Goal: Transaction & Acquisition: Purchase product/service

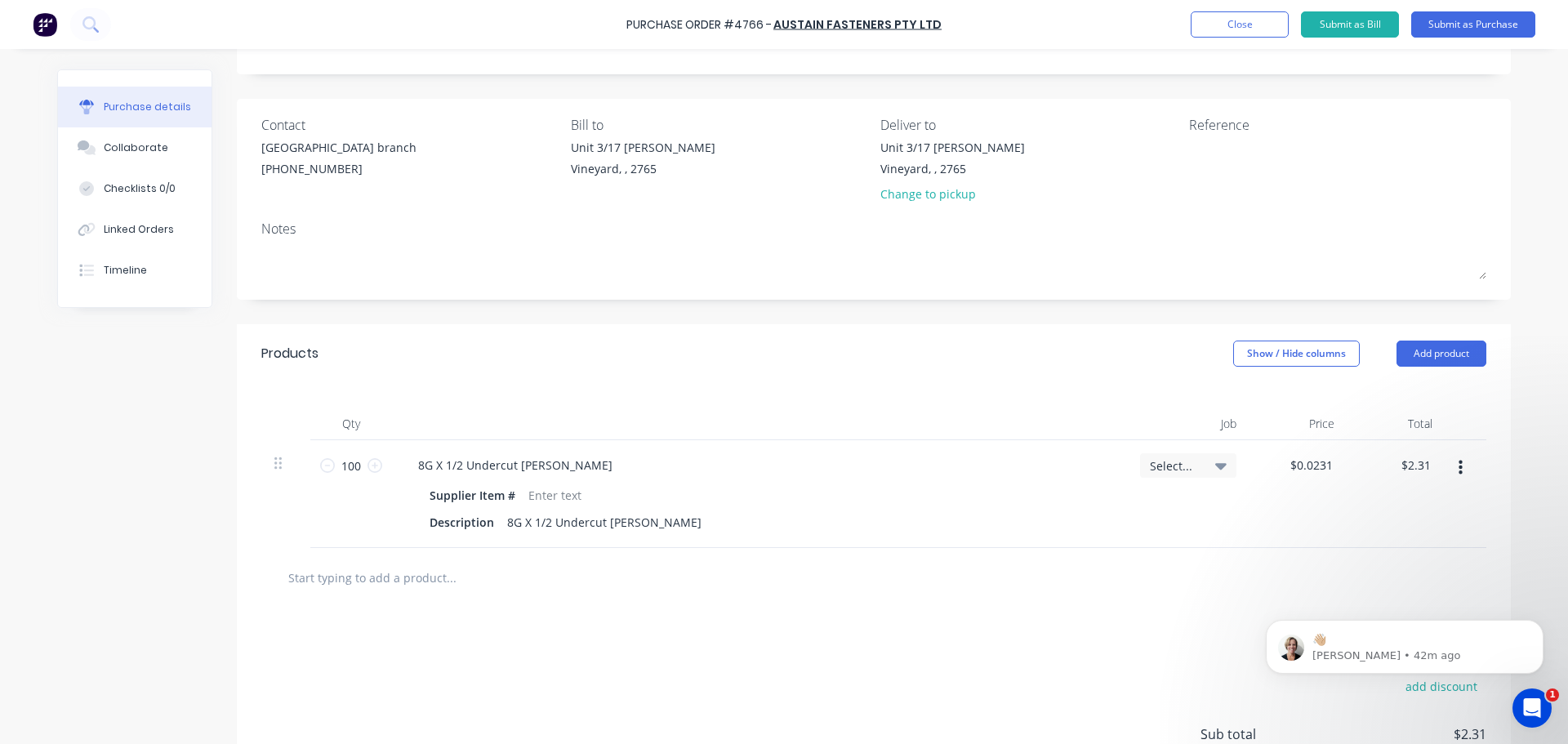
scroll to position [3, 0]
click at [1372, 640] on p "👋🏼" at bounding box center [1418, 640] width 211 height 17
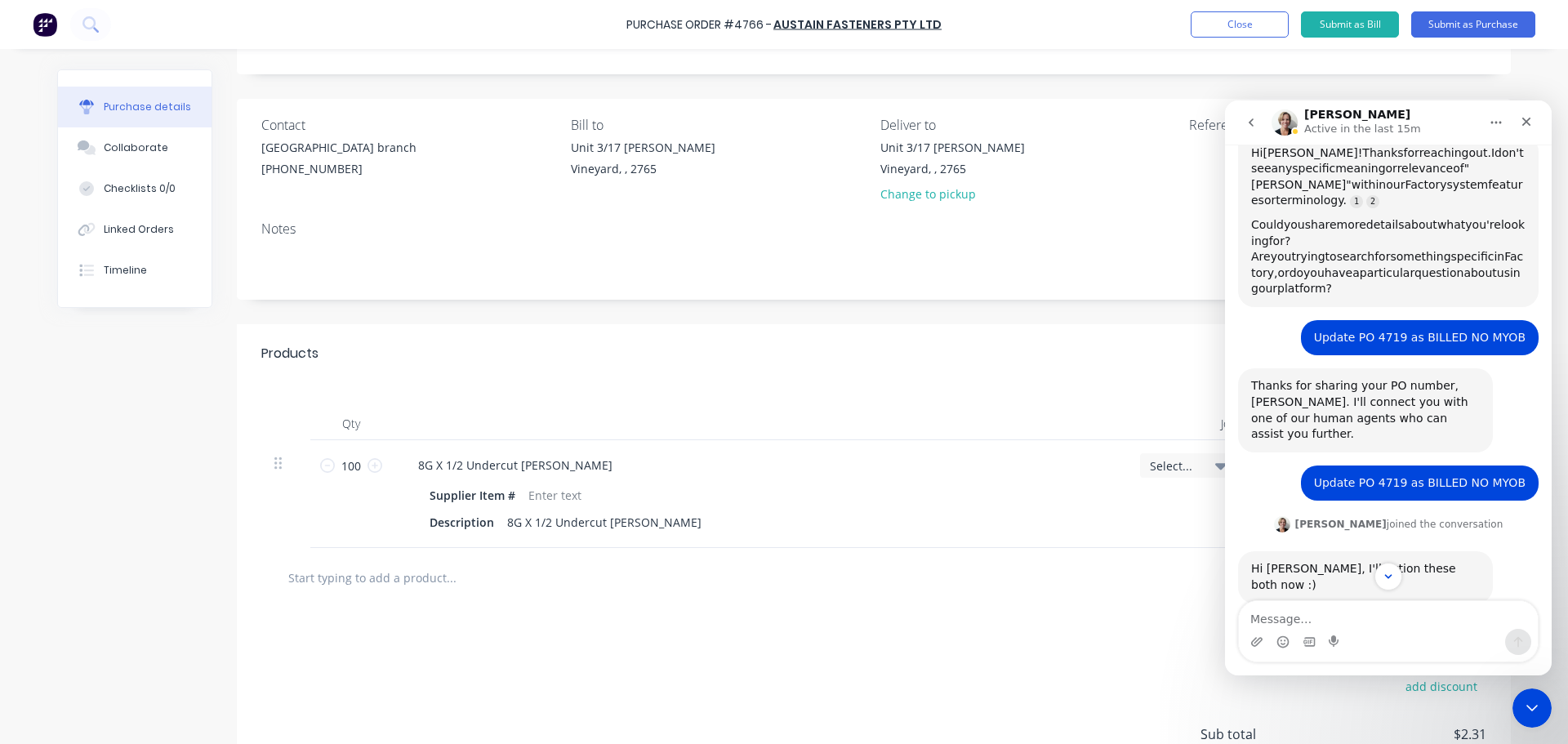
scroll to position [495, 0]
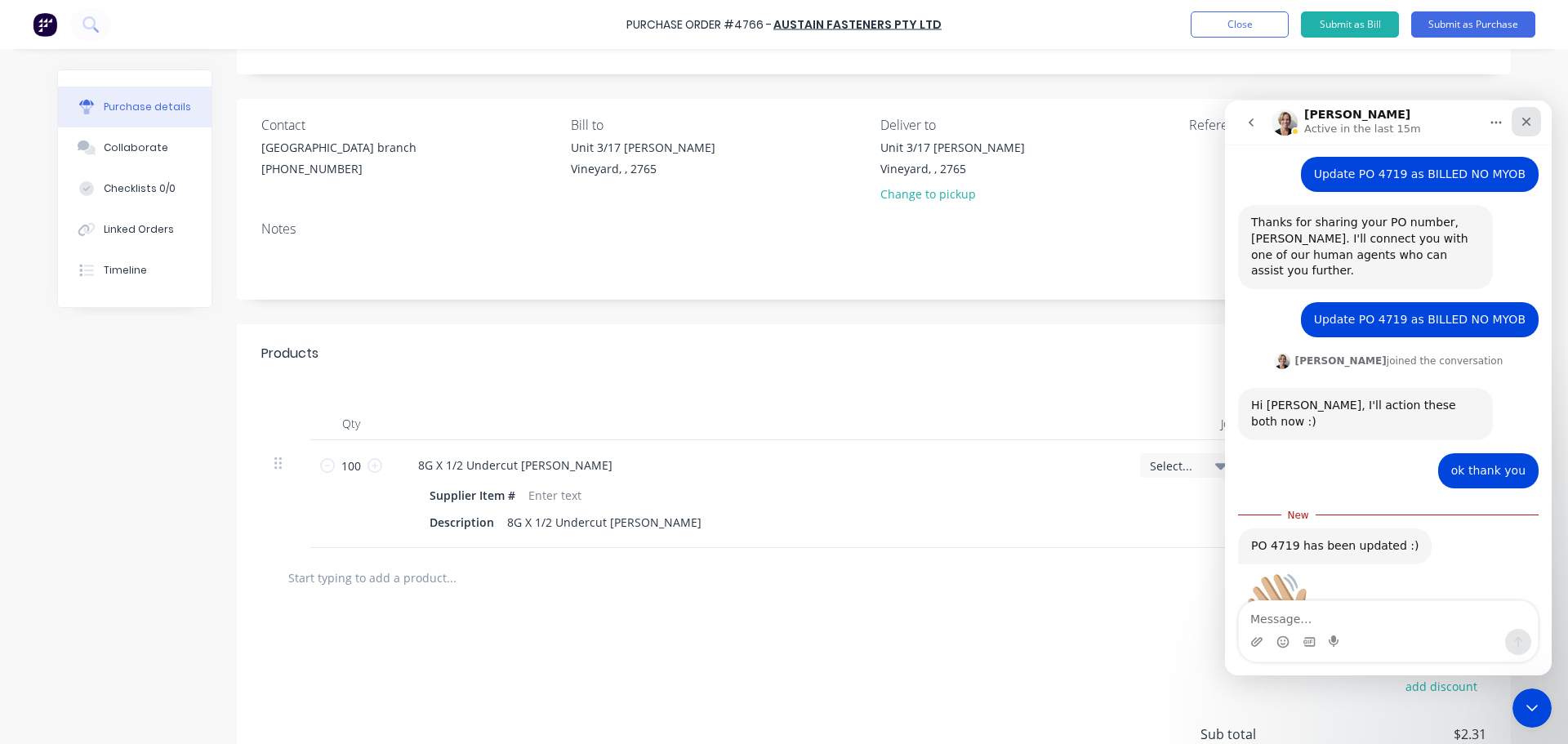
click at [1528, 122] on icon "Close" at bounding box center [1525, 121] width 13 height 13
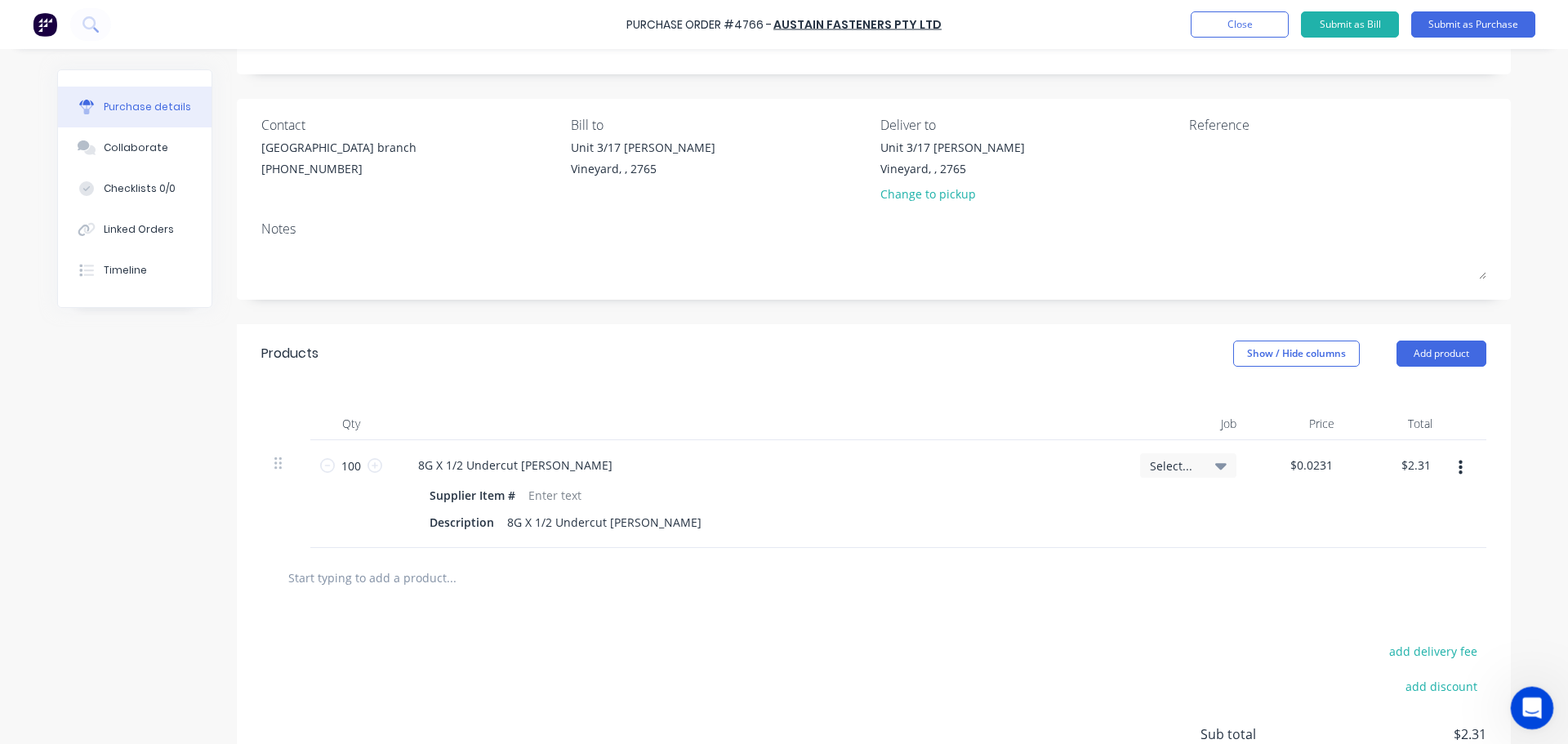
click at [1522, 706] on icon "Open Intercom Messenger" at bounding box center [1530, 706] width 27 height 27
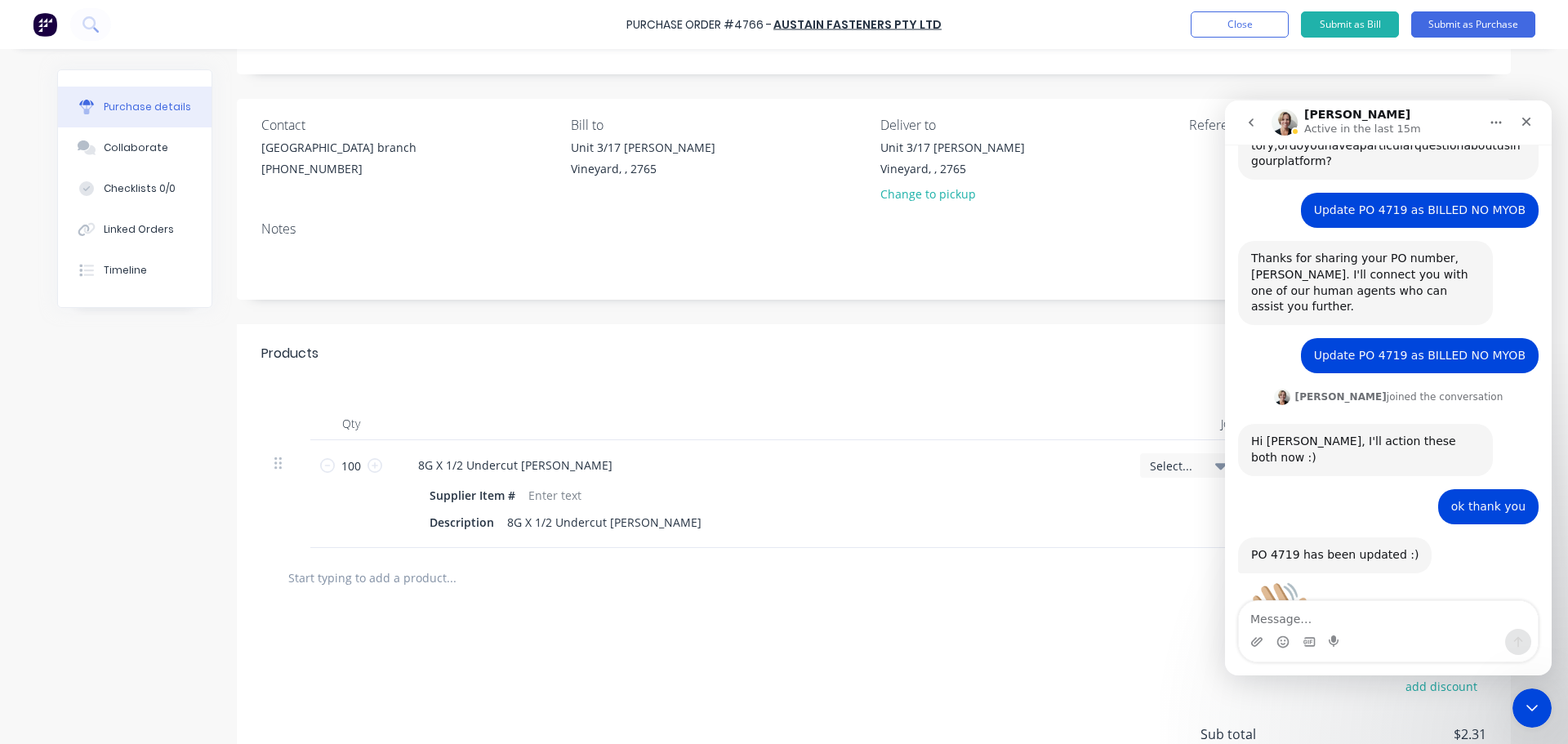
scroll to position [468, 0]
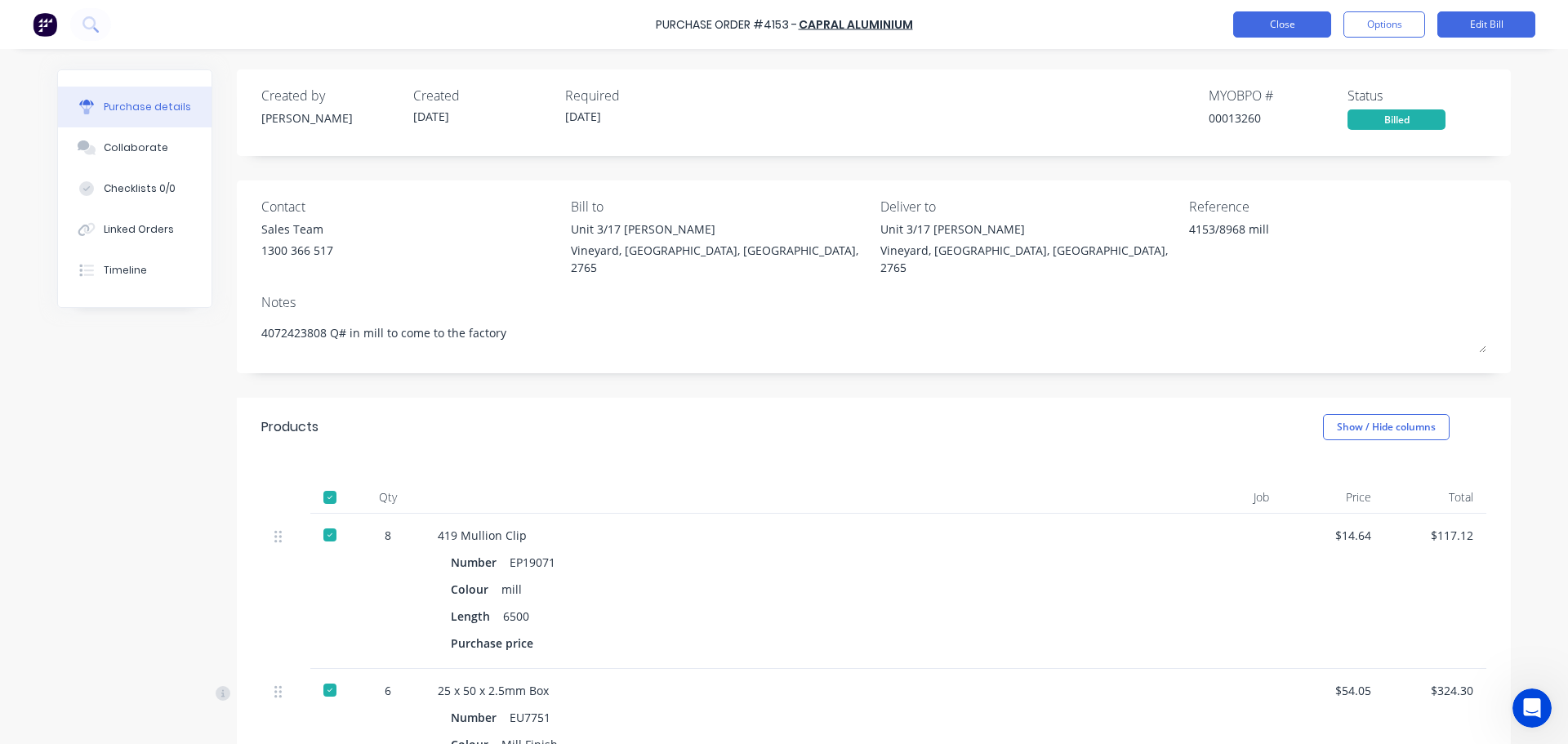
click at [1289, 25] on button "Close" at bounding box center [1282, 24] width 98 height 26
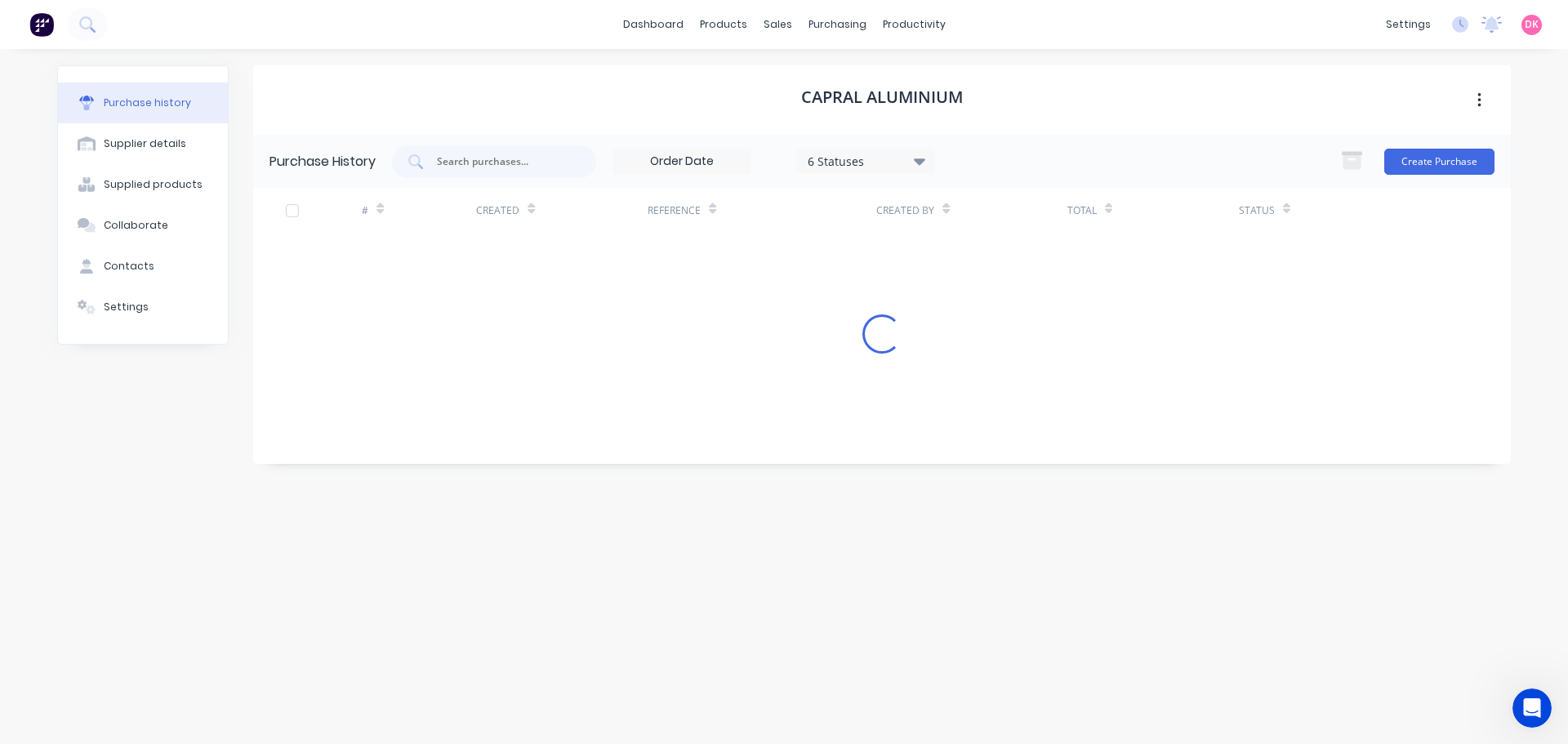
click at [487, 142] on div "Purchase History 6 Statuses 6 Statuses Create Purchase" at bounding box center [882, 161] width 1257 height 53
click at [848, 82] on div "Purchase Orders" at bounding box center [889, 78] width 86 height 15
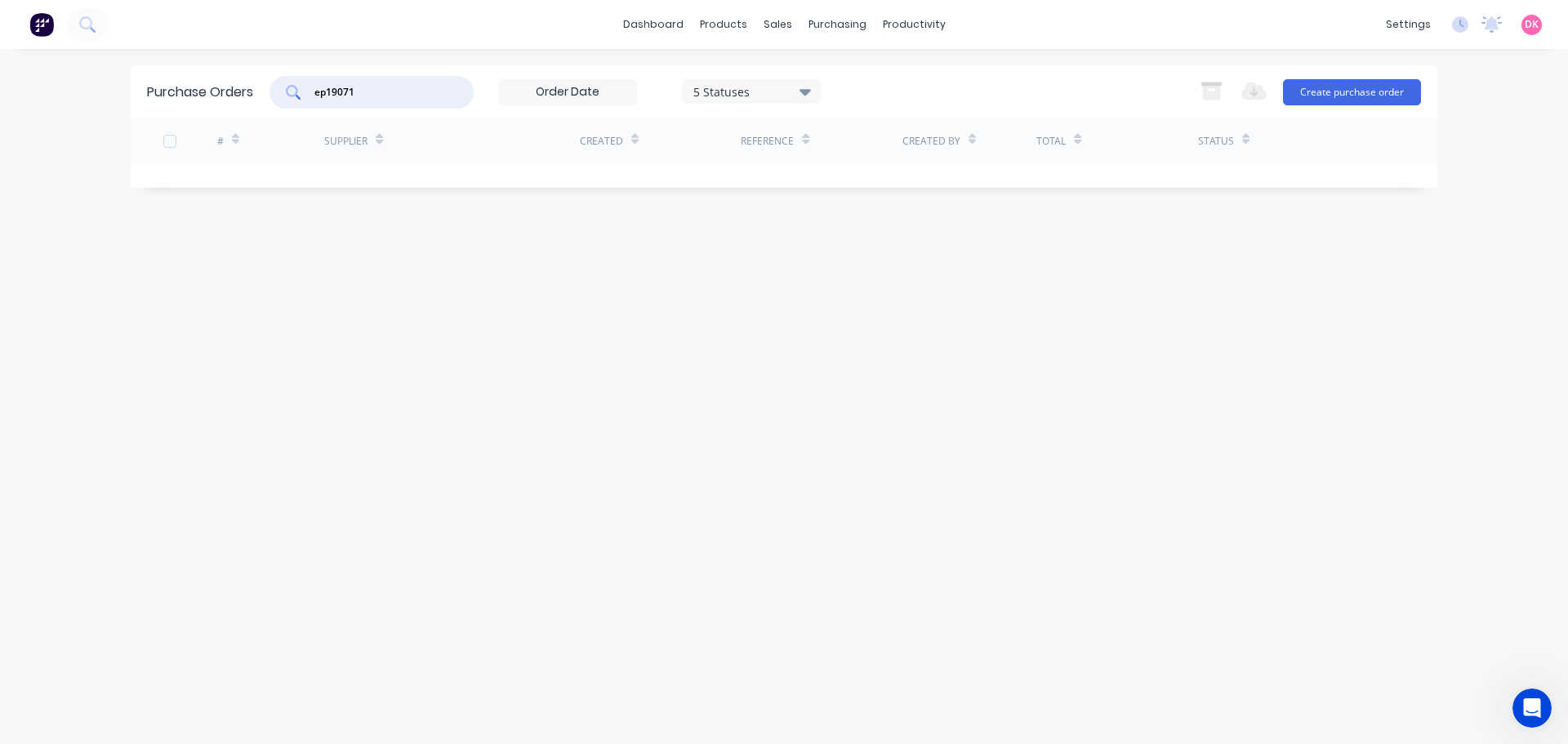
drag, startPoint x: 368, startPoint y: 90, endPoint x: 223, endPoint y: 118, distance: 147.7
click at [223, 118] on div "Purchase Orders ep19071 5 Statuses 5 Statuses Export to Excel (XLSX) Create pur…" at bounding box center [784, 91] width 1307 height 53
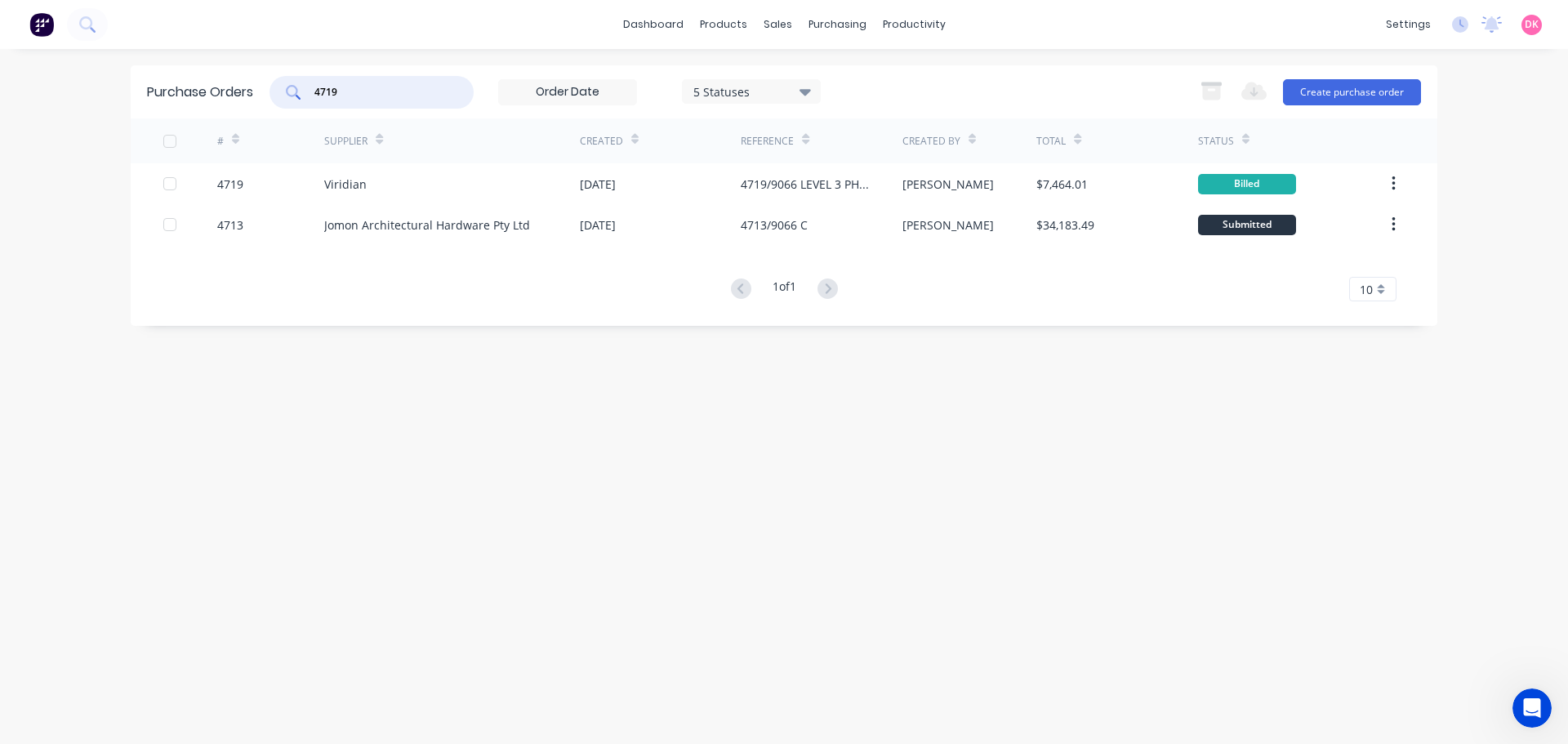
type input "4719"
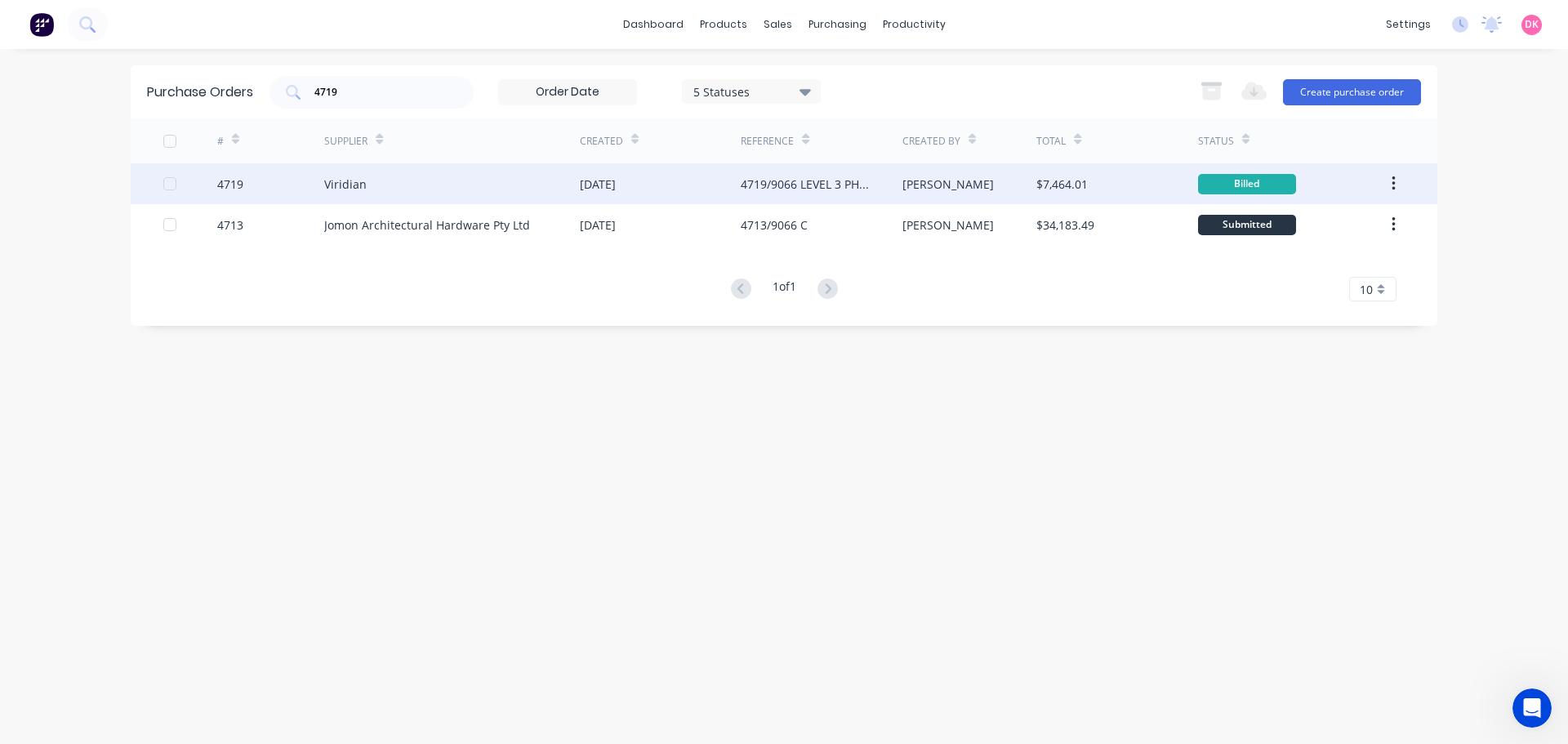
click at [446, 188] on div "Viridian" at bounding box center [451, 184] width 255 height 41
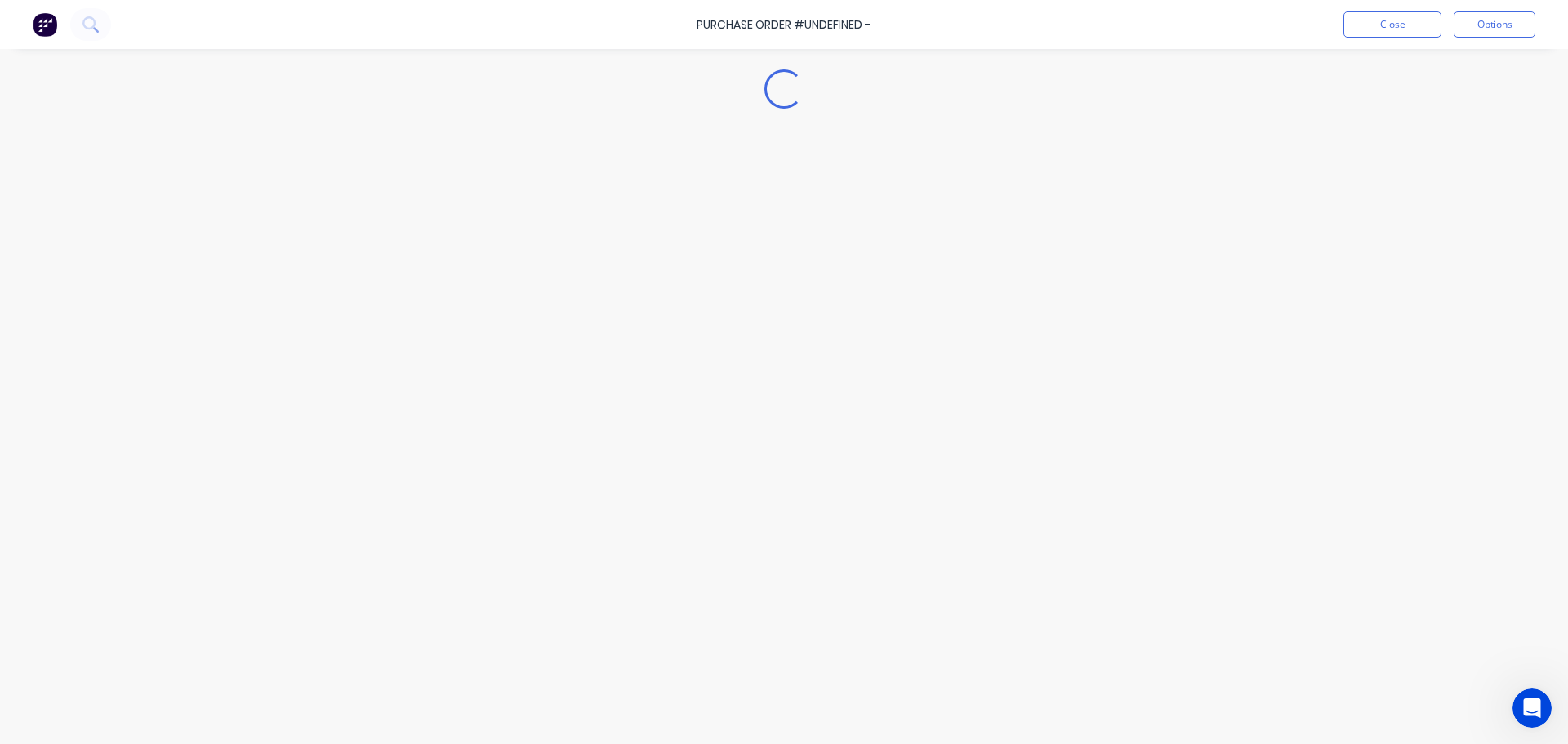
type textarea "x"
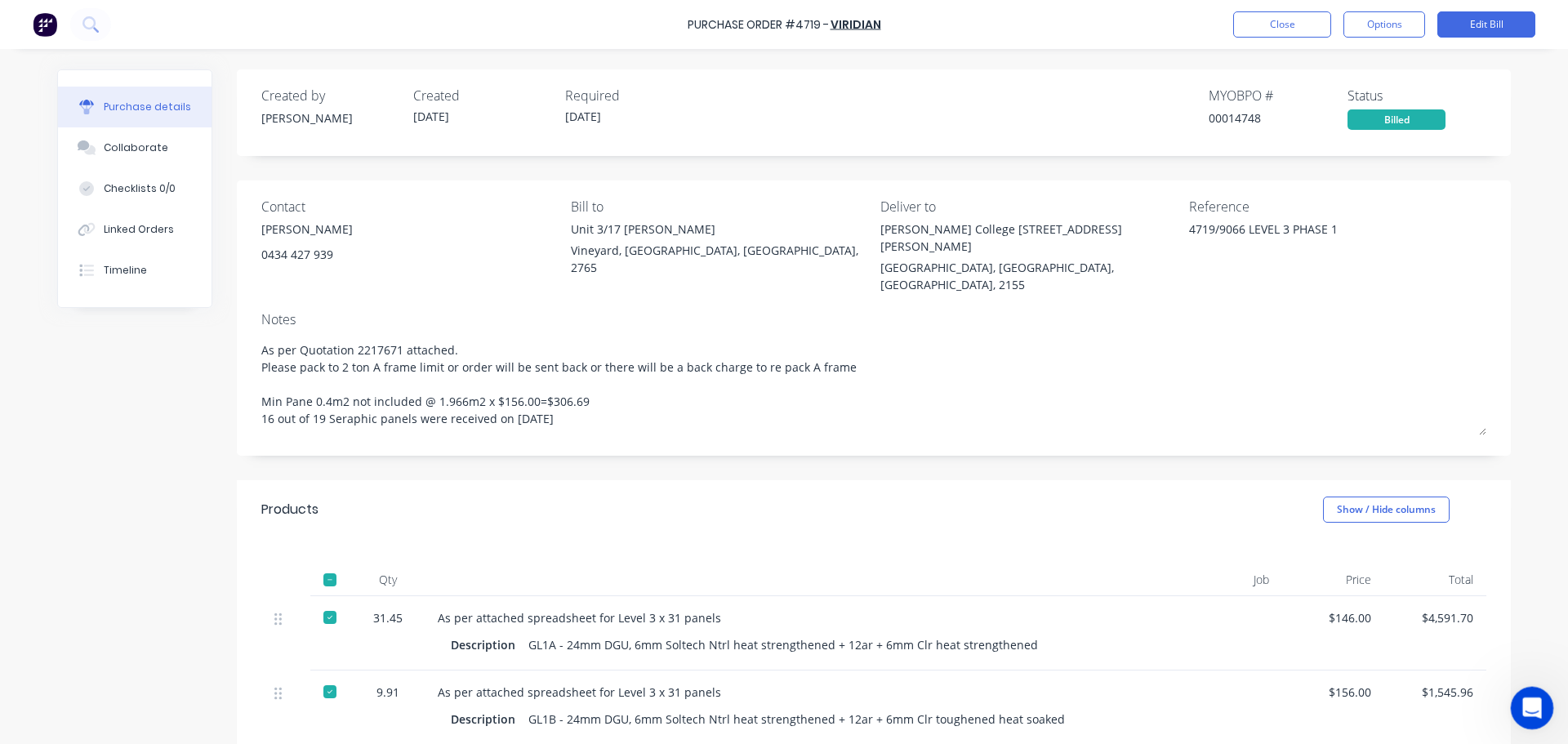
click at [1538, 700] on icon "Open Intercom Messenger" at bounding box center [1530, 706] width 27 height 27
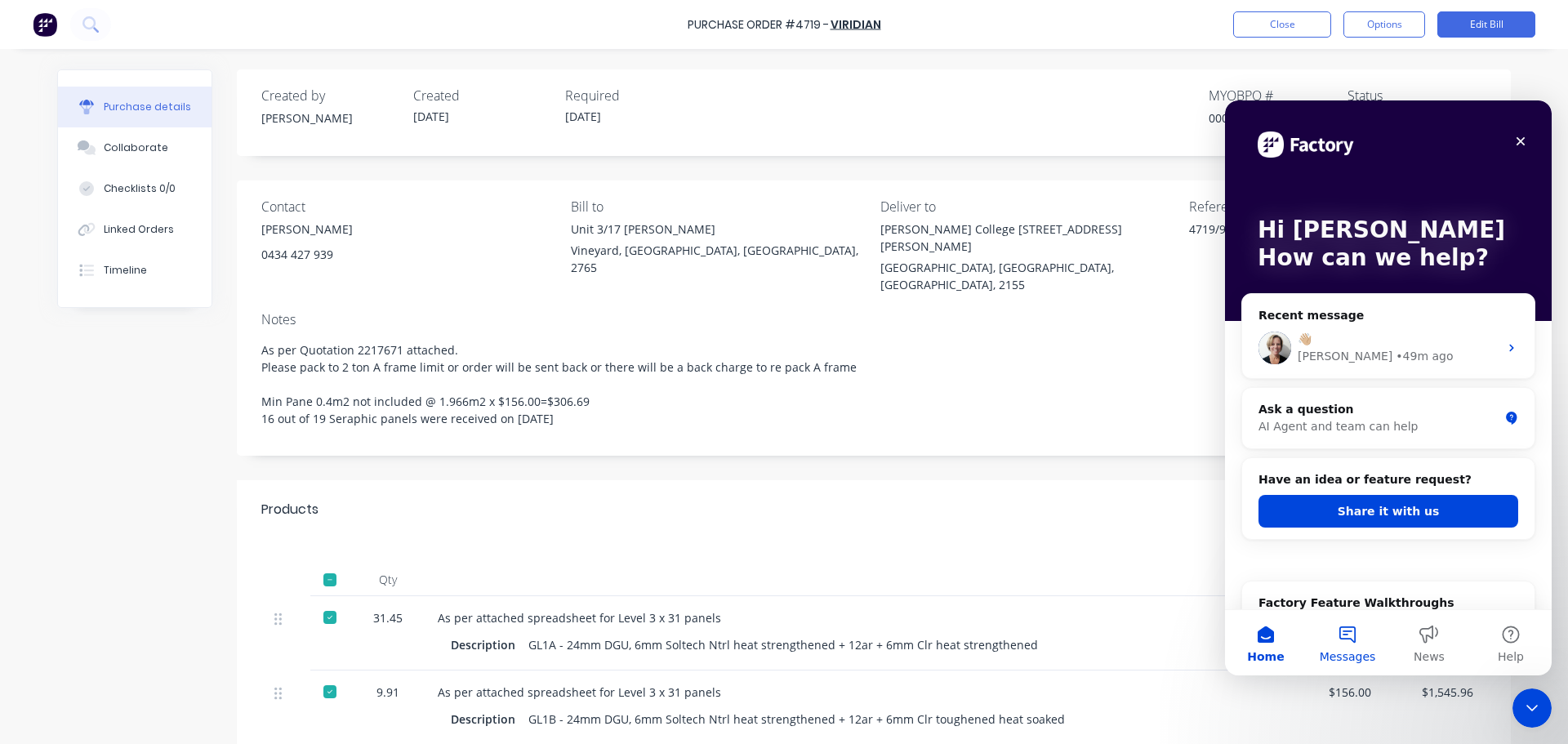
click at [1353, 640] on button "Messages" at bounding box center [1348, 642] width 82 height 65
click at [1277, 645] on button "Home" at bounding box center [1266, 642] width 82 height 65
click at [1339, 634] on main "Hi Dee How can we help? Recent message 👋🏼 Cathy • 49m ago Ask a question AI Age…" at bounding box center [1388, 388] width 326 height 575
click at [1286, 657] on button "Home" at bounding box center [1266, 642] width 82 height 65
click at [1342, 624] on button "Messages" at bounding box center [1348, 642] width 82 height 65
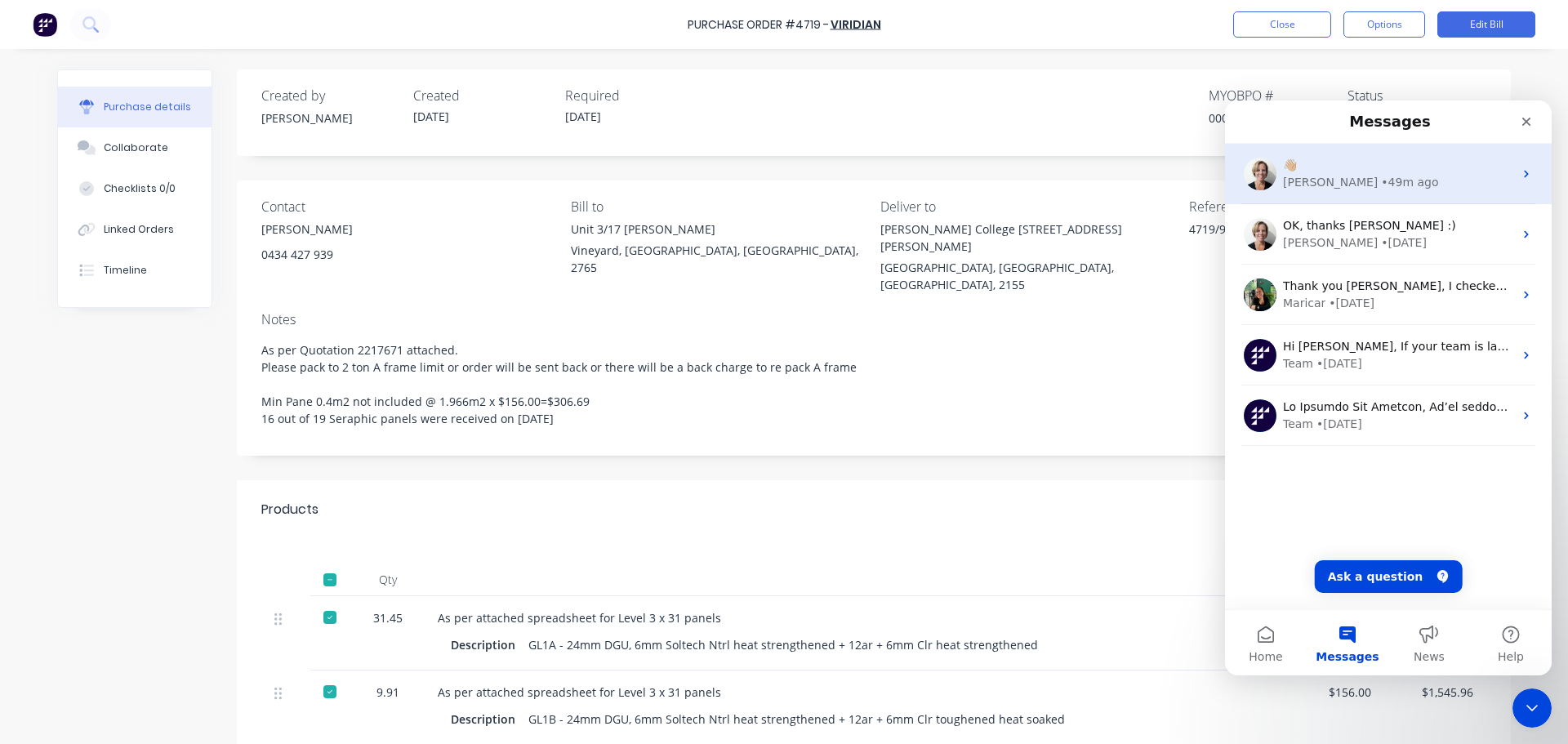
click at [1297, 172] on span "👋🏼" at bounding box center [1289, 164] width 14 height 13
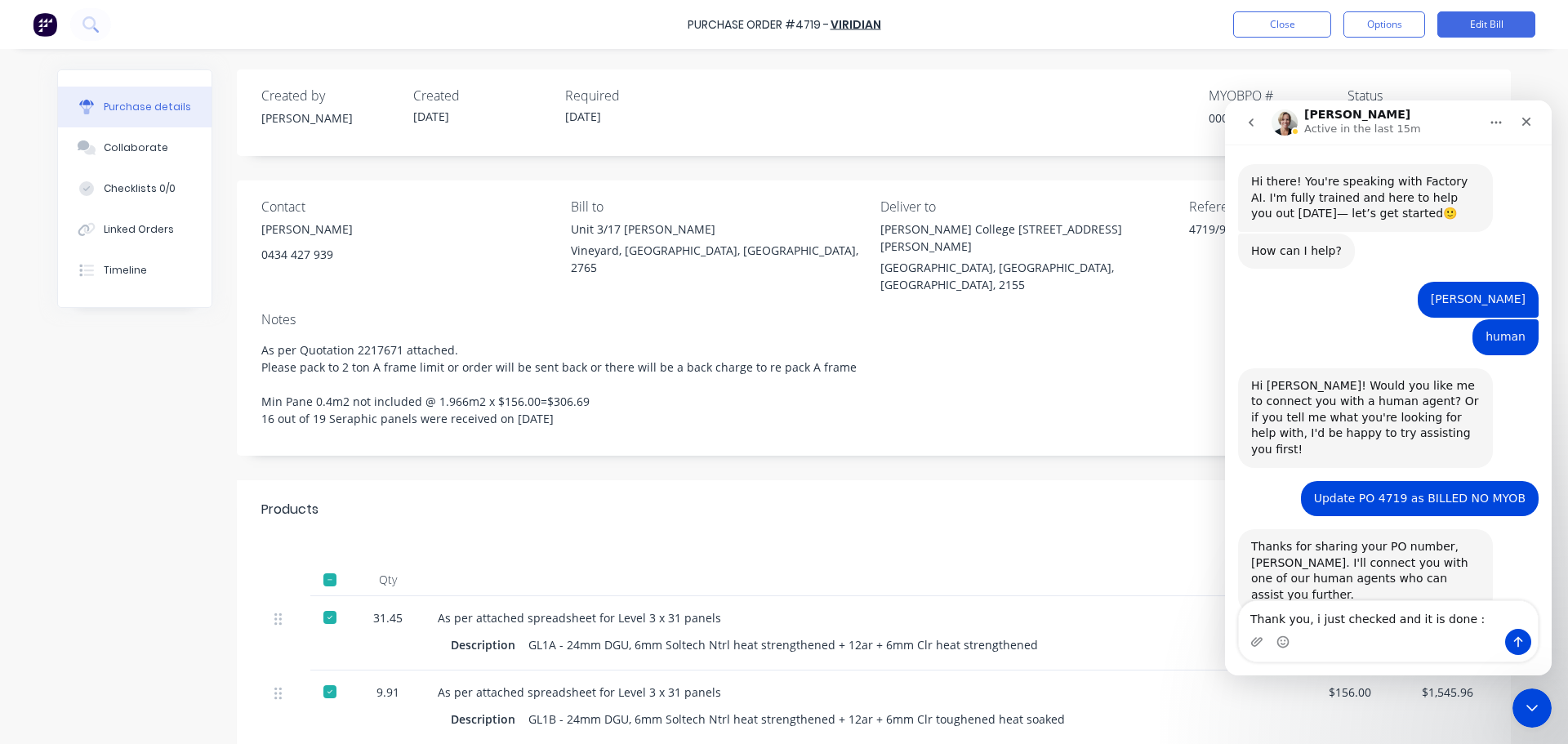
type textarea "Thank you, i just checked and it is done :)"
click at [1525, 707] on icon "Close Intercom Messenger" at bounding box center [1529, 706] width 19 height 19
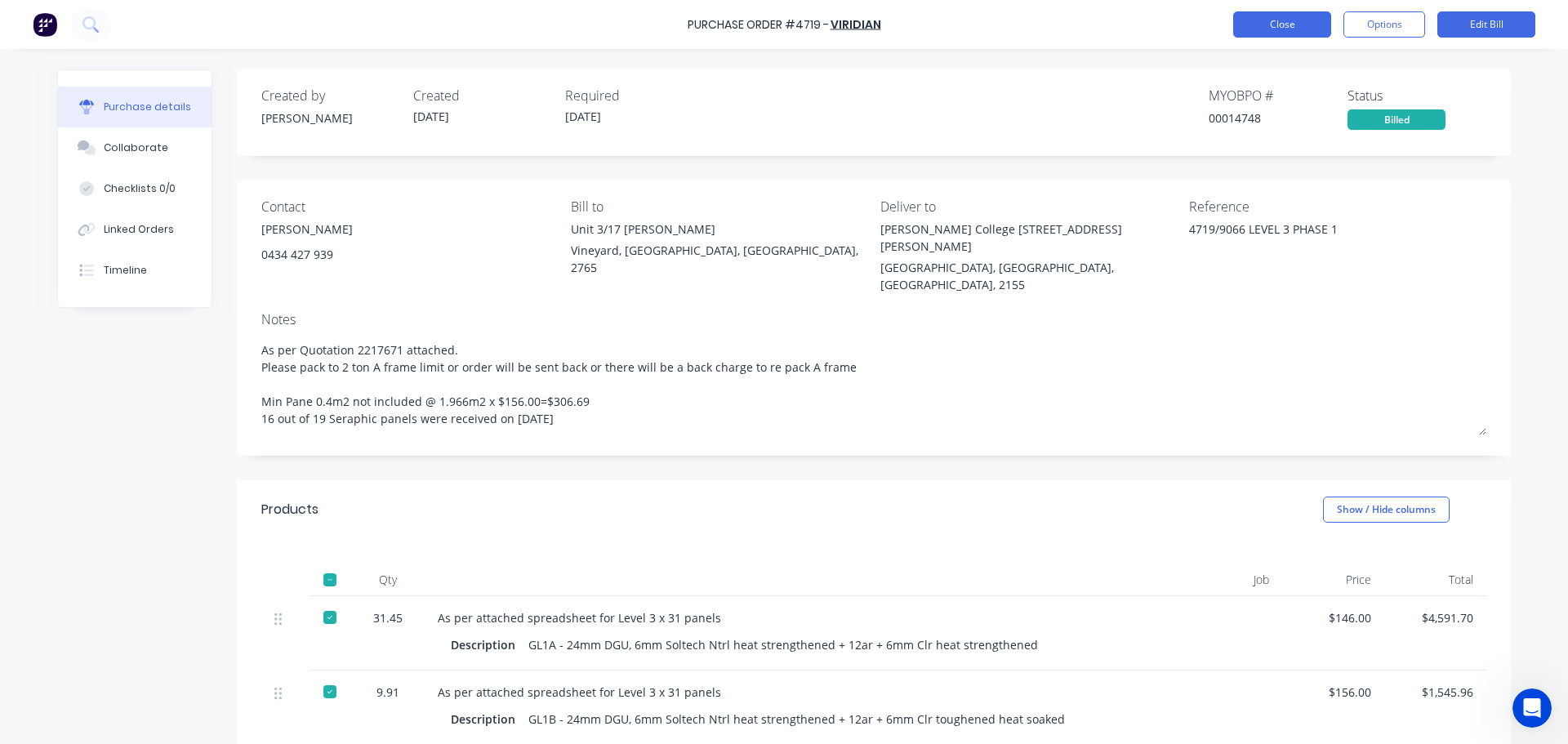
click at [1288, 33] on button "Close" at bounding box center [1282, 24] width 98 height 26
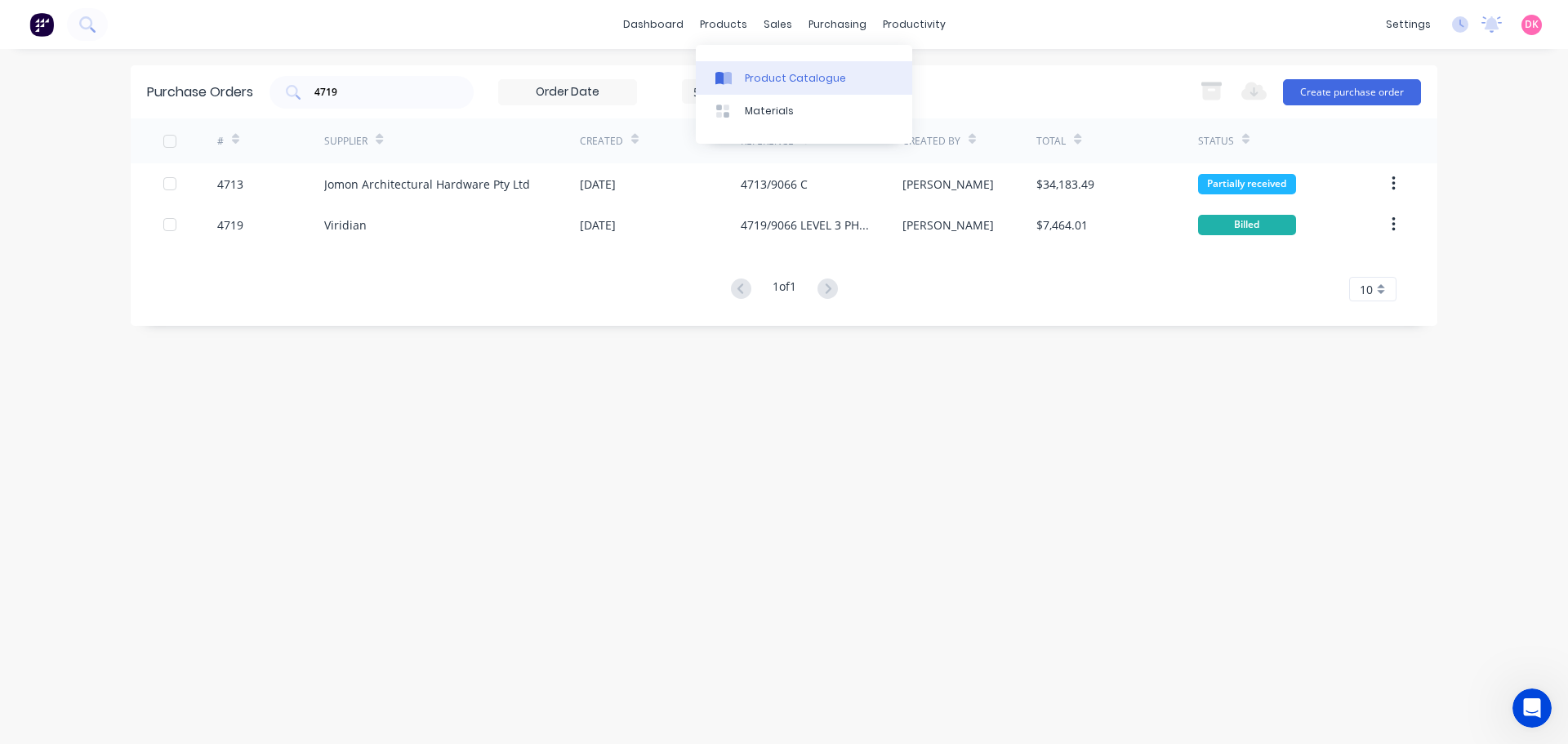
click at [763, 82] on div "Product Catalogue" at bounding box center [795, 78] width 101 height 15
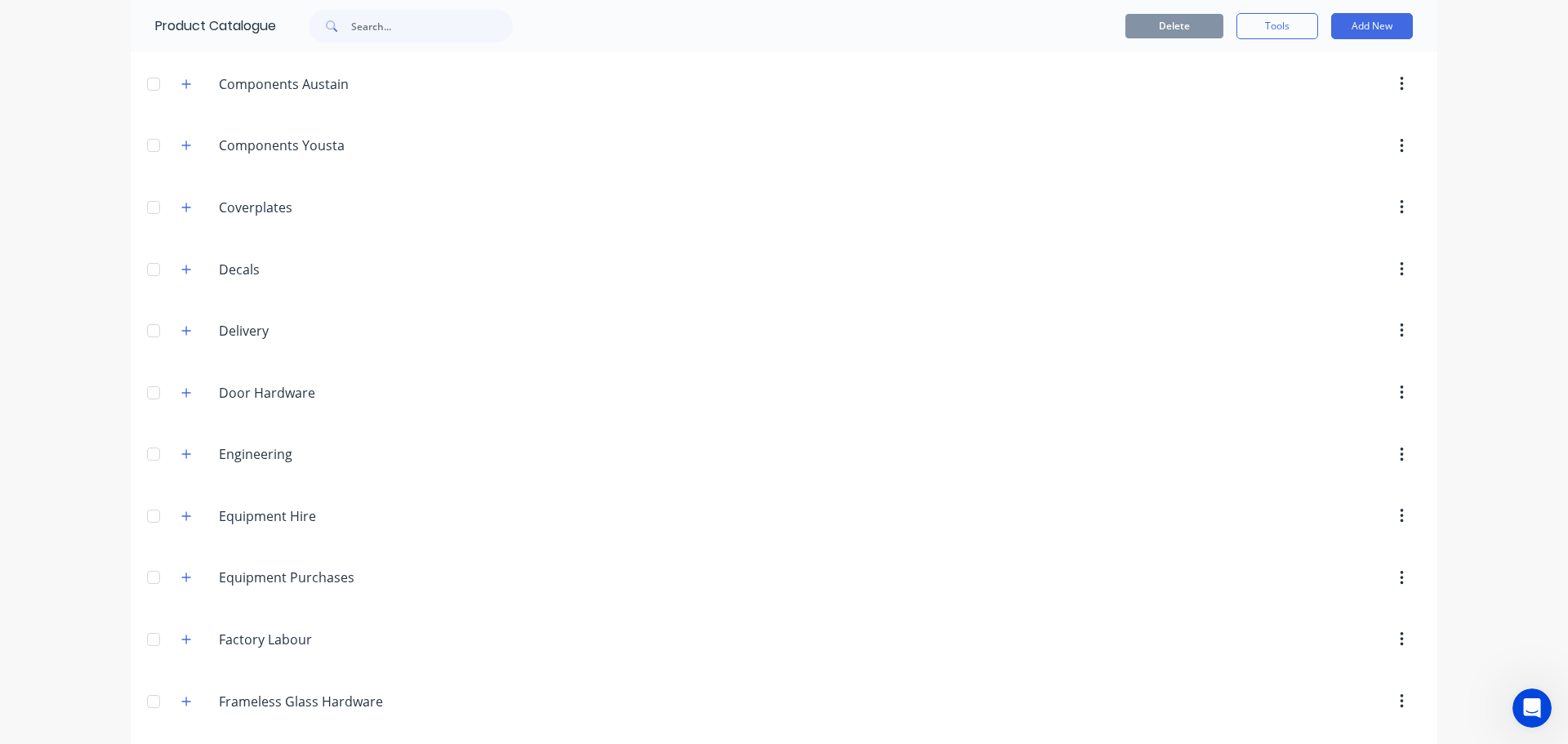
scroll to position [163, 0]
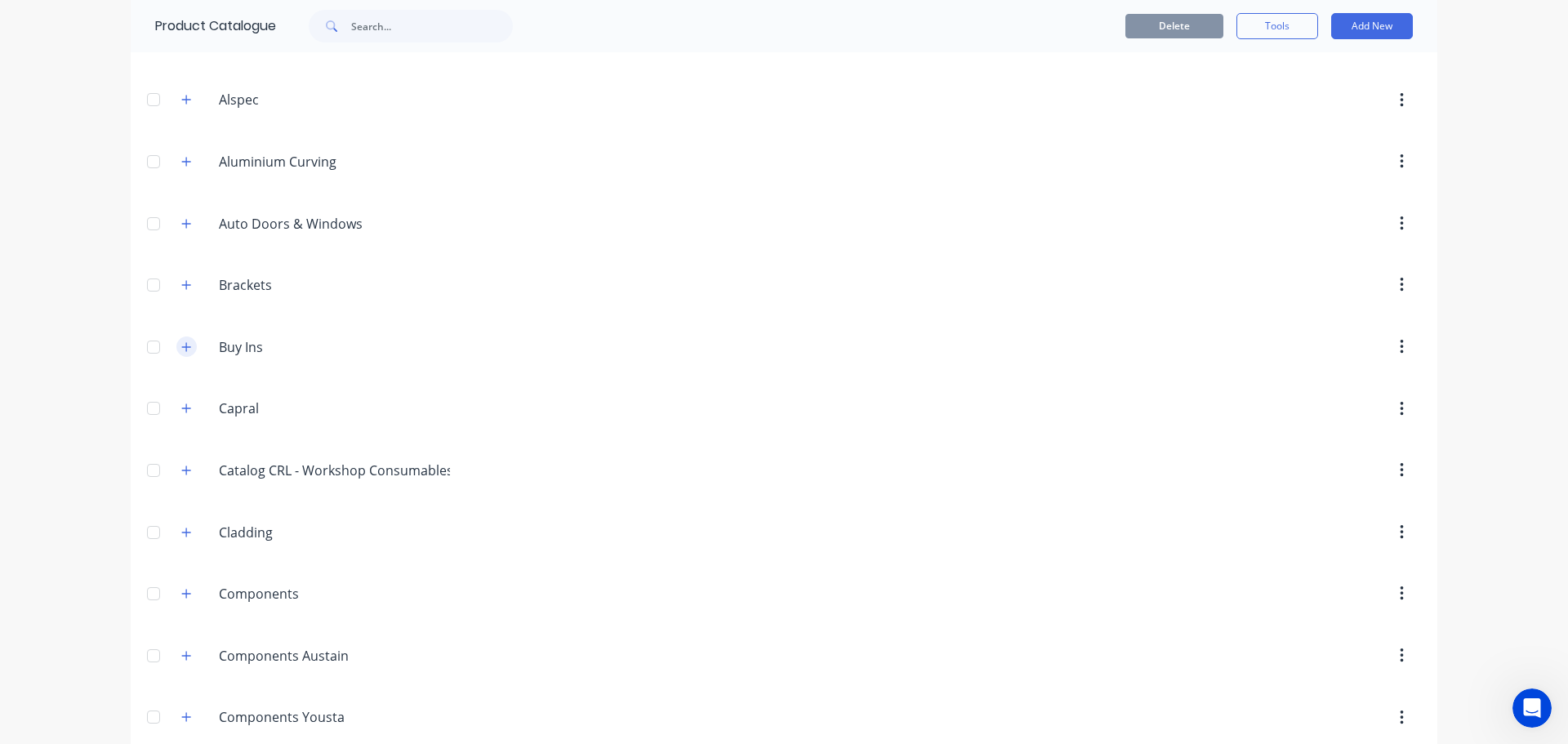
click at [184, 346] on icon "button" at bounding box center [186, 348] width 10 height 12
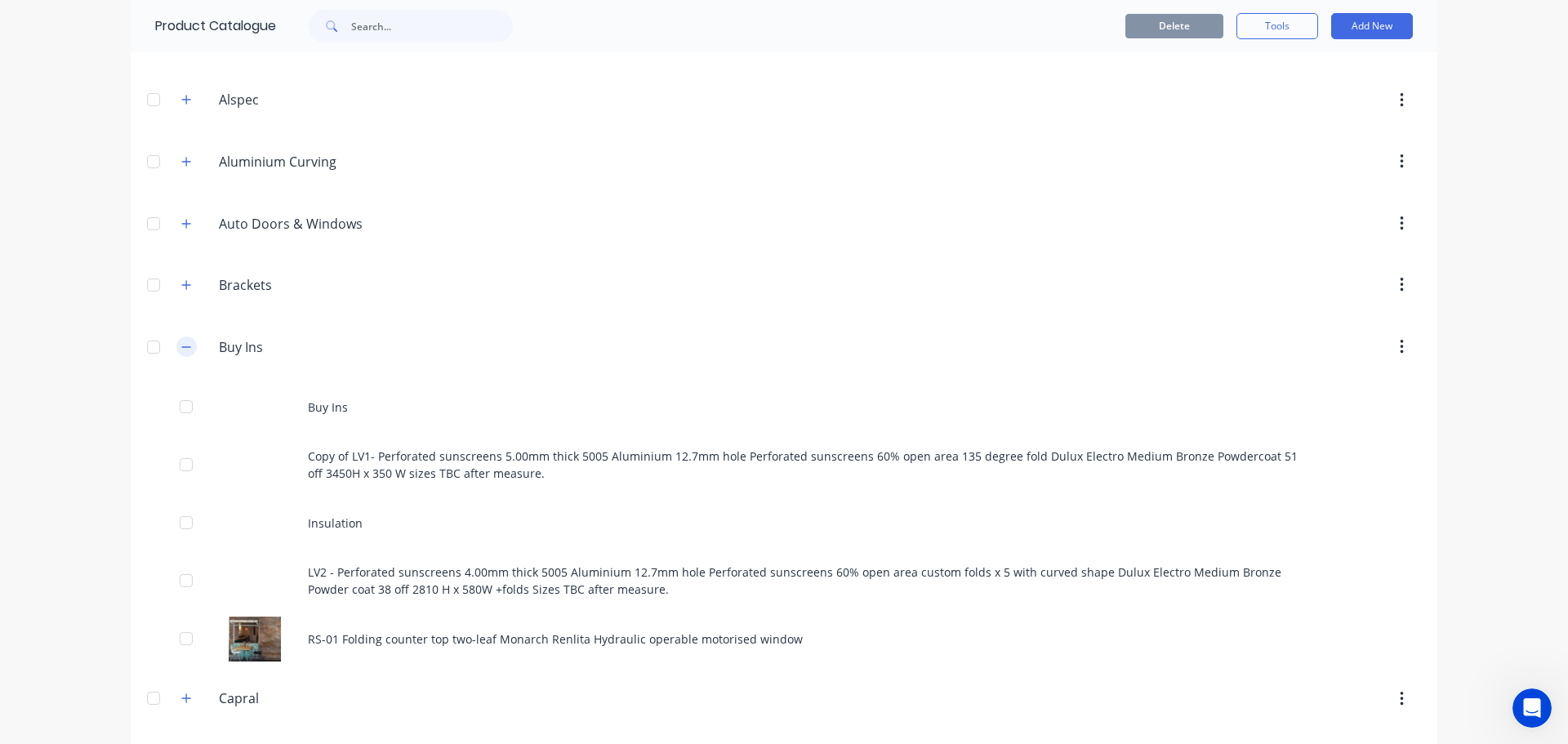
click at [184, 346] on icon "button" at bounding box center [186, 348] width 10 height 12
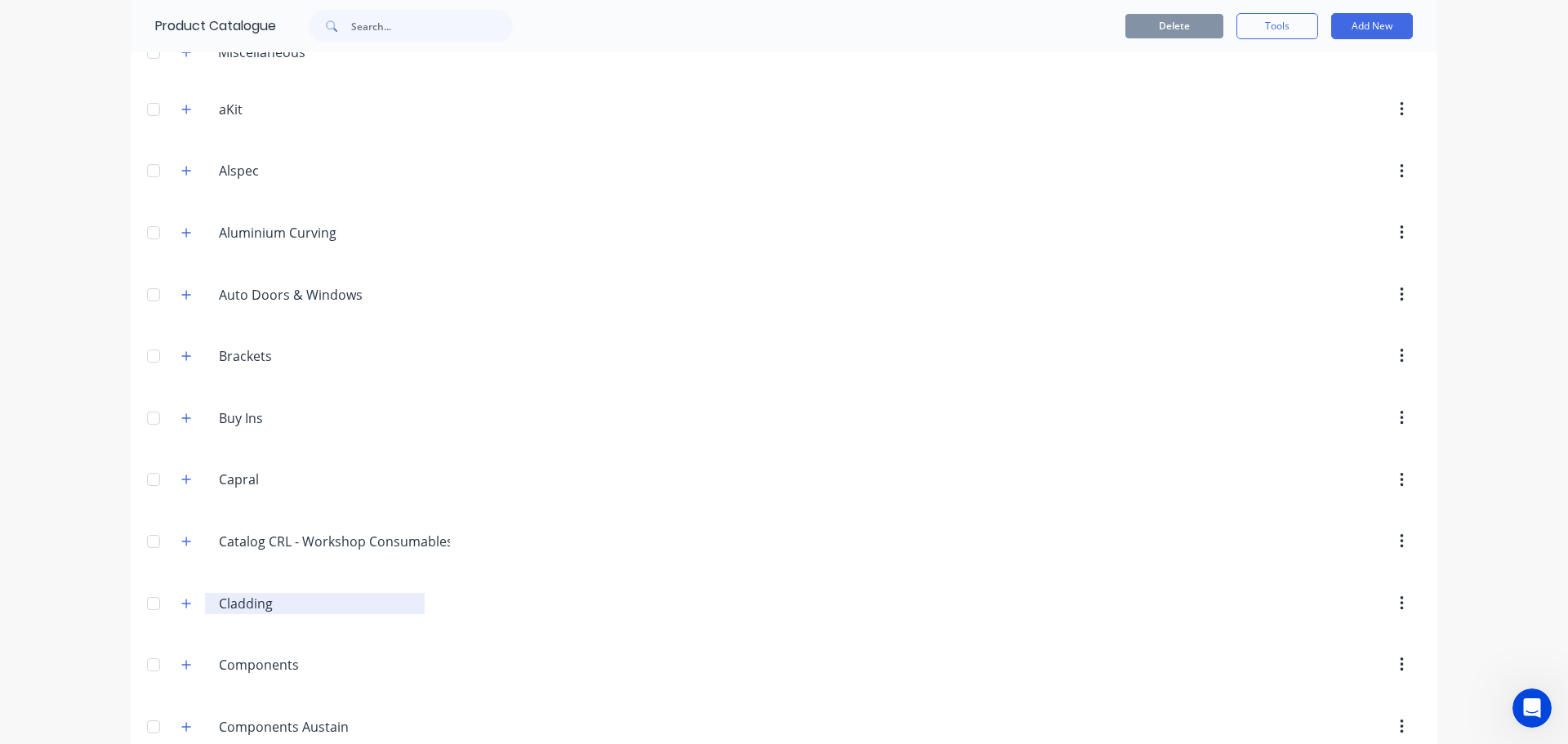
scroll to position [0, 0]
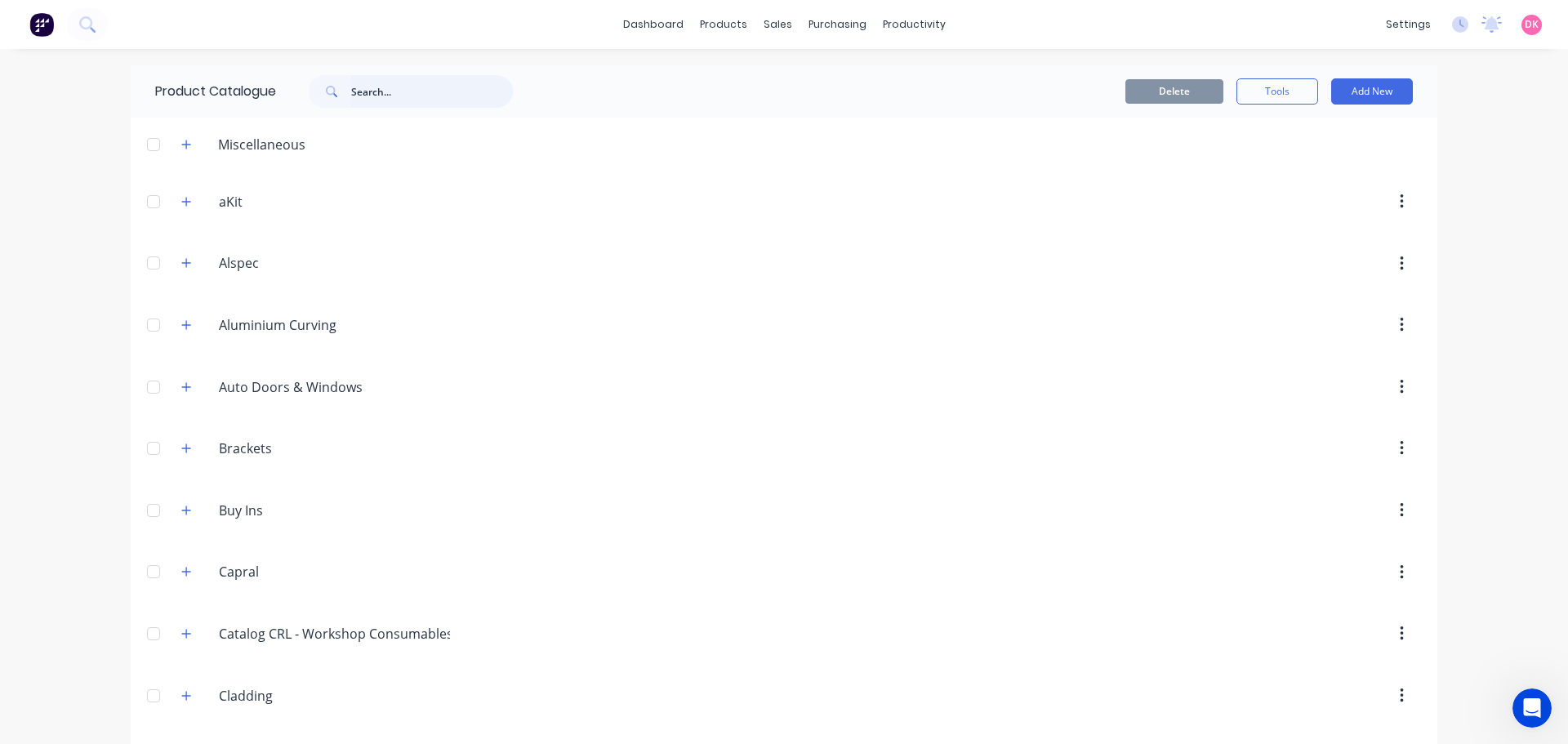
click at [399, 102] on input "text" at bounding box center [432, 91] width 162 height 33
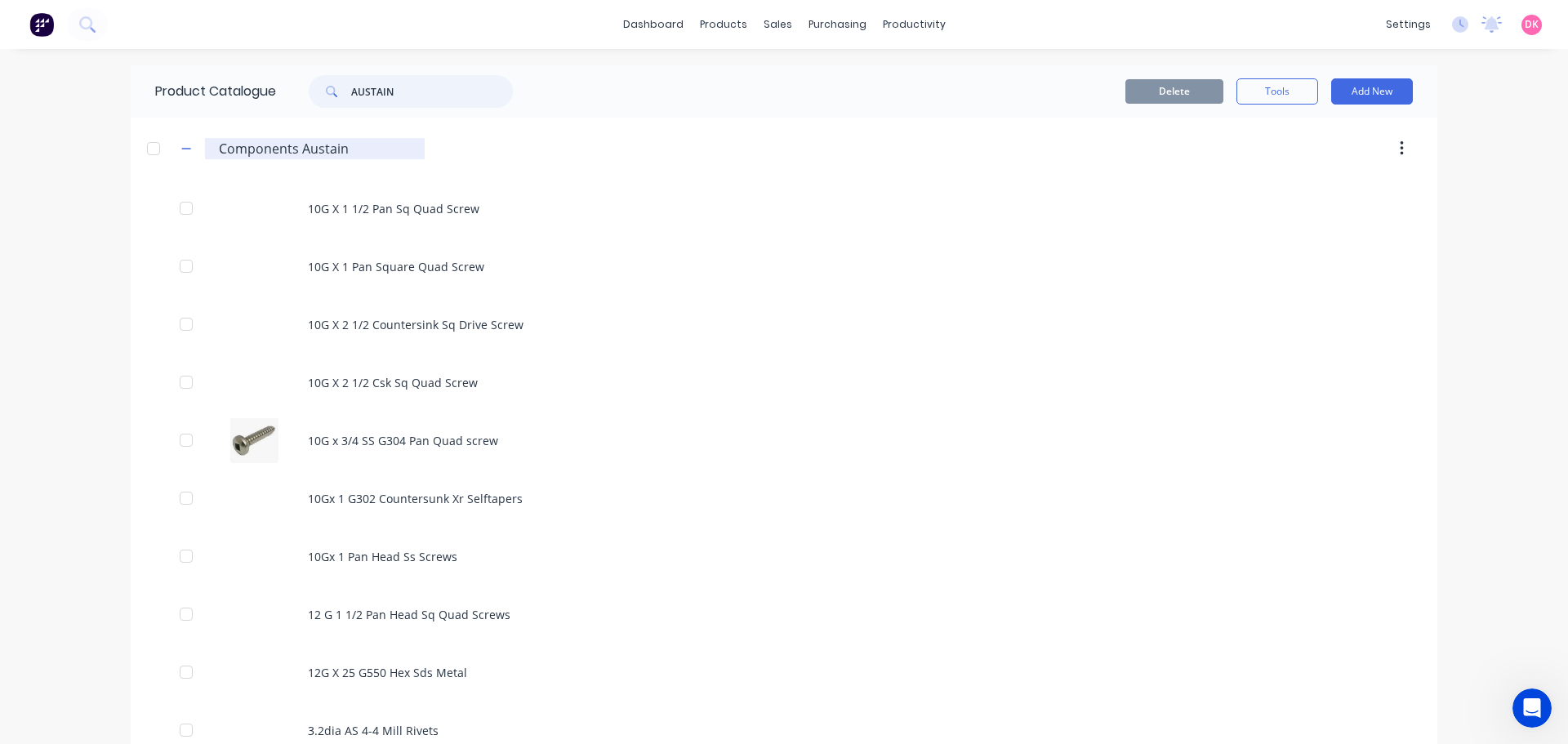
type input "AUSTAIN"
click at [250, 152] on input "Components Austain" at bounding box center [315, 149] width 193 height 19
click at [346, 154] on input "Components Austain" at bounding box center [315, 149] width 193 height 19
click at [1362, 103] on button "Add New" at bounding box center [1372, 91] width 82 height 26
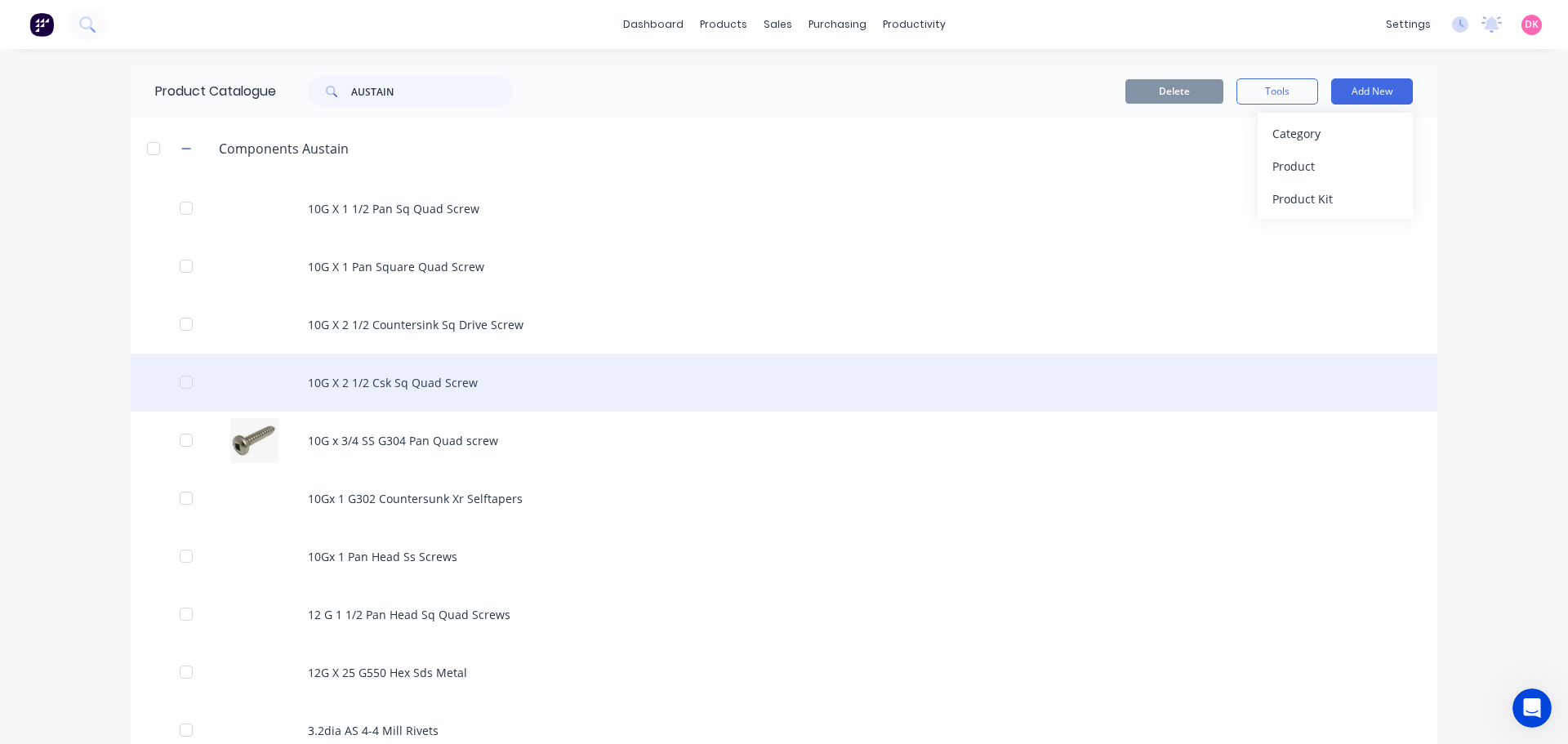
click at [945, 356] on div "10G X 2 1/2 Csk Sq Quad Screw" at bounding box center [784, 383] width 1307 height 58
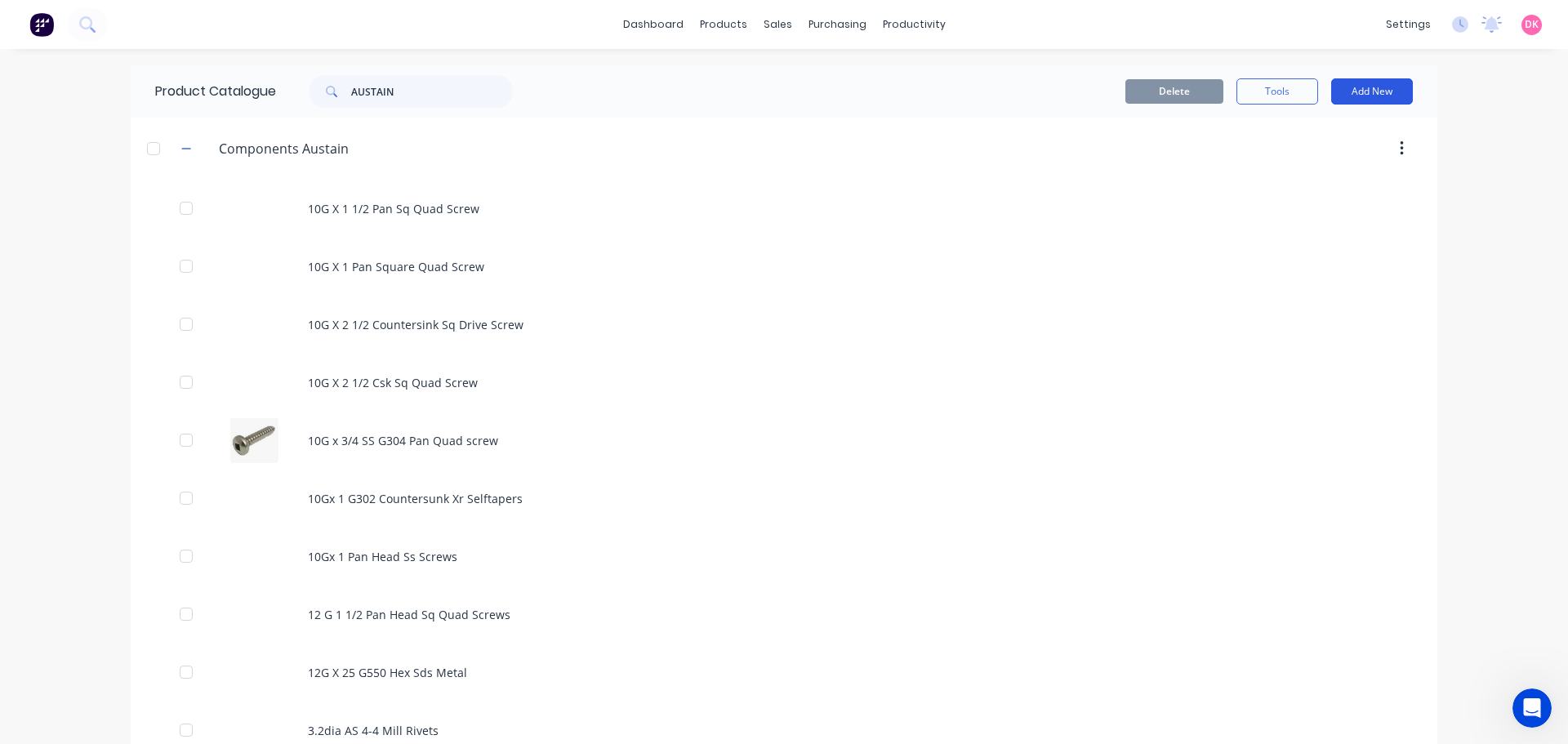
click at [1348, 79] on button "Add New" at bounding box center [1372, 91] width 82 height 26
click at [1332, 169] on div "Product" at bounding box center [1335, 166] width 126 height 23
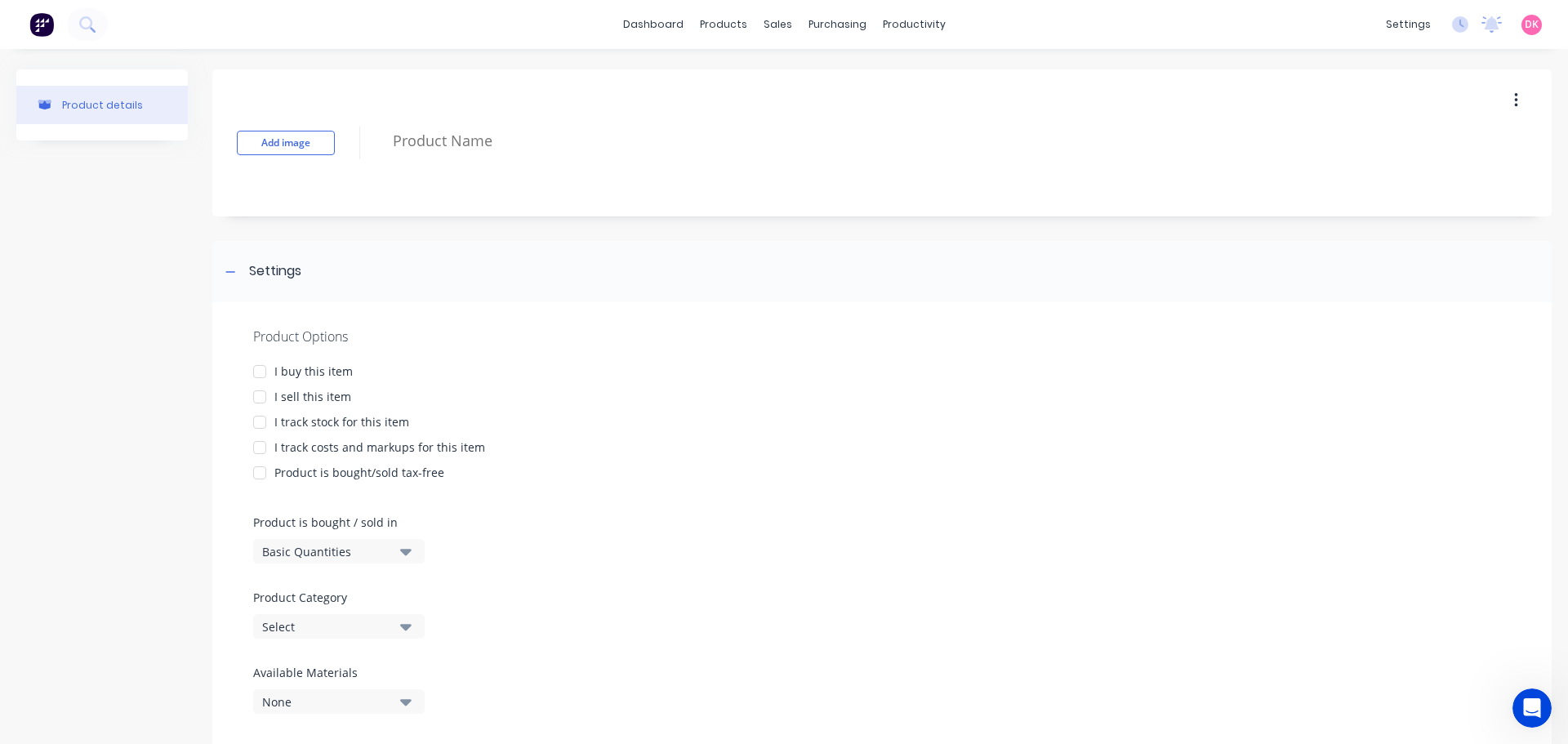
click at [259, 373] on div at bounding box center [260, 372] width 33 height 33
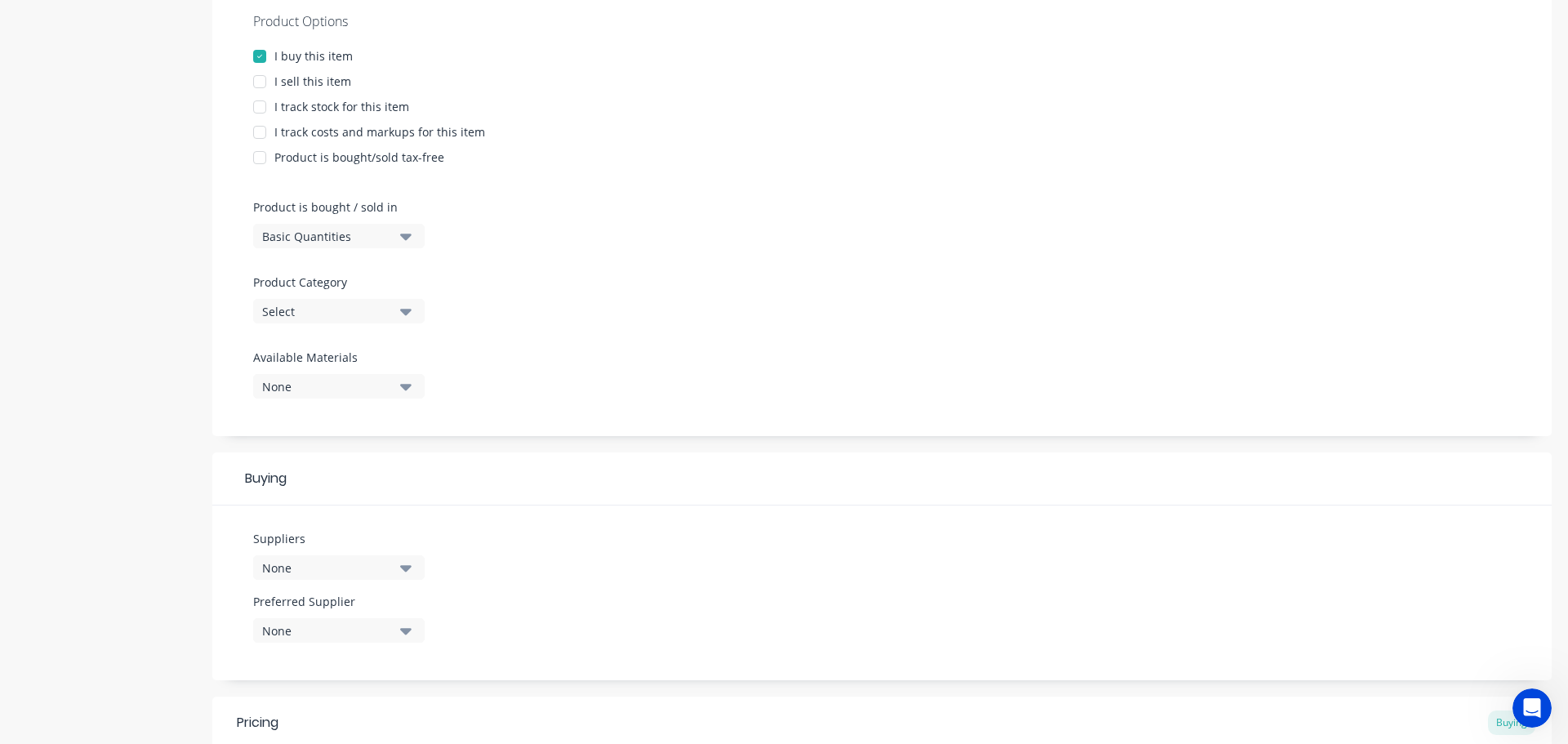
scroll to position [326, 0]
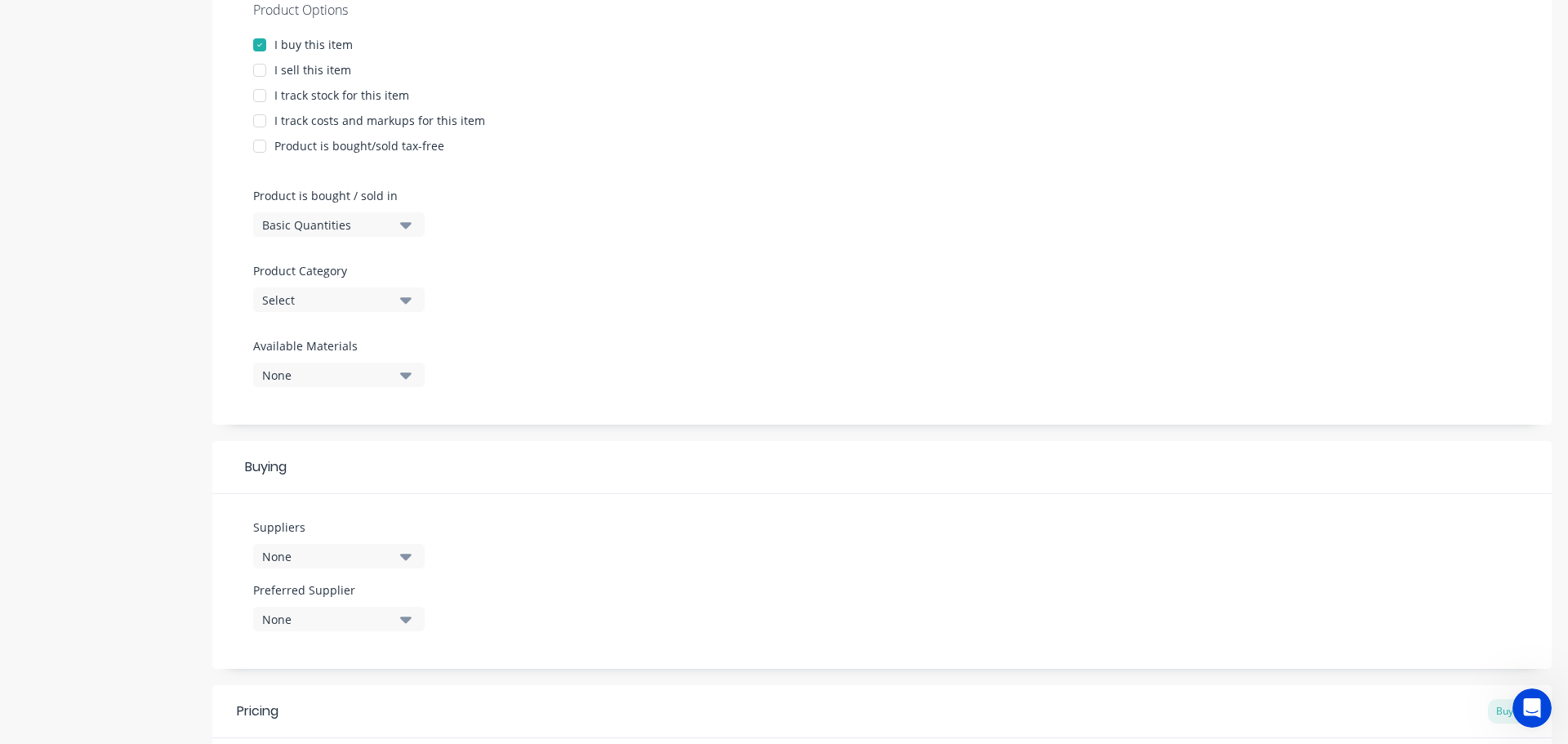
click at [388, 232] on div "Basic Quantities" at bounding box center [327, 225] width 131 height 17
click at [346, 273] on div "Basic Quantities" at bounding box center [376, 266] width 245 height 33
click at [341, 308] on div "Select" at bounding box center [327, 300] width 131 height 17
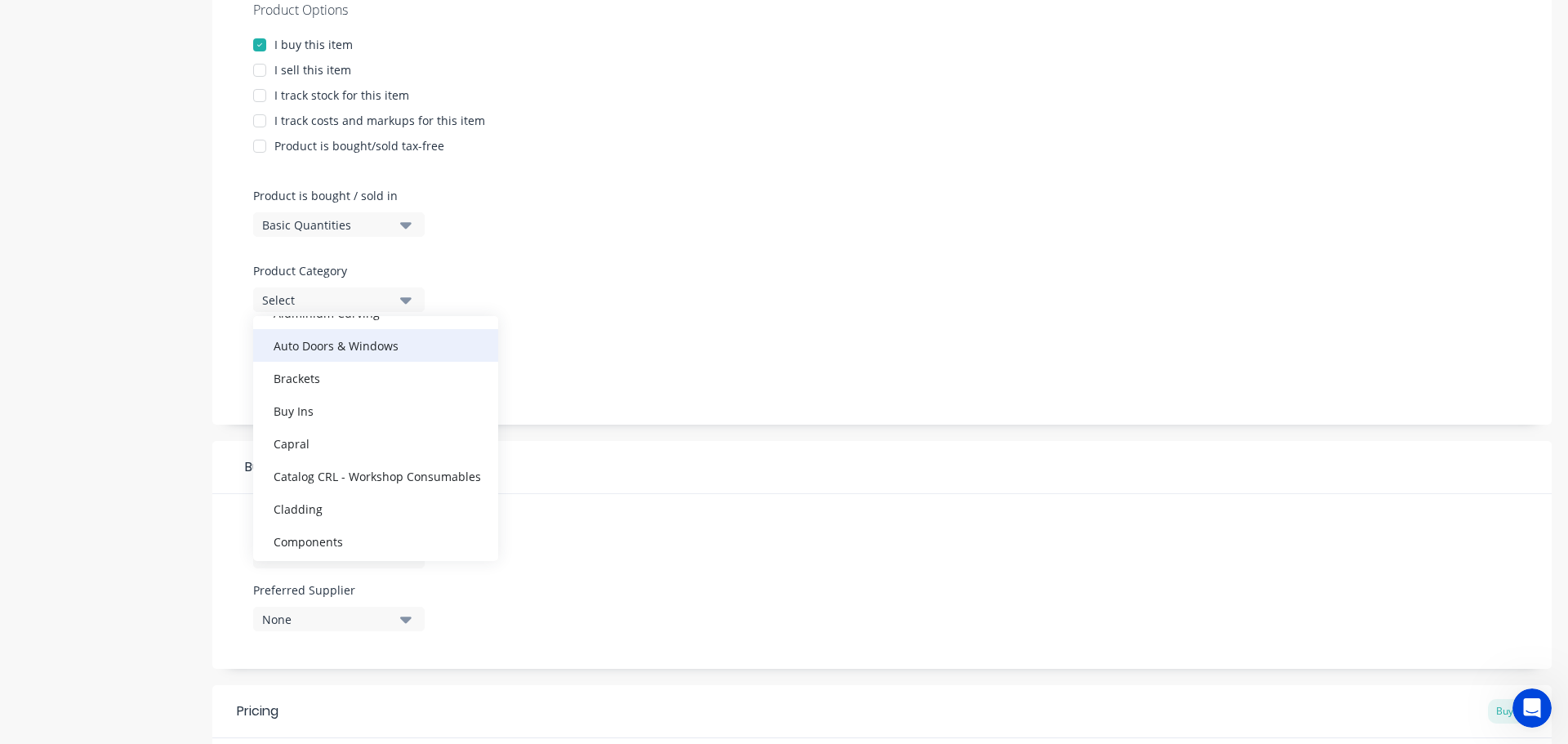
scroll to position [245, 0]
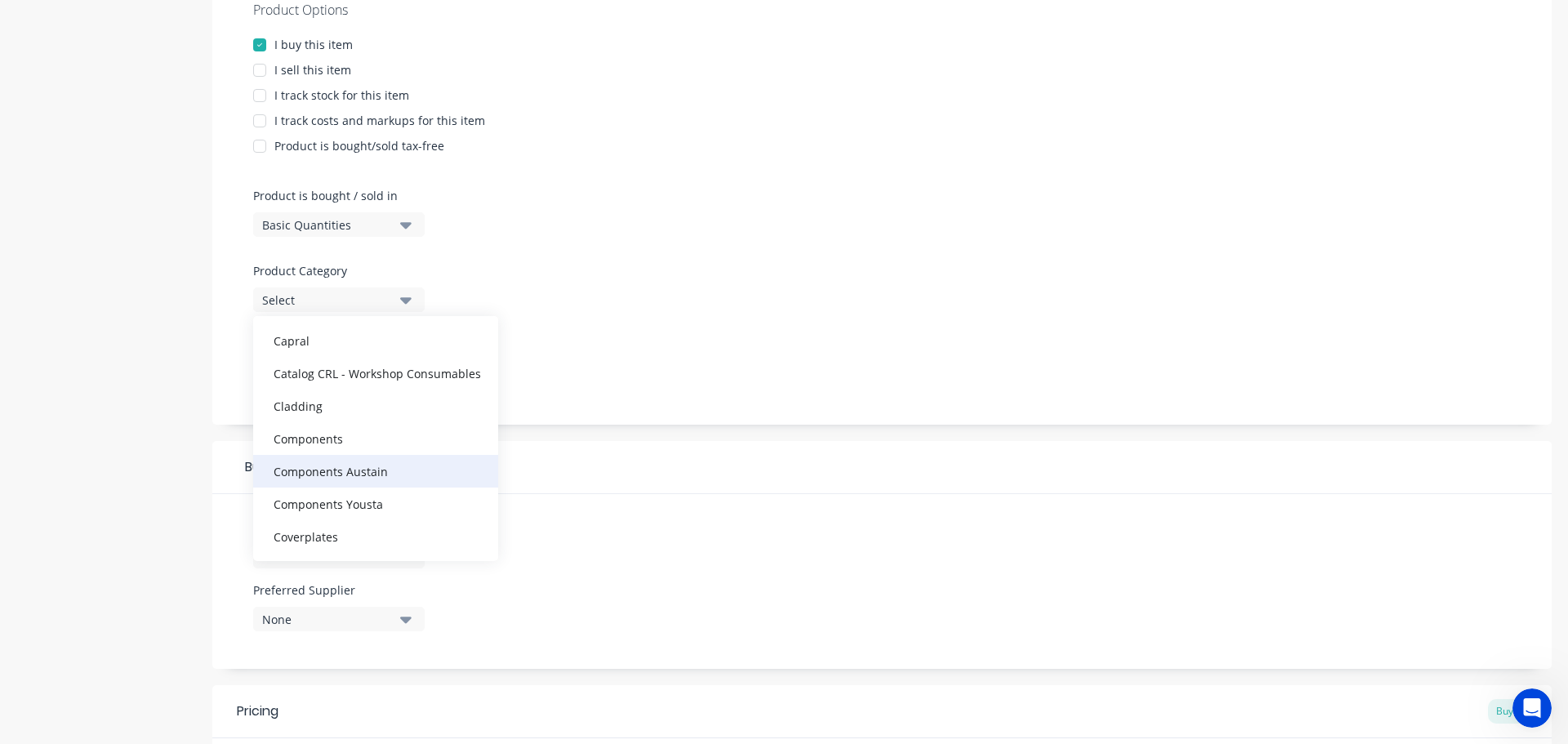
click at [377, 469] on div "Components Austain" at bounding box center [376, 471] width 245 height 33
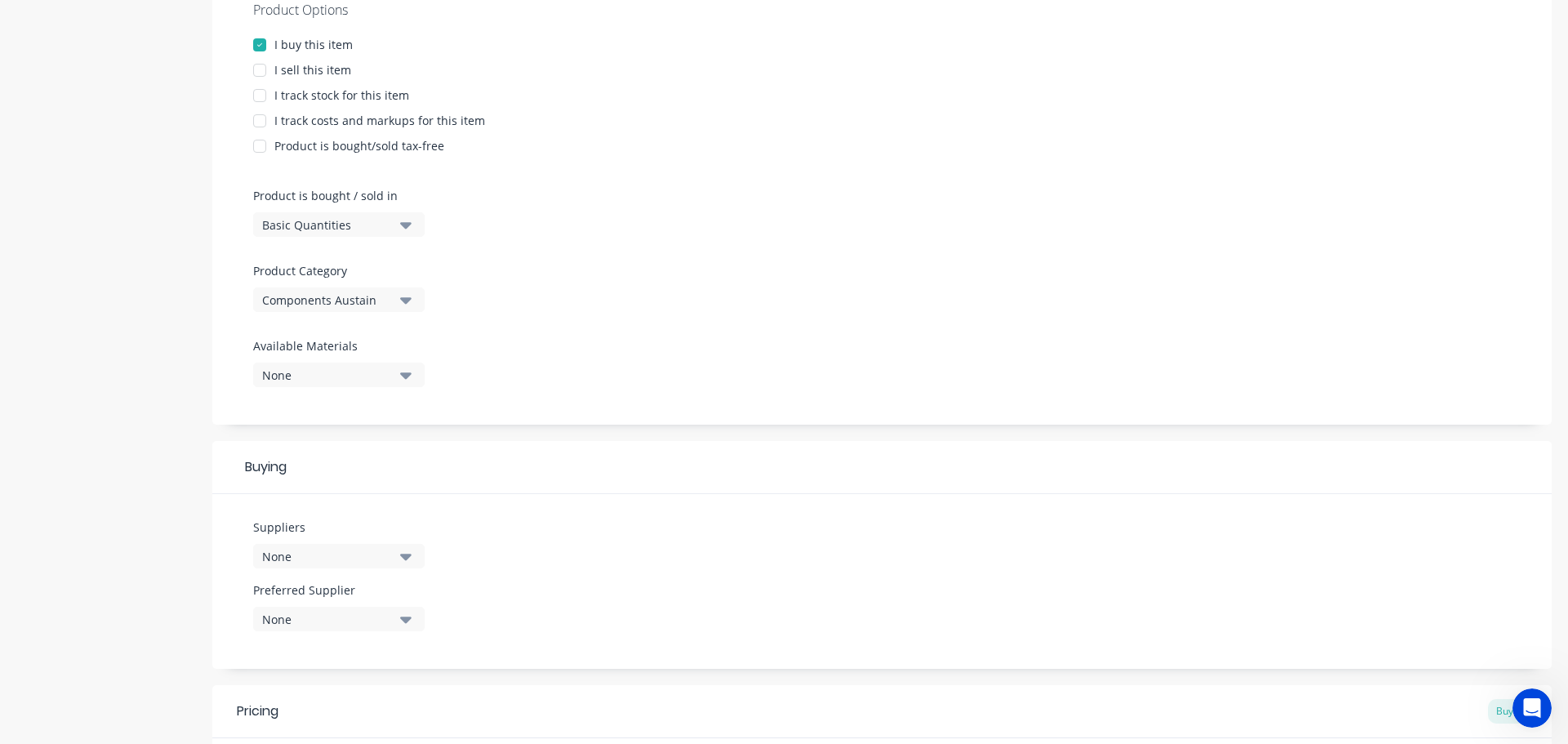
click at [308, 369] on div "None" at bounding box center [327, 376] width 131 height 17
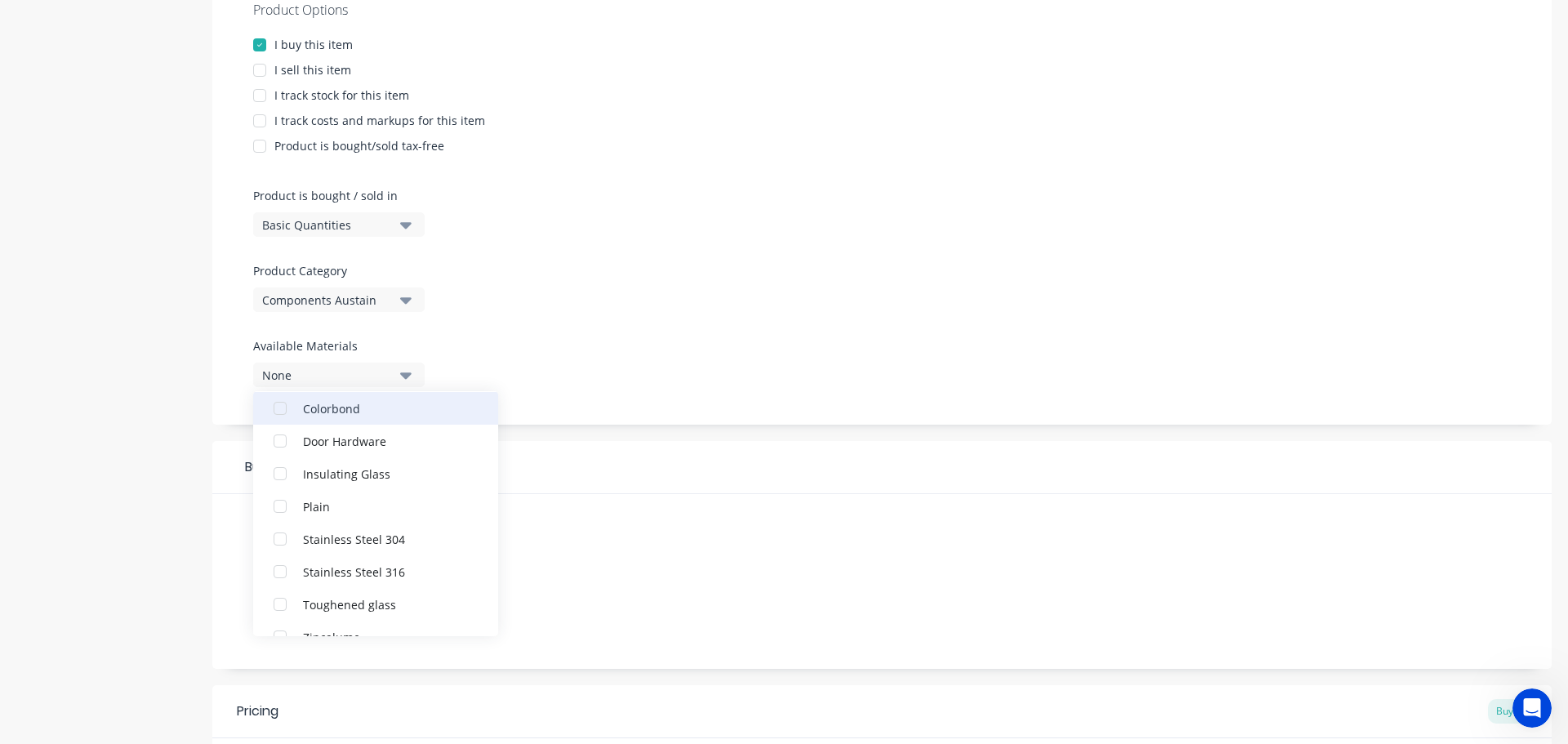
scroll to position [147, 0]
click at [561, 321] on div "Product Options I buy this item I sell this item I track stock for this item I …" at bounding box center [882, 200] width 1339 height 450
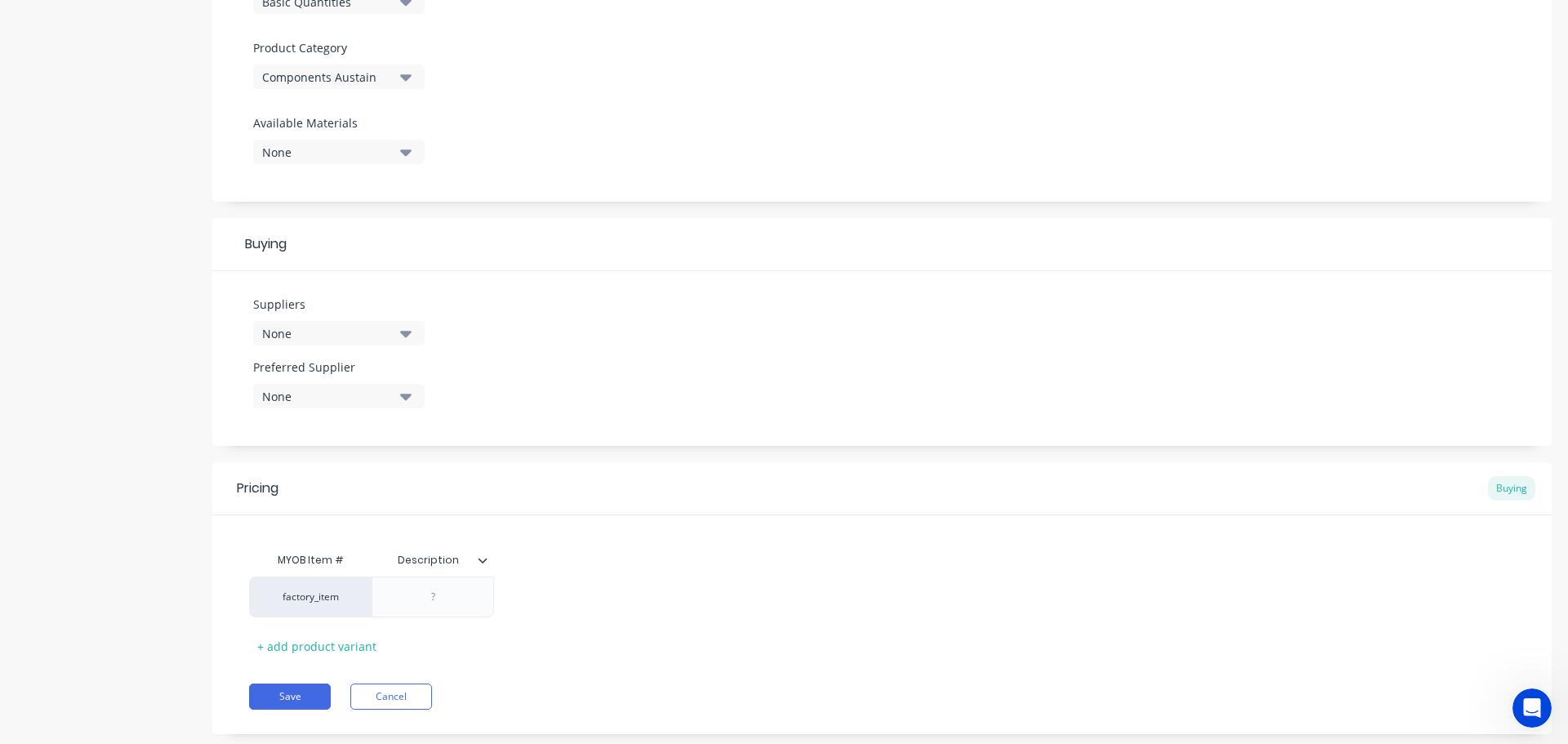
scroll to position [572, 0]
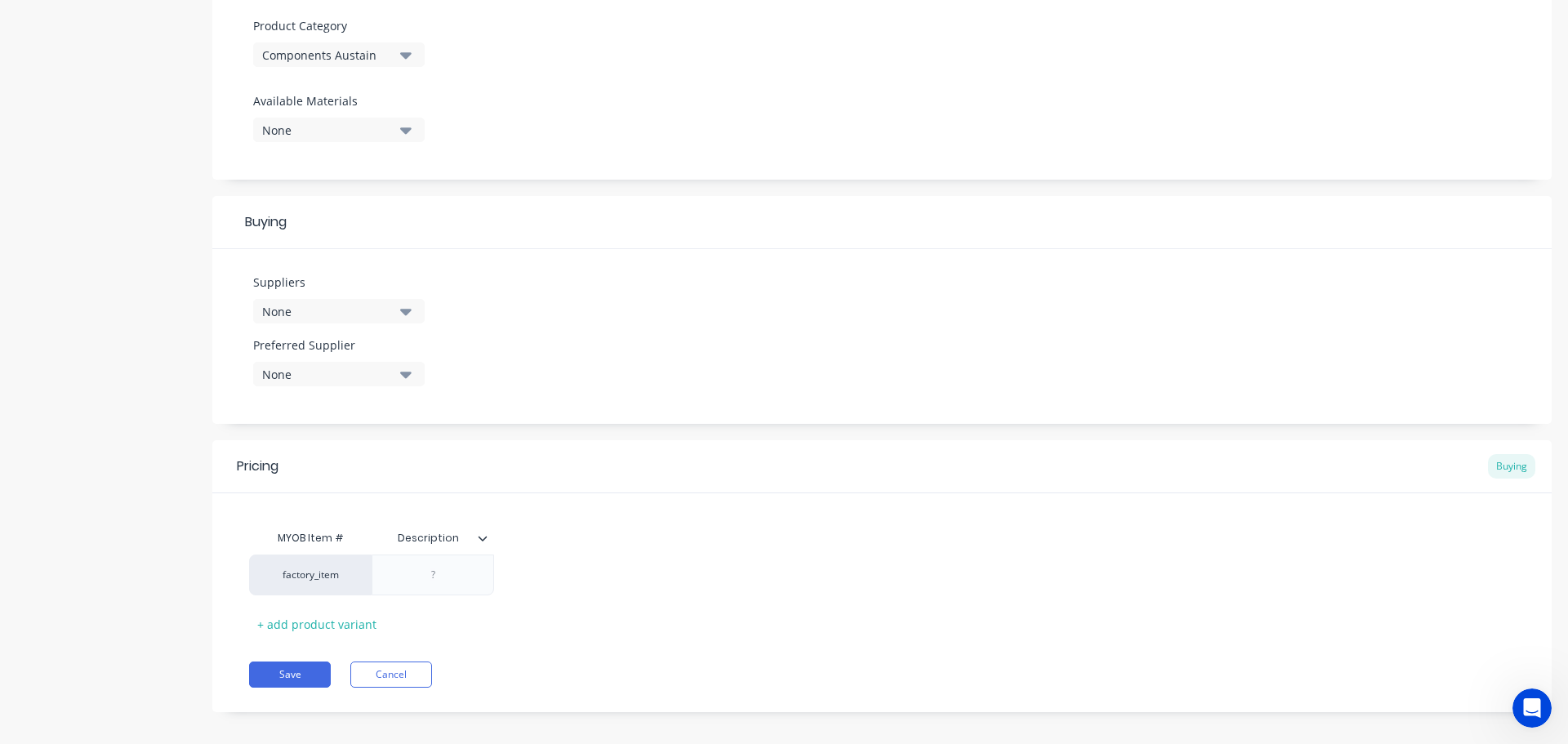
click at [350, 306] on div "None" at bounding box center [327, 312] width 131 height 17
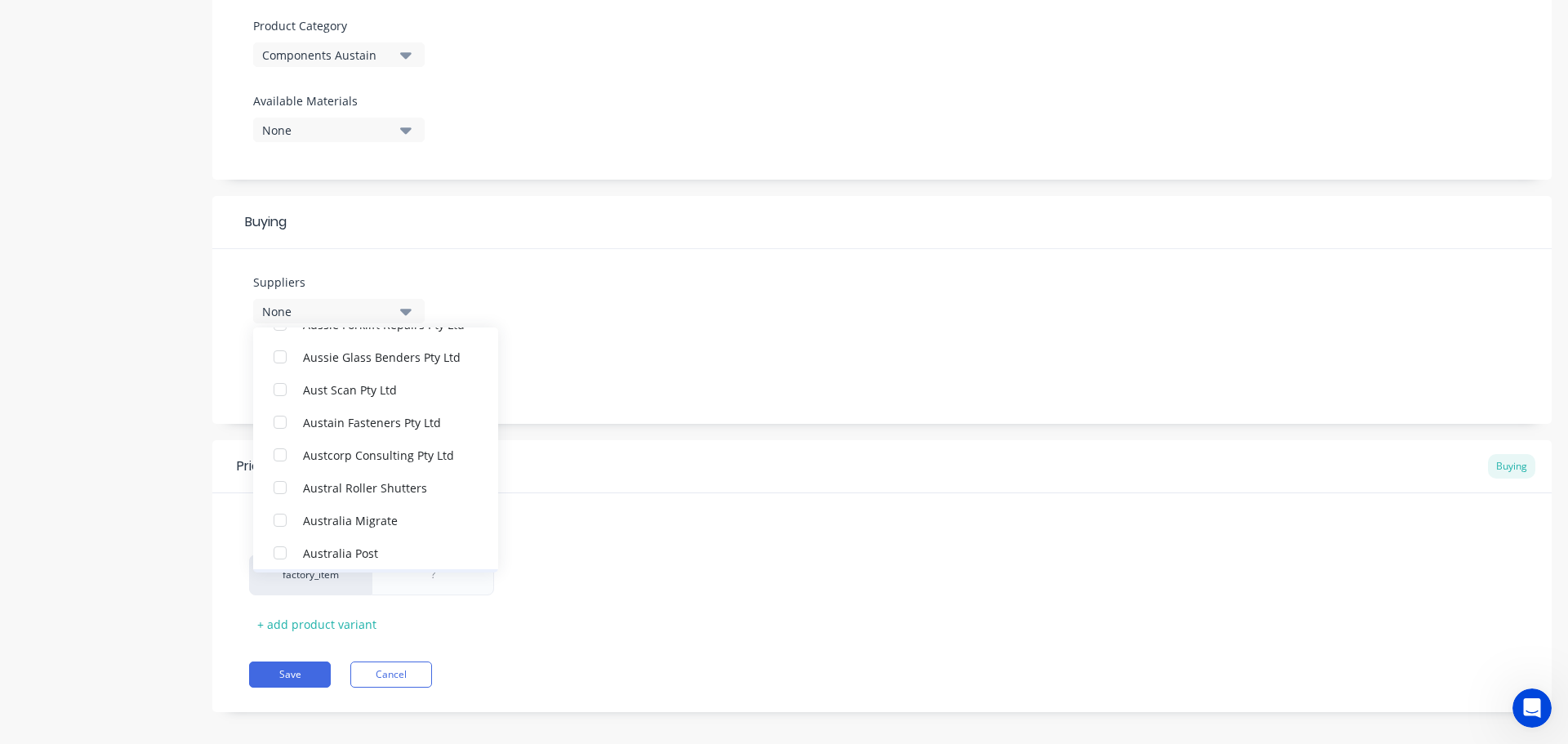
scroll to position [3839, 0]
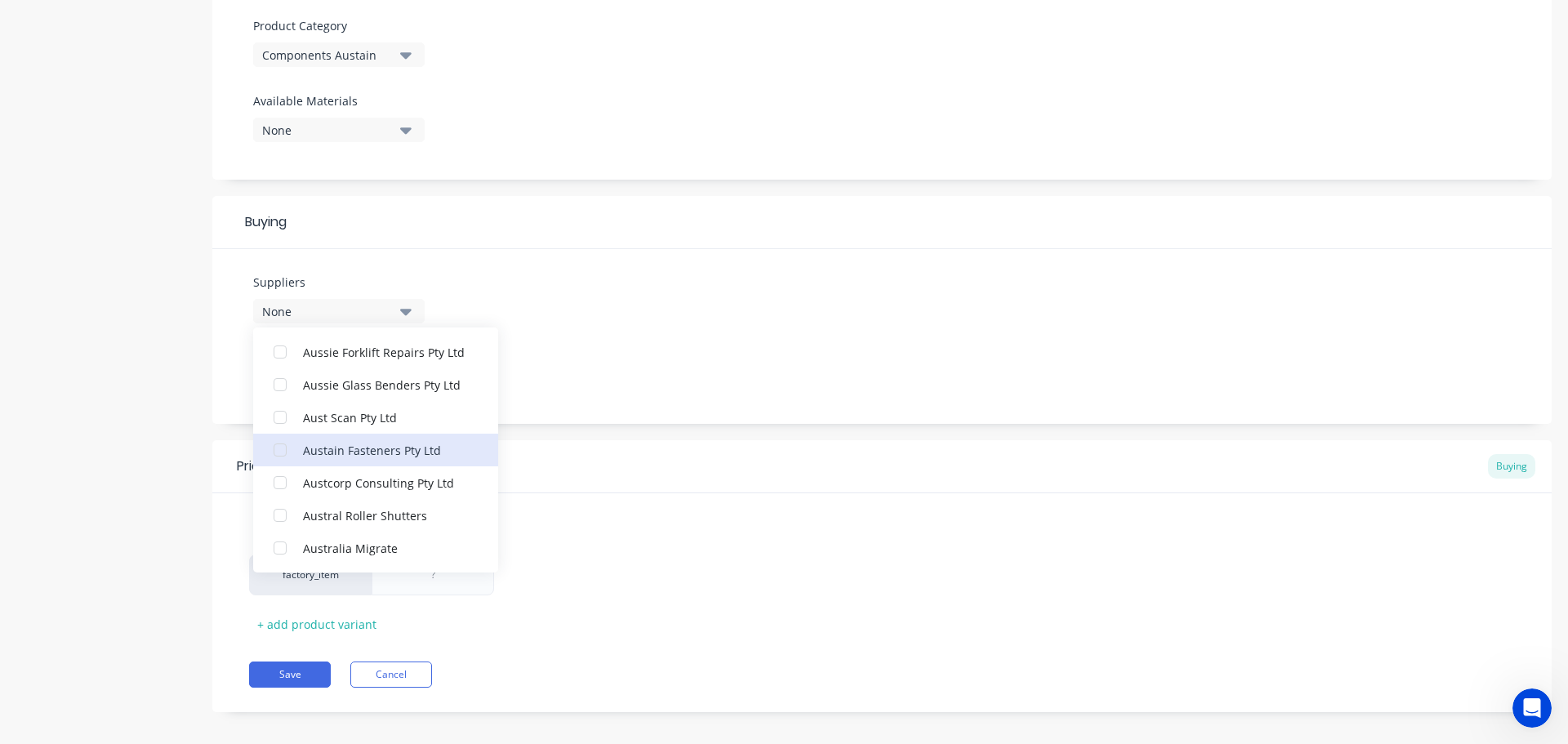
click at [398, 460] on button "Austain Fasteners Pty Ltd" at bounding box center [376, 451] width 245 height 33
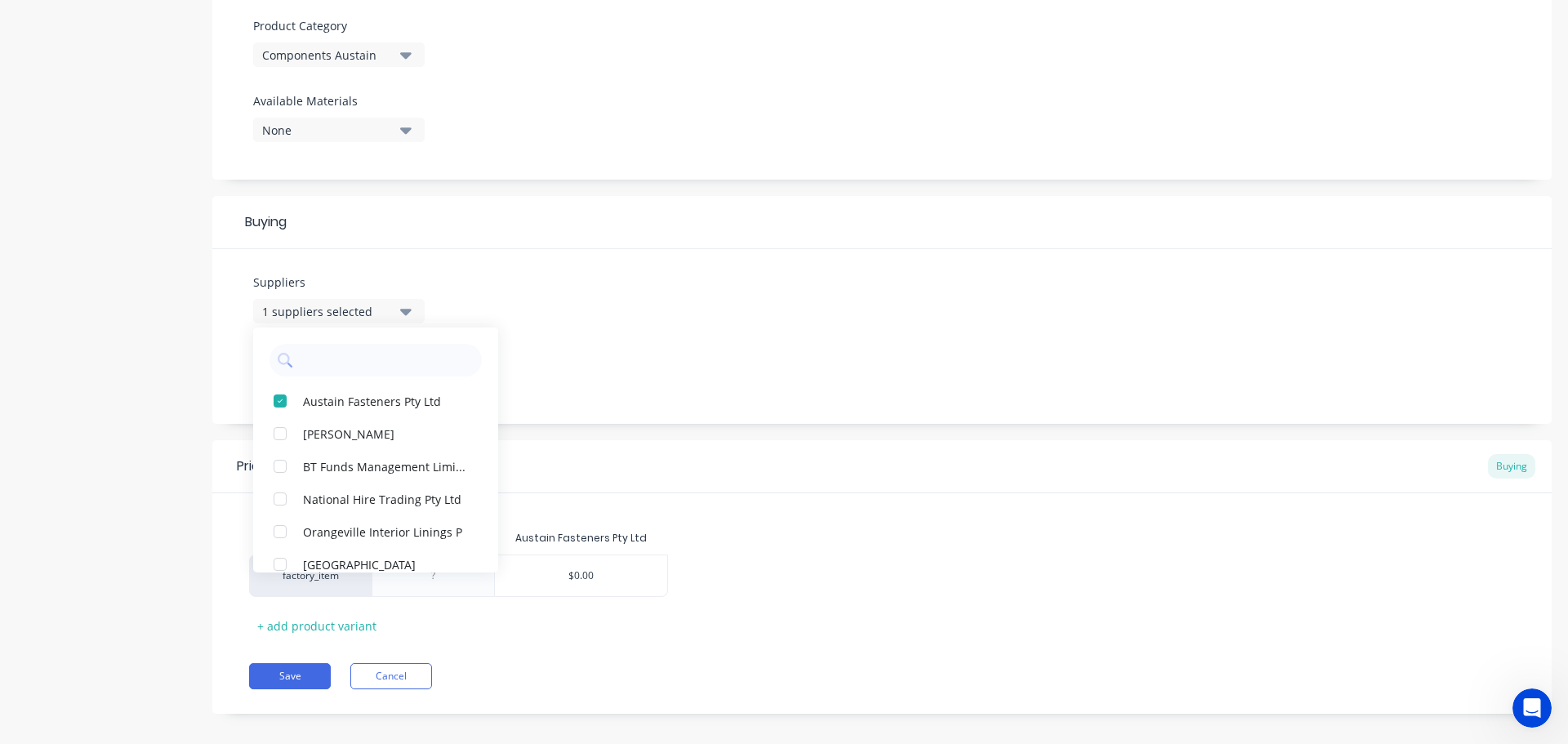
click at [618, 351] on div "Suppliers 1 suppliers selected Austain Fasteners Pty Ltd Aaron Malouf BT Funds …" at bounding box center [882, 337] width 1339 height 175
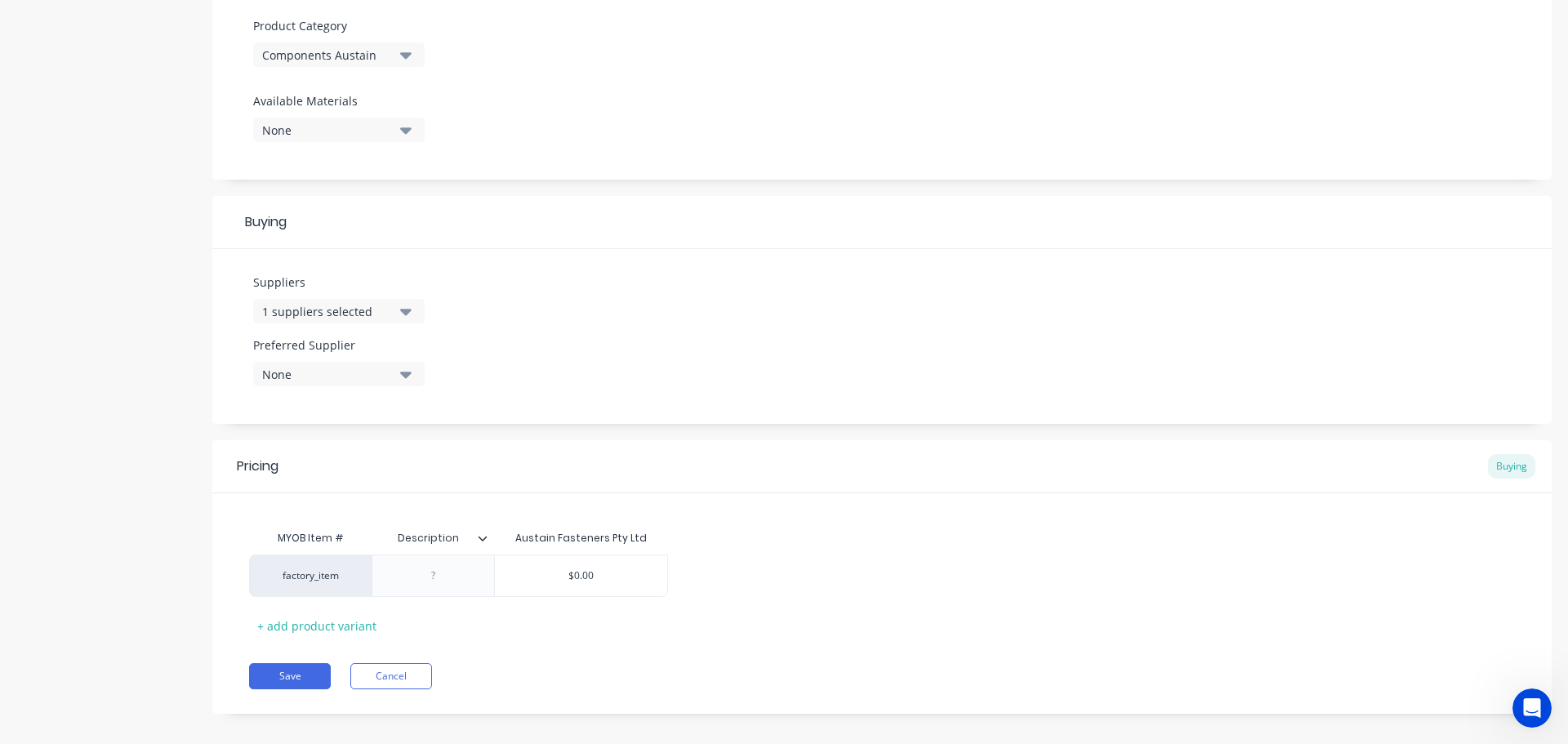
click at [367, 307] on div "1 suppliers selected" at bounding box center [327, 312] width 131 height 17
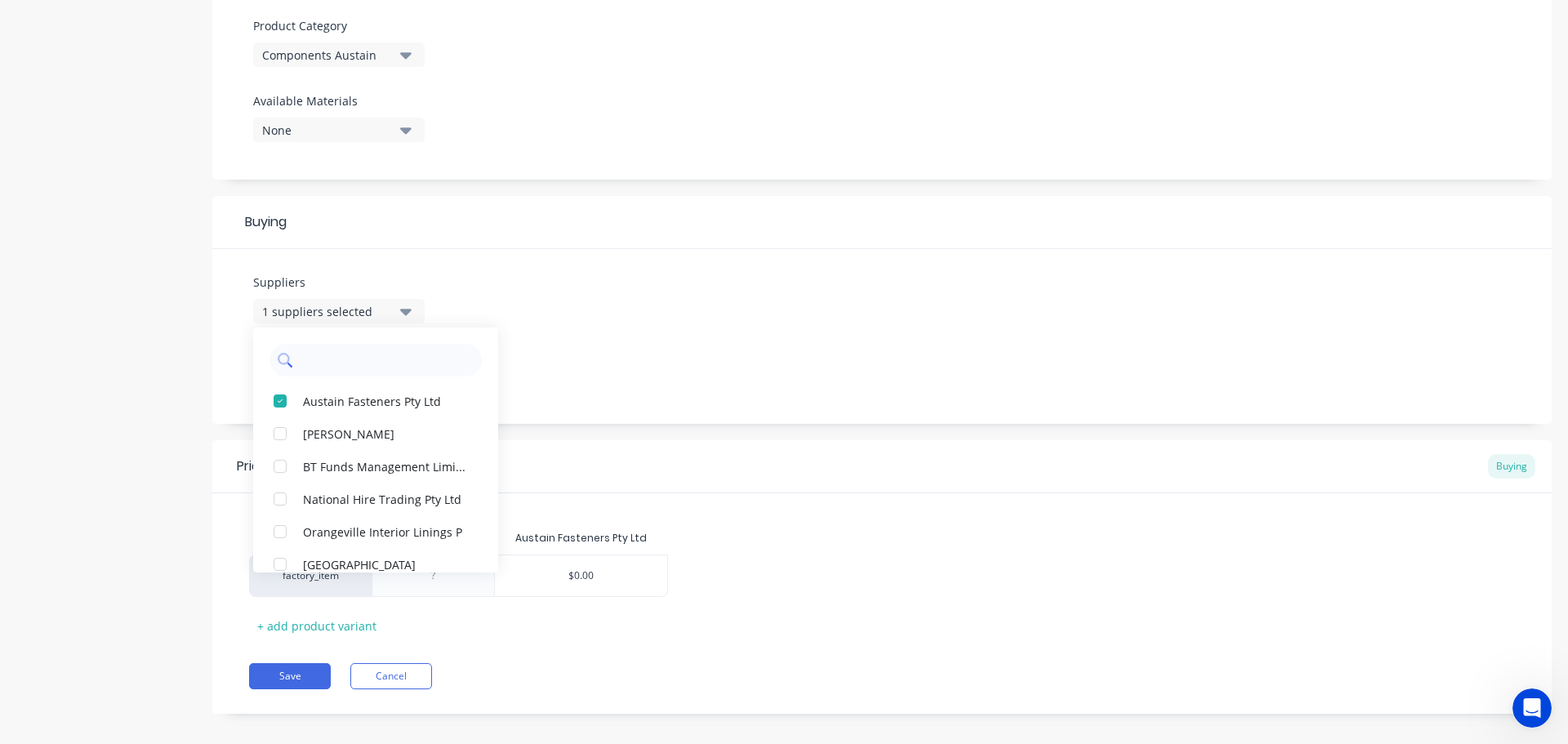
click at [368, 368] on input "text" at bounding box center [387, 360] width 173 height 33
click at [570, 286] on div "Suppliers 1 suppliers selected Austain Fasteners Pty Ltd Aaron Malouf BT Funds …" at bounding box center [882, 337] width 1339 height 175
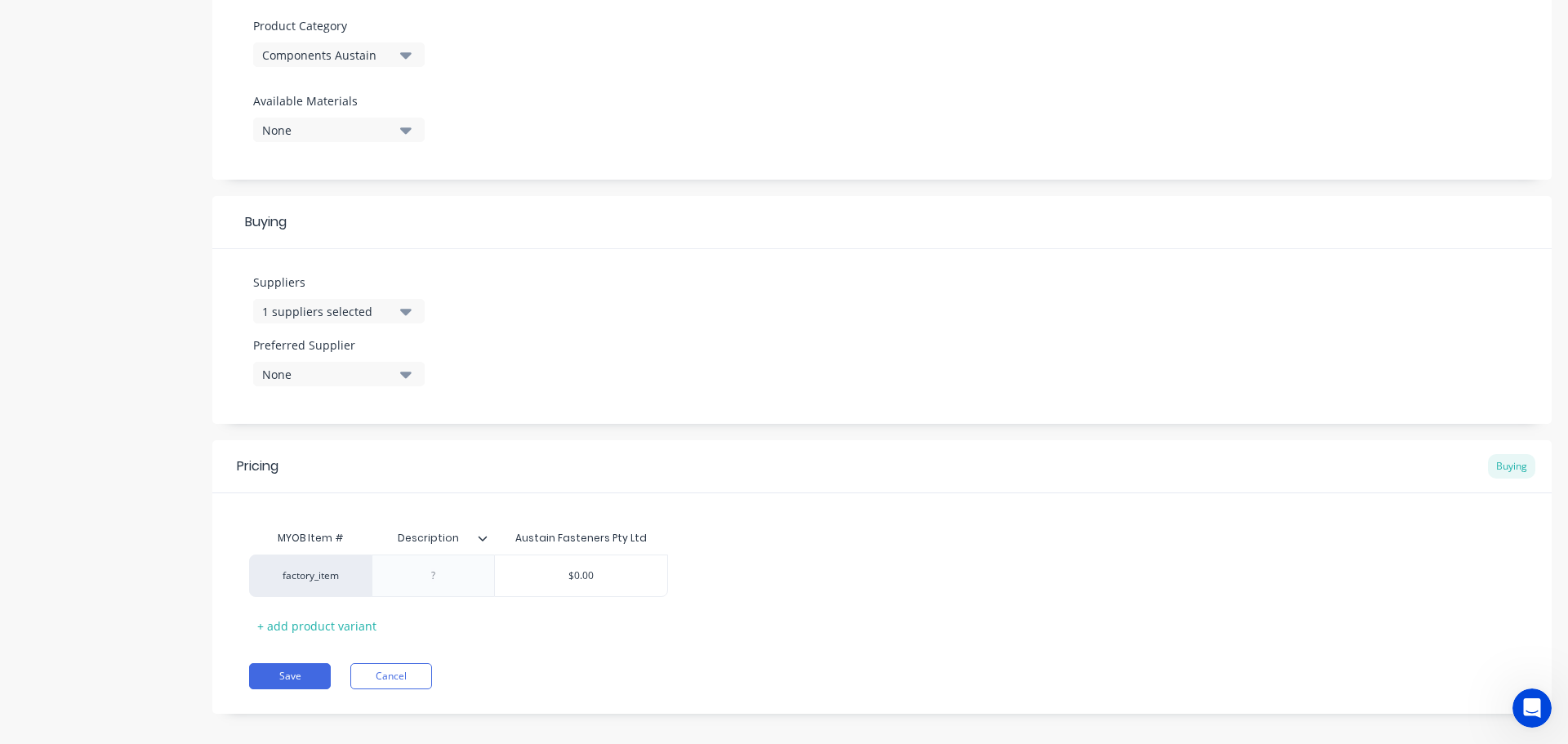
click at [372, 378] on div "None" at bounding box center [327, 375] width 131 height 17
click at [398, 467] on div "Austain Fasteners Pty Ltd" at bounding box center [384, 463] width 163 height 17
click at [631, 312] on div "Suppliers 1 suppliers selected Preferred Supplier Austain Fasteners Pty Ltd Aus…" at bounding box center [882, 337] width 1339 height 175
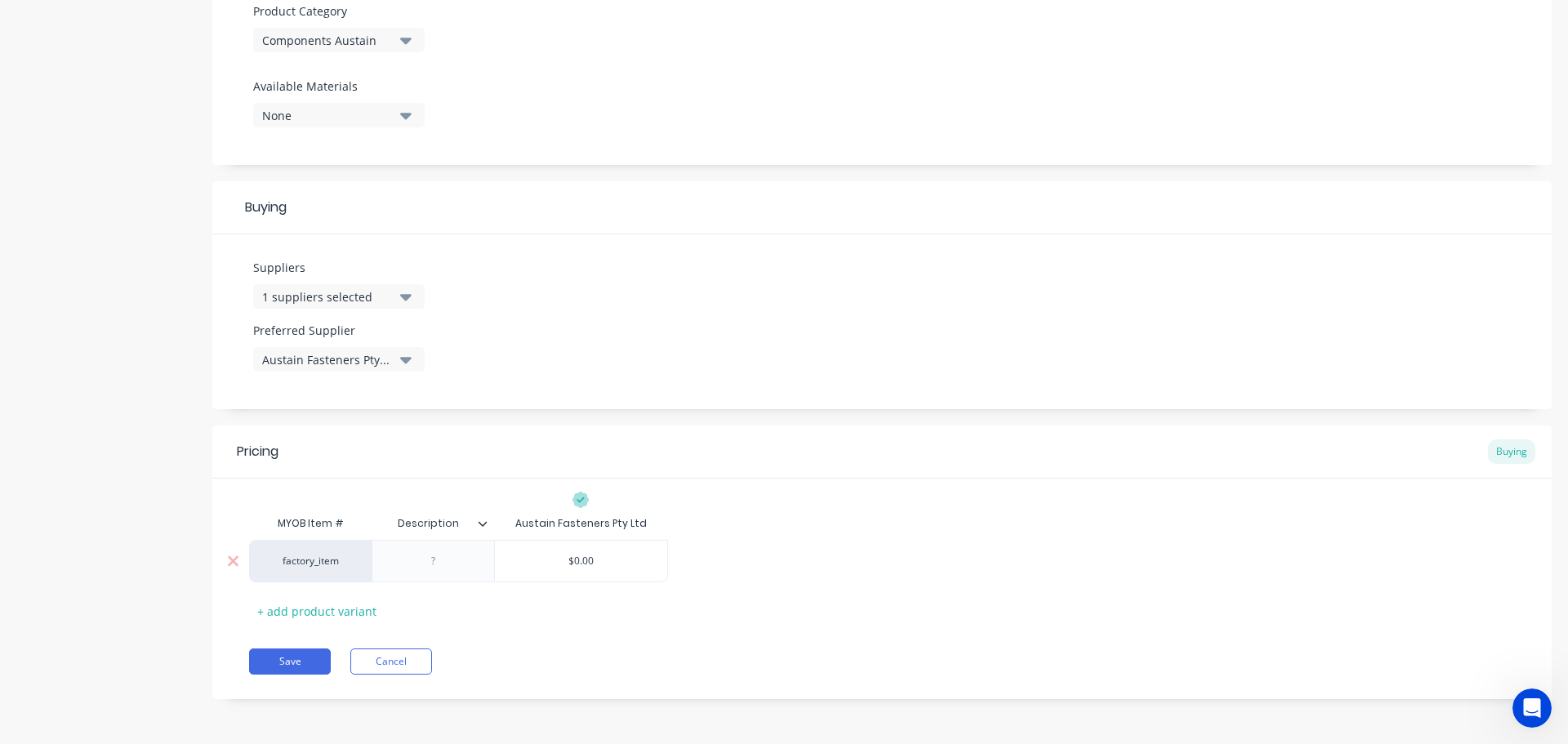
click at [348, 576] on div "factory_item" at bounding box center [311, 561] width 122 height 43
click at [344, 560] on div "factory_item" at bounding box center [310, 560] width 90 height 15
click at [344, 560] on button "AL" at bounding box center [317, 549] width 103 height 24
type textarea "x"
click at [352, 564] on div "AL" at bounding box center [310, 560] width 90 height 15
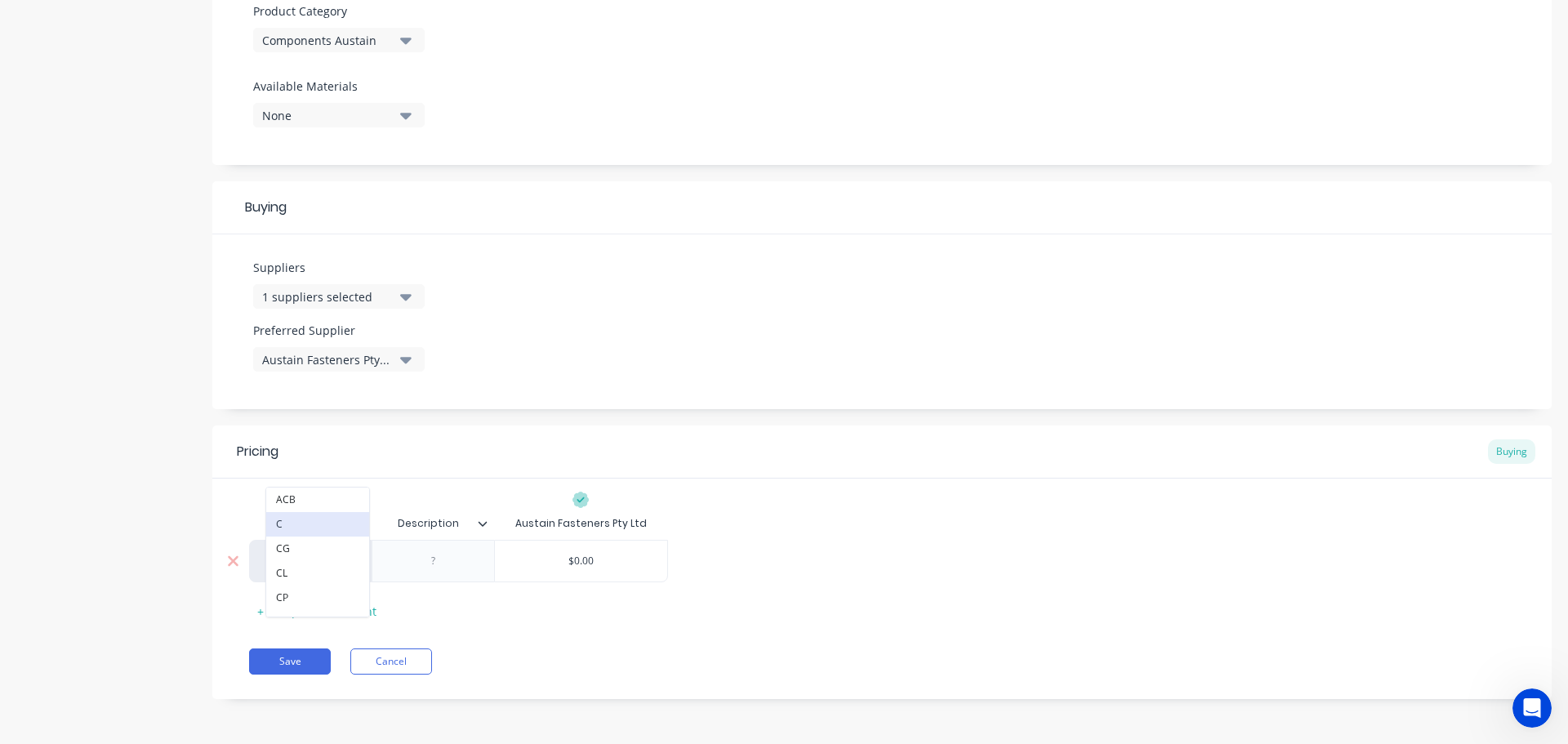
type input "C"
click at [302, 526] on button "C" at bounding box center [317, 524] width 103 height 24
click at [441, 564] on div at bounding box center [434, 561] width 82 height 21
type textarea "x"
click at [415, 552] on div at bounding box center [434, 561] width 82 height 21
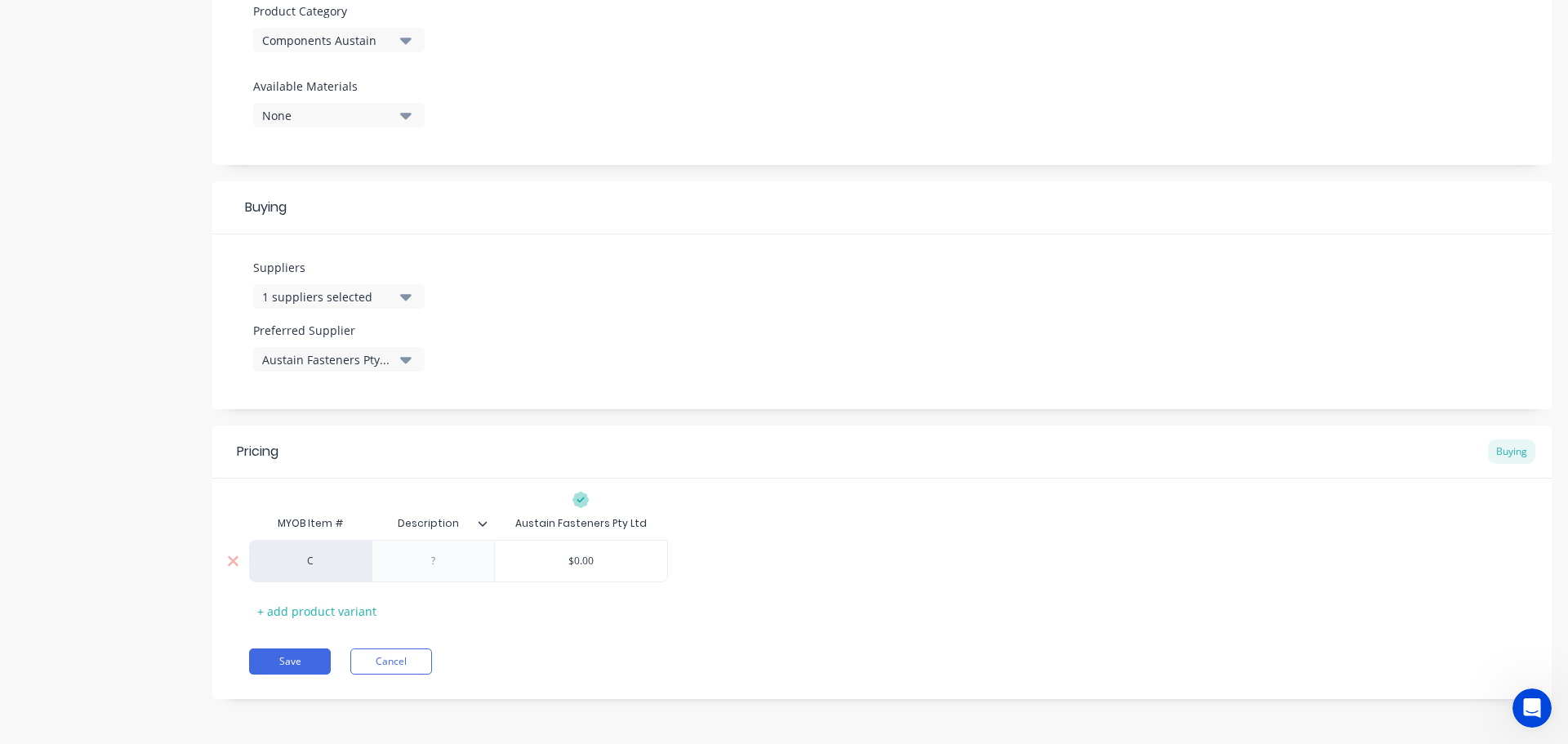
click at [415, 552] on div at bounding box center [434, 561] width 82 height 21
paste div
type textarea "x"
type input "$0.00"
click at [546, 562] on div "$0.00 $0.00" at bounding box center [632, 561] width 174 height 43
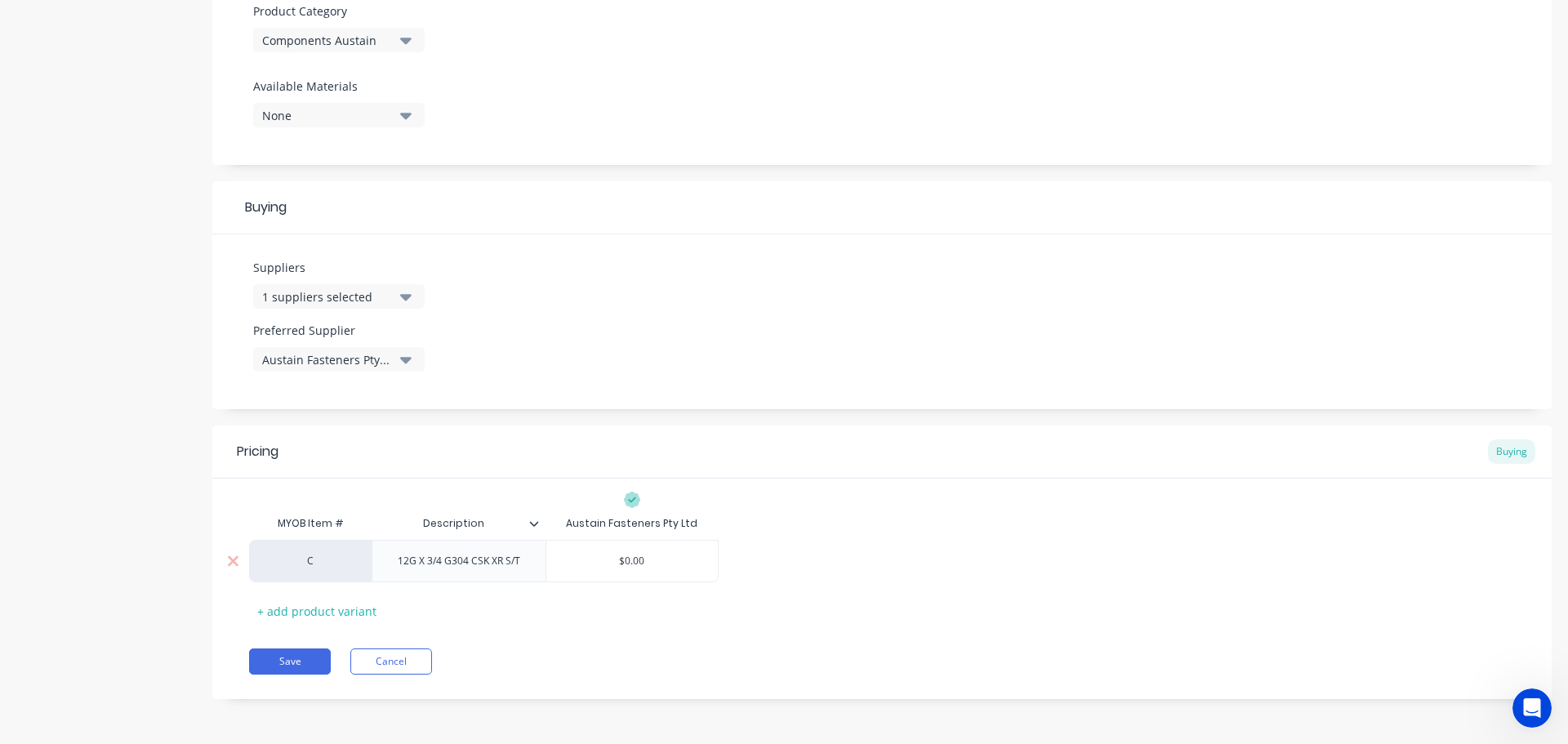
click at [645, 558] on input "$0.00" at bounding box center [632, 560] width 172 height 15
click at [534, 564] on div "12G X 3/4 G304 CSK XR S/T" at bounding box center [458, 561] width 174 height 43
click at [670, 563] on input "$0.00" at bounding box center [632, 560] width 172 height 15
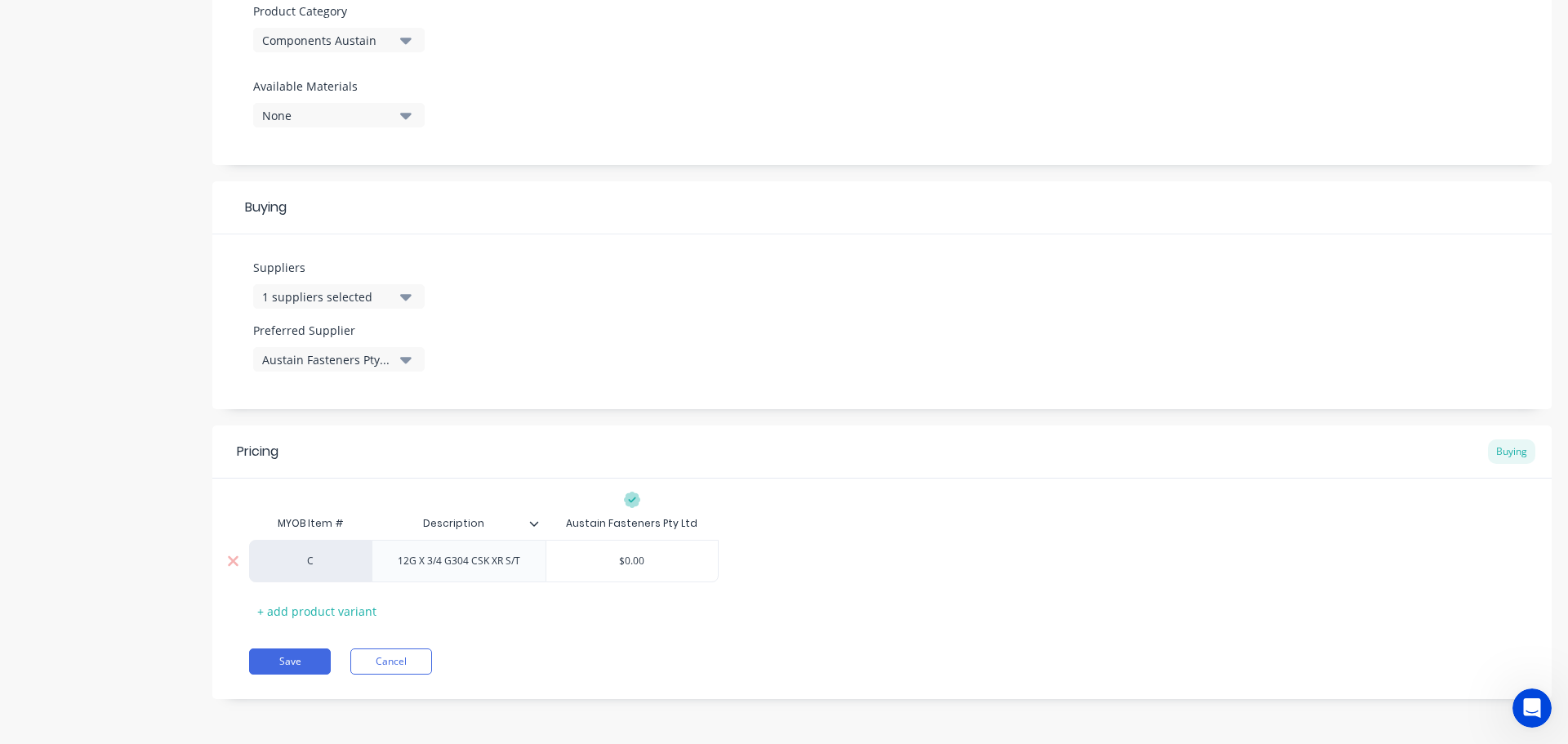
click at [670, 562] on input "$0.00" at bounding box center [632, 560] width 172 height 15
drag, startPoint x: 669, startPoint y: 562, endPoint x: 555, endPoint y: 561, distance: 114.0
click at [555, 561] on input "$0.00" at bounding box center [632, 560] width 172 height 15
drag, startPoint x: 612, startPoint y: 559, endPoint x: 705, endPoint y: 560, distance: 93.0
click at [705, 560] on input "$0.00" at bounding box center [632, 560] width 172 height 15
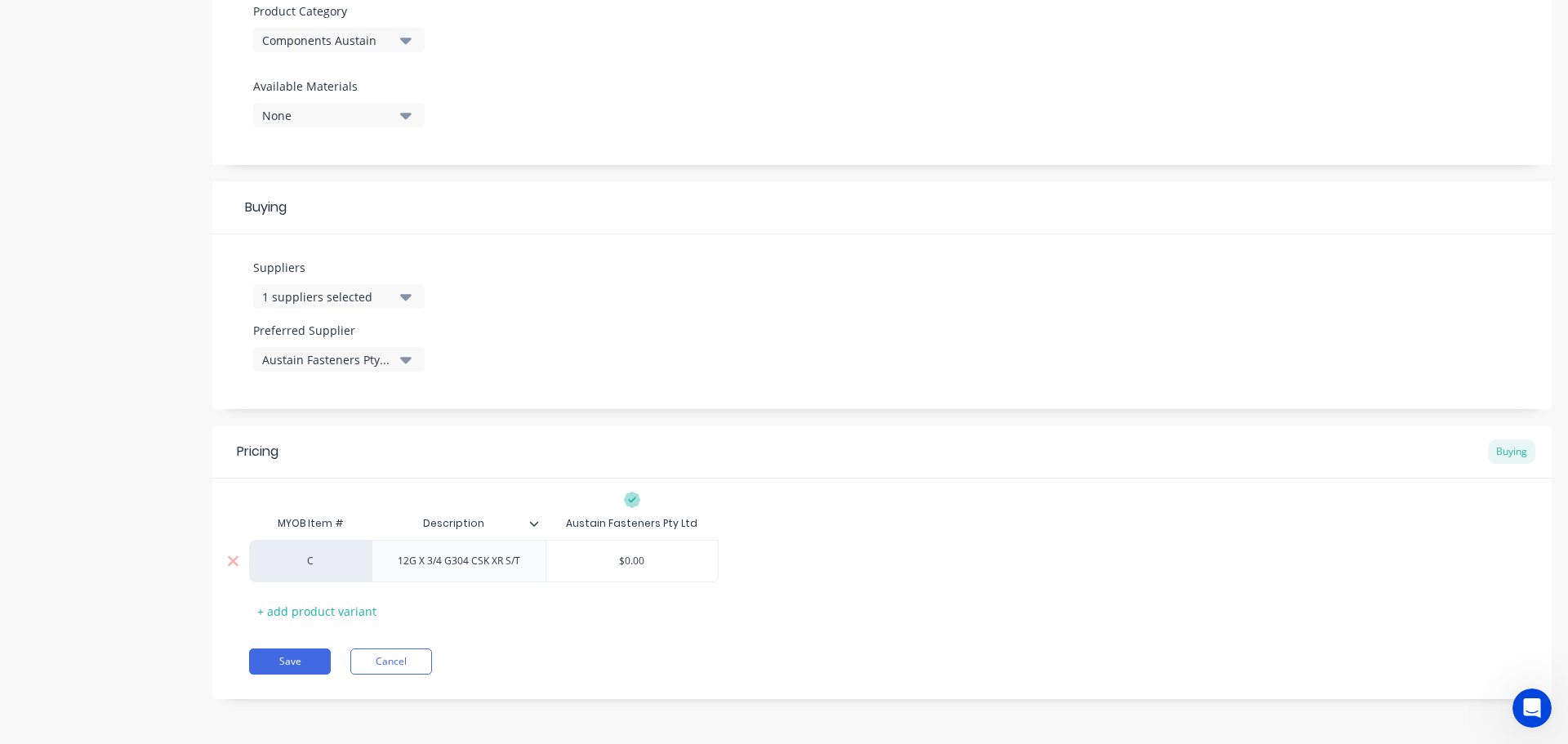
click at [683, 559] on input "$0.00" at bounding box center [632, 560] width 172 height 15
click at [630, 557] on input "$0.00" at bounding box center [632, 560] width 172 height 15
click at [660, 559] on input "$0.00" at bounding box center [632, 560] width 172 height 15
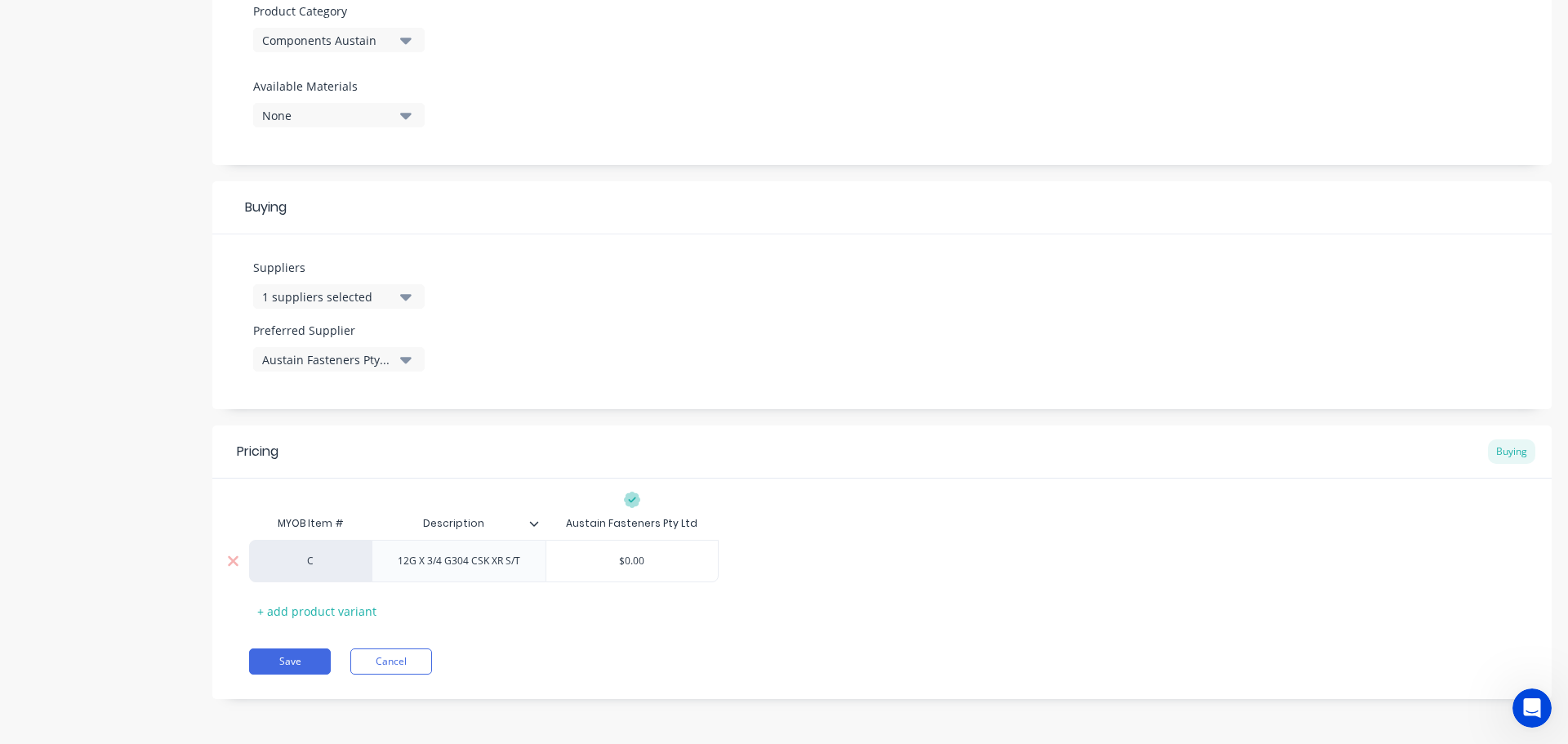
type textarea "x"
type input "$0.0"
type textarea "x"
type input "$0.00"
type textarea "x"
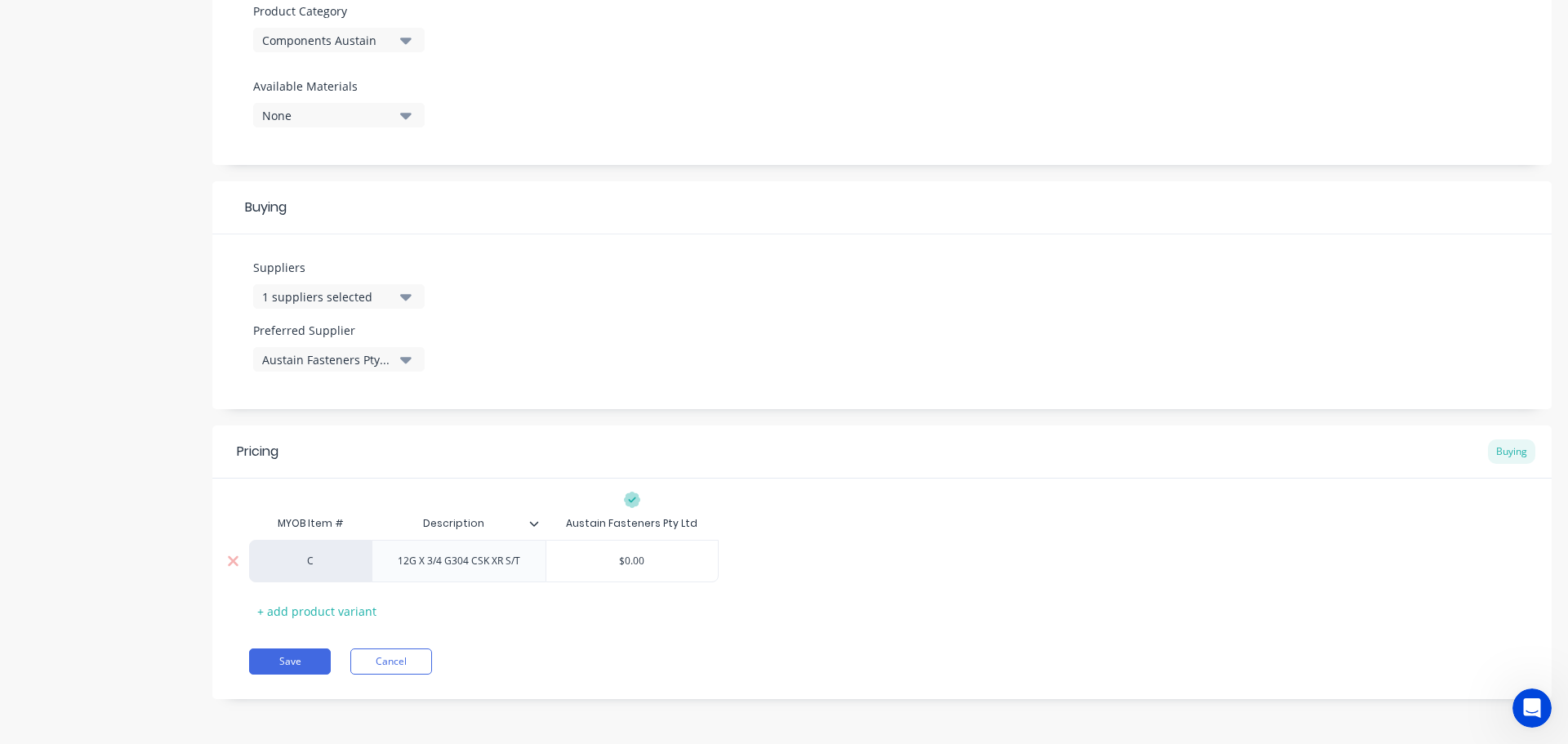
click at [614, 555] on input "$0.00." at bounding box center [632, 560] width 172 height 15
click at [678, 563] on input "$0.00." at bounding box center [632, 560] width 172 height 15
click at [636, 502] on icon at bounding box center [632, 499] width 17 height 17
click at [625, 550] on div "$0.00" at bounding box center [632, 561] width 172 height 41
type input "$0.00"
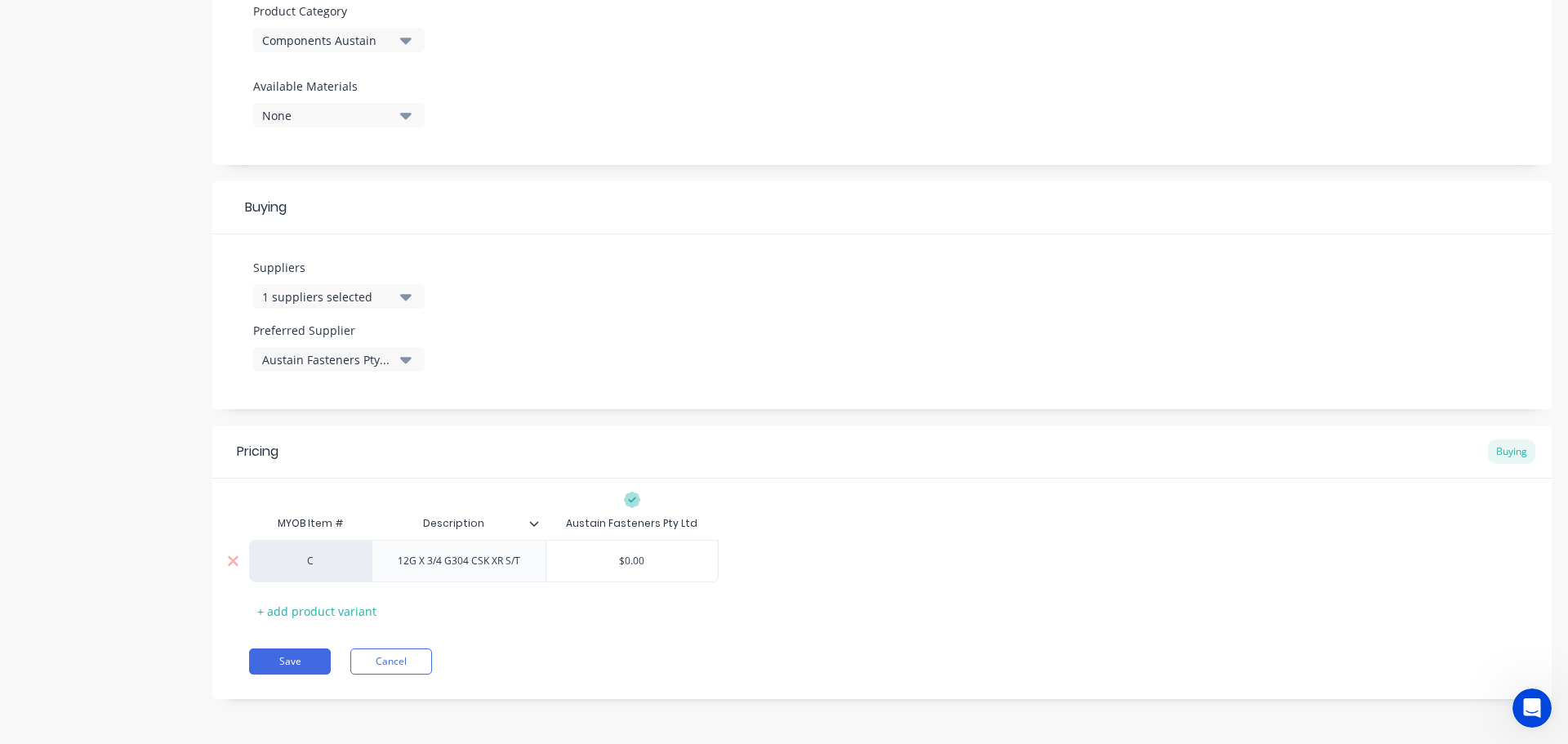
type textarea "x"
type input "$0.0"
type textarea "x"
type input "$0."
type textarea "x"
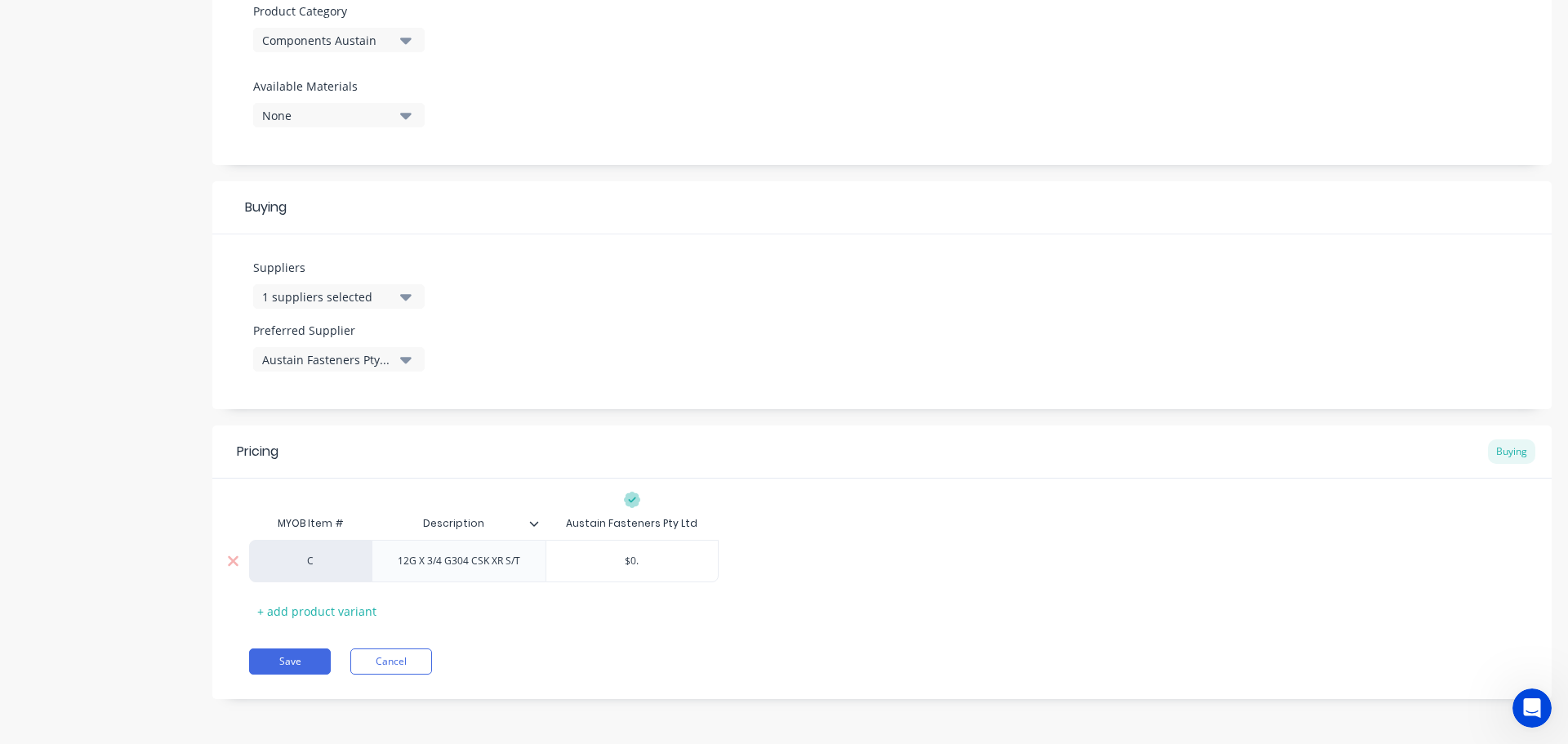
type input "$0"
type textarea "x"
type input "$0."
type textarea "x"
type input "$0.0"
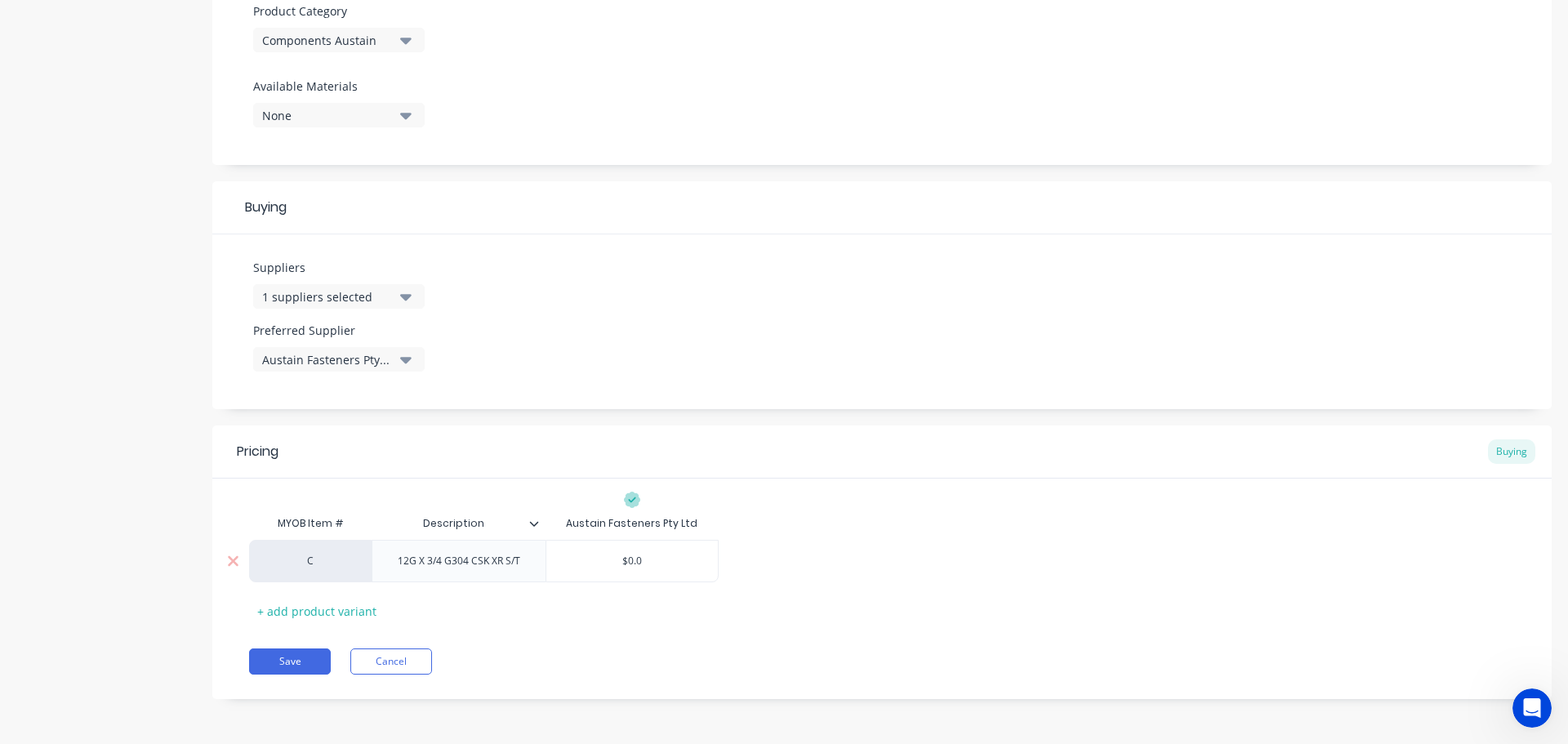
type textarea "x"
type input "$0.03"
type textarea "x"
type input "$0.030"
type textarea "x"
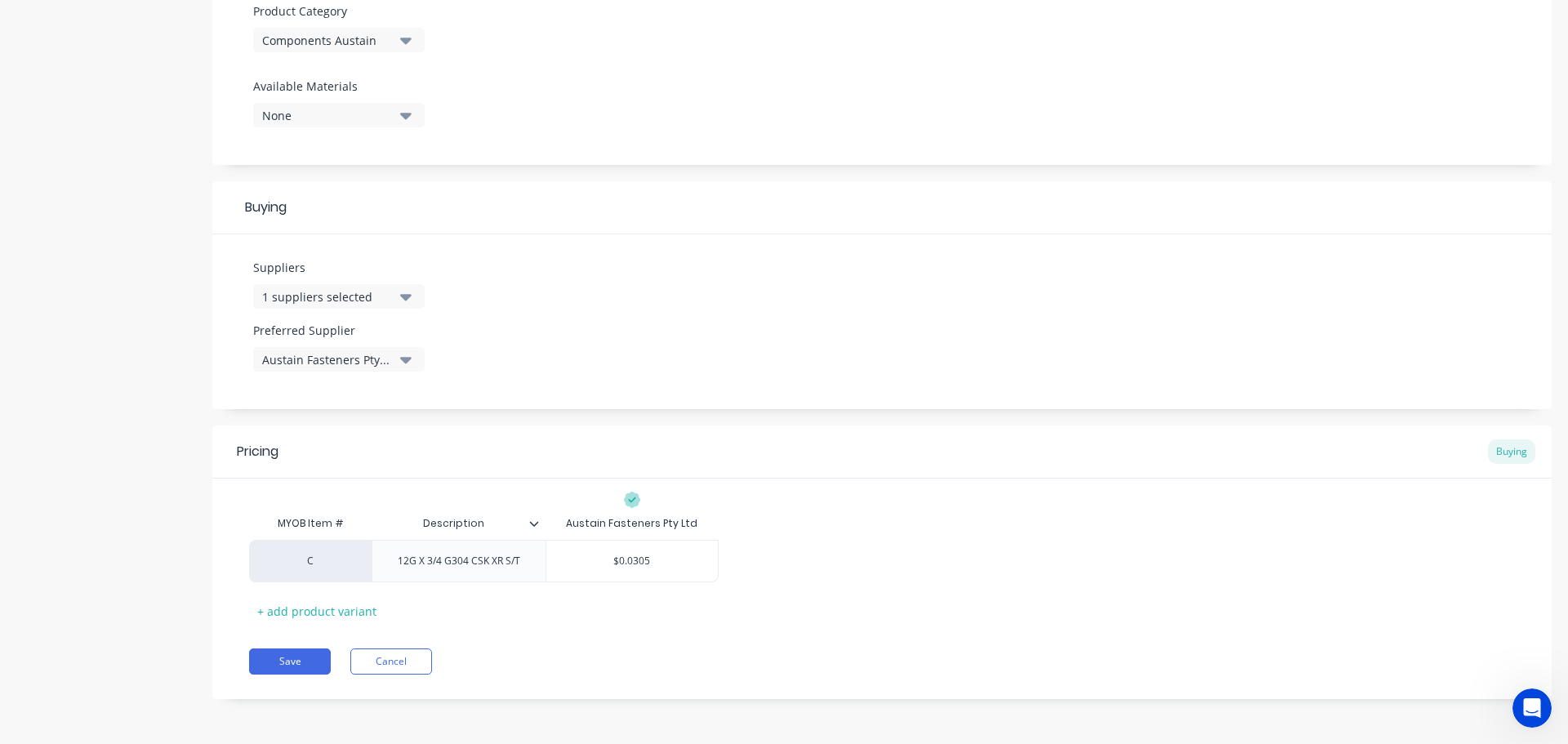
type input "$0.0305"
click at [686, 601] on div "MYOB Item # Description Austain Fasteners Pty Ltd C 12G X 3/4 G304 CSK XR S/T $…" at bounding box center [883, 565] width 1266 height 117
click at [301, 661] on button "Save" at bounding box center [290, 661] width 82 height 26
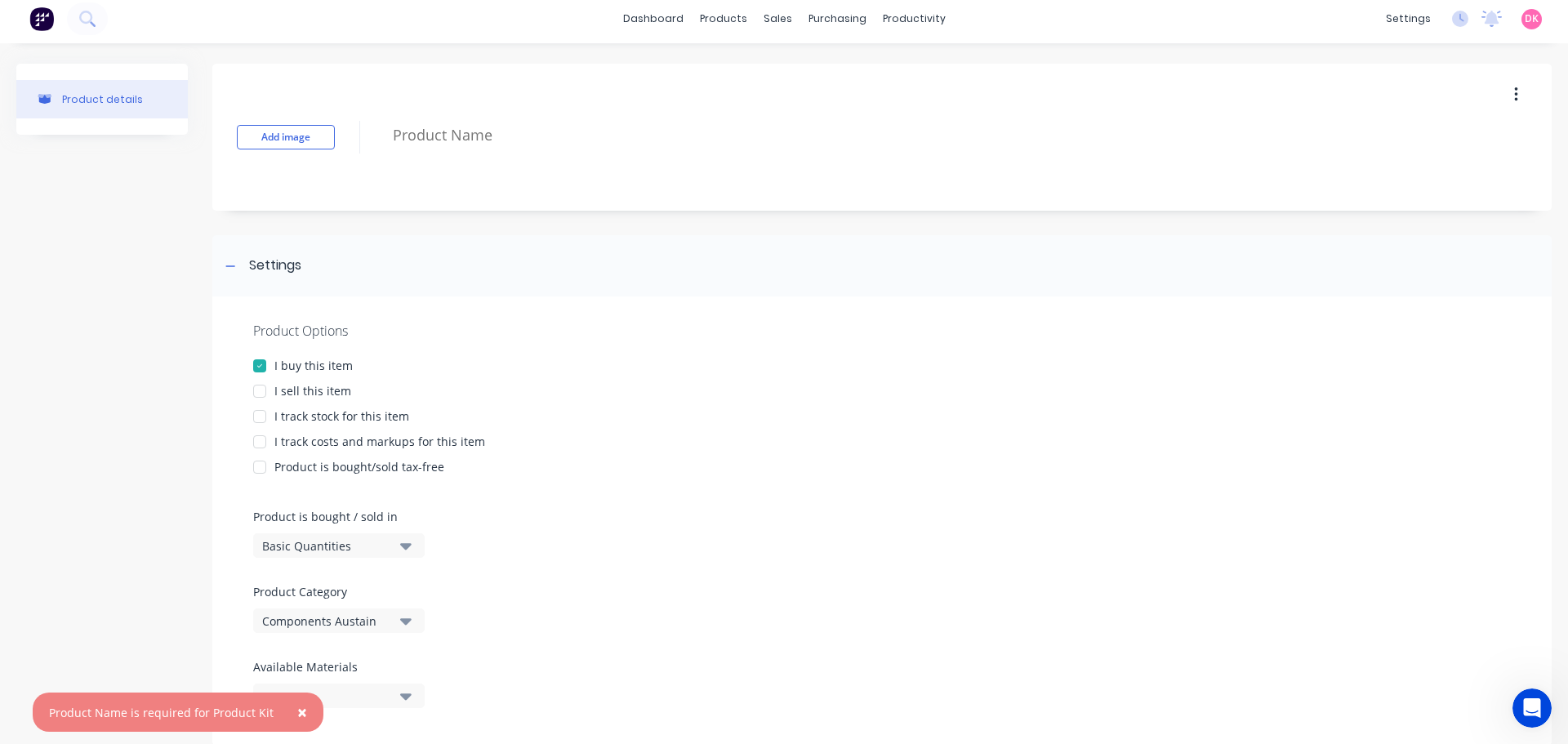
scroll to position [0, 0]
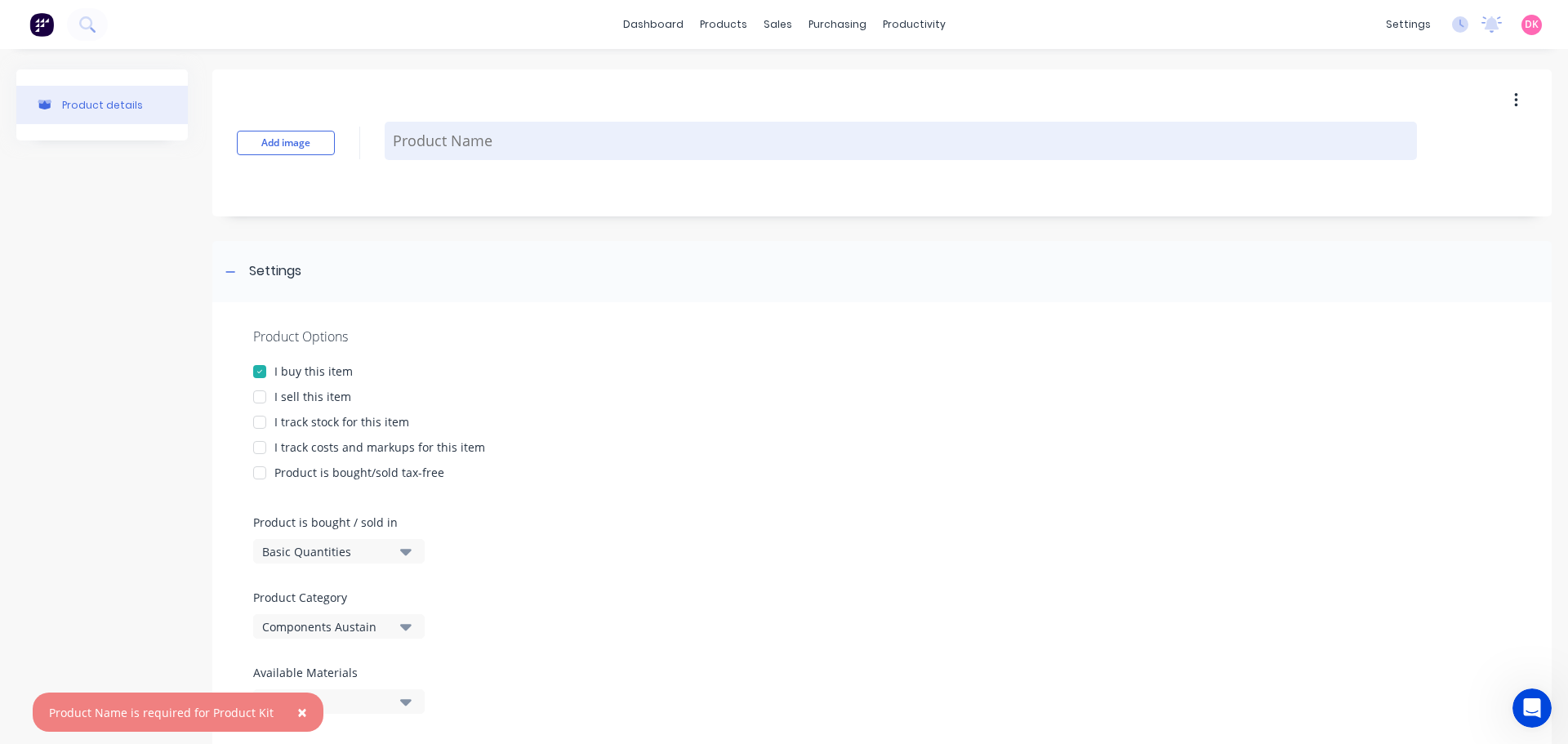
click at [452, 134] on textarea at bounding box center [900, 141] width 1032 height 39
paste textarea "12G X 3/4 G304 CSK XR S/T"
type textarea "x"
type textarea "12G X 3/4 G304 CSK XR S/T"
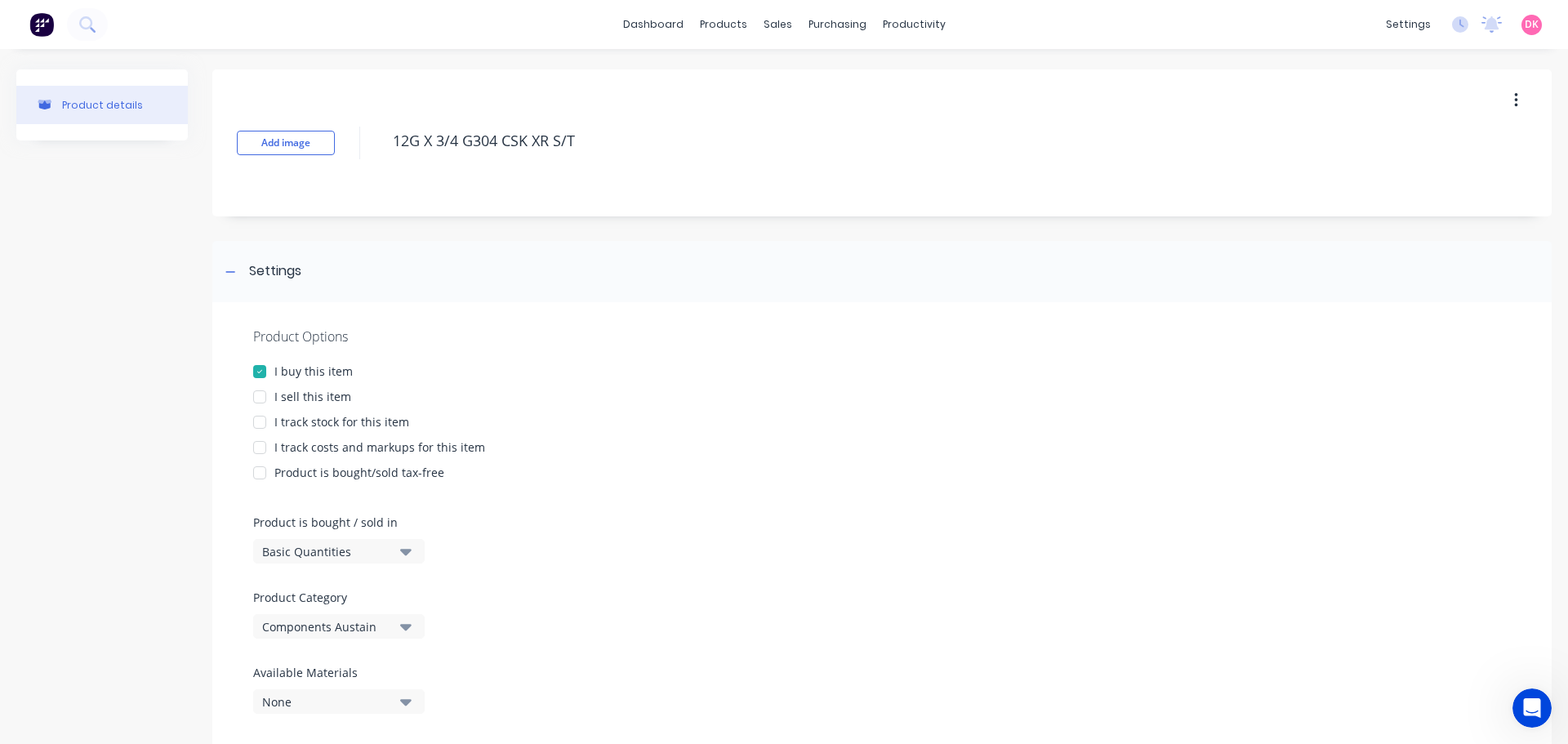
type textarea "x"
type textarea "12G X 3/4 G304 CSK XR S/T"
type textarea "x"
type textarea "12G X 3/4 G304 CSK XR S/T -"
type textarea "x"
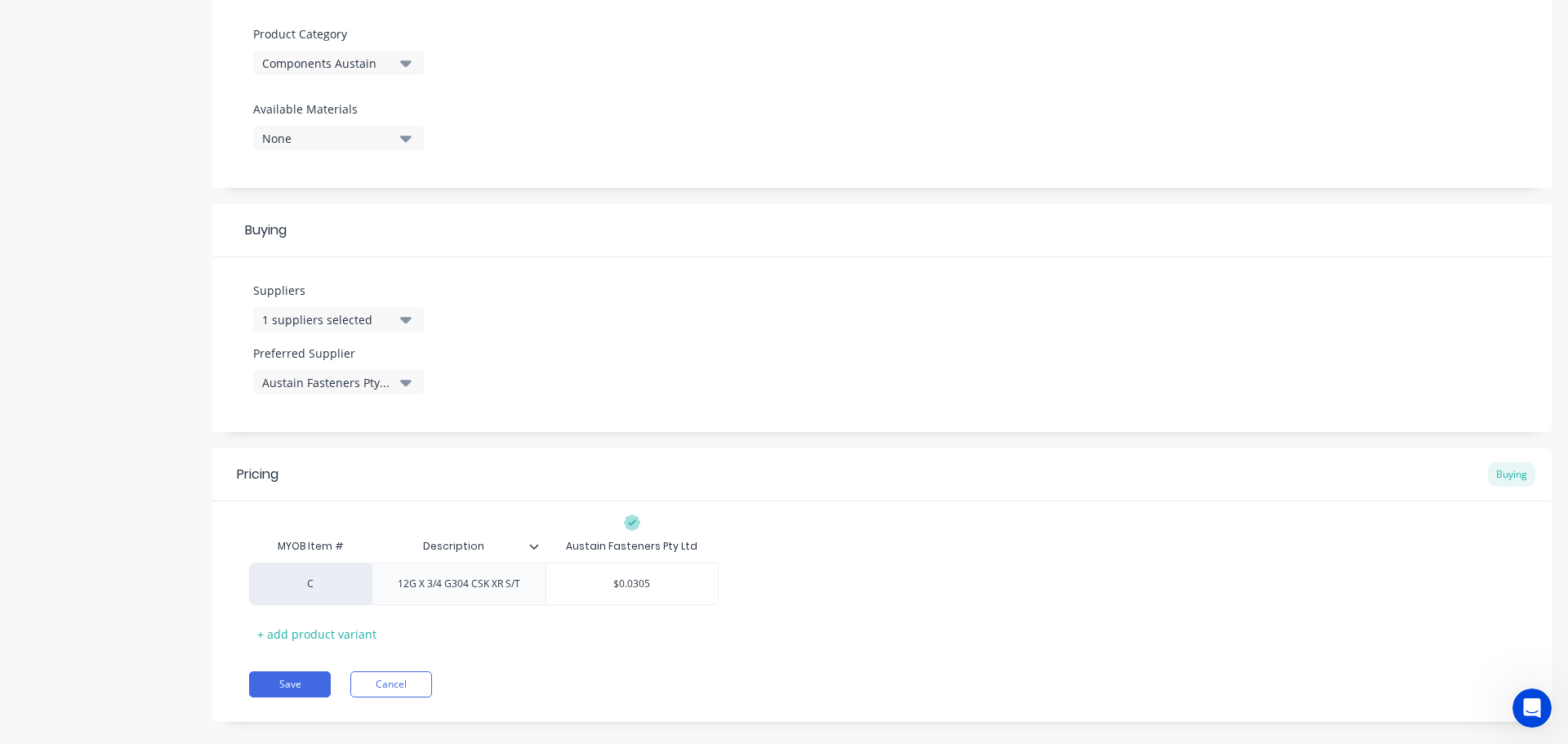
scroll to position [587, 0]
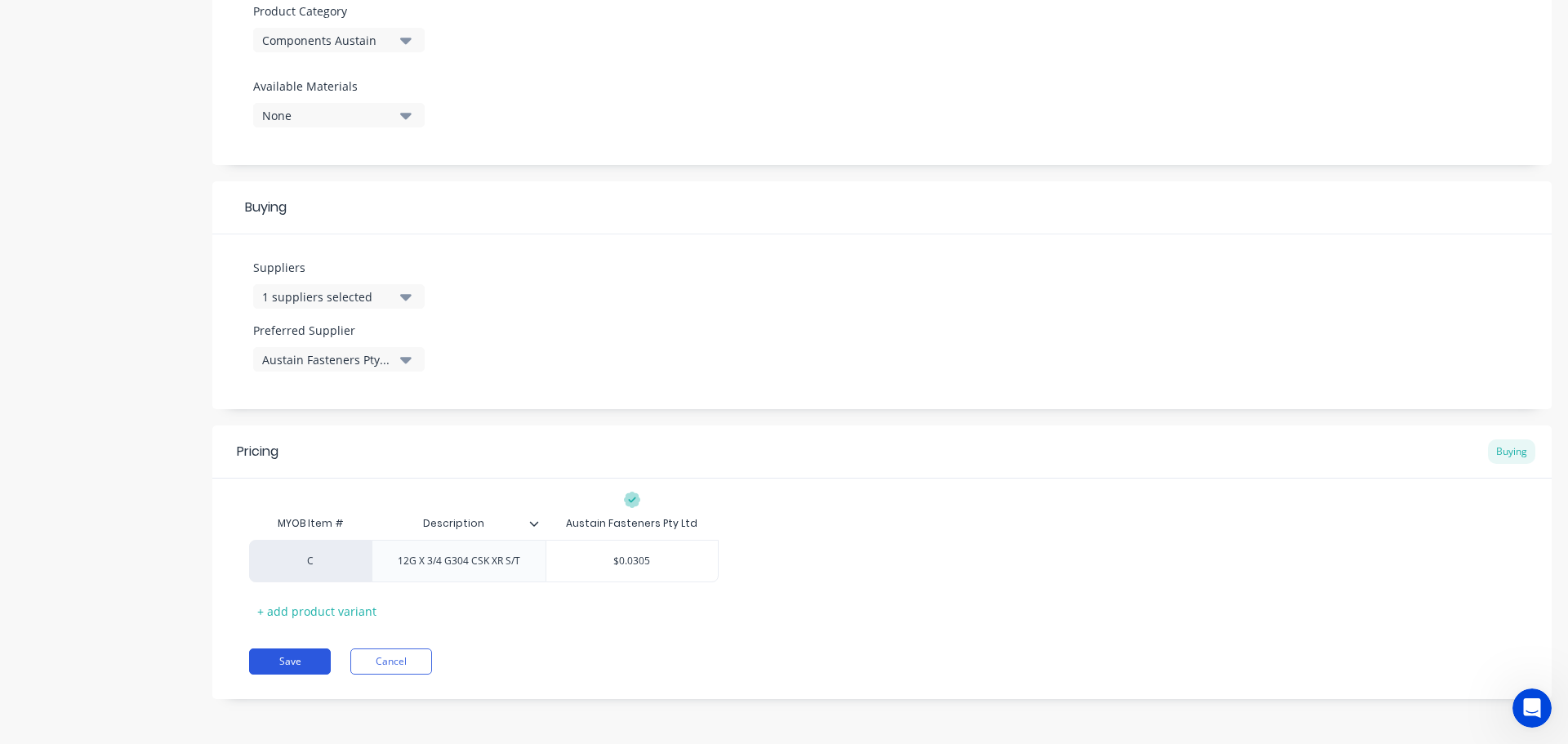
type textarea "12G X 3/4 G304 CSK XR S/T"
type textarea "x"
type textarea "12G X 3/4 G304 CSK XR S/T"
click at [290, 662] on button "Save" at bounding box center [290, 661] width 82 height 26
type textarea "x"
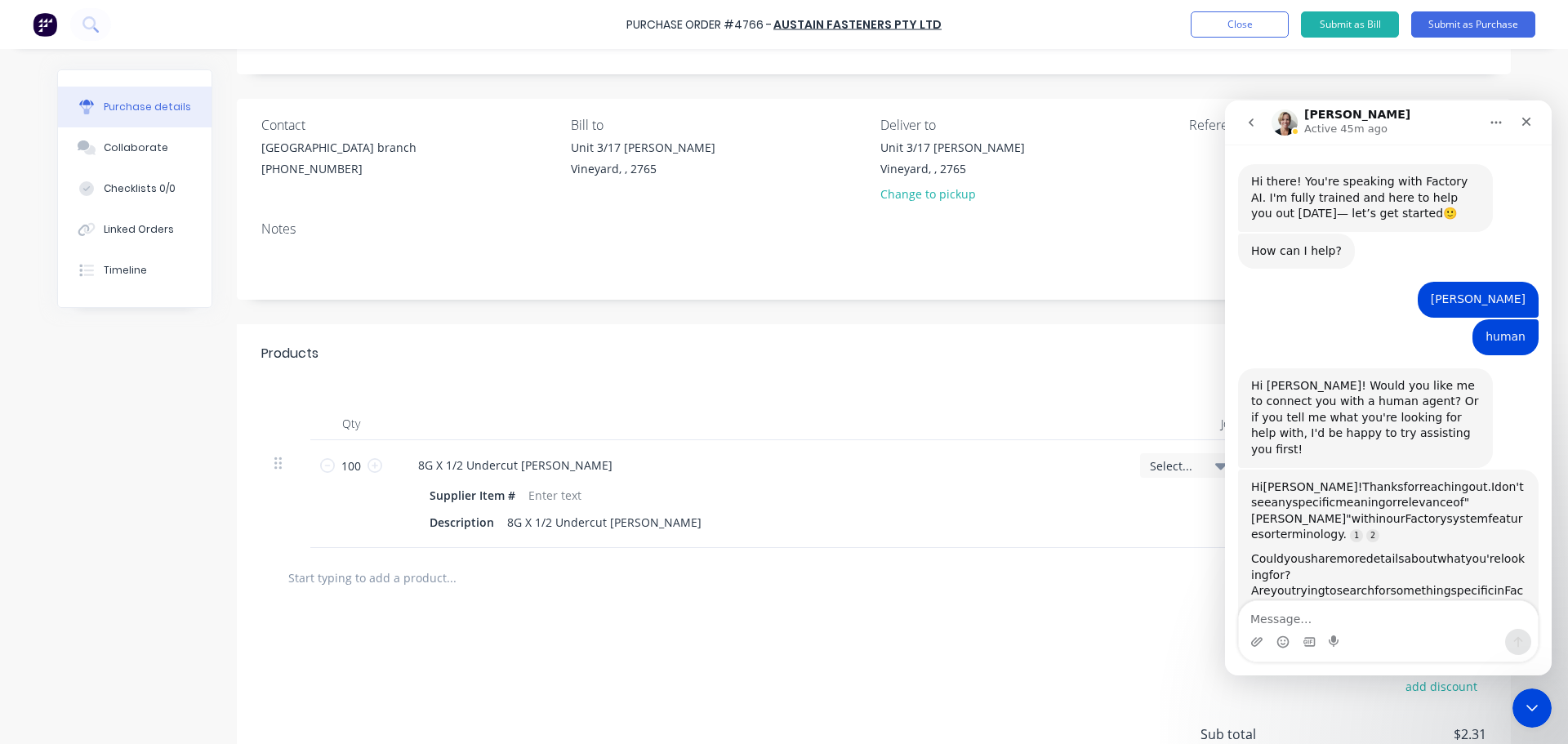
scroll to position [517, 0]
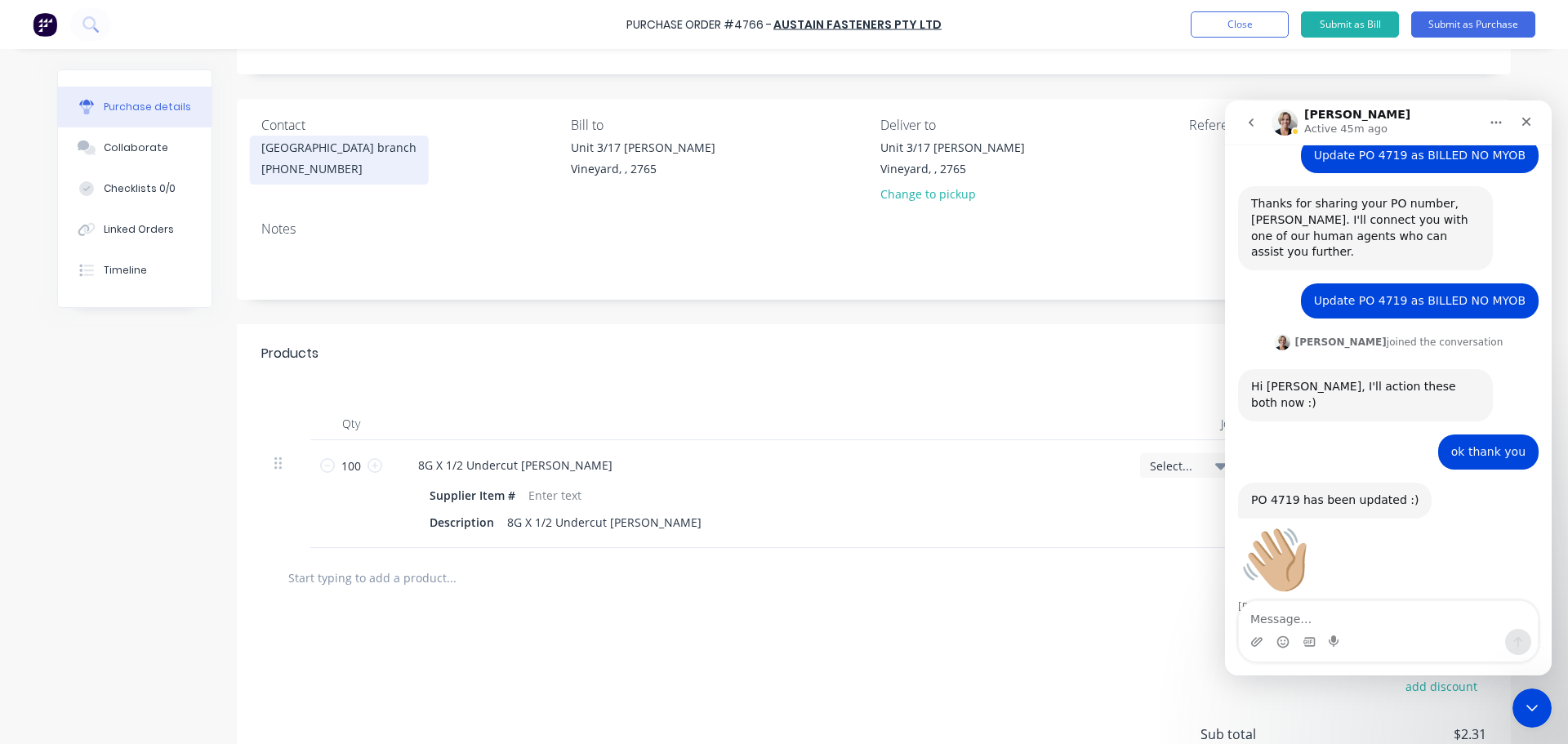
click at [320, 171] on div "[PHONE_NUMBER]" at bounding box center [339, 169] width 155 height 17
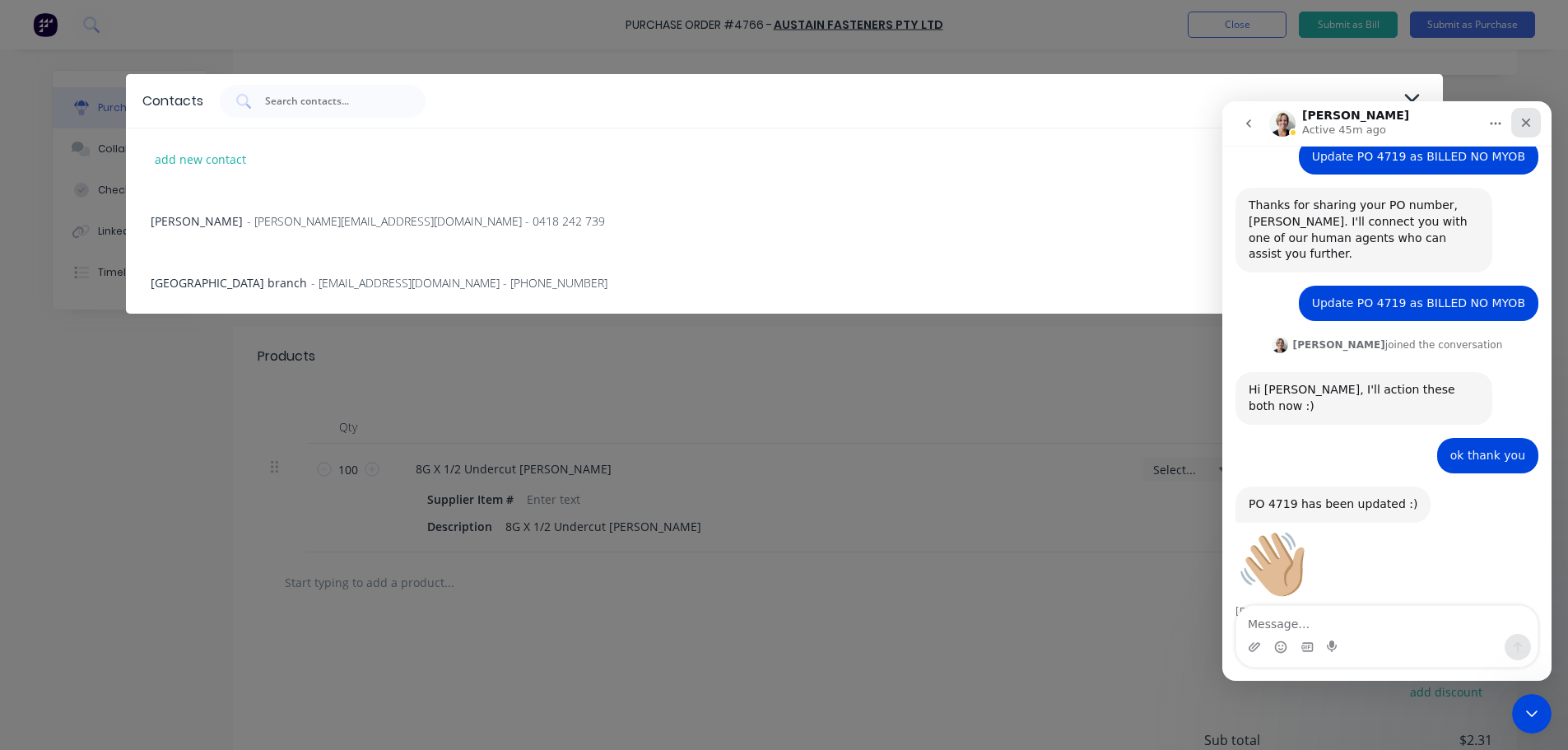
click at [1520, 127] on div "Close" at bounding box center [1526, 122] width 29 height 29
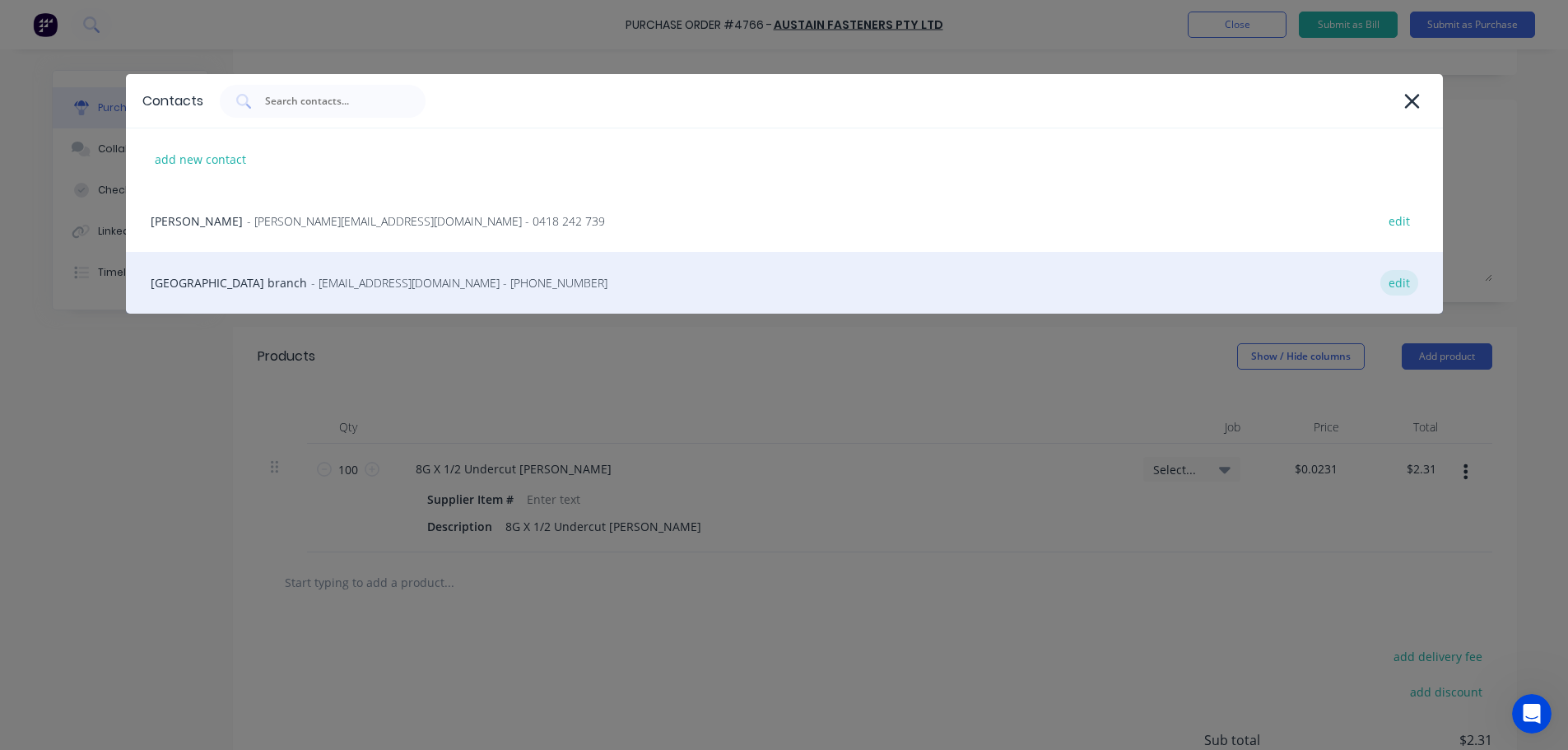
click at [1401, 277] on div "edit" at bounding box center [1399, 283] width 38 height 25
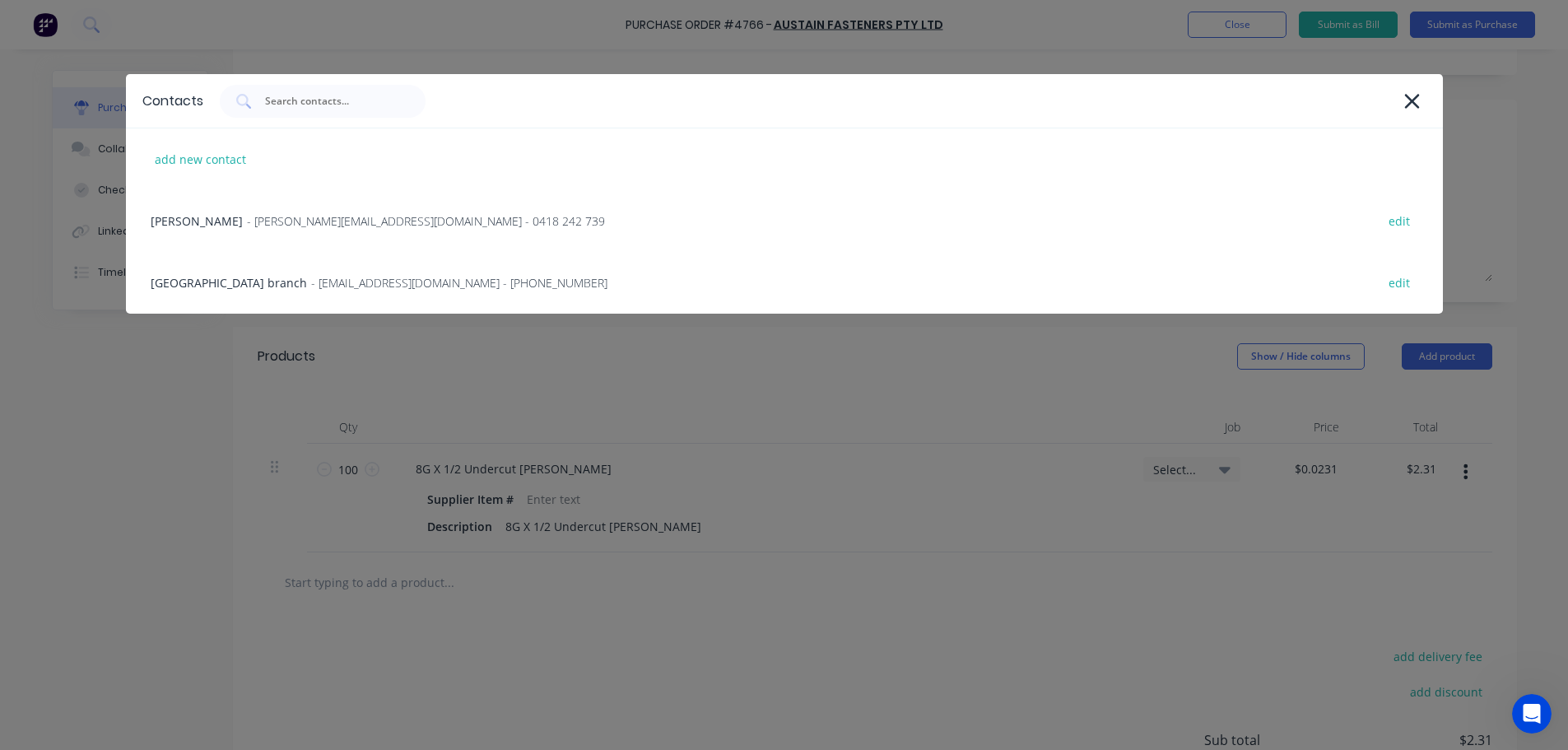
select select "AU"
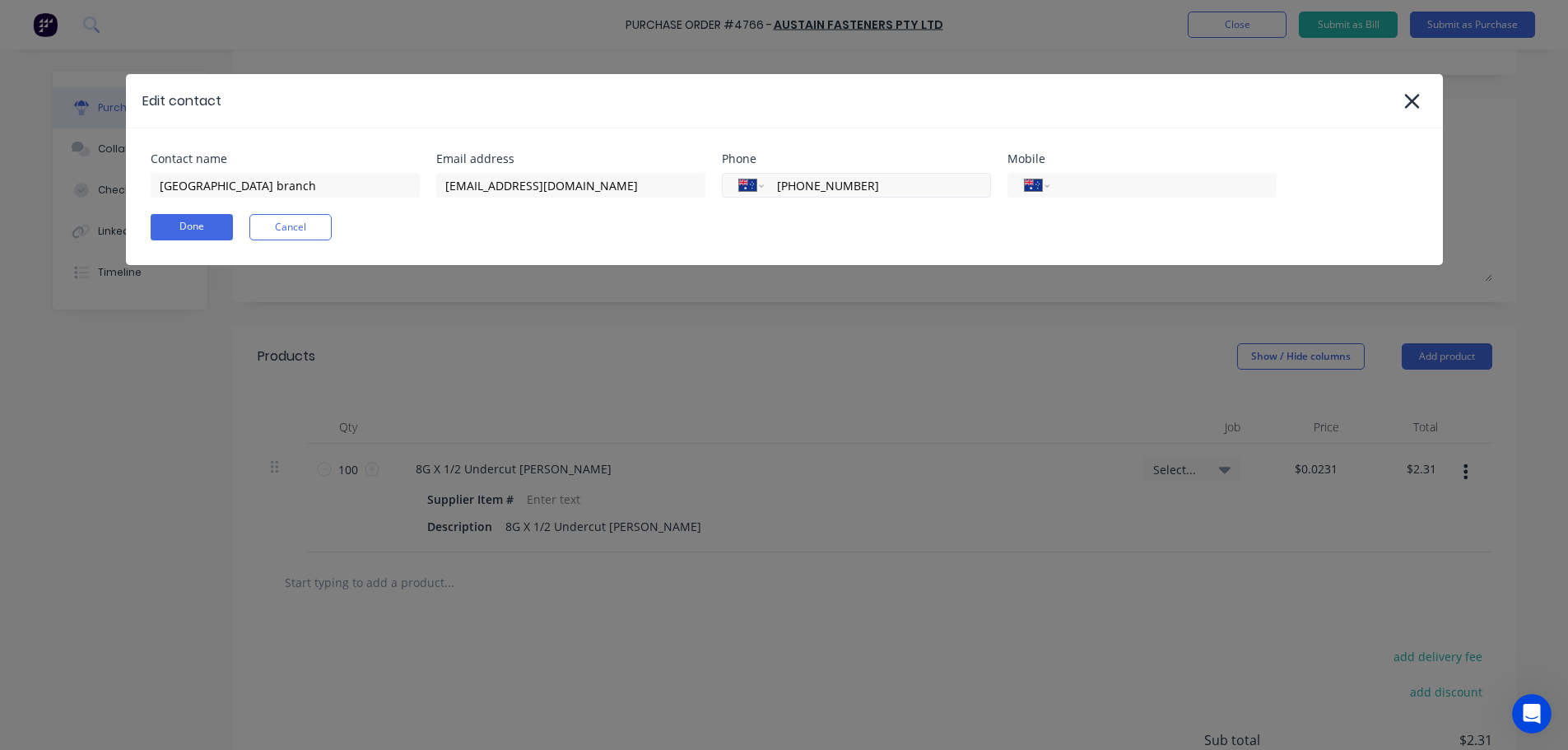
click at [876, 184] on input "(02) 9748 8966" at bounding box center [874, 185] width 198 height 19
type input "(02) 9748 8933"
click at [184, 241] on div "Contact name sydney branch Email address sydney@austain.com.au Phone Internatio…" at bounding box center [785, 197] width 1317 height 137
click at [181, 223] on button "Done" at bounding box center [192, 227] width 82 height 26
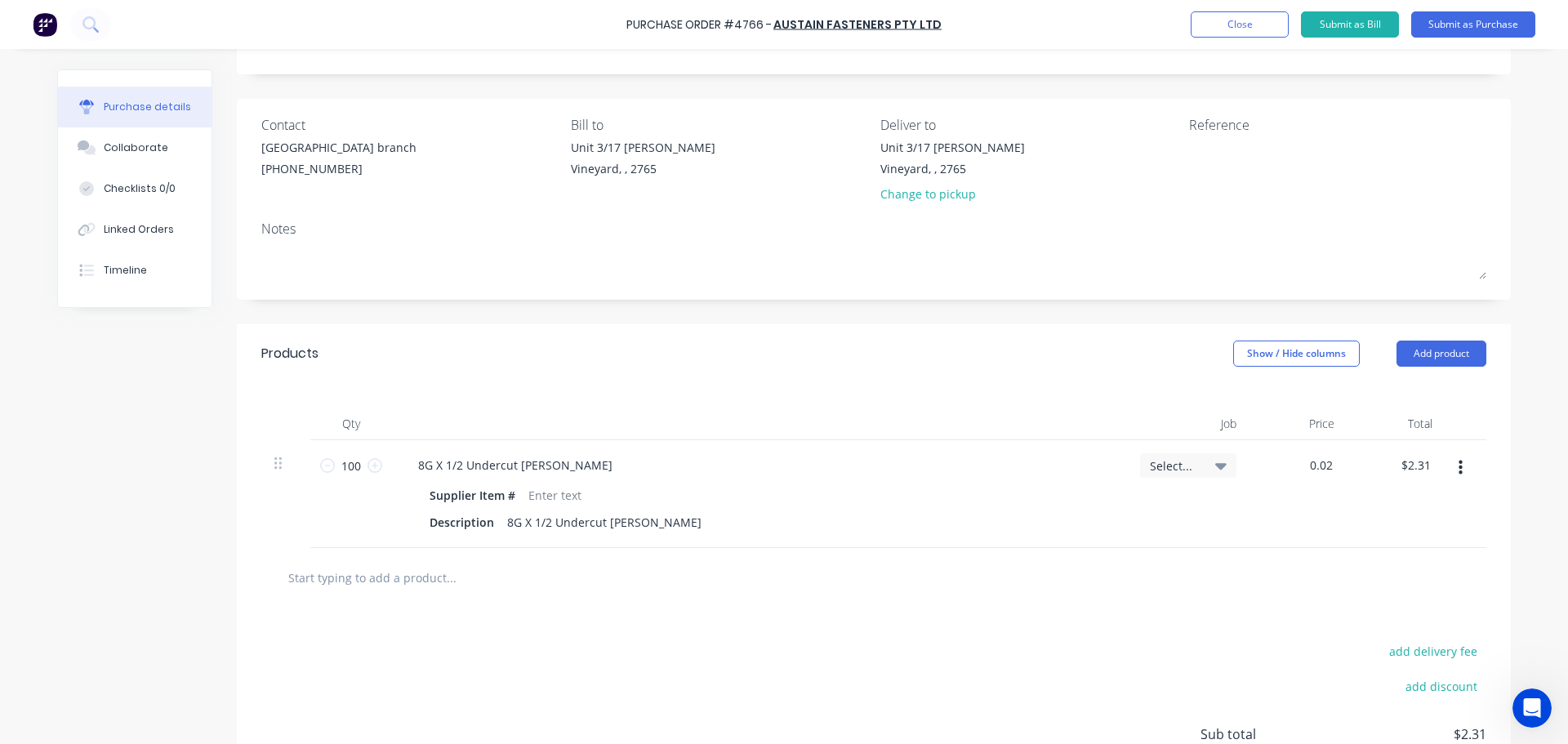
click at [1287, 476] on div "0.02 $0.0231" at bounding box center [1298, 493] width 98 height 108
type input "$0.02"
type input "$2.00"
click at [1292, 475] on div "$0.02 0.02" at bounding box center [1298, 493] width 98 height 108
click at [1321, 457] on input "0.02" at bounding box center [1317, 465] width 38 height 23
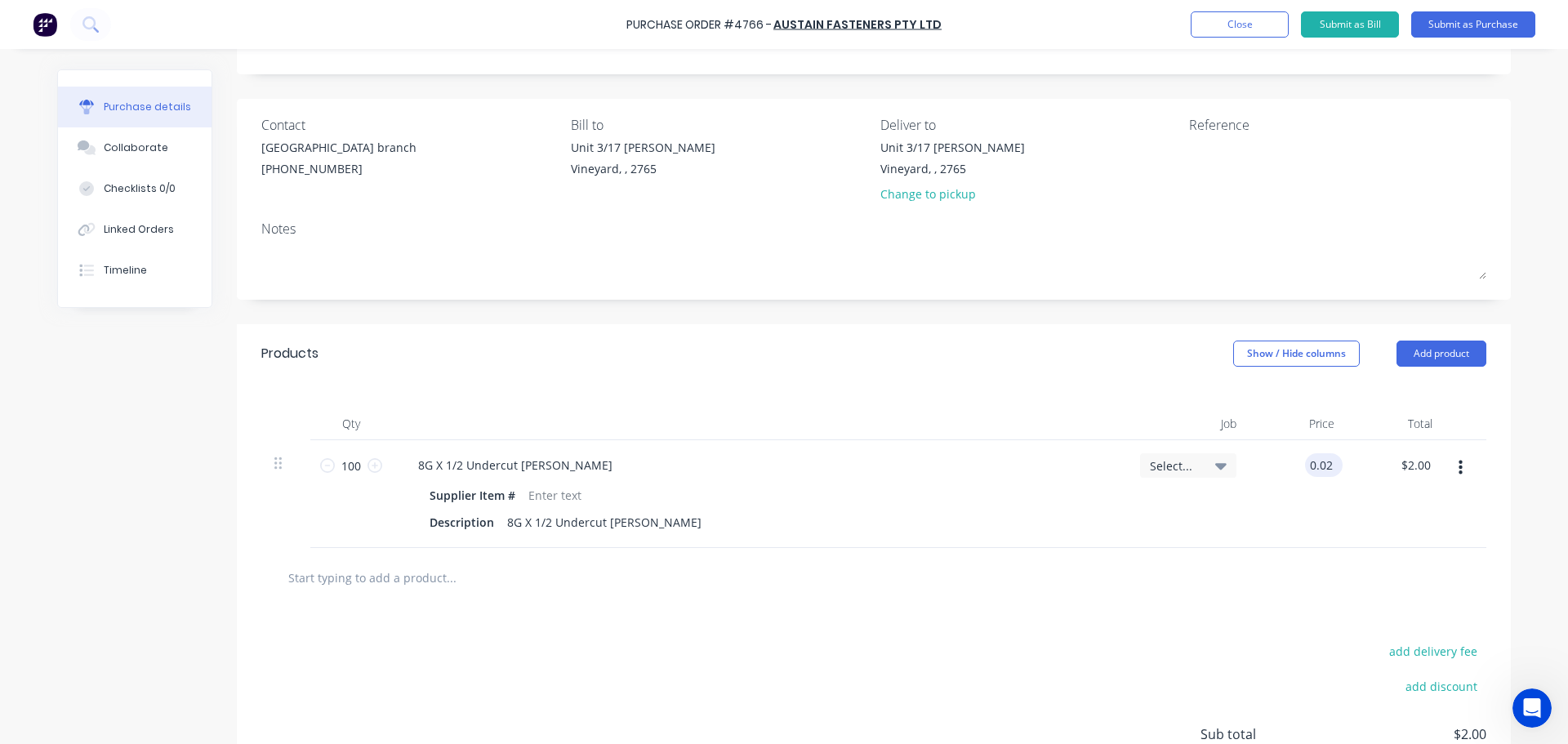
click at [1321, 457] on input "0.02" at bounding box center [1320, 465] width 31 height 23
type input "$3.05"
type input "$305.00"
click at [1090, 629] on div "add delivery fee add discount Sub total $305.00 Tax $30.50 Total $335.50" at bounding box center [874, 742] width 1274 height 269
click at [347, 476] on input "100" at bounding box center [351, 465] width 33 height 24
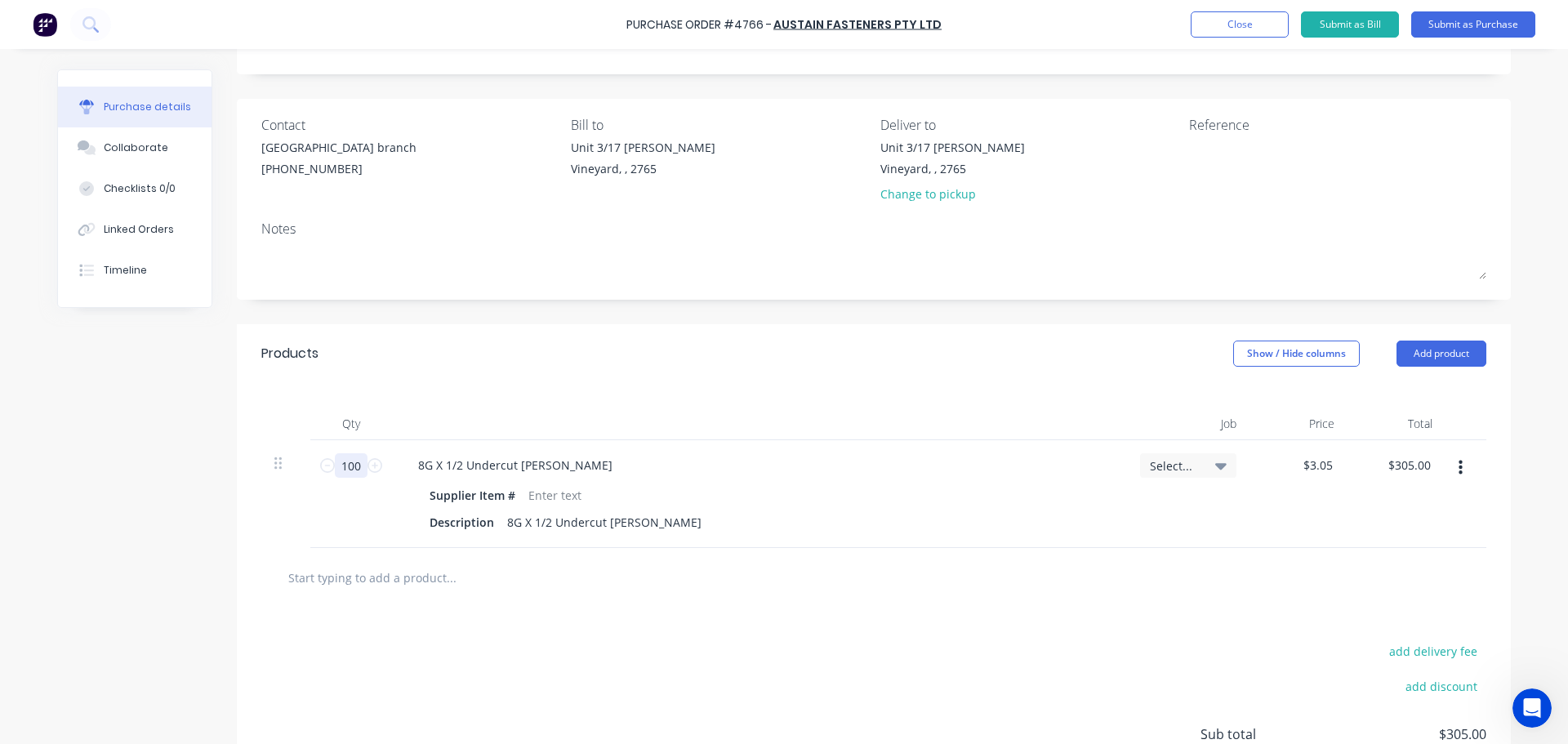
click at [347, 476] on input "100" at bounding box center [351, 465] width 33 height 24
type input "1"
type input "$3.05"
type input "1"
click at [1003, 515] on div "Description 8G X 1/2 Undercut Csk Phillips" at bounding box center [756, 523] width 666 height 23
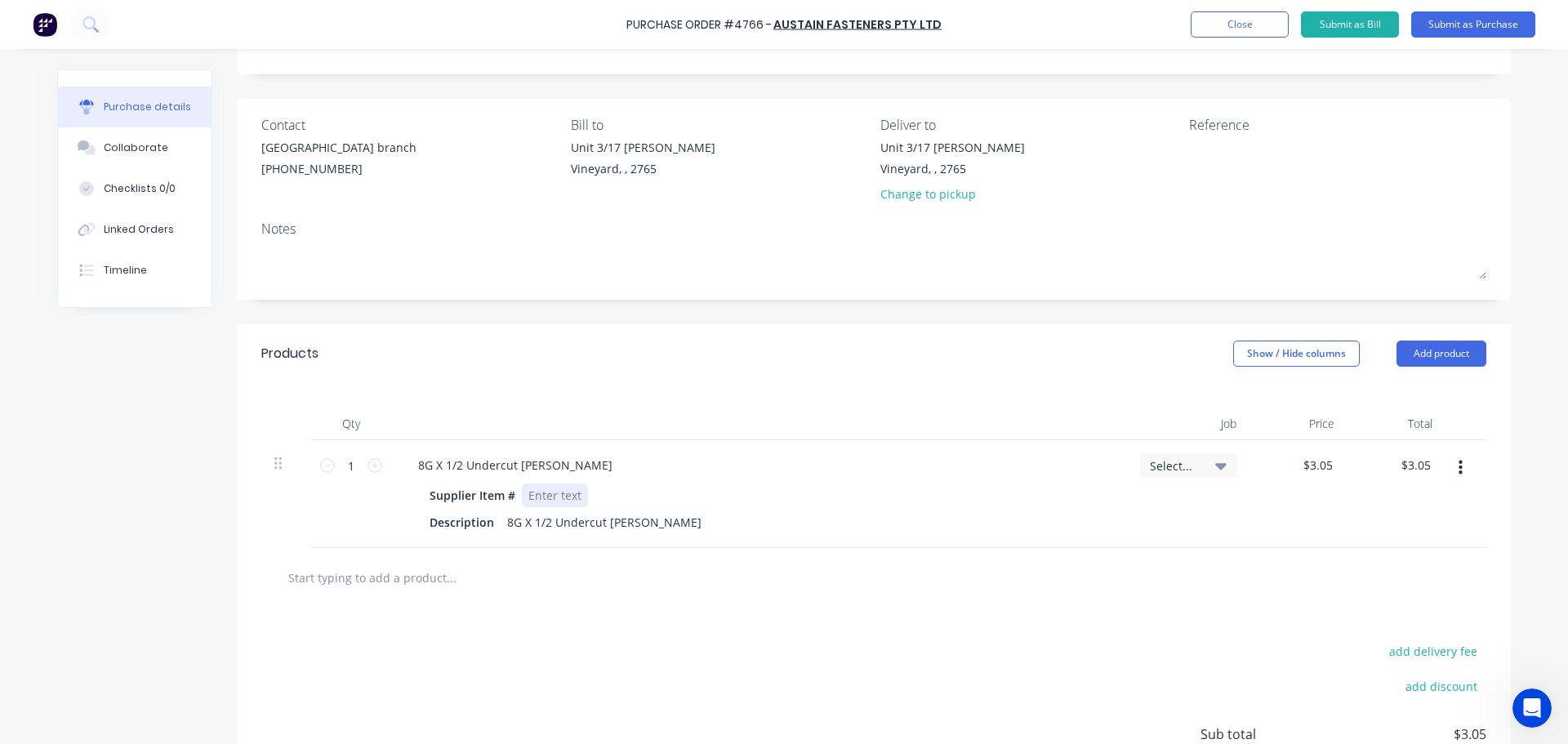
click at [537, 504] on div at bounding box center [554, 495] width 66 height 23
click at [555, 496] on div at bounding box center [554, 495] width 66 height 23
paste div
click at [617, 576] on div at bounding box center [519, 578] width 490 height 33
click at [573, 457] on div "8G X 1/2 Undercut [PERSON_NAME]" at bounding box center [515, 465] width 220 height 23
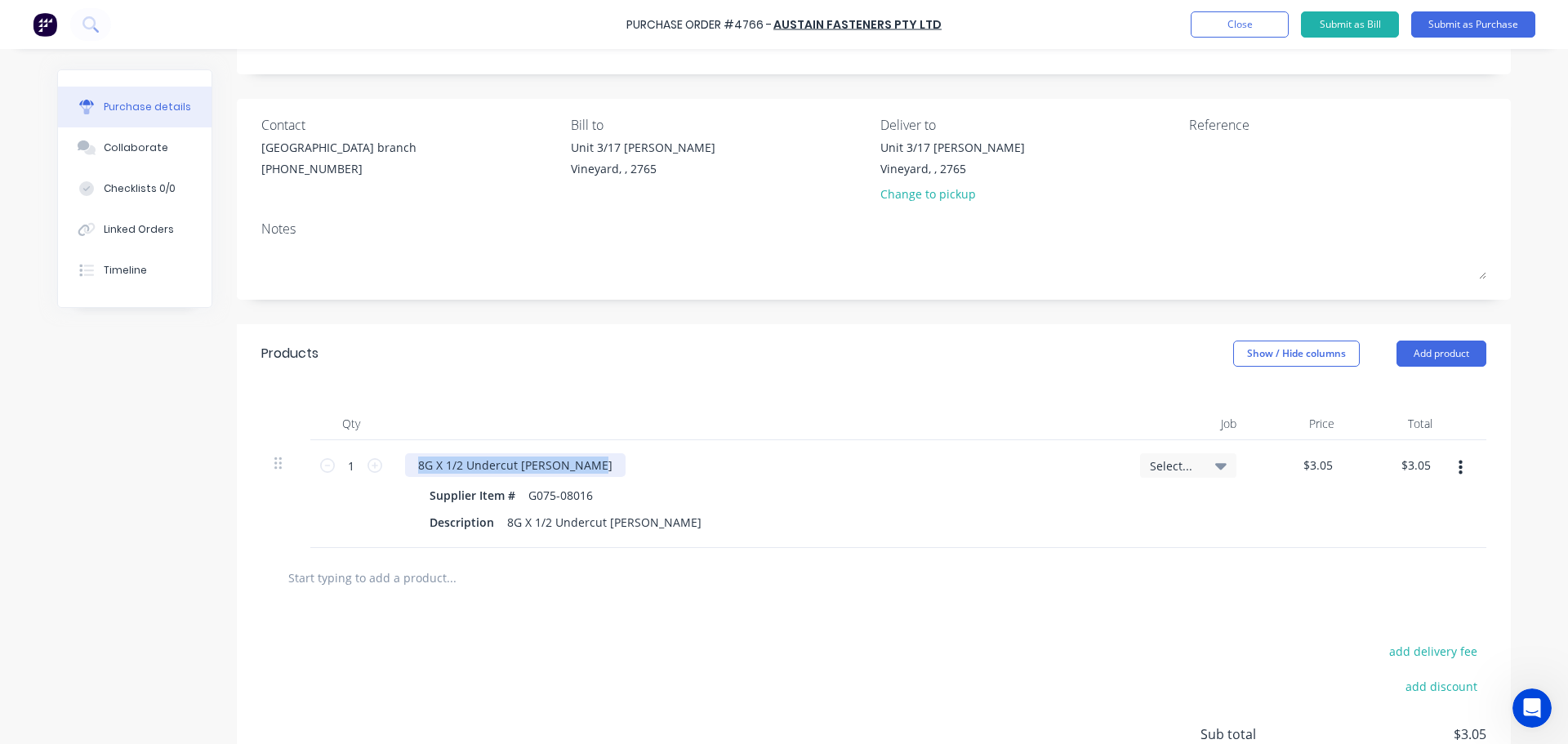
drag, startPoint x: 578, startPoint y: 465, endPoint x: 382, endPoint y: 480, distance: 196.6
click at [382, 480] on div "1 1 8G X 1/2 Undercut Csk Phillips Supplier Item # G075-08016 Description 8G X …" at bounding box center [874, 493] width 1225 height 108
paste div
click at [747, 476] on div "8Gx1/2 G304 U/CUT CSK XR S/T" at bounding box center [759, 465] width 709 height 23
click at [568, 456] on div "8Gx1/2 G304 U/CUT CSK XR S/T" at bounding box center [502, 465] width 194 height 23
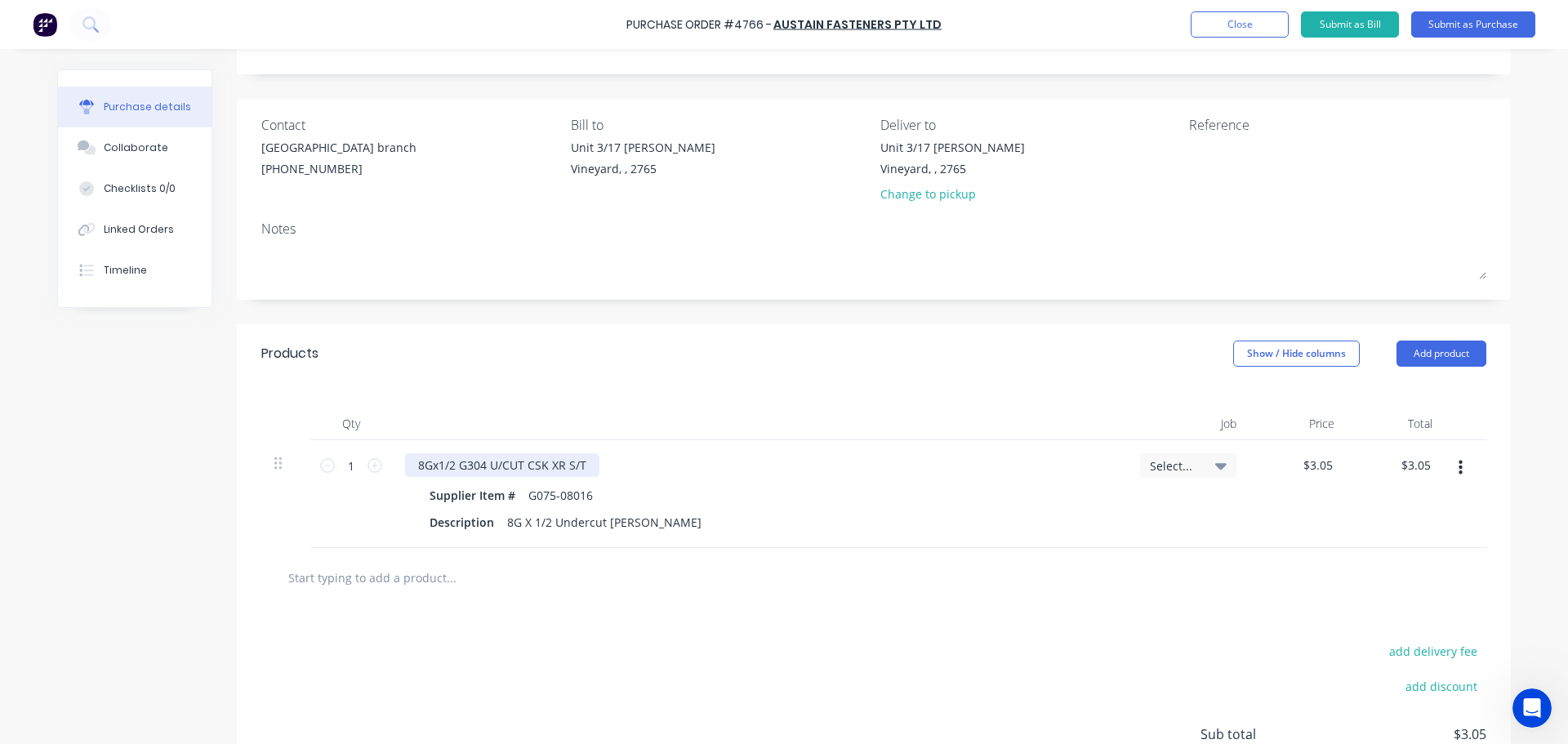
click at [584, 469] on div "8Gx1/2 G304 U/CUT CSK XR S/T" at bounding box center [502, 465] width 194 height 23
click at [645, 592] on div at bounding box center [519, 578] width 490 height 33
click at [342, 469] on input "1" at bounding box center [351, 465] width 33 height 24
type input "3.05"
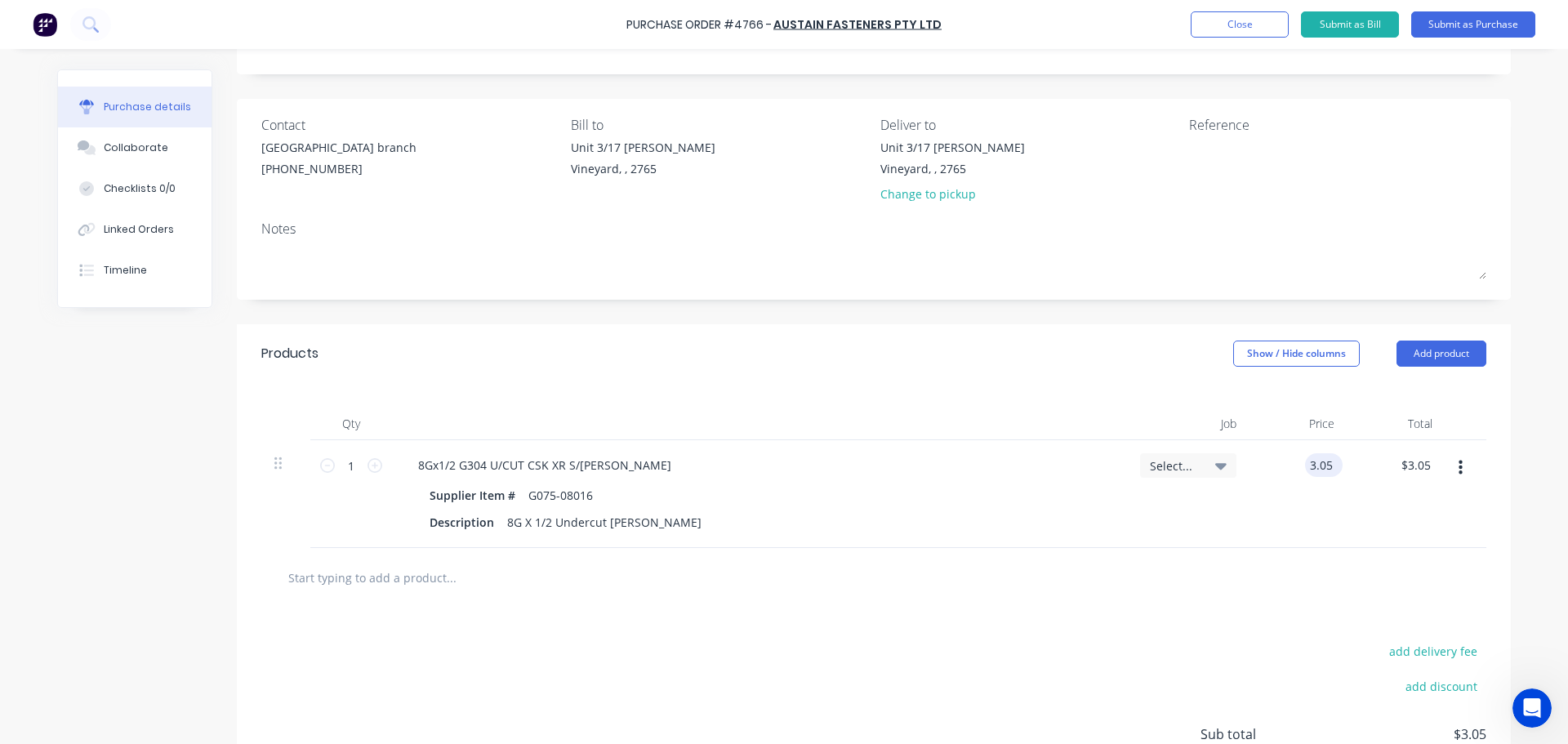
click at [1316, 460] on input "3.05" at bounding box center [1320, 465] width 31 height 23
click at [1317, 460] on input "3.05" at bounding box center [1320, 465] width 31 height 23
type input "$3.05"
type input "3.05"
click at [1408, 456] on input "3.05" at bounding box center [1418, 465] width 31 height 23
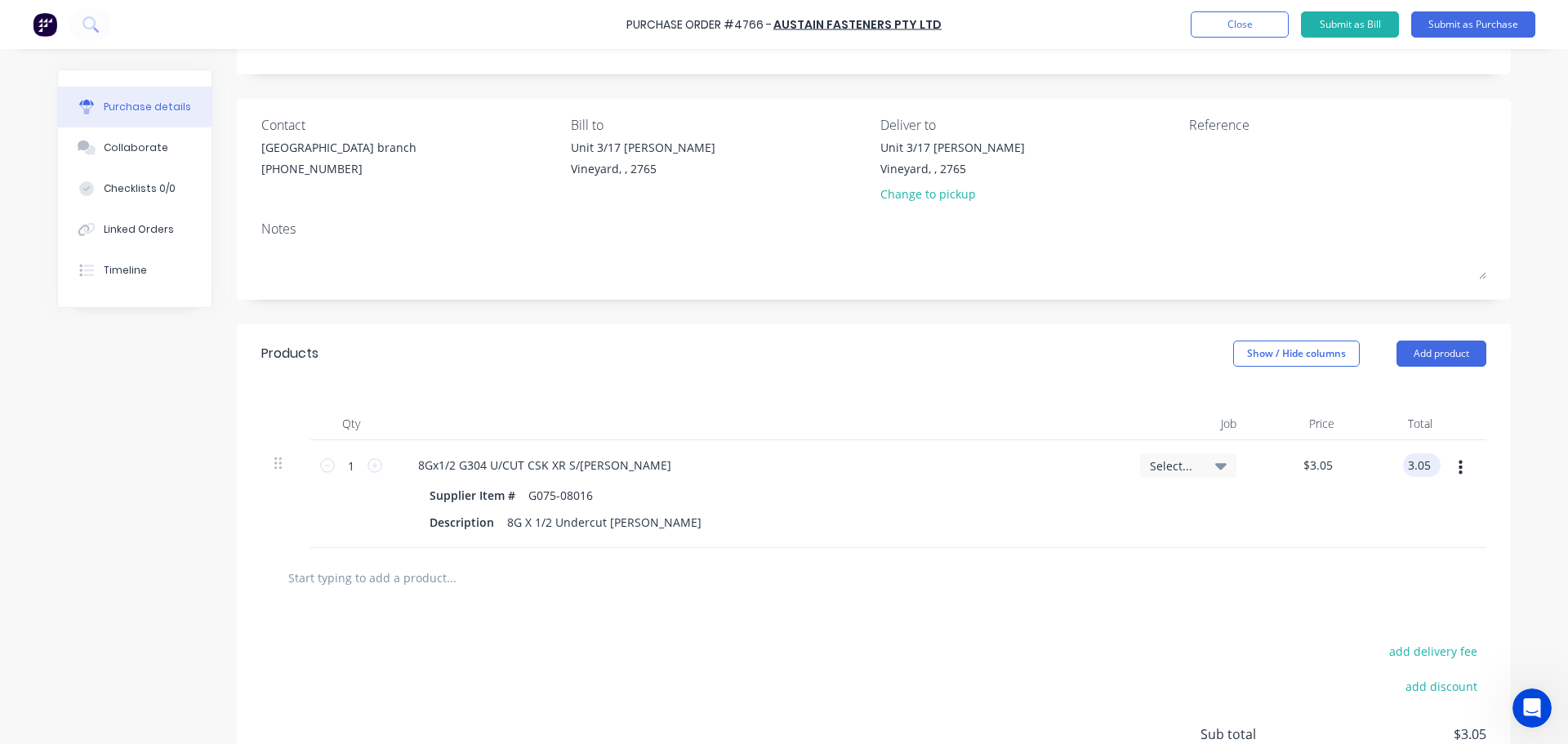
click at [1408, 456] on input "3.05" at bounding box center [1418, 465] width 31 height 23
type input "$3.05"
click at [1308, 481] on div "$3.05 $3.05" at bounding box center [1298, 493] width 98 height 108
drag, startPoint x: 350, startPoint y: 468, endPoint x: 337, endPoint y: 468, distance: 13.0
click at [337, 468] on input "1" at bounding box center [351, 465] width 33 height 24
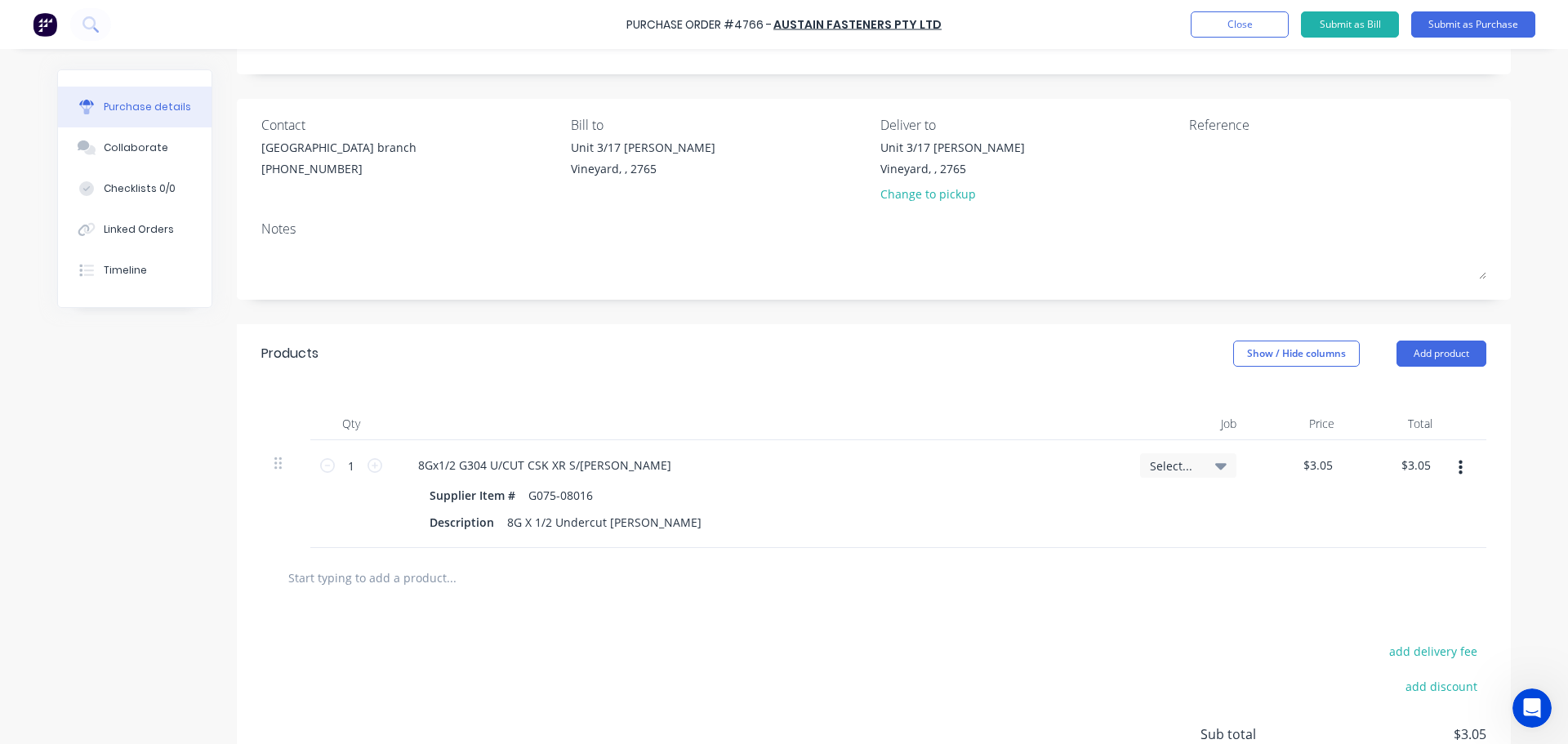
click at [902, 563] on div at bounding box center [874, 578] width 1199 height 33
click at [341, 465] on input "1" at bounding box center [351, 465] width 33 height 24
click at [351, 469] on input "1" at bounding box center [351, 465] width 33 height 24
type input "10"
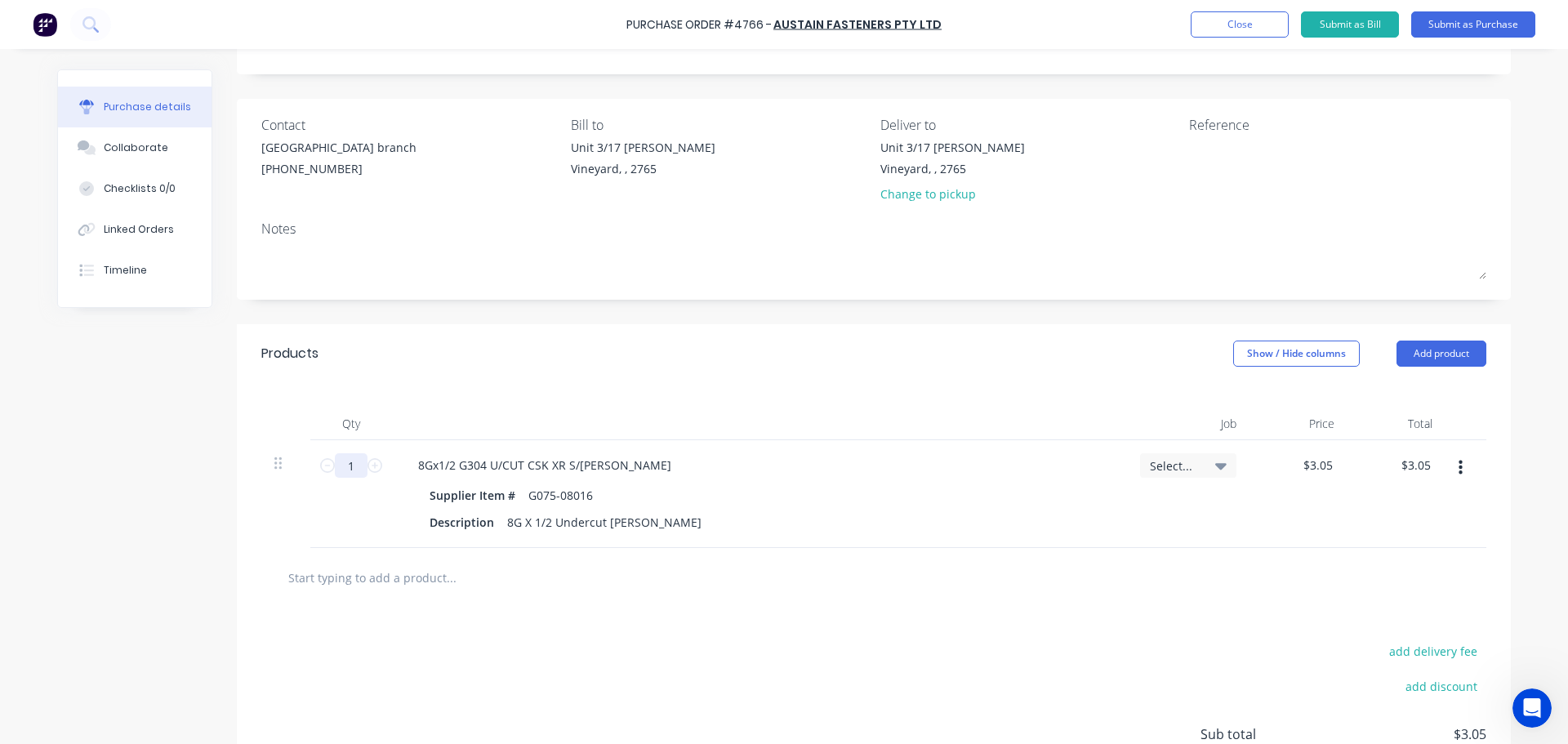
type input "$30.50"
type input "100"
type input "$305.00"
type input "100"
click at [1118, 515] on div "8Gx1/2 G304 U/CUT CSK XR S/T PHILLIPS Supplier Item # G075-08016 Description 8G…" at bounding box center [759, 493] width 735 height 108
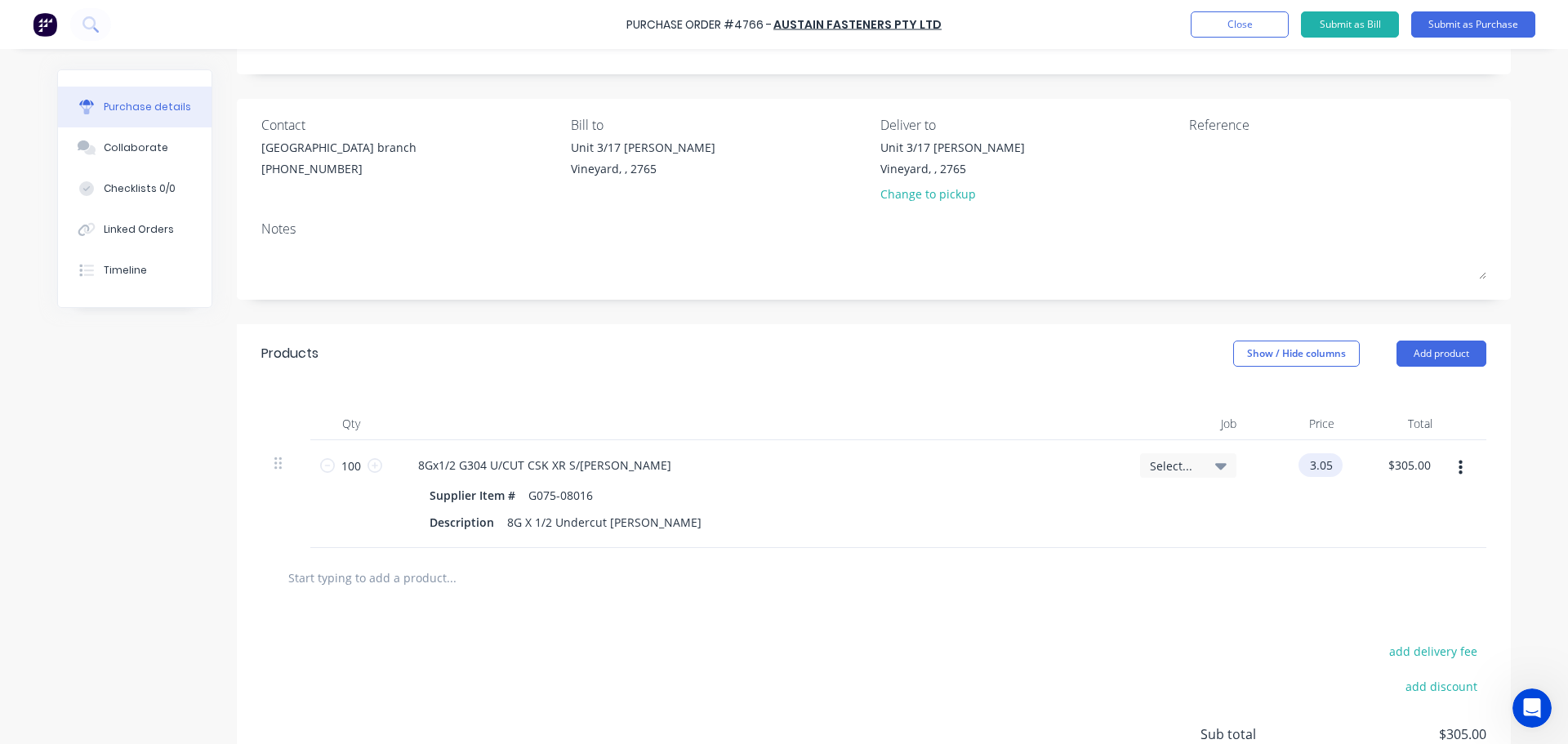
click at [1304, 461] on input "3.05" at bounding box center [1317, 465] width 38 height 23
click at [1305, 461] on input "3.05" at bounding box center [1320, 465] width 31 height 23
type input "$0.03"
type input "$3.00"
click at [1212, 504] on div "Select..." at bounding box center [1188, 493] width 122 height 108
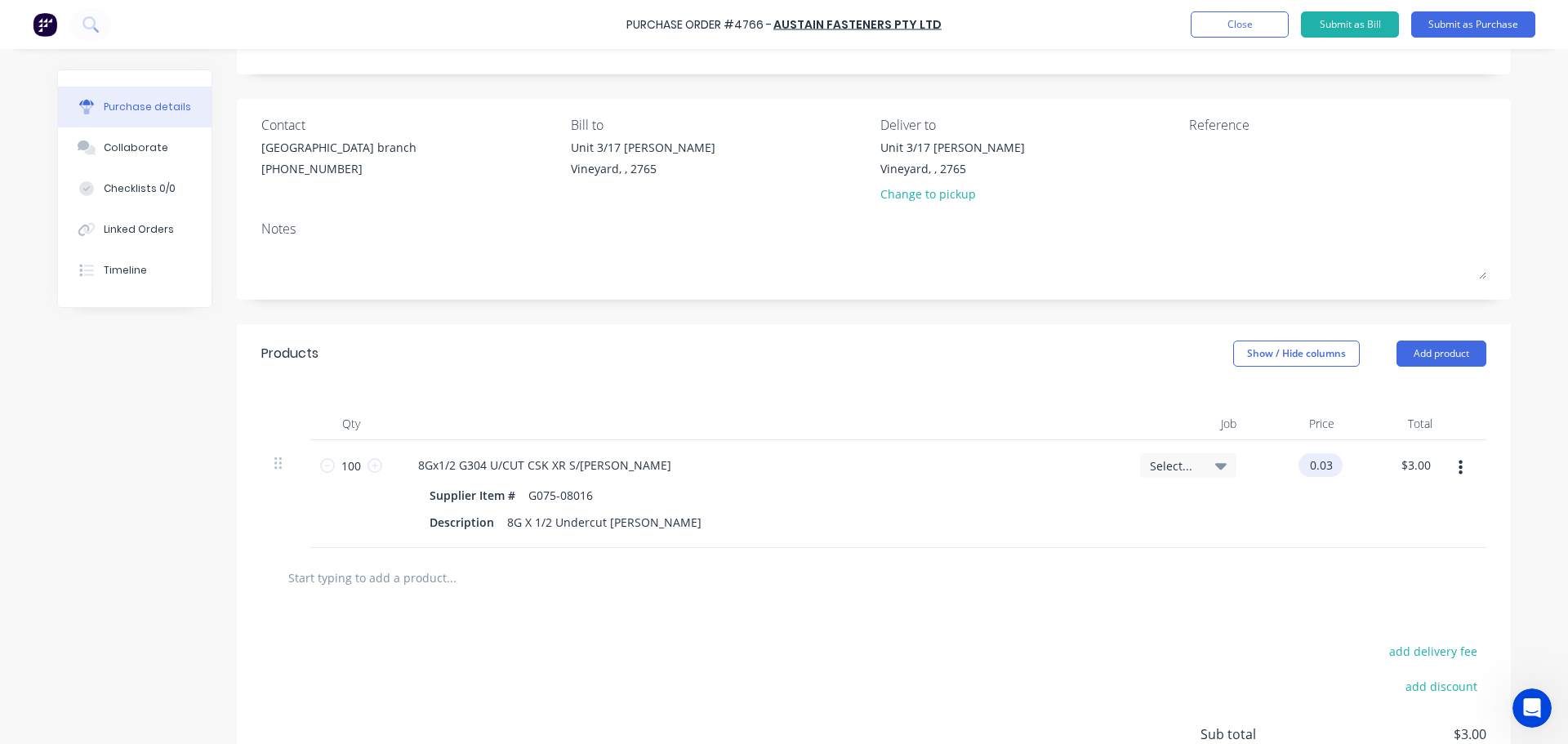
click at [1308, 470] on input "0.03" at bounding box center [1317, 465] width 38 height 23
type input "$0.03"
click at [1409, 462] on input "3.00" at bounding box center [1415, 465] width 38 height 23
click at [1409, 462] on input "3.00" at bounding box center [1418, 465] width 31 height 23
type input "3.05"
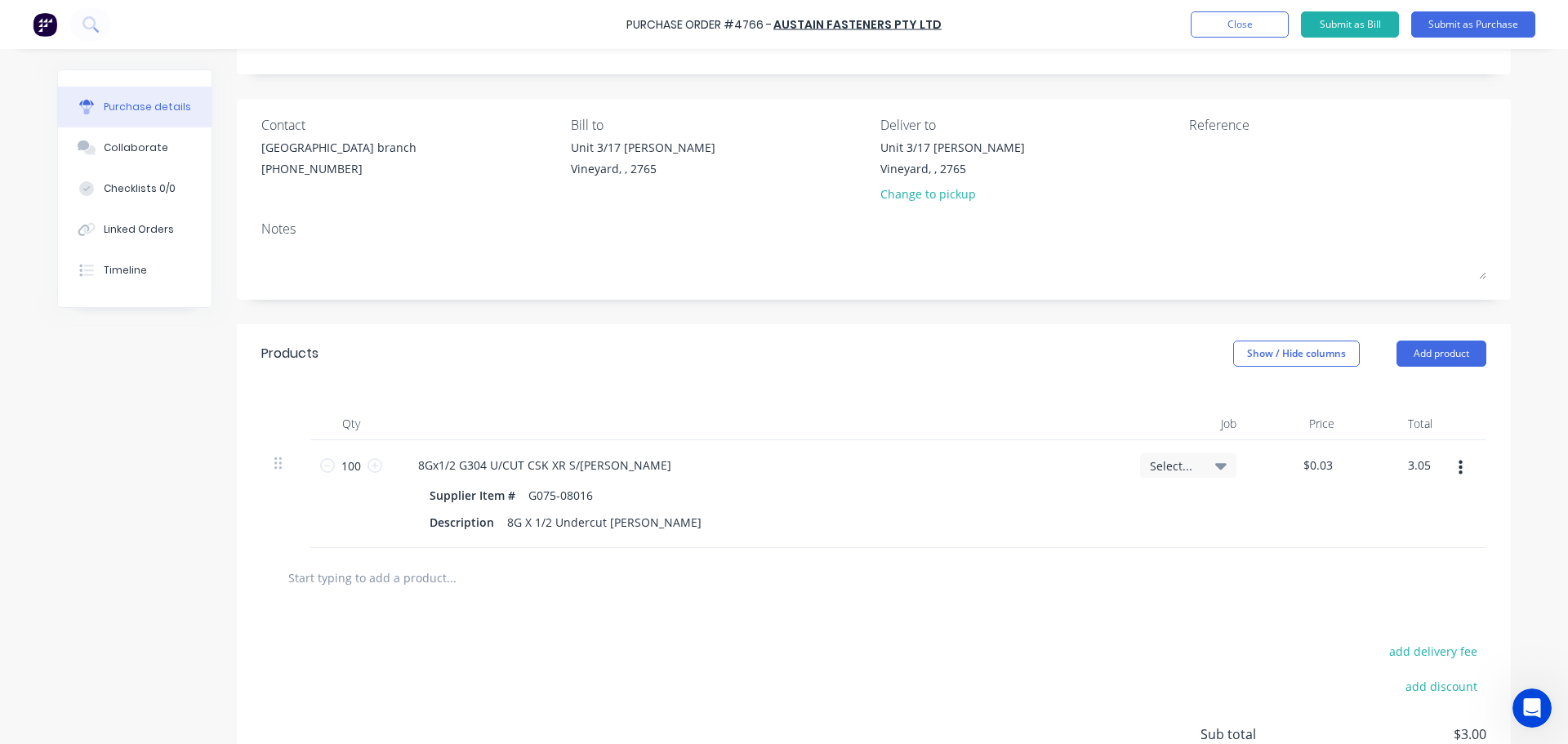
type input "$0.0305"
type input "$3.05"
click at [1378, 509] on div "$3.05 $3.05" at bounding box center [1396, 493] width 98 height 108
click at [340, 464] on input "100" at bounding box center [351, 465] width 33 height 24
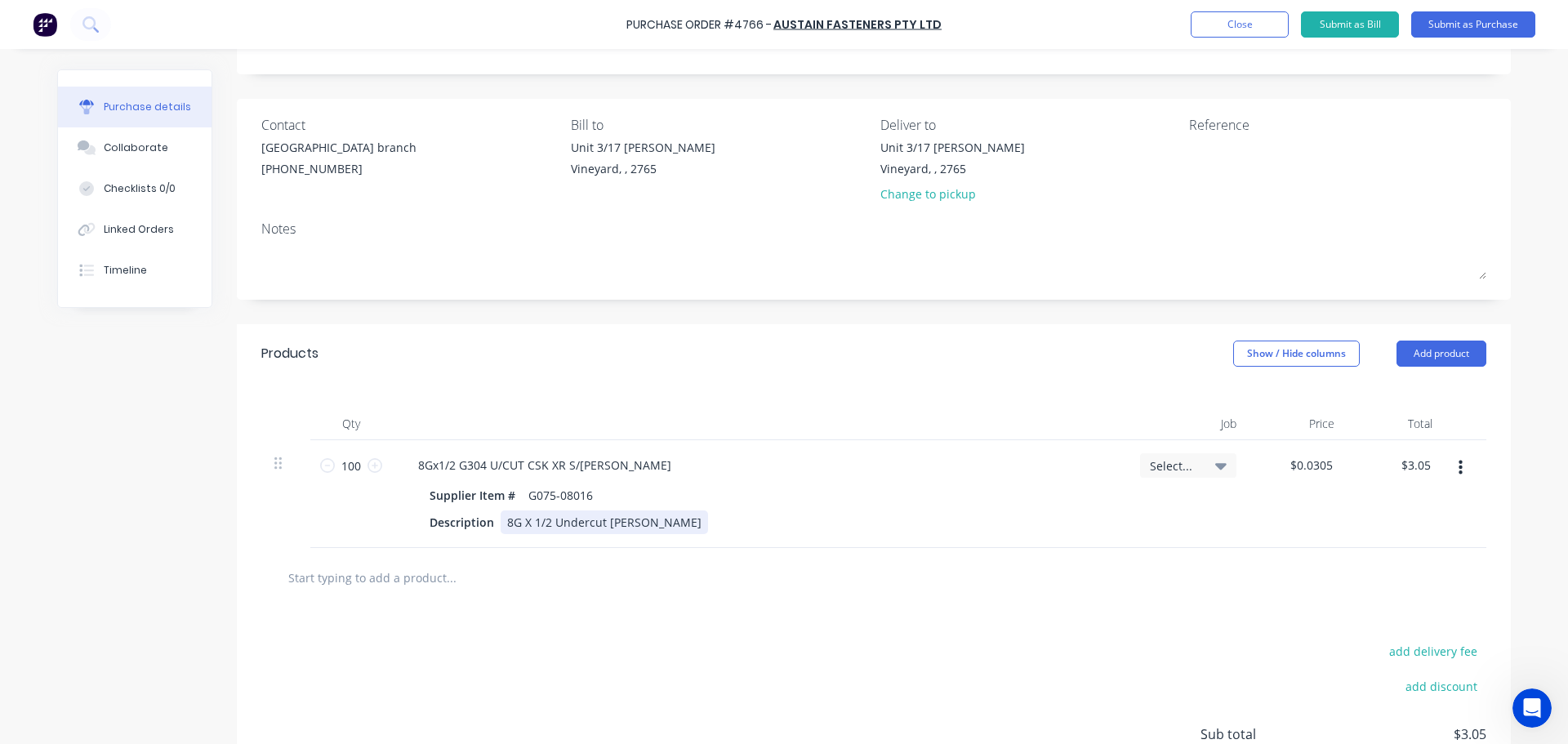
click at [672, 517] on div "Description 8G X 1/2 Undercut Csk Phillips" at bounding box center [756, 523] width 666 height 23
click at [370, 465] on icon at bounding box center [374, 465] width 15 height 15
type input "101"
type input "$3.08"
click at [320, 464] on icon at bounding box center [327, 465] width 15 height 15
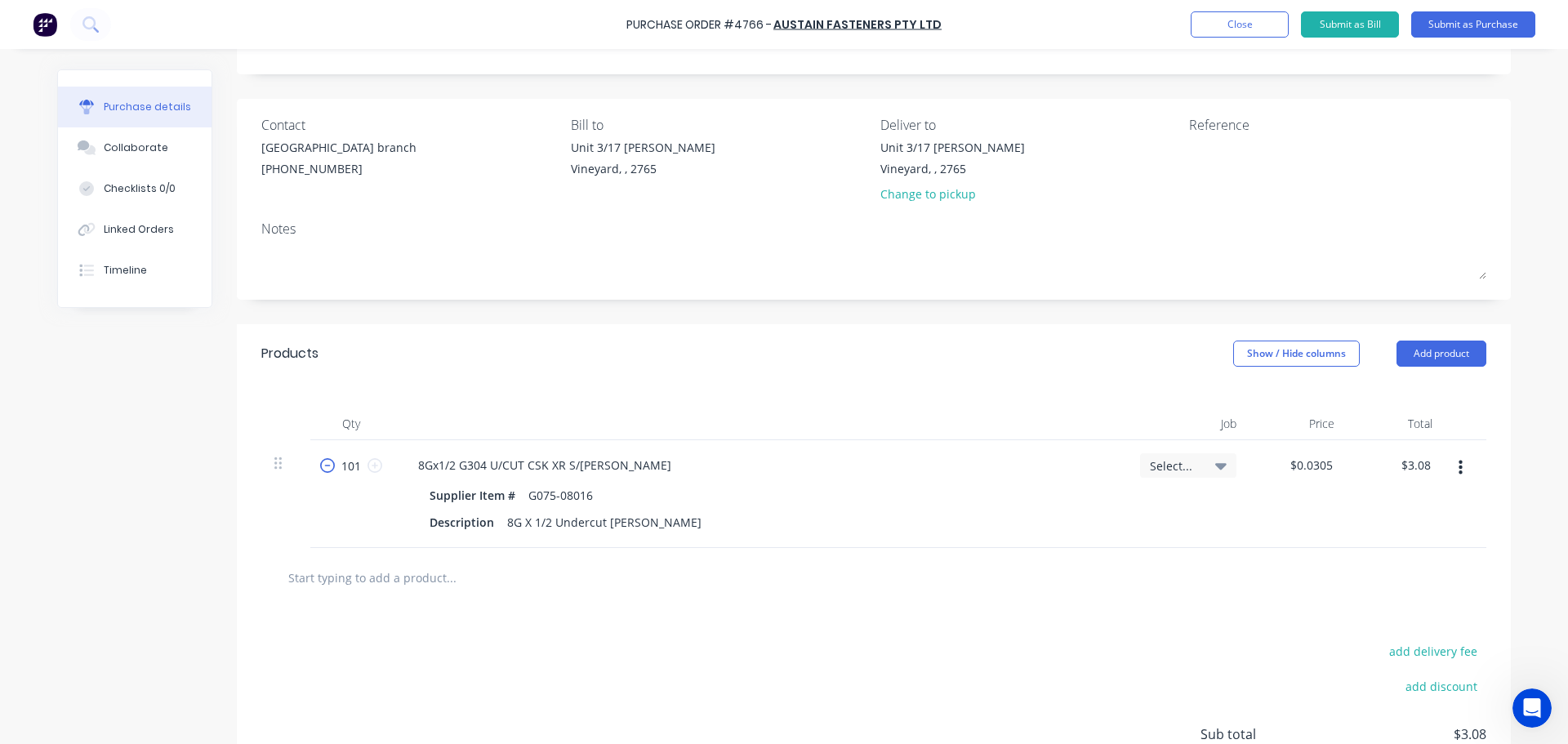
type input "100"
type input "$3.00"
click at [347, 465] on input "100" at bounding box center [351, 465] width 33 height 24
click at [675, 522] on div "Description 8G X 1/2 Undercut Csk Phillips" at bounding box center [756, 523] width 666 height 23
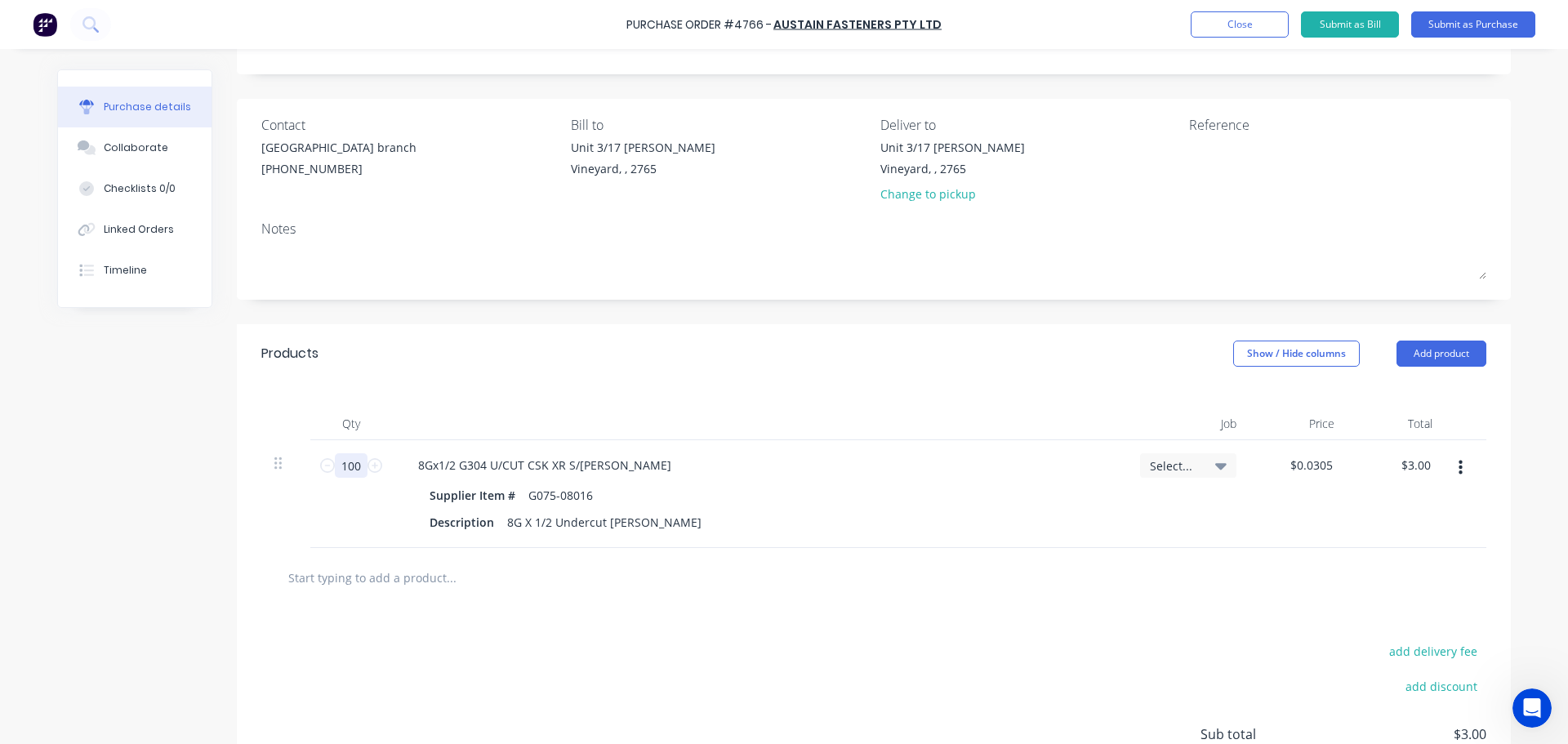
click at [350, 460] on input "100" at bounding box center [351, 465] width 33 height 24
type input "1"
type input "$0.03"
type input "10"
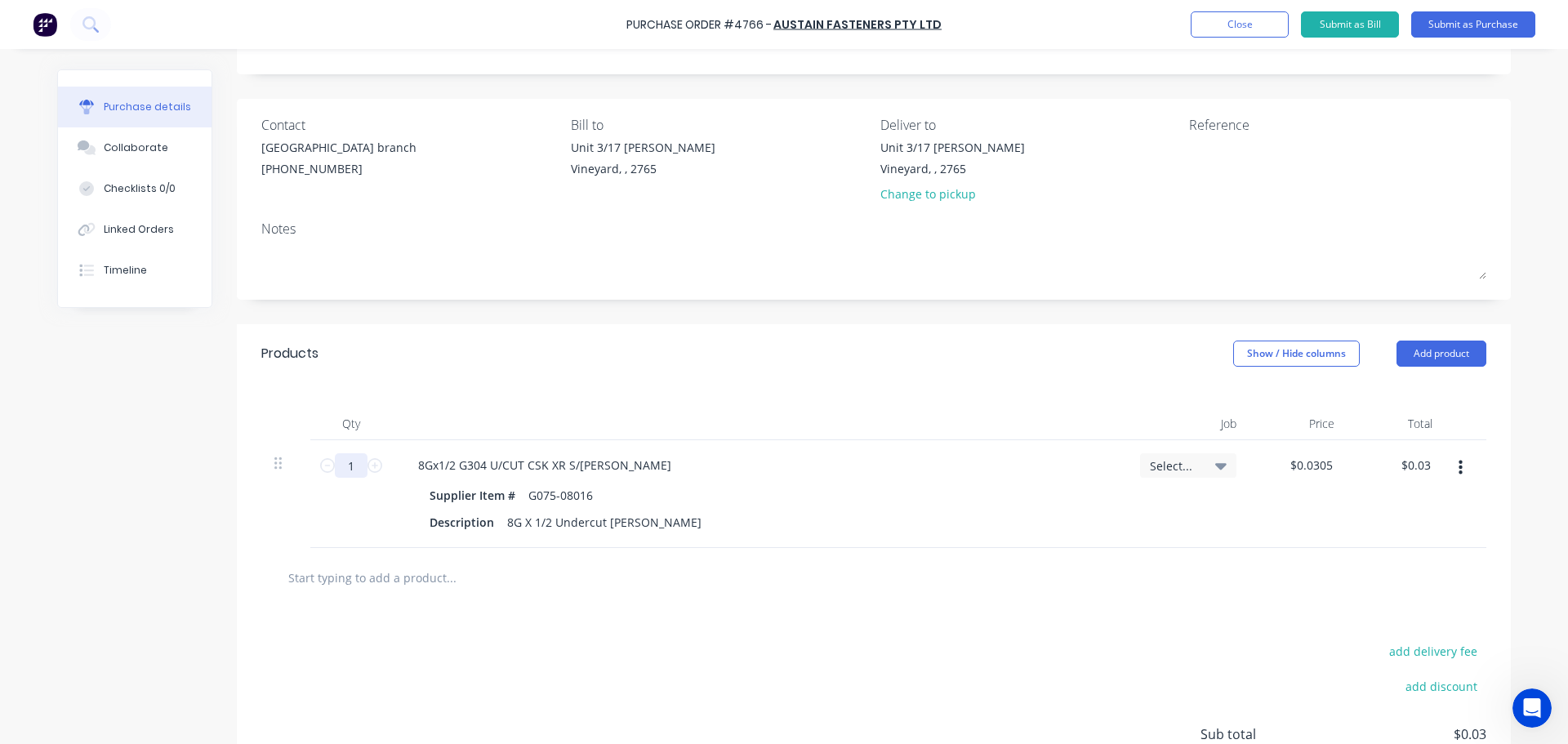
type input "$0.30"
type input "100"
type input "$3.00"
type input "1000"
type input "$30.00"
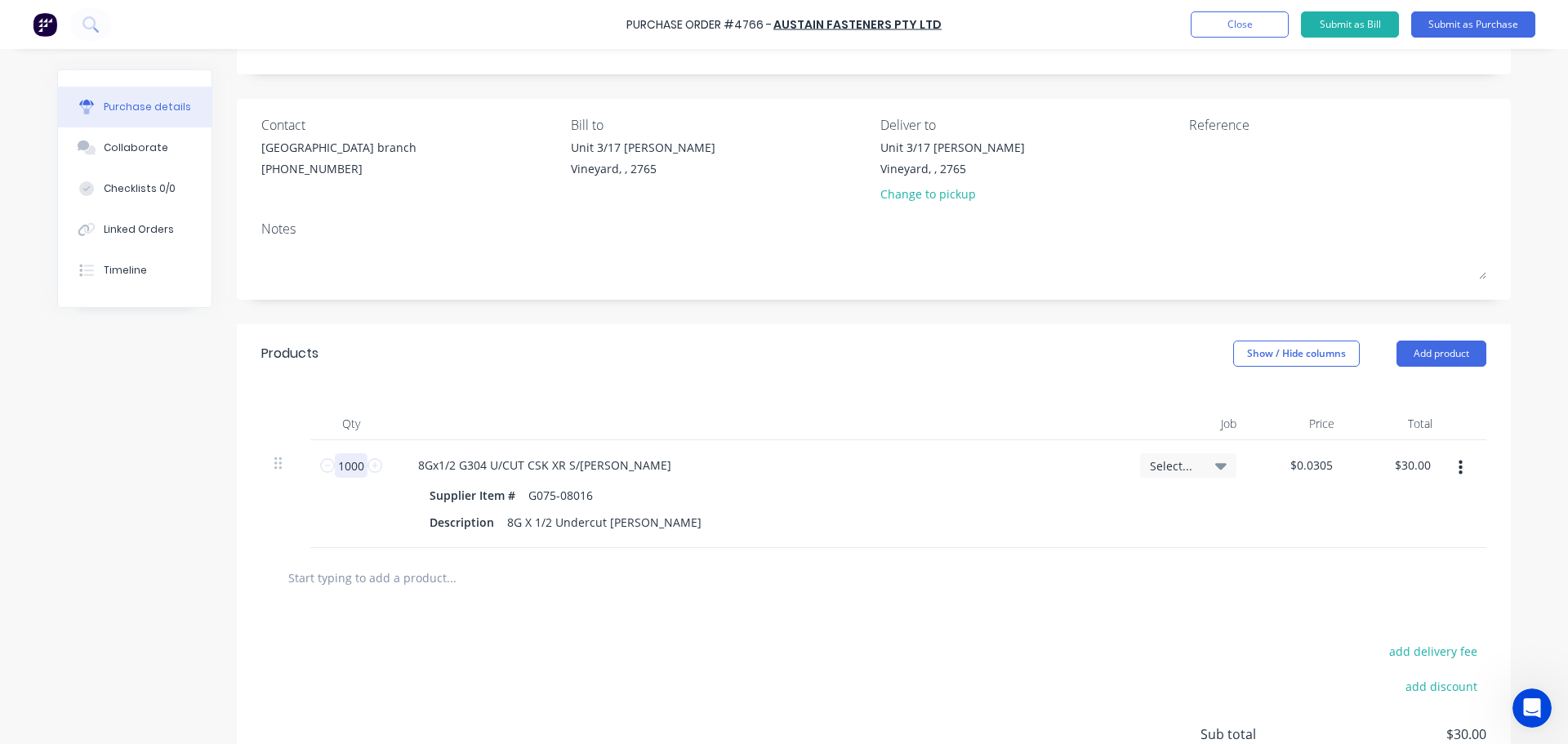
type input "1000"
click at [778, 506] on div "Supplier Item # G075-08016" at bounding box center [756, 495] width 666 height 23
click at [824, 562] on div at bounding box center [874, 578] width 1199 height 33
click at [439, 586] on input "text" at bounding box center [450, 578] width 326 height 33
type input "12G X 3/4 G304 CSK XR S/T"
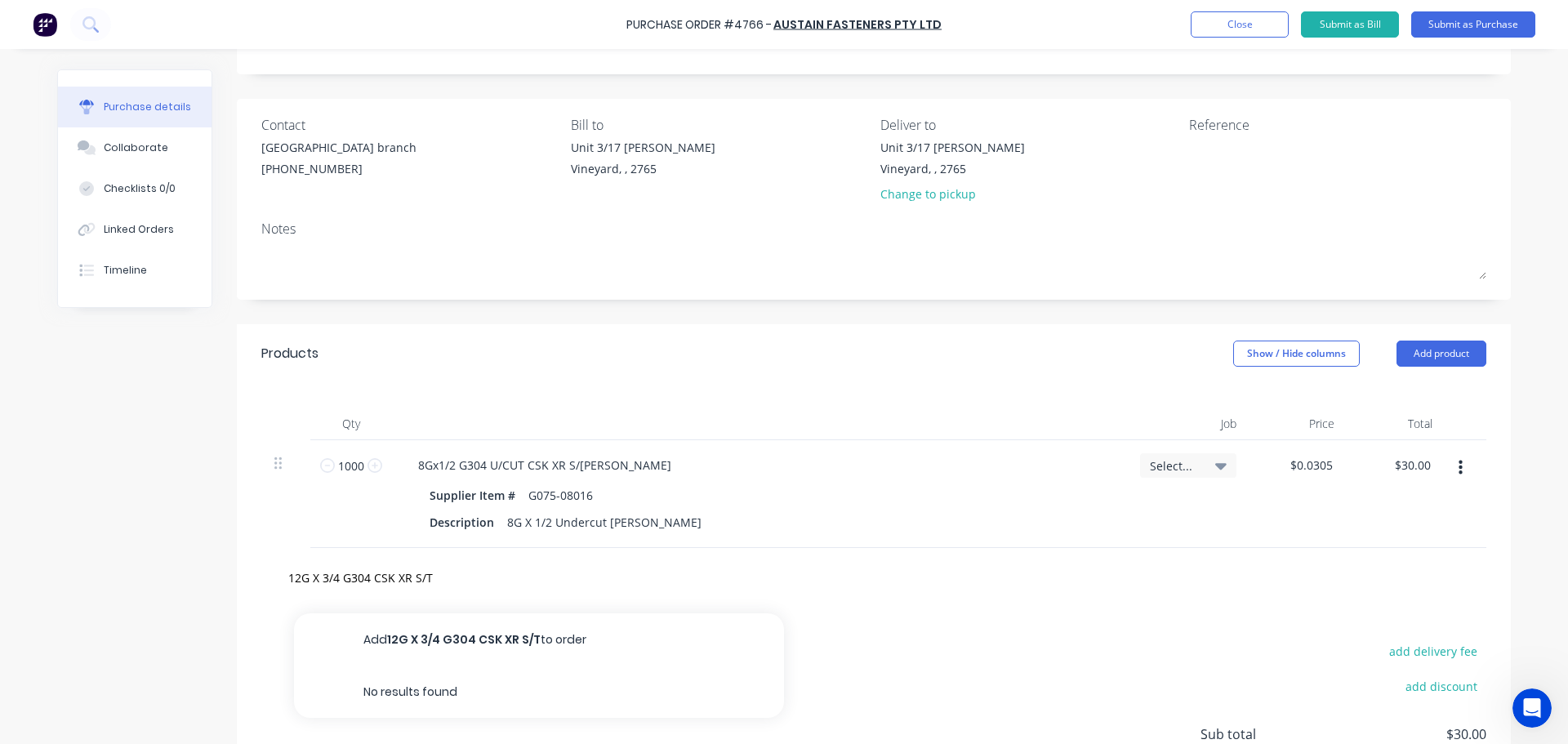
click at [630, 651] on button "Add 12G X 3/4 G304 CSK XR S/T to order" at bounding box center [539, 640] width 490 height 52
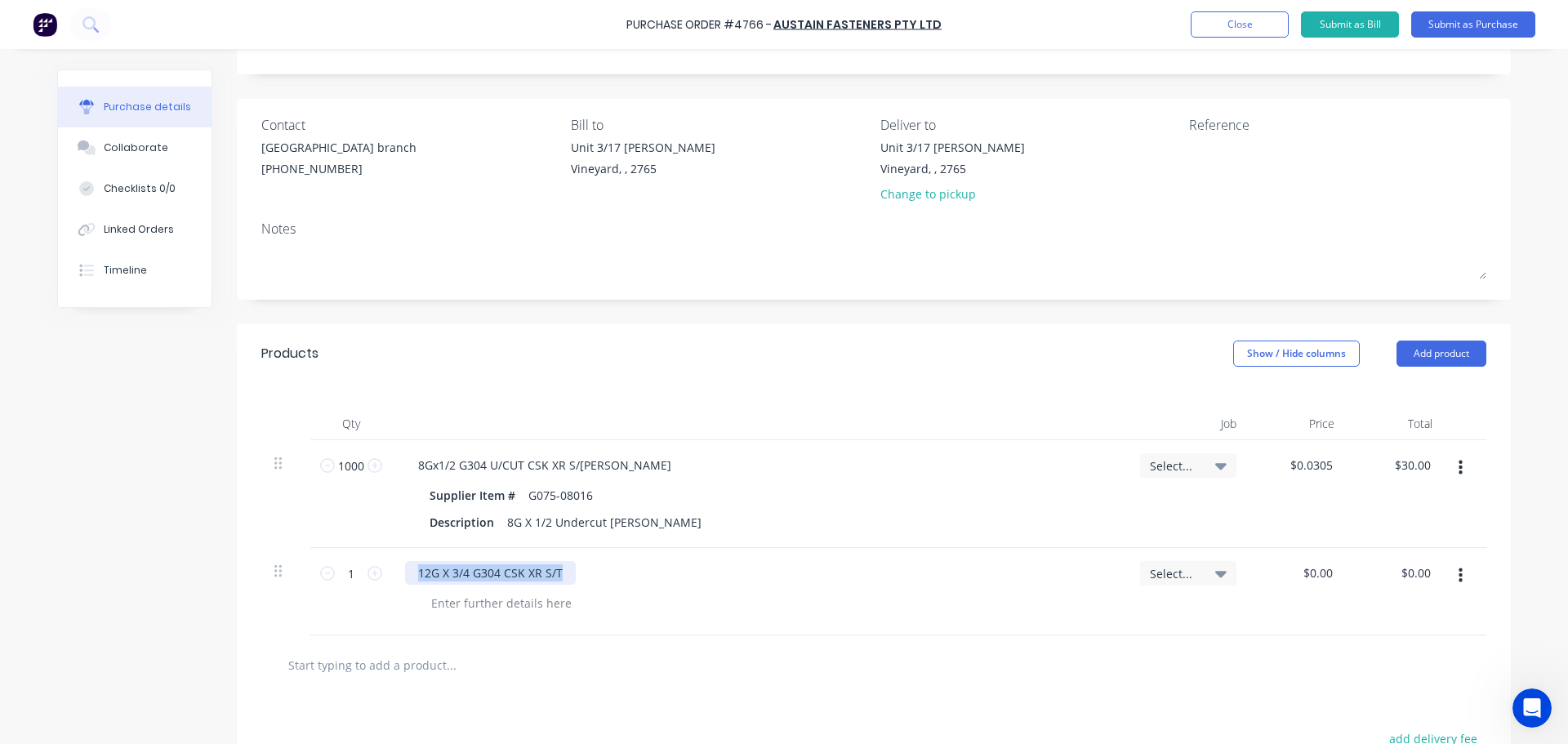
drag, startPoint x: 562, startPoint y: 575, endPoint x: 392, endPoint y: 589, distance: 170.6
click at [396, 589] on div "12G X 3/4 G304 CSK XR S/T" at bounding box center [759, 592] width 735 height 87
copy div "12G X 3/4 G304 CSK XR S/T"
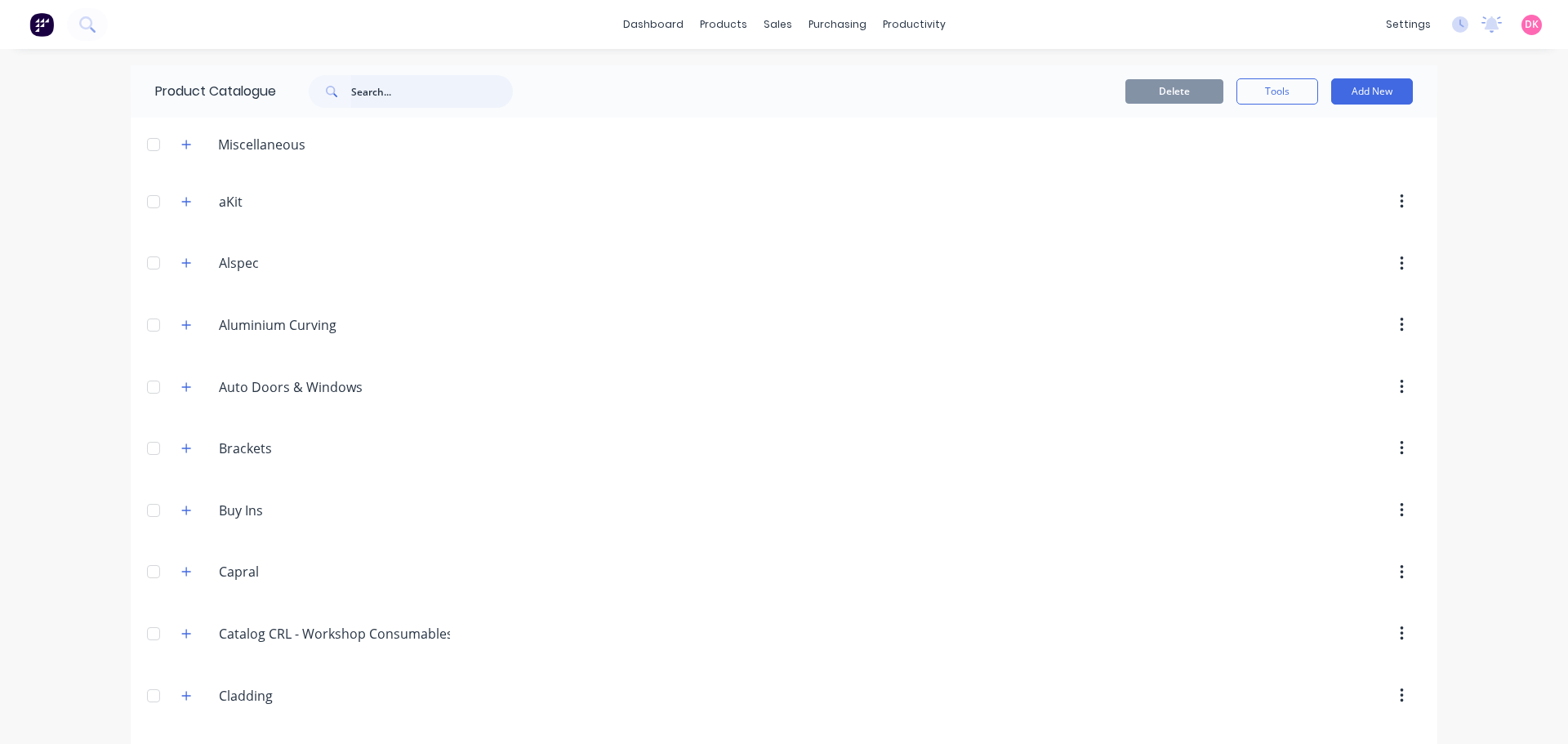
click at [393, 102] on input "text" at bounding box center [432, 91] width 162 height 33
paste input "12G X 3/4 G304 CSK XR S/T"
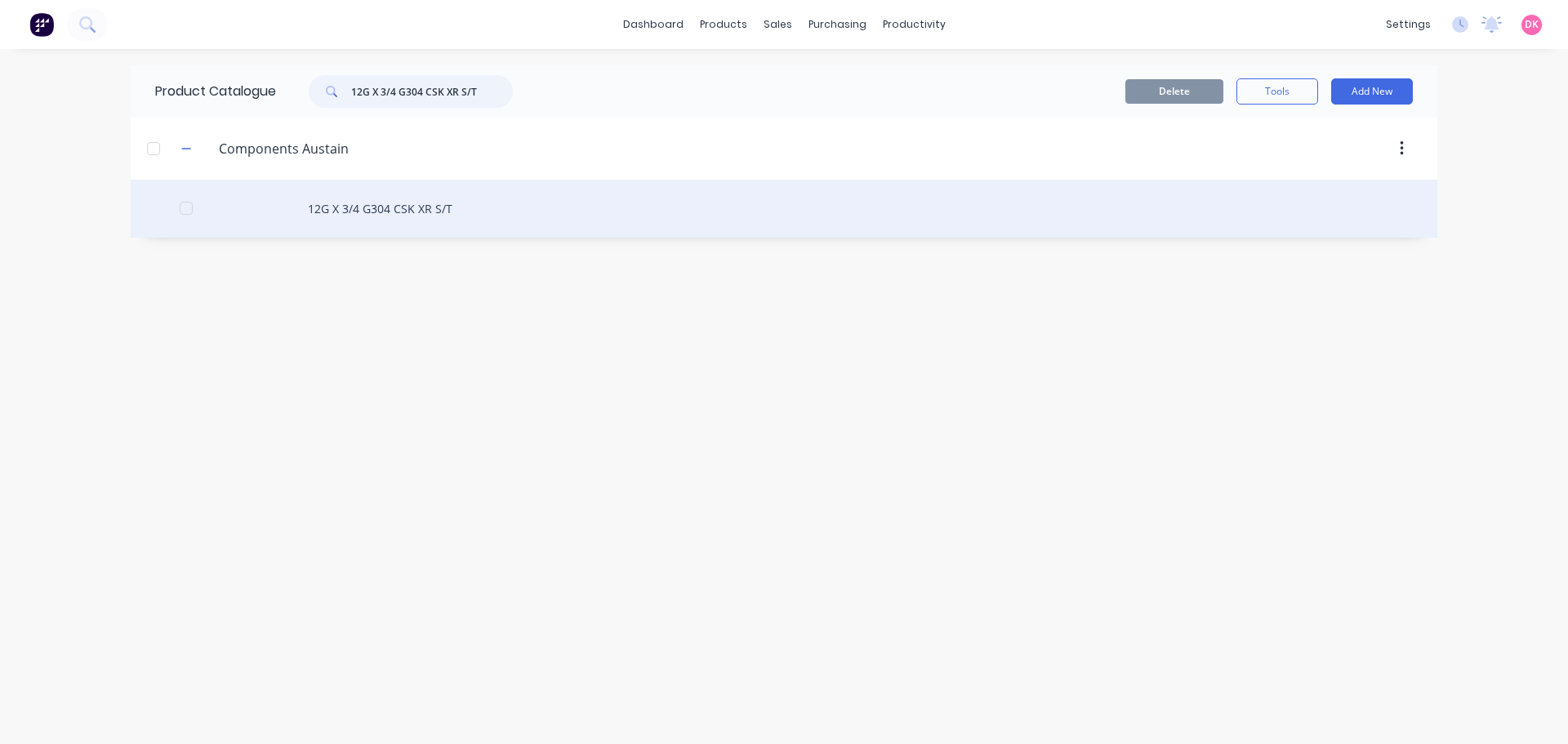
type input "12G X 3/4 G304 CSK XR S/T"
click at [372, 206] on div "12G X 3/4 G304 CSK XR S/T" at bounding box center [784, 209] width 1307 height 58
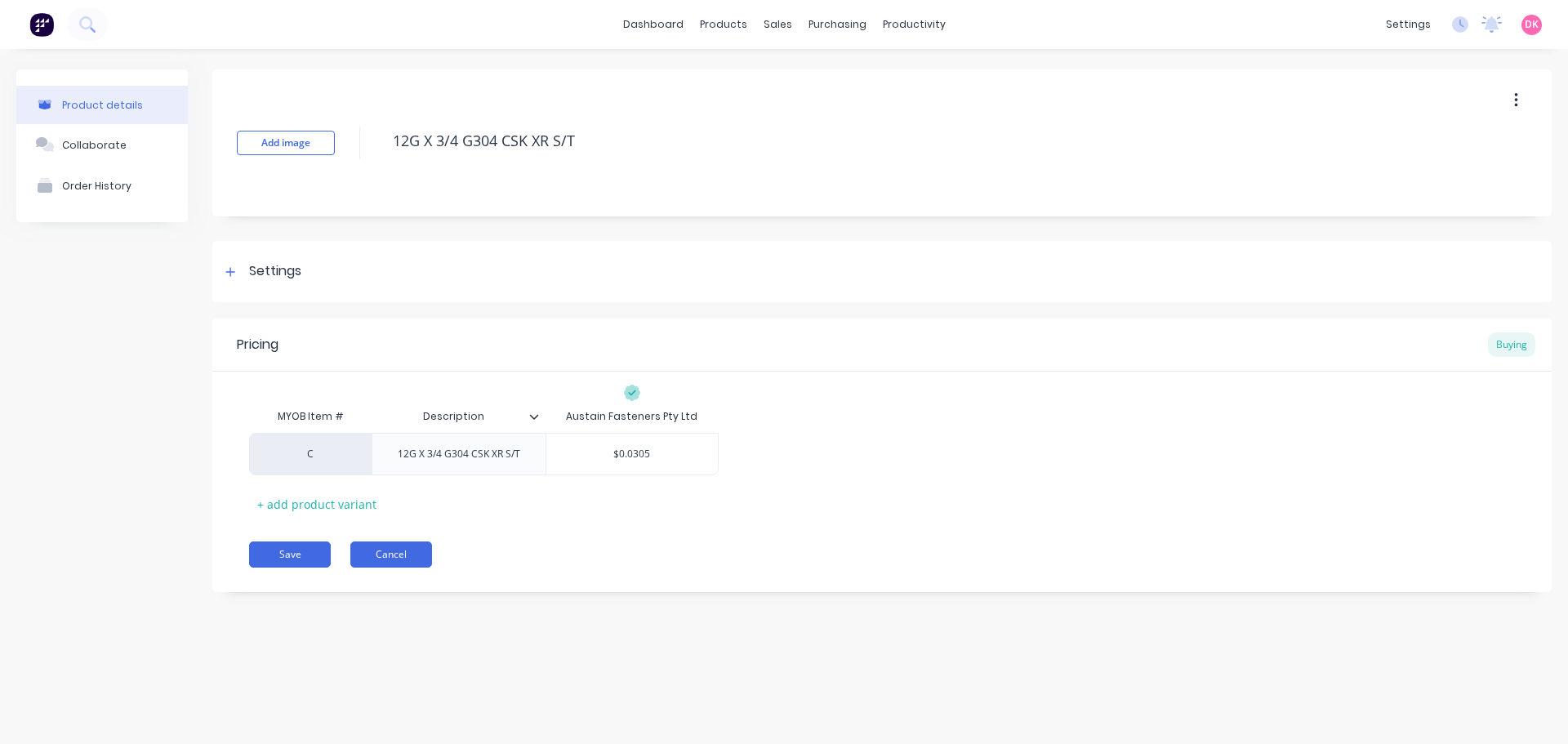
click at [387, 553] on button "Cancel" at bounding box center [391, 555] width 82 height 26
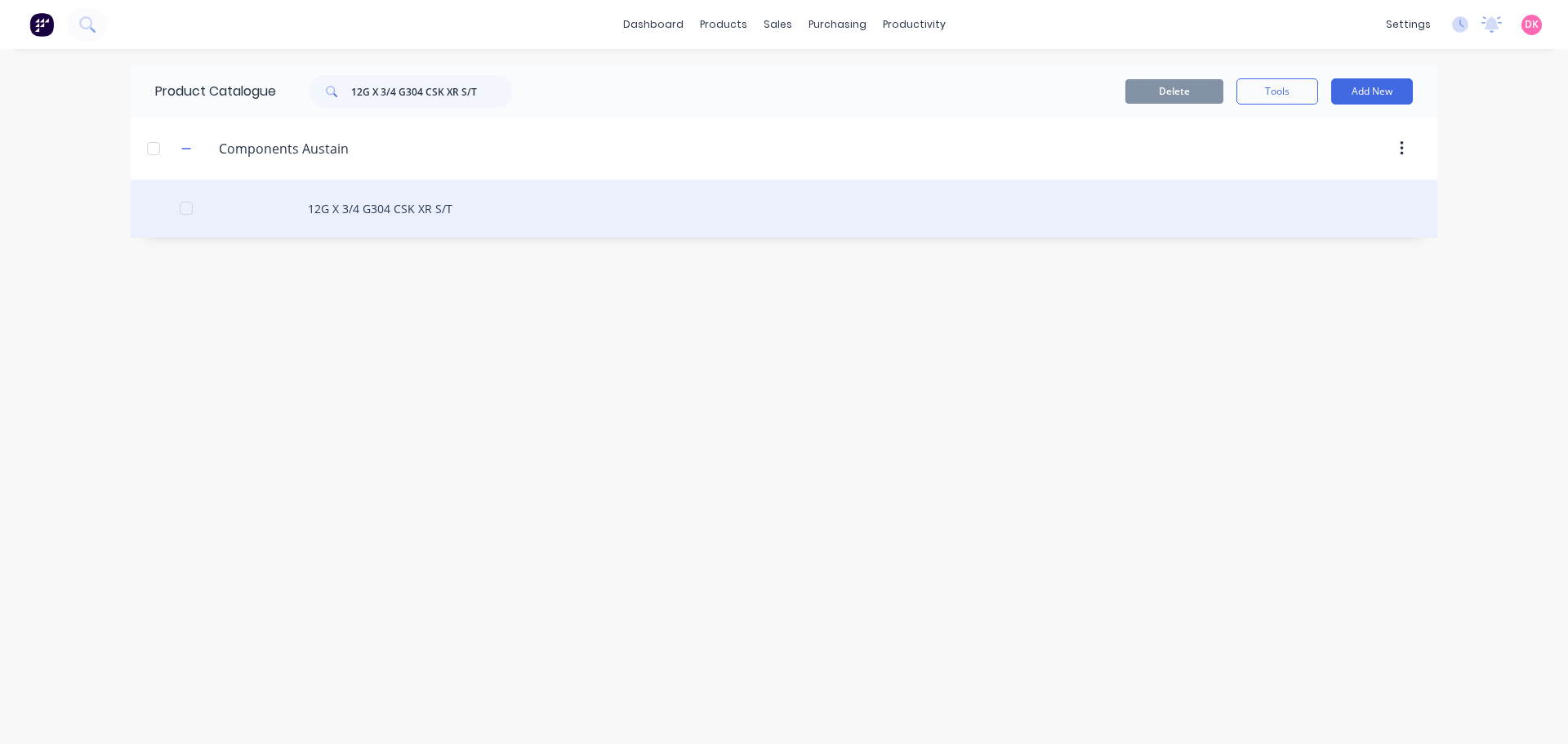
click at [548, 220] on div "12G X 3/4 G304 CSK XR S/T" at bounding box center [784, 209] width 1307 height 58
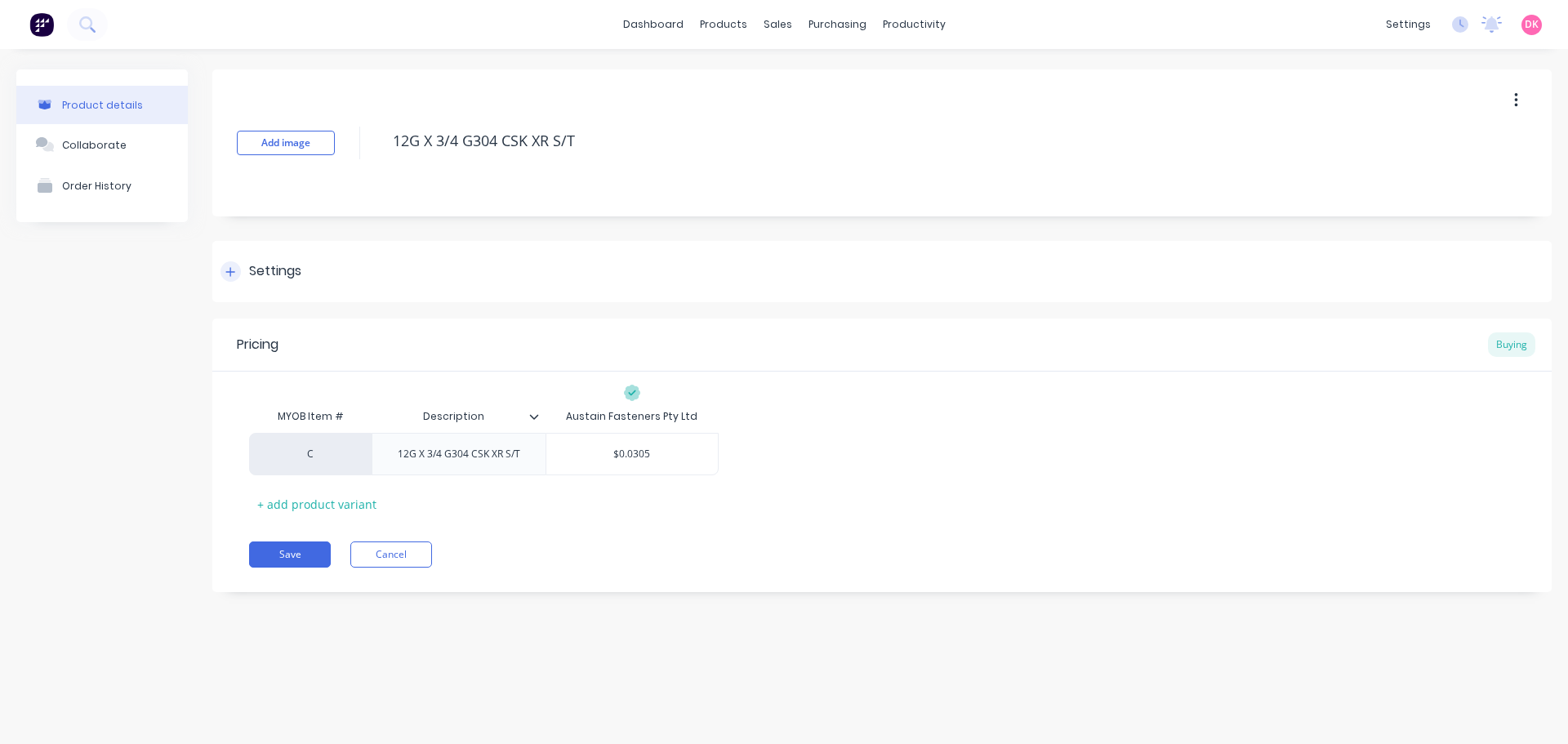
click at [249, 264] on div "Settings" at bounding box center [260, 271] width 81 height 20
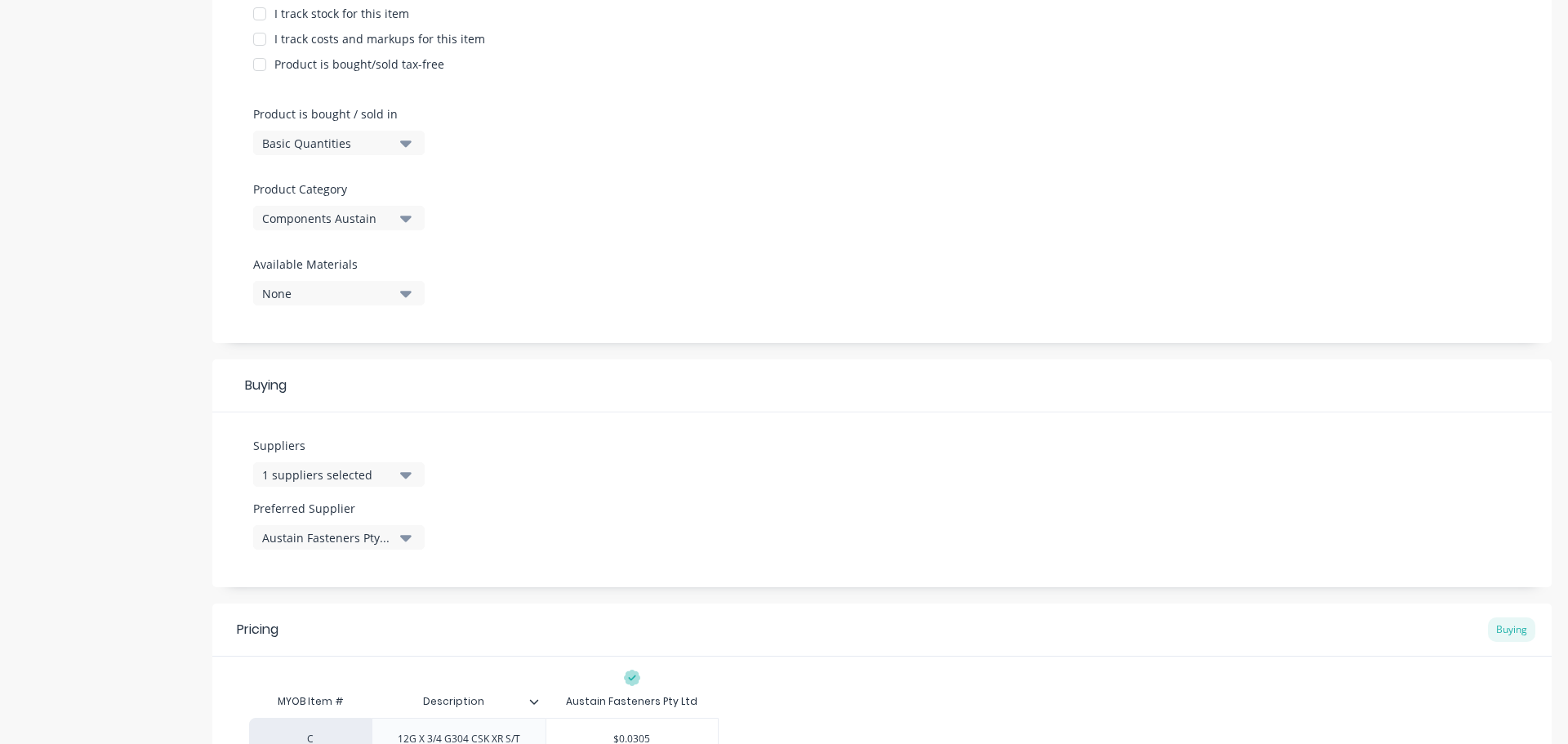
scroll to position [587, 0]
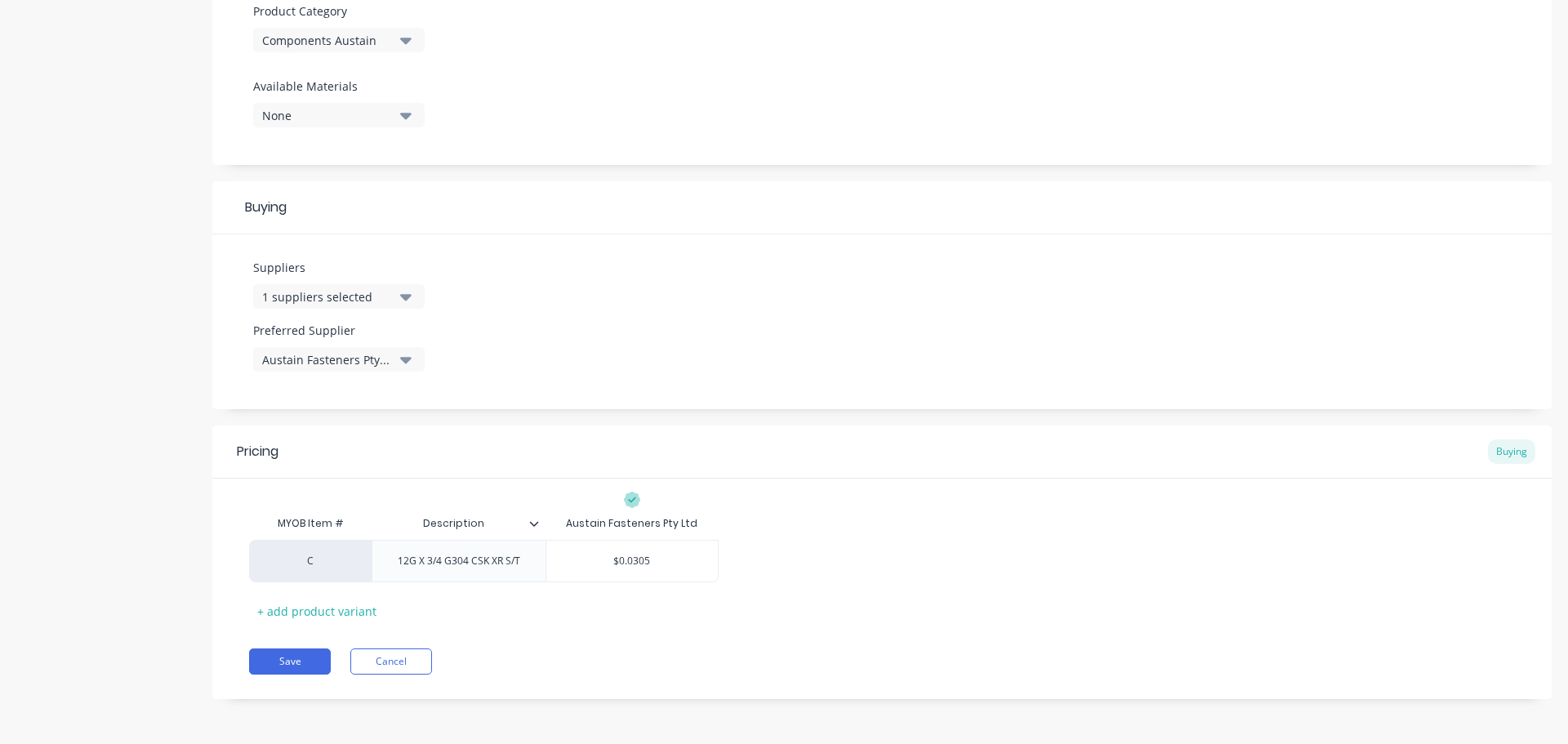
click at [533, 523] on icon at bounding box center [534, 524] width 10 height 10
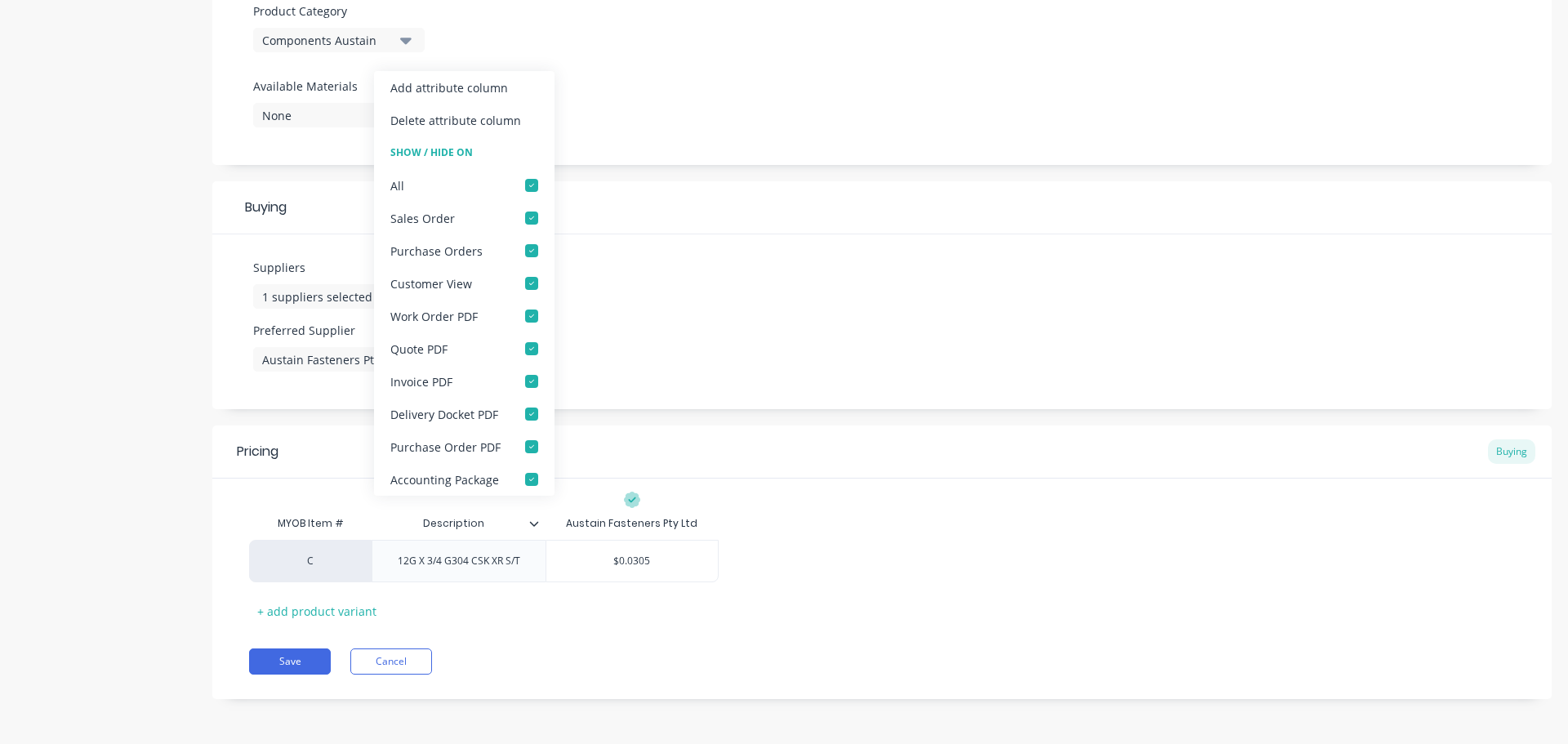
click at [533, 523] on icon at bounding box center [534, 524] width 10 height 10
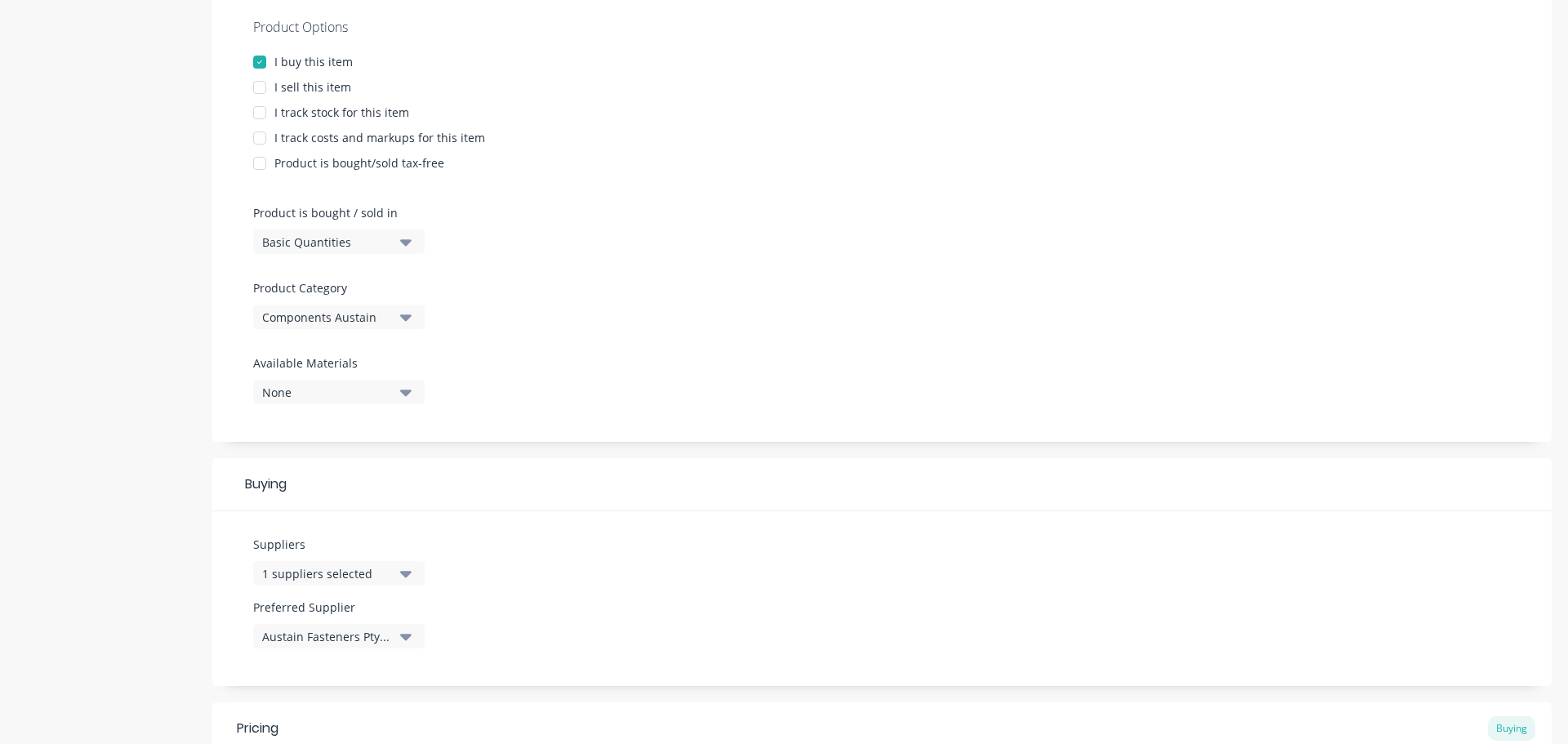
scroll to position [505, 0]
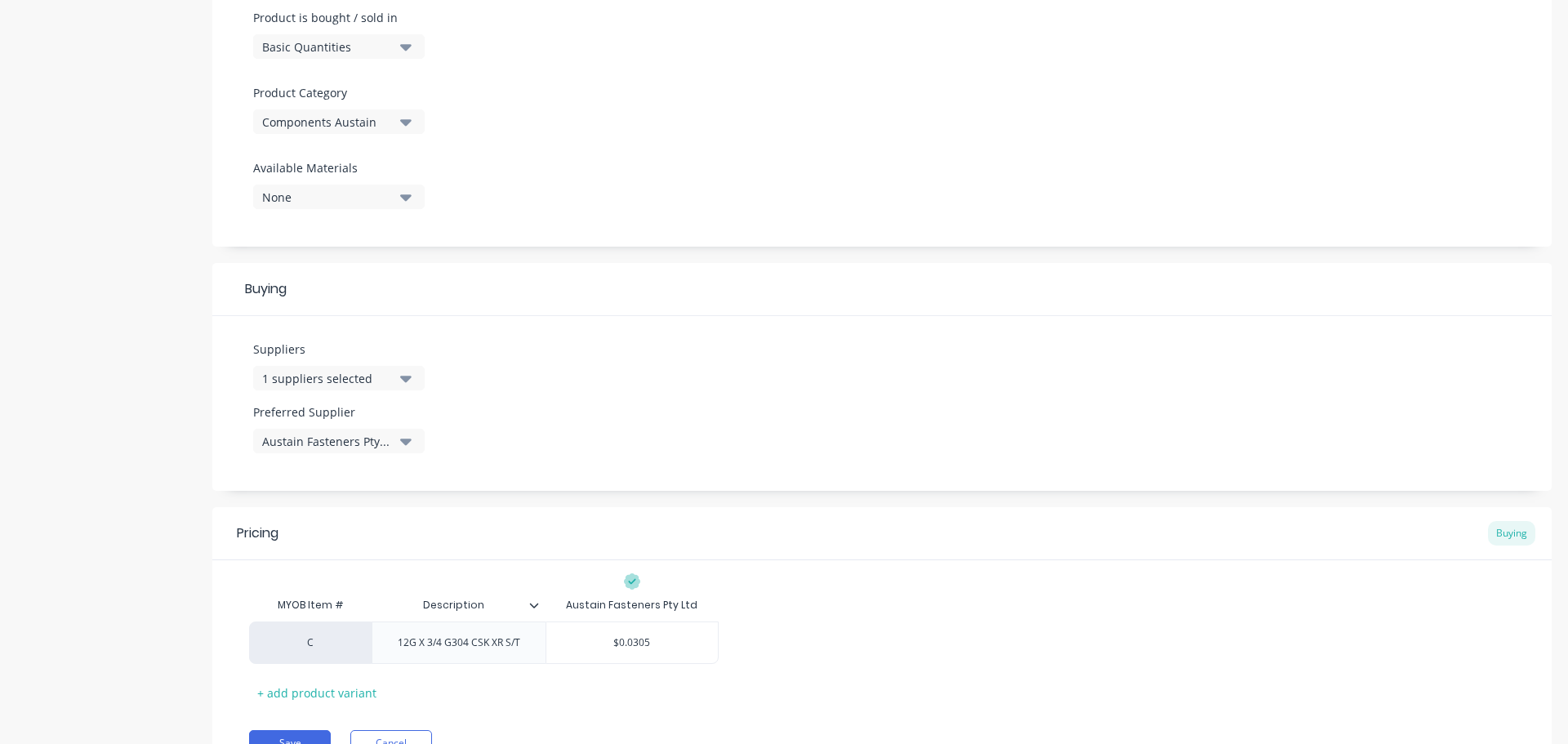
click at [388, 367] on button "1 suppliers selected" at bounding box center [339, 378] width 172 height 24
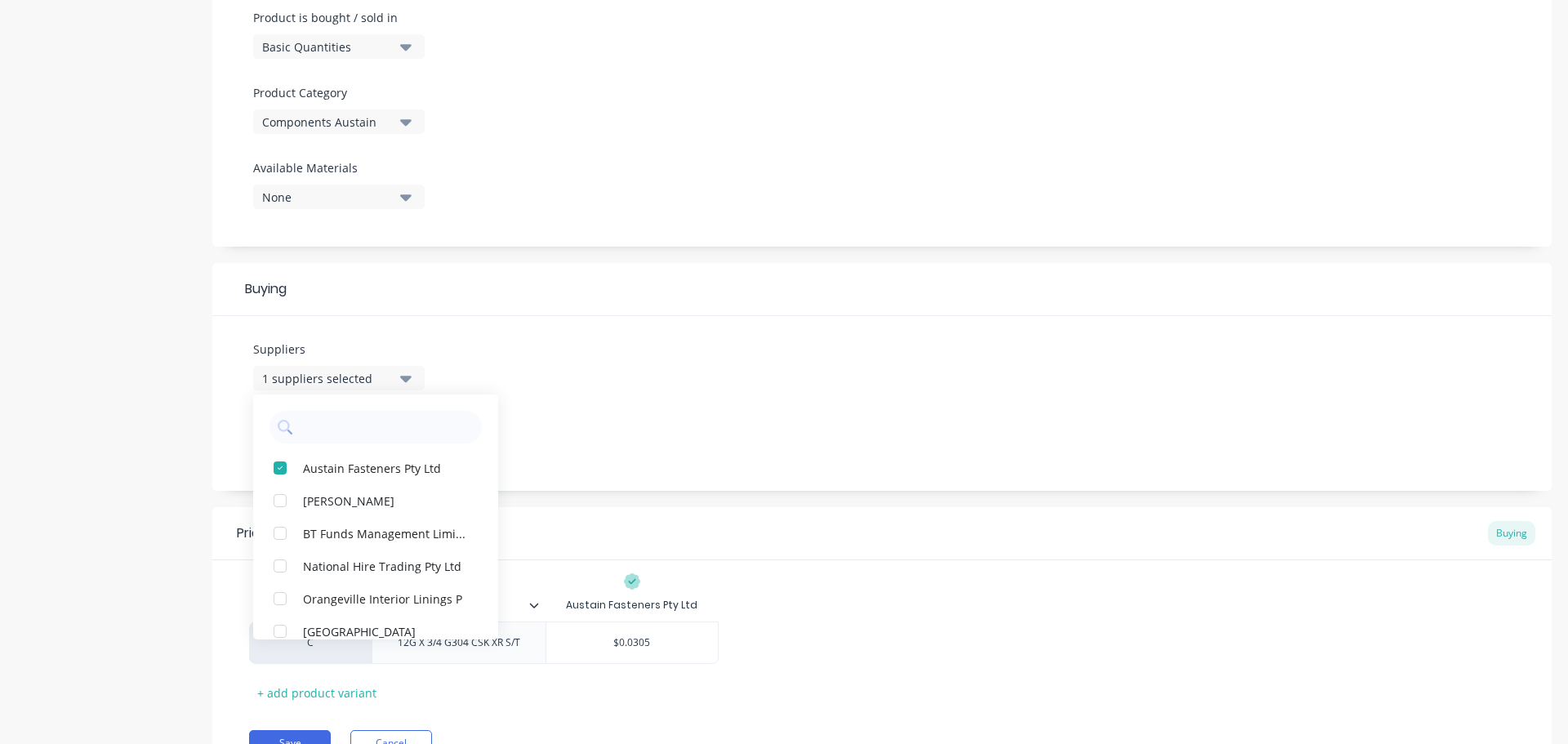
click at [399, 376] on button "1 suppliers selected" at bounding box center [339, 378] width 172 height 24
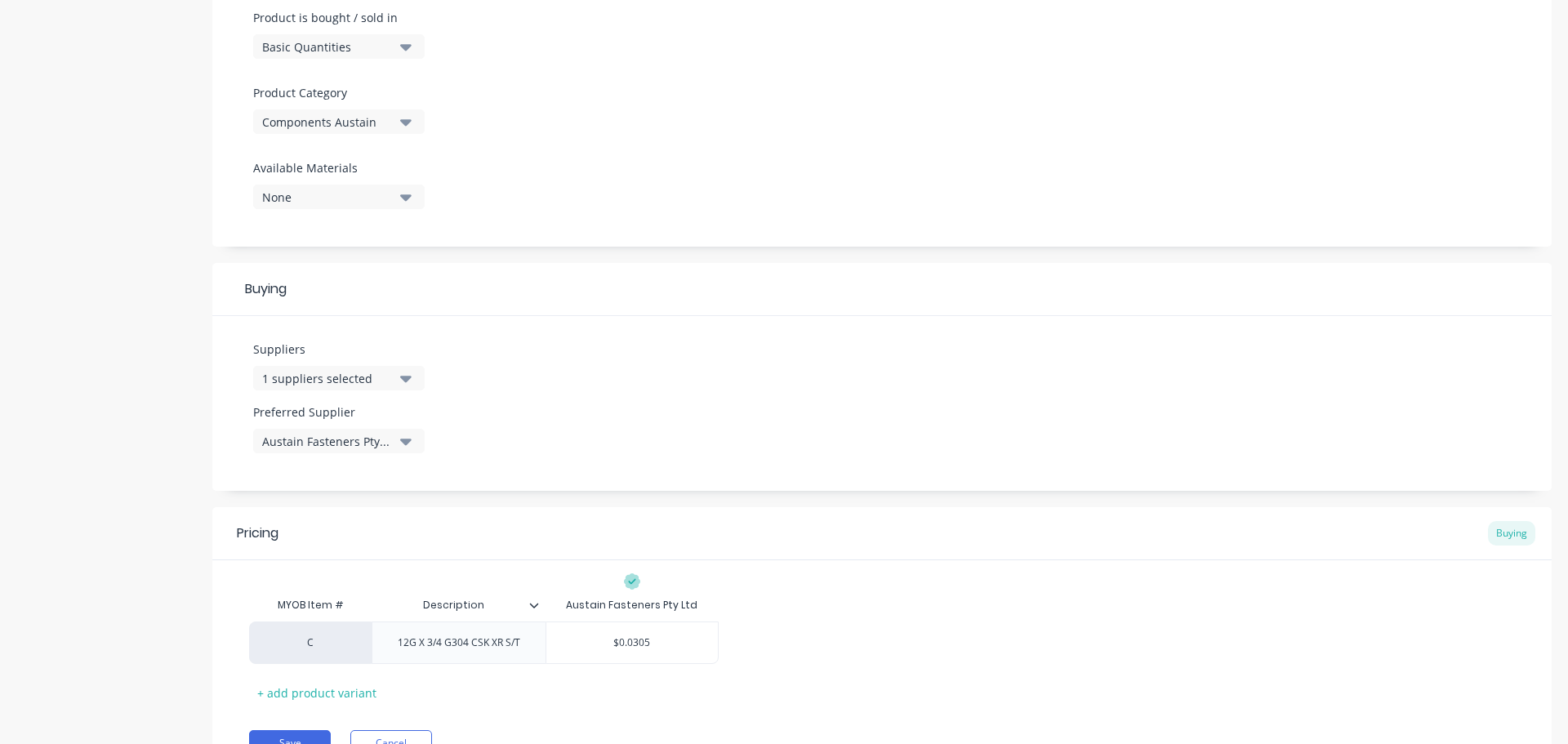
click at [399, 376] on button "1 suppliers selected" at bounding box center [339, 378] width 172 height 24
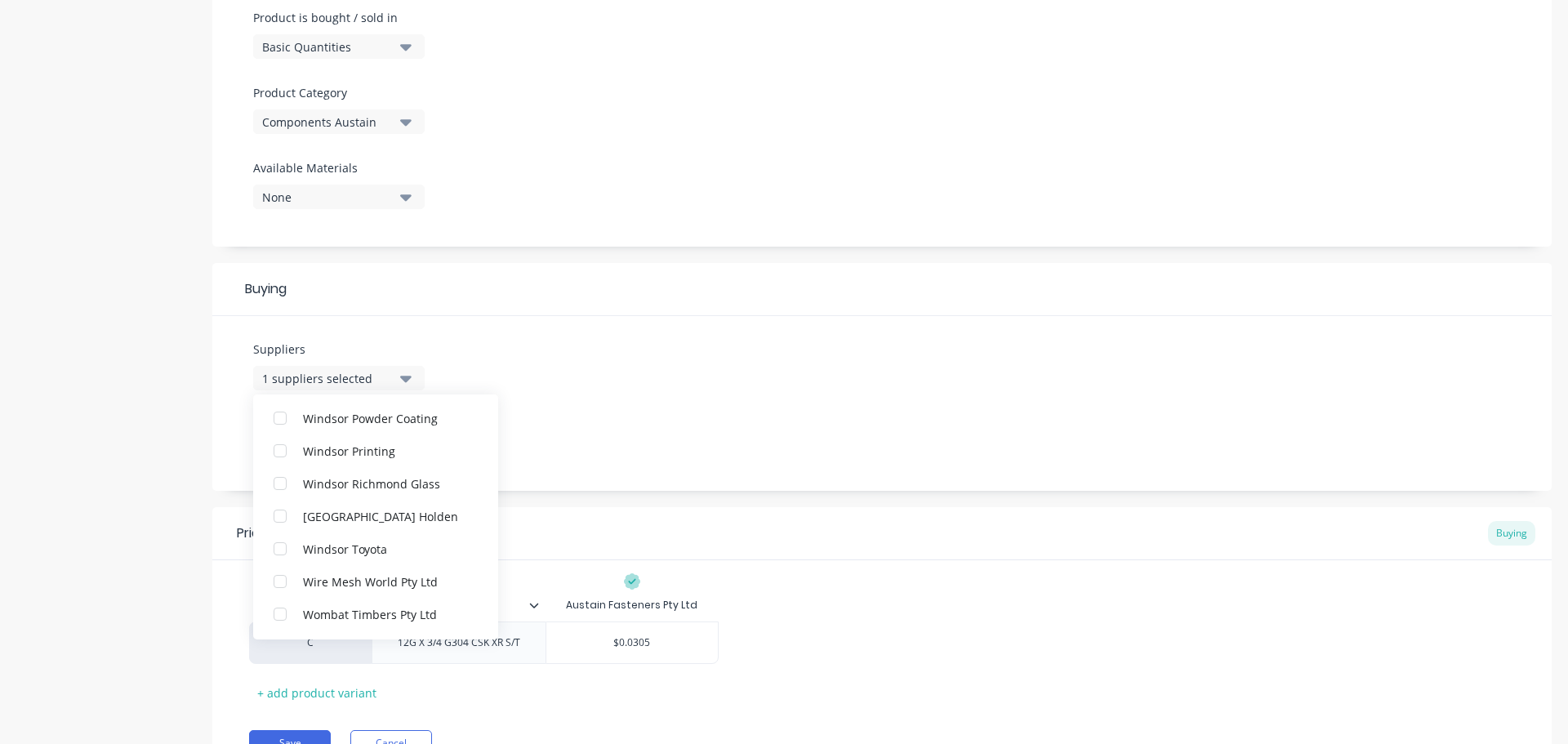
scroll to position [37856, 0]
click at [284, 521] on div "button" at bounding box center [281, 518] width 33 height 33
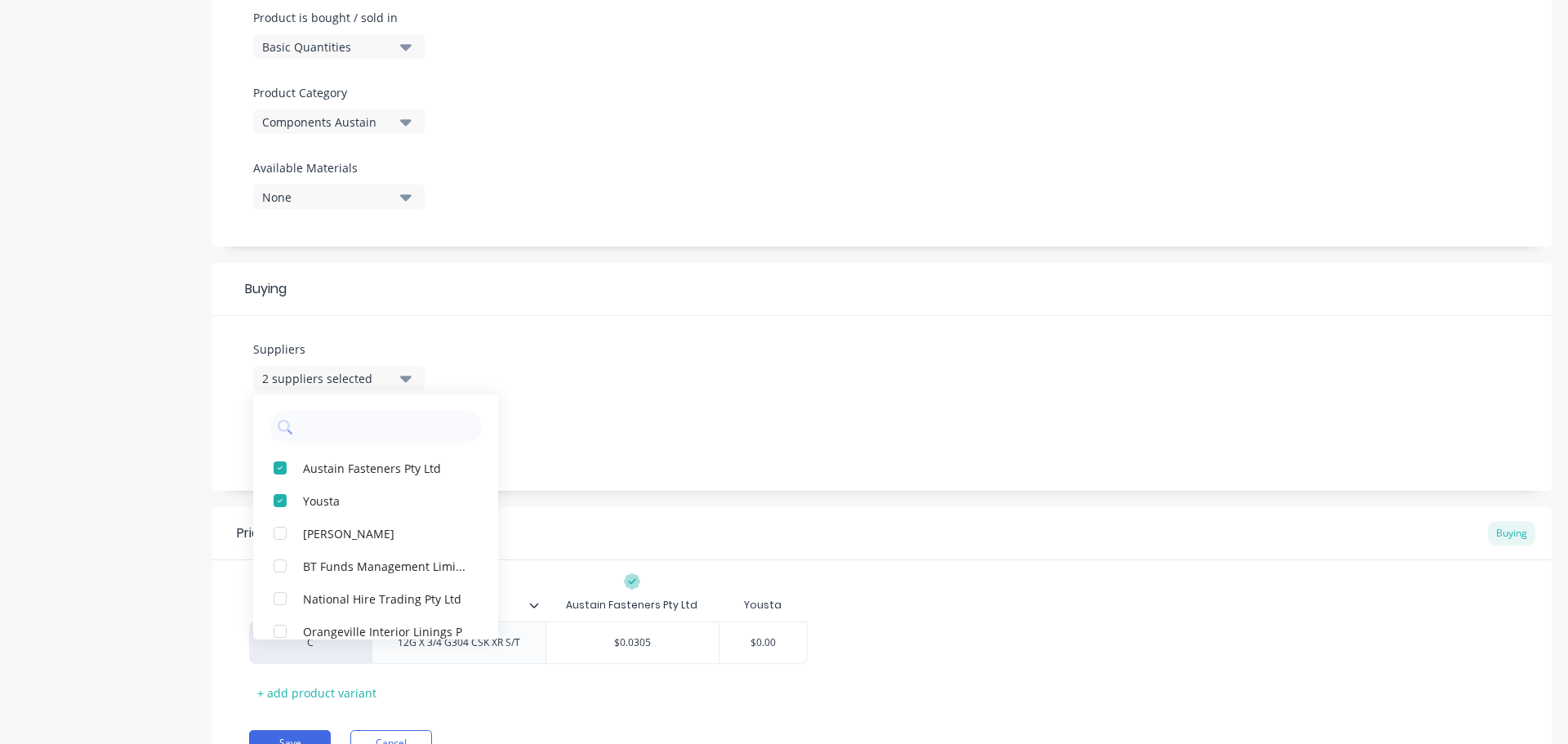
click at [789, 378] on div "Suppliers 2 suppliers selected Austain Fasteners Pty Ltd Yousta Aaron Malouf BT…" at bounding box center [882, 403] width 1339 height 175
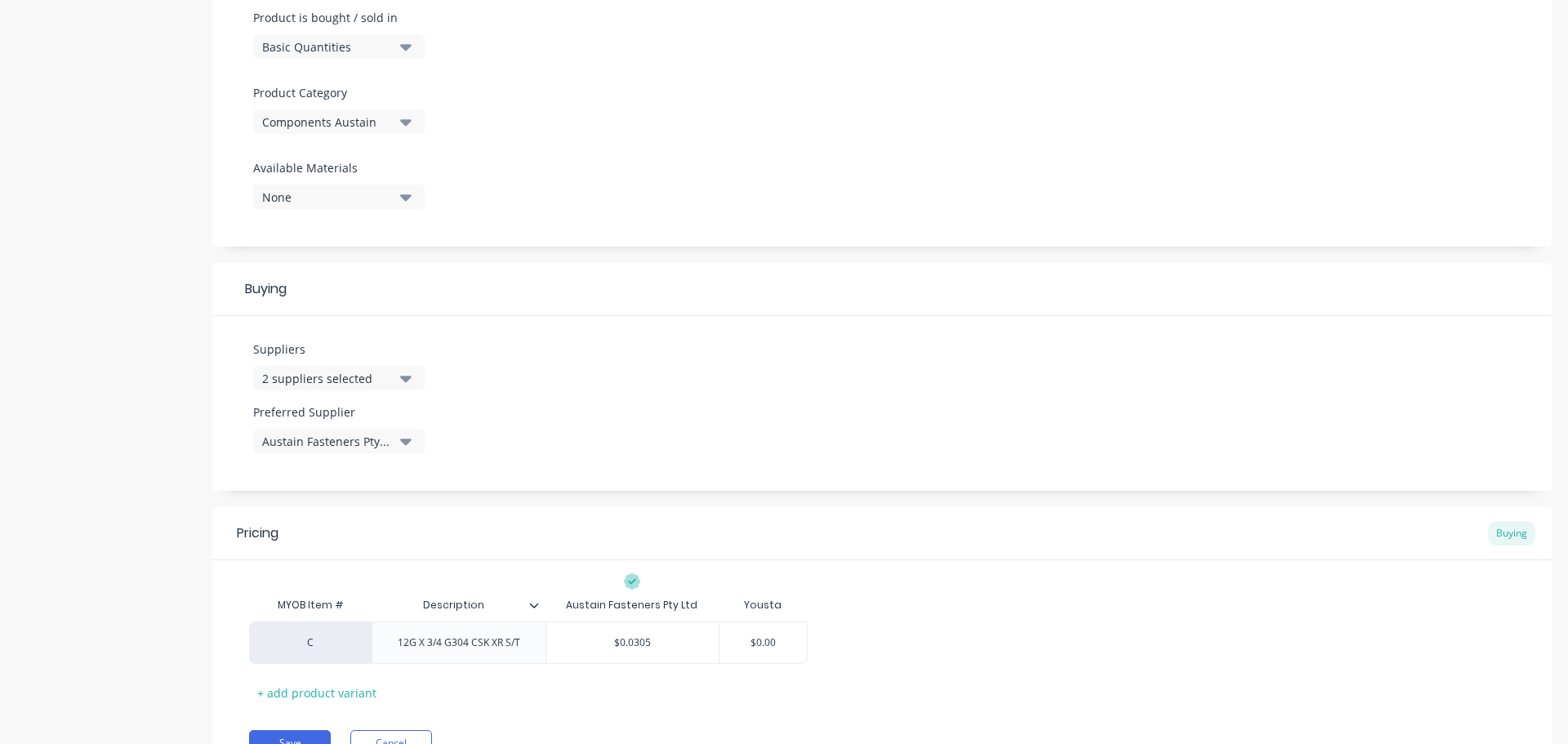
click at [360, 439] on div "Austain Fasteners Pty Ltd" at bounding box center [327, 442] width 131 height 17
click at [280, 563] on div "button" at bounding box center [281, 564] width 33 height 33
click at [284, 566] on div "button" at bounding box center [281, 564] width 33 height 33
click at [283, 533] on div "button" at bounding box center [281, 531] width 33 height 33
click at [782, 338] on div "Suppliers 2 suppliers selected Preferred Supplier None Austain Fasteners Pty Lt…" at bounding box center [882, 403] width 1339 height 175
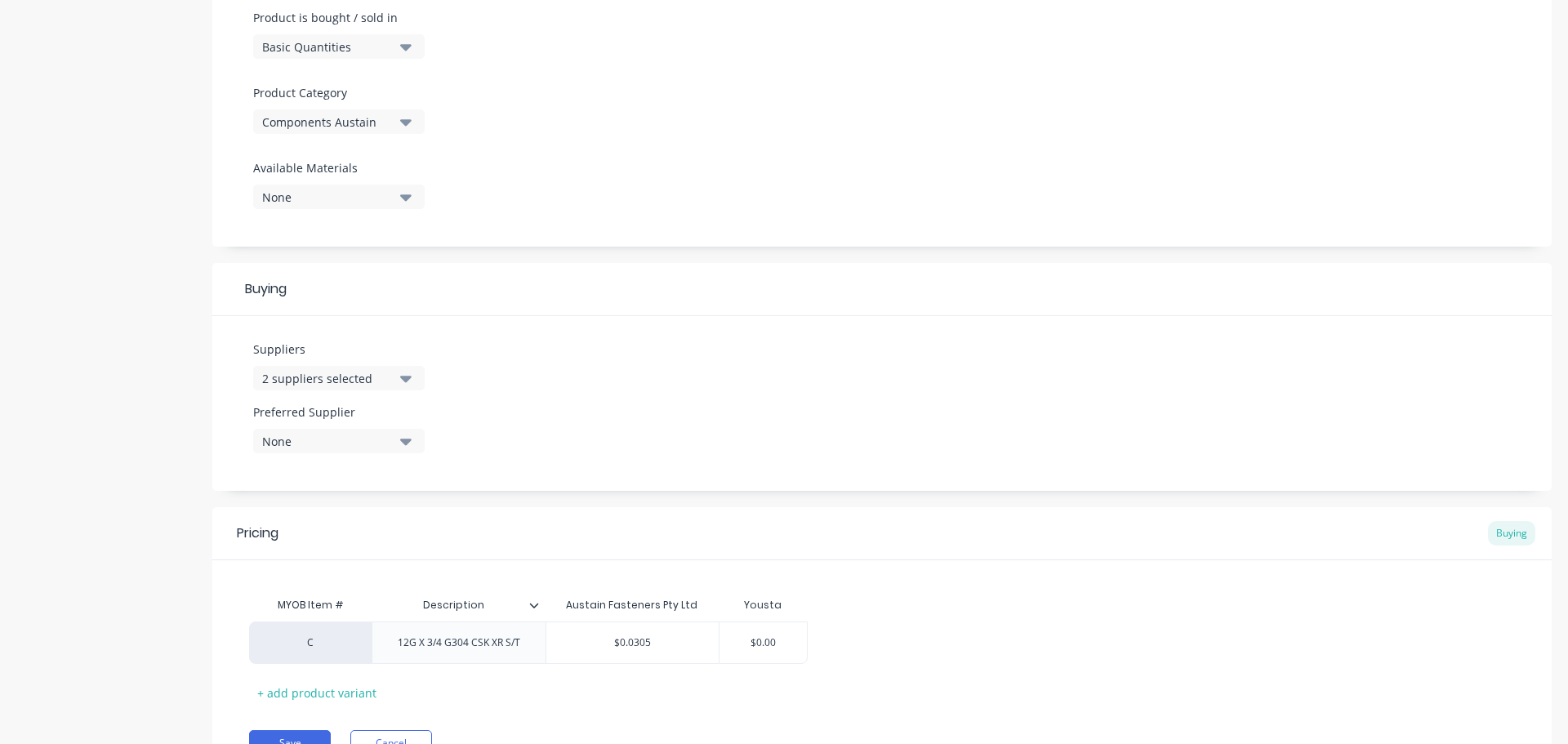
scroll to position [587, 0]
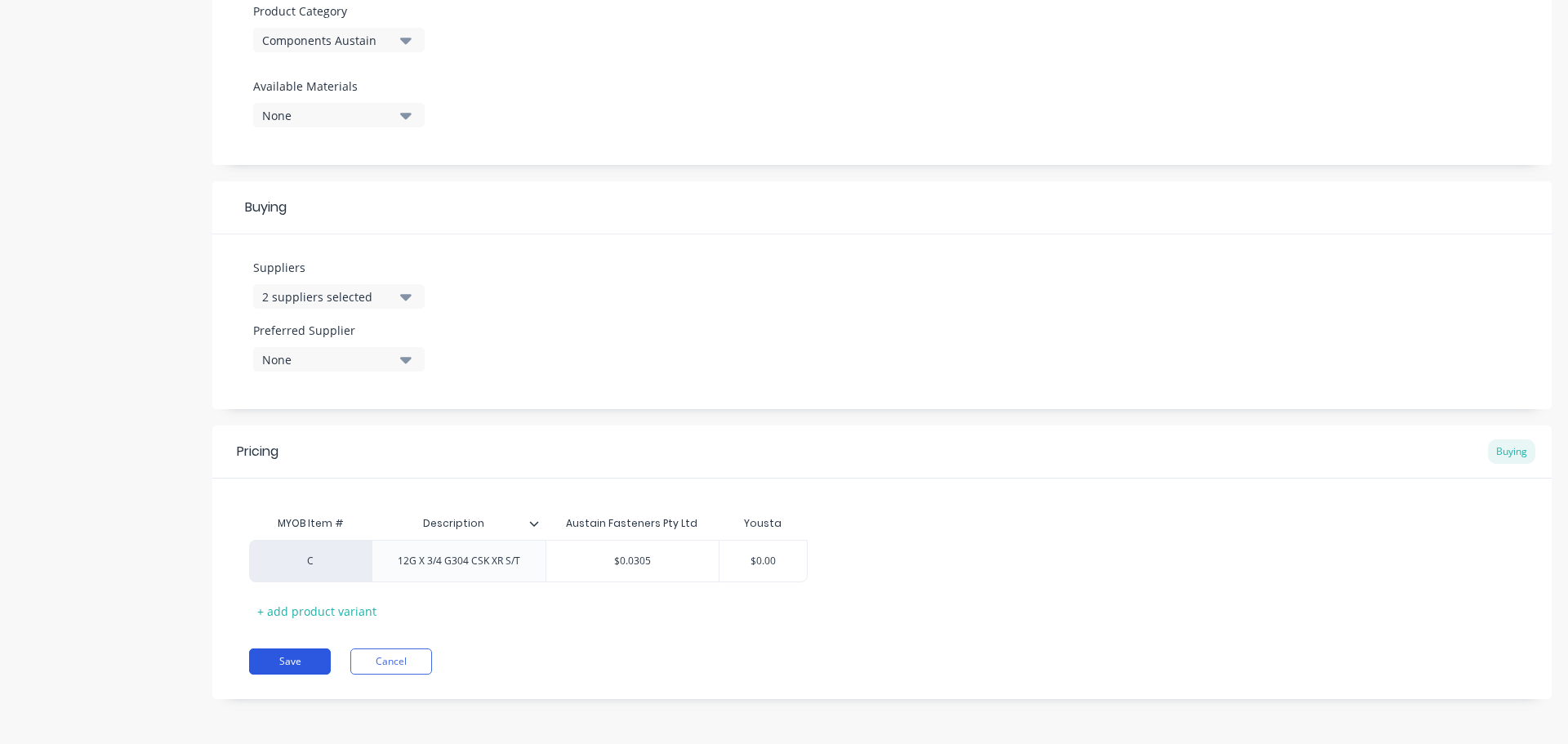
click at [284, 663] on button "Save" at bounding box center [290, 661] width 82 height 26
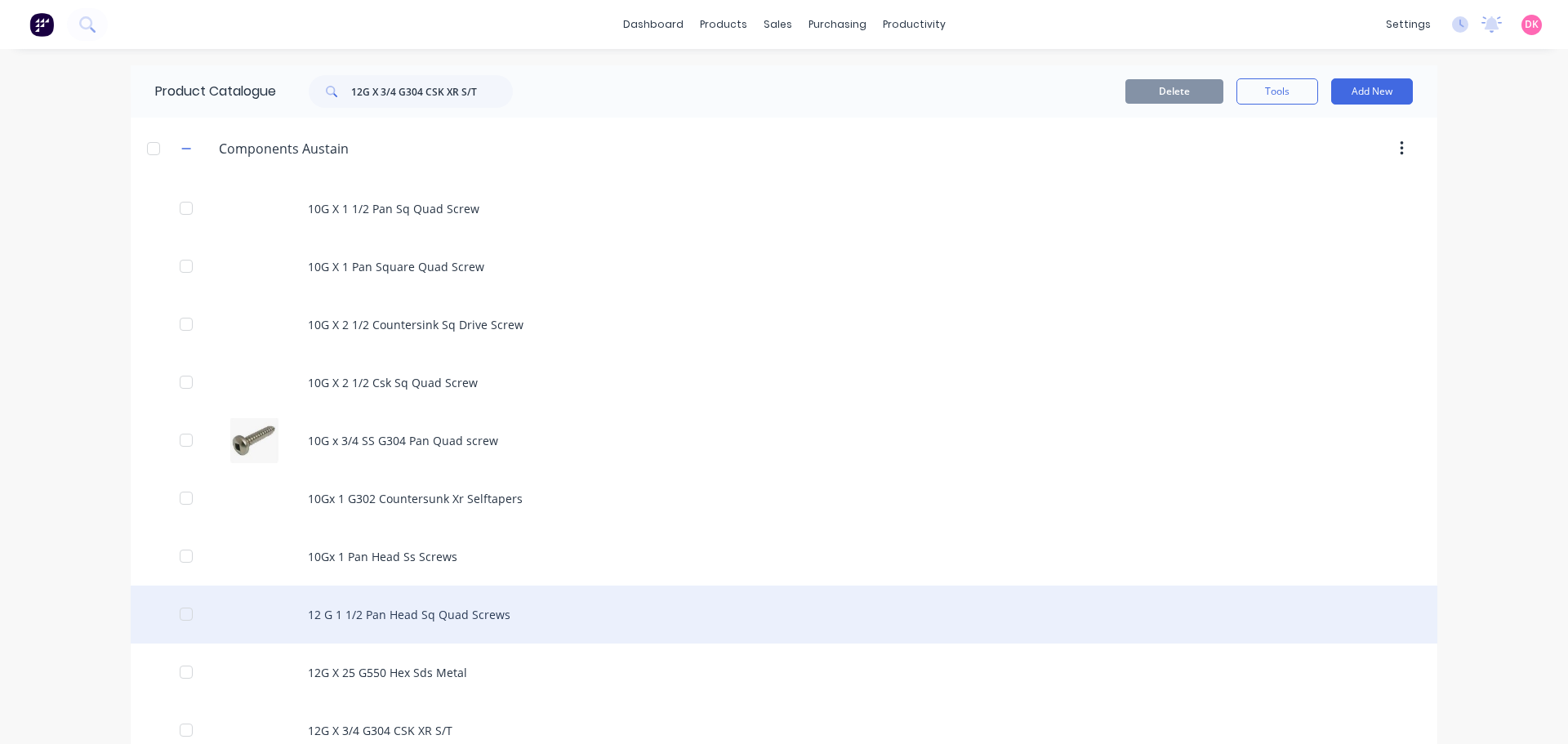
scroll to position [82, 0]
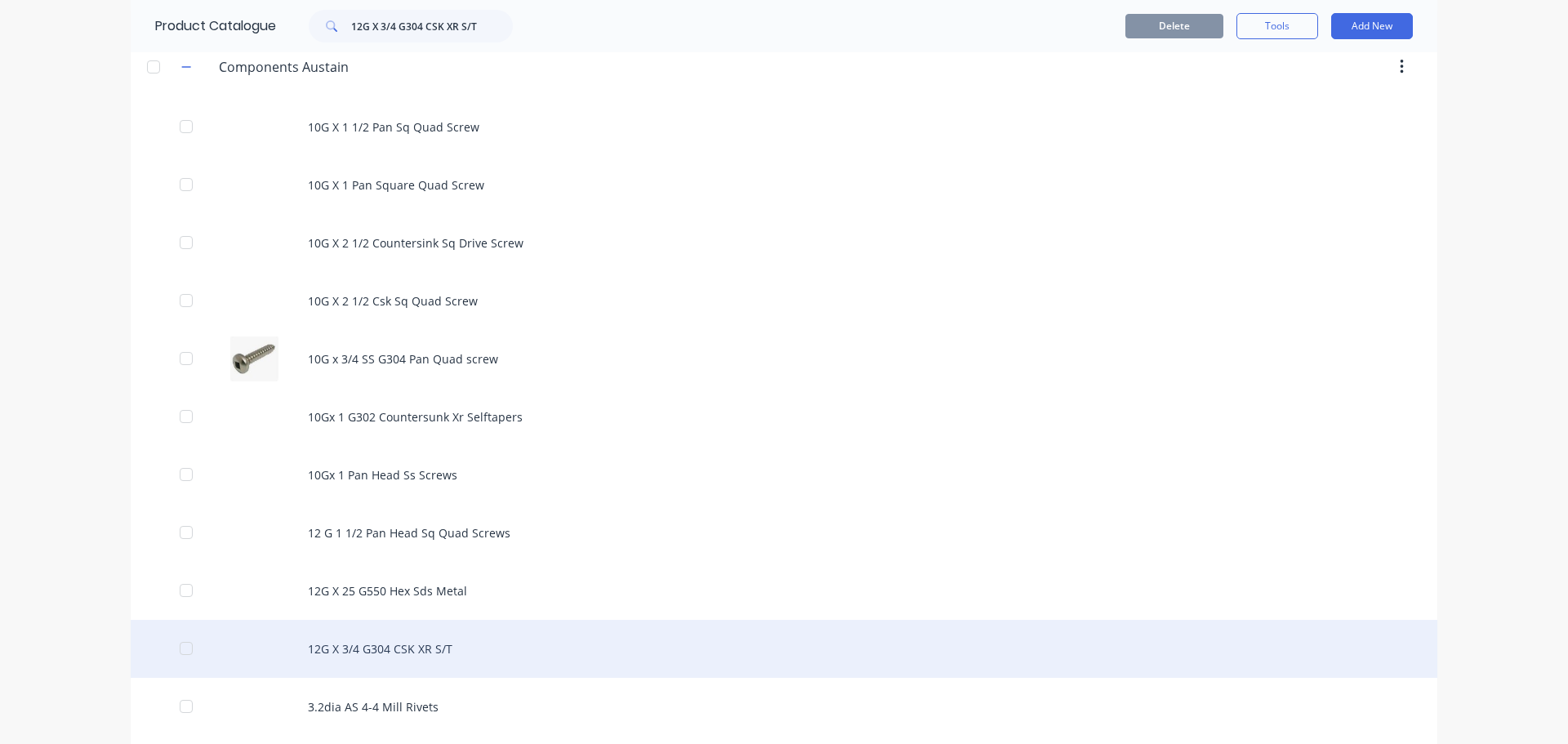
click at [535, 646] on div "12G X 3/4 G304 CSK XR S/T" at bounding box center [784, 649] width 1307 height 58
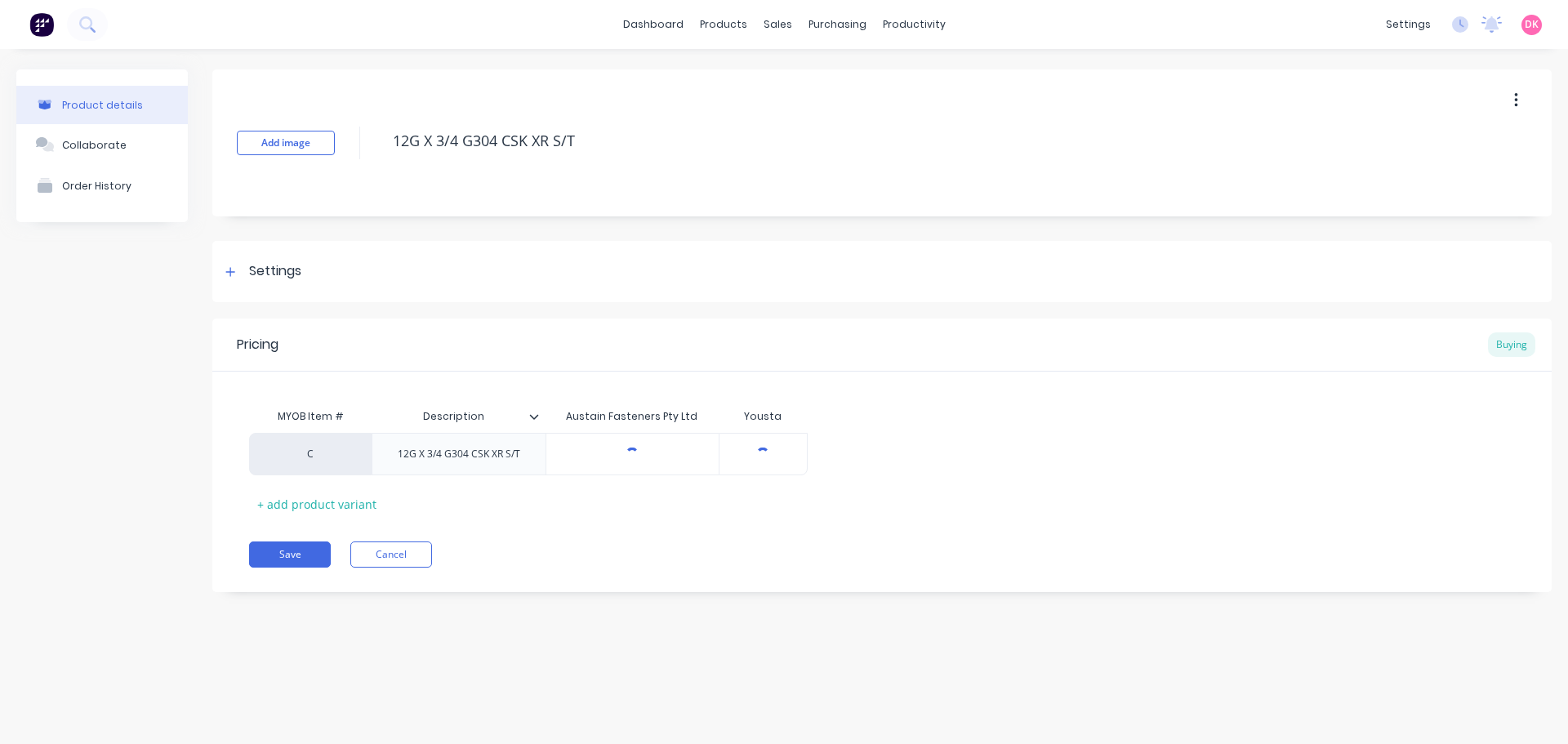
type textarea "x"
click at [526, 457] on div "12G X 3/4 G304 CSK XR S/T" at bounding box center [458, 455] width 149 height 21
paste div
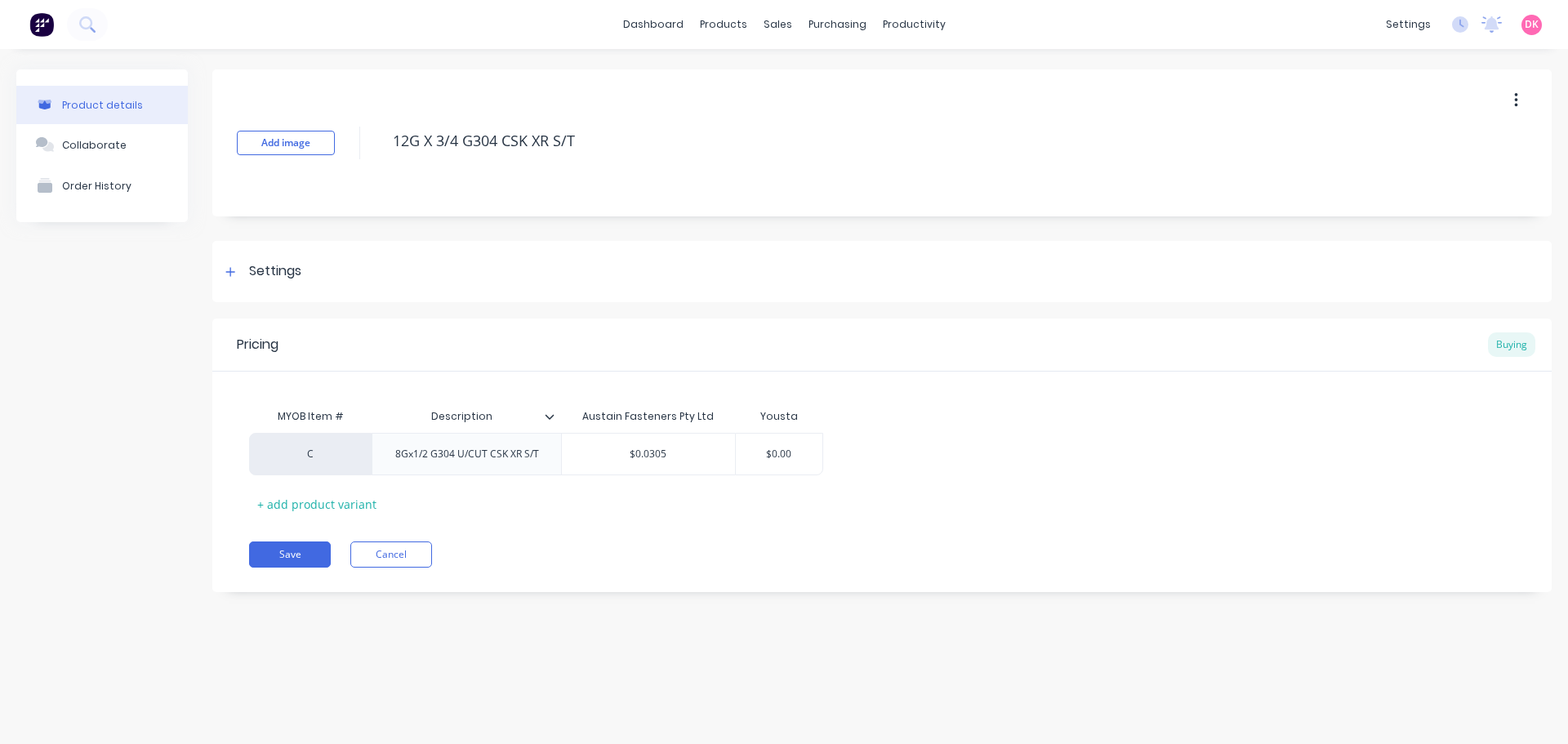
click at [778, 518] on div "Pricing Buying MYOB Item # Description Austain Fasteners Pty Ltd Yousta C 8Gx1/…" at bounding box center [882, 456] width 1339 height 274
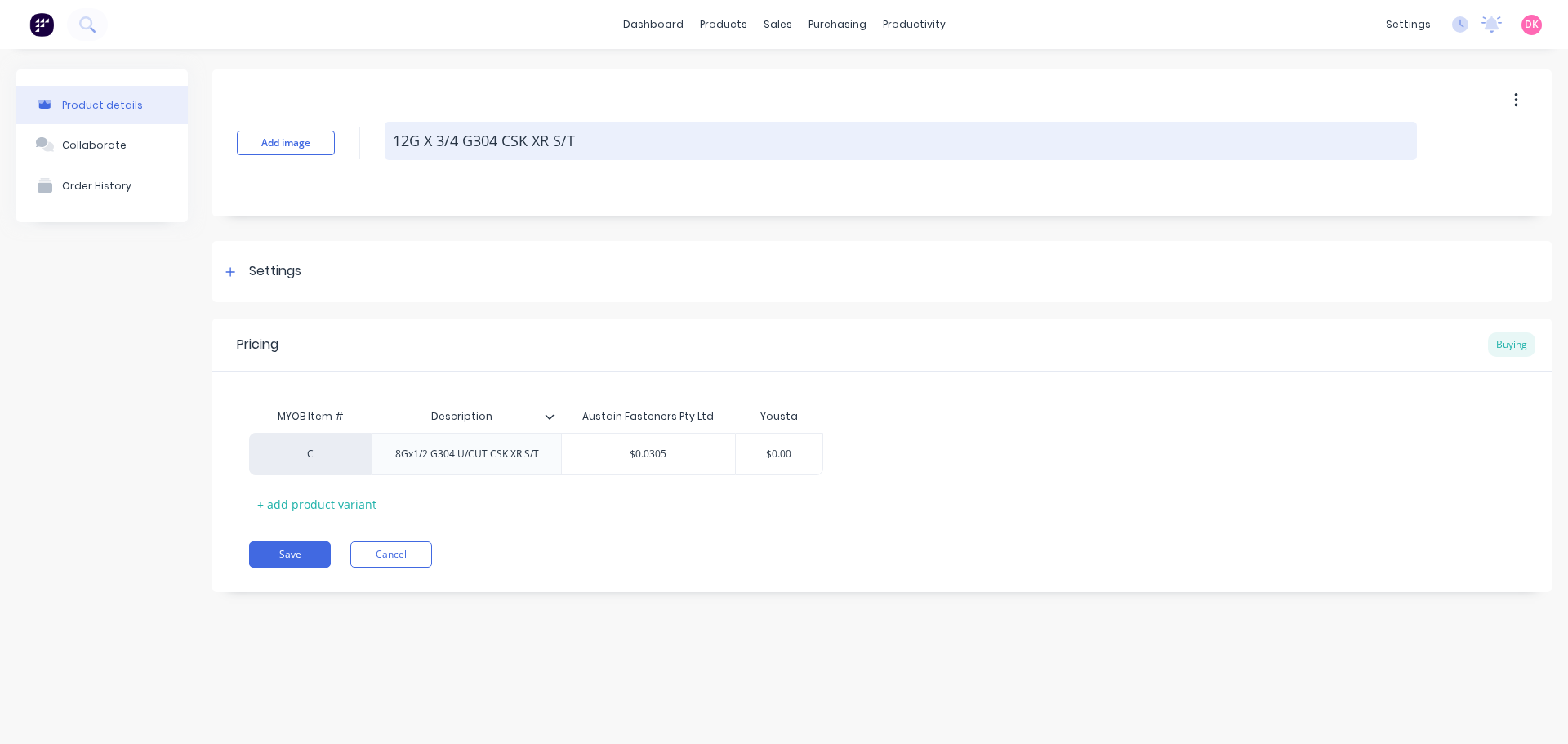
drag, startPoint x: 604, startPoint y: 150, endPoint x: 388, endPoint y: 147, distance: 216.0
click at [388, 147] on textarea "12G X 3/4 G304 CSK XR S/T" at bounding box center [900, 141] width 1032 height 39
paste textarea "8Gx1/2 G304 U/CUT CSK XR S/T"
type textarea "x"
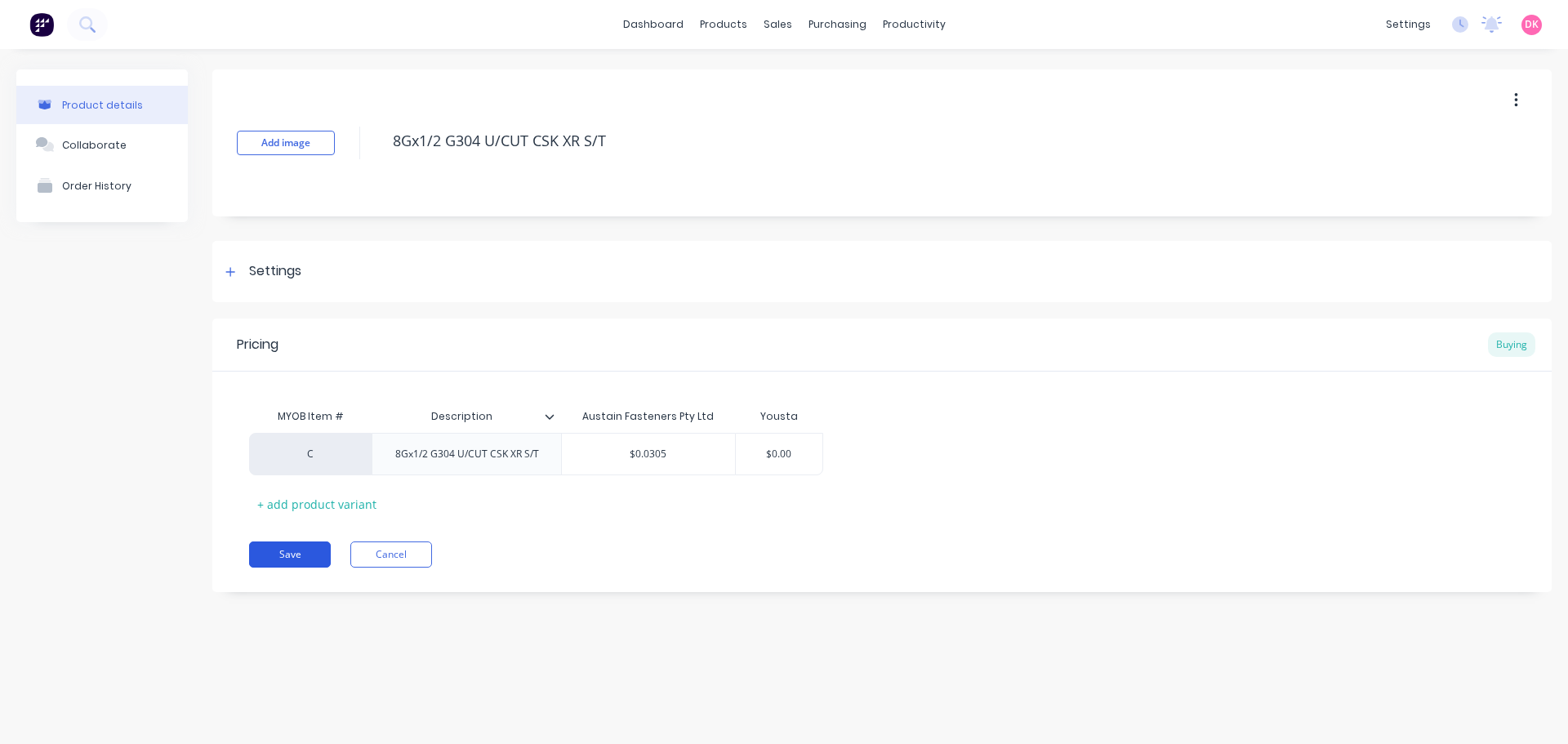
type textarea "8Gx1/2 G304 U/CUT CSK XR S/T"
type textarea "x"
type textarea "8Gx1/2 G304 U/CUT CSK XR S/T"
click at [309, 559] on button "Save" at bounding box center [290, 555] width 82 height 26
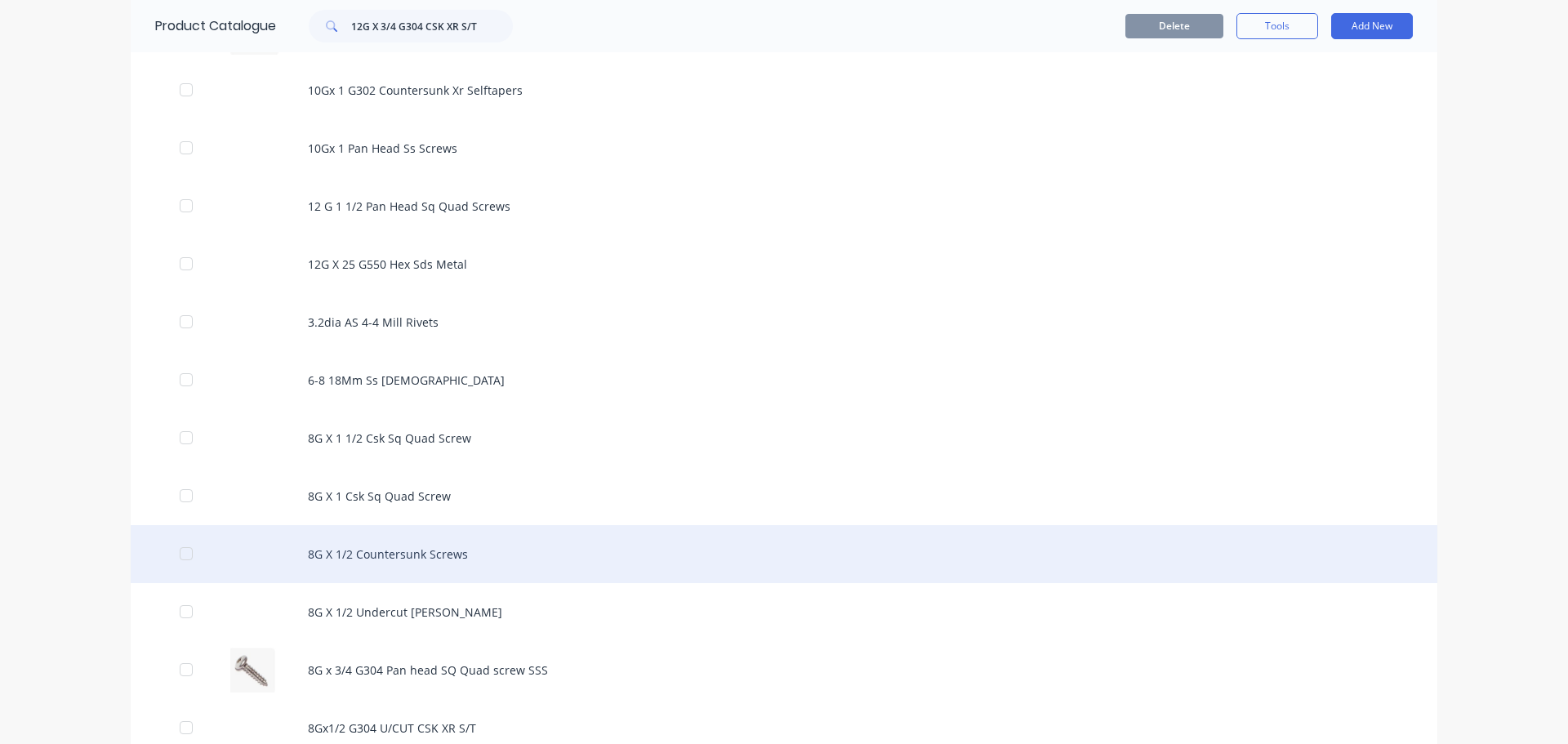
scroll to position [490, 0]
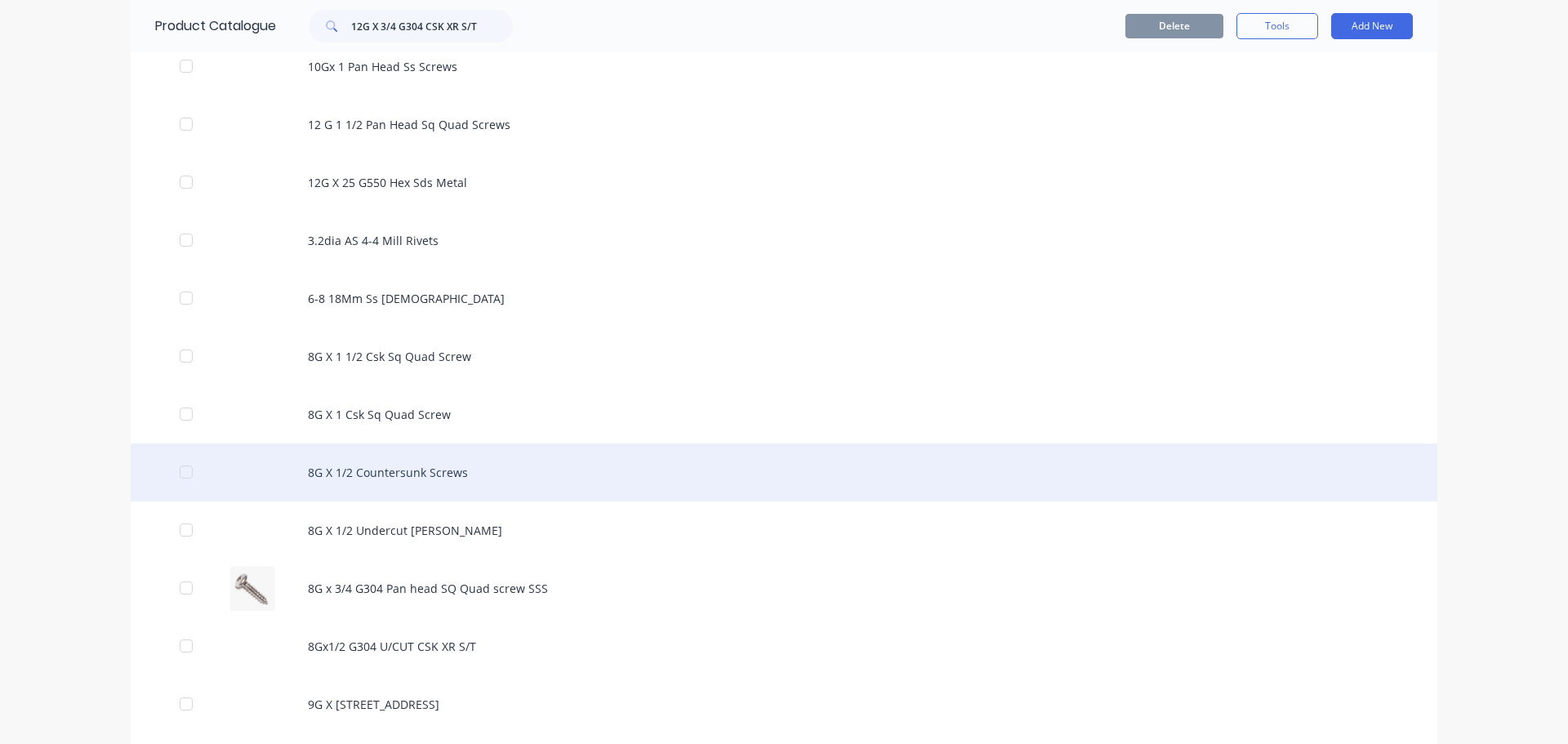
click at [517, 476] on div "8G X 1/2 Countersunk Screws" at bounding box center [784, 473] width 1307 height 58
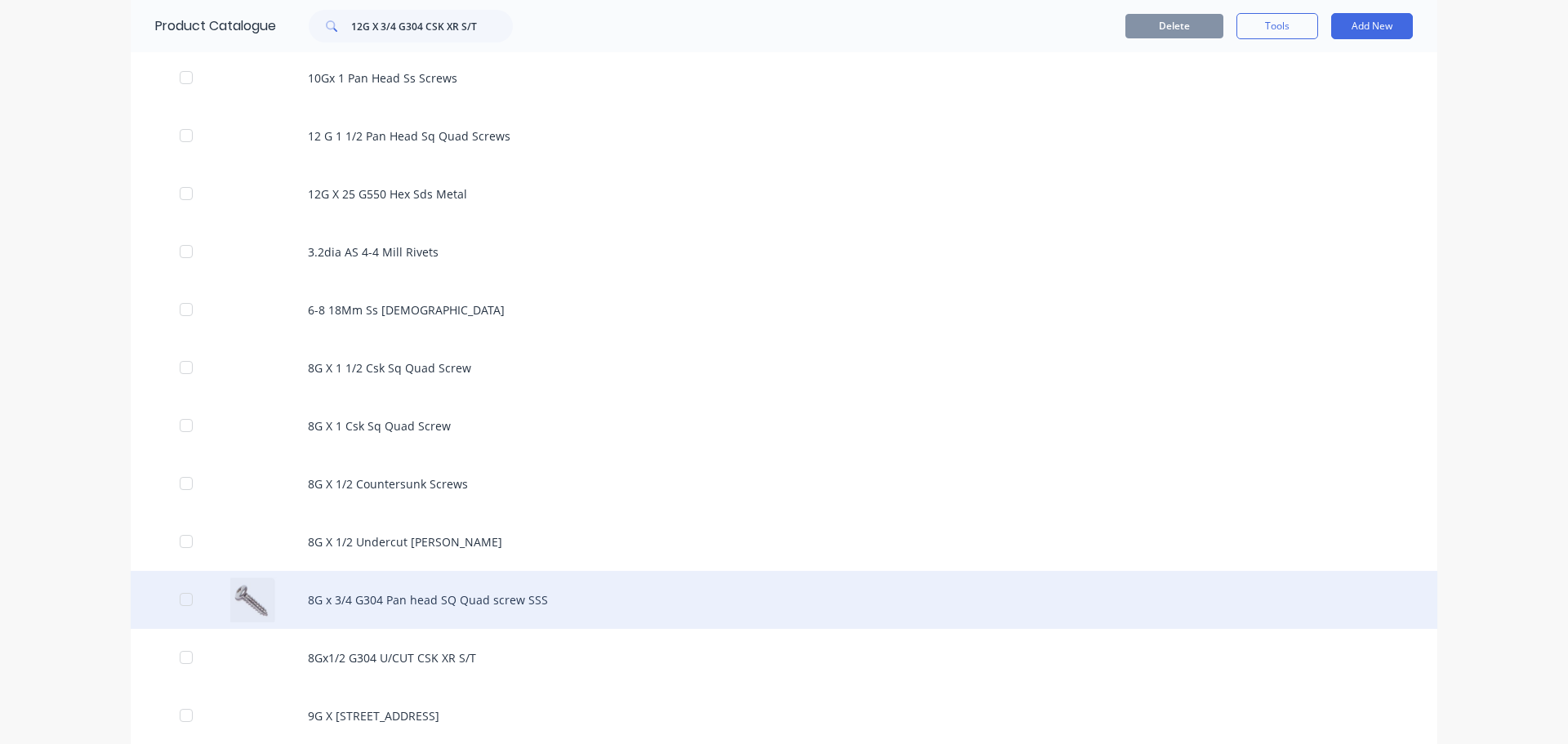
scroll to position [572, 0]
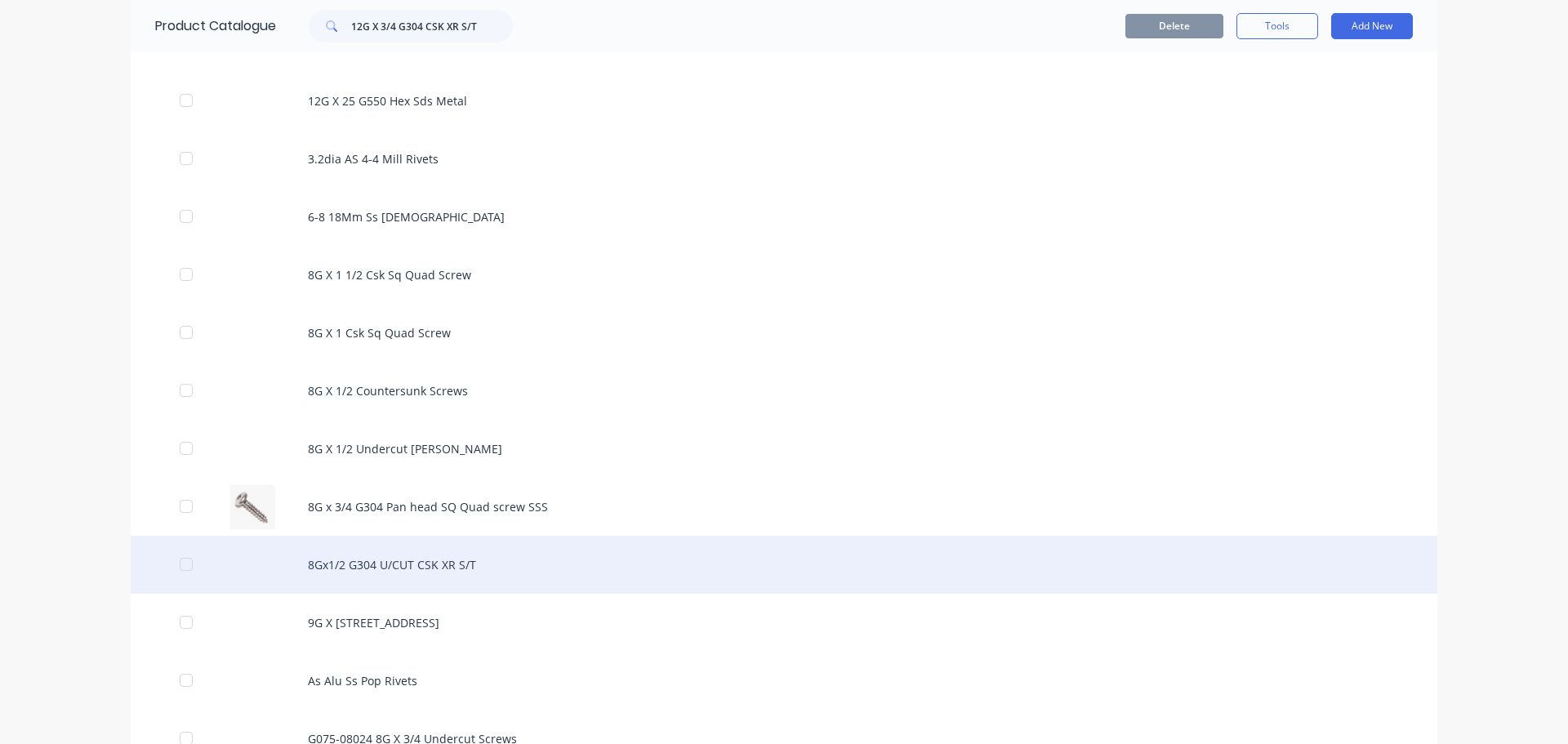
click at [469, 560] on div "8Gx1/2 G304 U/CUT CSK XR S/T" at bounding box center [784, 565] width 1307 height 58
type textarea "x"
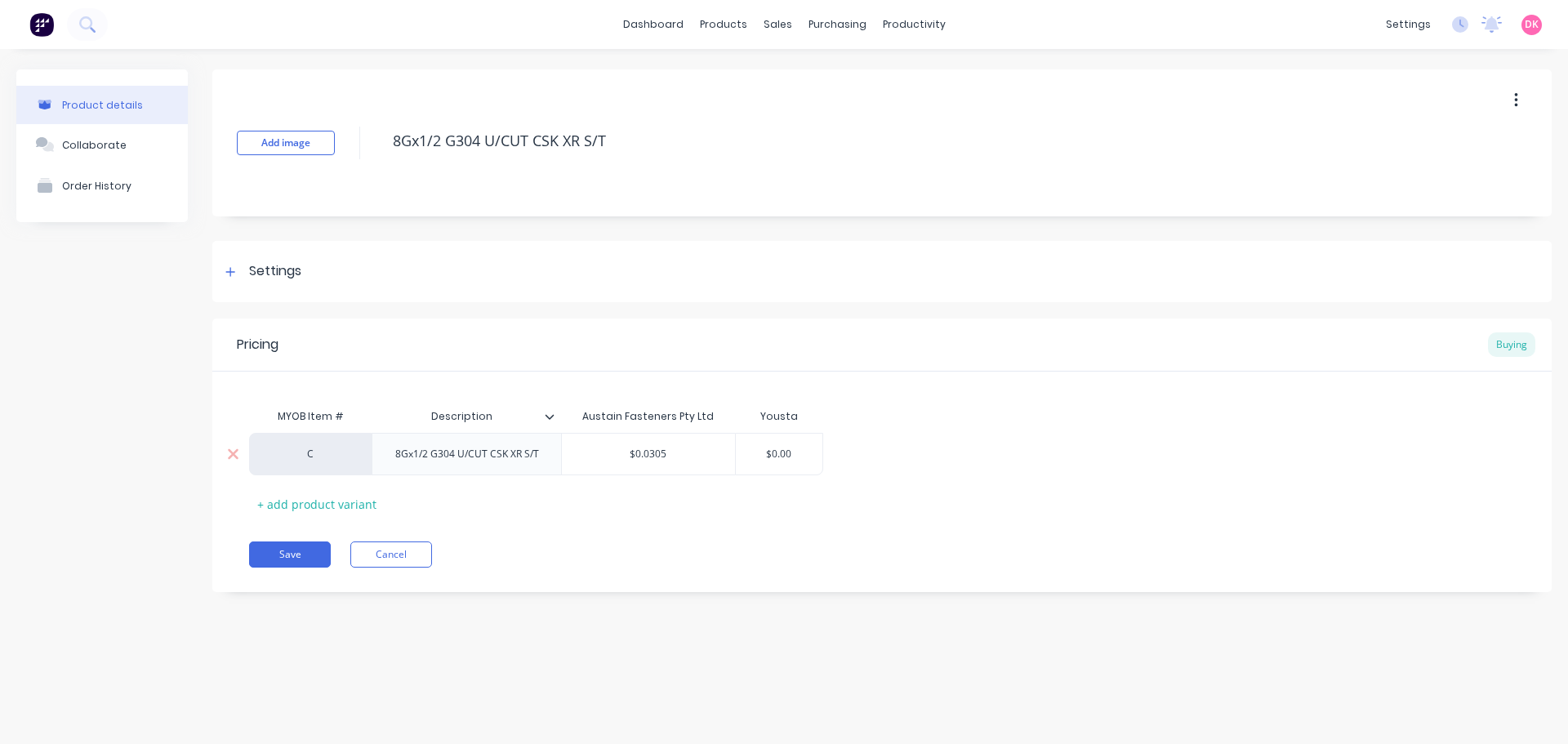
click at [484, 459] on div "8Gx1/2 G304 U/CUT CSK XR S/T" at bounding box center [467, 455] width 170 height 21
click at [501, 457] on div "8Gx1/2 G304 U/CUT CSK XR S/T" at bounding box center [467, 455] width 170 height 21
click at [283, 558] on button "Save" at bounding box center [290, 555] width 82 height 26
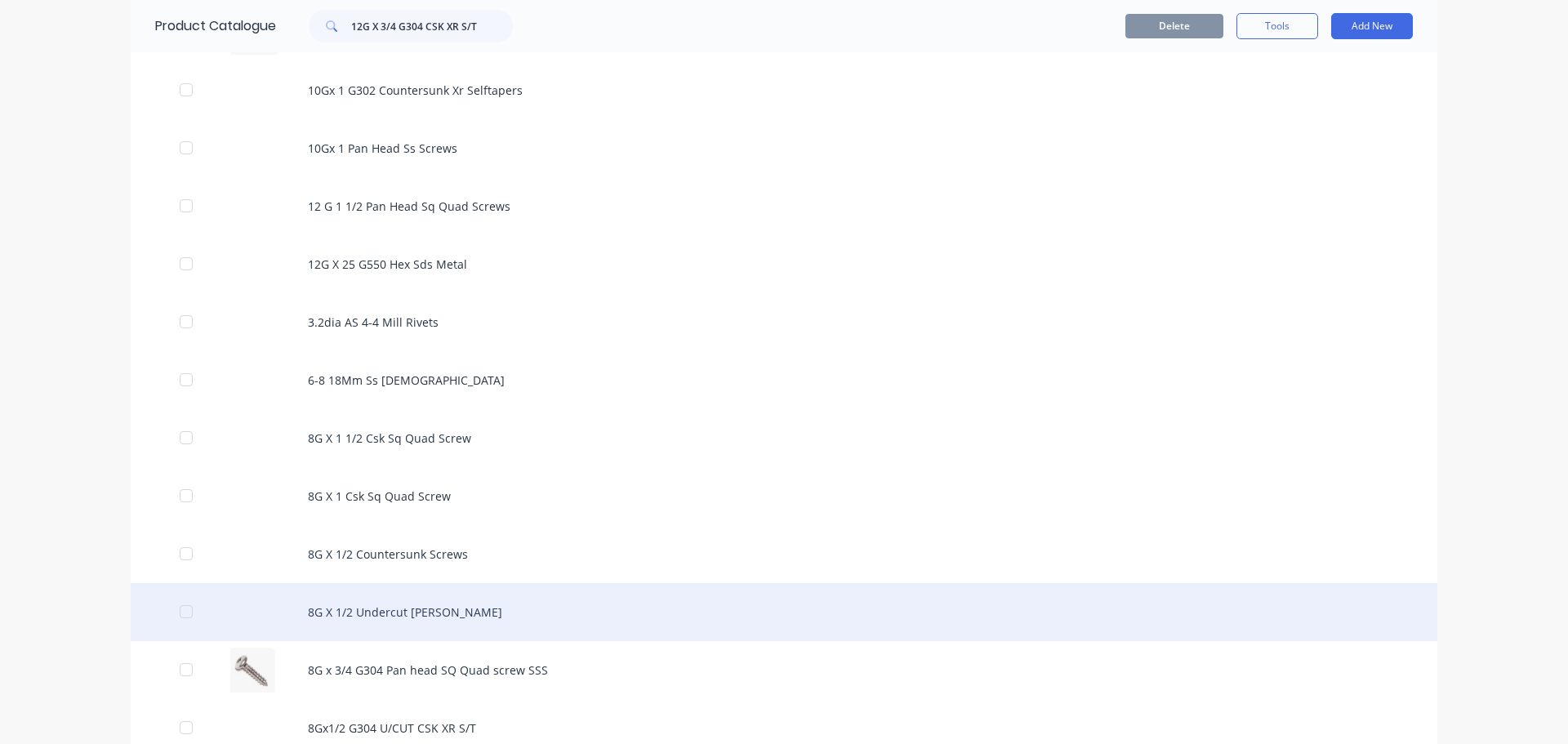
scroll to position [572, 0]
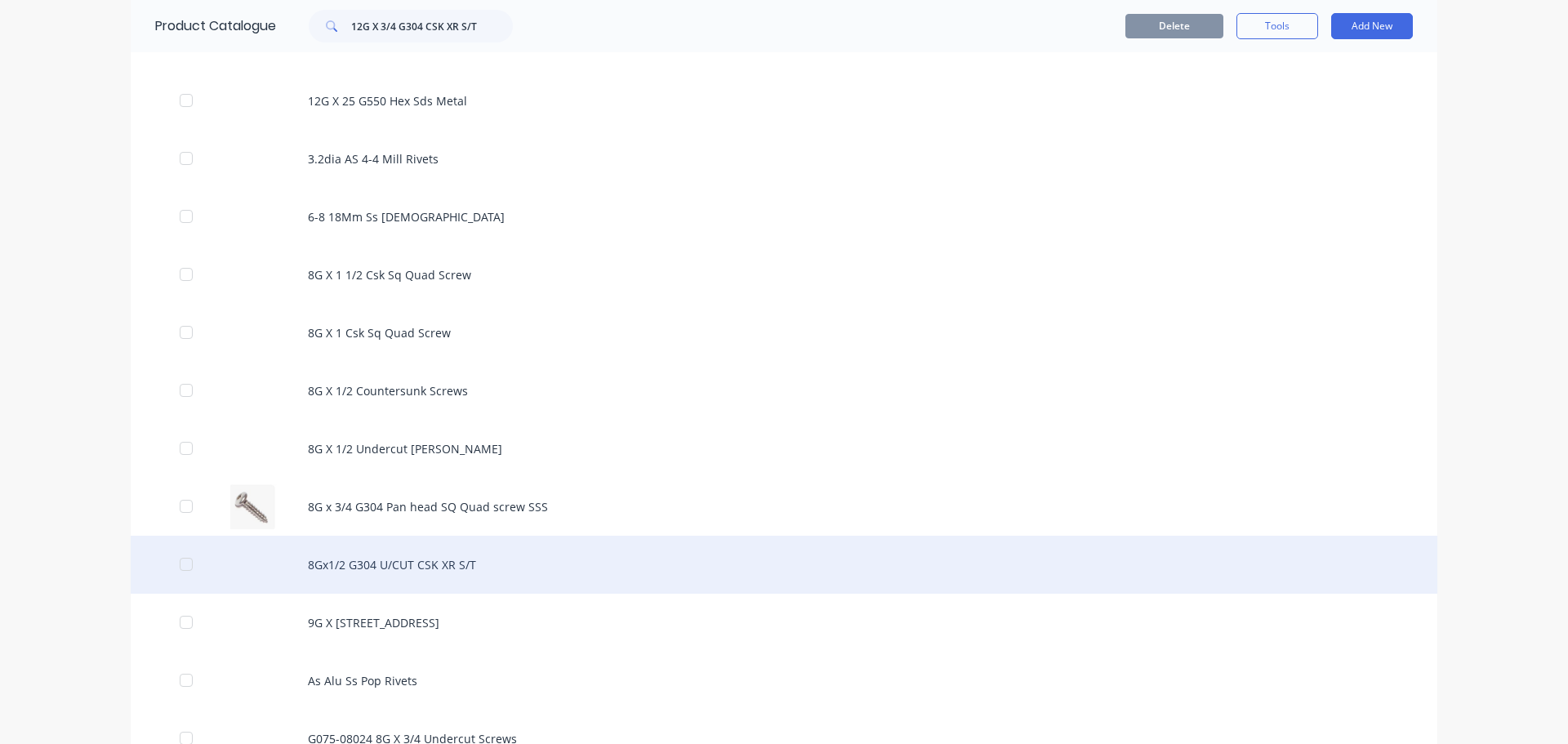
click at [491, 575] on div "8Gx1/2 G304 U/CUT CSK XR S/T" at bounding box center [784, 565] width 1307 height 58
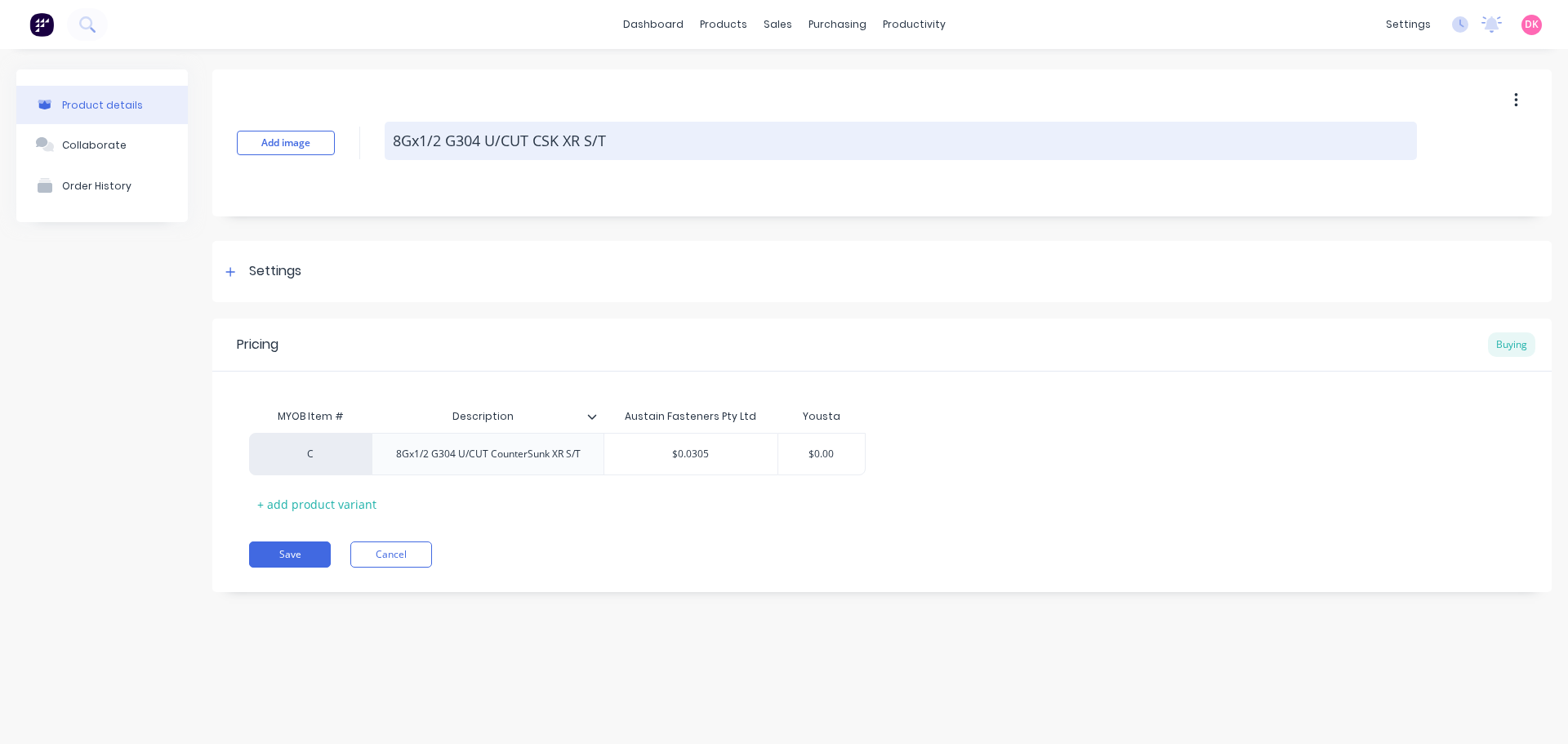
click at [544, 142] on textarea "8Gx1/2 G304 U/CUT CSK XR S/T" at bounding box center [900, 141] width 1032 height 39
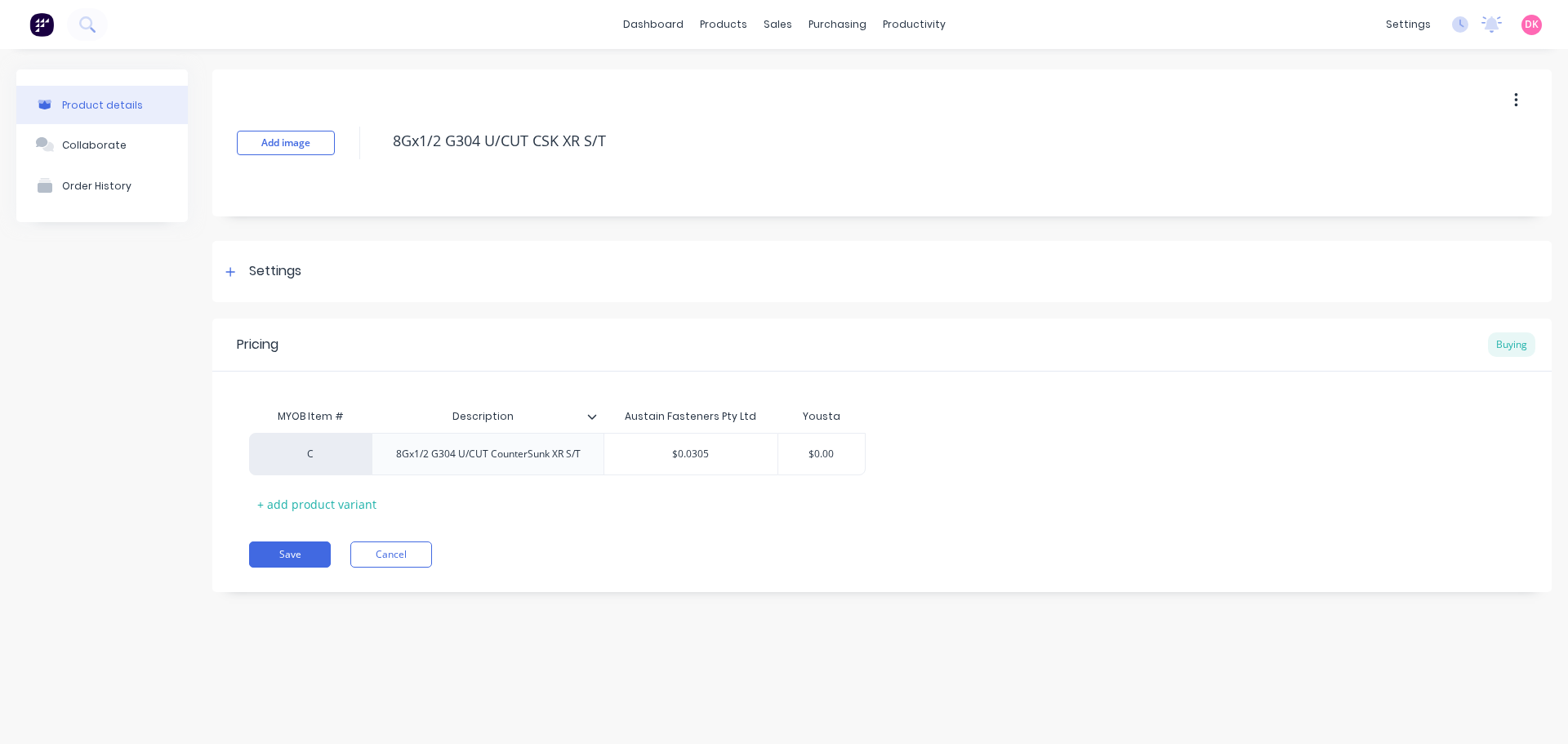
type textarea "x"
type textarea "8Gx1/2 G304 U/CUT CXR S/T"
type textarea "x"
type textarea "8Gx1/2 G304 U/CUT CoXR S/T"
type textarea "x"
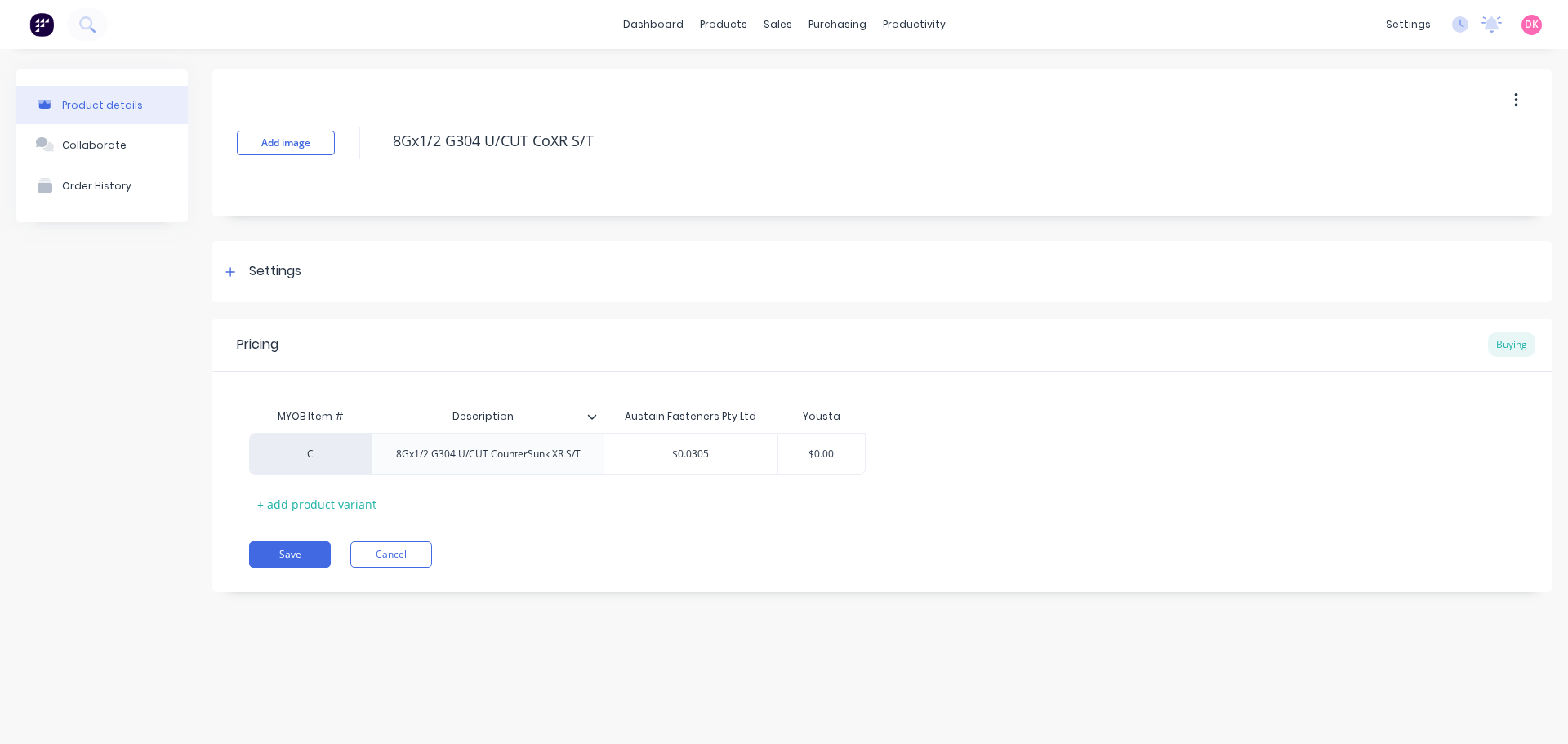
type textarea "8Gx1/2 G304 U/CUT CouXR S/T"
type textarea "x"
type textarea "8Gx1/2 G304 U/CUT CounXR S/T"
type textarea "x"
type textarea "8Gx1/2 G304 U/CUT CountXR S/T"
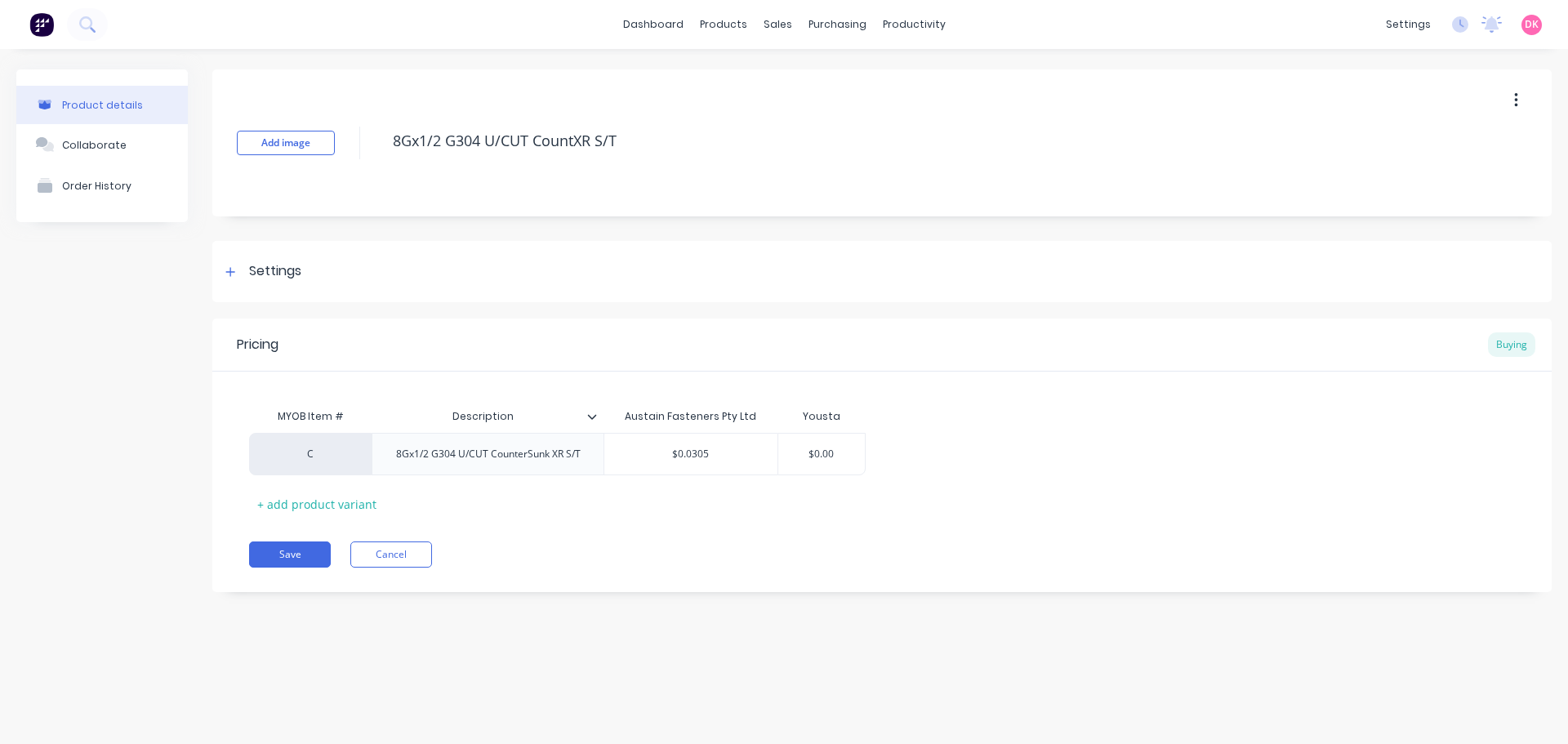
type textarea "x"
type textarea "8Gx1/2 G304 U/CUT CounteXR S/T"
type textarea "x"
type textarea "8Gx1/2 G304 U/CUT CounterXR S/T"
type textarea "x"
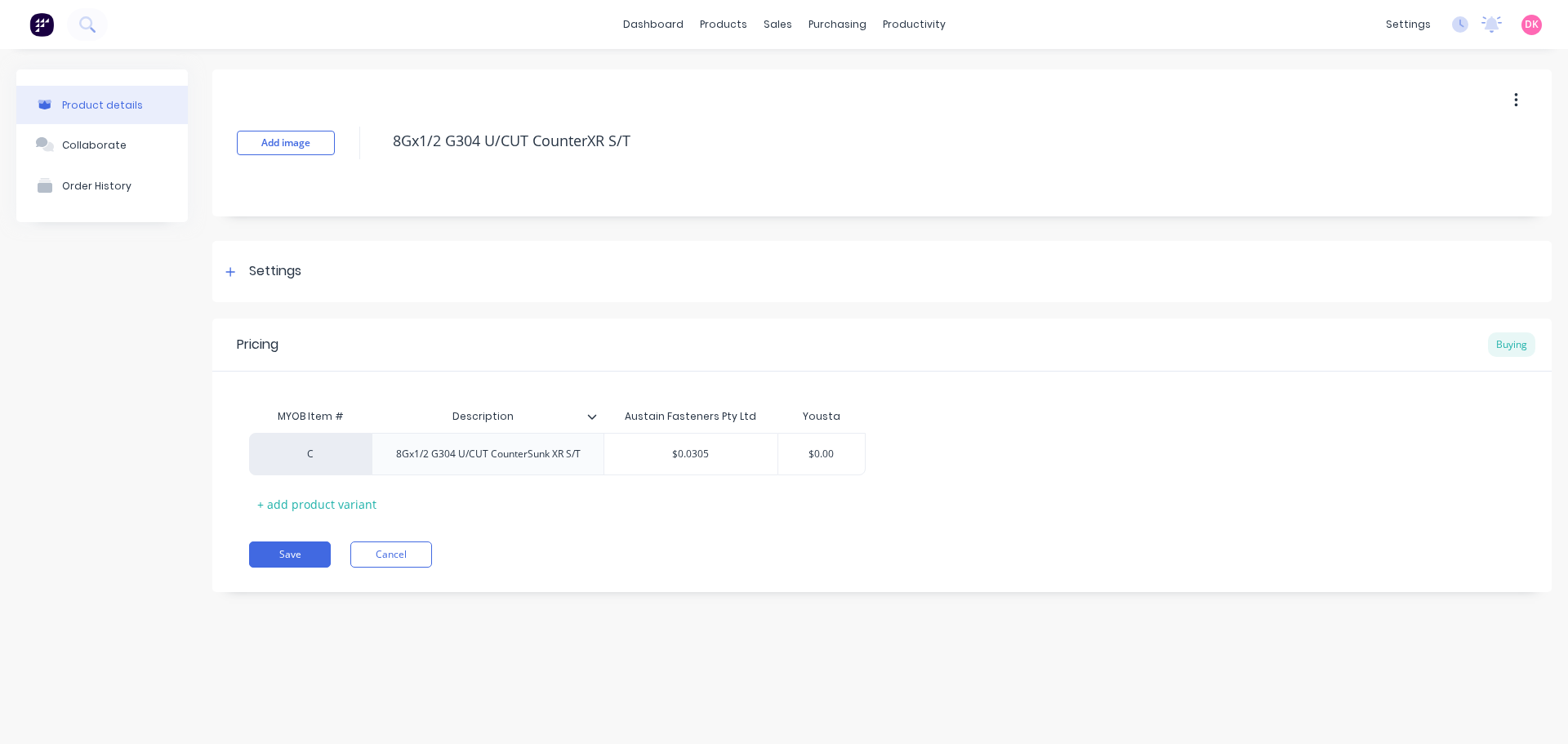
type textarea "8Gx1/2 G304 U/CUT Counter XR S/T"
type textarea "x"
type textarea "8Gx1/2 G304 U/CUT Counter SXR S/T"
type textarea "x"
type textarea "8Gx1/2 G304 U/CUT Counter SuXR S/T"
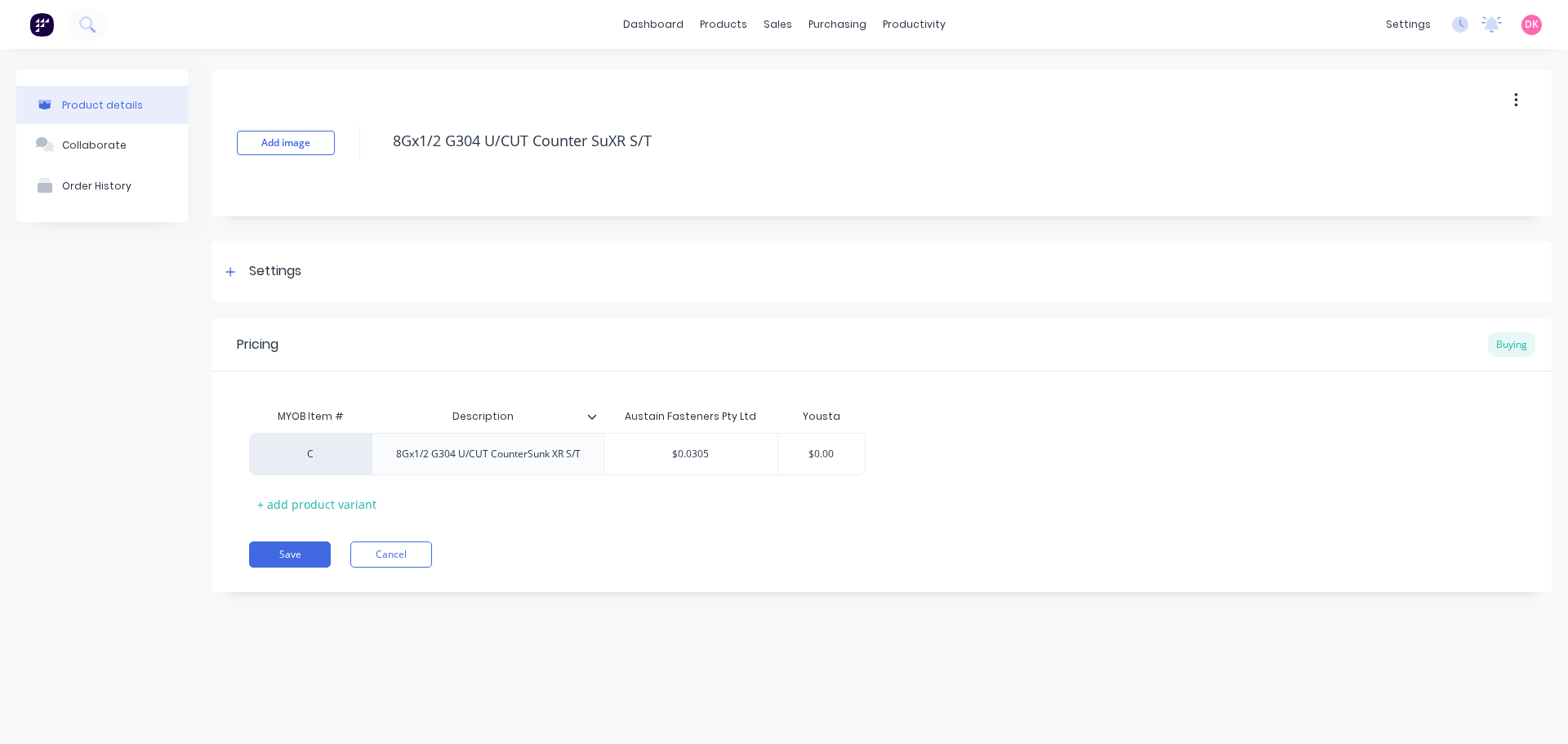
type textarea "x"
type textarea "8Gx1/2 G304 U/CUT Counter SunXR S/T"
type textarea "x"
type textarea "8Gx1/2 G304 U/CUT Counter SunkXR S/T"
type textarea "x"
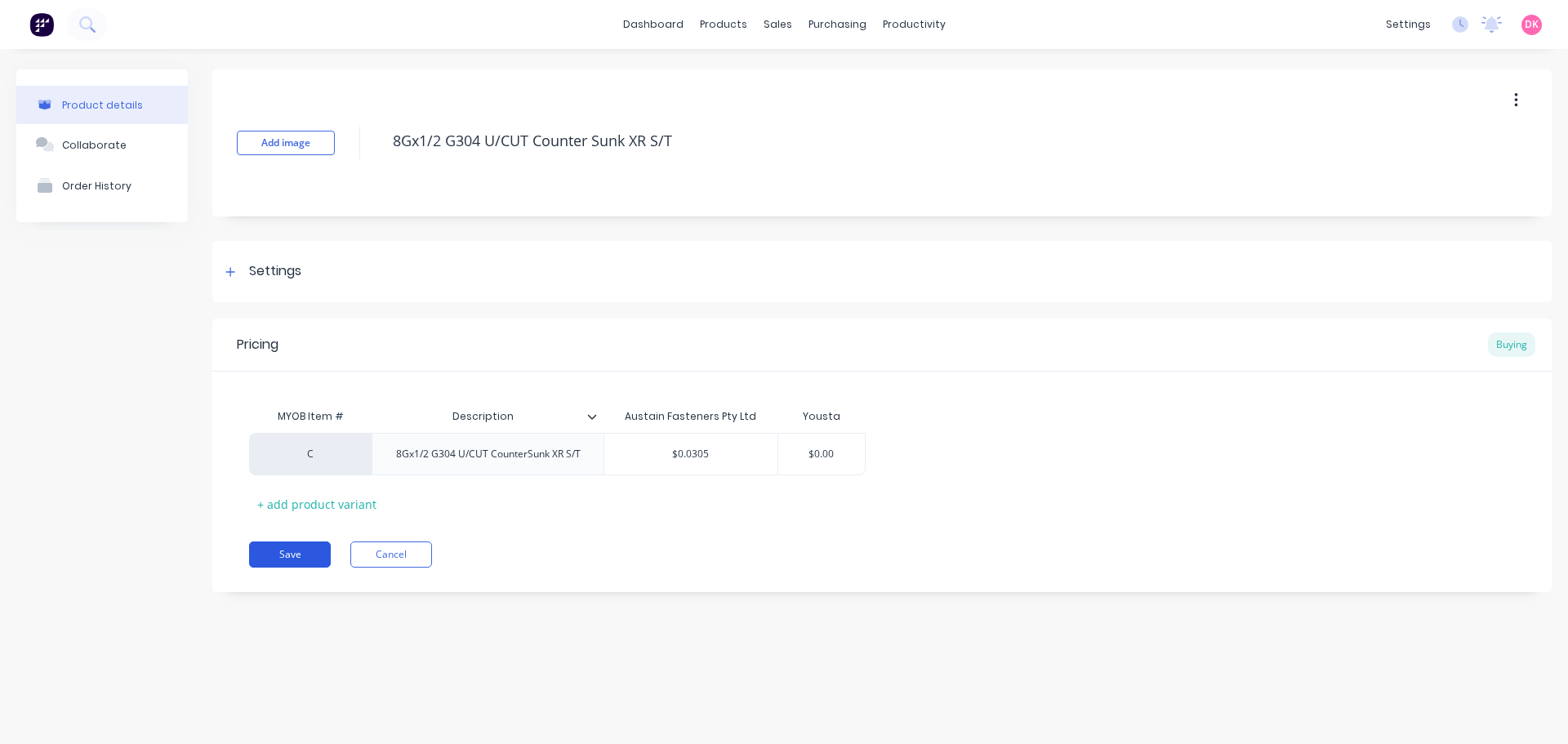
type textarea "8Gx1/2 G304 U/CUT Counter Sunk XR S/T"
type textarea "x"
type textarea "8Gx1/2 G304 U/CUT Counter Sunk XR S/T"
click at [304, 558] on button "Save" at bounding box center [290, 555] width 82 height 26
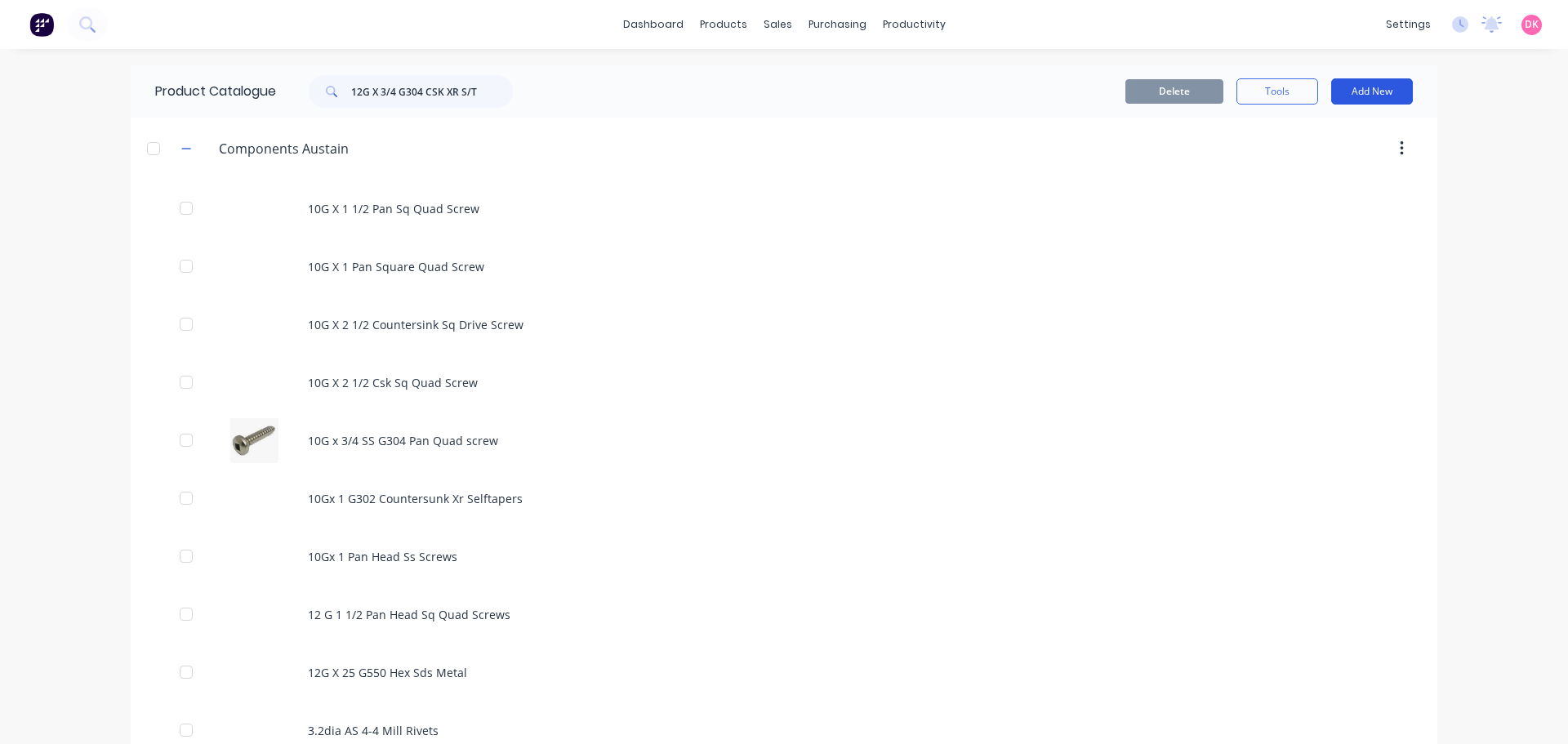
click at [1376, 94] on button "Add New" at bounding box center [1372, 91] width 82 height 26
click at [1297, 167] on div "Product" at bounding box center [1335, 166] width 126 height 23
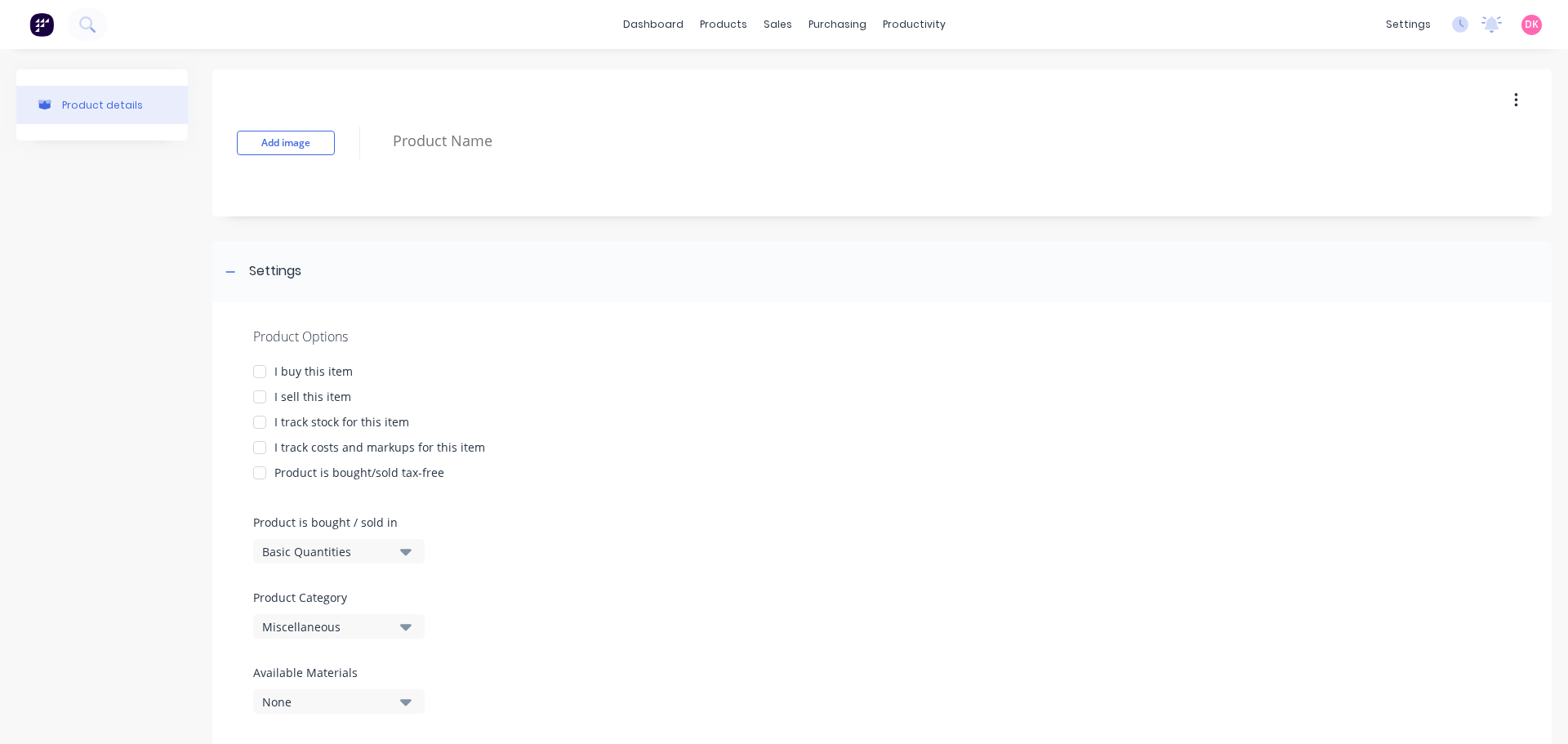
click at [264, 367] on div at bounding box center [260, 372] width 33 height 33
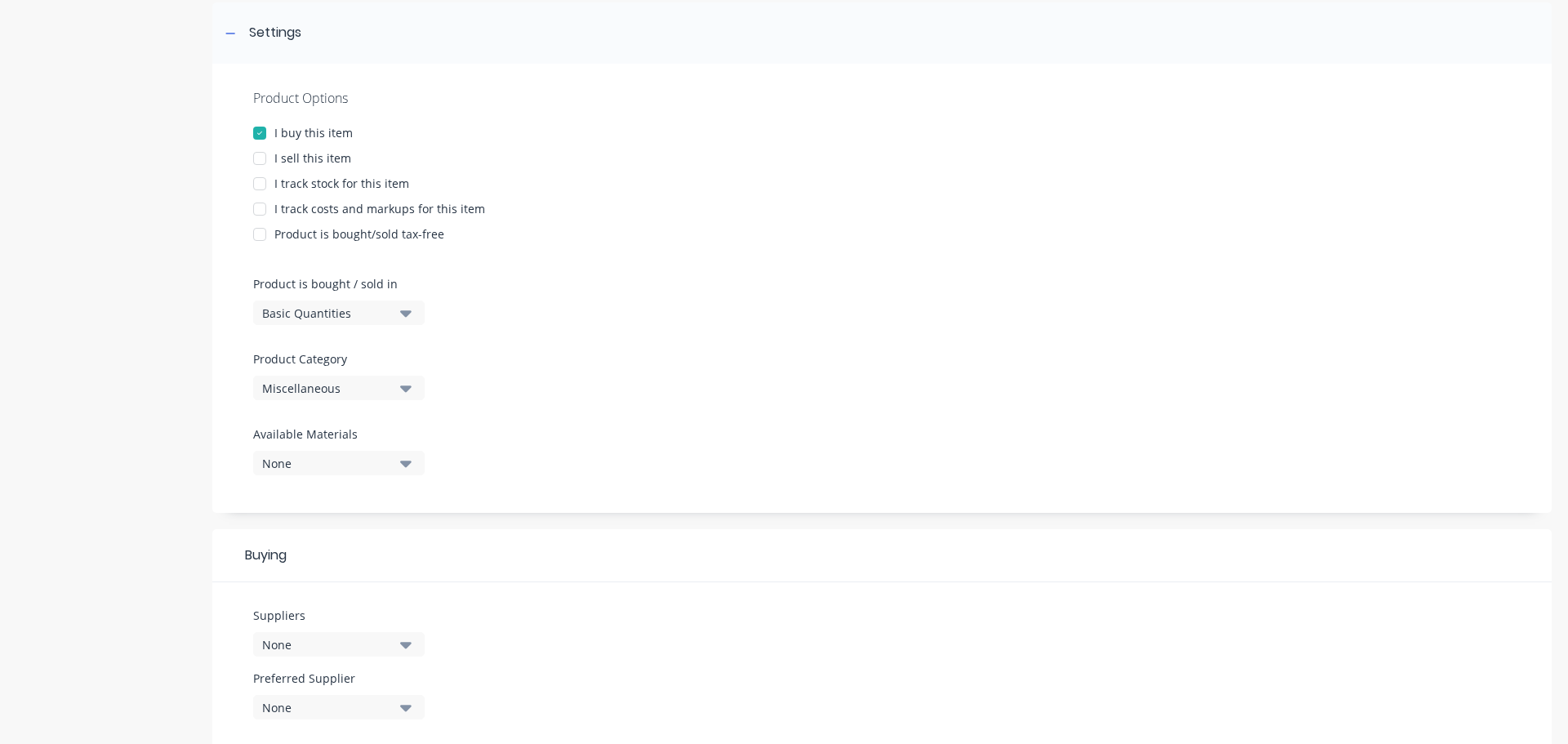
scroll to position [245, 0]
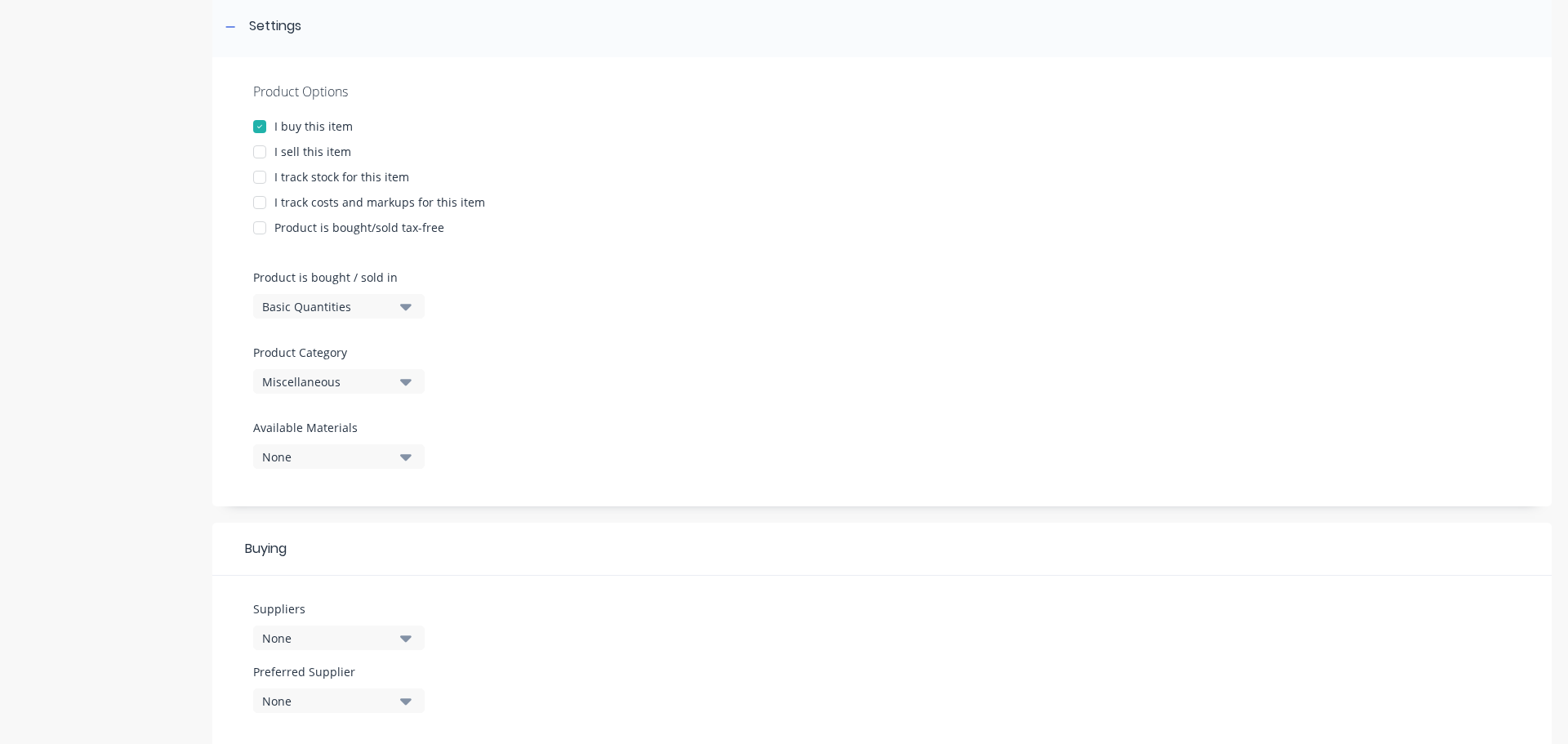
click at [373, 310] on div "Basic Quantities" at bounding box center [327, 307] width 131 height 17
click at [604, 311] on div "Product Options I buy this item I sell this item I track stock for this item I …" at bounding box center [882, 282] width 1339 height 450
click at [403, 383] on icon "button" at bounding box center [406, 382] width 12 height 7
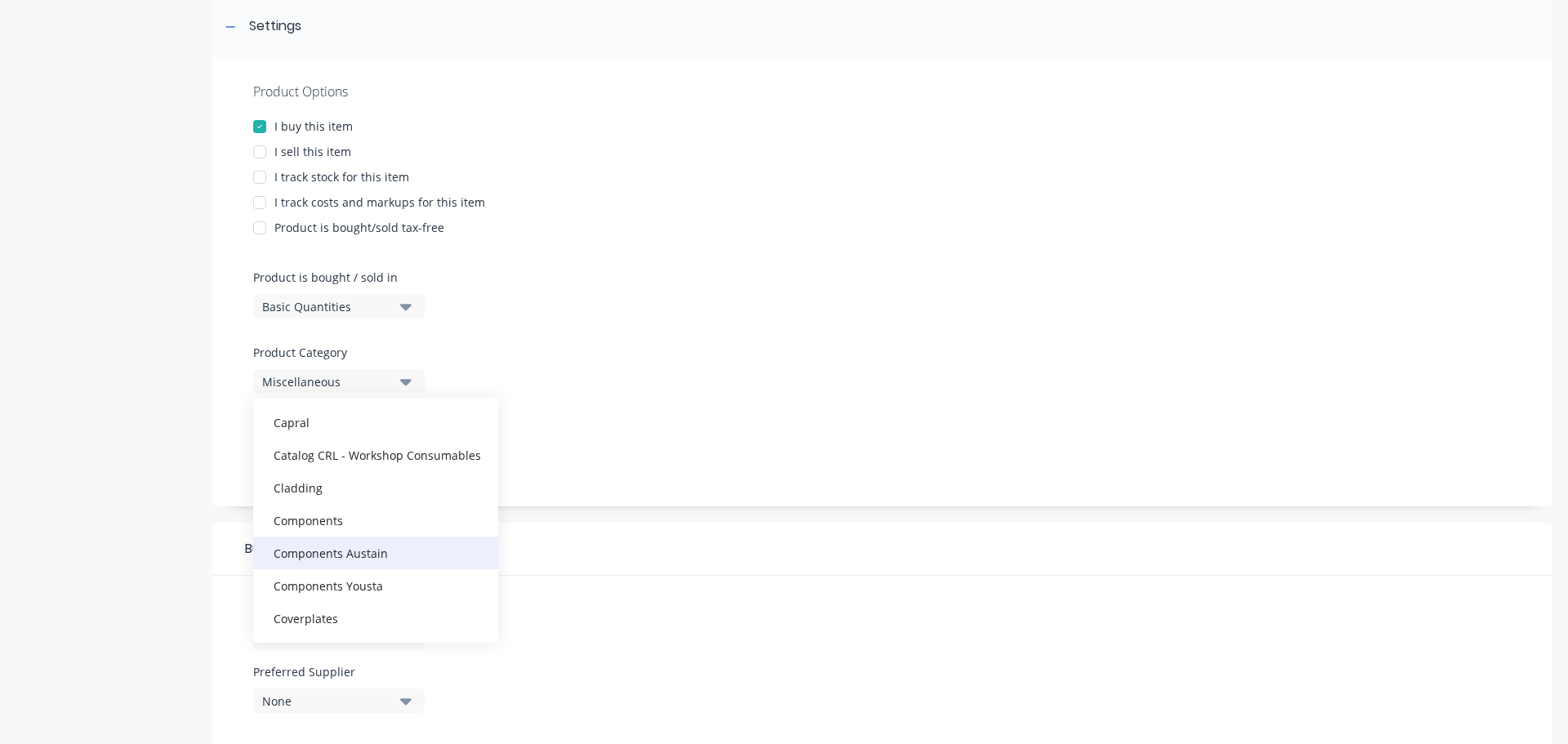
click at [394, 554] on div "Components Austain" at bounding box center [376, 554] width 245 height 33
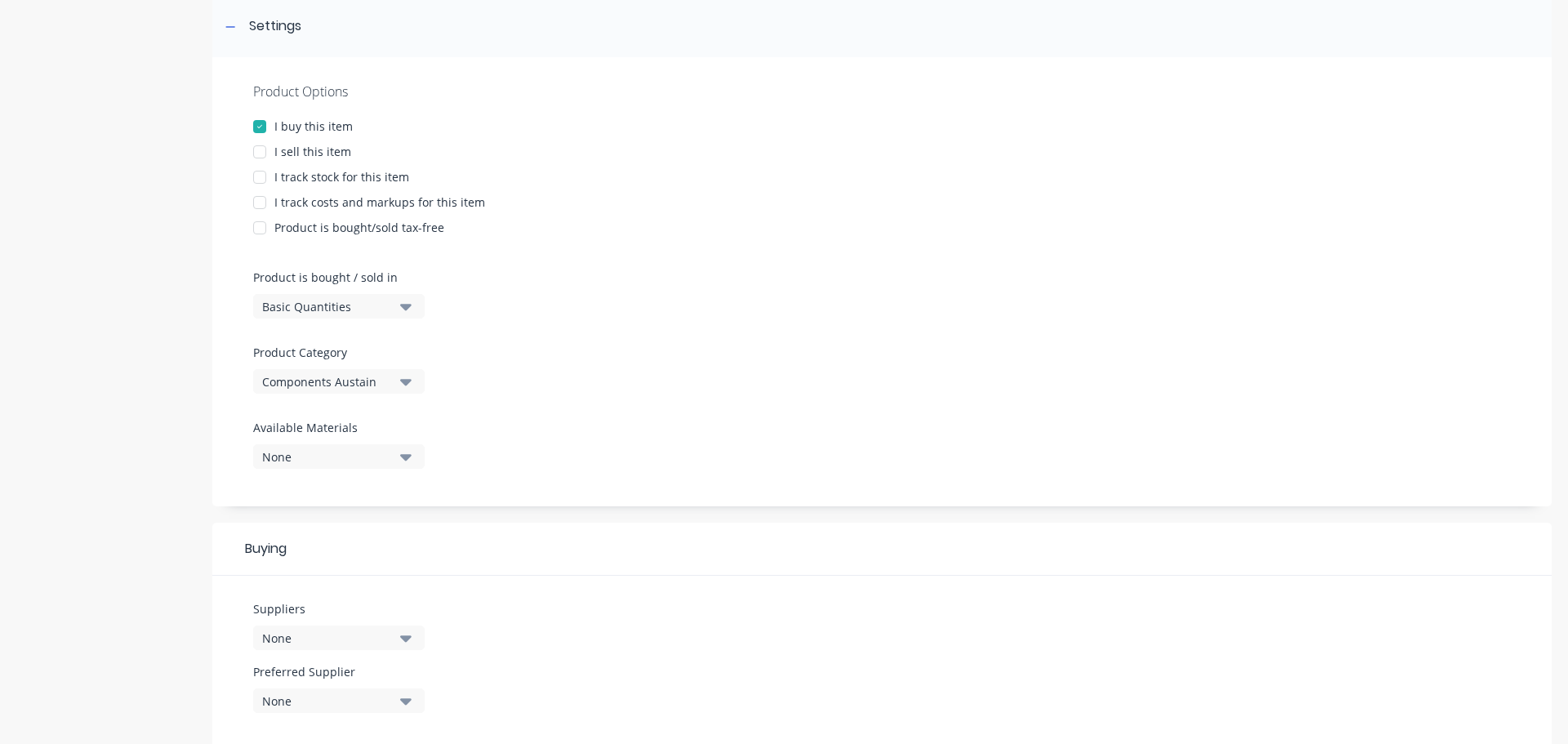
click at [350, 383] on div "Components Austain" at bounding box center [327, 382] width 131 height 17
click at [934, 330] on div "Product Options I buy this item I sell this item I track stock for this item I …" at bounding box center [882, 282] width 1339 height 450
click at [393, 383] on button "Components Austain" at bounding box center [339, 381] width 172 height 24
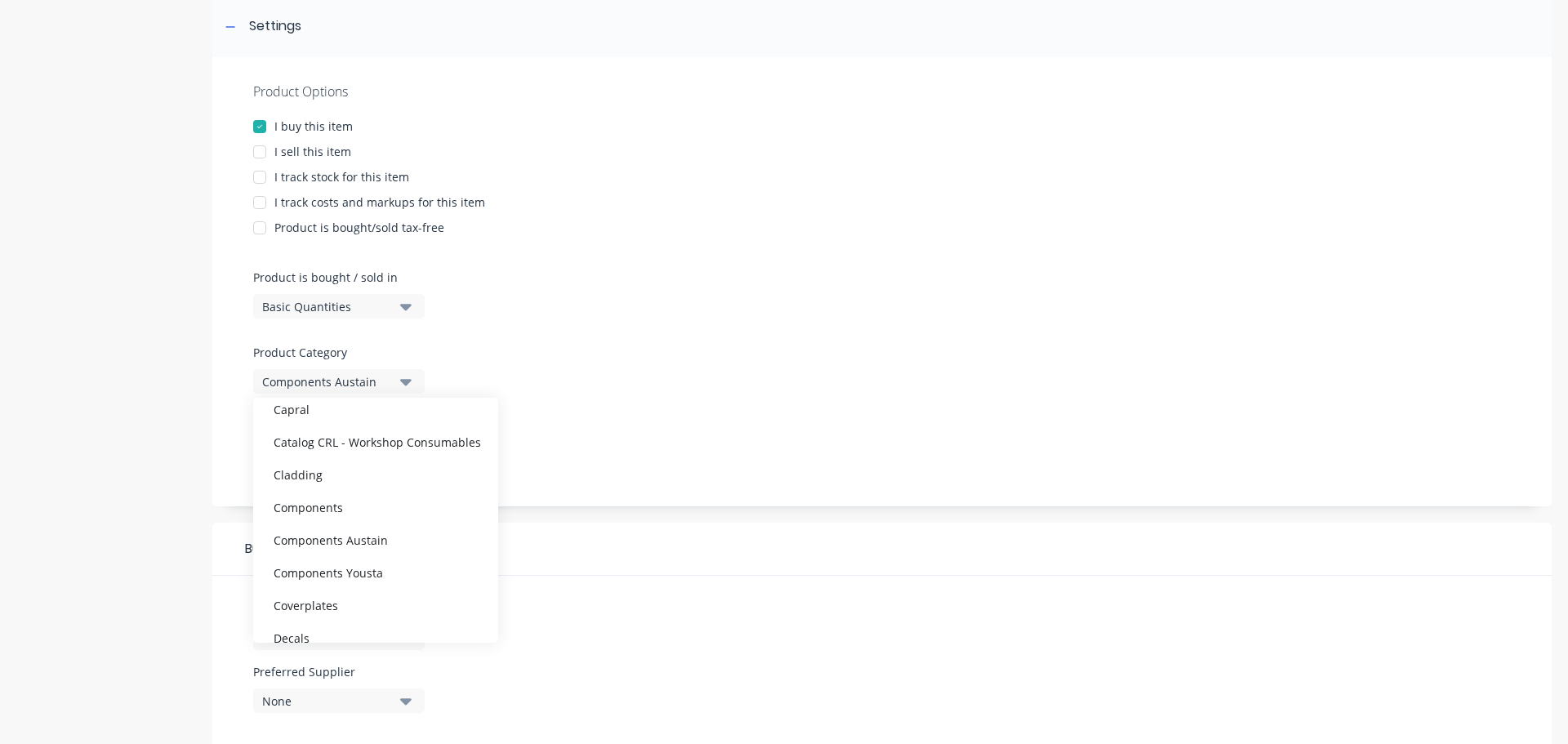
scroll to position [326, 0]
click at [343, 435] on div "Components" at bounding box center [376, 439] width 245 height 33
type textarea "x"
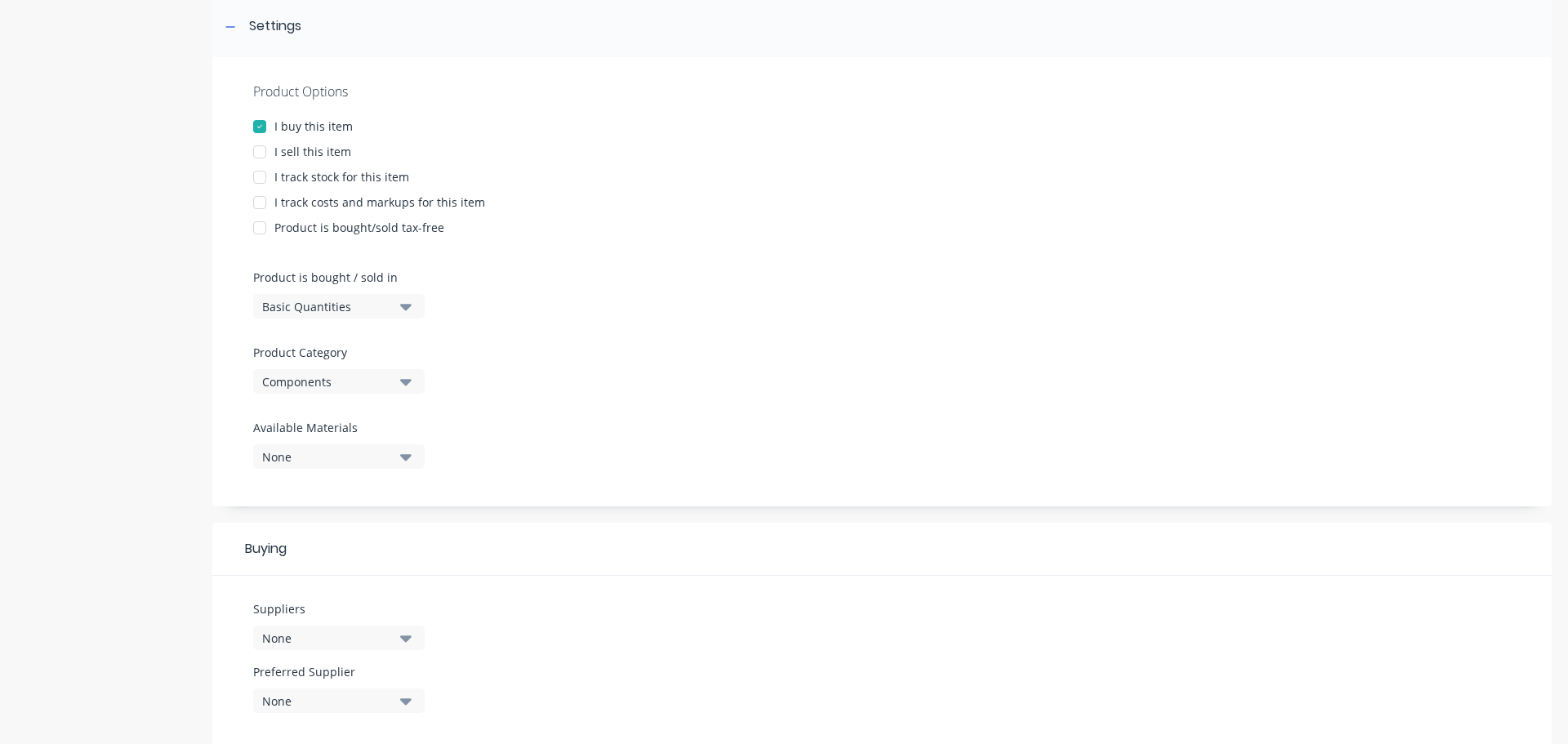
click at [393, 455] on button "None" at bounding box center [339, 457] width 172 height 24
click at [676, 332] on div at bounding box center [882, 337] width 1257 height 13
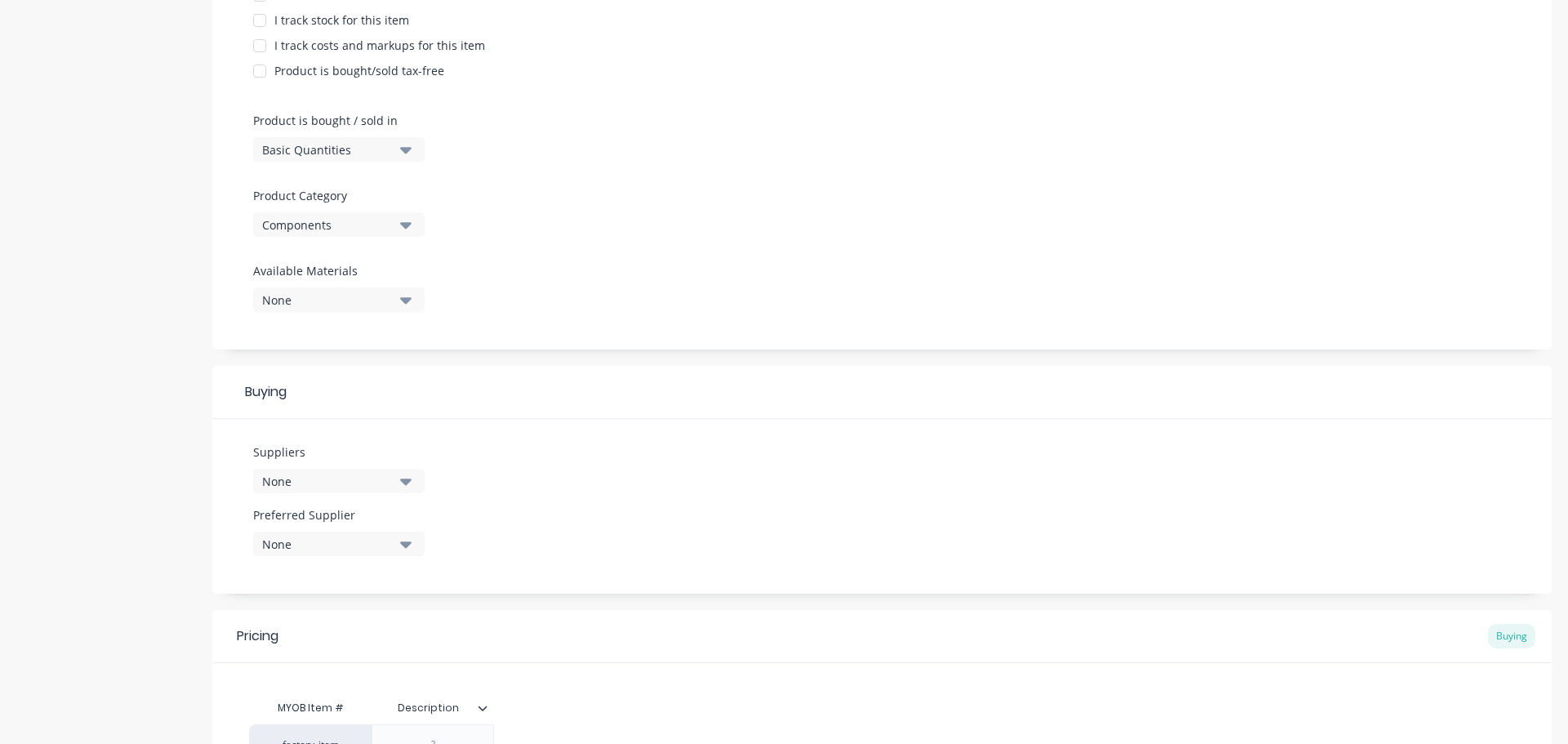
scroll to position [490, 0]
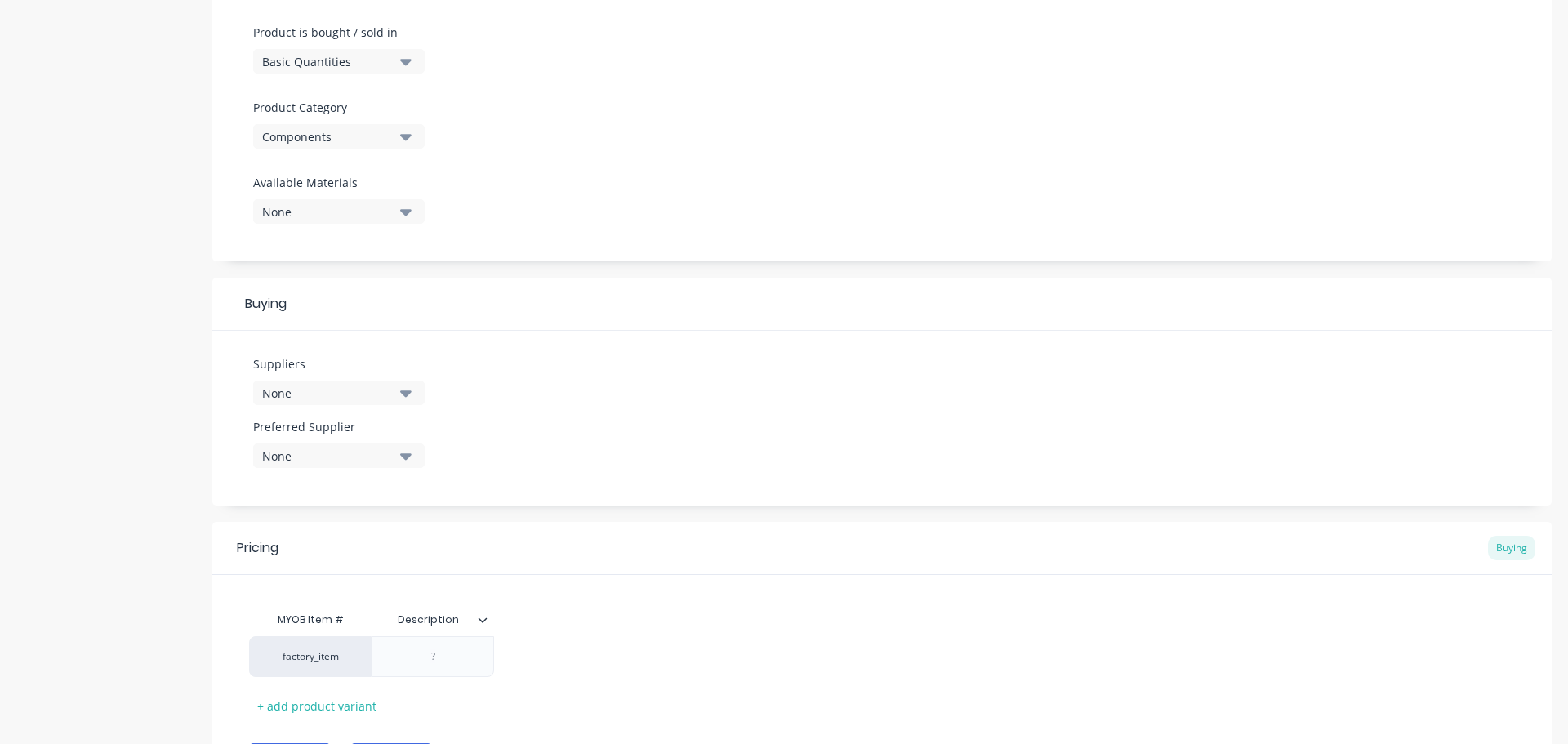
click at [392, 208] on div "None" at bounding box center [327, 212] width 131 height 17
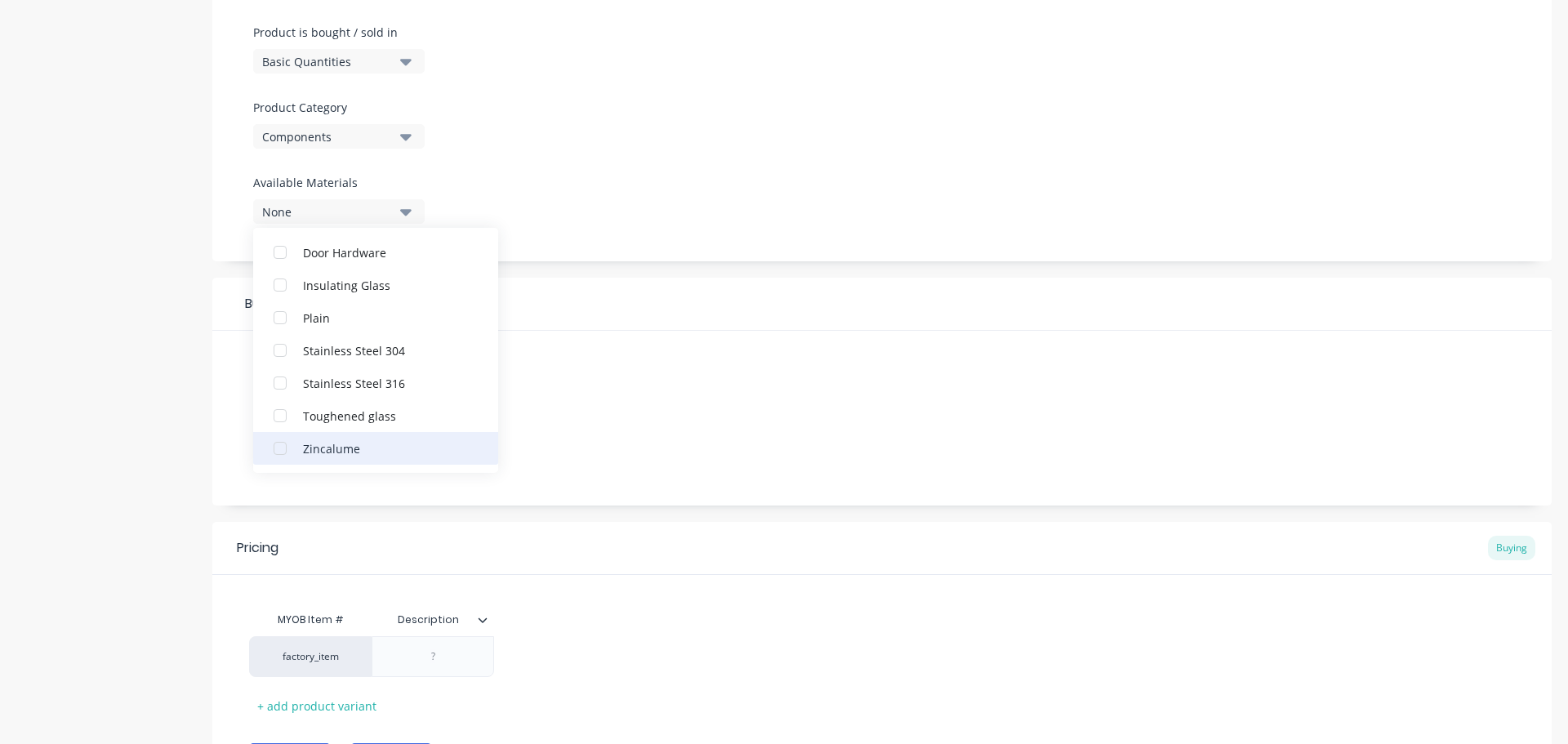
scroll to position [585, 0]
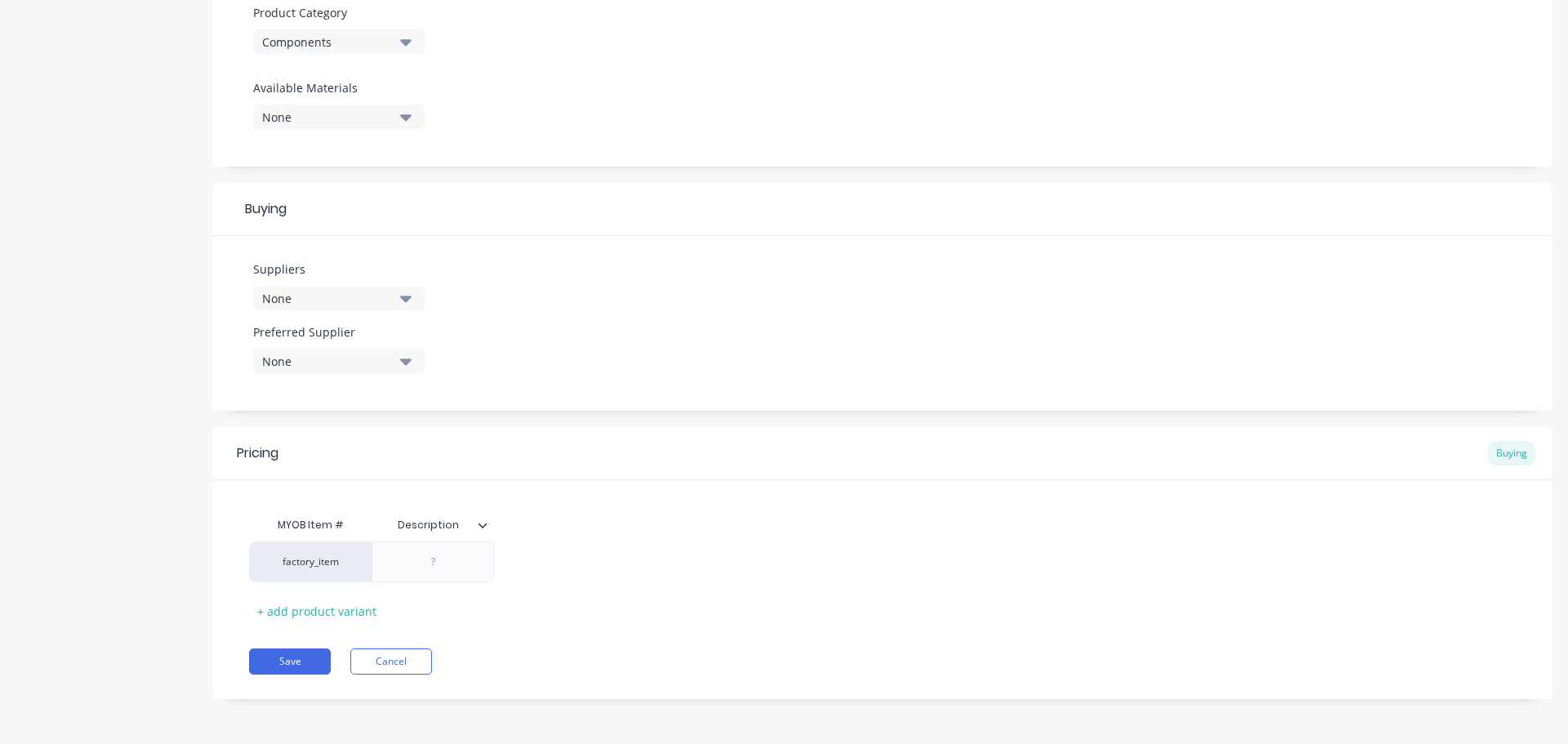
click at [393, 295] on button "None" at bounding box center [339, 297] width 172 height 24
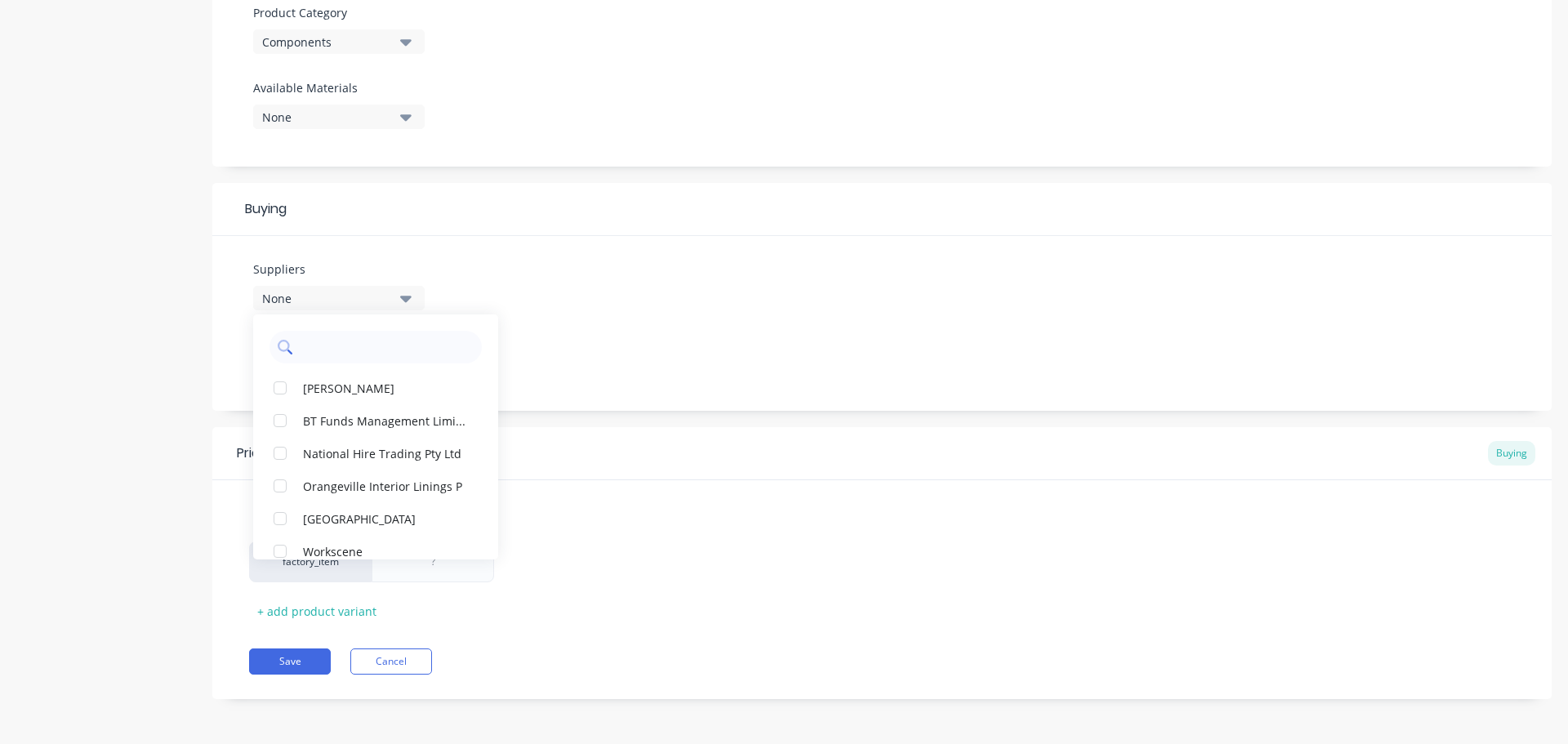
click at [388, 338] on input "text" at bounding box center [387, 348] width 173 height 33
type input "austa"
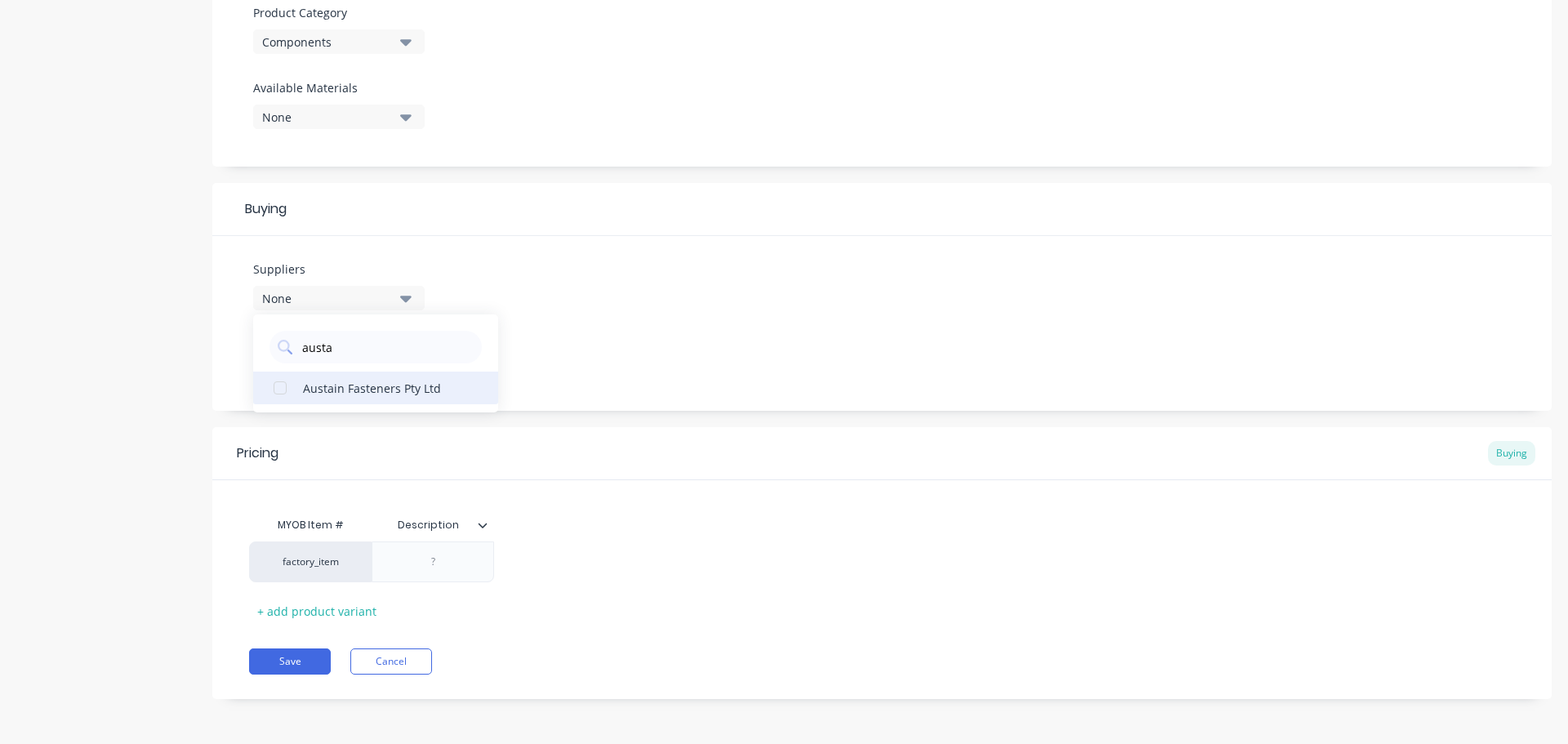
click at [280, 387] on div "button" at bounding box center [281, 389] width 33 height 33
type textarea "x"
drag, startPoint x: 348, startPoint y: 347, endPoint x: 298, endPoint y: 349, distance: 50.0
click at [298, 349] on div "austa" at bounding box center [376, 348] width 213 height 33
type input "yous"
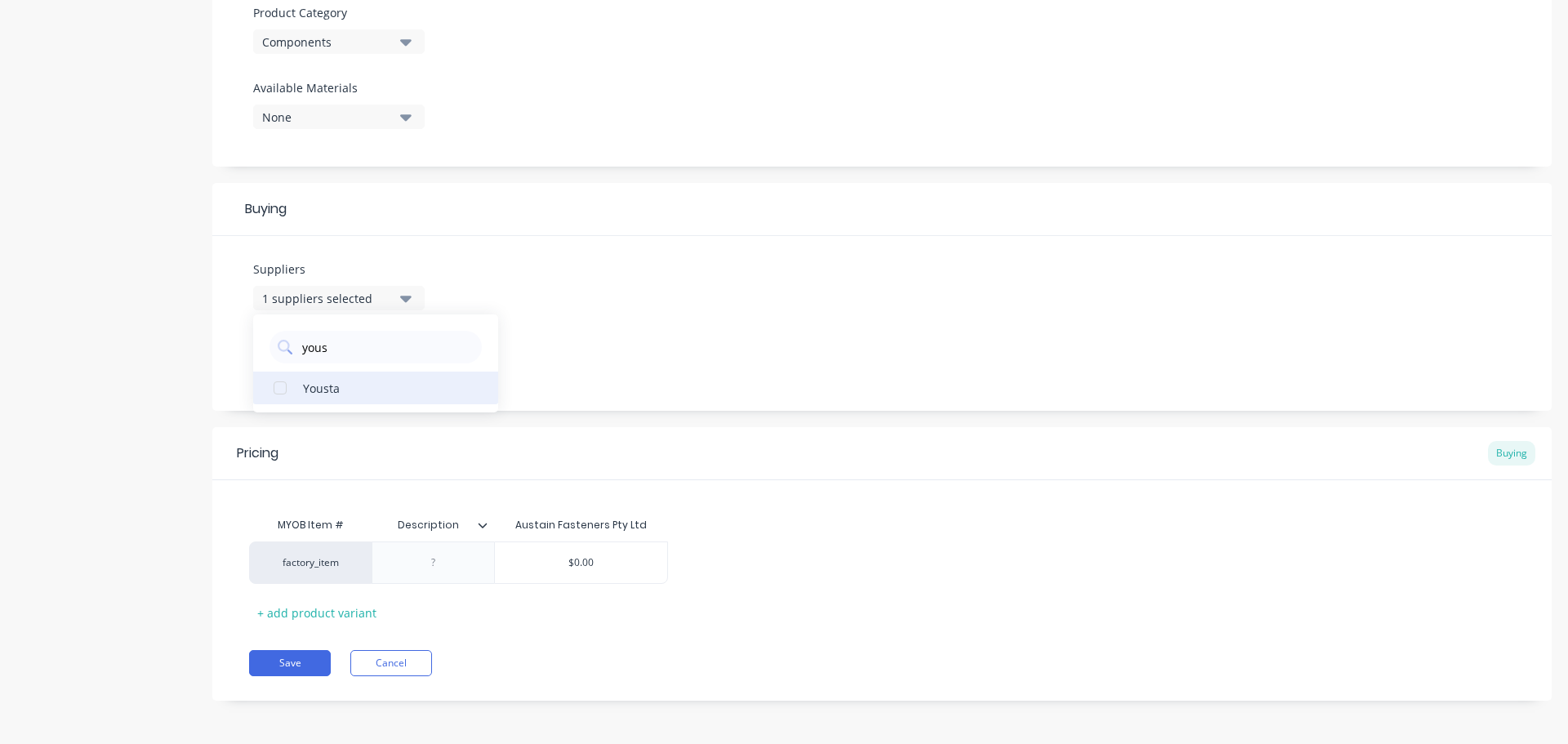
click at [297, 389] on button "Yousta" at bounding box center [376, 389] width 245 height 33
click at [651, 332] on div "Suppliers 2 suppliers selected yous Yousta Preferred Supplier None" at bounding box center [882, 323] width 1339 height 175
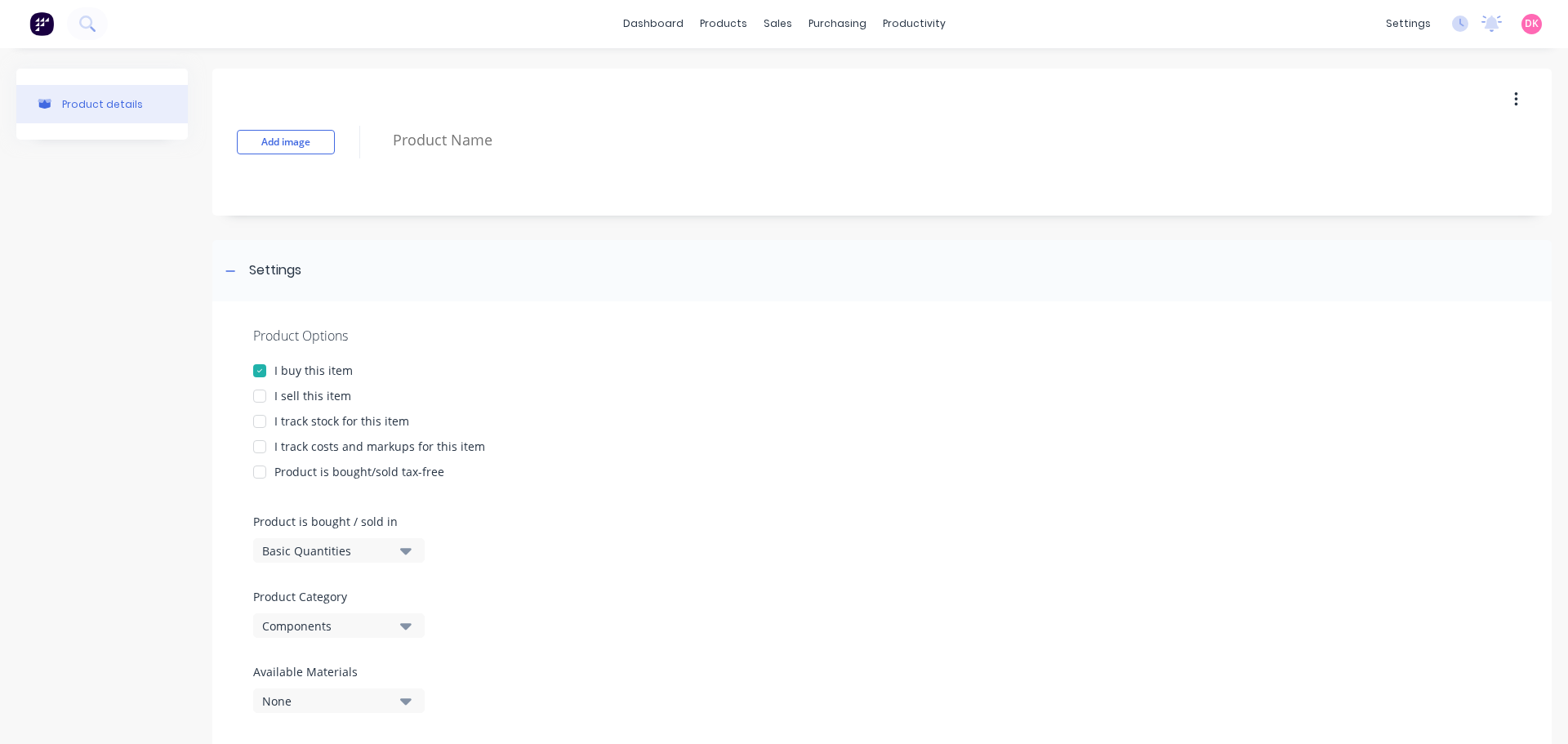
scroll to position [0, 0]
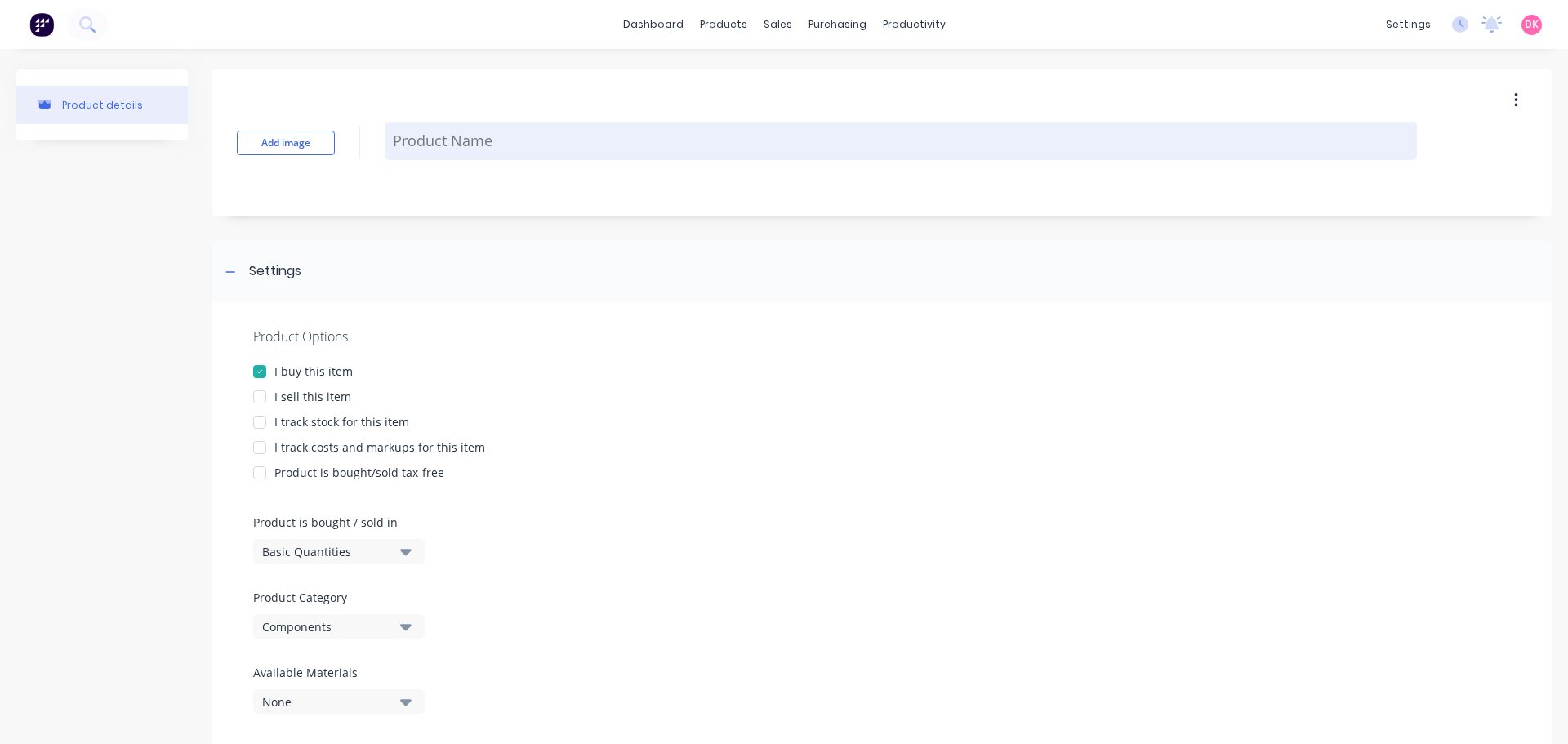
click at [571, 134] on textarea at bounding box center [900, 141] width 1032 height 39
paste textarea "12Gx3/4 G304 CSK XR S/T"
type textarea "x"
type textarea "12Gx3/4 G304 CSK XR S/T"
click at [499, 140] on textarea "12Gx3/4 G304 CSK XR S/T" at bounding box center [900, 141] width 1032 height 39
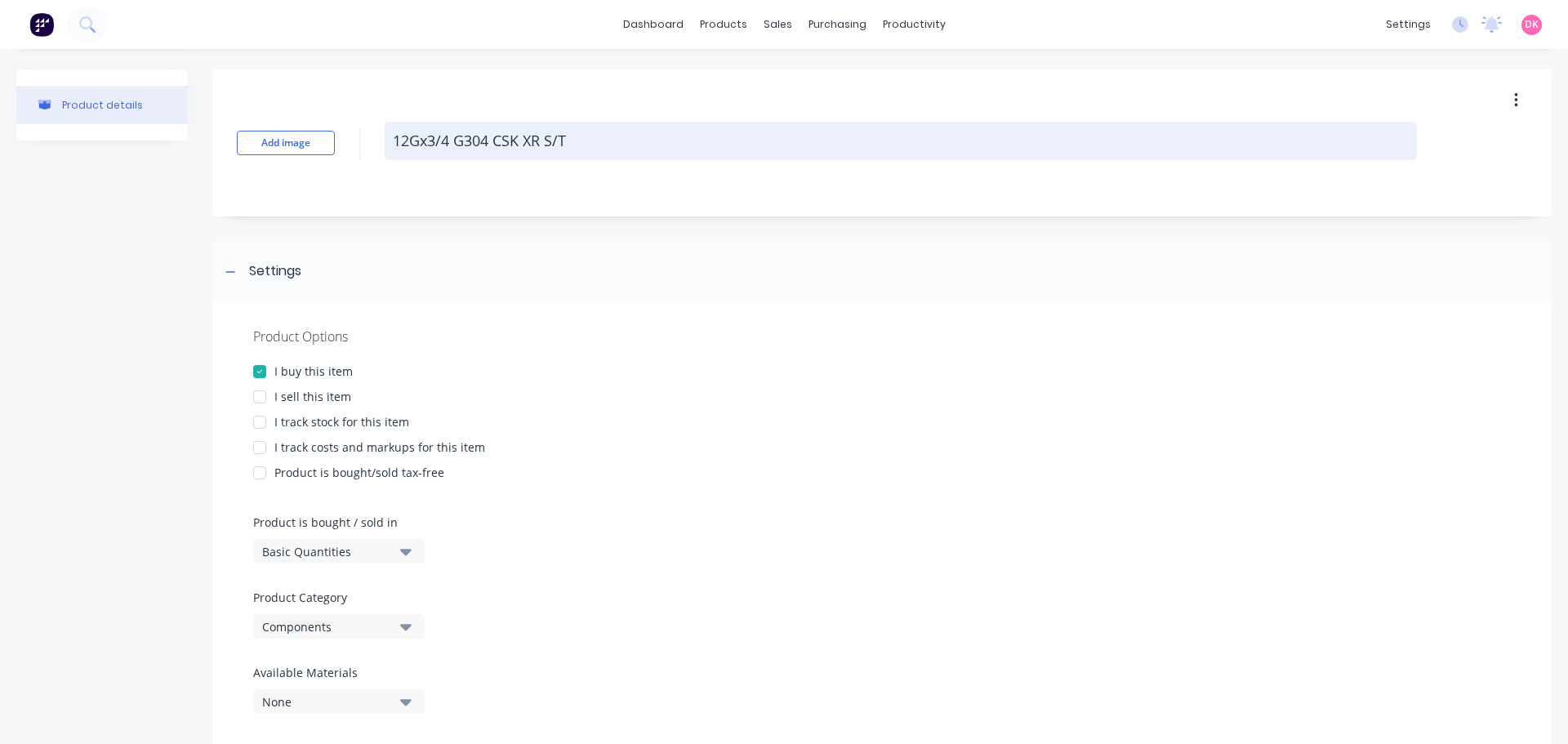
drag, startPoint x: 499, startPoint y: 140, endPoint x: 531, endPoint y: 152, distance: 34.2
click at [501, 141] on textarea "12Gx3/4 G304 CSK XR S/T" at bounding box center [900, 141] width 1032 height 39
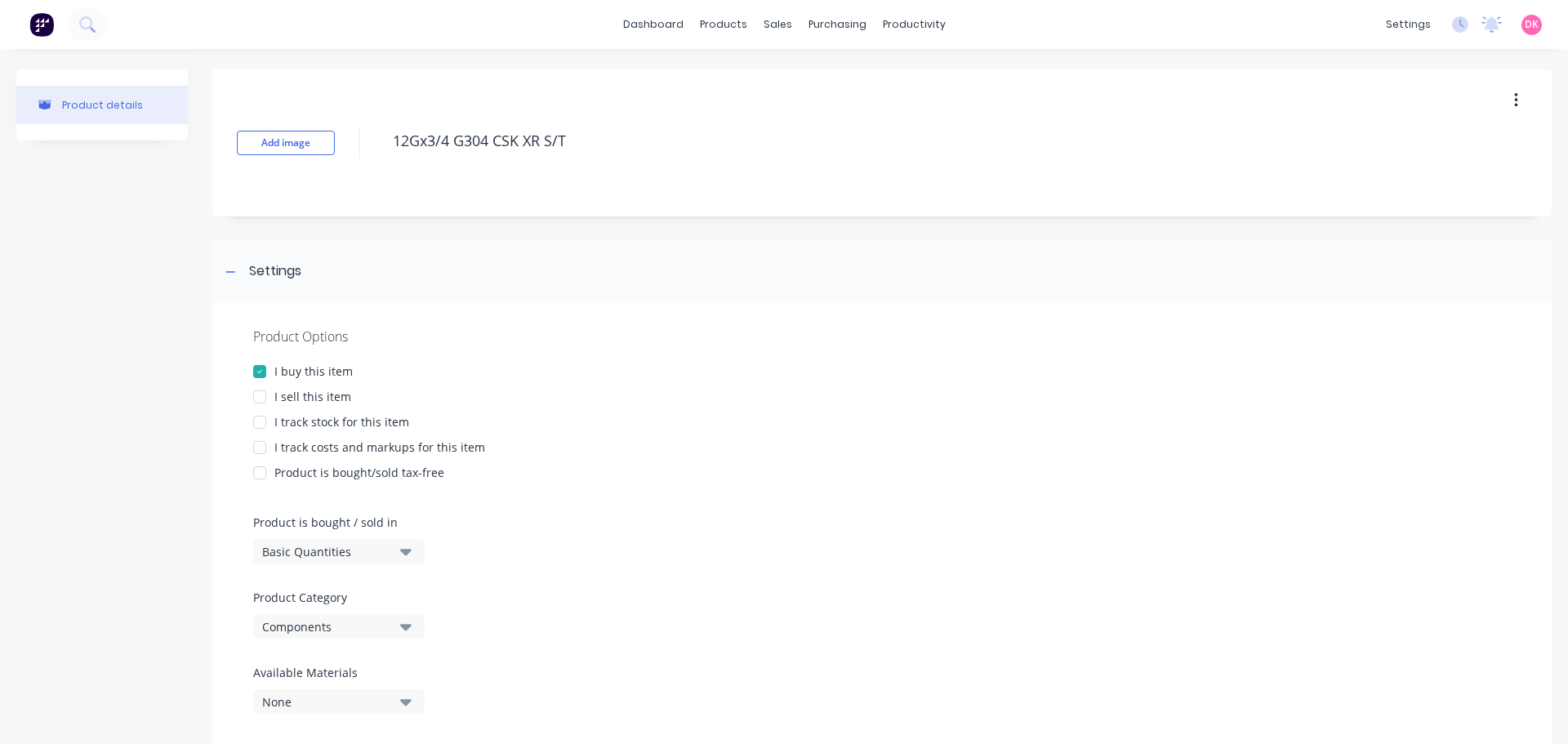
type textarea "x"
type textarea "12Gx3/4 G304 c XR S/T"
type textarea "x"
type textarea "12Gx3/4 G304 XR S/T"
type textarea "x"
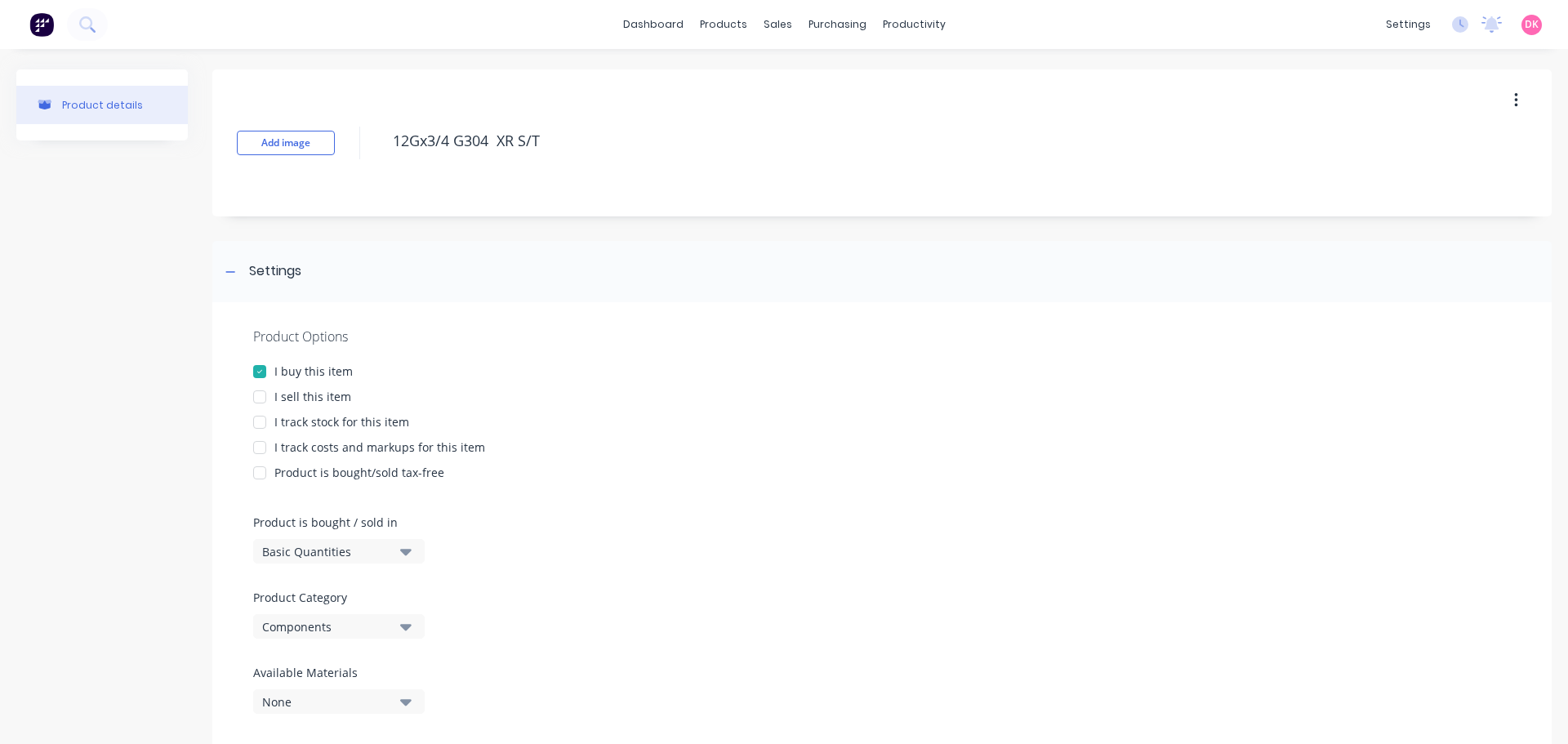
type textarea "12Gx3/4 G304 C XR S/T"
type textarea "x"
type textarea "12Gx3/4 G304 Co XR S/T"
type textarea "x"
type textarea "12Gx3/4 G304 Cou XR S/T"
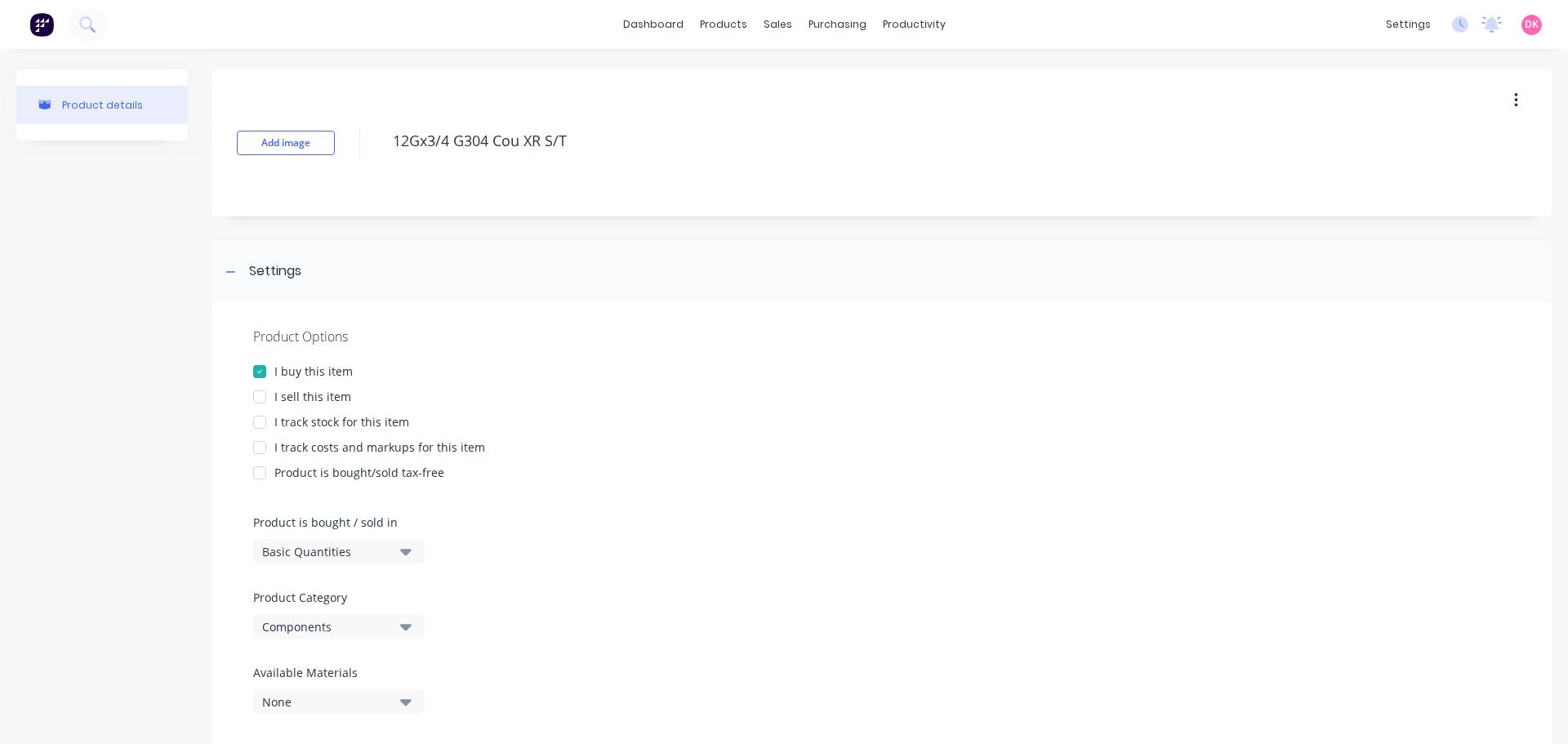
type textarea "x"
type textarea "12Gx3/4 G304 Coun XR S/T"
type textarea "x"
type textarea "12Gx3/4 G304 Count XR S/T"
type textarea "x"
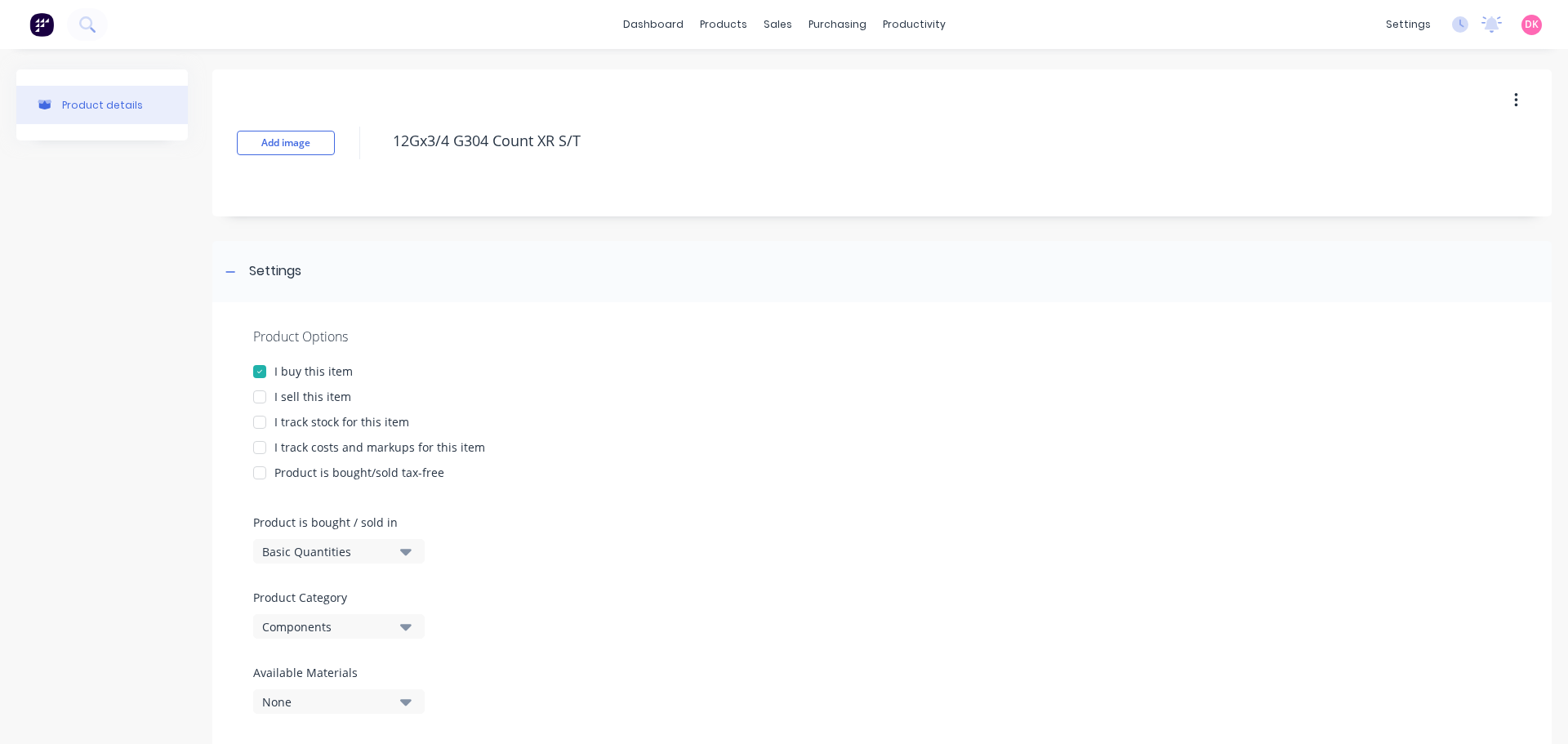
type textarea "12Gx3/4 G304 Counte XR S/T"
type textarea "x"
type textarea "12Gx3/4 G304 Counter XR S/T"
type textarea "x"
type textarea "12Gx3/4 G304 Counter XR S/T"
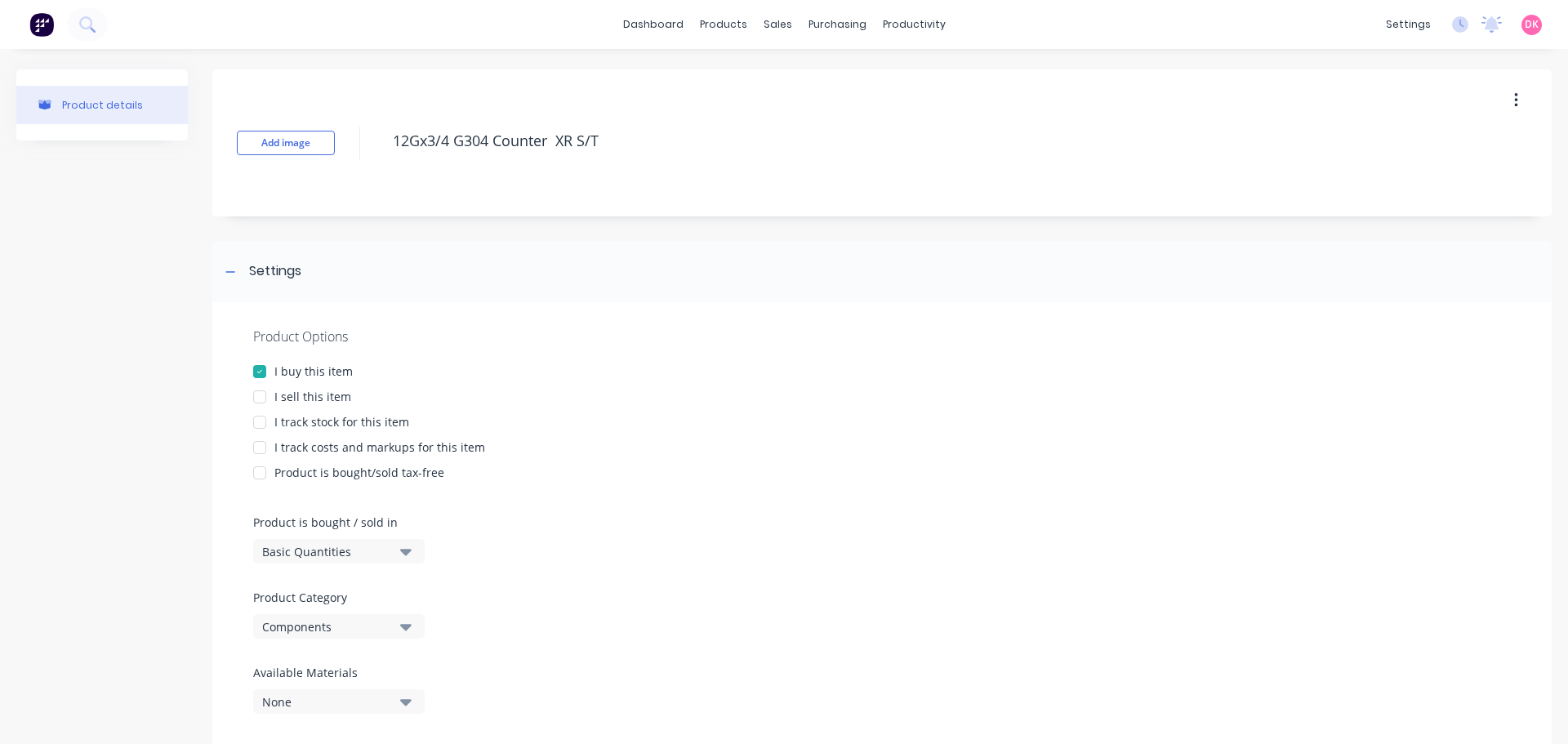
type textarea "x"
type textarea "12Gx3/4 G304 Counter S XR S/T"
type textarea "x"
type textarea "12Gx3/4 G304 Counter Su XR S/T"
type textarea "x"
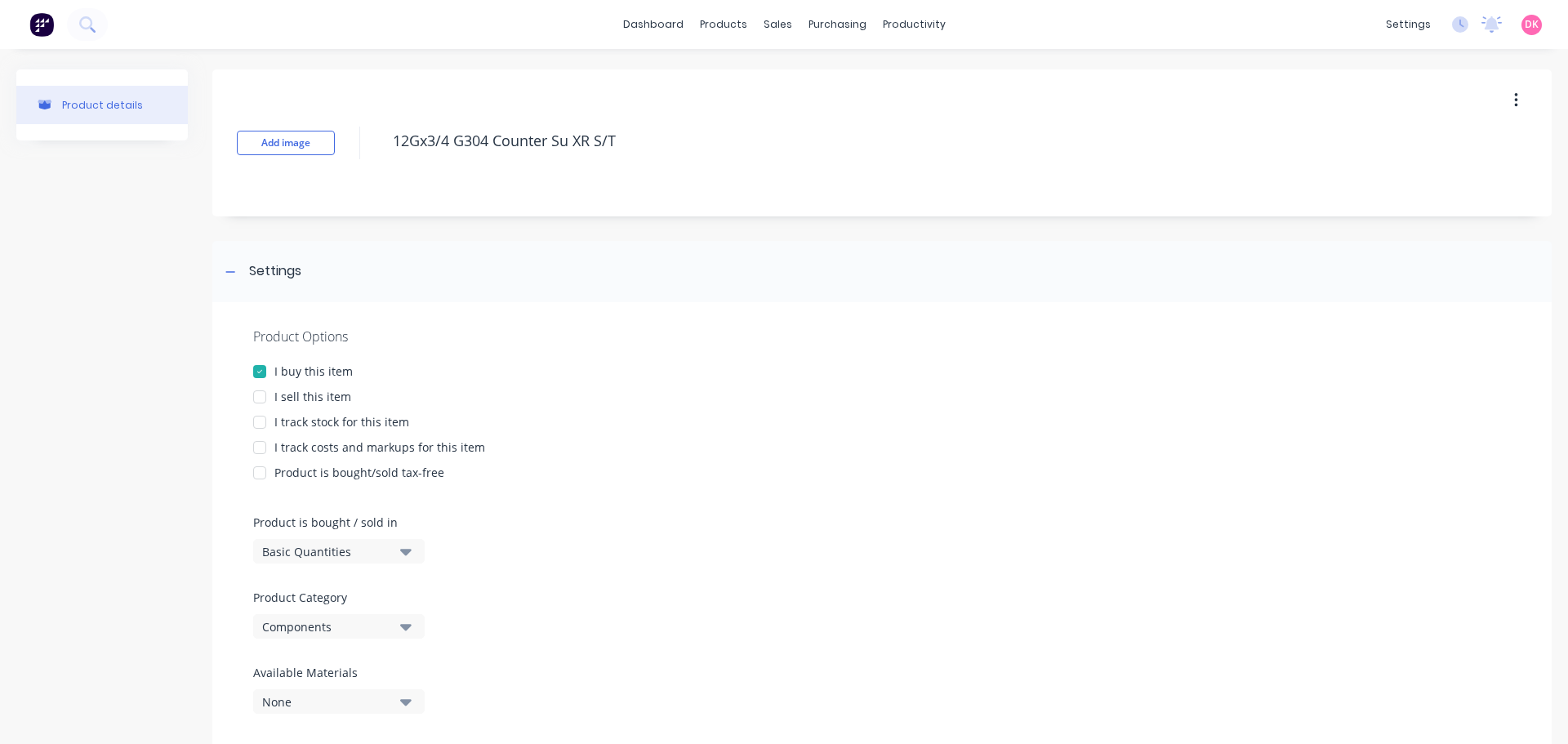
type textarea "12Gx3/4 G304 Counter Sun XR S/T"
type textarea "x"
drag, startPoint x: 687, startPoint y: 125, endPoint x: 366, endPoint y: 142, distance: 321.4
click at [366, 142] on div "Add image 12Gx3/4 G304 Counter Sunk XR S/T" at bounding box center [882, 142] width 1339 height 147
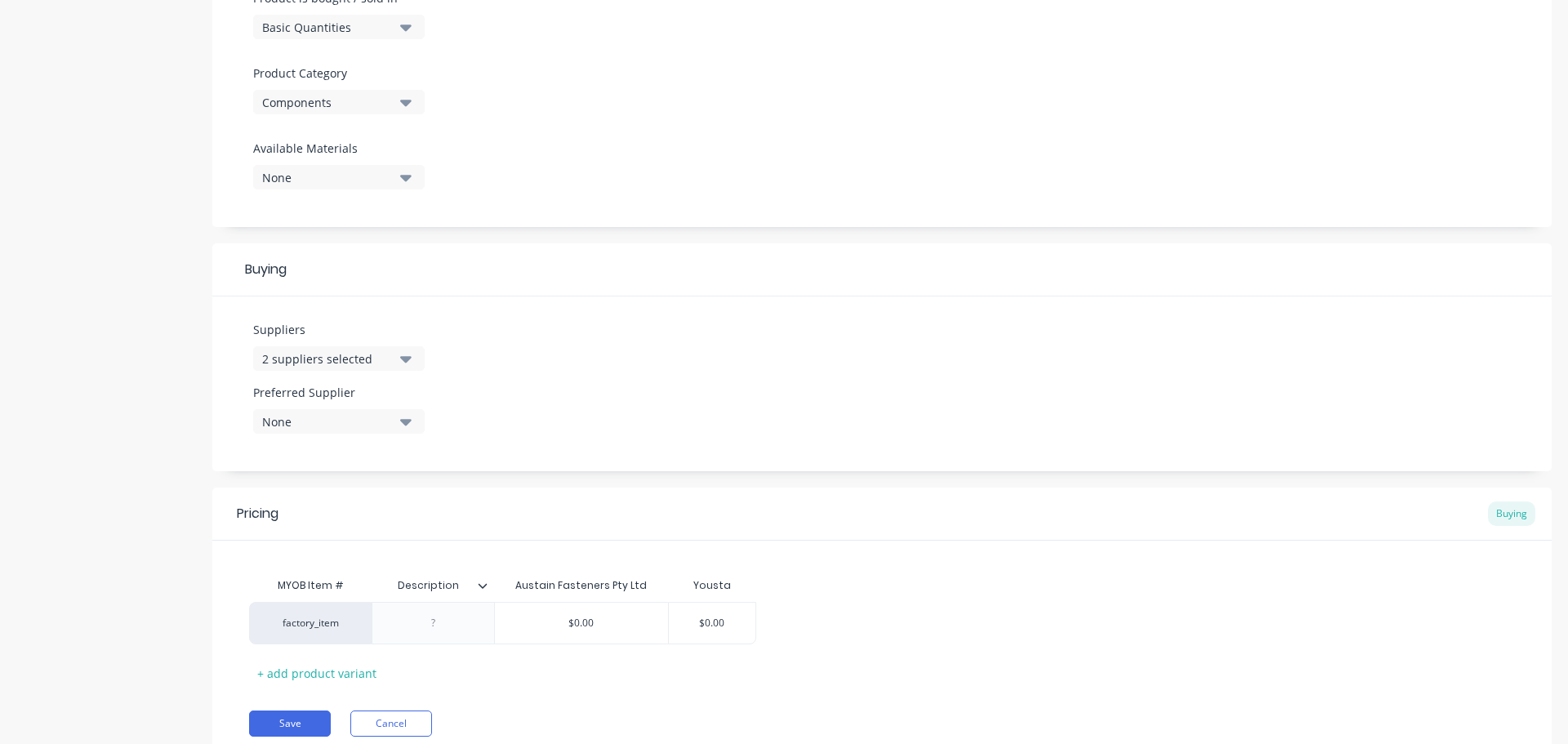
scroll to position [572, 0]
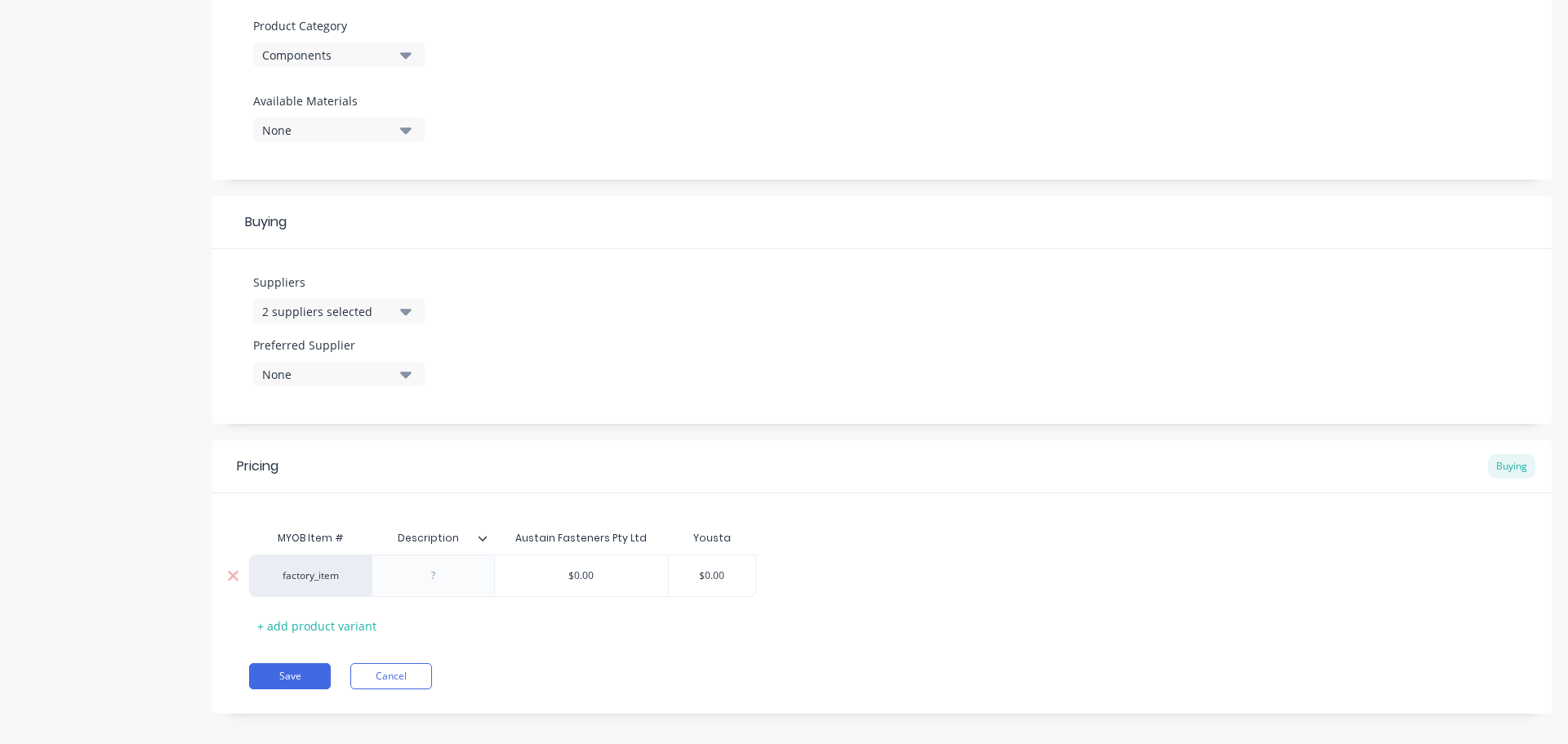
click at [403, 562] on div at bounding box center [433, 576] width 122 height 43
type textarea "12Gx3/4 G304 Counter Sunk XR S/T"
type textarea "x"
type textarea "12Gx3/4 G304 Counter Sunk XR S/T"
click at [443, 573] on div at bounding box center [434, 576] width 82 height 21
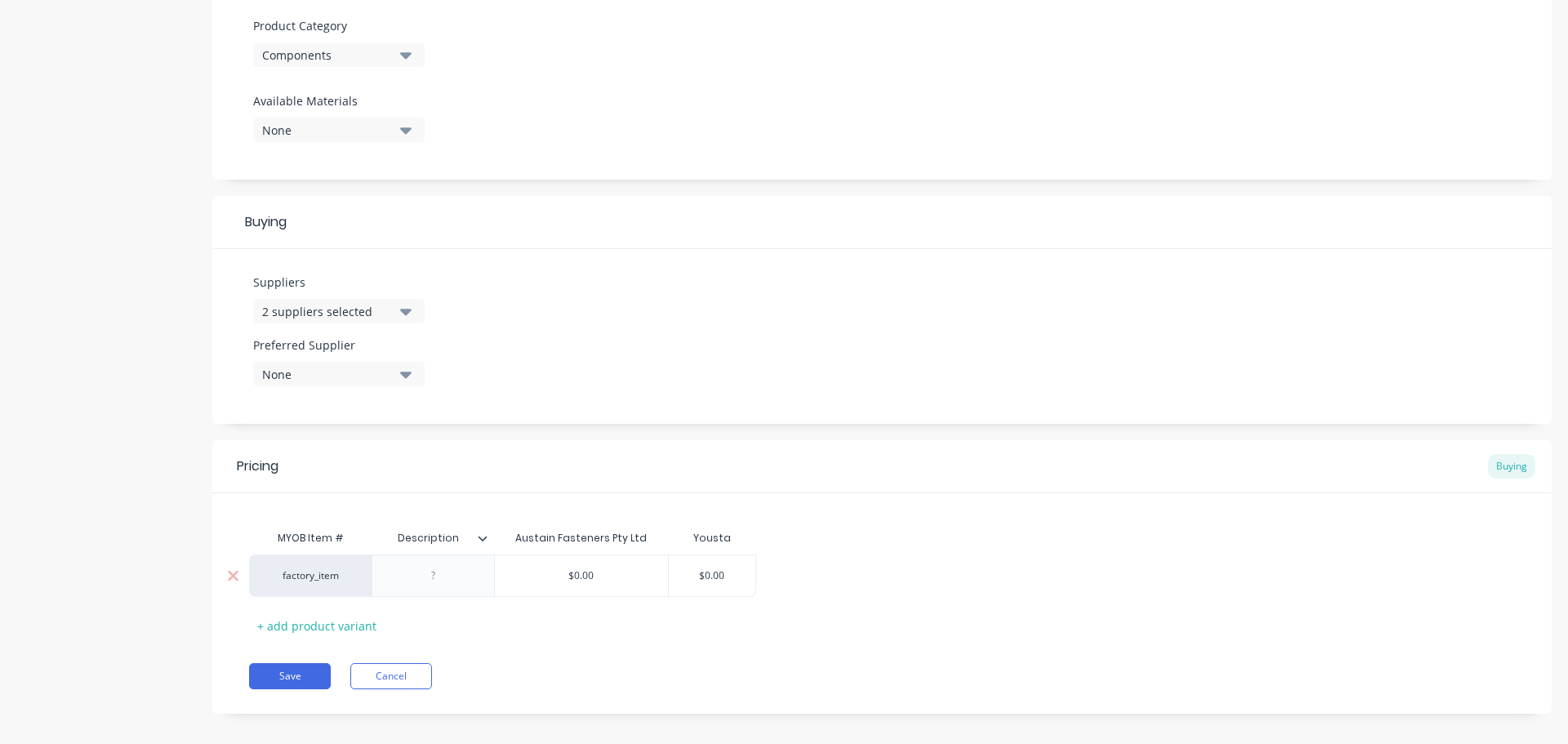
click at [443, 573] on div at bounding box center [434, 576] width 82 height 21
paste div
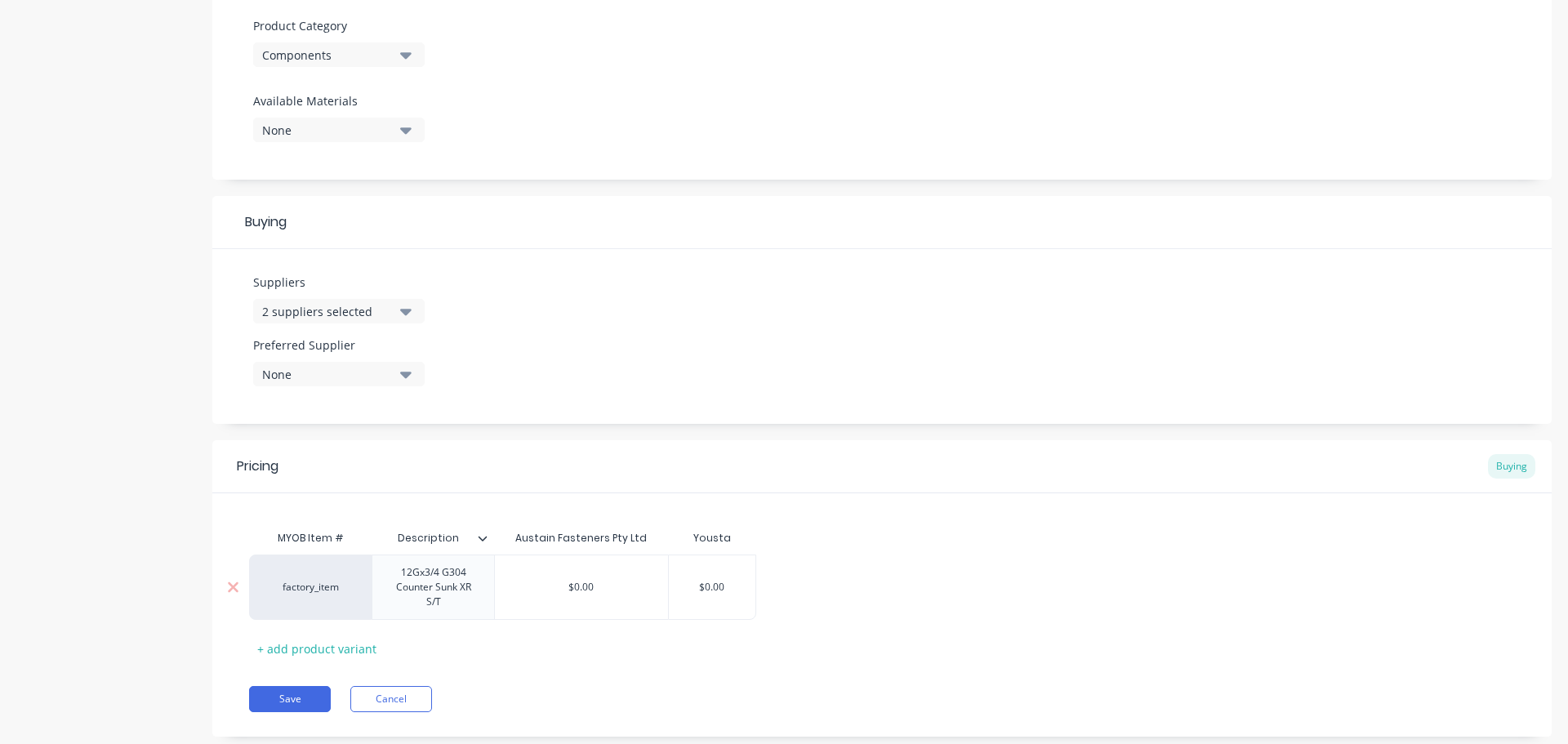
click at [301, 601] on div "factory_item" at bounding box center [311, 587] width 122 height 65
click at [321, 591] on div "factory_item" at bounding box center [310, 587] width 90 height 15
type textarea "x"
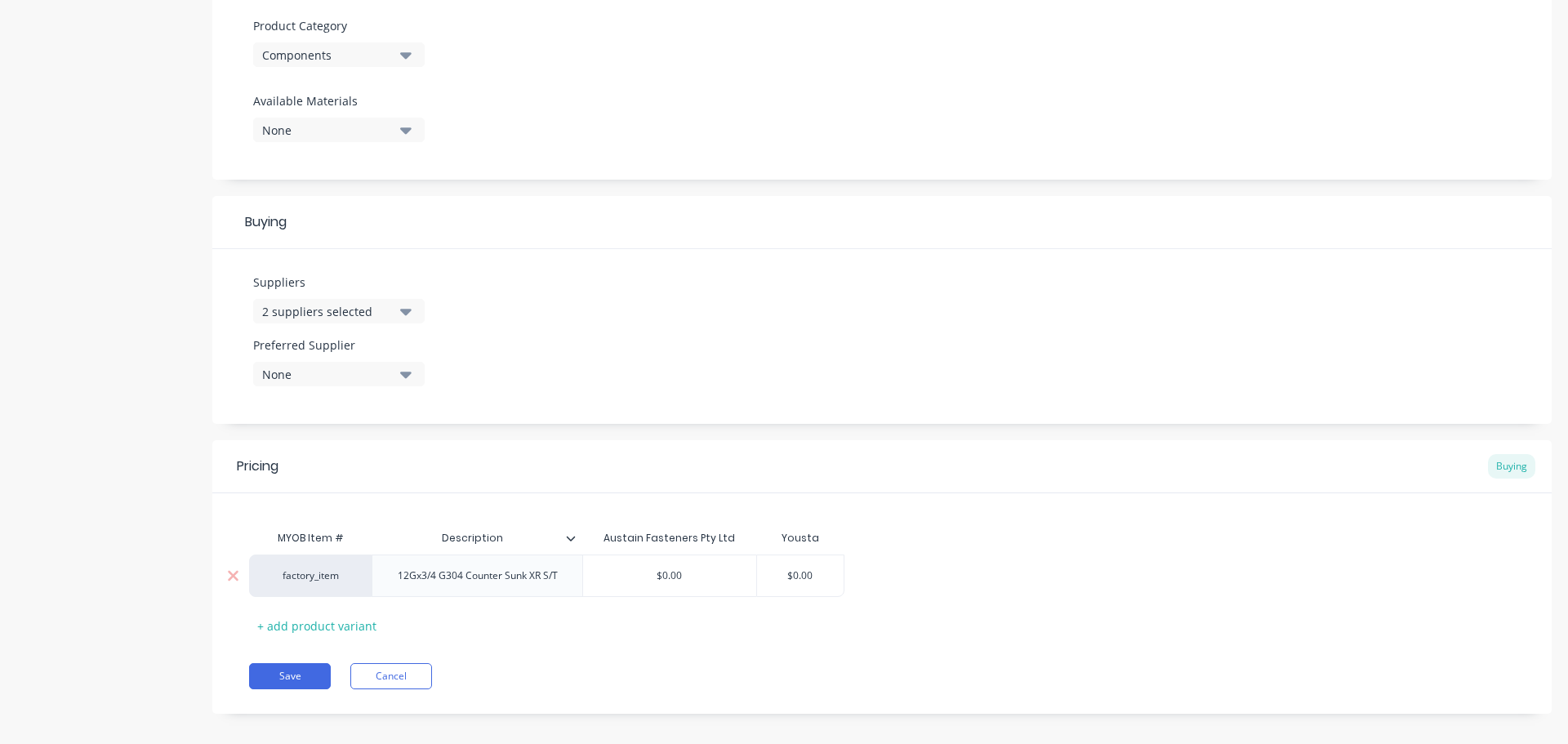
click at [326, 589] on div "factory_item" at bounding box center [311, 576] width 122 height 43
click at [327, 576] on div "factory_item" at bounding box center [310, 575] width 90 height 15
type input "c"
click at [297, 546] on button "C" at bounding box center [317, 538] width 103 height 24
type textarea "x"
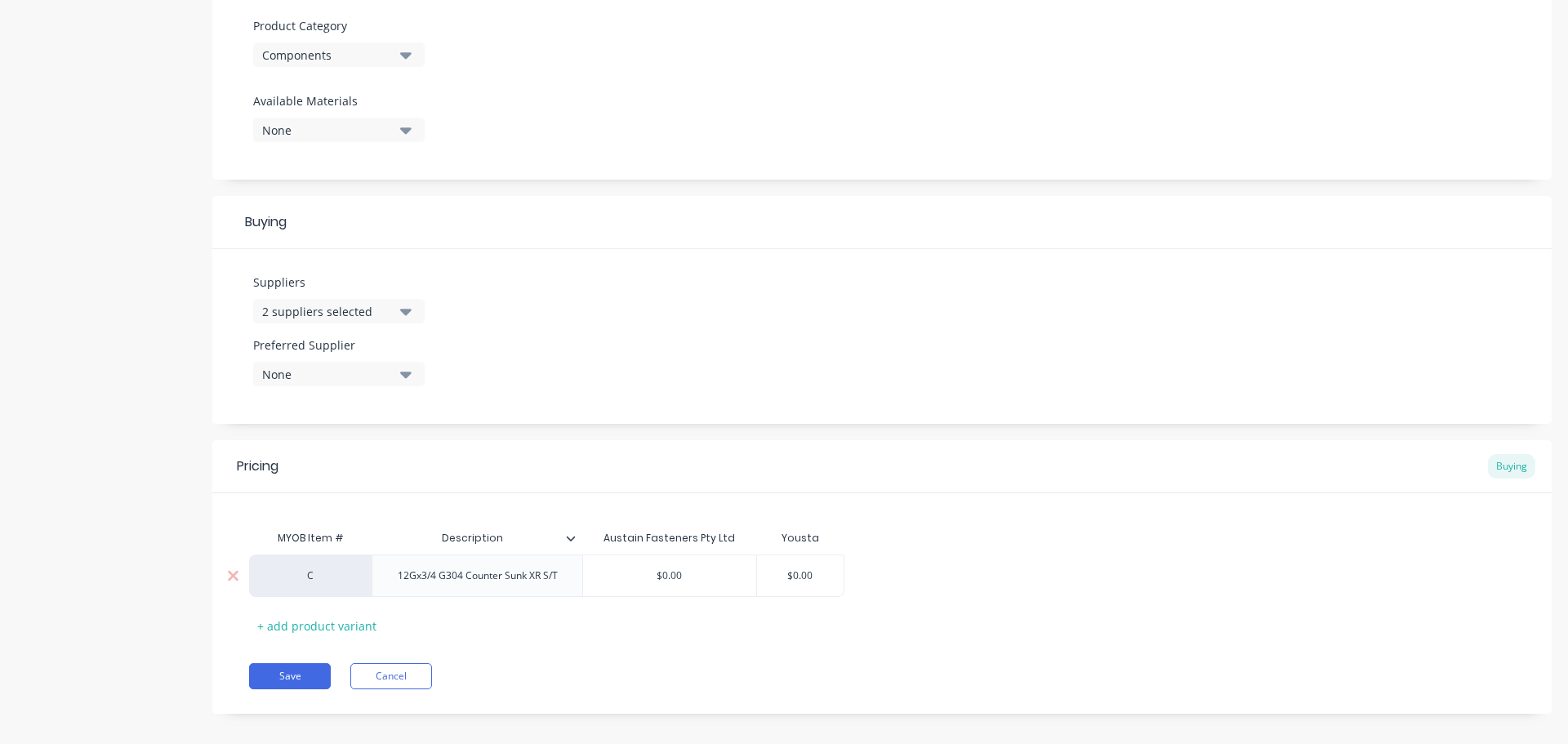
type input "$0.00"
drag, startPoint x: 629, startPoint y: 573, endPoint x: 640, endPoint y: 573, distance: 11.0
click at [629, 576] on input "$0.00" at bounding box center [670, 575] width 173 height 15
click at [682, 573] on input "$0.00" at bounding box center [670, 575] width 173 height 15
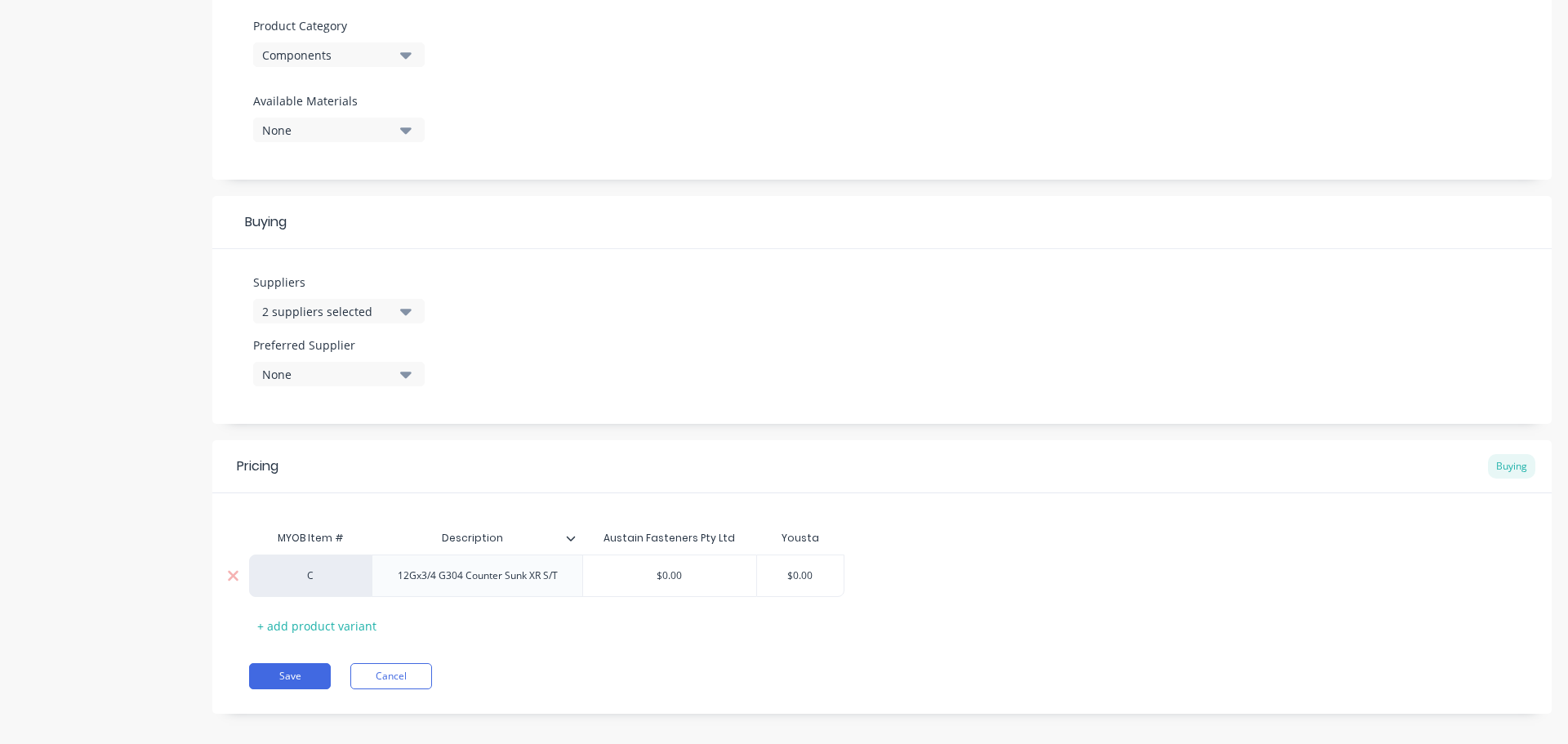
click at [696, 575] on input "$0.00" at bounding box center [670, 575] width 173 height 15
drag, startPoint x: 707, startPoint y: 575, endPoint x: 630, endPoint y: 576, distance: 77.0
click at [630, 576] on input "$0.00" at bounding box center [670, 575] width 173 height 15
type textarea "x"
type input "0"
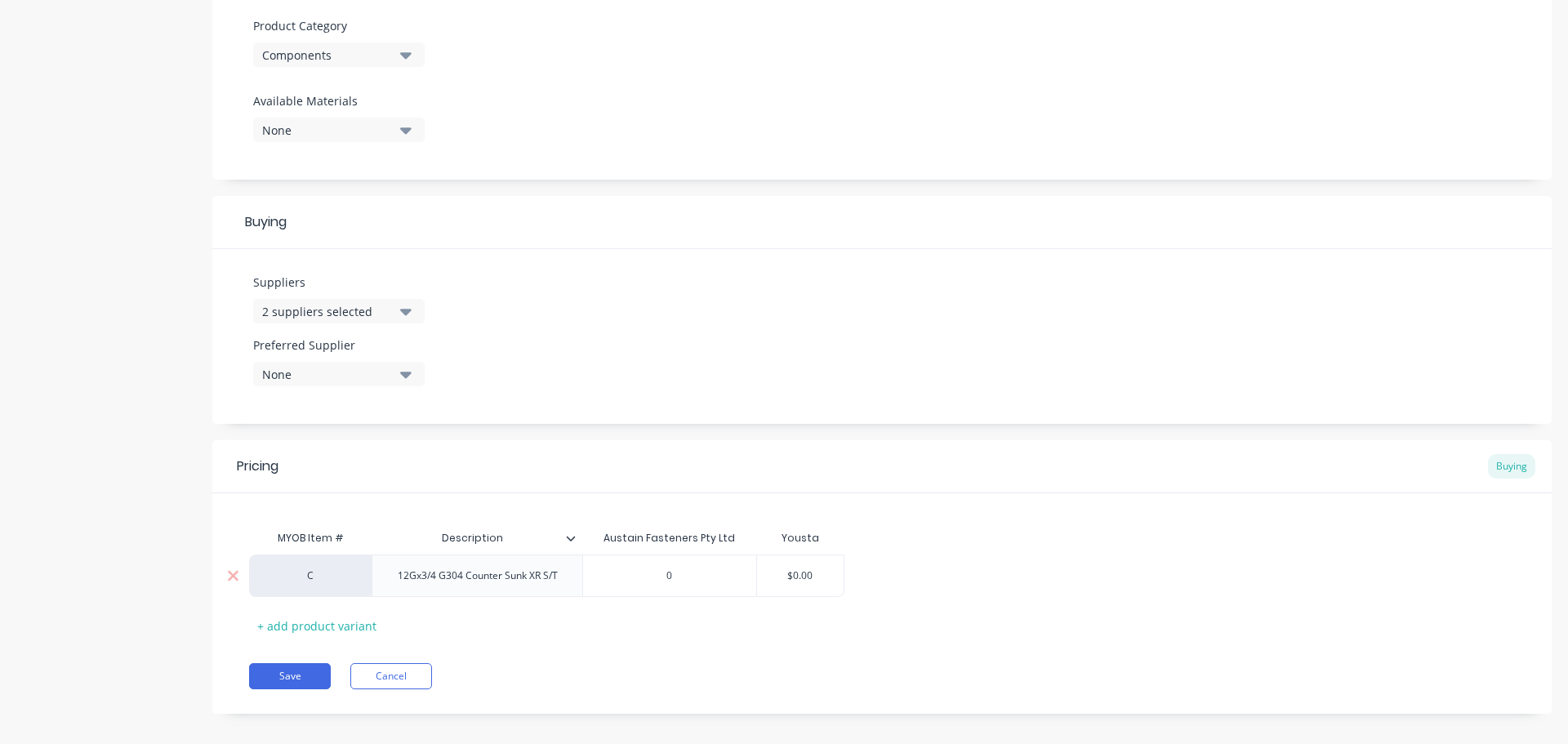
type textarea "x"
type input "0."
type textarea "x"
type input "0.0"
type textarea "x"
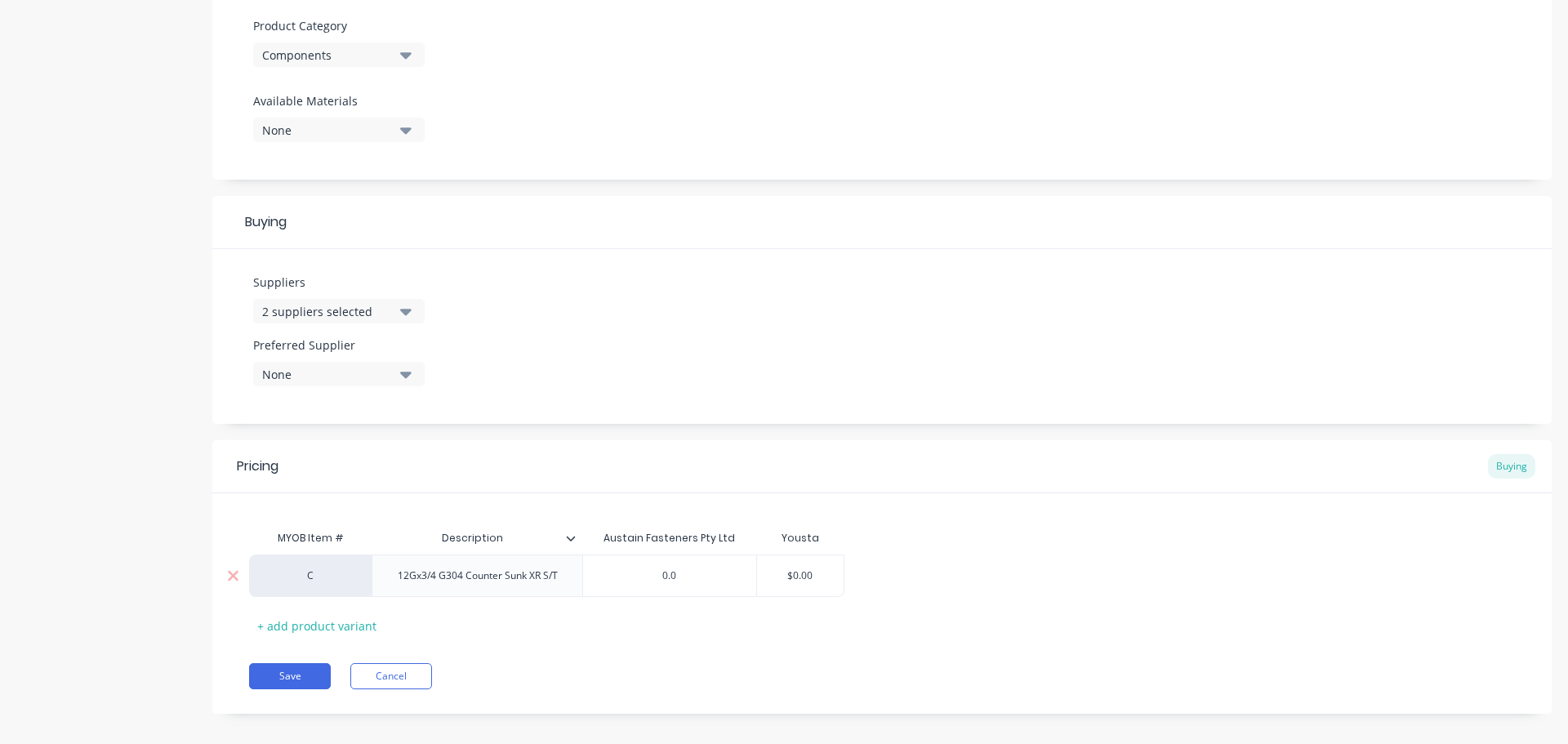
type input "0.07"
type textarea "x"
type input "0.074"
click at [968, 628] on div "MYOB Item # Description Austain Fasteners Pty Ltd Yousta C 12Gx3/4 G304 Counter…" at bounding box center [883, 580] width 1266 height 117
click at [301, 676] on button "Save" at bounding box center [290, 676] width 82 height 26
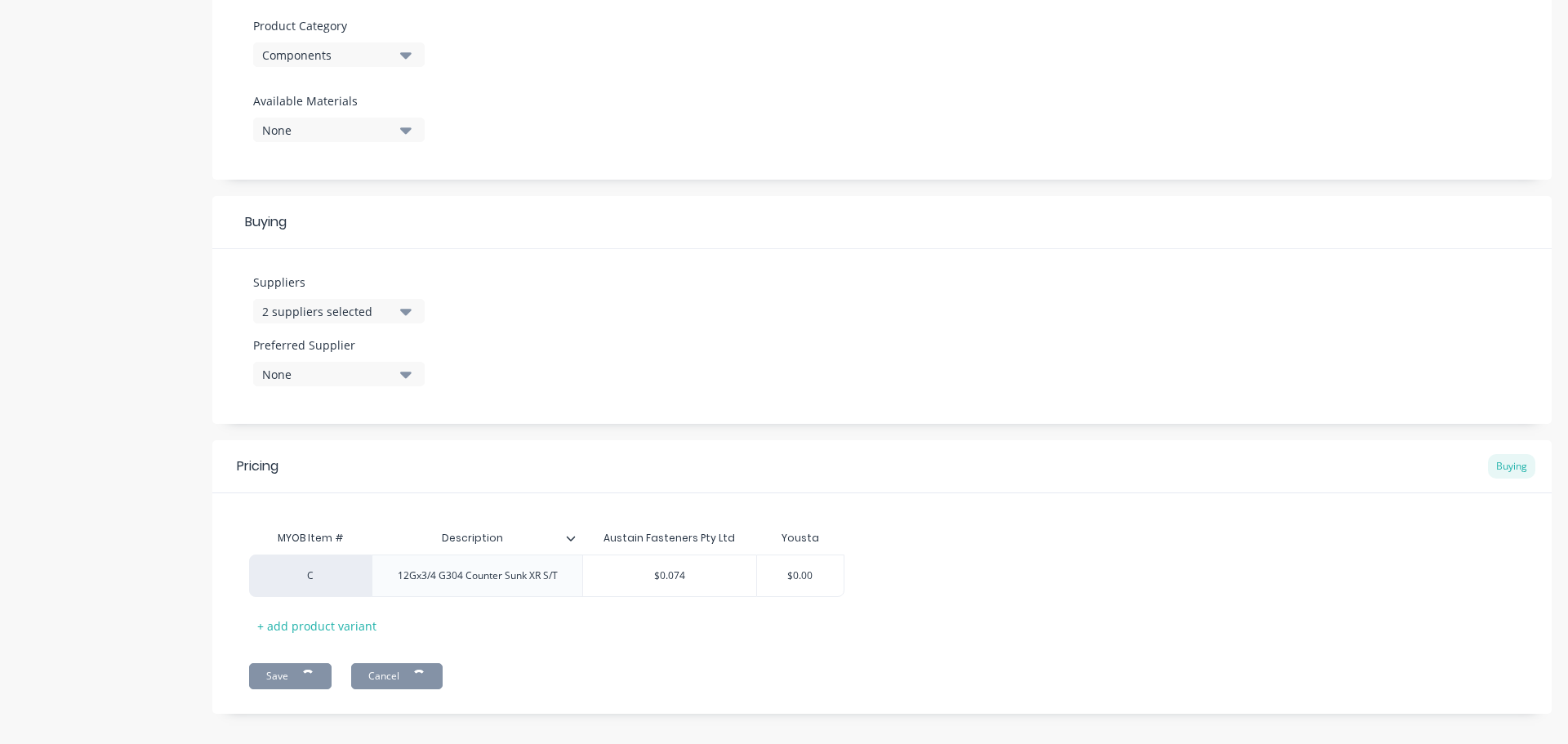
type textarea "x"
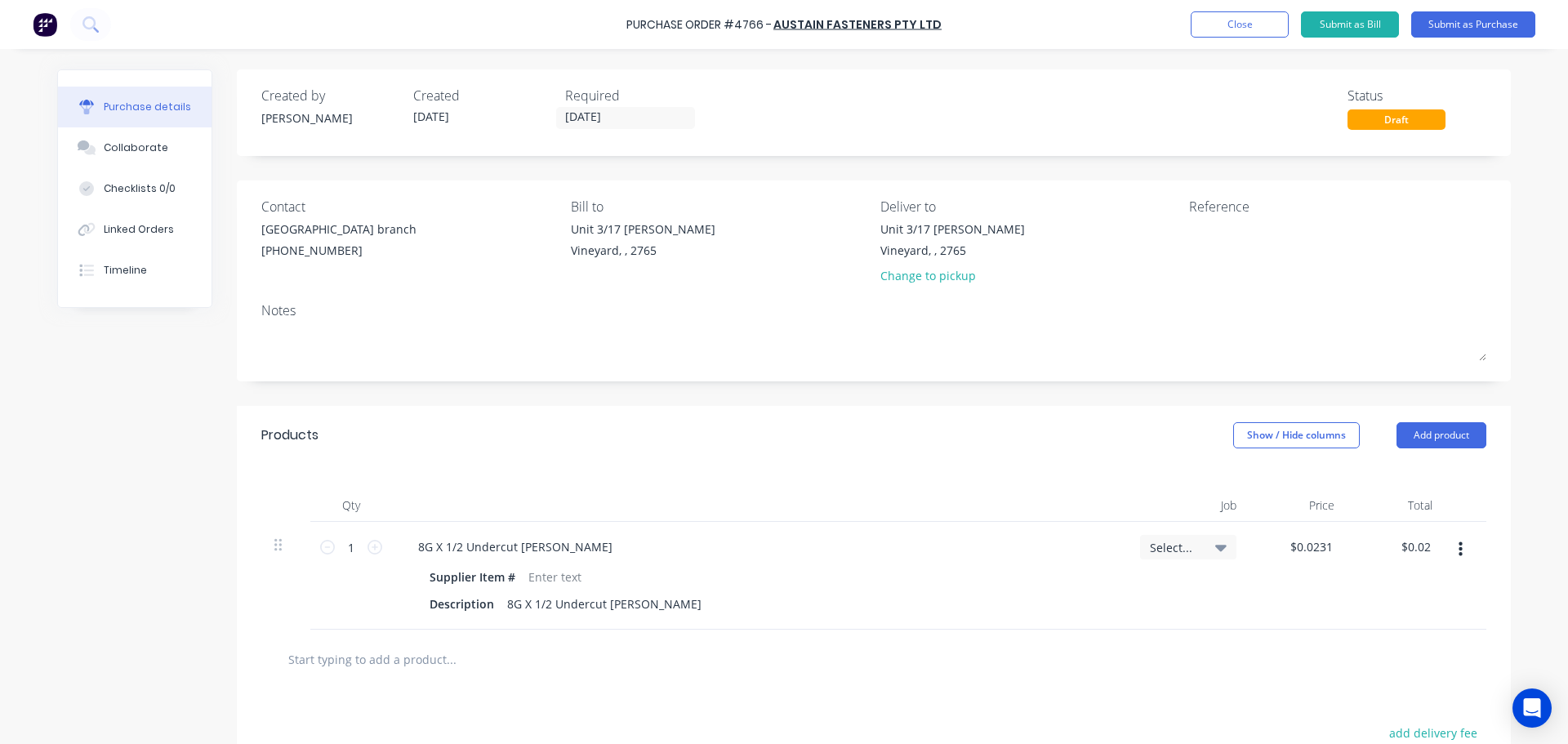
click at [481, 669] on input "text" at bounding box center [450, 659] width 326 height 33
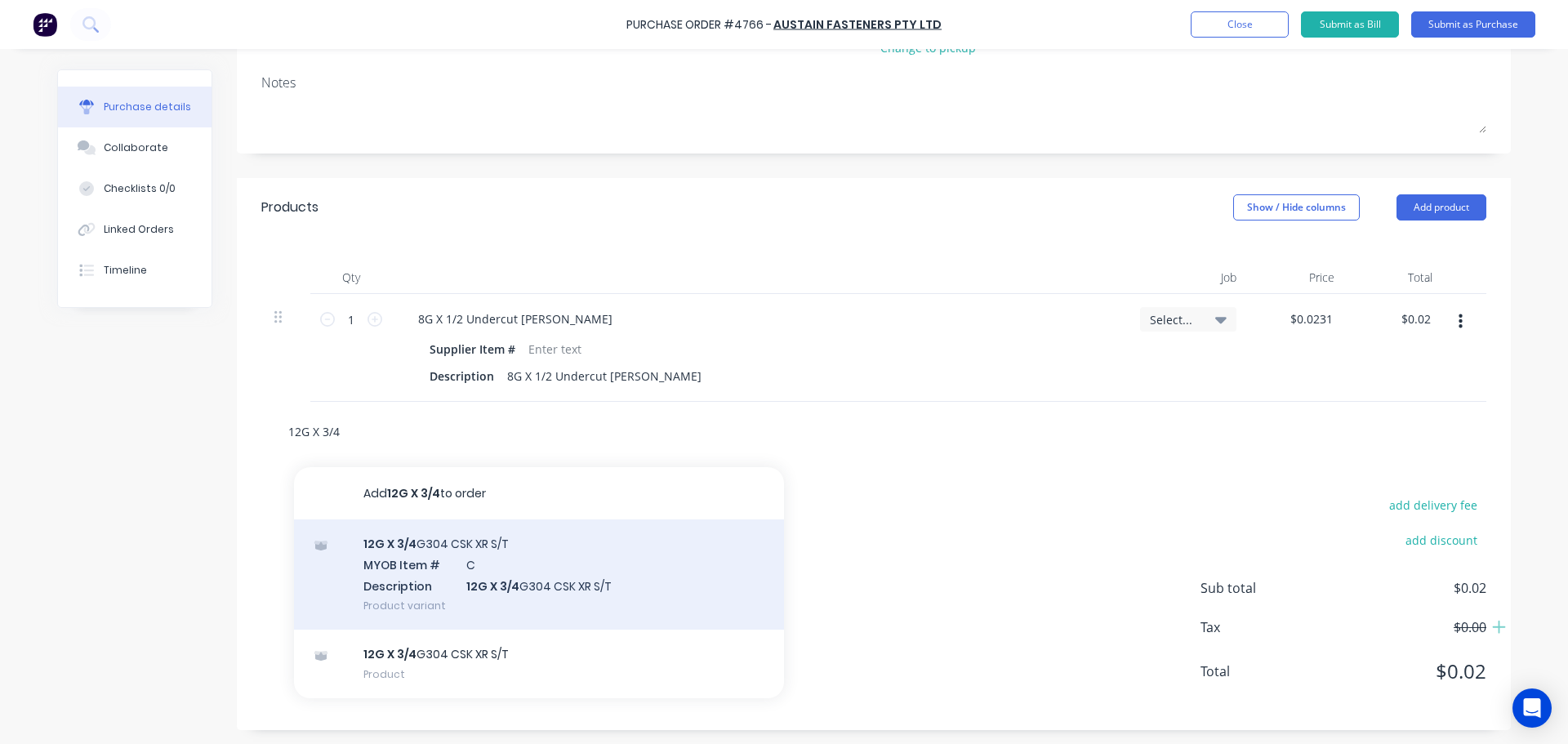
scroll to position [230, 0]
type input "12G X 3/4"
click at [446, 590] on div "12G X 3/4 G304 CSK XR S/T MYOB Item # C Description 12G X 3/4 G304 CSK XR S/T P…" at bounding box center [539, 572] width 490 height 111
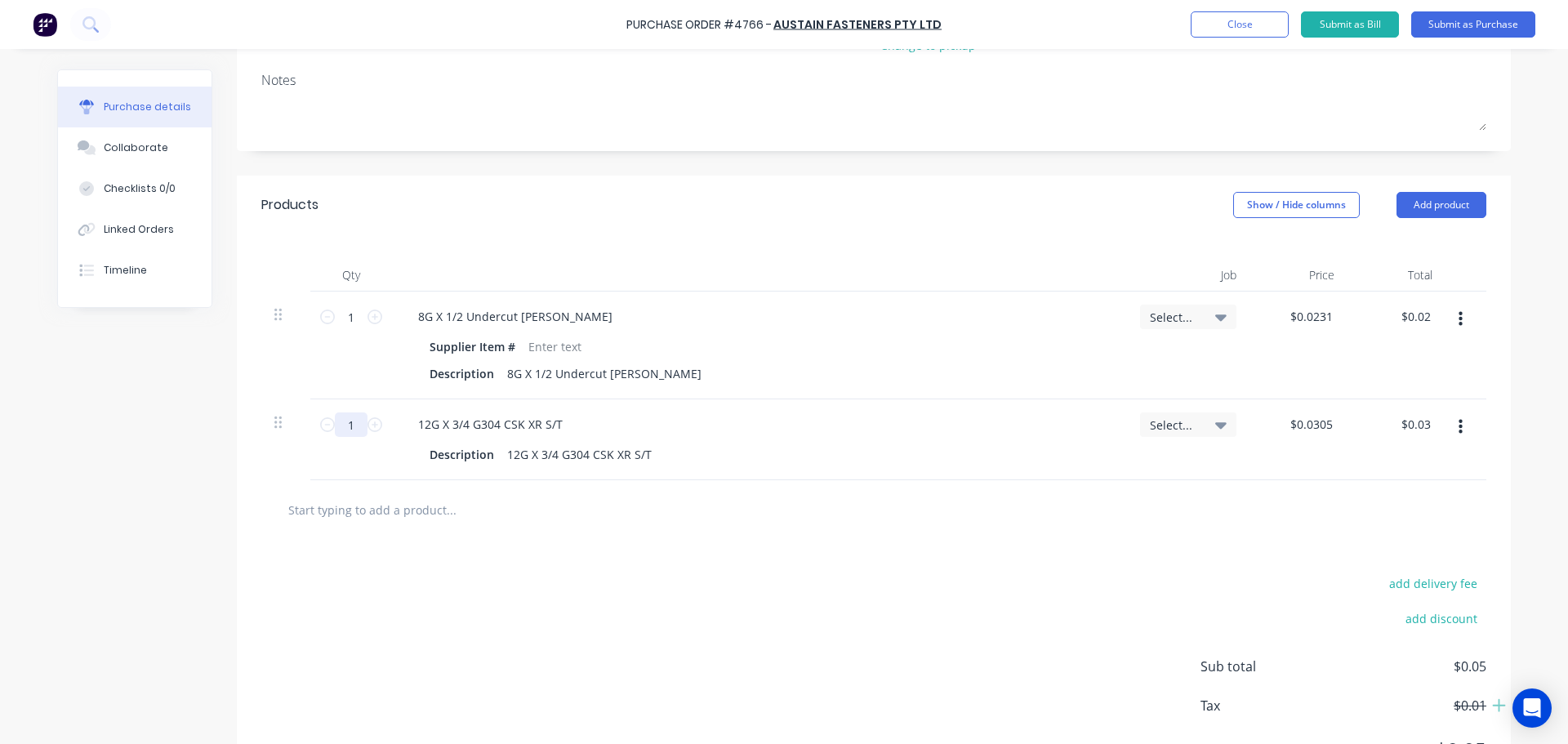
click at [339, 426] on input "1" at bounding box center [351, 424] width 33 height 24
type input "10"
type input "$0.31"
type input "100"
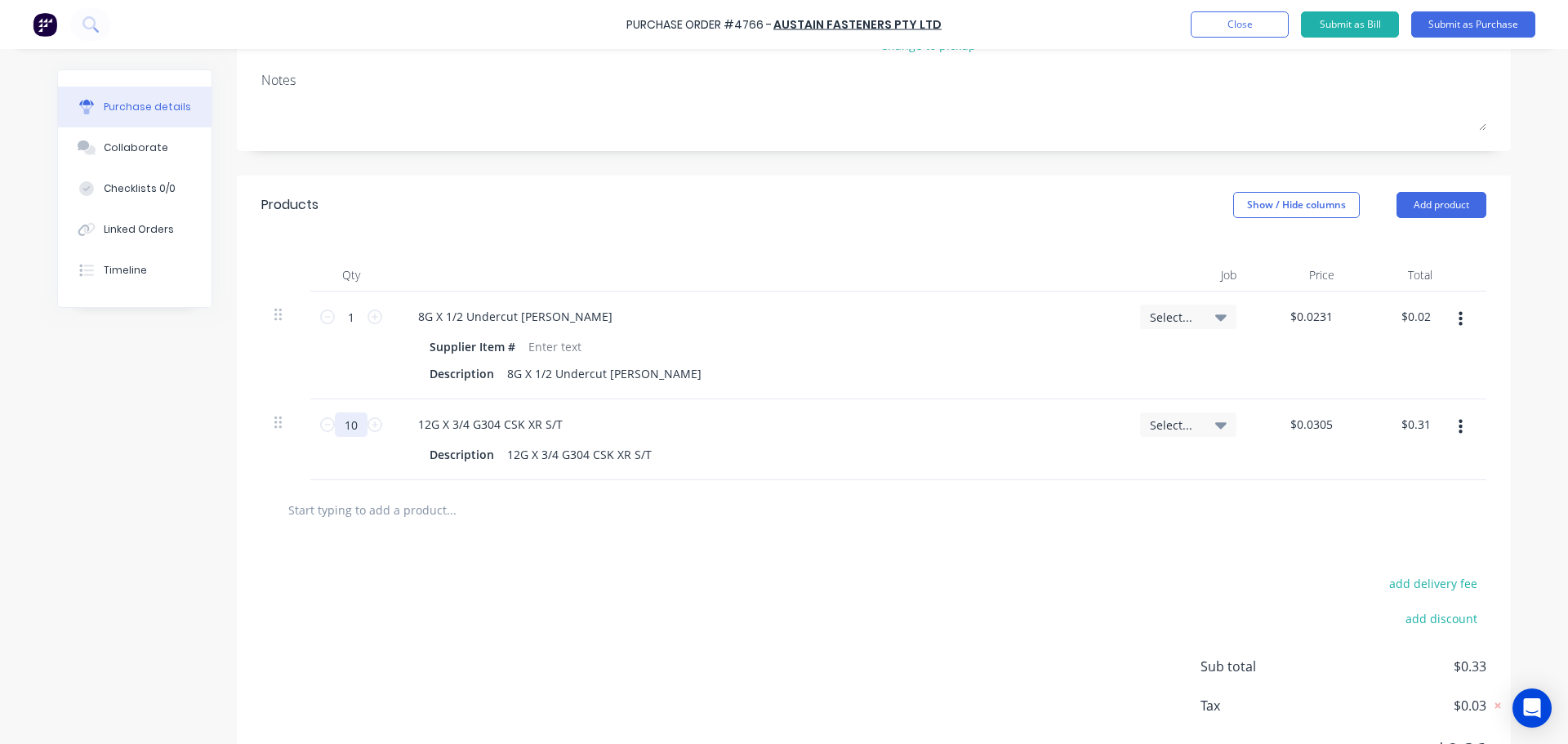
type input "$3.05"
type input "1000"
type input "$30.50"
type input "1000"
click at [763, 444] on div "Description 12G X 3/4 G304 CSK XR S/T" at bounding box center [756, 455] width 666 height 23
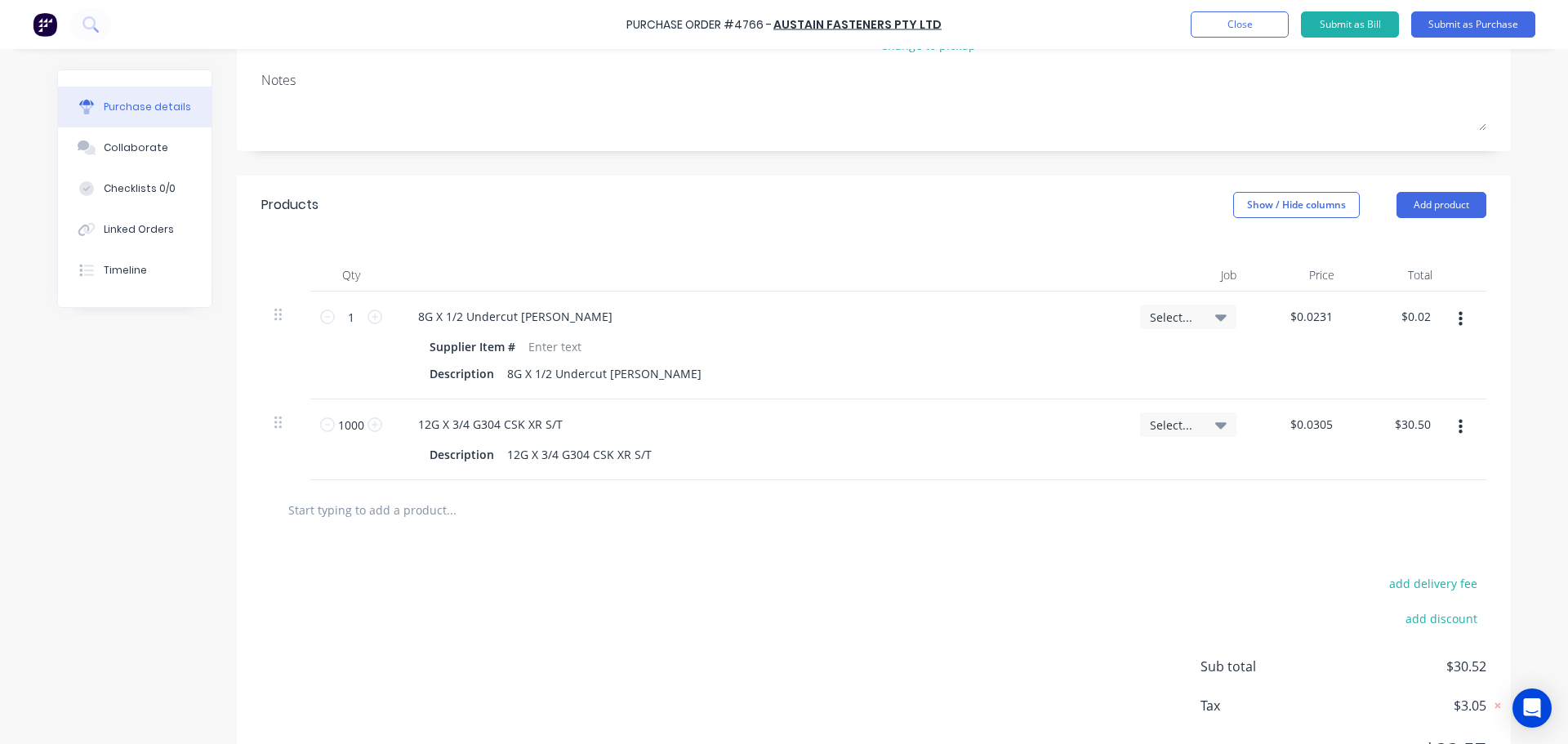
click at [651, 618] on div "add delivery fee add discount Sub total $30.52 Tax $3.05 Total $33.57" at bounding box center [874, 674] width 1274 height 269
click at [527, 347] on div at bounding box center [554, 347] width 66 height 23
paste div
click at [684, 550] on div "add delivery fee add discount Sub total $30.52 Tax $3.05 Total $33.57" at bounding box center [874, 674] width 1274 height 269
click at [596, 439] on div "12G X 3/4 G304 CSK XR S/T Description 12G X 3/4 G304 CSK XR S/T" at bounding box center [759, 439] width 735 height 81
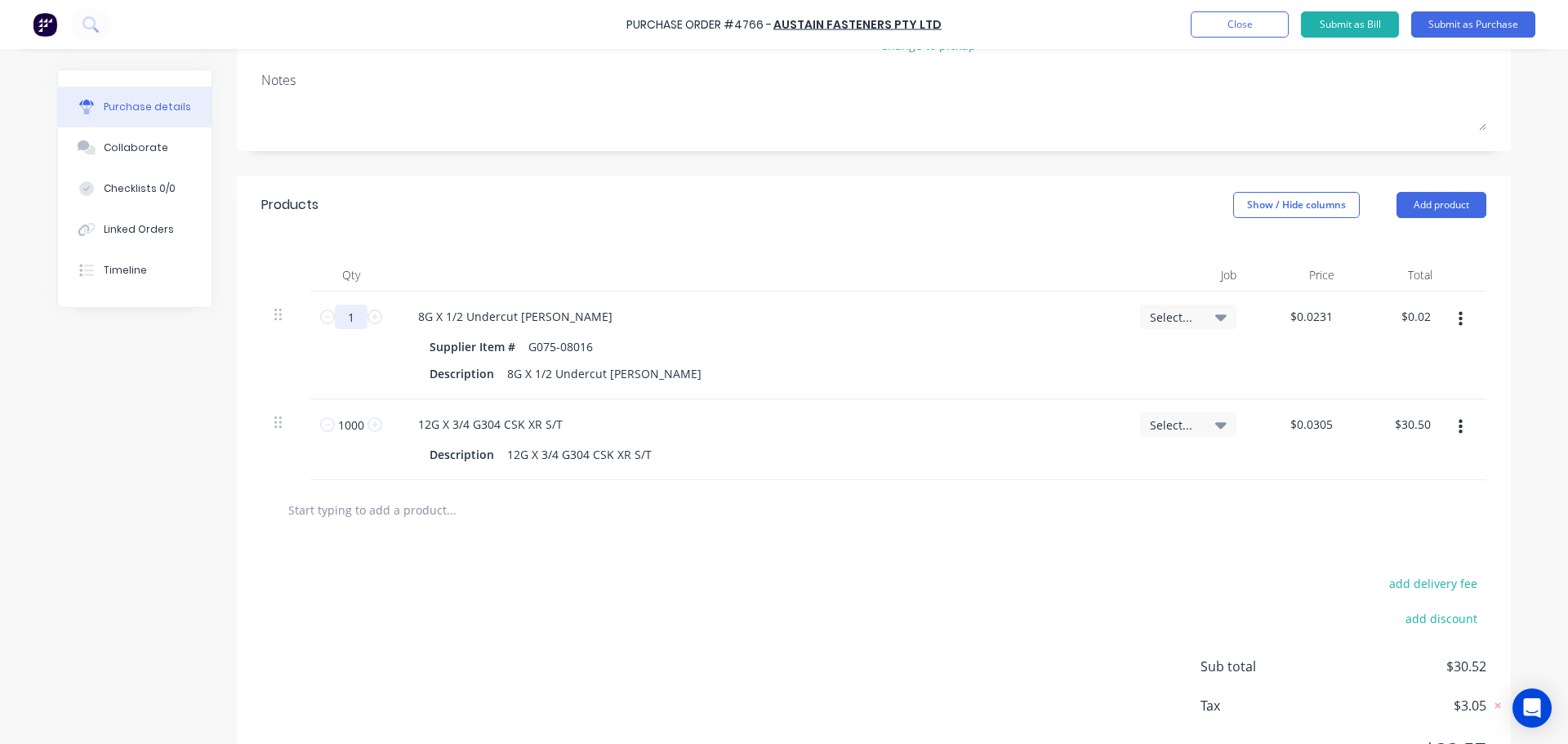
click at [346, 321] on input "1" at bounding box center [351, 317] width 33 height 24
click at [1458, 429] on icon "button" at bounding box center [1460, 427] width 4 height 18
click at [1403, 562] on button "Delete" at bounding box center [1410, 569] width 139 height 33
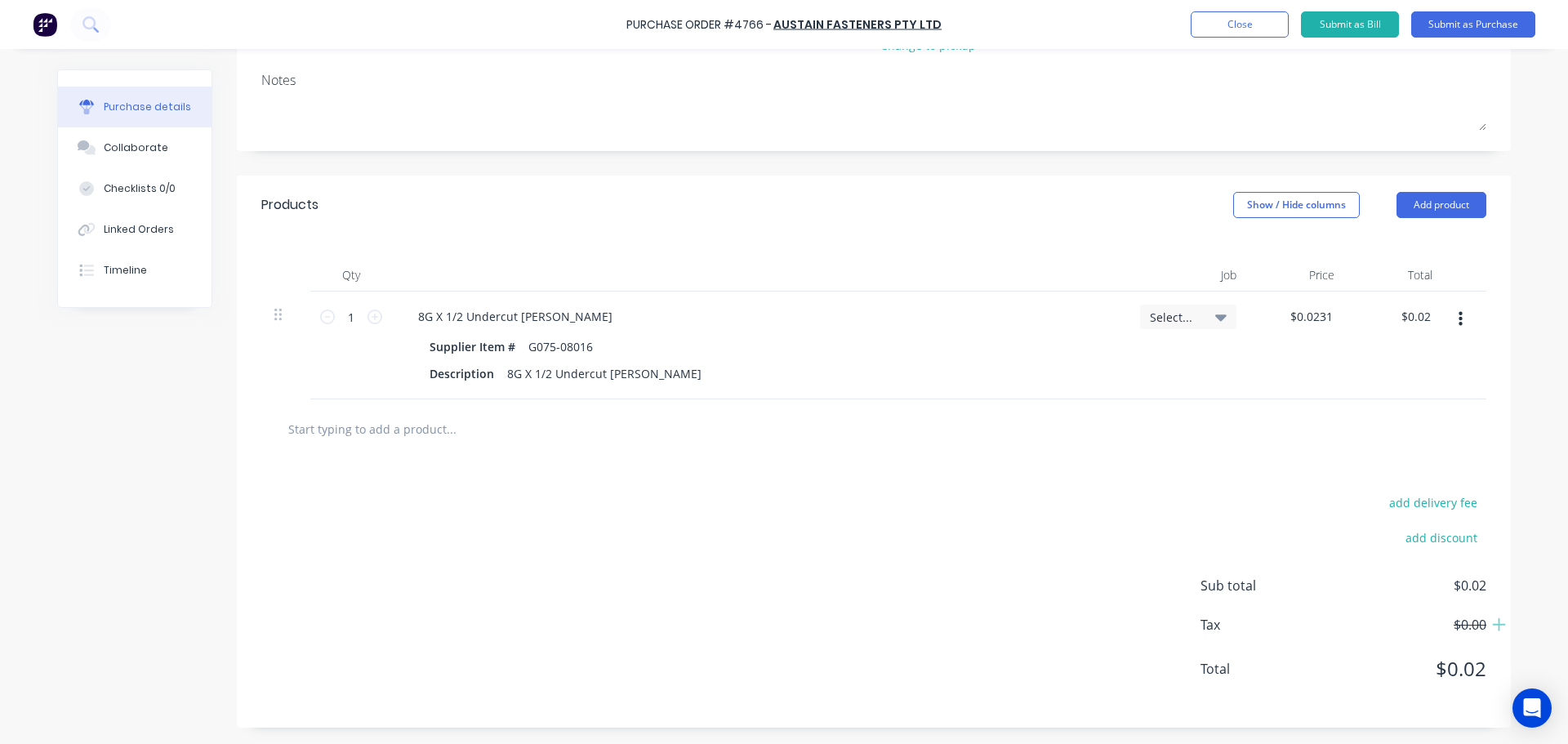
click at [1445, 319] on button "button" at bounding box center [1460, 320] width 39 height 29
click at [1400, 460] on button "Delete" at bounding box center [1410, 461] width 139 height 33
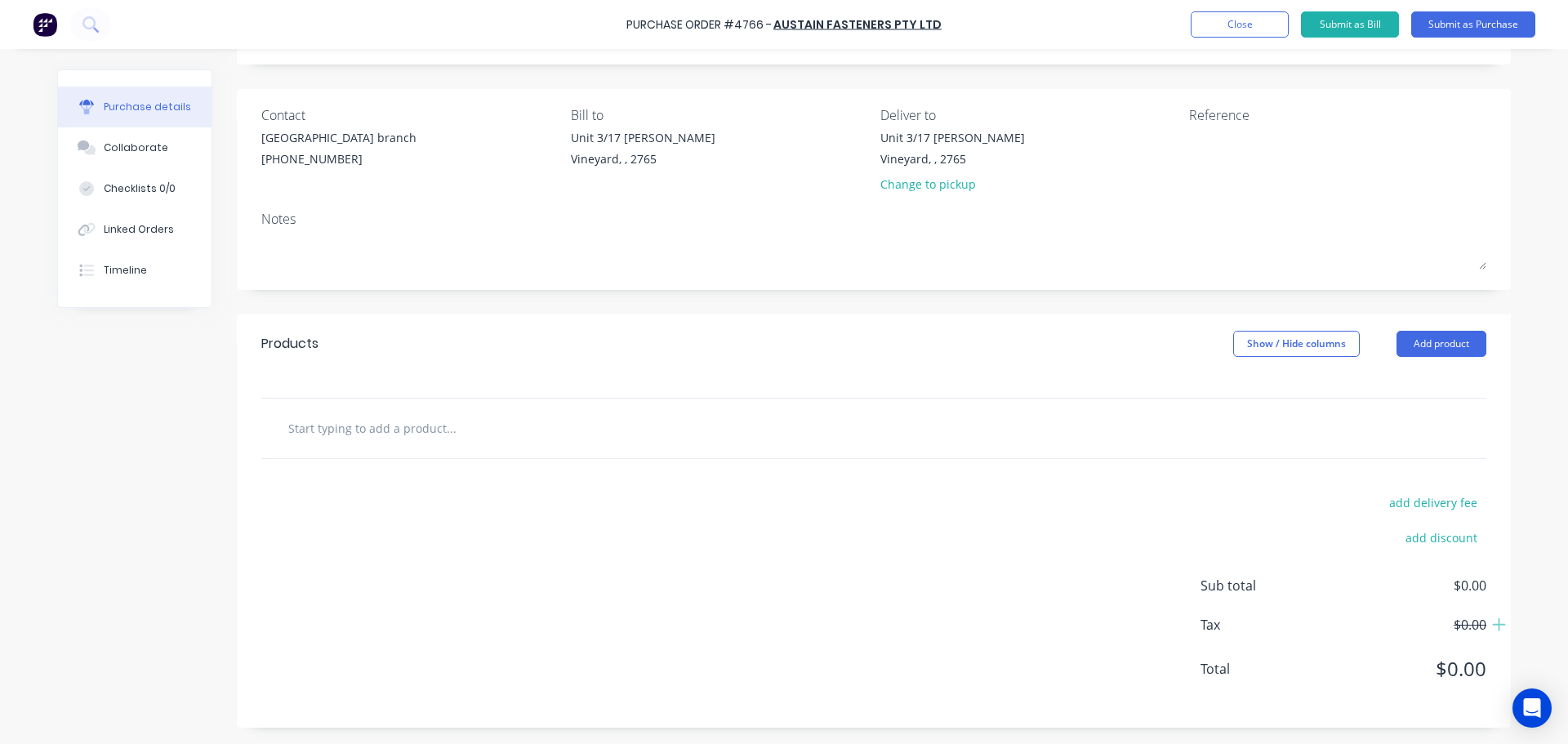
scroll to position [91, 0]
click at [472, 420] on input "text" at bounding box center [450, 428] width 326 height 33
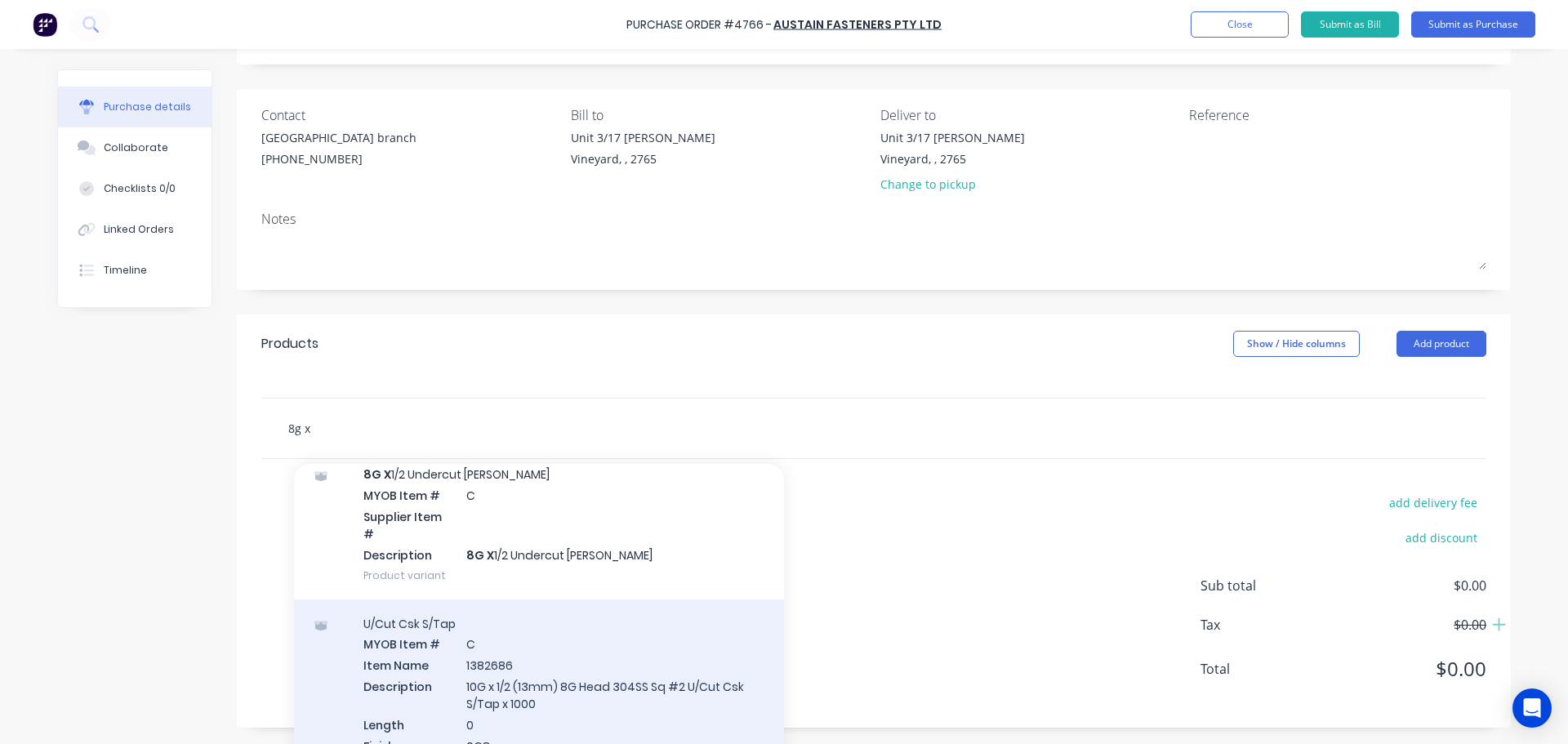
scroll to position [163, 0]
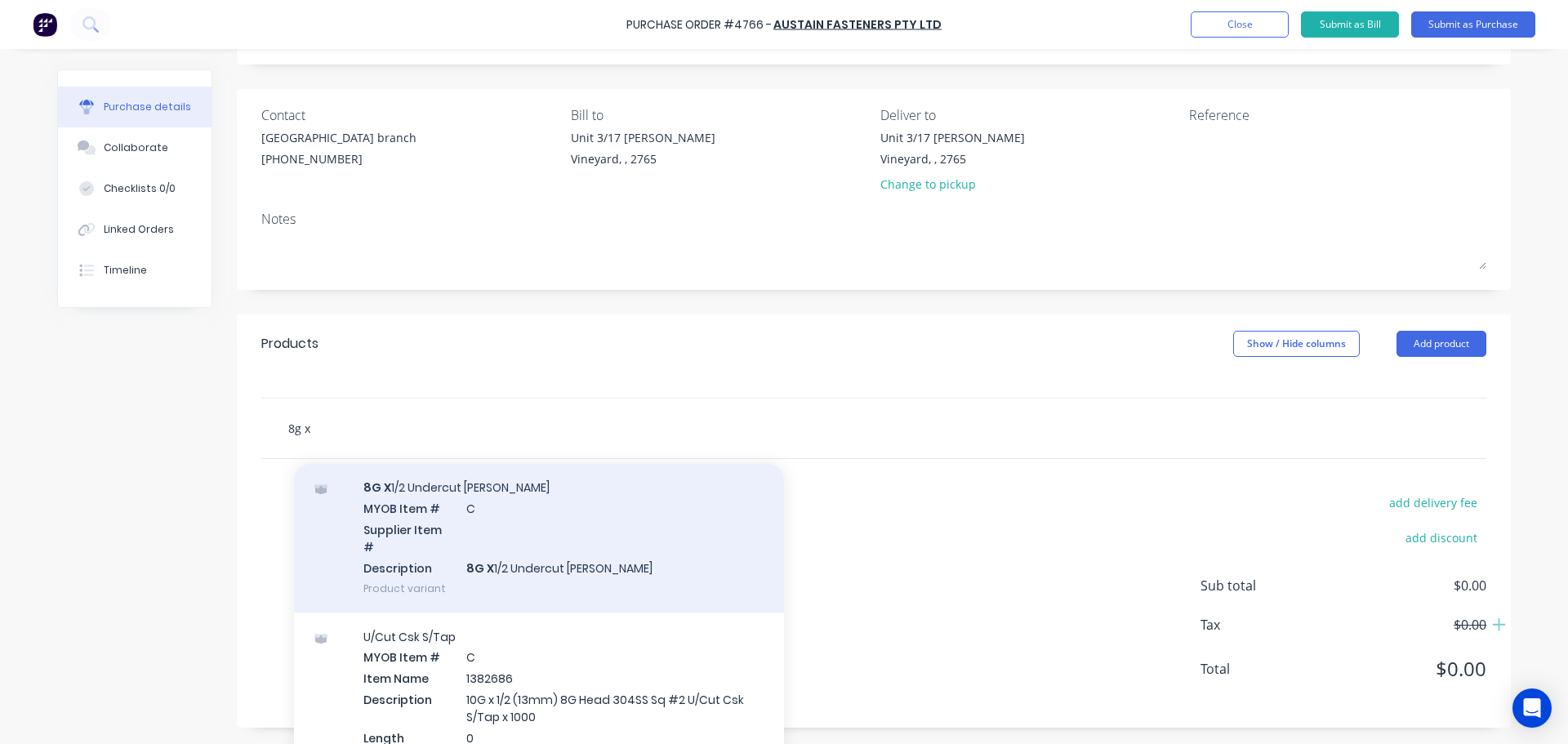
type input "8g x"
click at [517, 560] on div "8G X 1/2 Undercut Csk [PERSON_NAME] MYOB Item # C Supplier Item # Description 8…" at bounding box center [539, 537] width 490 height 149
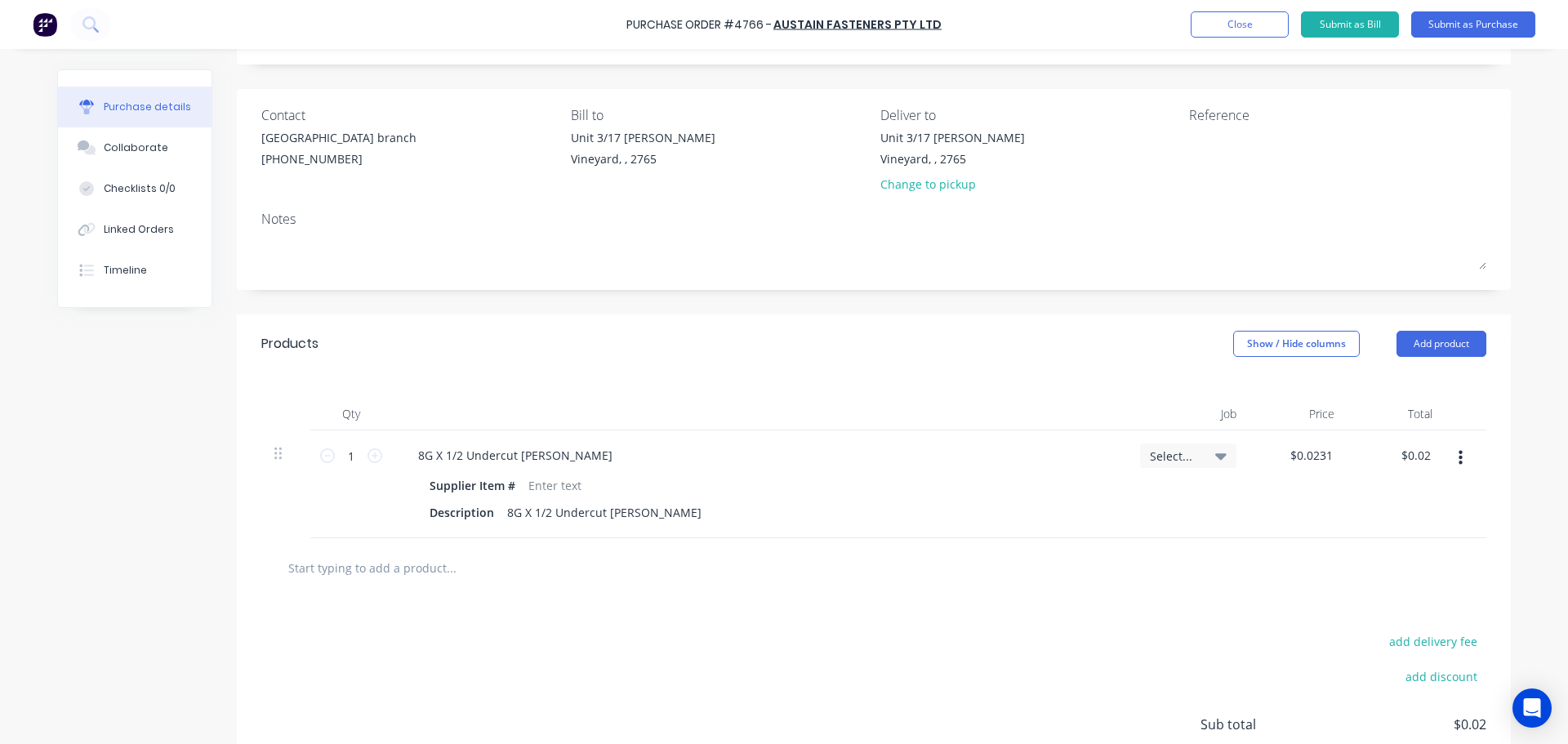
click at [1451, 468] on button "button" at bounding box center [1460, 458] width 39 height 29
click at [1406, 608] on button "Delete" at bounding box center [1410, 600] width 139 height 33
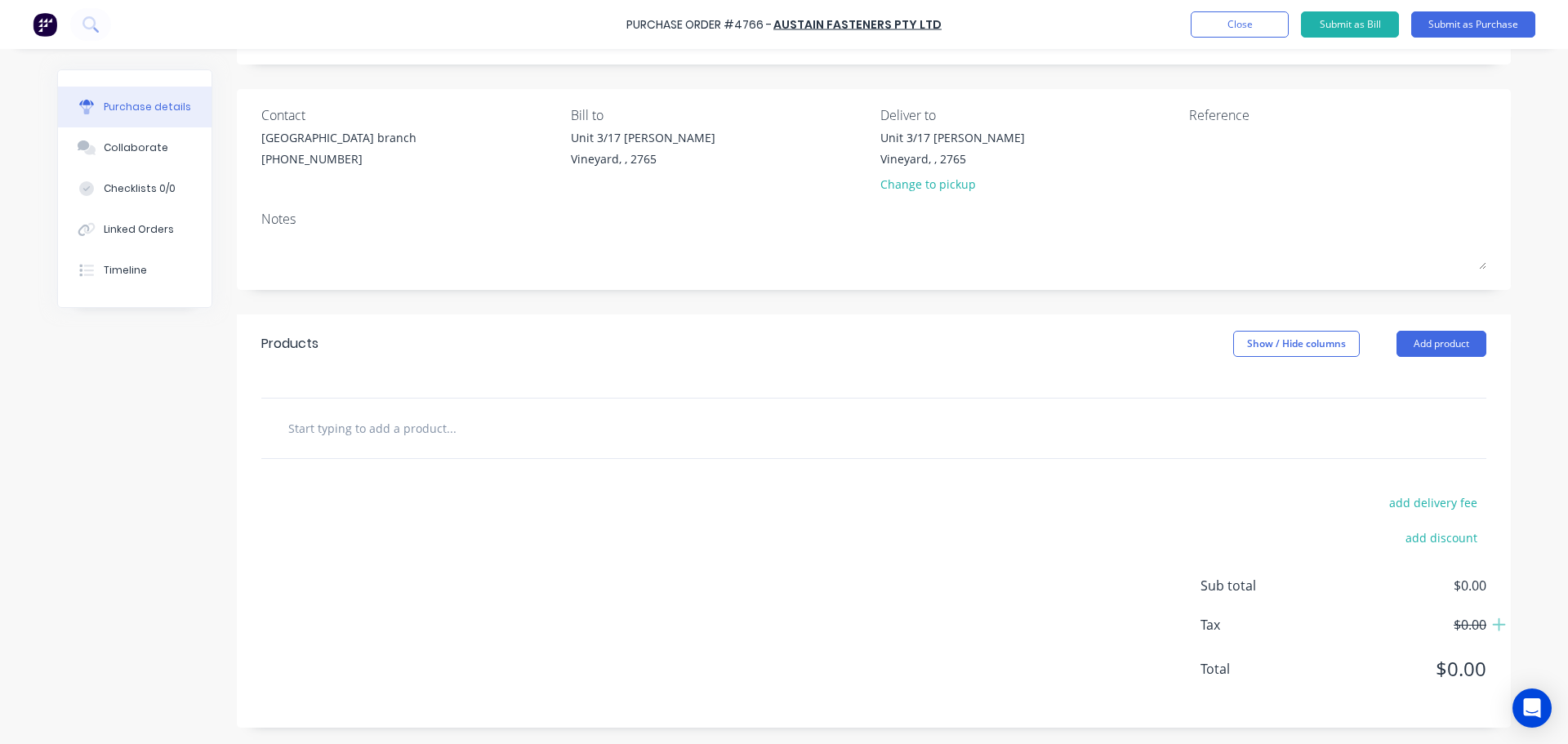
click at [394, 421] on input "text" at bounding box center [450, 428] width 326 height 33
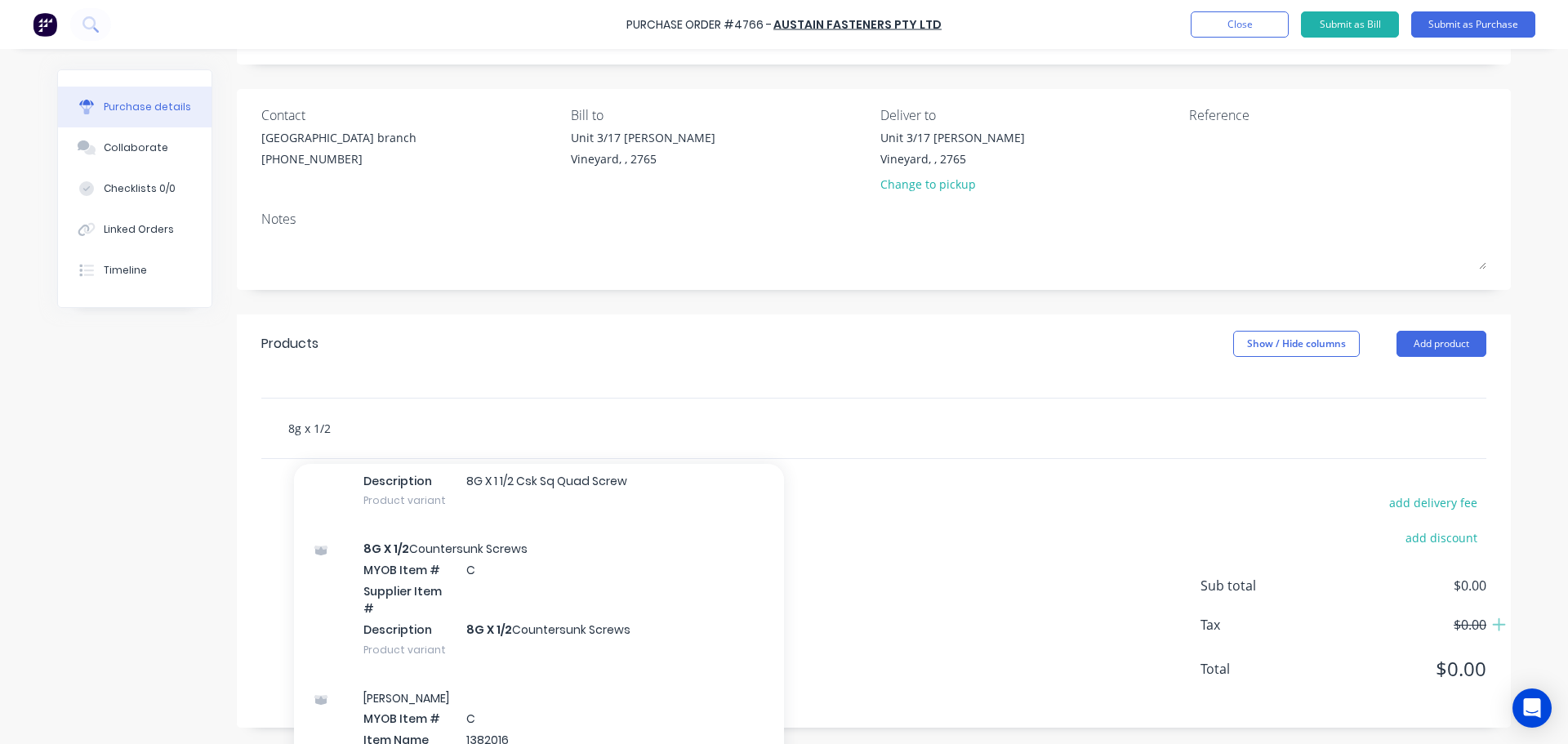
scroll to position [654, 0]
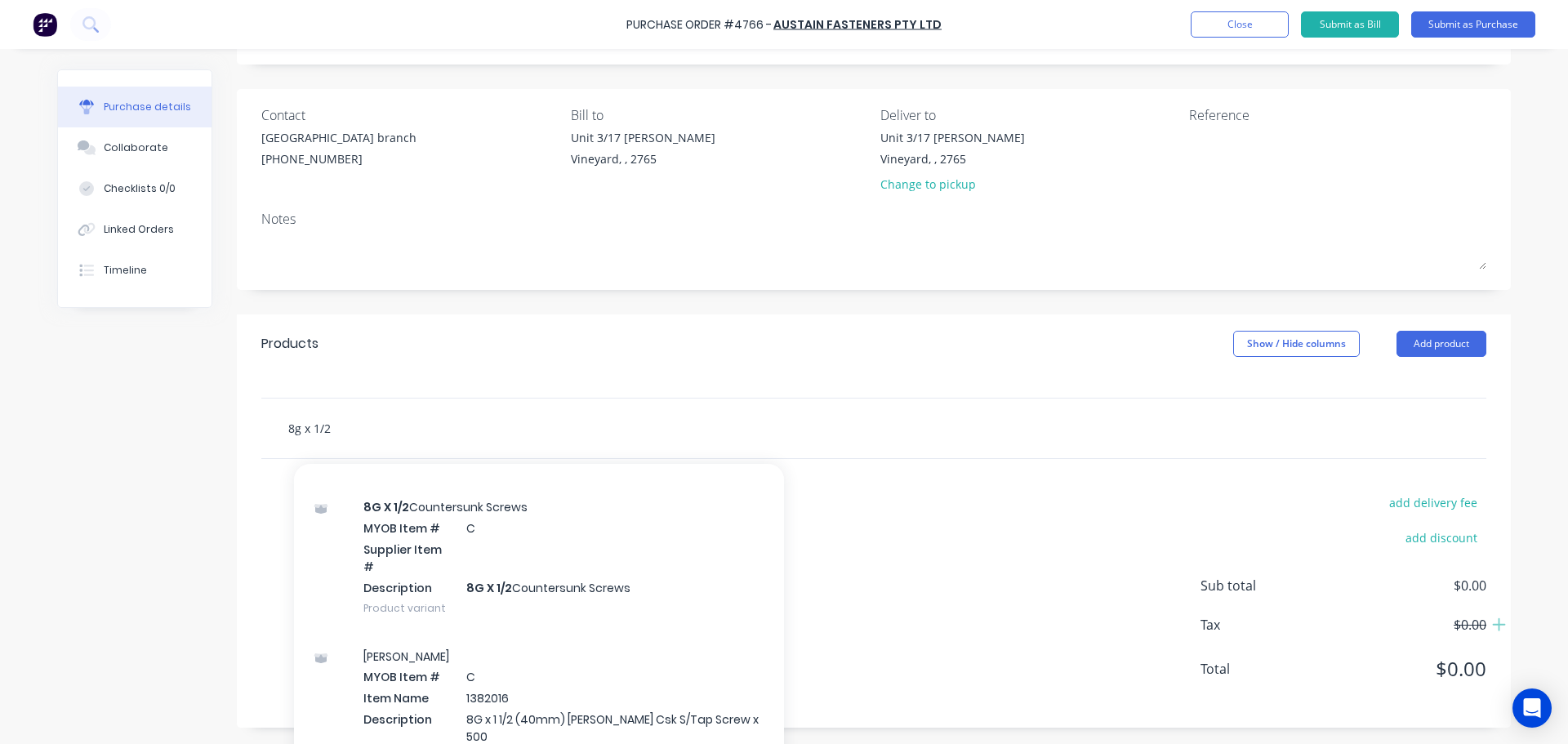
click at [351, 431] on input "8g x 1/2" at bounding box center [450, 428] width 326 height 33
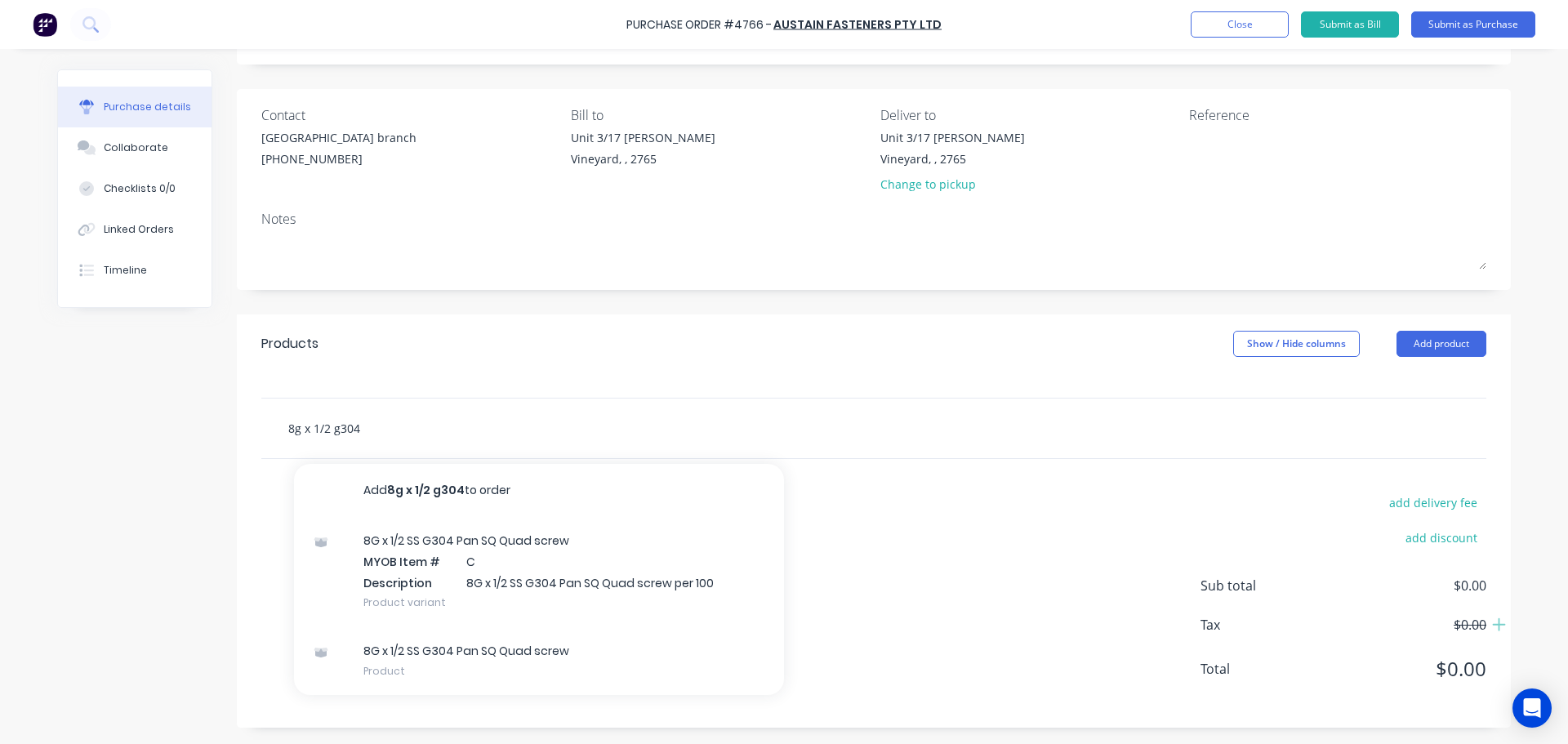
click at [311, 431] on input "8g x 1/2 g304" at bounding box center [450, 428] width 326 height 33
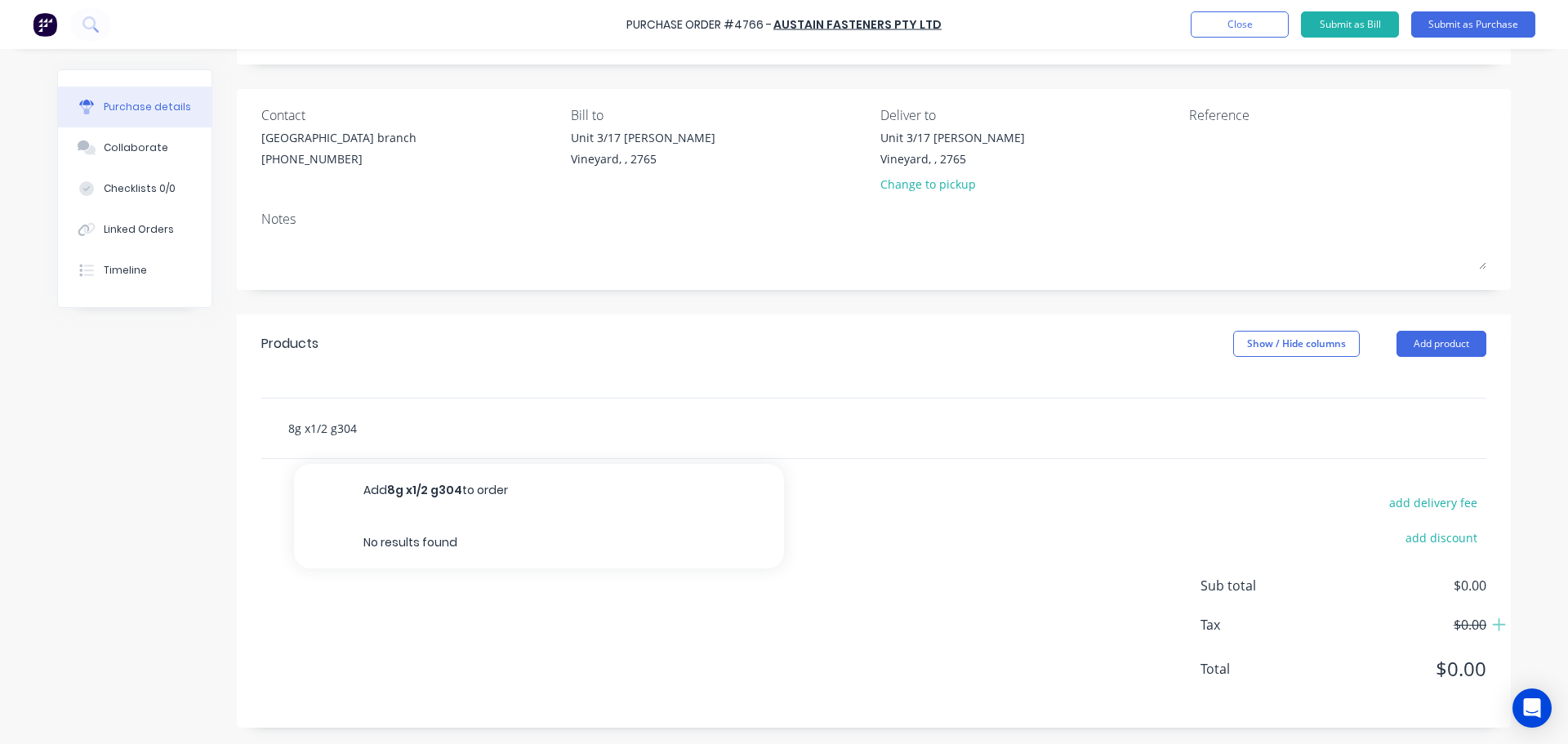
click at [298, 428] on input "8g x1/2 g304" at bounding box center [450, 428] width 326 height 33
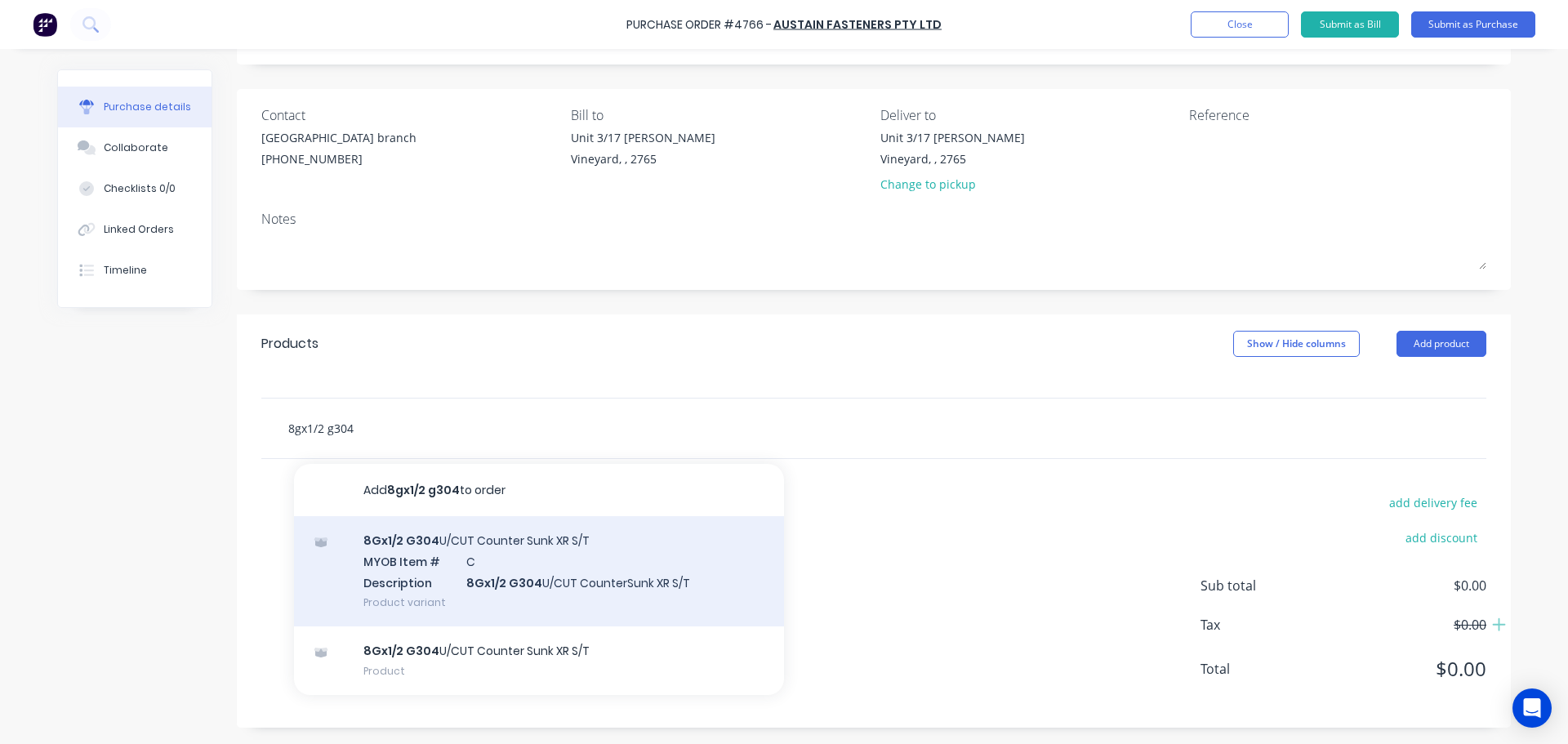
type input "8gx1/2 g304"
click at [602, 598] on div "8Gx1/2 G304 U/CUT Counter Sunk XR S/T MYOB Item # C Description 8Gx1/2 G304 U/C…" at bounding box center [539, 572] width 490 height 111
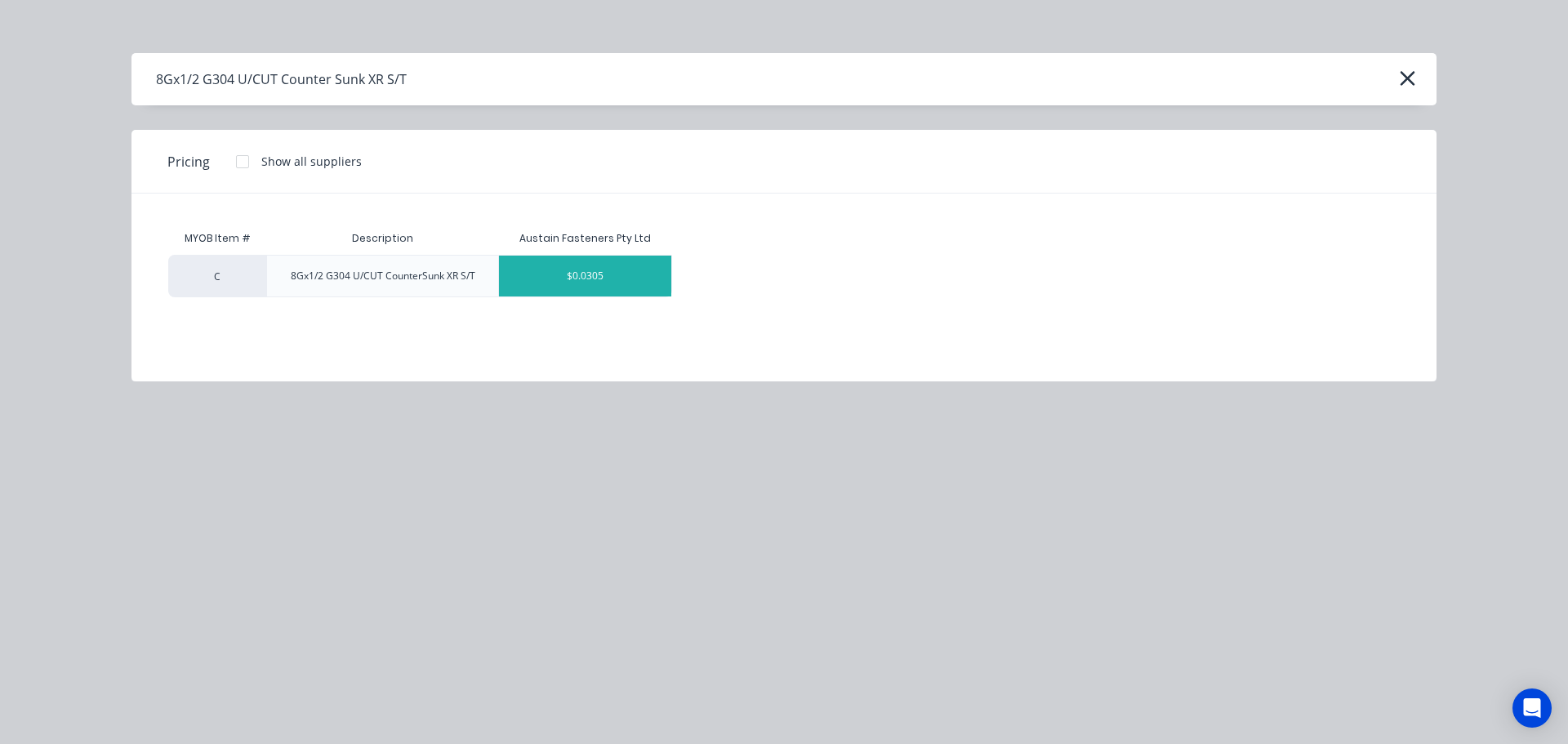
click at [617, 277] on div "$0.0305" at bounding box center [584, 276] width 172 height 41
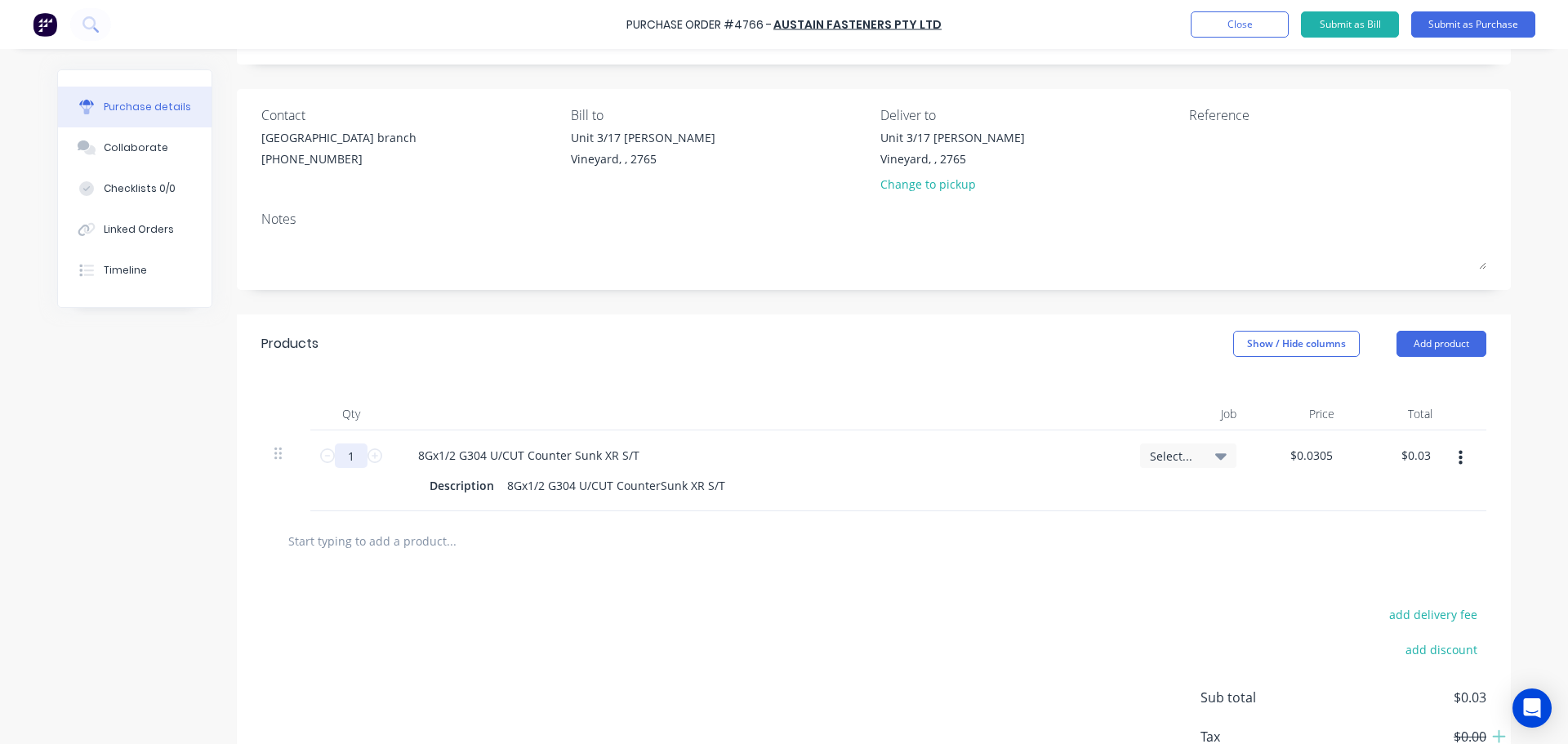
click at [350, 458] on input "1" at bounding box center [351, 456] width 33 height 24
type input "10"
type input "$0.31"
type input "100"
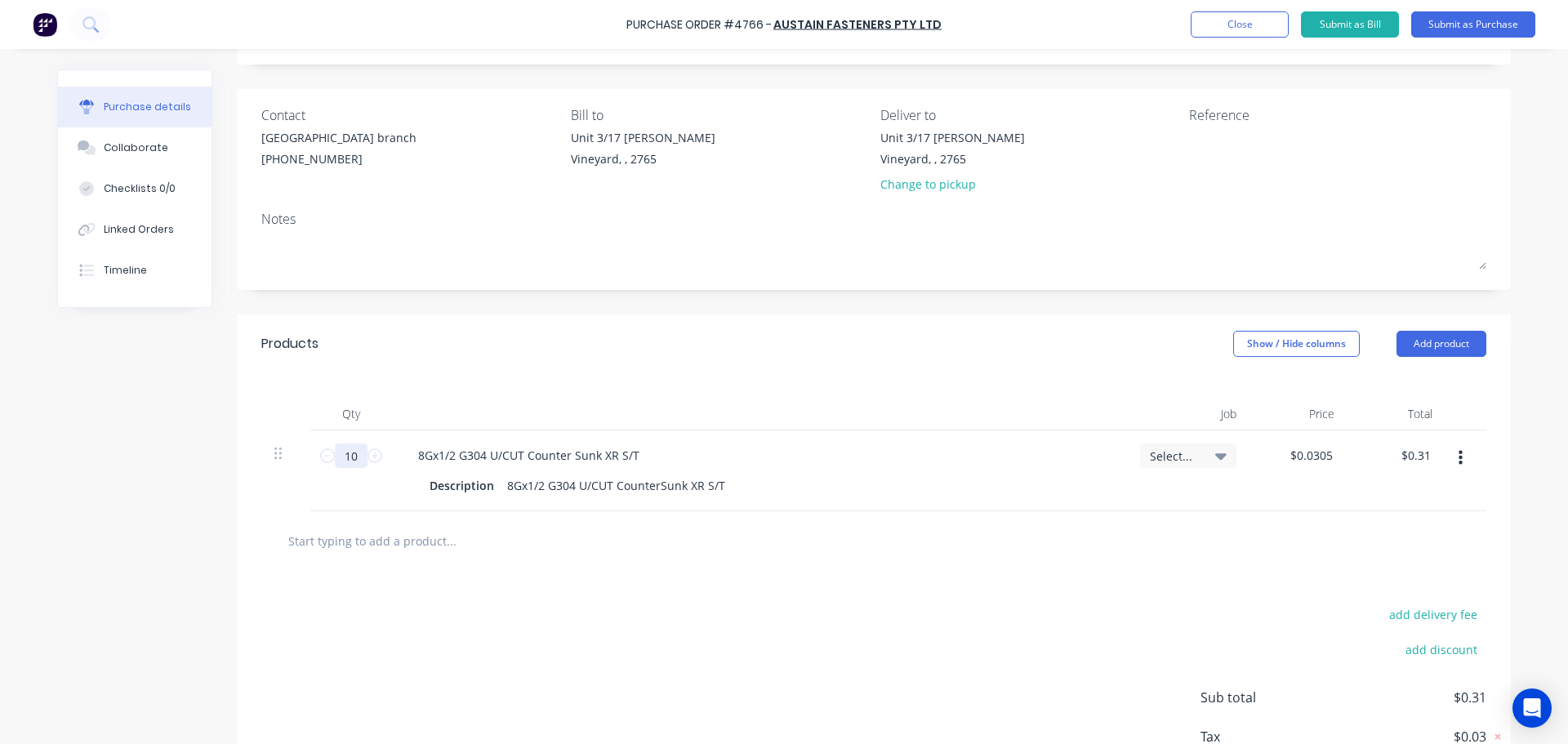
type input "$3.05"
type input "1000"
type input "$30.50"
type input "1000"
click at [548, 542] on input "text" at bounding box center [450, 541] width 326 height 33
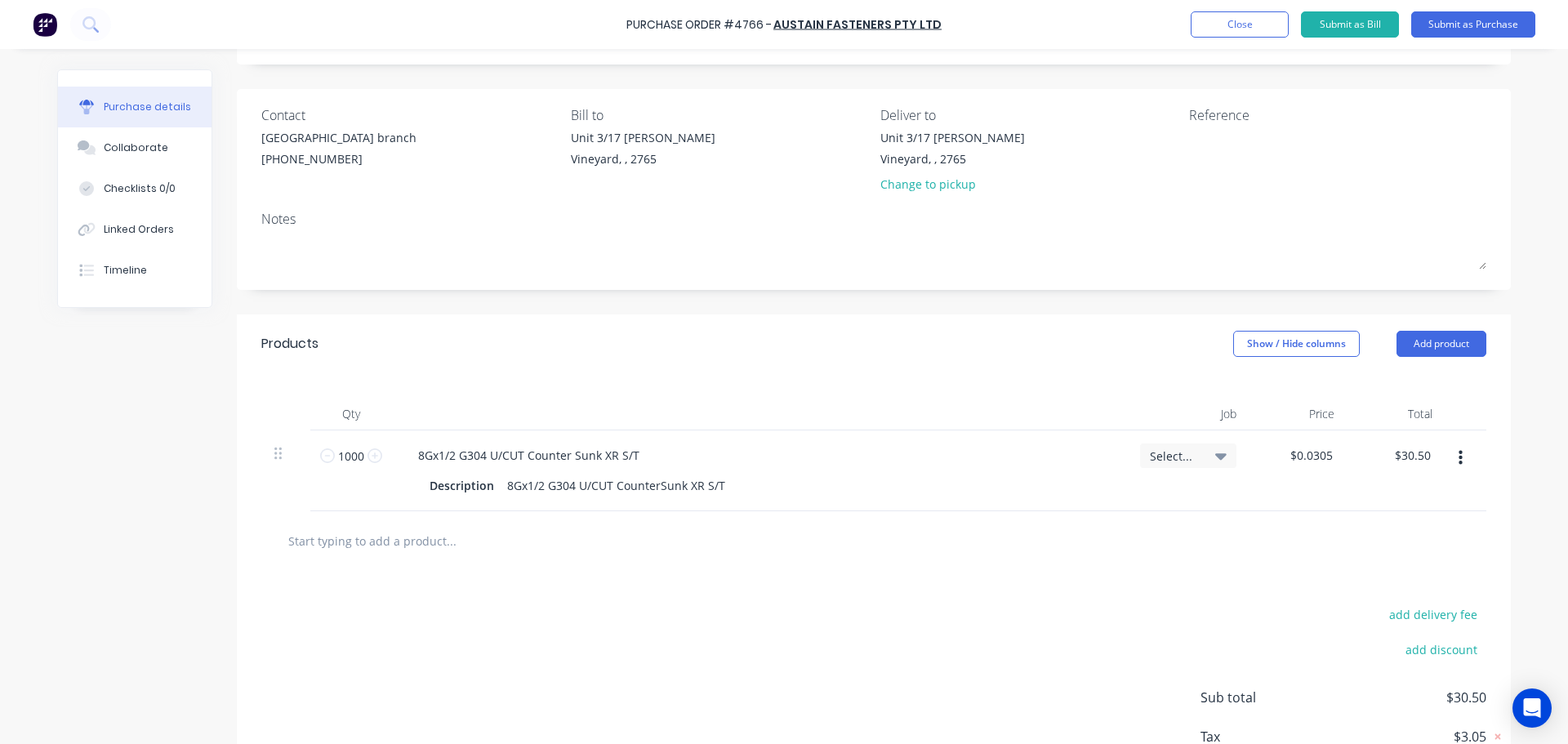
click at [401, 539] on input "text" at bounding box center [450, 541] width 326 height 33
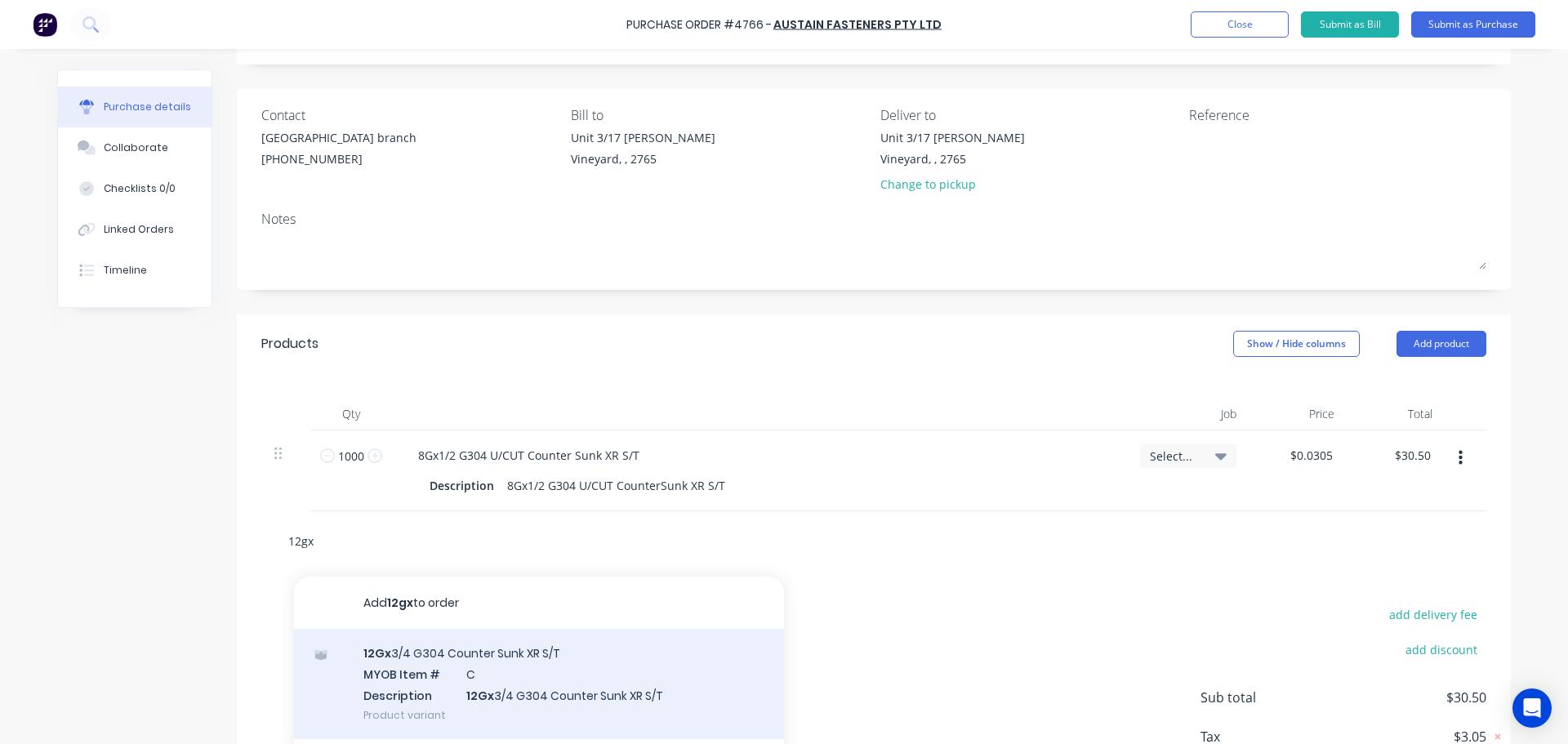
type input "12gx"
click at [504, 696] on div "12Gx 3/4 G304 Counter Sunk XR S/T MYOB Item # C Description 12Gx 3/4 G304 Count…" at bounding box center [539, 685] width 490 height 111
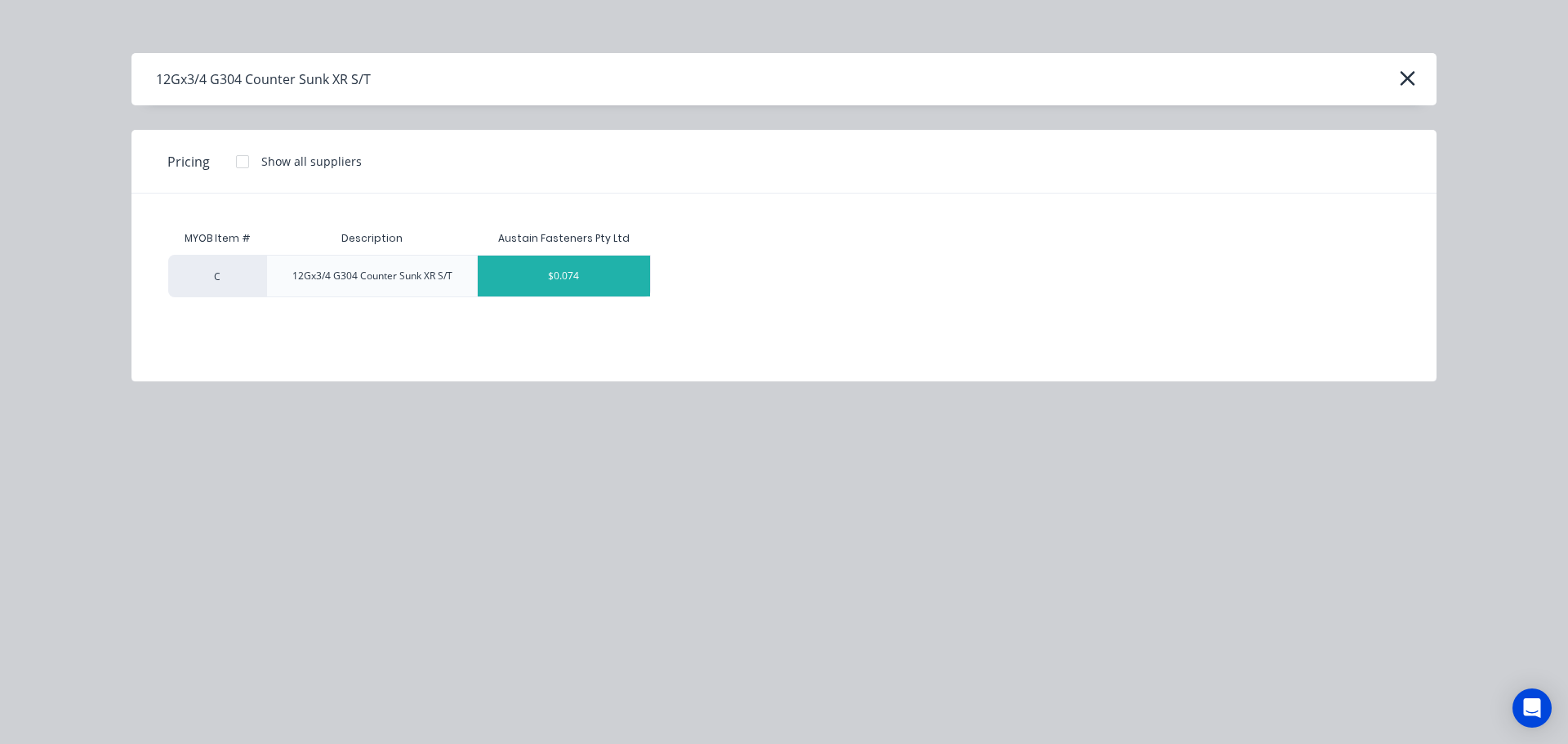
click at [607, 265] on div "$0.074" at bounding box center [563, 276] width 172 height 41
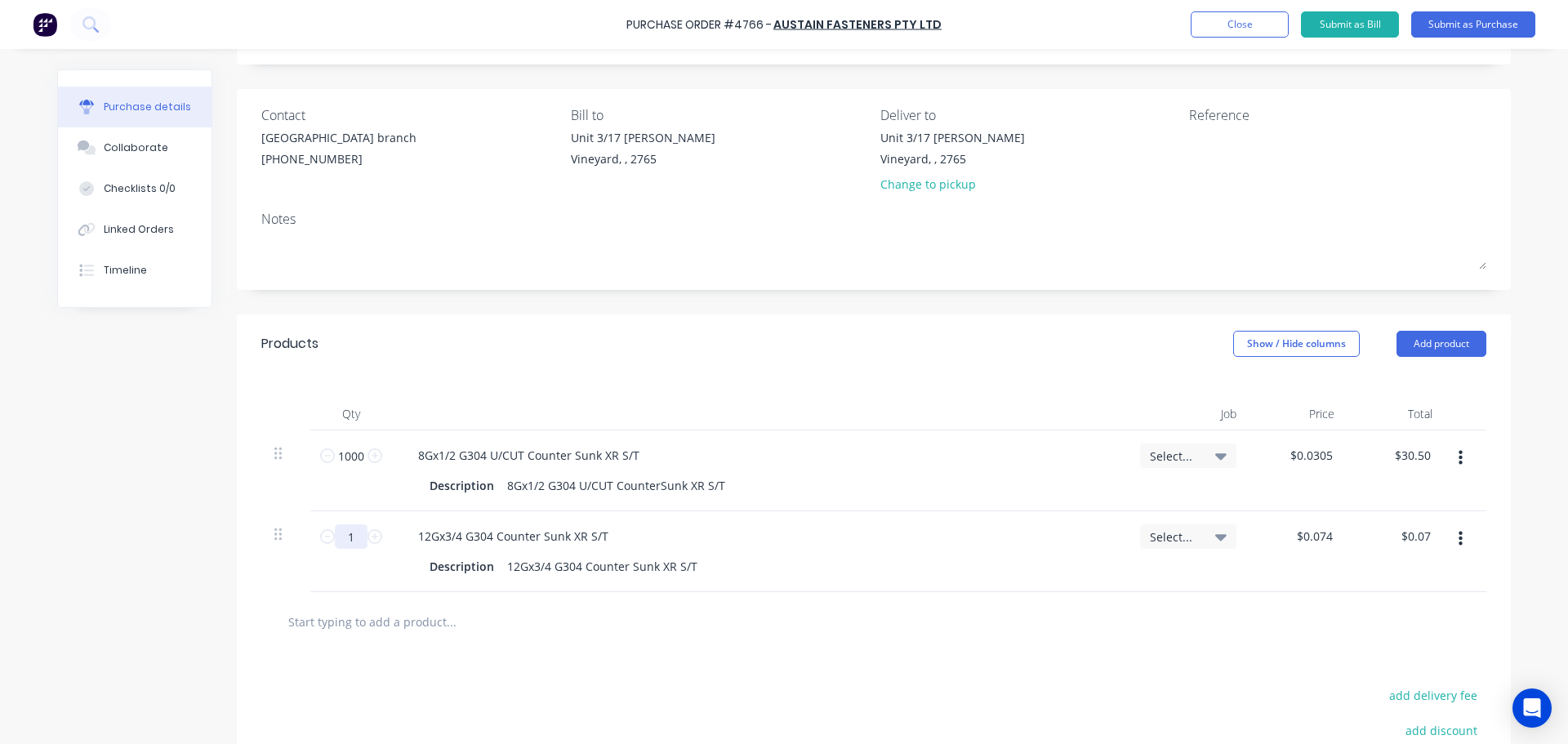
click at [351, 542] on input "1" at bounding box center [351, 536] width 33 height 24
type input "13"
type input "$0.96"
click at [696, 566] on div "Description 12Gx3/4 G304 Counter Sunk XR S/T" at bounding box center [756, 566] width 666 height 23
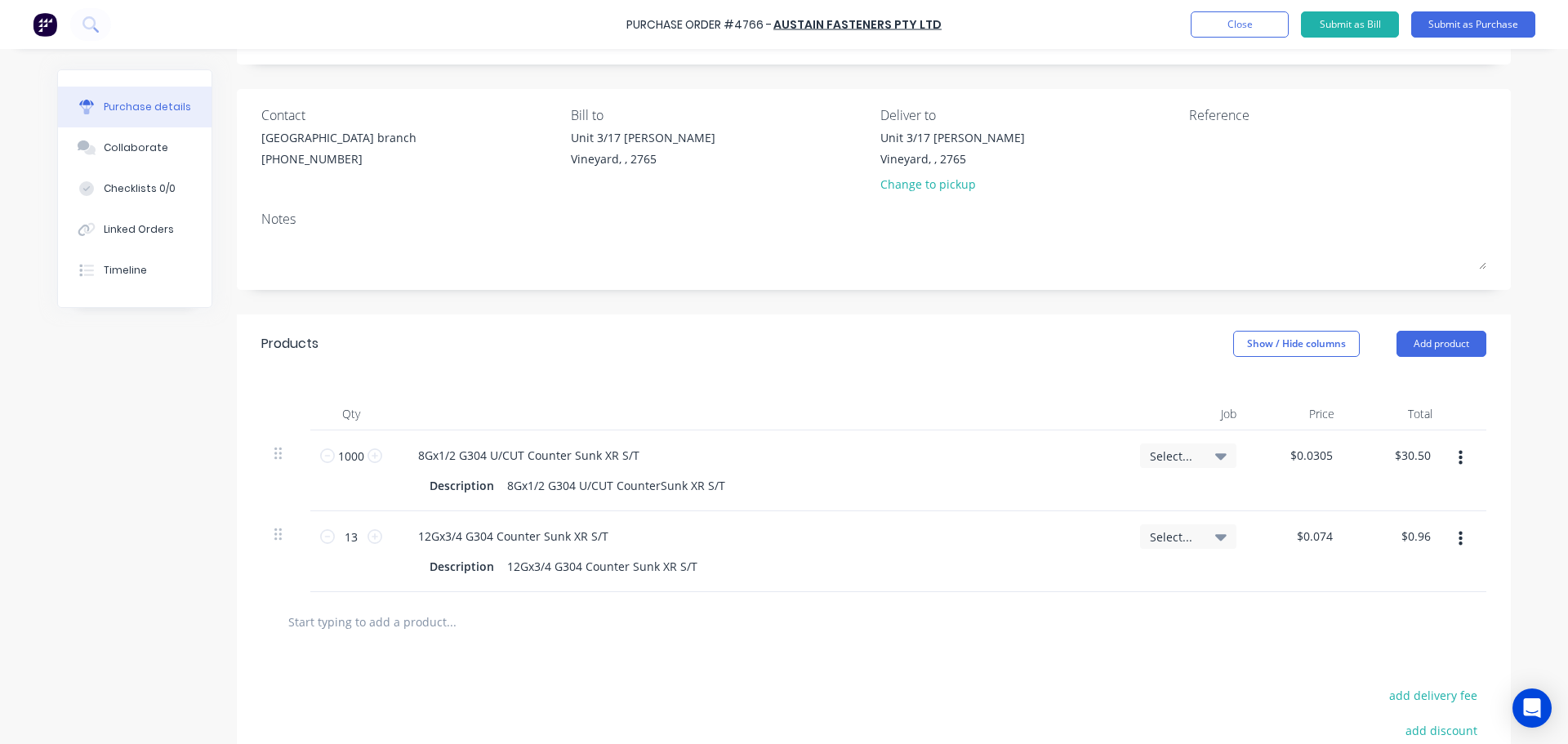
click at [907, 550] on div "12Gx3/4 G304 Counter Sunk XR S/T Description 12Gx3/4 G304 Counter Sunk XR S/T" at bounding box center [759, 552] width 735 height 81
click at [349, 534] on input "13" at bounding box center [351, 536] width 33 height 24
type input "1"
type input "$0.07"
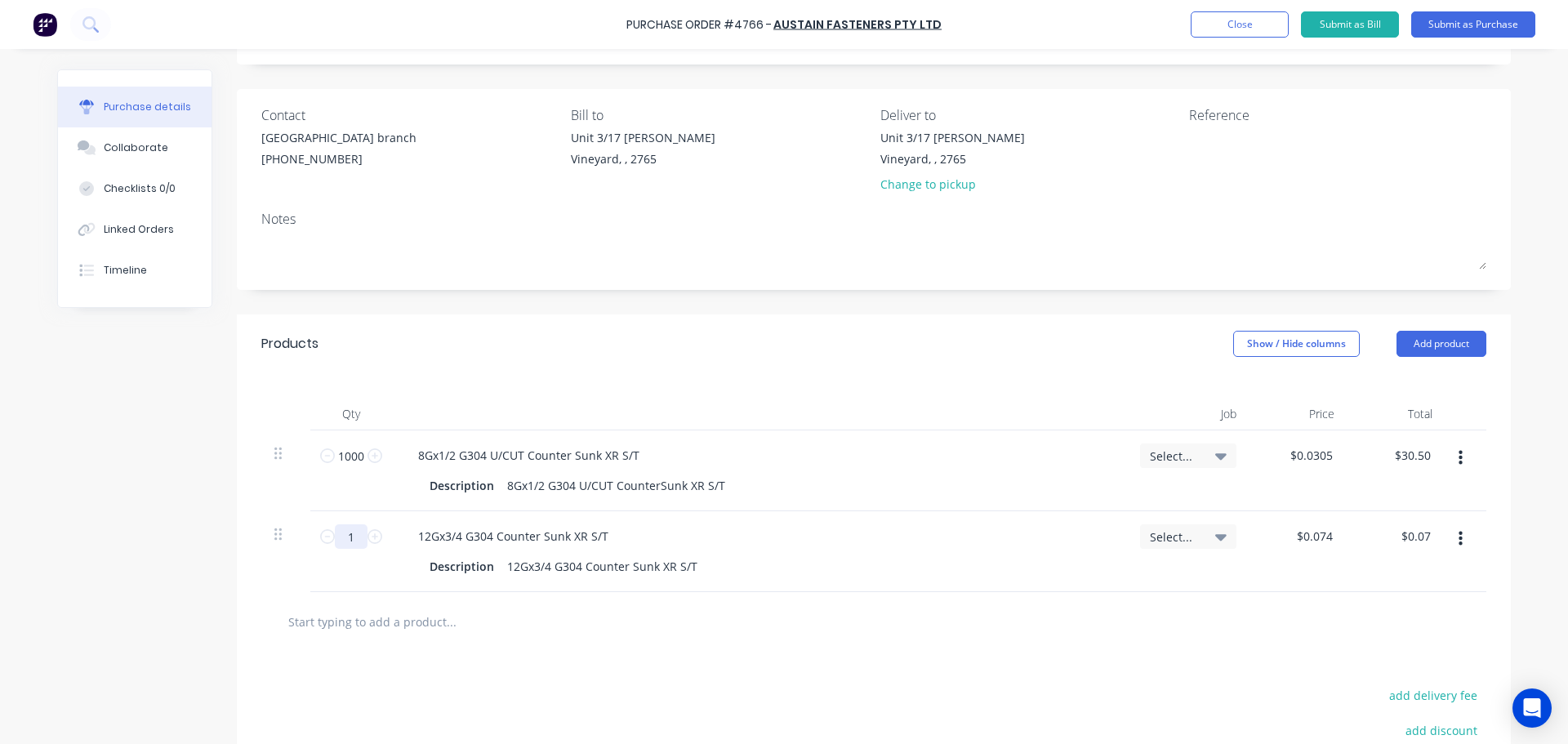
type input "13"
type input "$0.96"
type input "130"
type input "$9.62"
type input "1300"
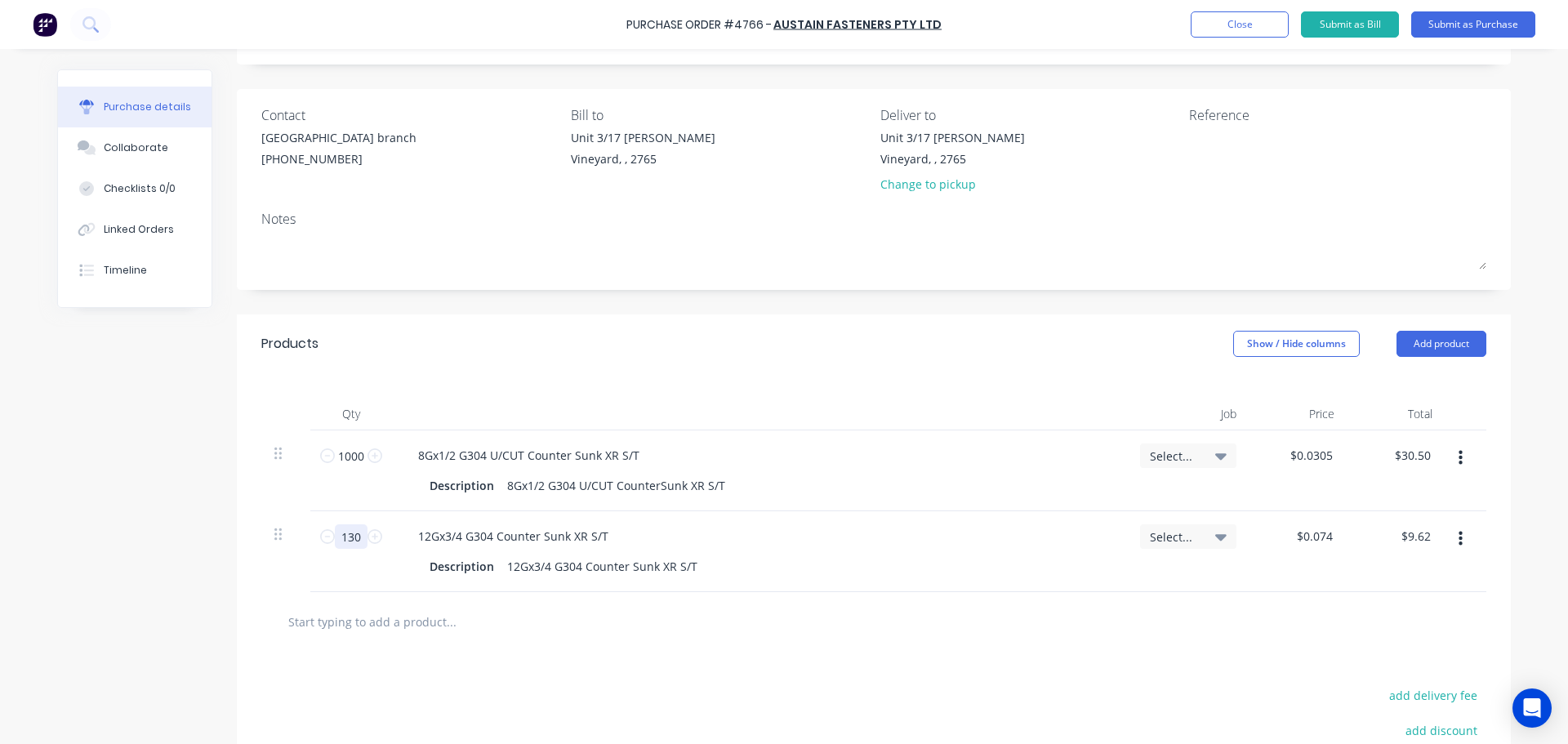
type input "$96.20"
type input "1300"
click at [802, 574] on div "Description 12Gx3/4 G304 Counter Sunk XR S/T" at bounding box center [756, 566] width 666 height 23
click at [932, 631] on div at bounding box center [874, 622] width 1199 height 33
click at [599, 646] on div at bounding box center [874, 622] width 1225 height 59
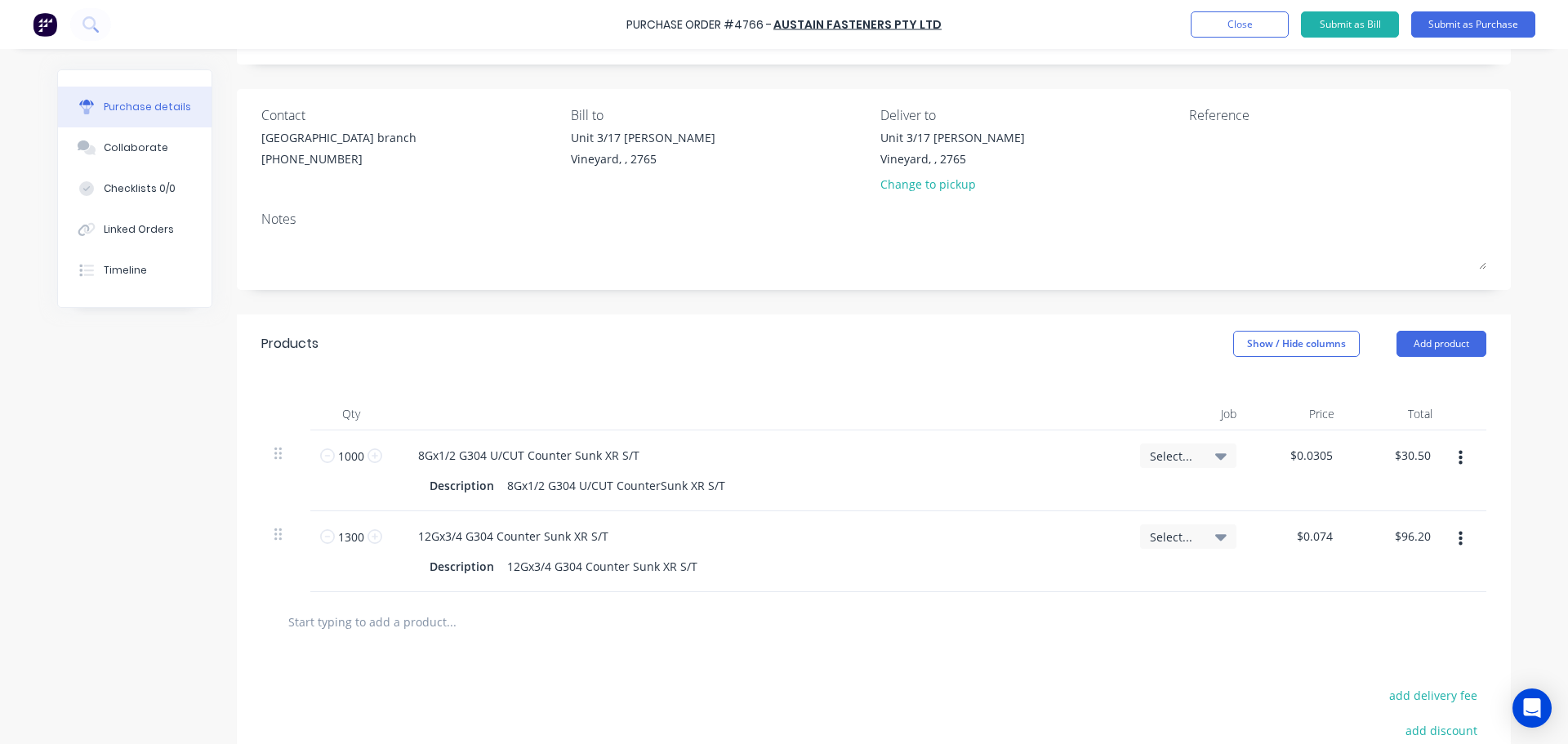
click at [485, 629] on input "text" at bounding box center [450, 622] width 326 height 33
click at [457, 636] on input "text" at bounding box center [450, 622] width 326 height 33
click at [353, 626] on input "text" at bounding box center [450, 622] width 326 height 33
click at [367, 617] on input "text" at bounding box center [450, 622] width 326 height 33
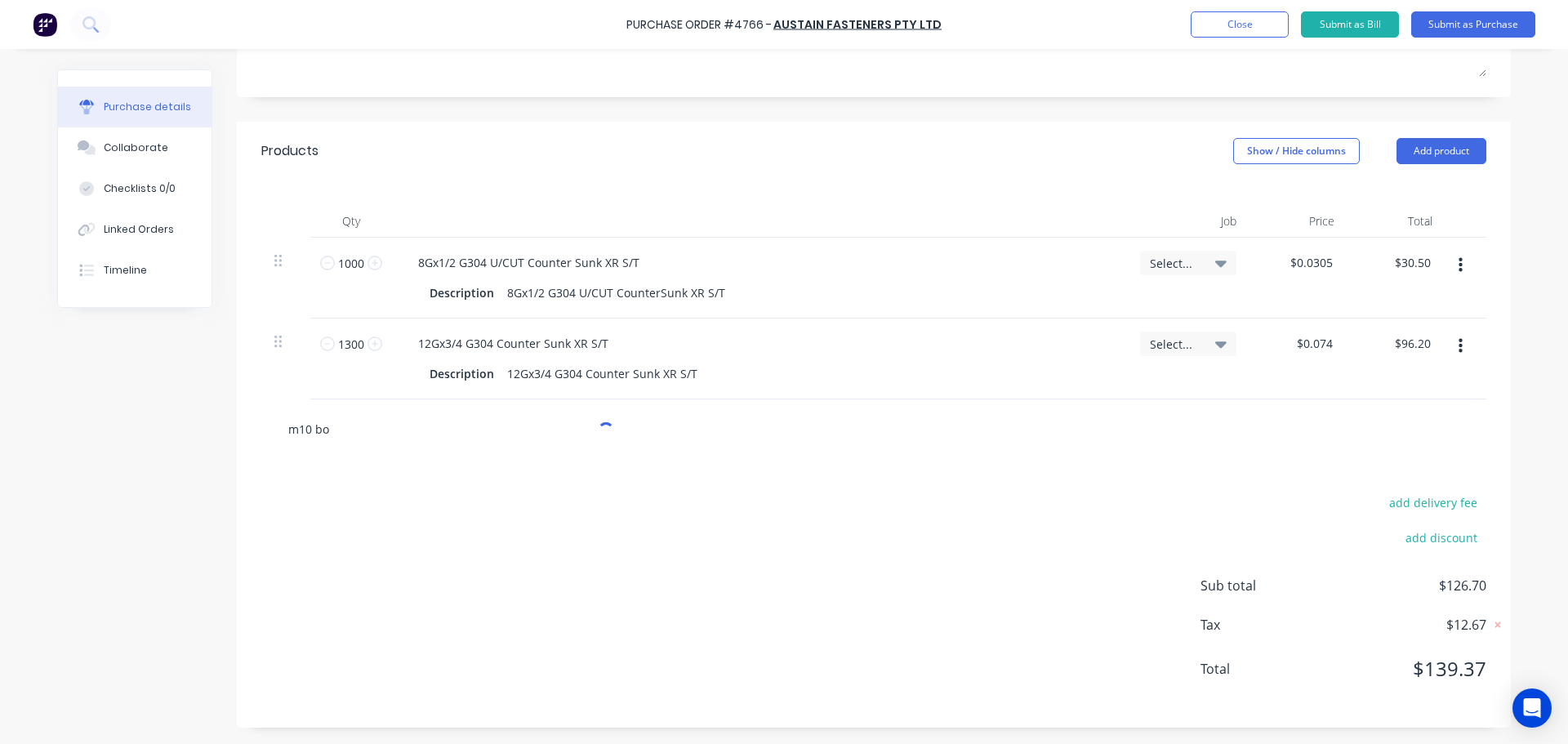
scroll to position [307, 0]
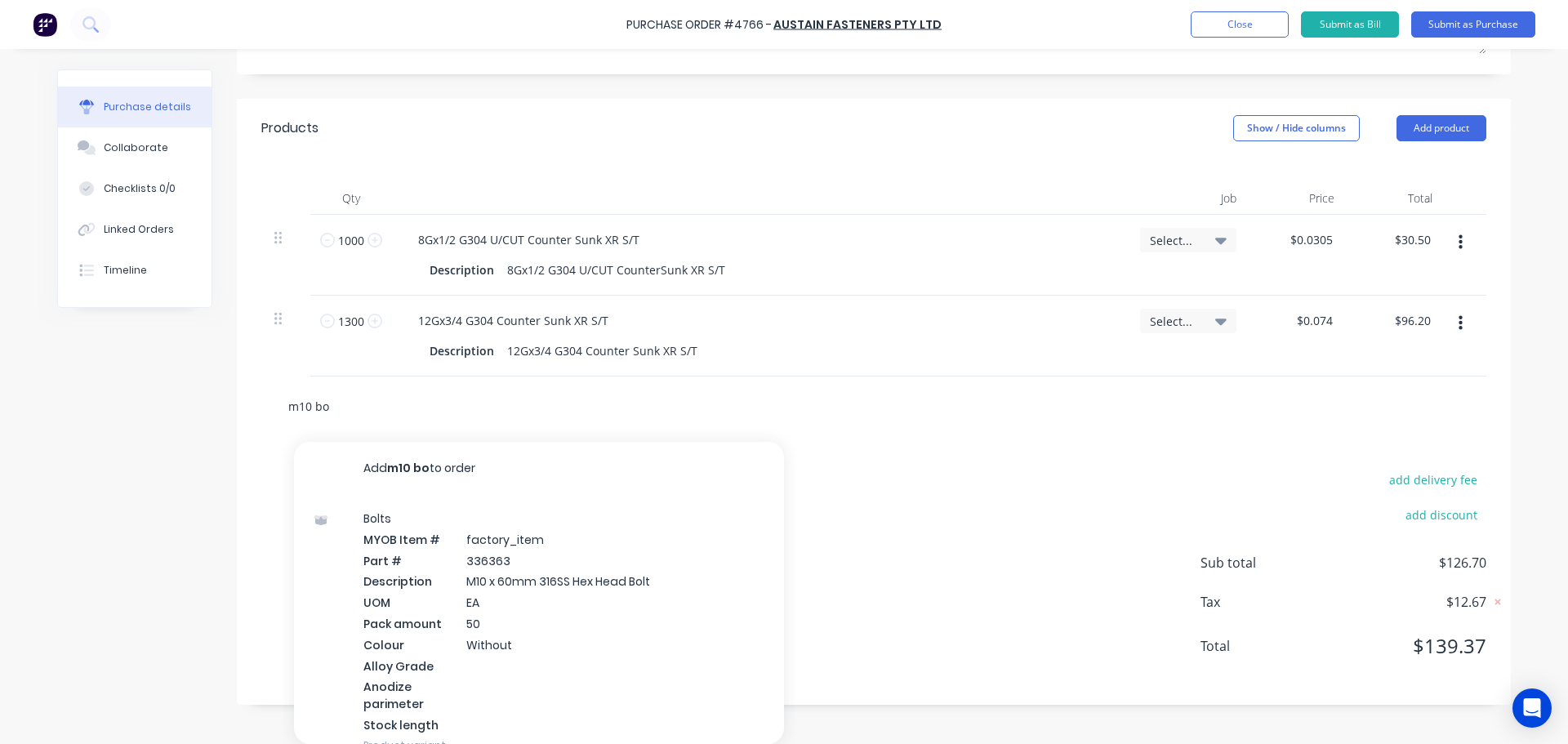
drag, startPoint x: 335, startPoint y: 409, endPoint x: 265, endPoint y: 423, distance: 71.4
click at [265, 423] on div "m10 bo Add m10 bo to order Bolts MYOB Item # factory_item Part # 336363 Descrip…" at bounding box center [874, 406] width 1225 height 59
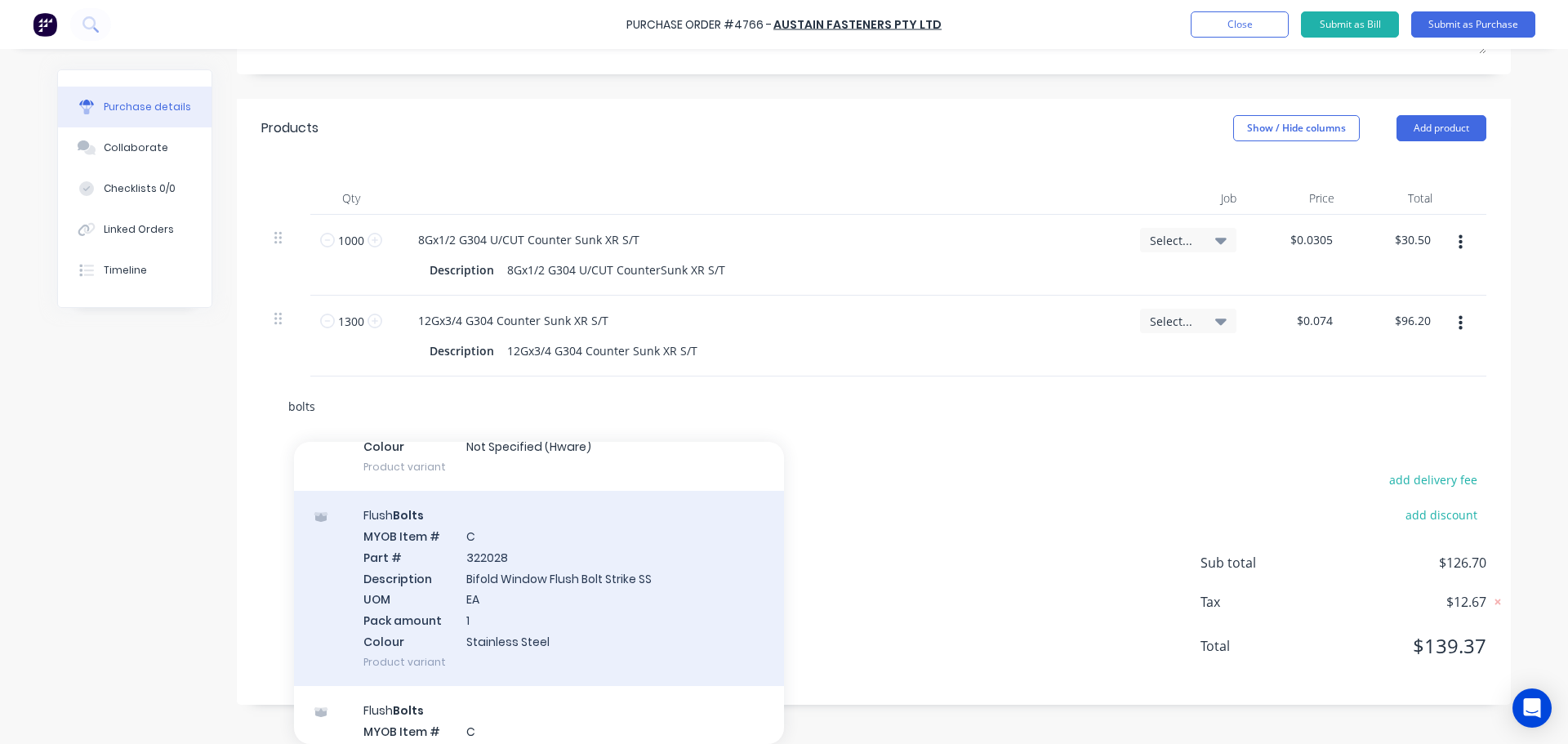
scroll to position [572, 0]
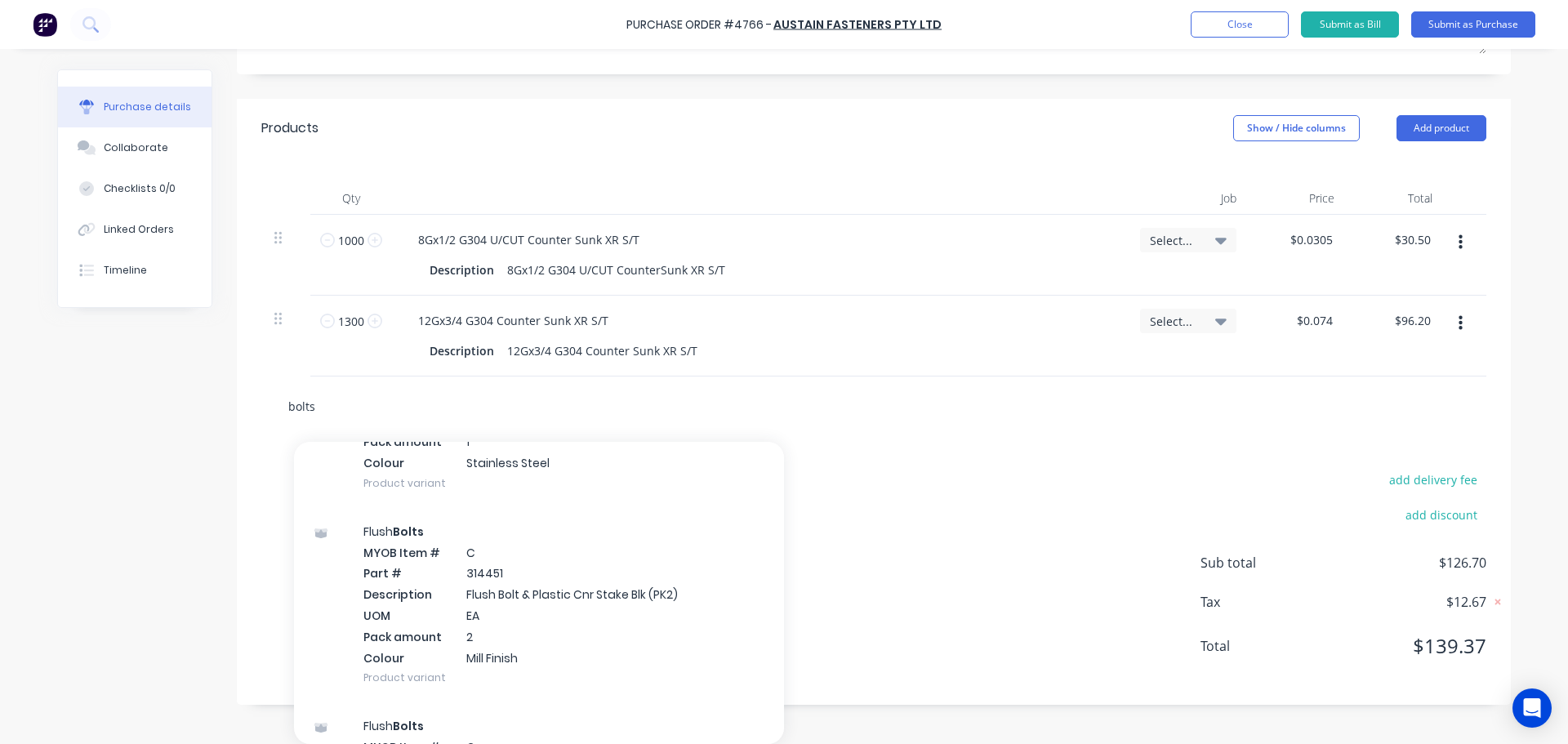
drag, startPoint x: 363, startPoint y: 401, endPoint x: 254, endPoint y: 422, distance: 111.0
click at [254, 422] on div "bolts Add bolts to order Flush Bolts MYOB Item # C Part # 322029 Description Bi…" at bounding box center [874, 406] width 1274 height 59
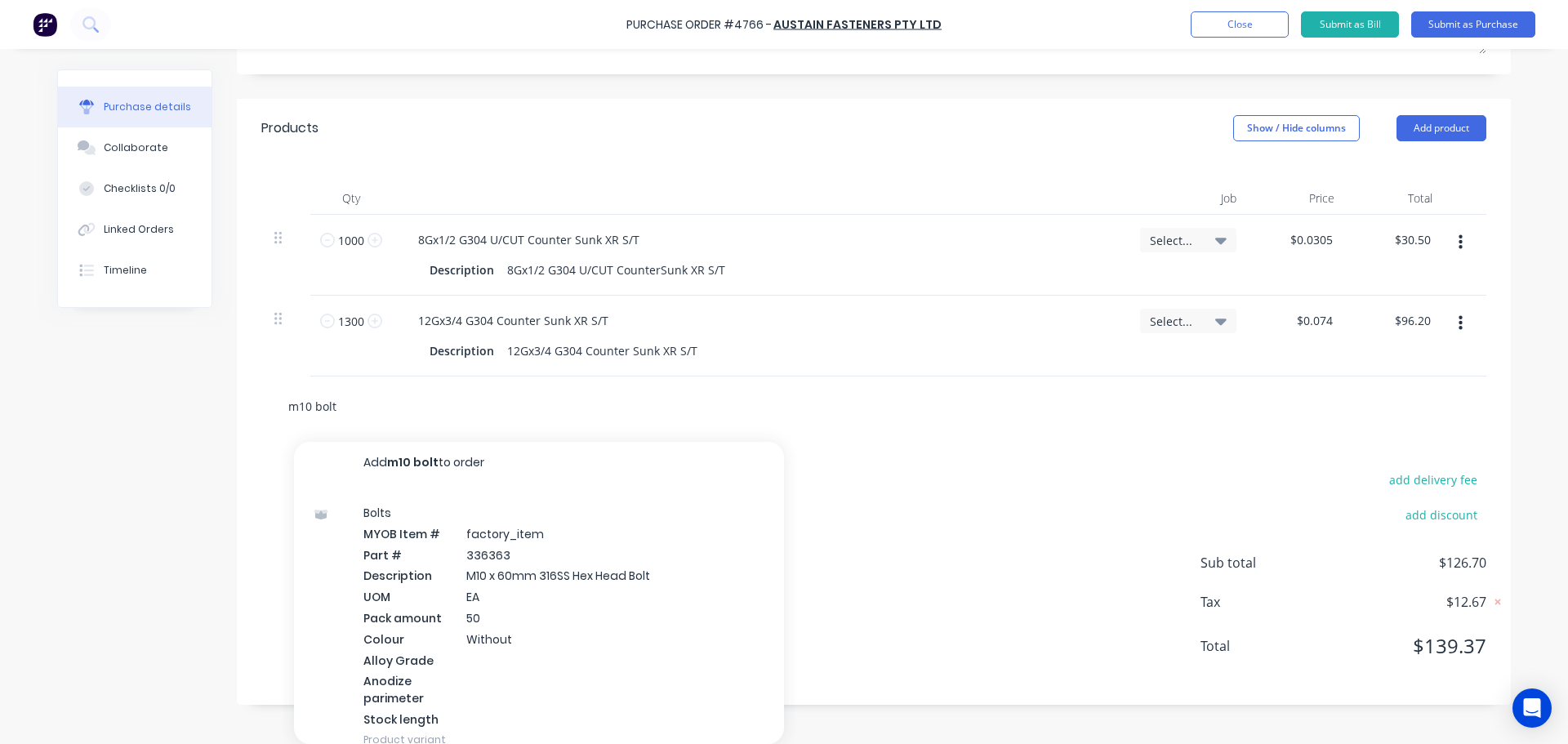
scroll to position [0, 0]
type input "m10 bolt"
drag, startPoint x: 339, startPoint y: 414, endPoint x: 227, endPoint y: 419, distance: 112.1
click at [227, 419] on div "Created by Dee Created 02/10/25 Required 02/10/25 Status Draft Contact sydney b…" at bounding box center [784, 233] width 1453 height 943
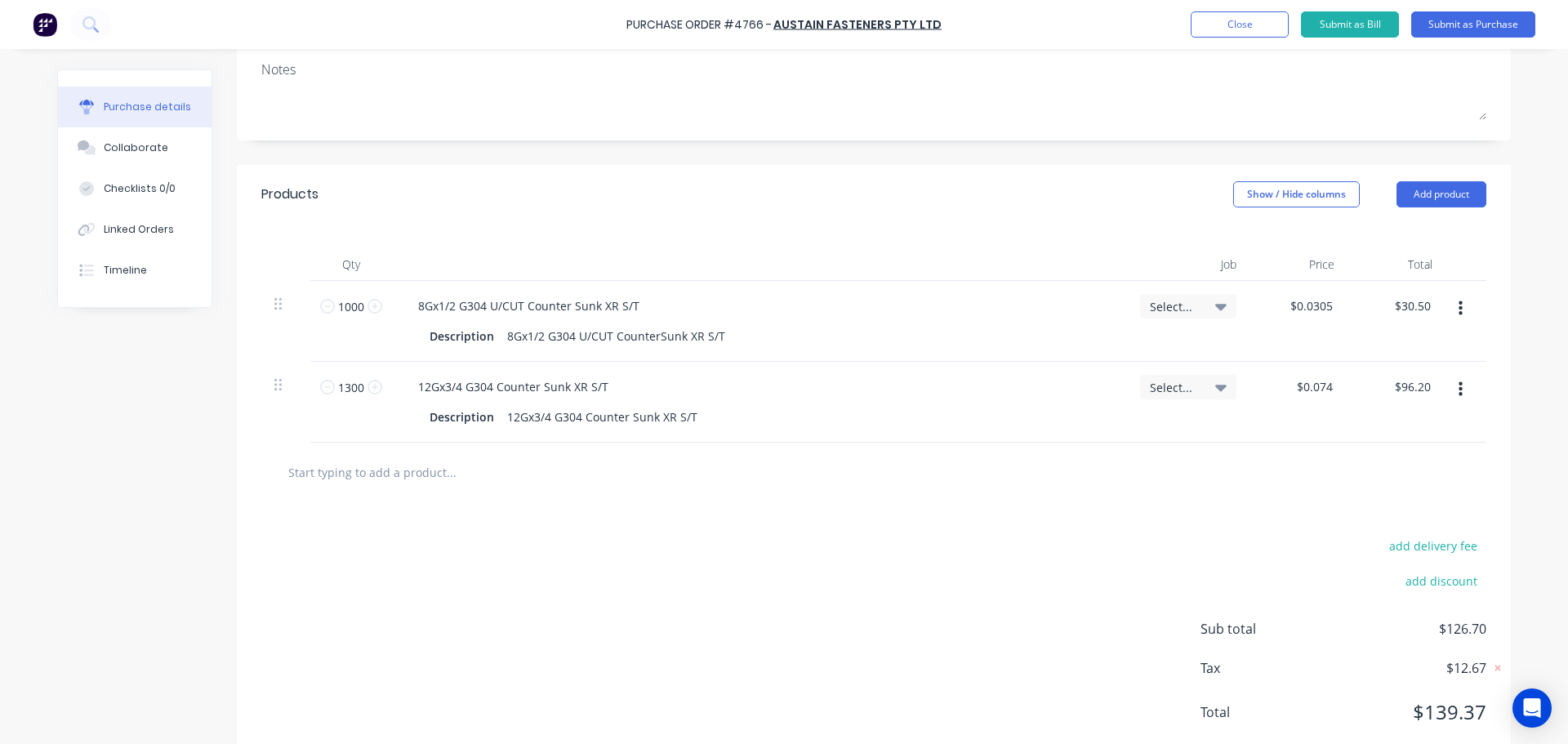
scroll to position [203, 0]
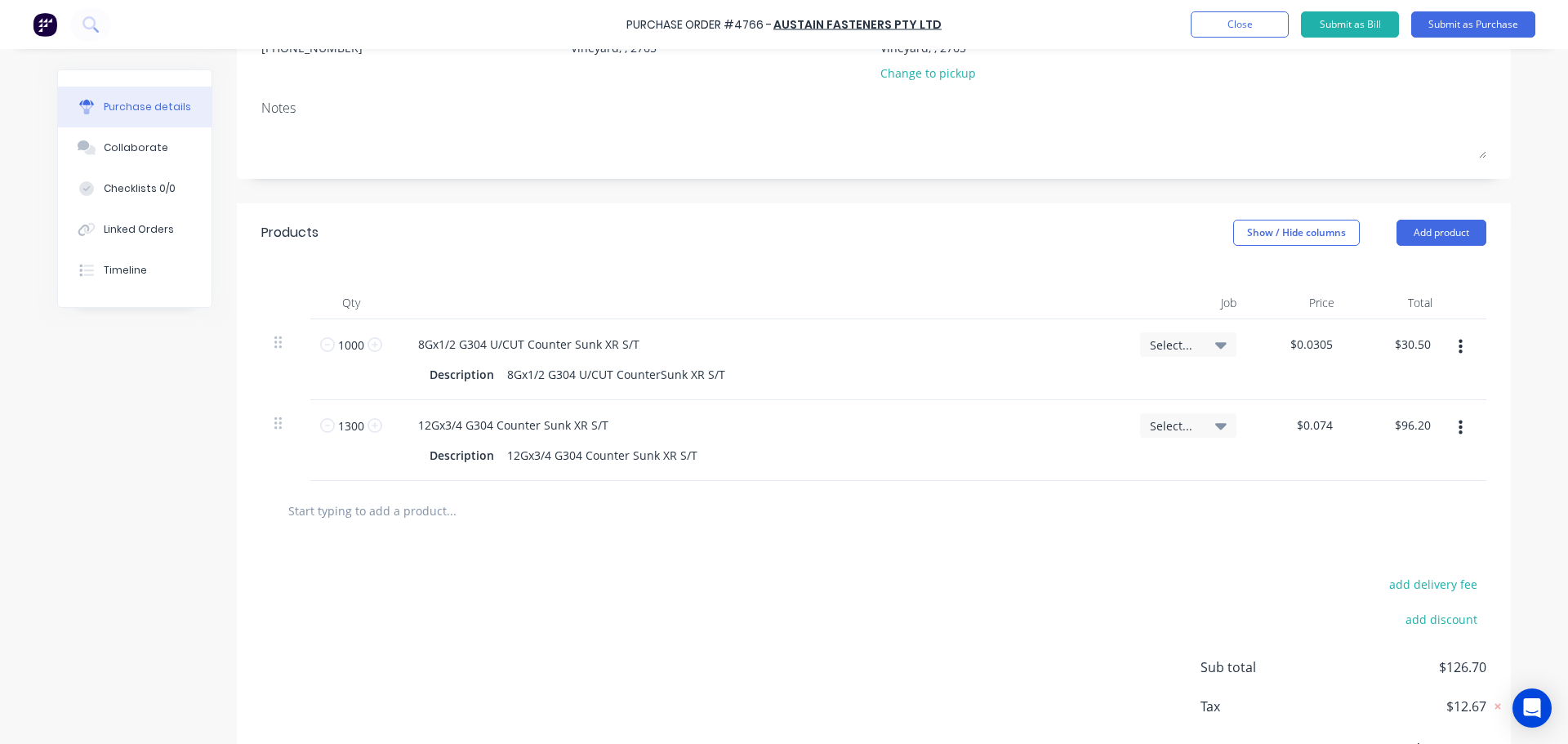
click at [367, 487] on div at bounding box center [874, 510] width 1225 height 59
click at [367, 510] on input "text" at bounding box center [450, 511] width 326 height 33
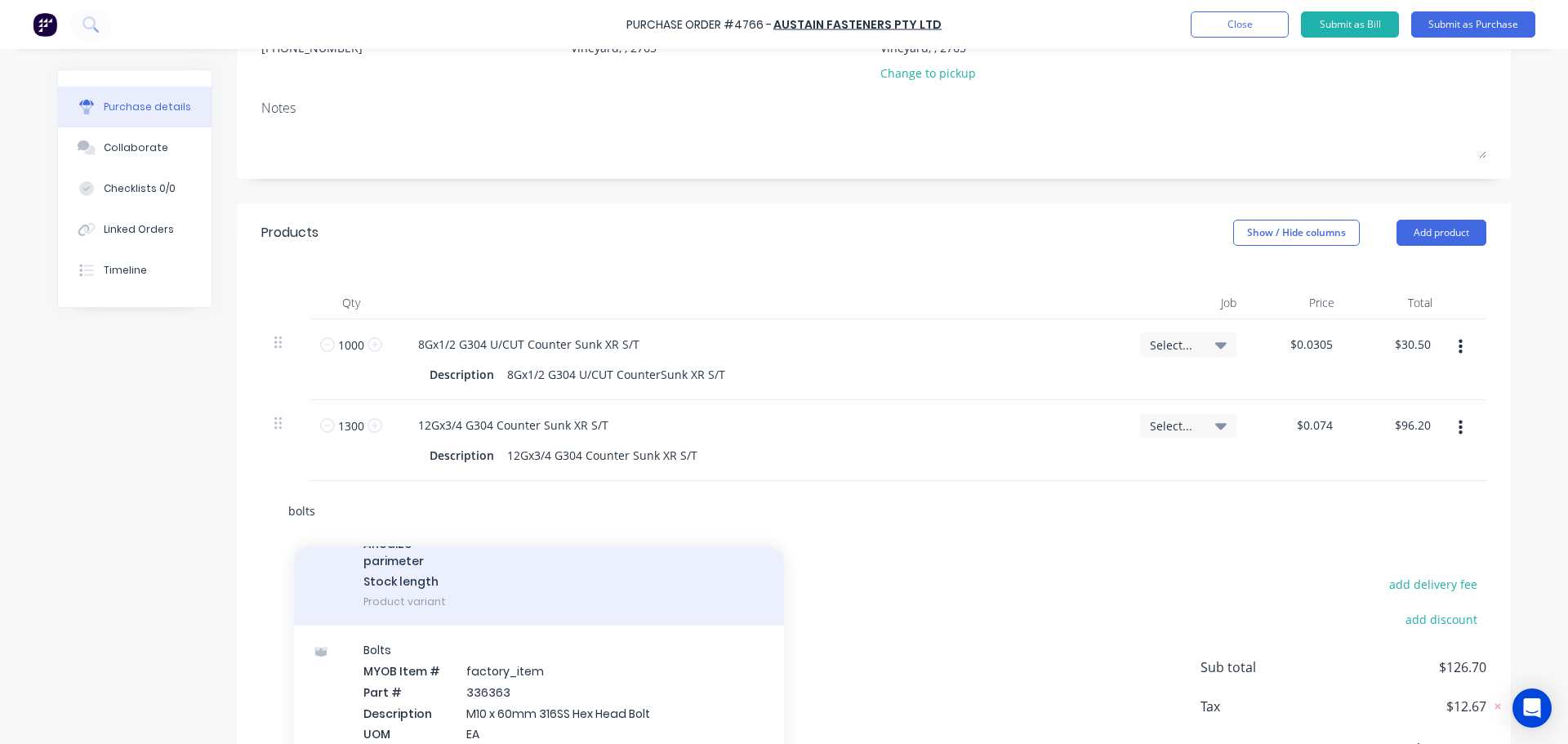
scroll to position [2043, 0]
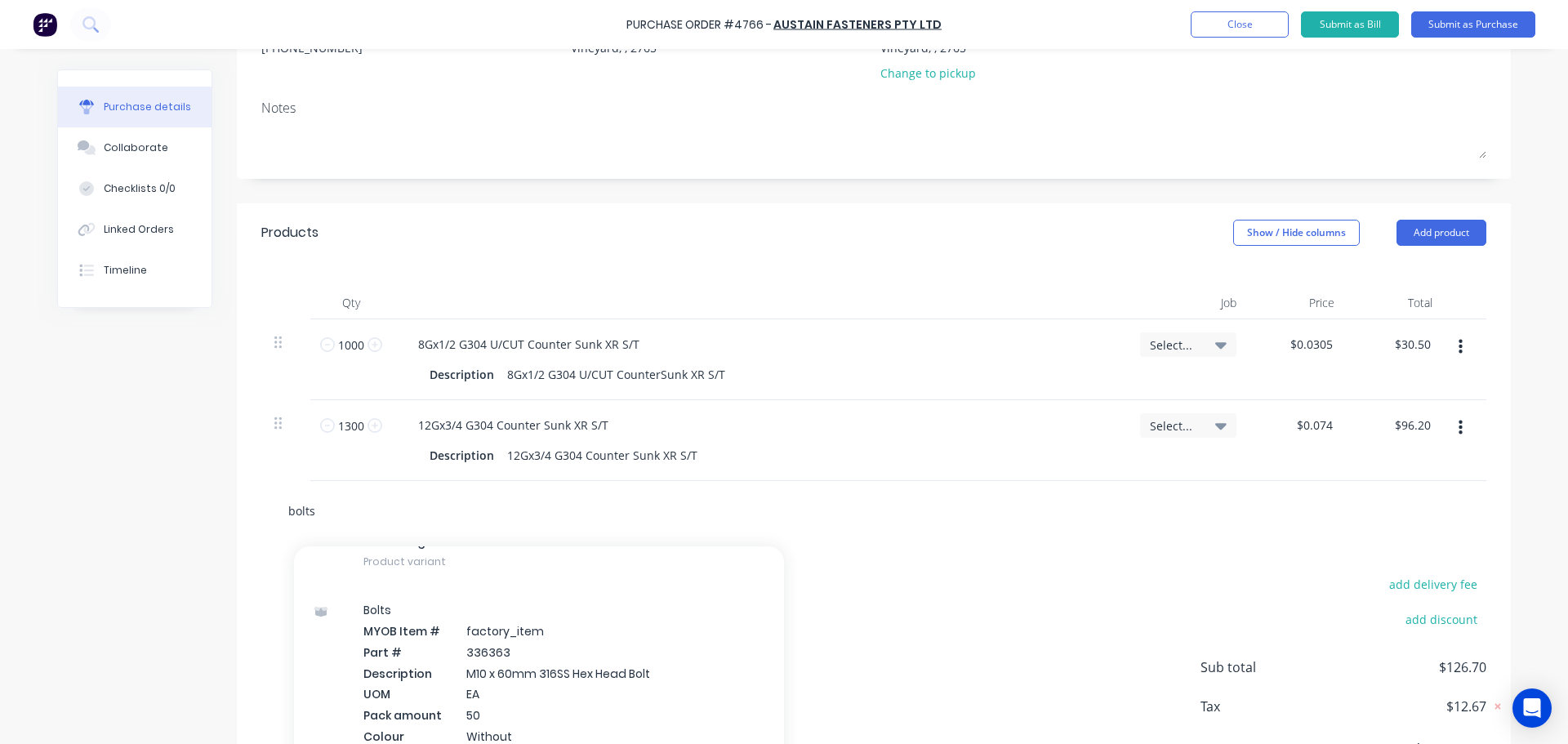
type input "bolts"
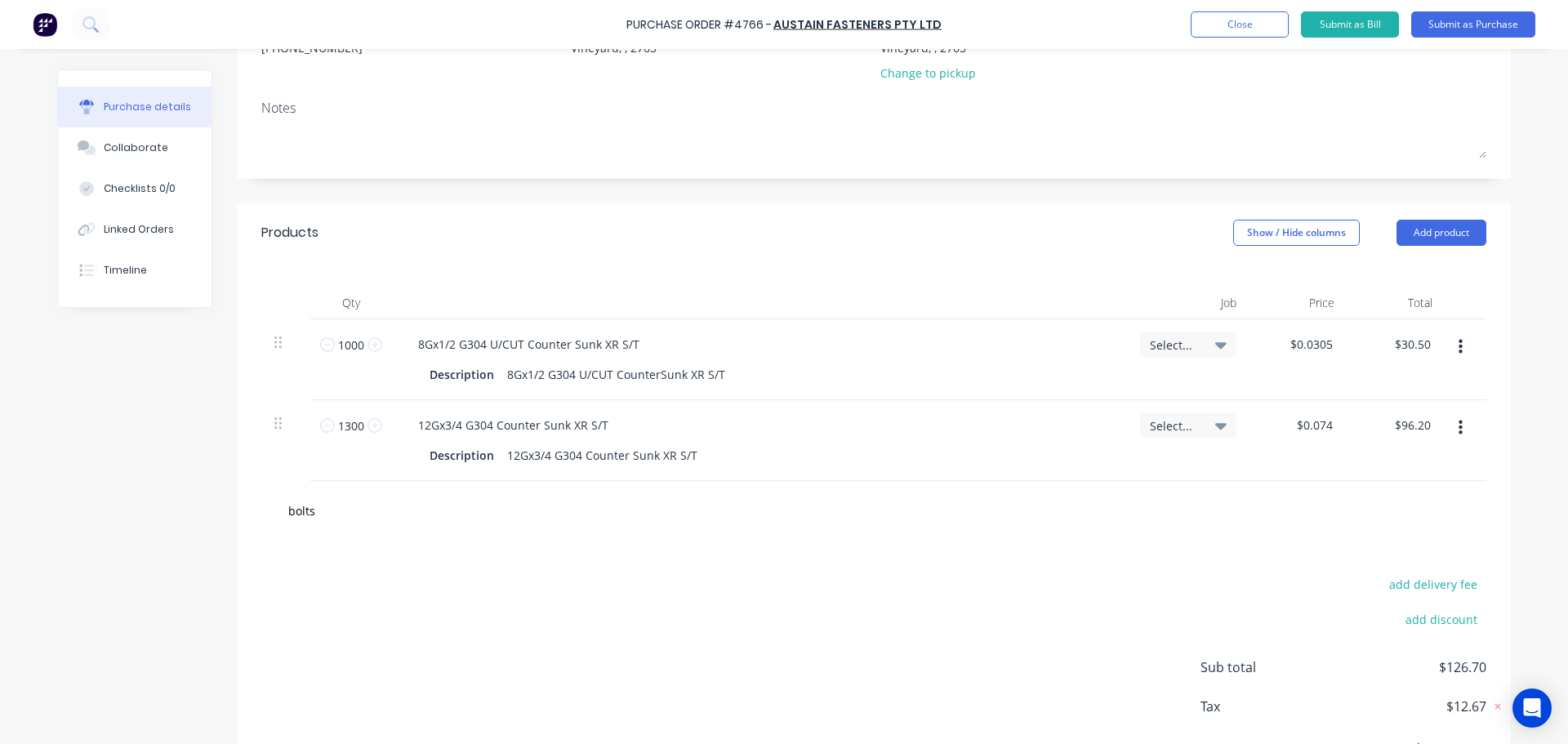
click at [1014, 534] on div "bolts" at bounding box center [874, 510] width 1225 height 59
drag, startPoint x: 337, startPoint y: 522, endPoint x: 267, endPoint y: 517, distance: 70.2
click at [267, 517] on div "bolts Add bolts to order Flush Bolts MYOB Item # C Part # 322029 Description Bi…" at bounding box center [874, 510] width 1225 height 59
click at [390, 506] on input "text" at bounding box center [450, 511] width 326 height 33
paste input "M10 G304 FLAT WASHER"
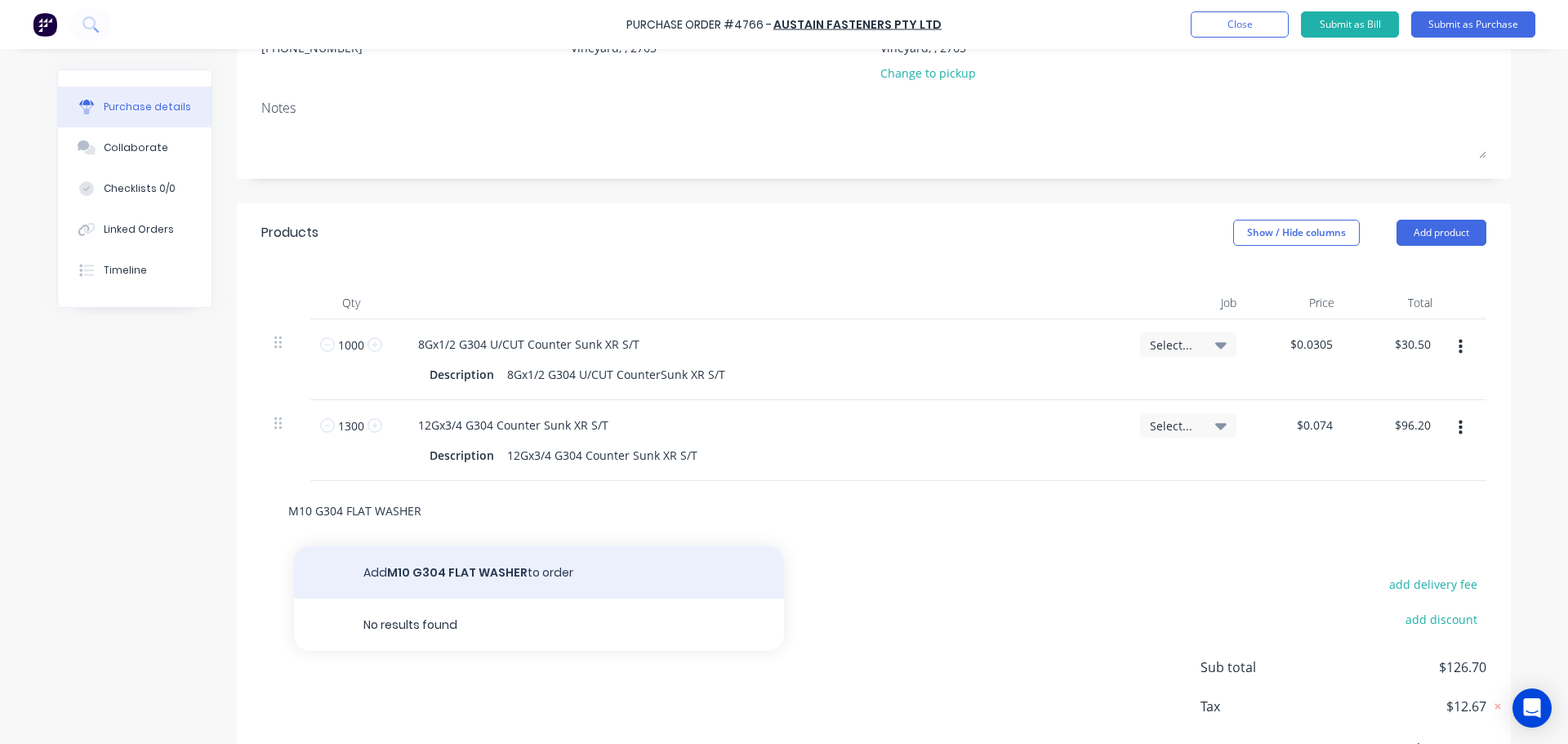
type input "M10 G304 FLAT WASHER"
click at [469, 585] on button "Add M10 G304 FLAT WASHER to order" at bounding box center [539, 573] width 490 height 52
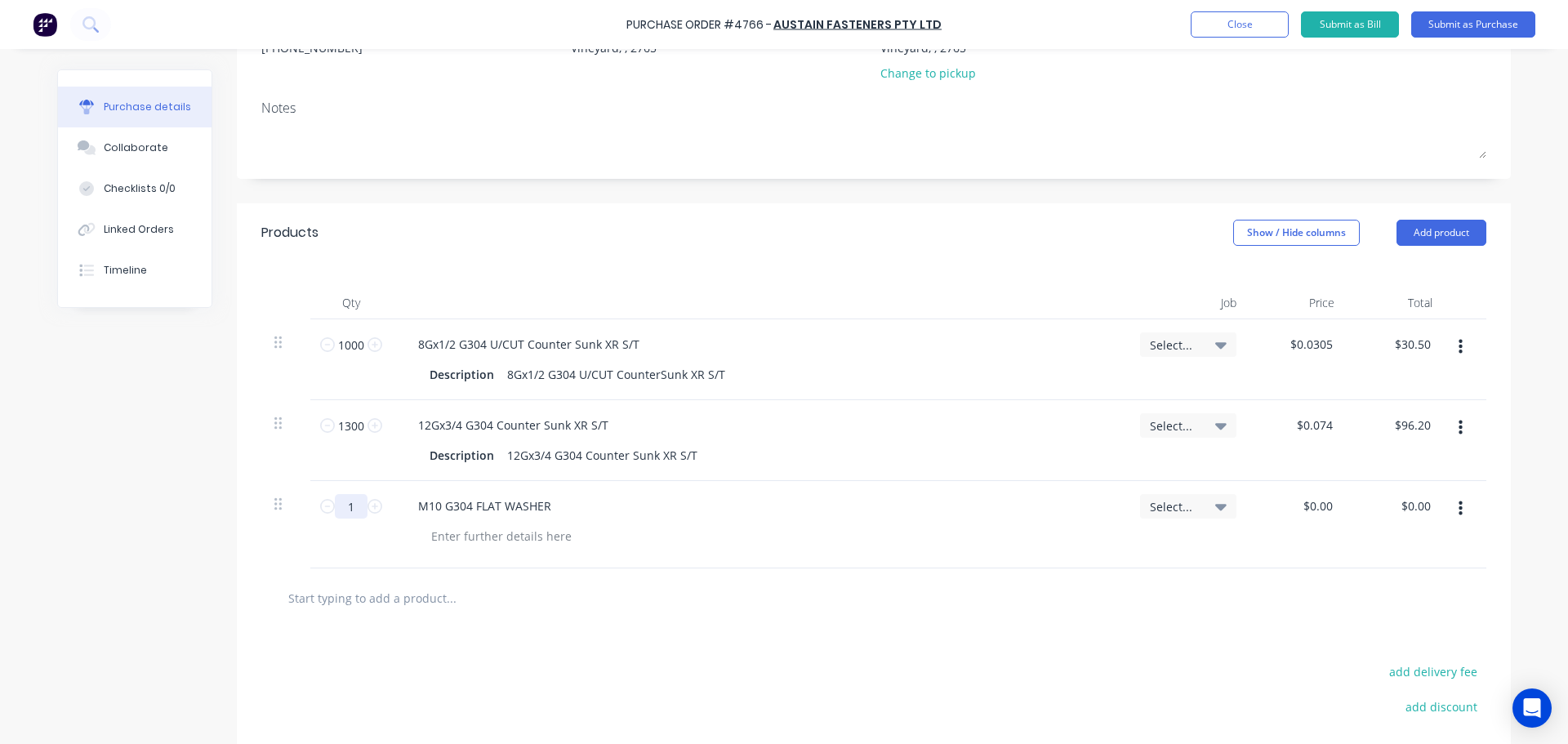
click at [342, 501] on input "1" at bounding box center [351, 506] width 33 height 24
type input "100"
click at [804, 511] on div "M10 G304 FLAT WASHER" at bounding box center [759, 506] width 709 height 23
click at [1317, 509] on input "0.00" at bounding box center [1320, 506] width 31 height 23
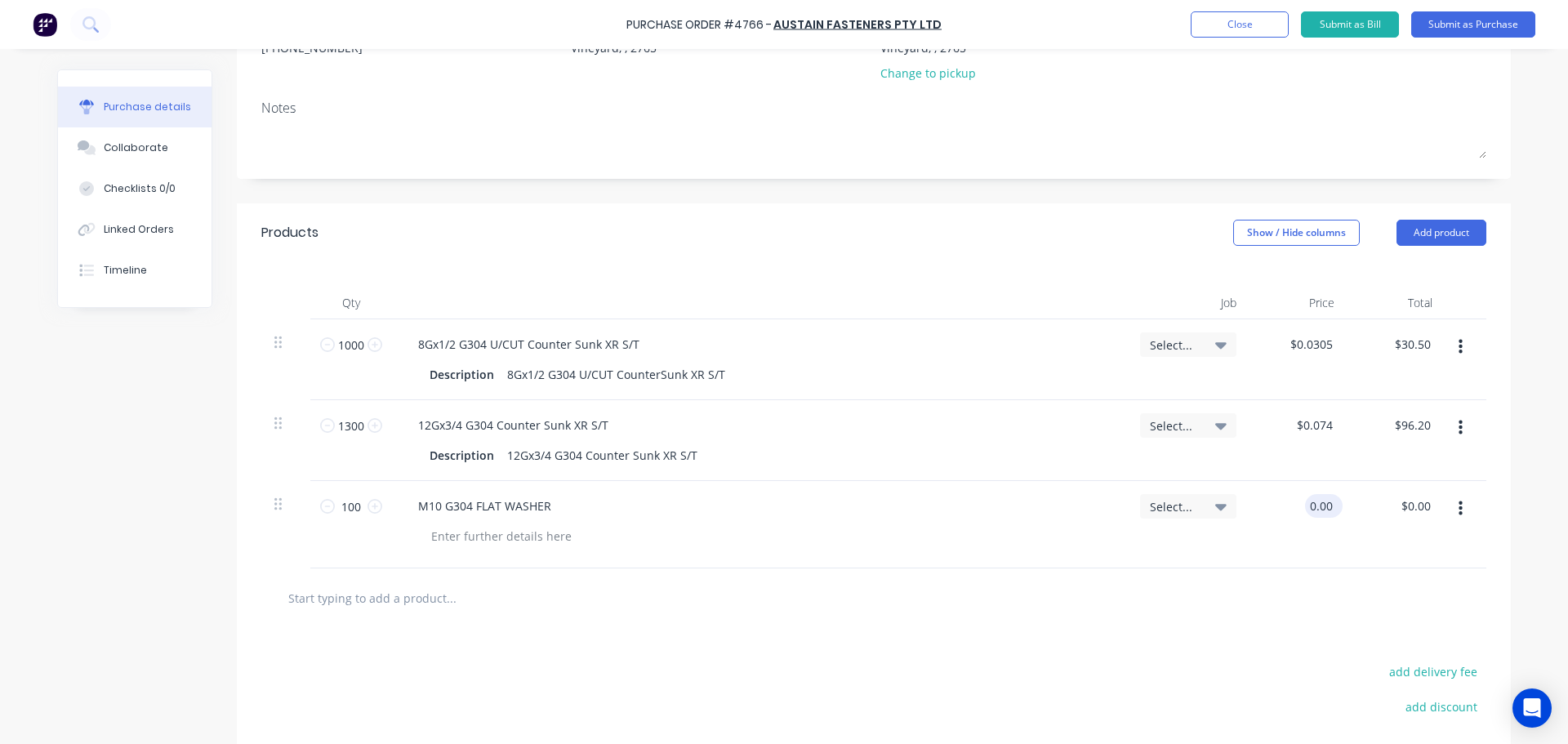
click at [1317, 509] on input "0.00" at bounding box center [1320, 506] width 31 height 23
type input "$0.00"
click at [347, 506] on input "100" at bounding box center [351, 506] width 33 height 24
type input "1"
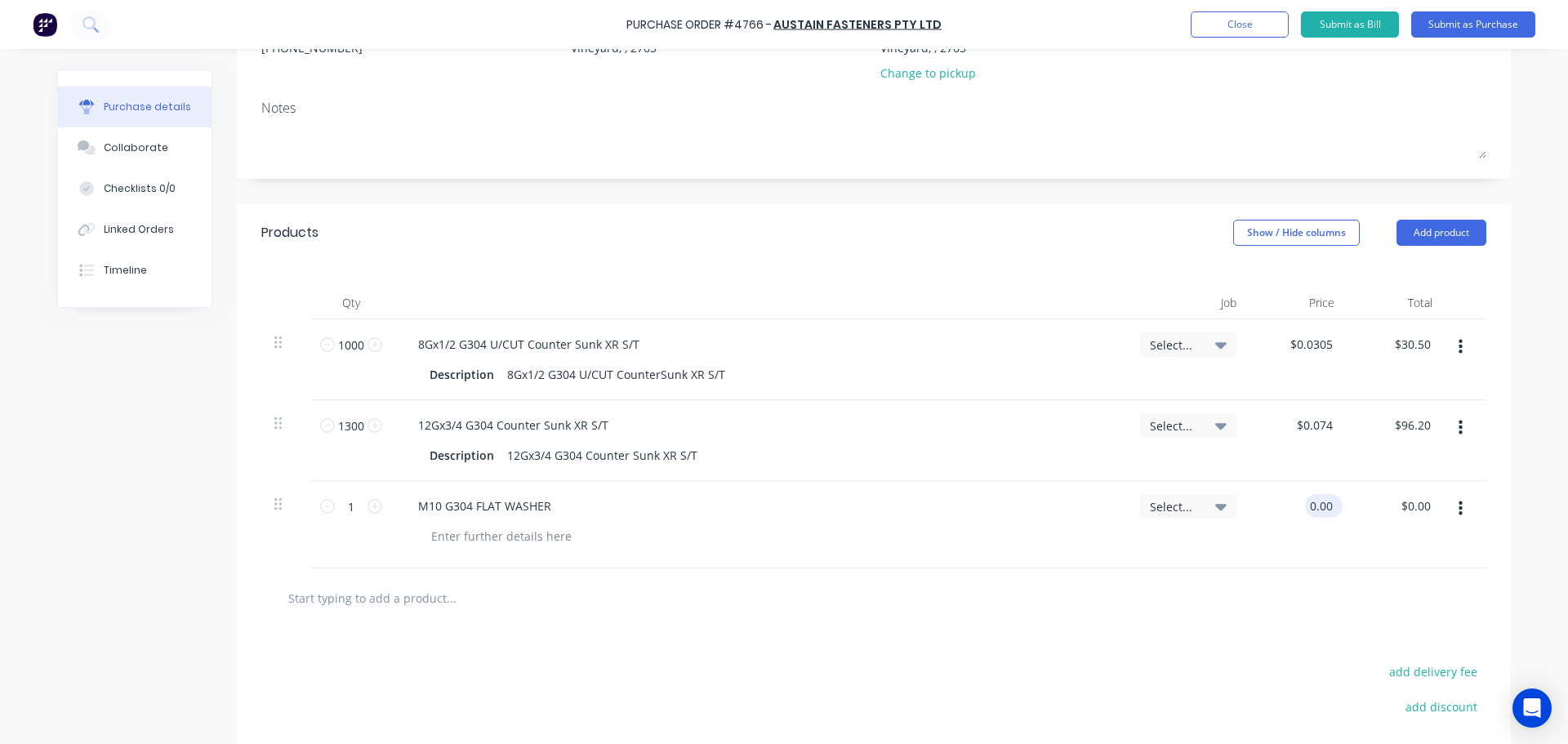
click at [1315, 503] on input "0.00" at bounding box center [1320, 506] width 31 height 23
type input "$0.00"
click at [347, 505] on input "1" at bounding box center [351, 506] width 33 height 24
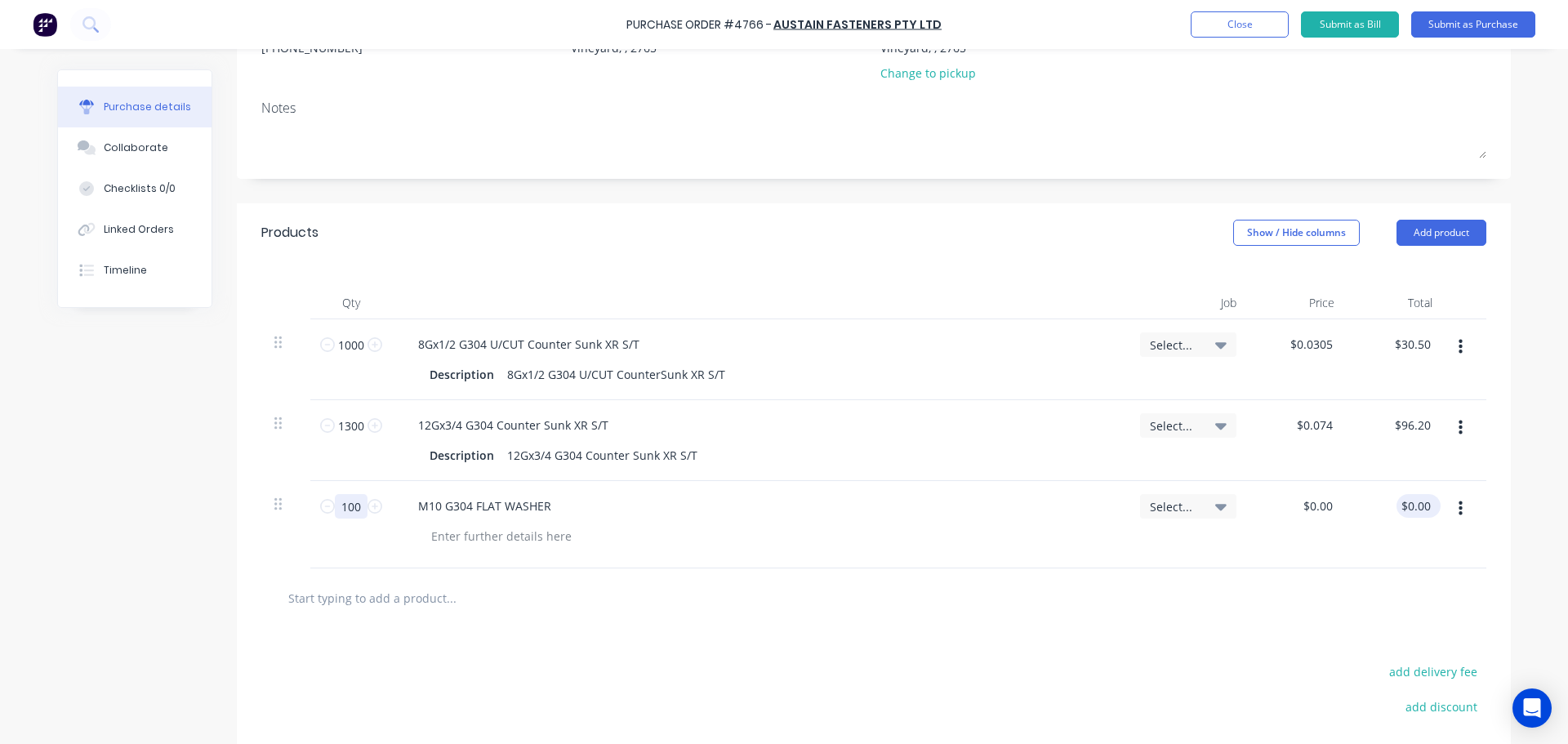
type input "100"
click at [1416, 514] on input "0.00" at bounding box center [1415, 506] width 38 height 23
click at [1416, 513] on input "0.00" at bounding box center [1418, 506] width 31 height 23
type input "2.64"
type input "$0.0264"
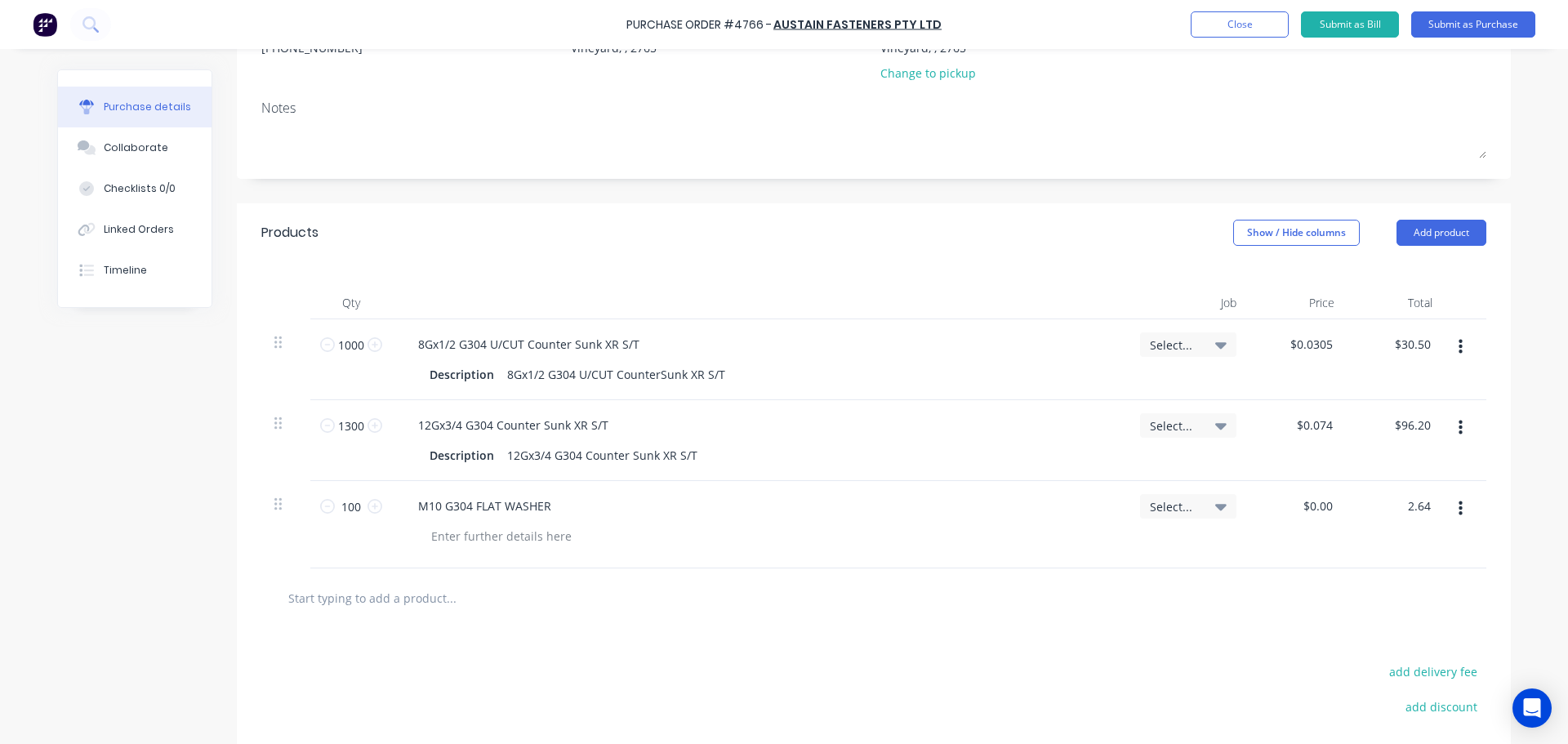
type input "$2.64"
click at [964, 517] on div "M10 G304 FLAT WASHER" at bounding box center [759, 506] width 709 height 23
click at [429, 611] on input "text" at bounding box center [450, 598] width 326 height 33
paste input "M10 G304 SPRING WASHER"
type input "M10 G304 SPRING WASHER"
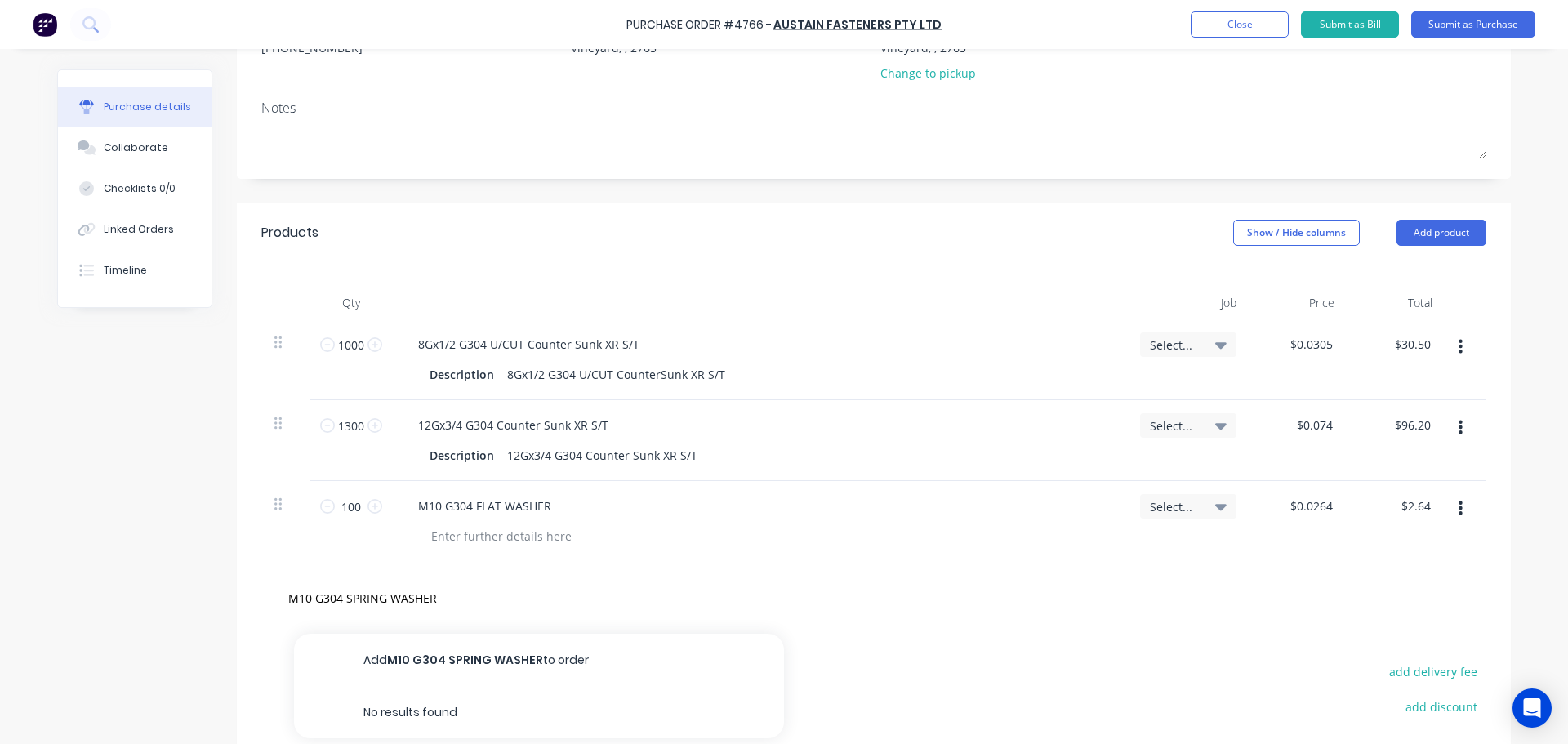
click at [454, 654] on button "Add M10 G304 SPRING WASHER to order" at bounding box center [539, 660] width 490 height 52
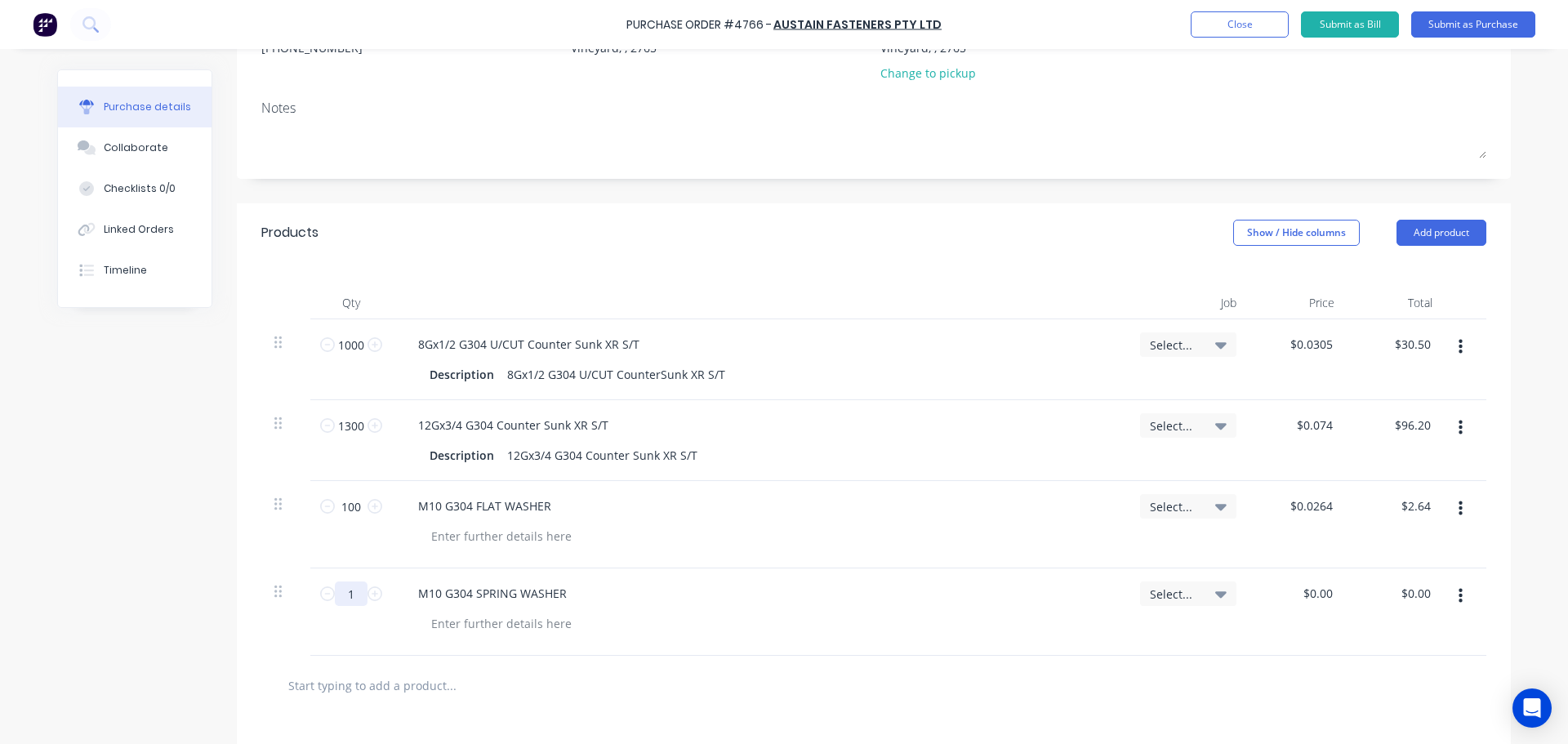
click at [348, 600] on input "1" at bounding box center [351, 593] width 33 height 24
type input "100"
click at [1410, 586] on input "0.00" at bounding box center [1418, 593] width 31 height 23
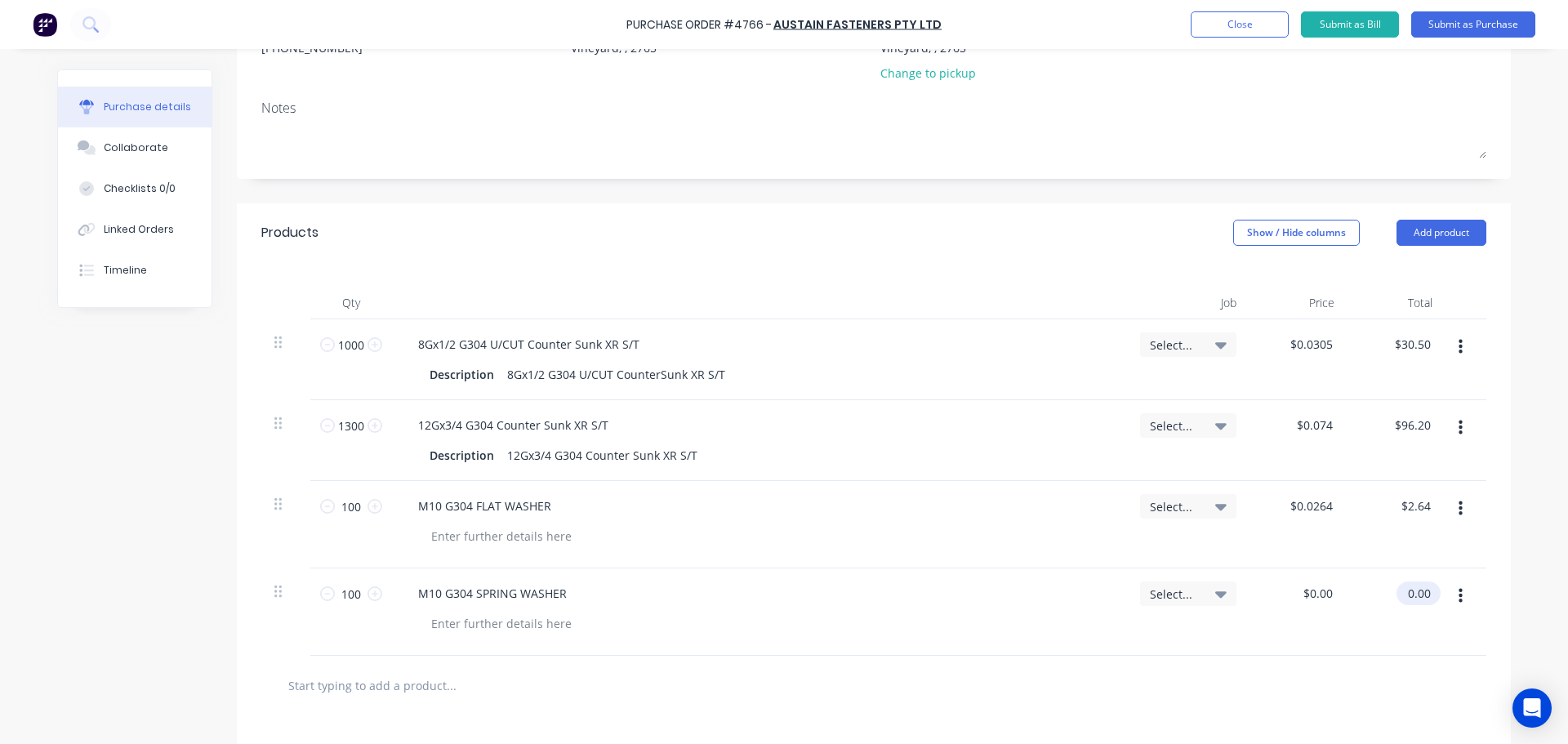
click at [1414, 595] on input "0.00" at bounding box center [1415, 593] width 38 height 23
click at [1416, 595] on input "0.00" at bounding box center [1418, 593] width 31 height 23
type input "3.34"
type input "$0.0334"
type input "$3.34"
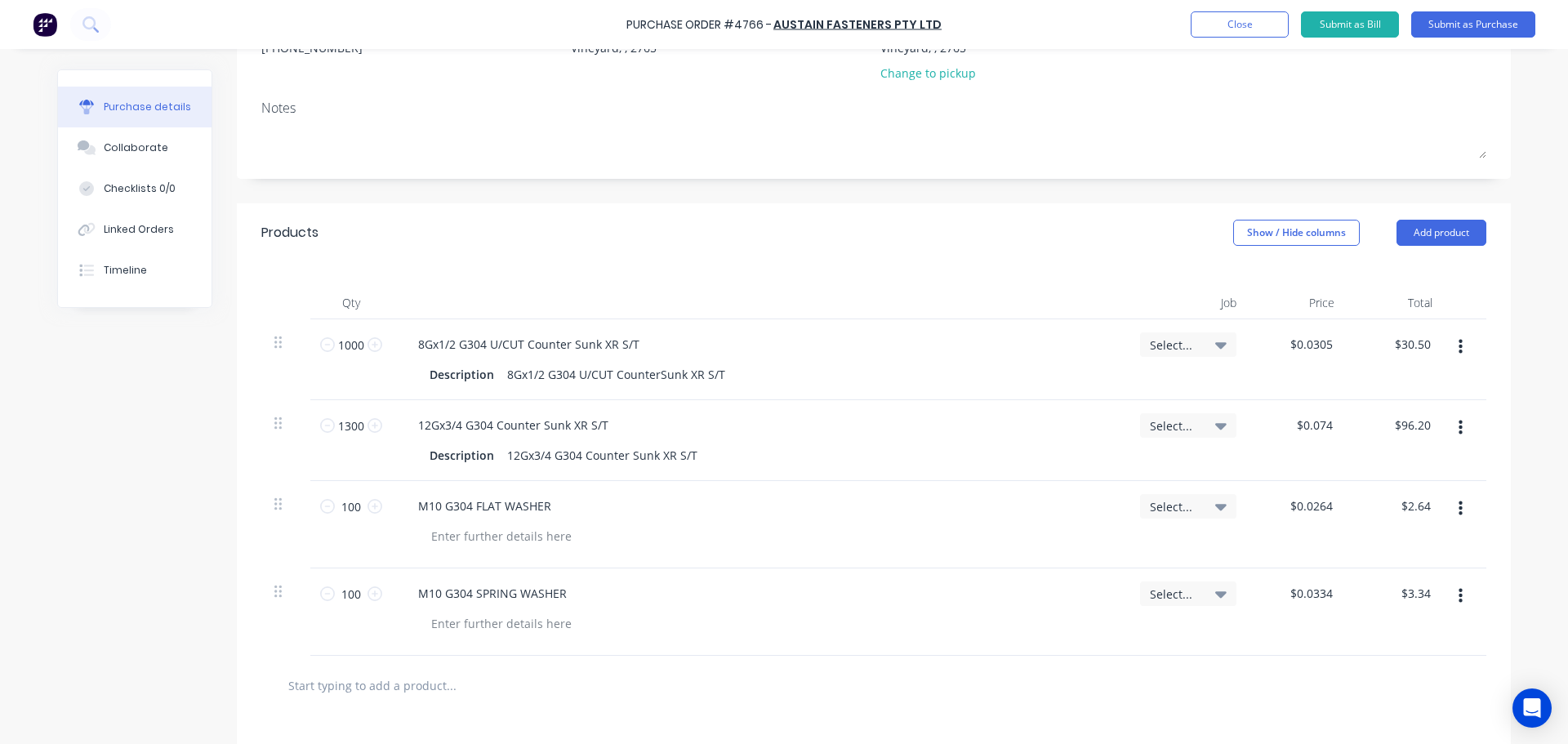
click at [931, 622] on div at bounding box center [766, 624] width 696 height 23
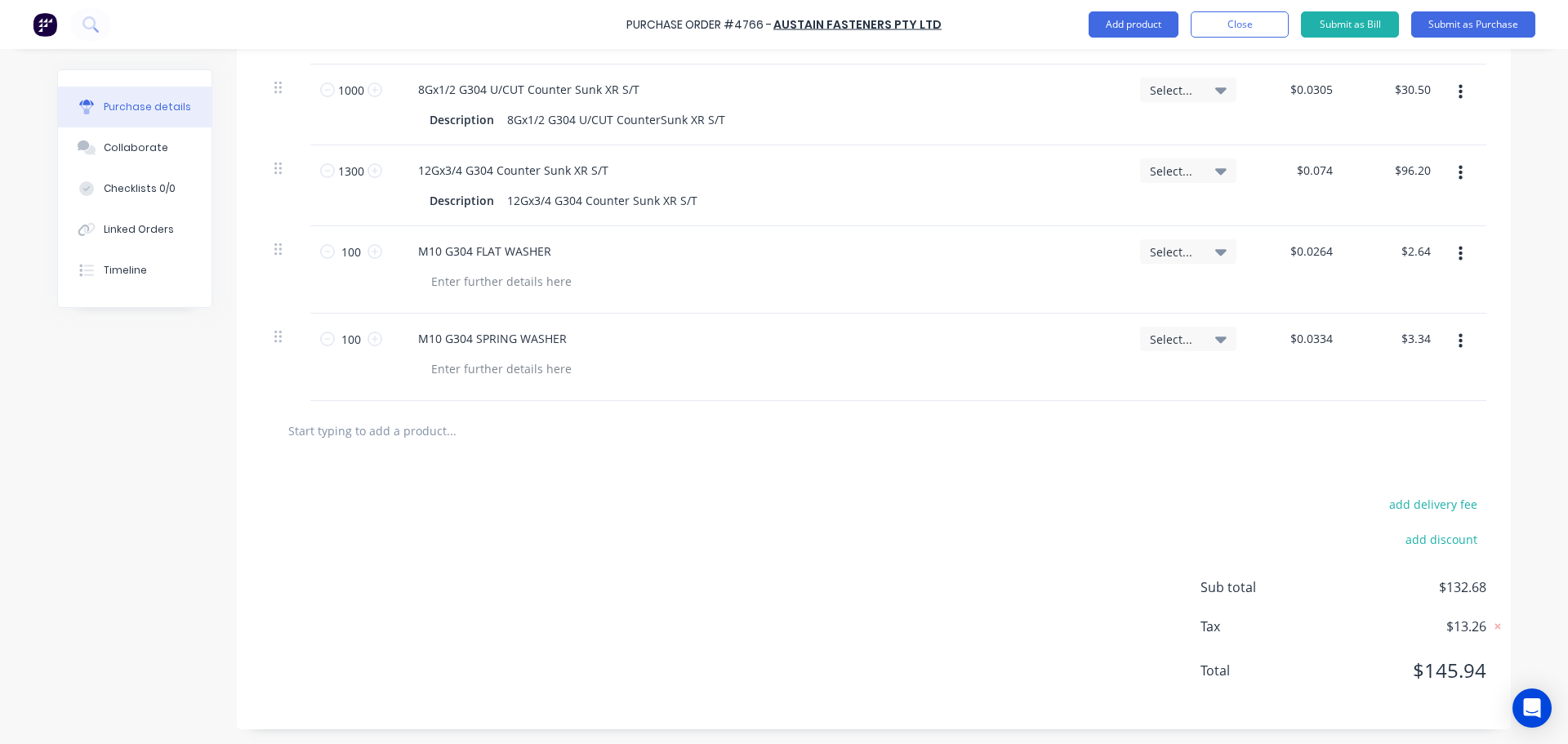
scroll to position [459, 0]
drag, startPoint x: 443, startPoint y: 363, endPoint x: 404, endPoint y: 538, distance: 179.3
click at [404, 538] on div "add delivery fee add discount Sub total $132.68 Tax $13.26 Total $145.94" at bounding box center [874, 593] width 1274 height 269
click at [1445, 337] on button "button" at bounding box center [1460, 340] width 39 height 29
click at [1408, 470] on button "Delete" at bounding box center [1410, 482] width 139 height 33
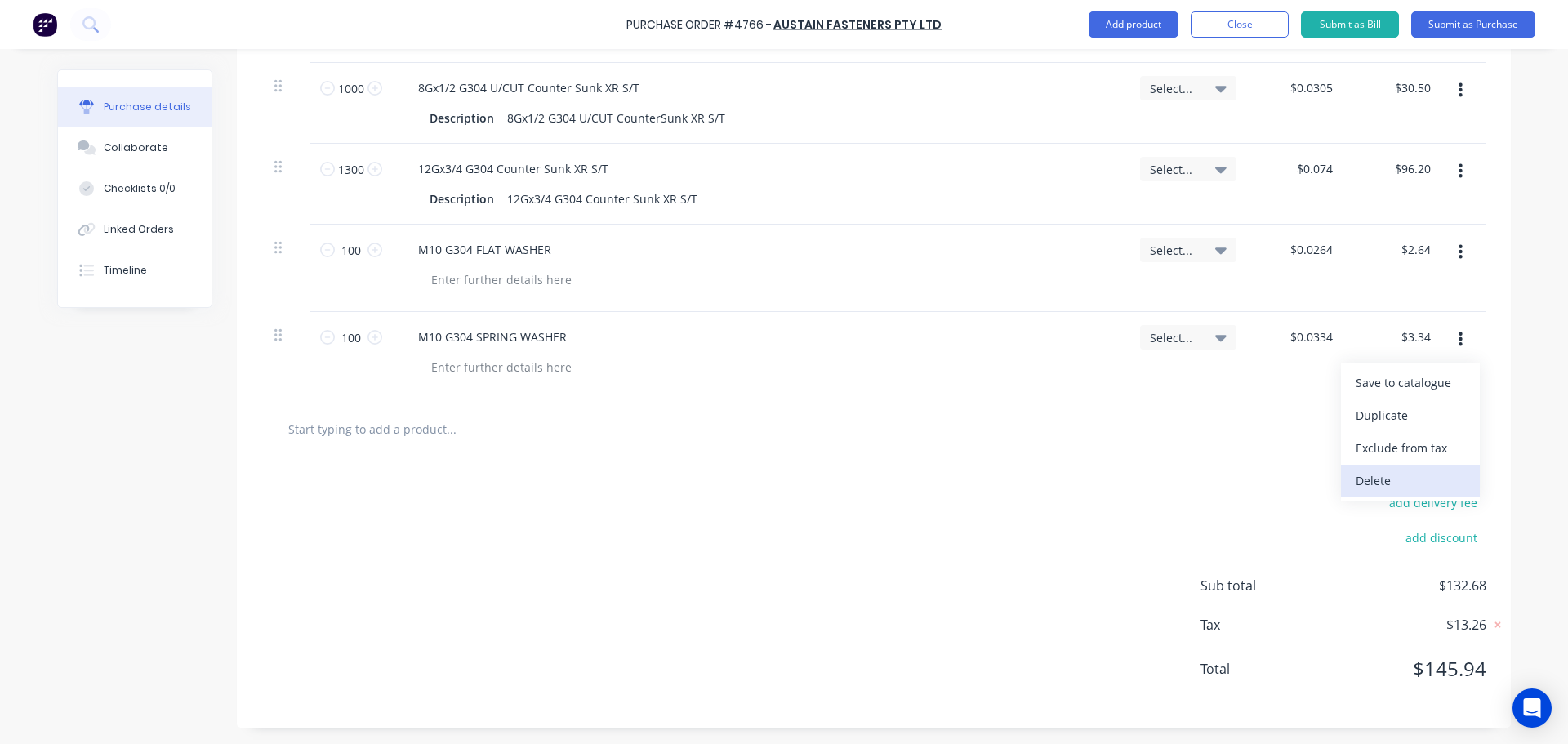
scroll to position [372, 0]
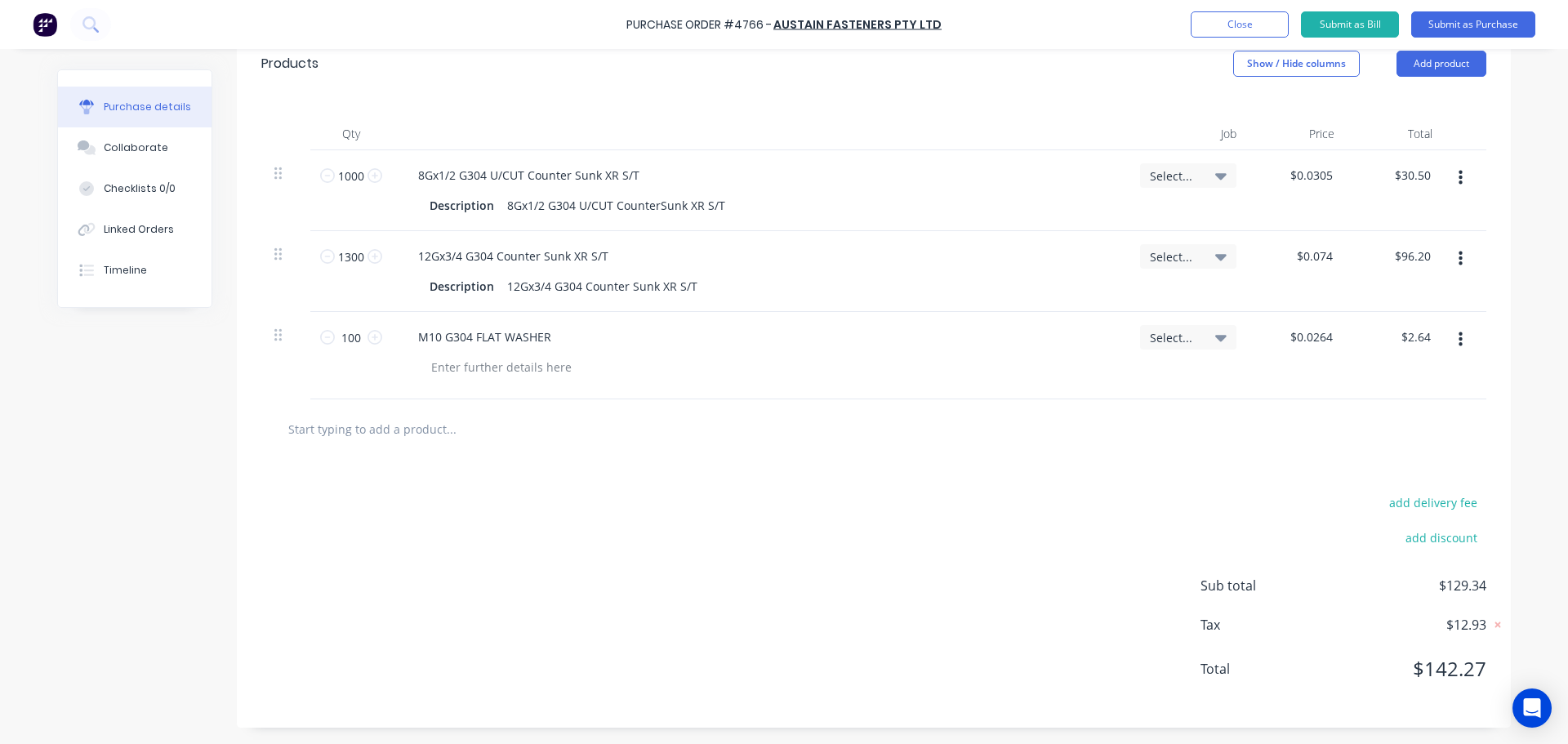
drag, startPoint x: 419, startPoint y: 422, endPoint x: 426, endPoint y: 428, distance: 9.2
click at [419, 422] on input "text" at bounding box center [450, 429] width 326 height 33
paste input "M12 G304 SPRING WASHER"
type input "M12 G304 SPRING WASHER"
click at [446, 482] on button "Add M12 G304 SPRING WASHER to order" at bounding box center [539, 491] width 490 height 52
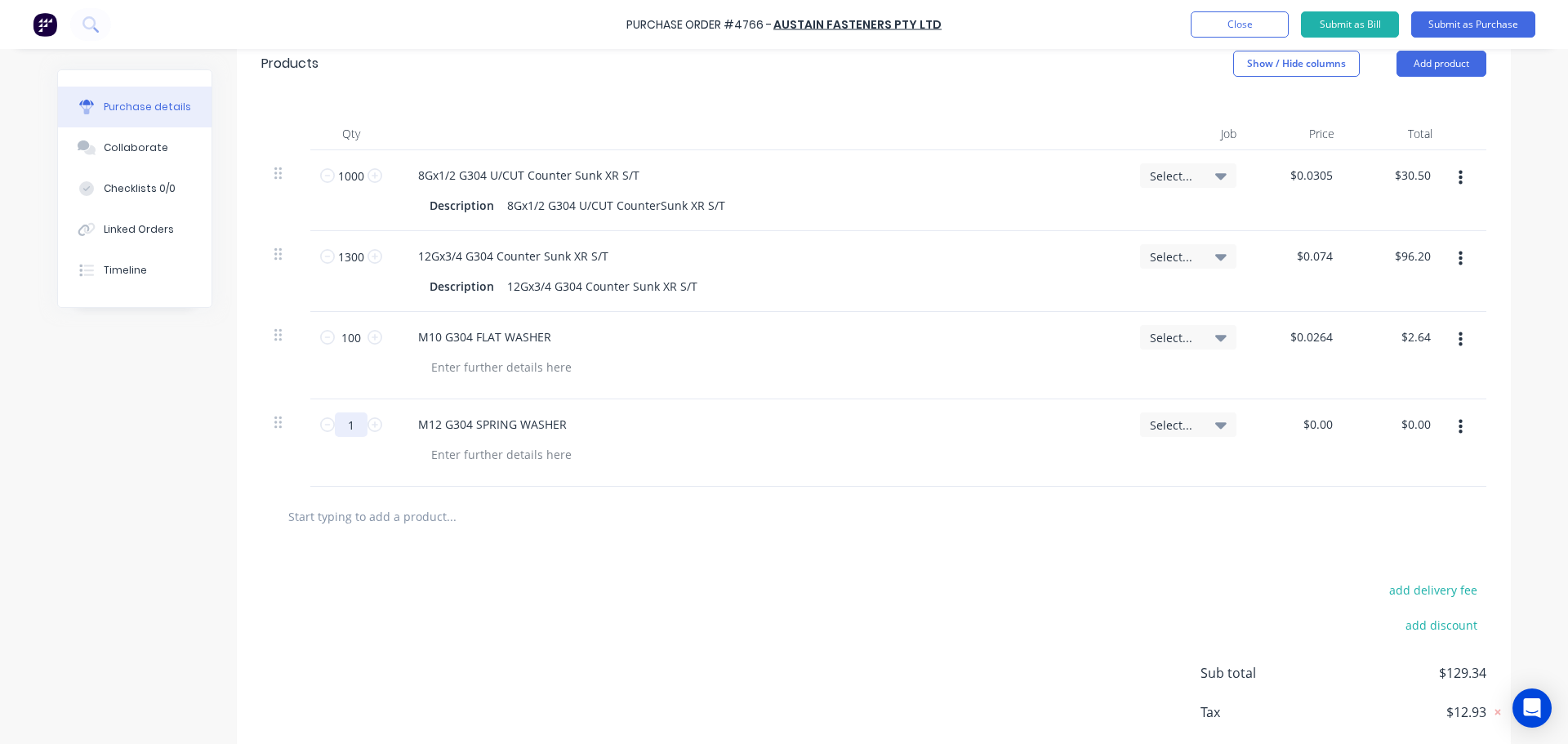
click at [337, 431] on input "1" at bounding box center [351, 424] width 33 height 24
type input "100"
click at [1431, 423] on div "$0.00 $0.00" at bounding box center [1418, 424] width 44 height 23
click at [1414, 424] on input "0.00" at bounding box center [1415, 424] width 38 height 23
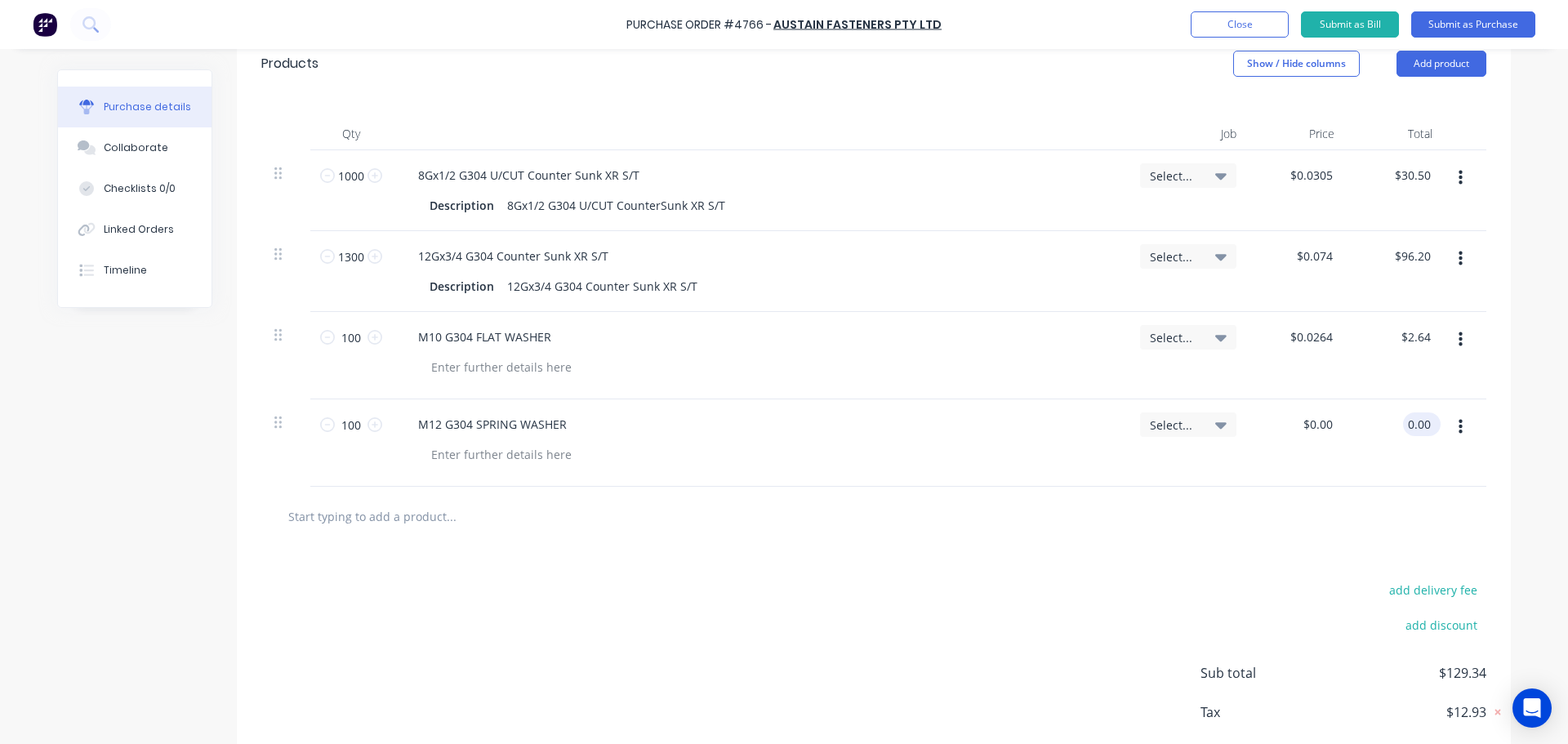
click at [1414, 424] on input "0.00" at bounding box center [1418, 424] width 31 height 23
type input "5.8"
type input "$0.058"
type input "$5.80"
click at [794, 517] on div at bounding box center [874, 517] width 1199 height 33
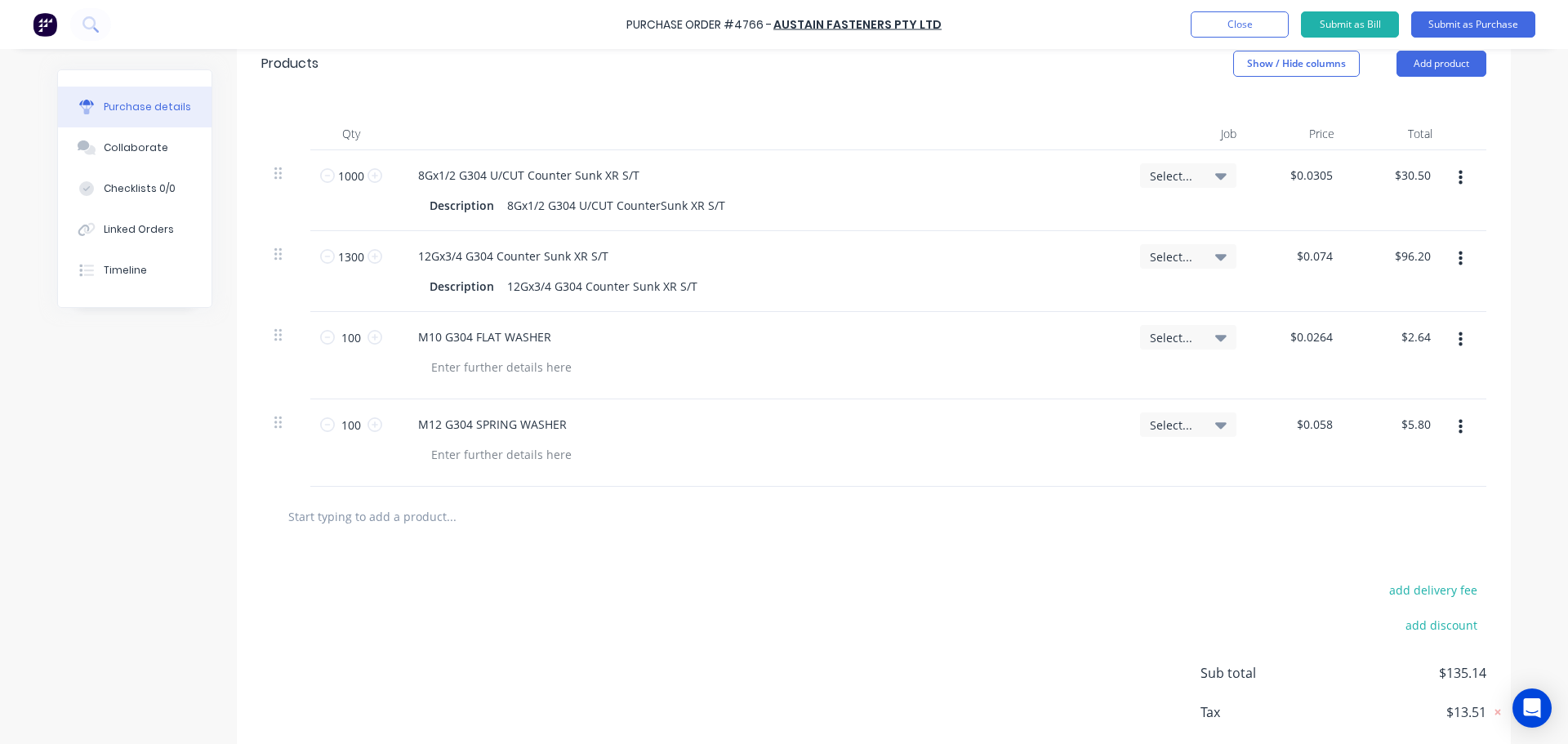
click at [422, 515] on input "text" at bounding box center [450, 517] width 326 height 33
paste input "M12x45 G304 HEX S/SCREW"
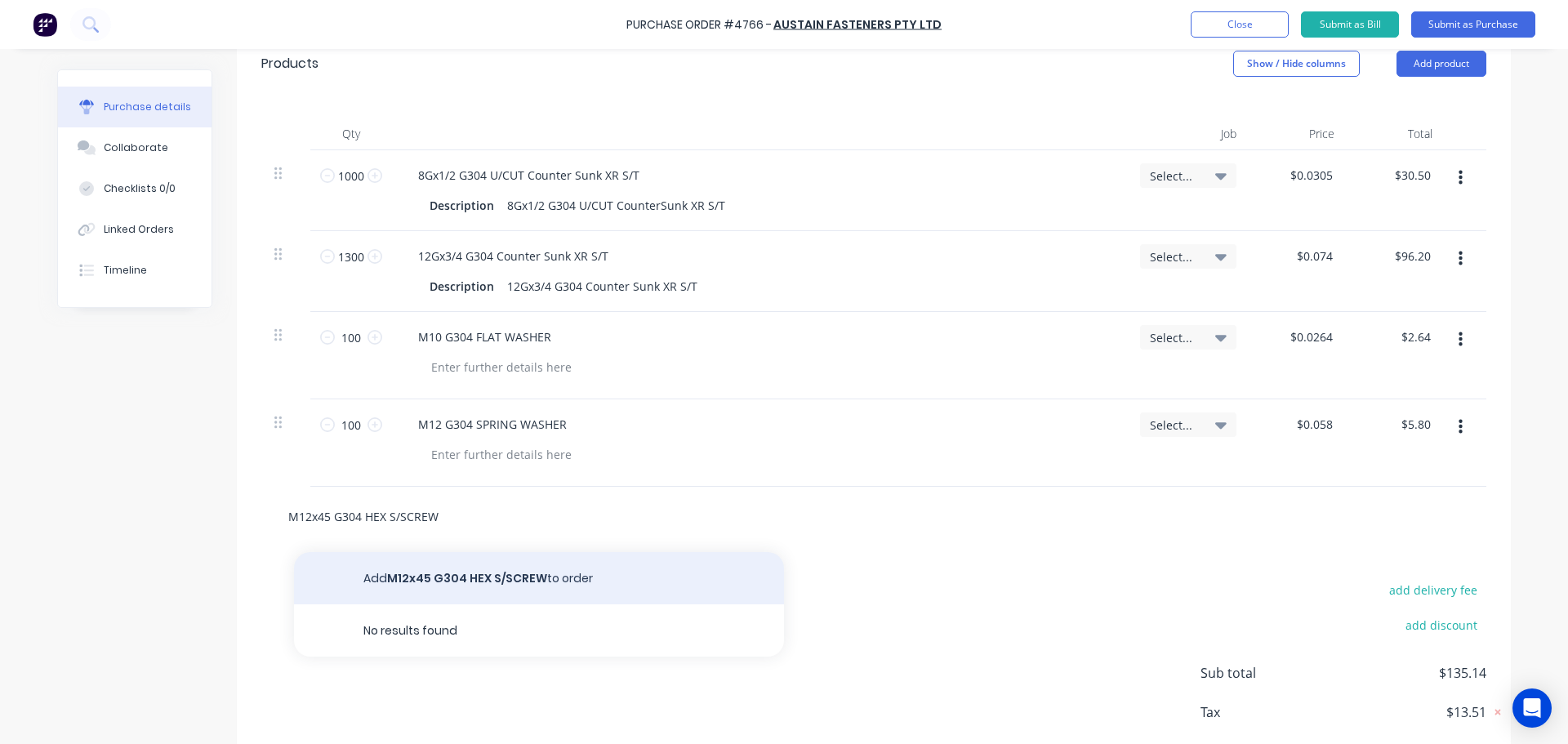
type input "M12x45 G304 HEX S/SCREW"
click at [413, 579] on button "Add M12x45 G304 HEX S/SCREW to order" at bounding box center [539, 579] width 490 height 52
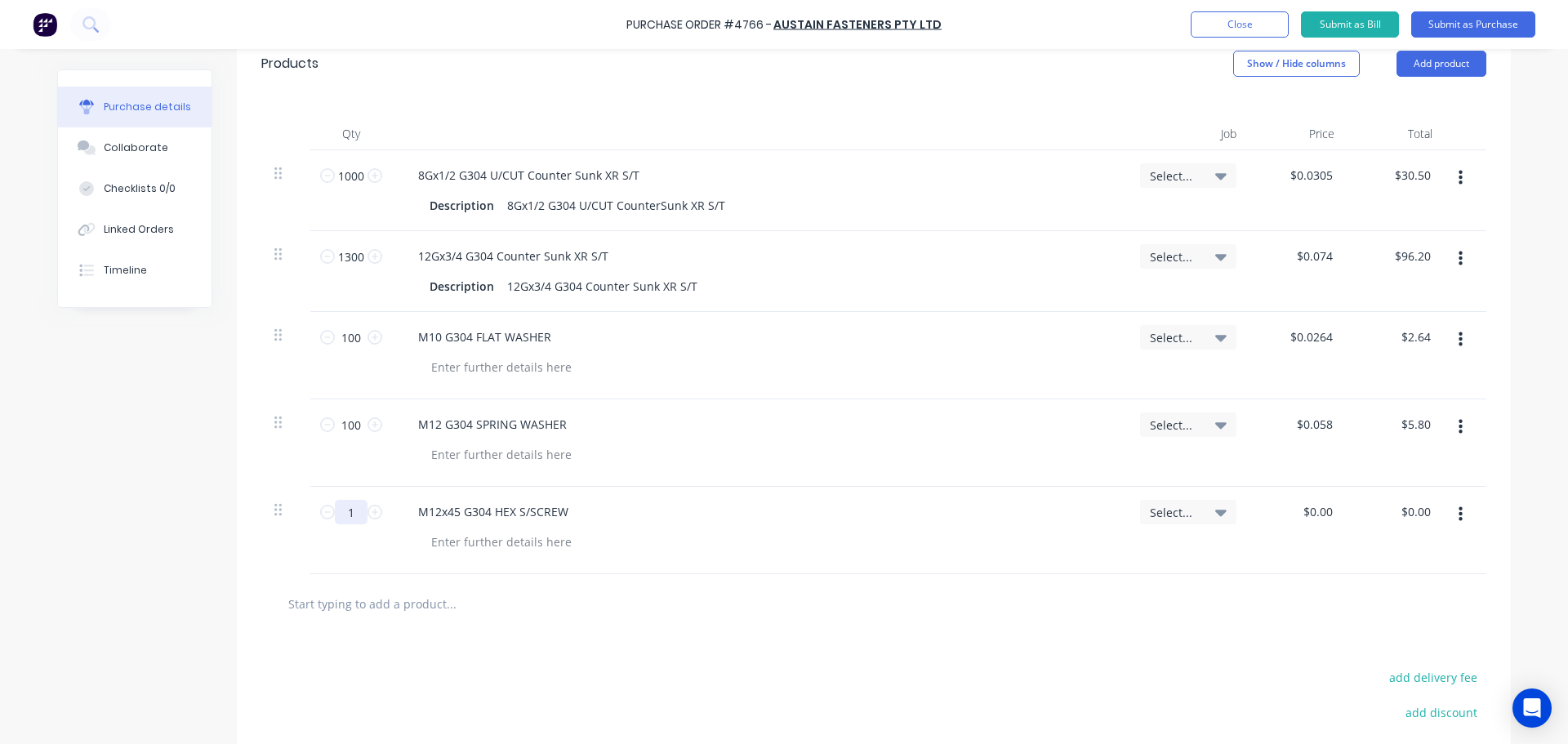
click at [340, 507] on input "1" at bounding box center [351, 512] width 33 height 24
type input "100"
click at [1409, 504] on input "0.00" at bounding box center [1418, 512] width 31 height 23
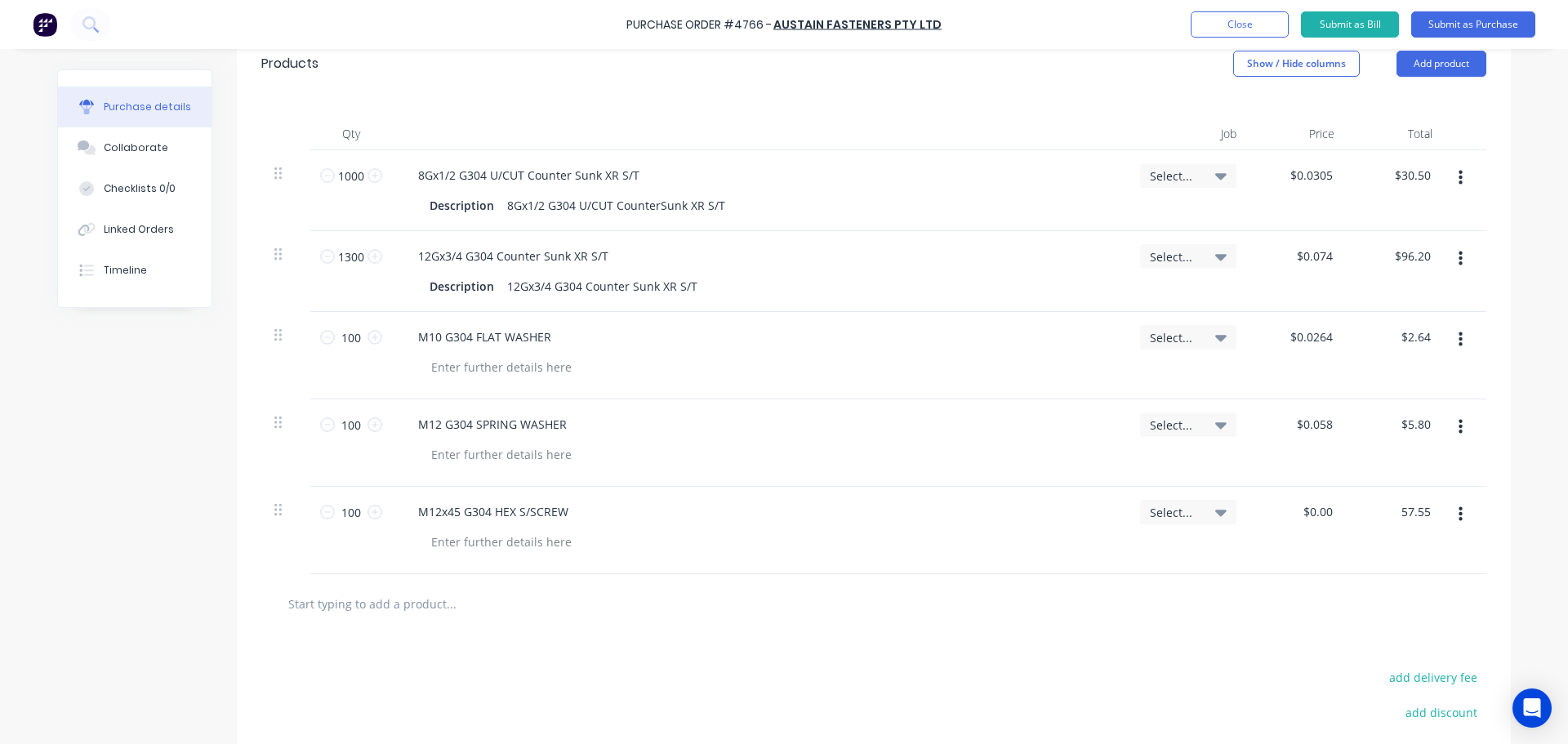
type input "57.55"
type input "$0.5755"
type input "$57.55"
click at [1100, 599] on div at bounding box center [874, 604] width 1199 height 33
click at [464, 612] on input "text" at bounding box center [450, 604] width 326 height 33
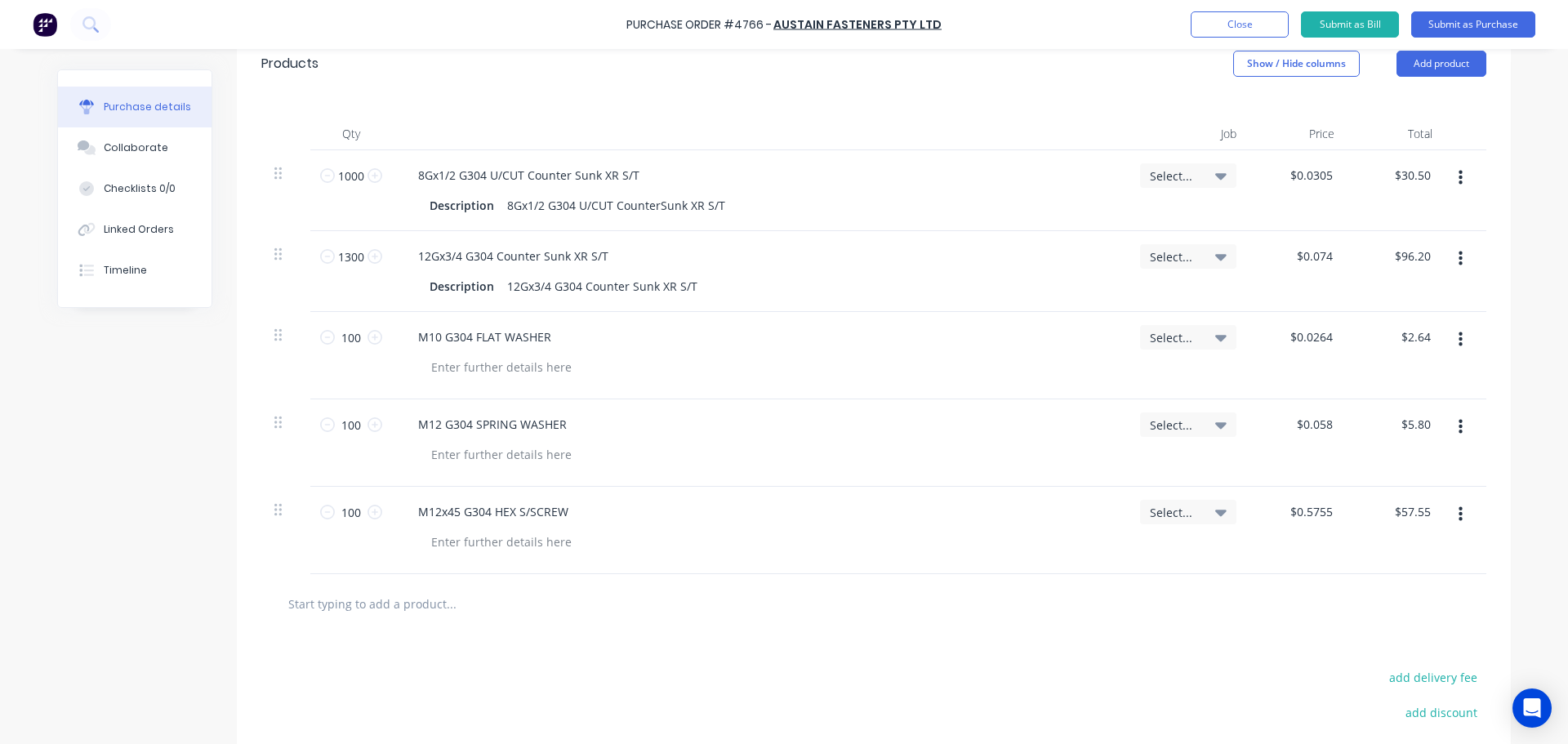
paste input "M12 G304 HEX NUT"
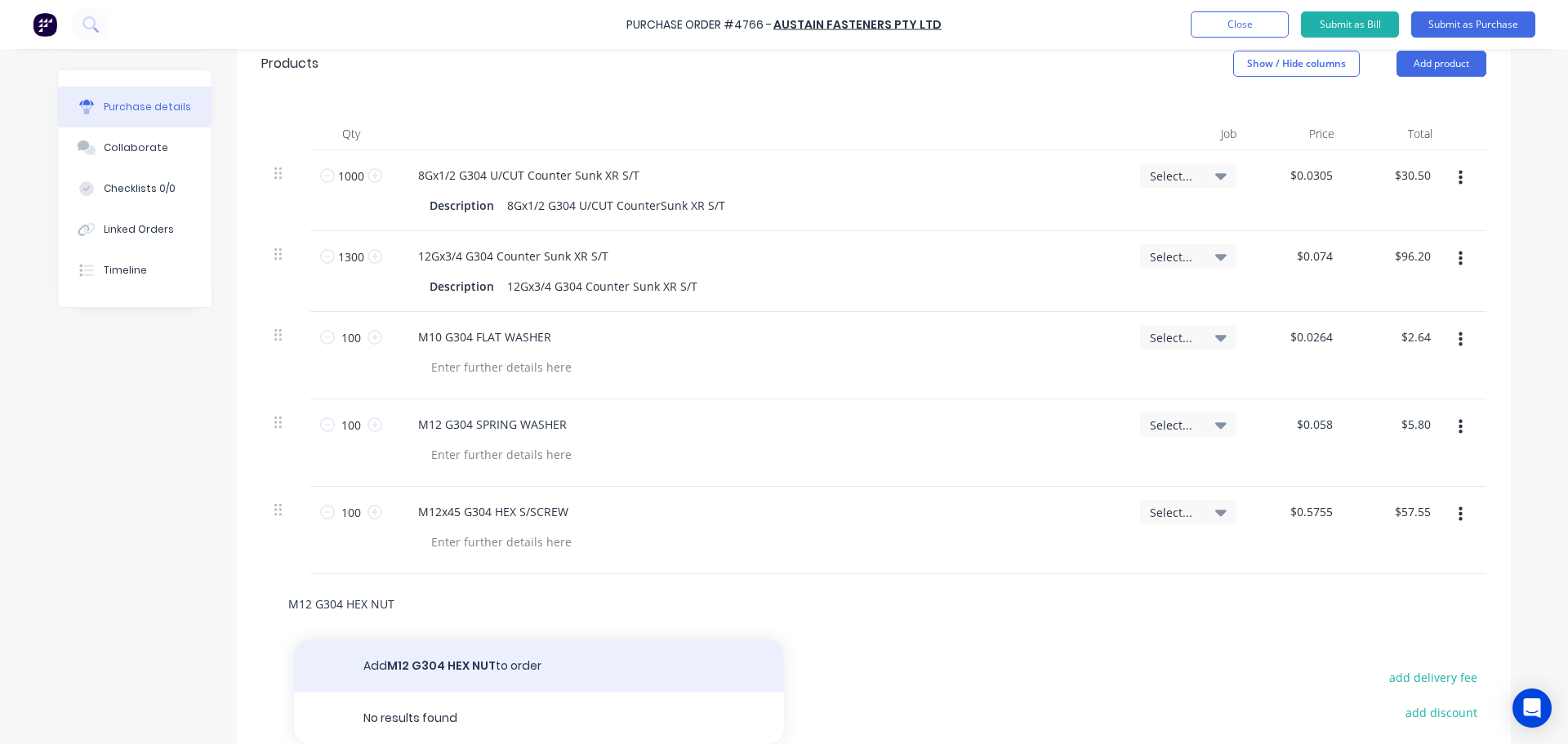
type input "M12 G304 HEX NUT"
click at [440, 650] on button "Add M12 G304 HEX NUT to order" at bounding box center [539, 666] width 490 height 52
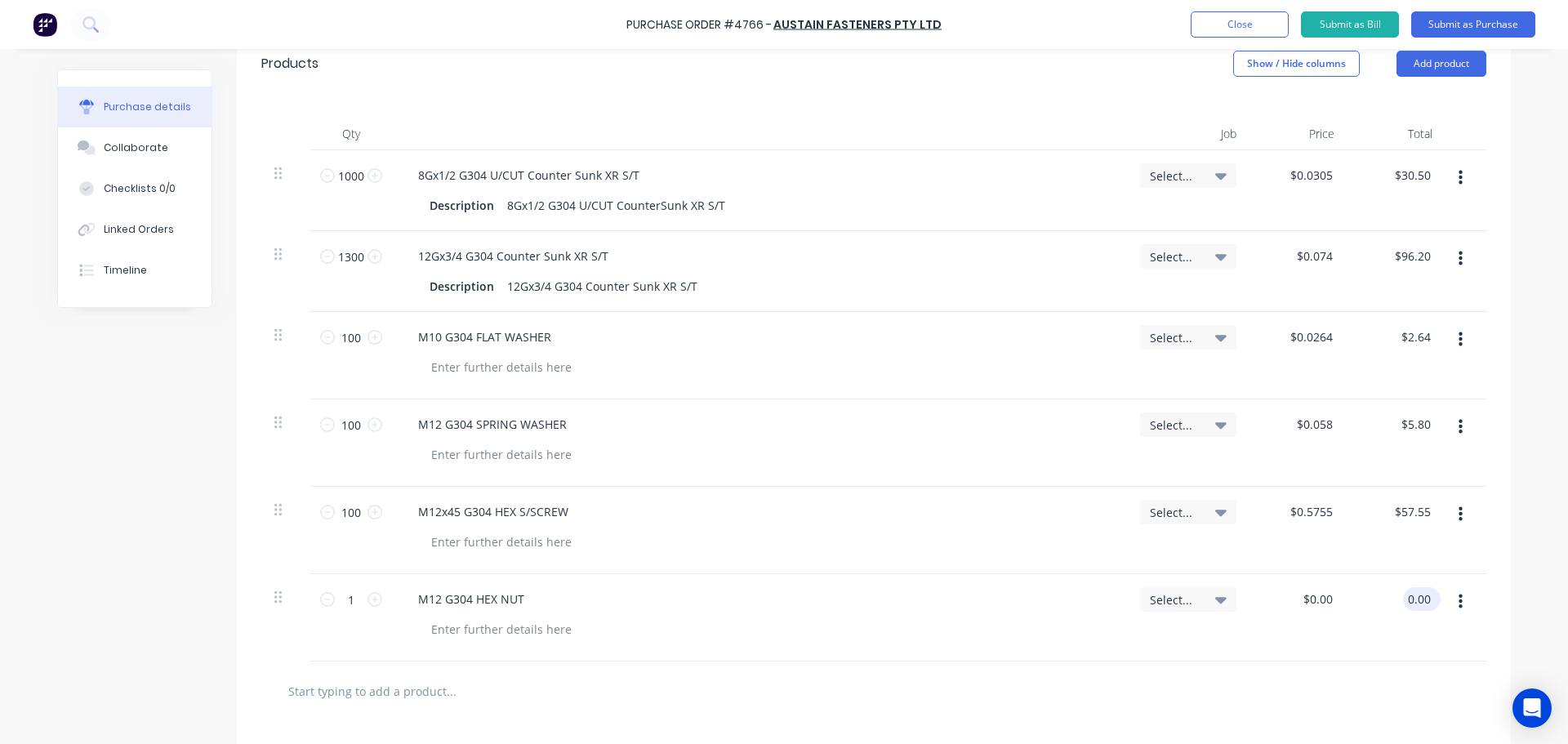
click at [1403, 608] on input "0.00" at bounding box center [1418, 599] width 31 height 23
type input "$0.00"
click at [346, 607] on input "1" at bounding box center [351, 599] width 33 height 24
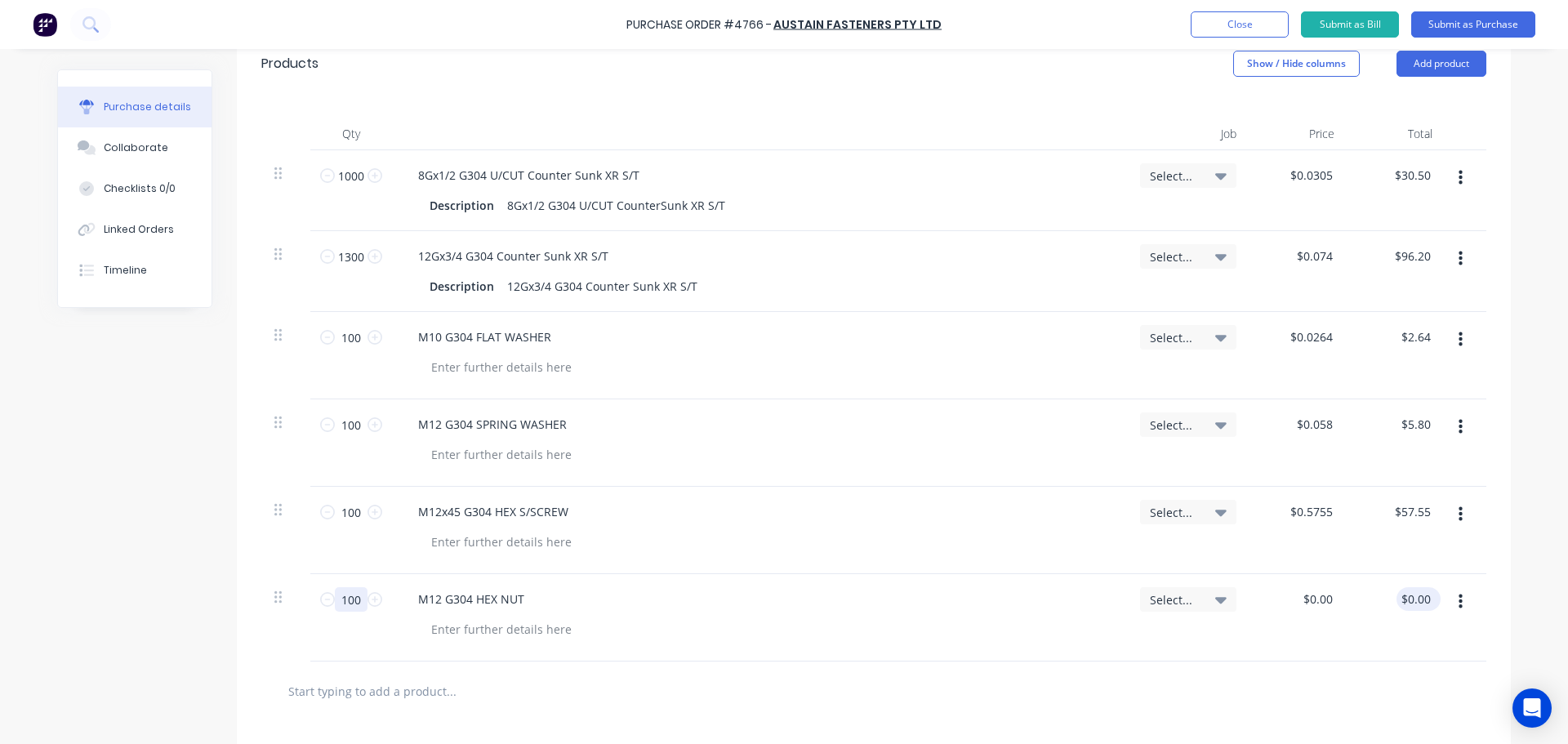
type input "100"
click at [1406, 598] on input "0.00" at bounding box center [1415, 599] width 38 height 23
click at [1405, 598] on input "0.00" at bounding box center [1418, 599] width 31 height 23
type input "17.7"
type input "$0.177"
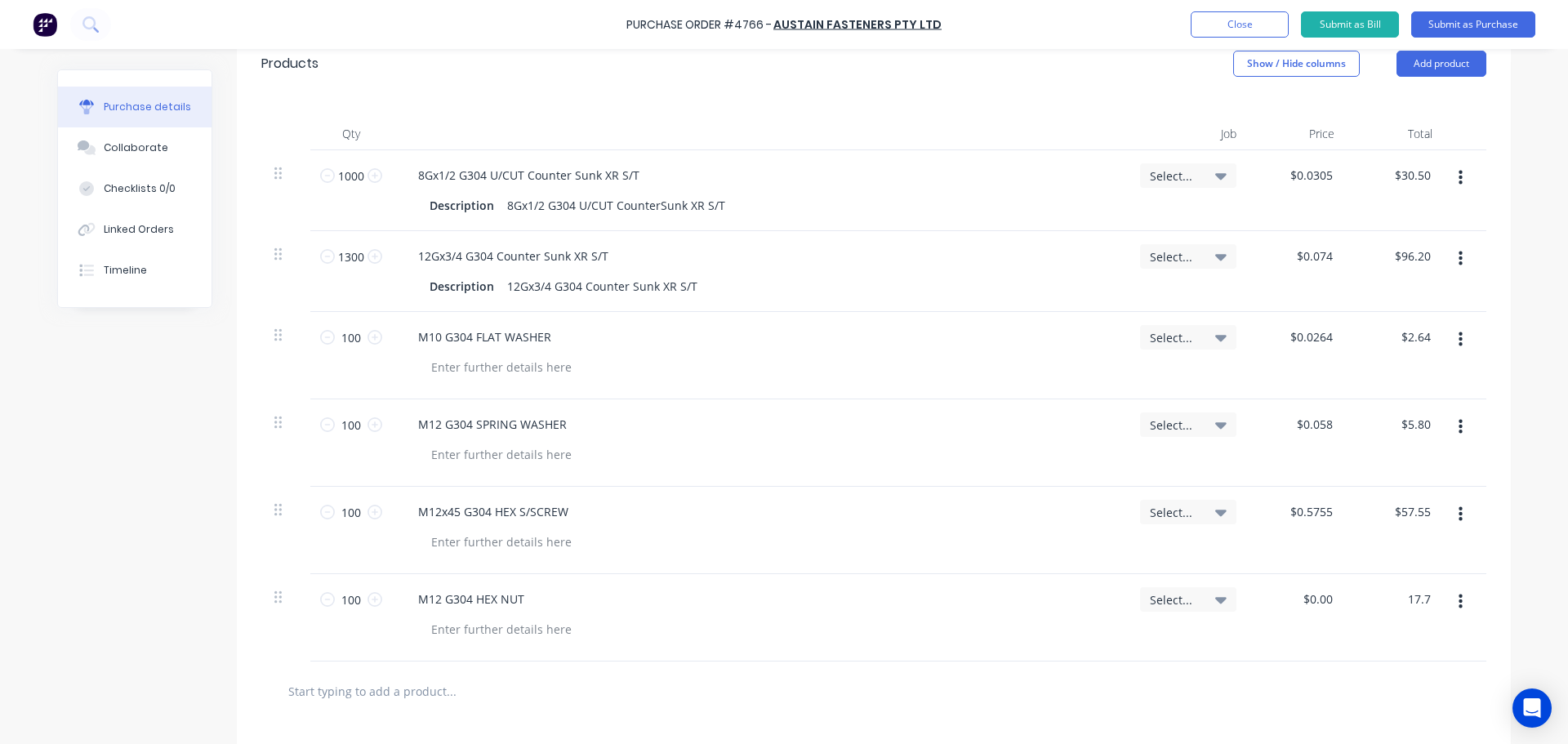
type input "$17.70"
click at [974, 656] on div "M12 G304 HEX NUT" at bounding box center [759, 618] width 735 height 87
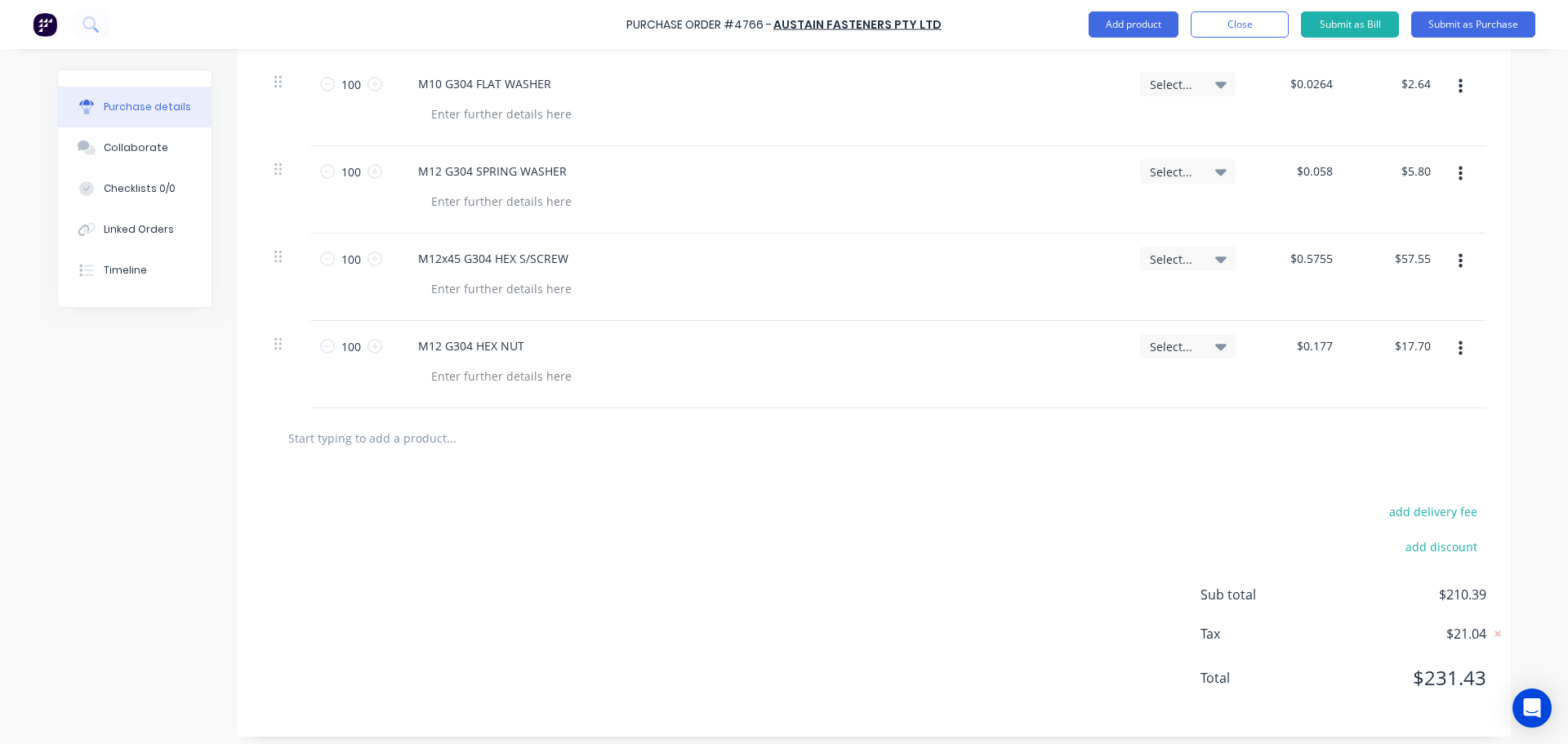
scroll to position [634, 0]
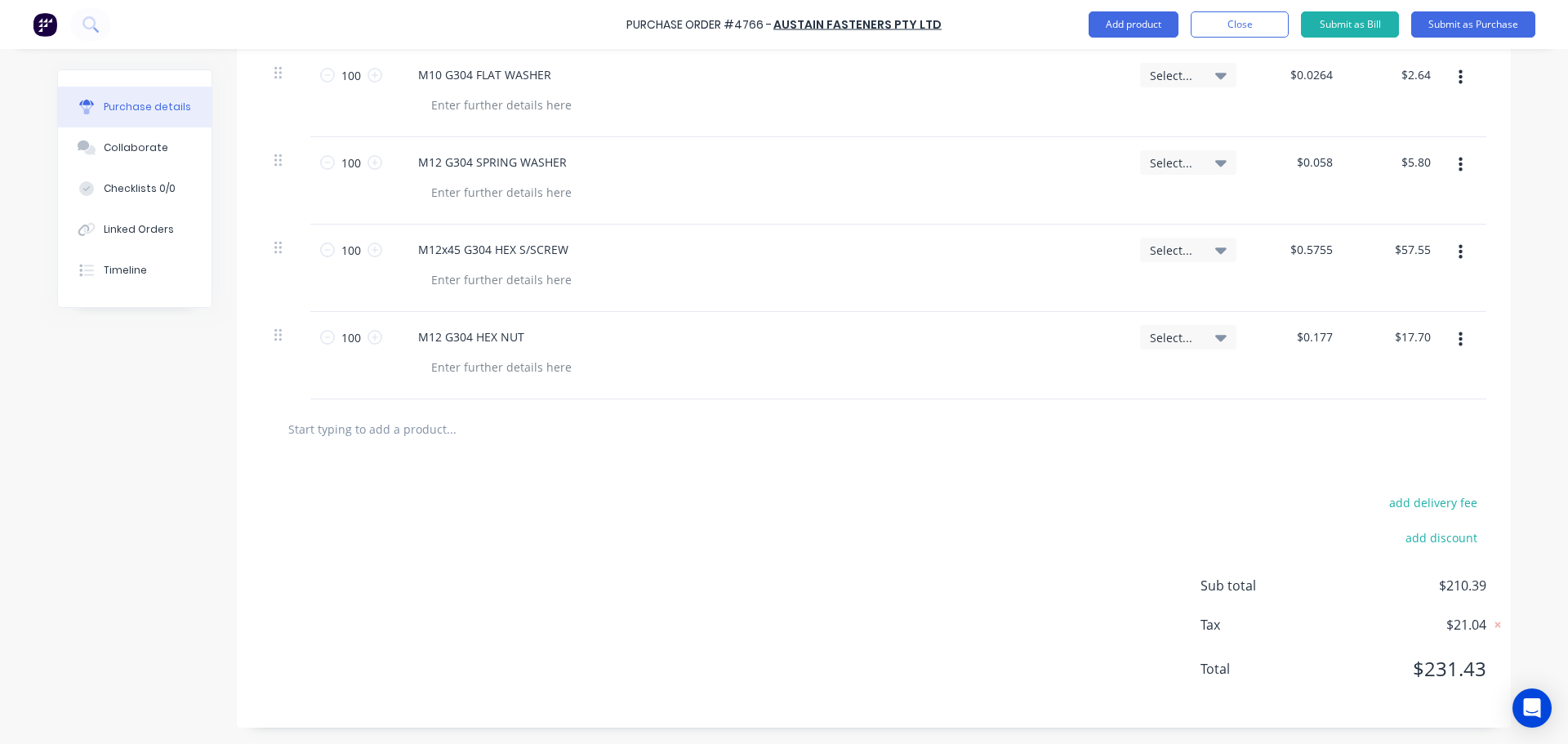
click at [406, 429] on input "text" at bounding box center [450, 429] width 326 height 33
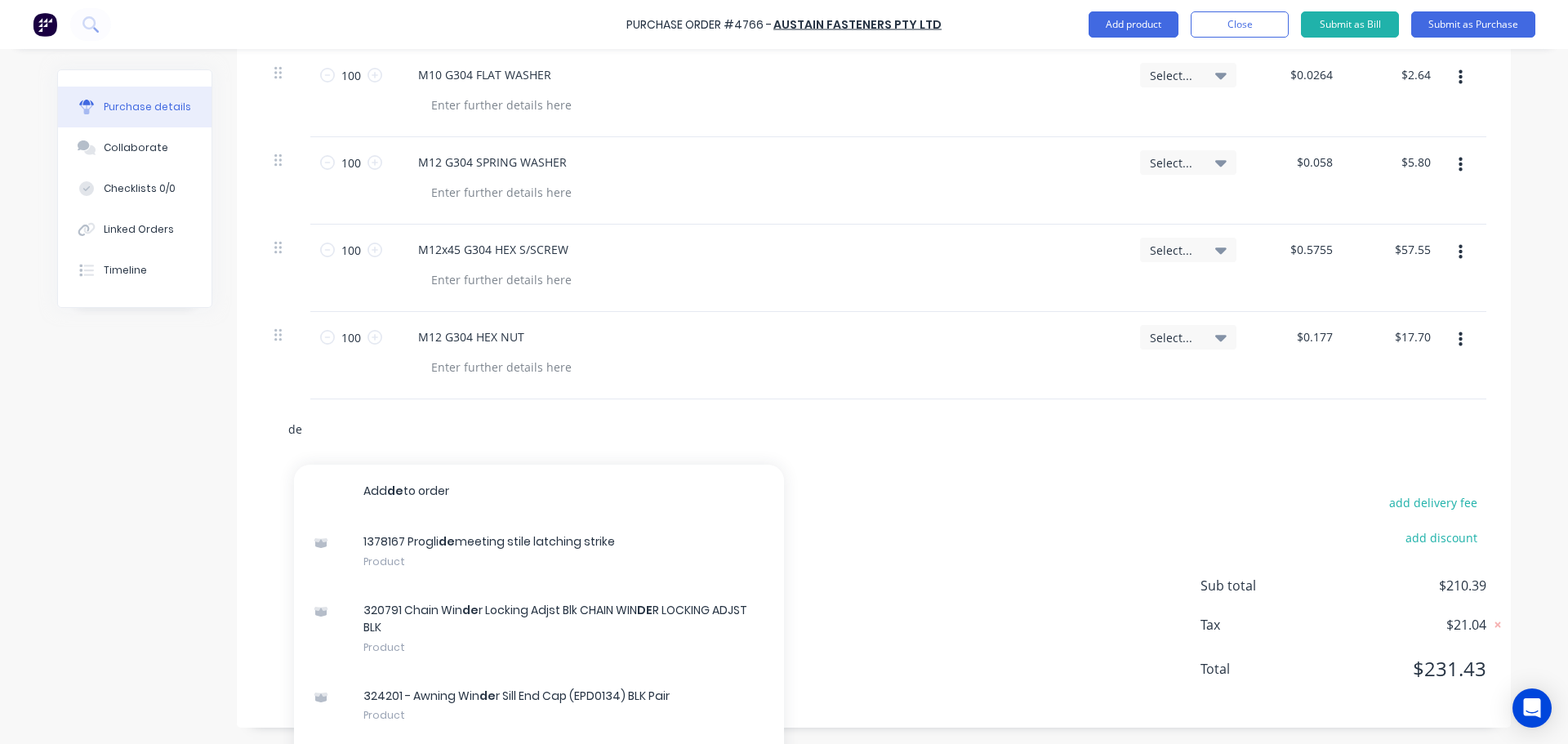
type input "d"
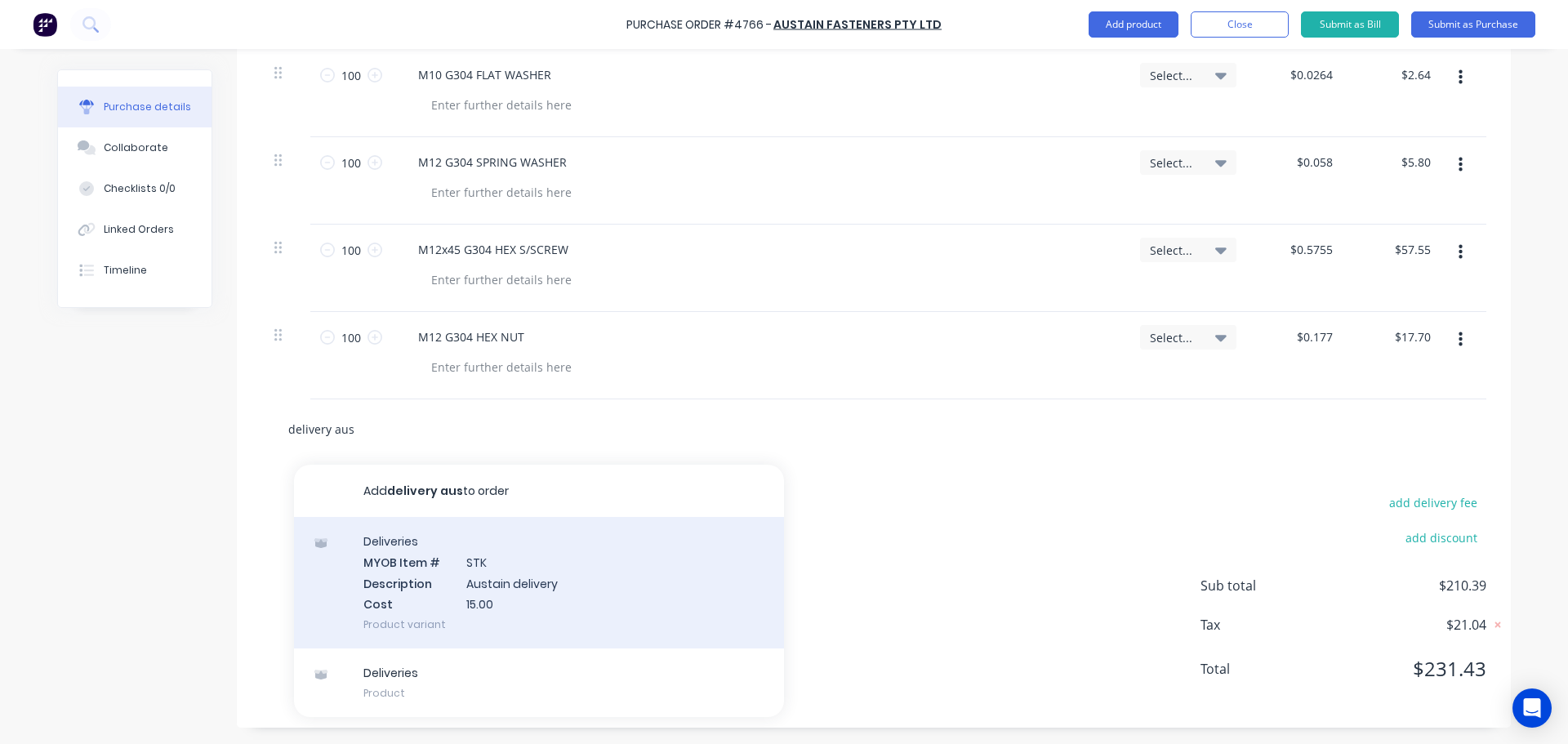
type input "delivery aus"
click at [465, 612] on div "Deliveries MYOB Item # STK Description Austain delivery Cost 15.00 Product vari…" at bounding box center [539, 582] width 490 height 131
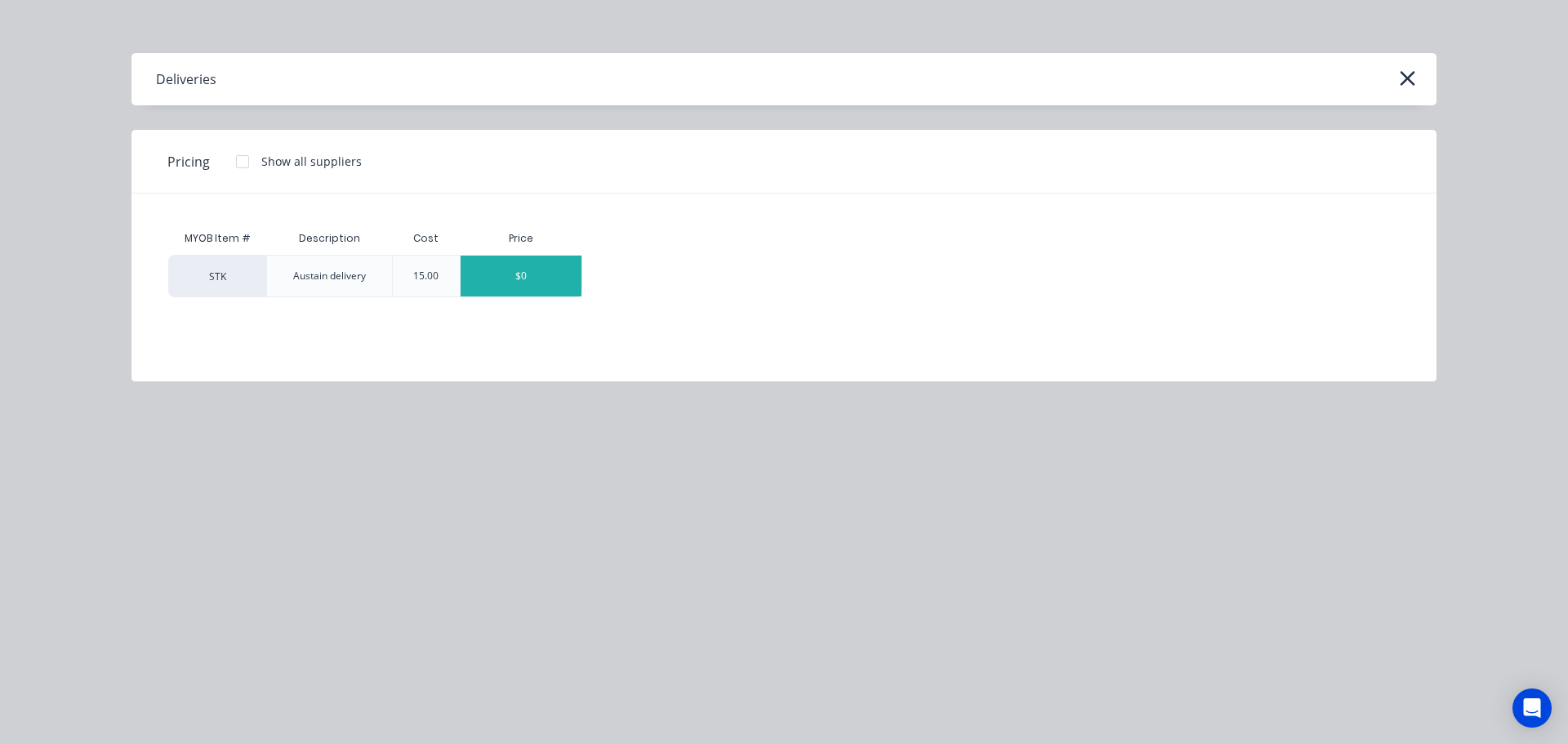
click at [535, 287] on div "$0" at bounding box center [520, 276] width 120 height 41
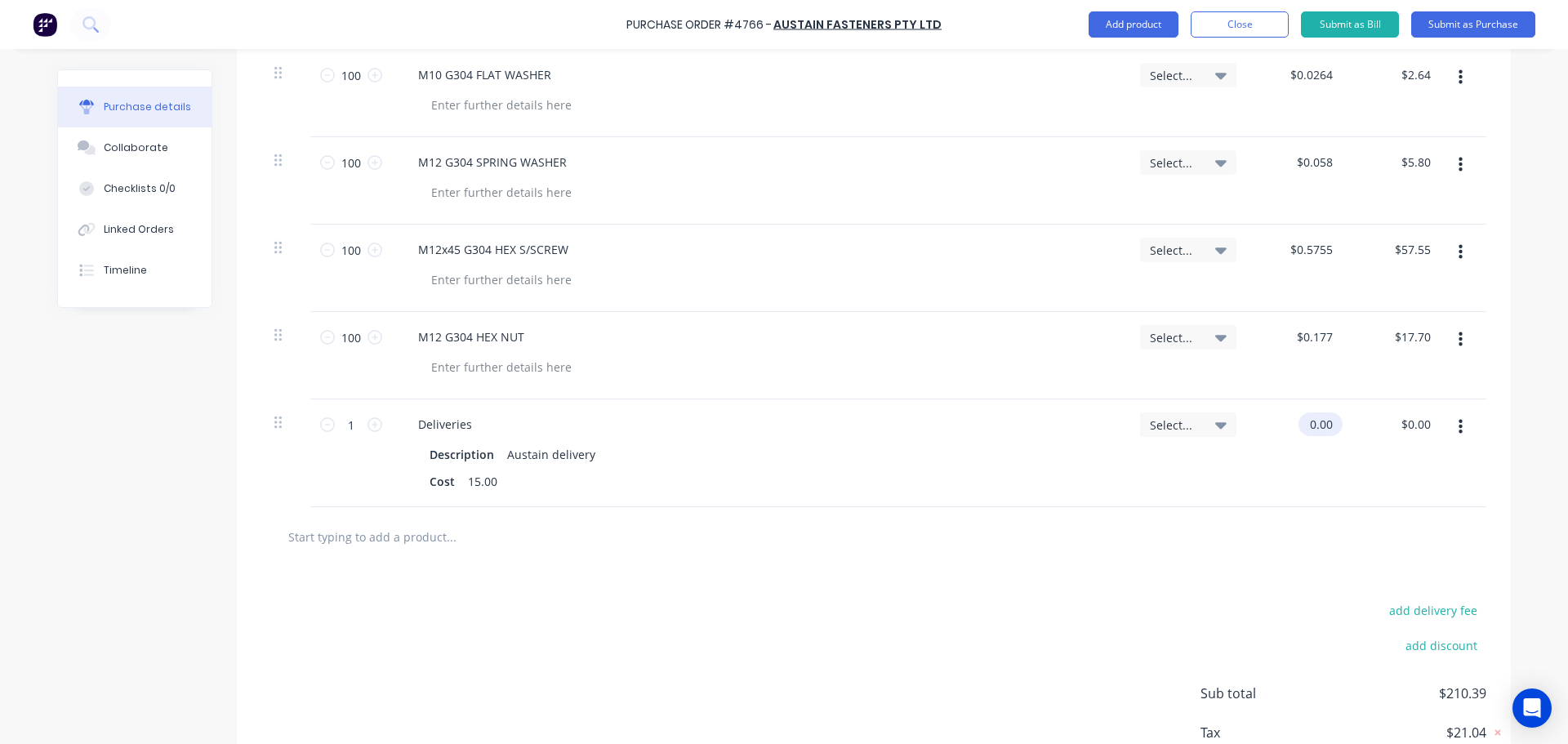
click at [1325, 424] on input "0.00" at bounding box center [1317, 424] width 38 height 23
click at [1325, 424] on input "0.00" at bounding box center [1320, 424] width 31 height 23
type input "$15.00"
click at [838, 448] on div "Description Austain delivery" at bounding box center [756, 455] width 666 height 23
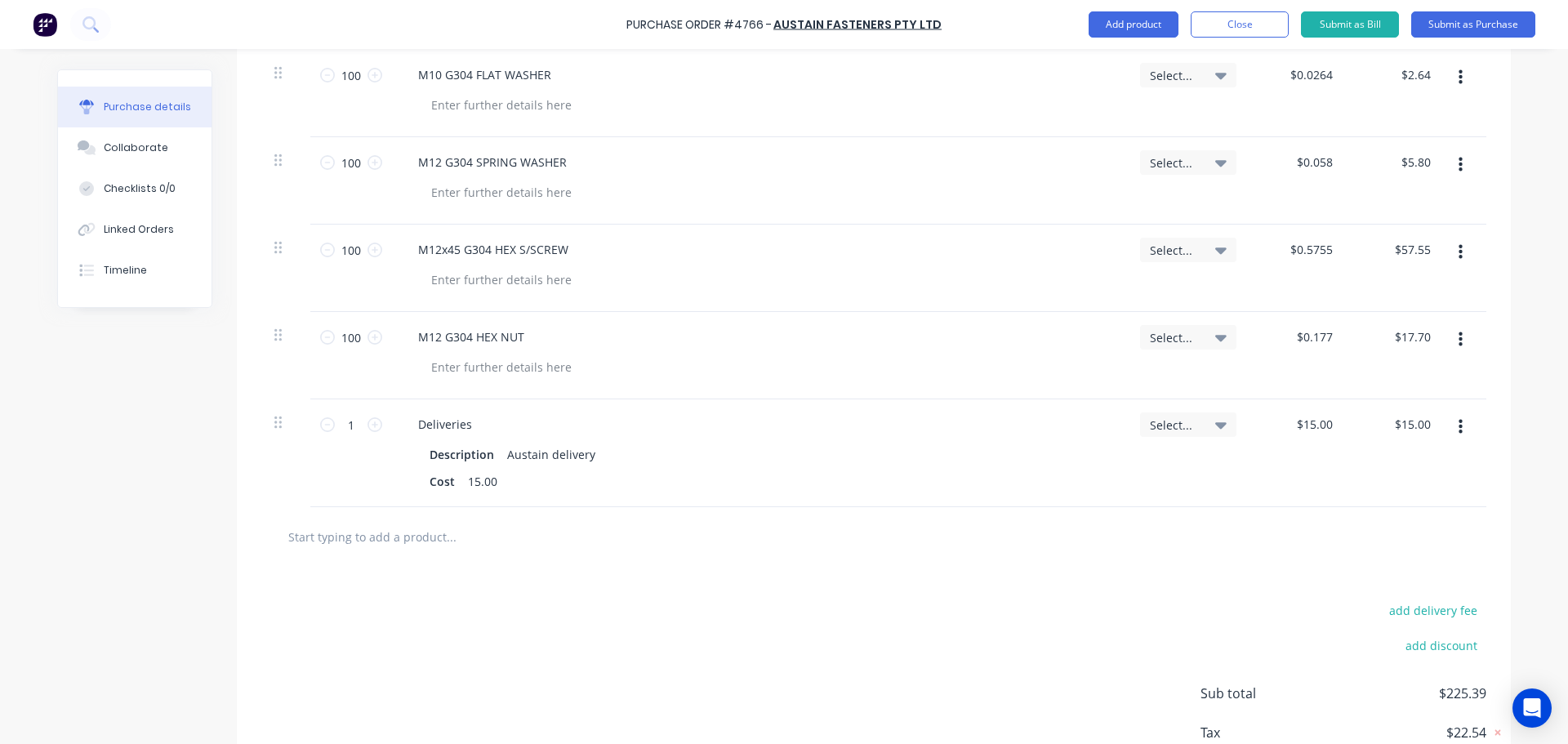
click at [796, 549] on div at bounding box center [874, 537] width 1199 height 33
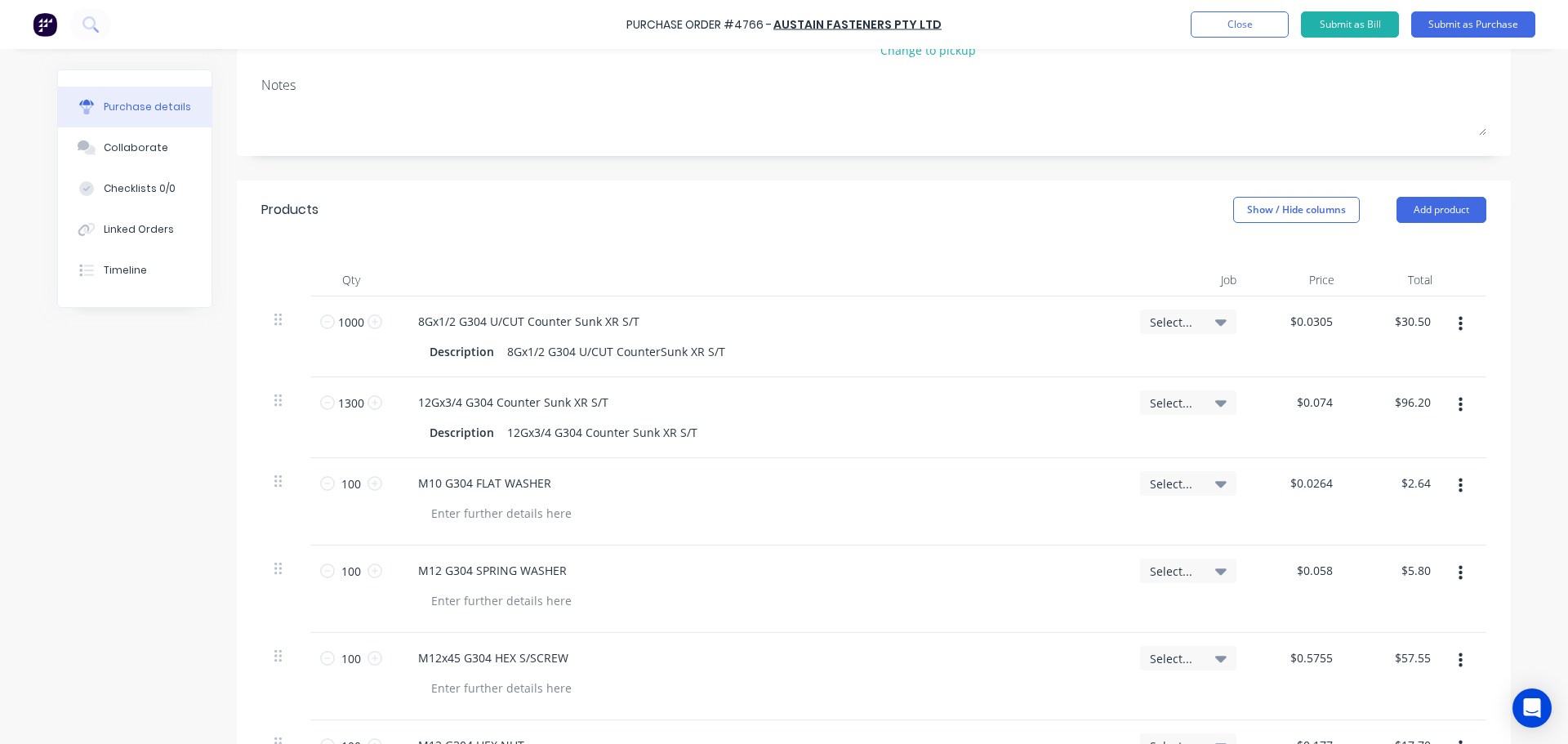
scroll to position [389, 0]
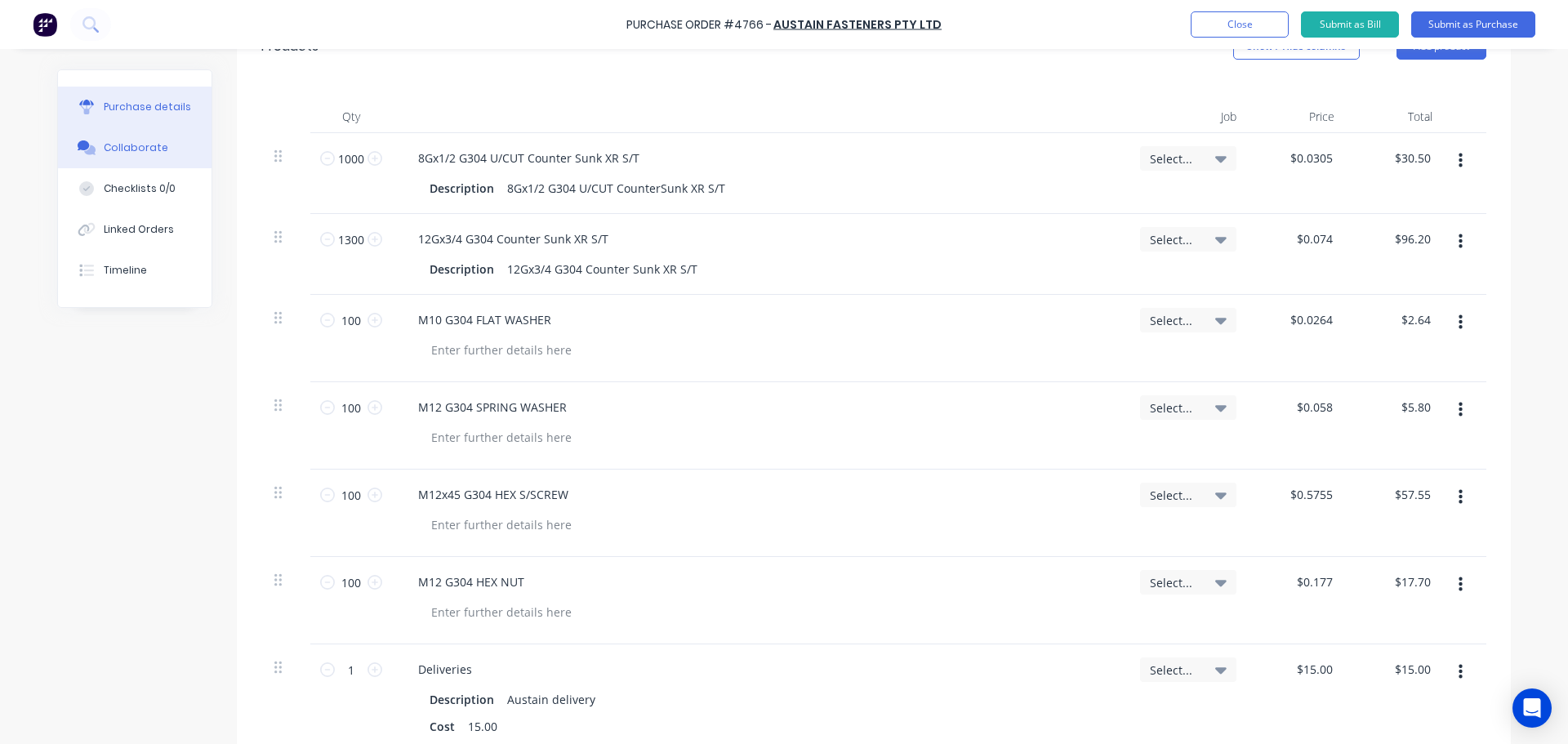
click at [140, 152] on div "Collaborate" at bounding box center [136, 148] width 64 height 15
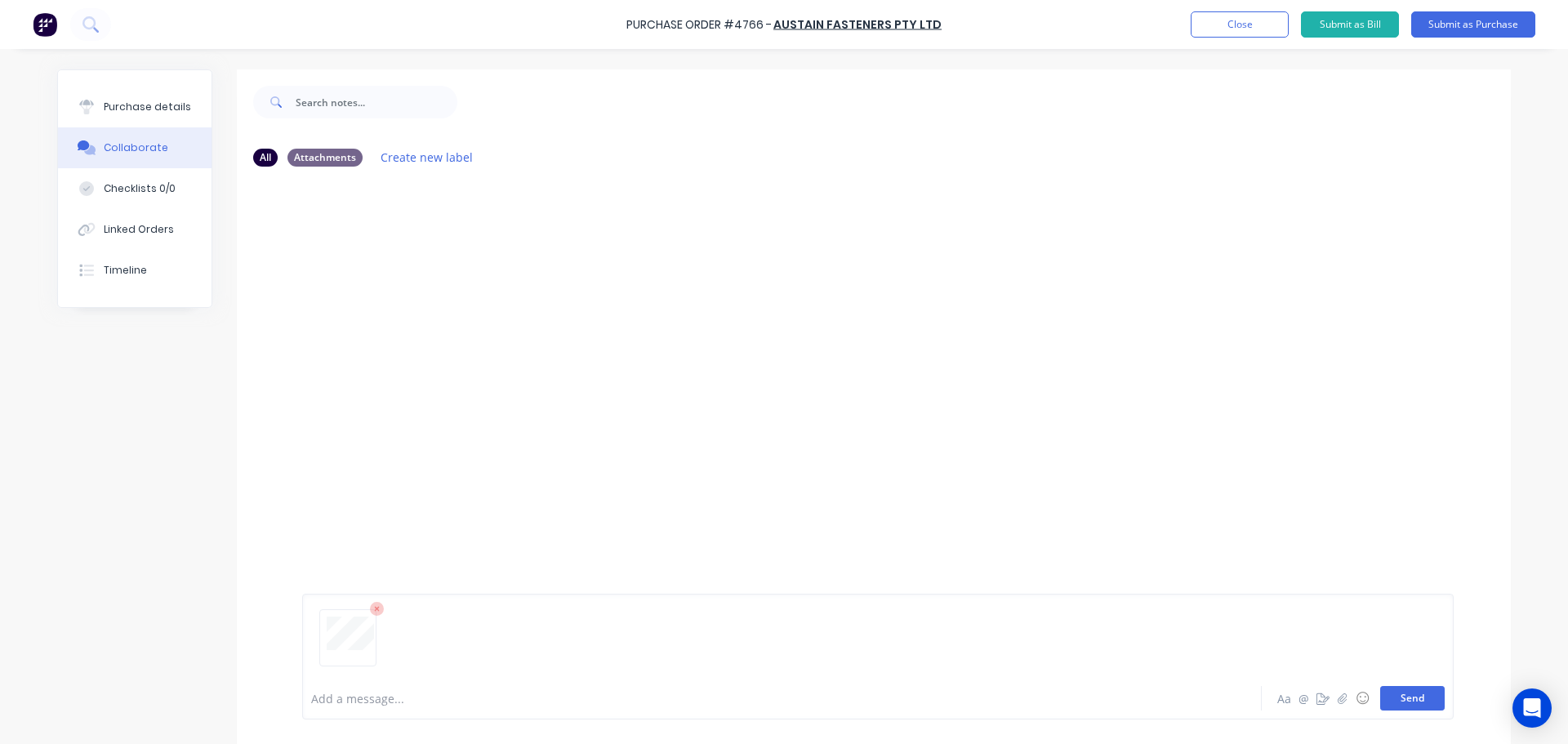
click at [1389, 700] on button "Send" at bounding box center [1412, 697] width 64 height 24
click at [148, 112] on div "Purchase details" at bounding box center [148, 107] width 87 height 15
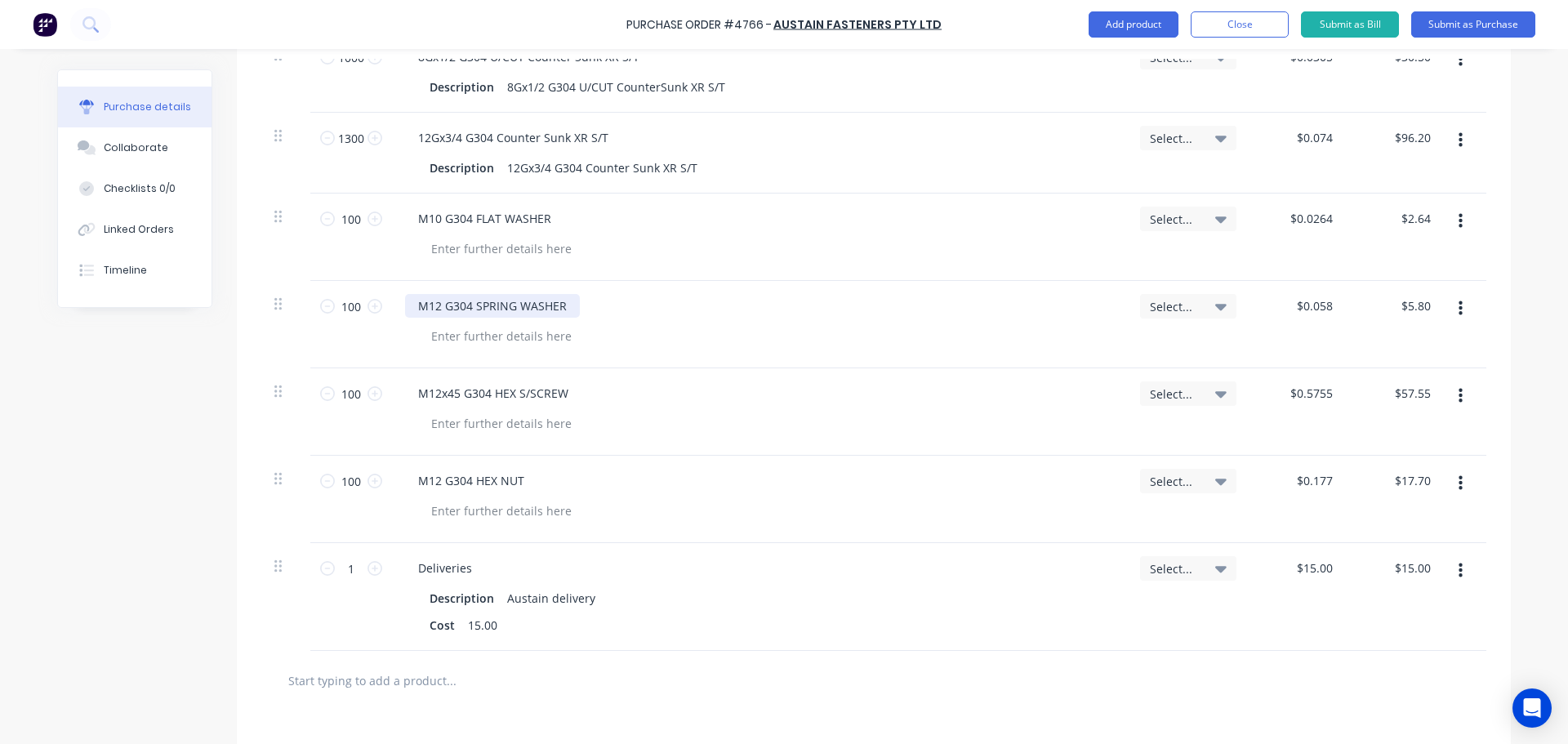
scroll to position [326, 0]
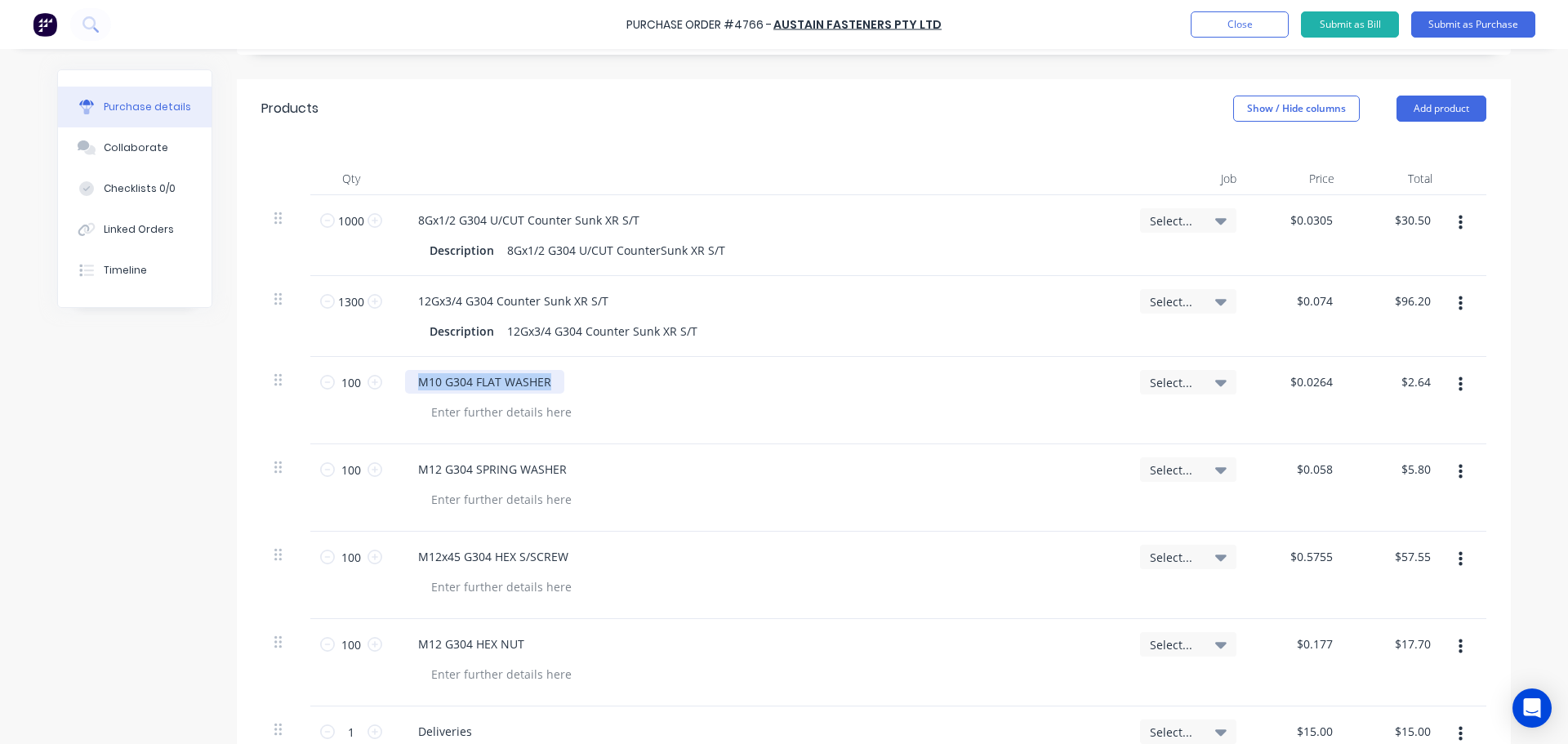
drag, startPoint x: 552, startPoint y: 381, endPoint x: 394, endPoint y: 402, distance: 159.4
click at [394, 402] on div "M10 G304 FLAT WASHER" at bounding box center [759, 401] width 735 height 87
copy div "M10 G304 FLAT WASHER"
click at [578, 399] on div "M10 G304 FLAT WASHER" at bounding box center [759, 401] width 735 height 87
drag, startPoint x: 550, startPoint y: 385, endPoint x: 403, endPoint y: 383, distance: 147.0
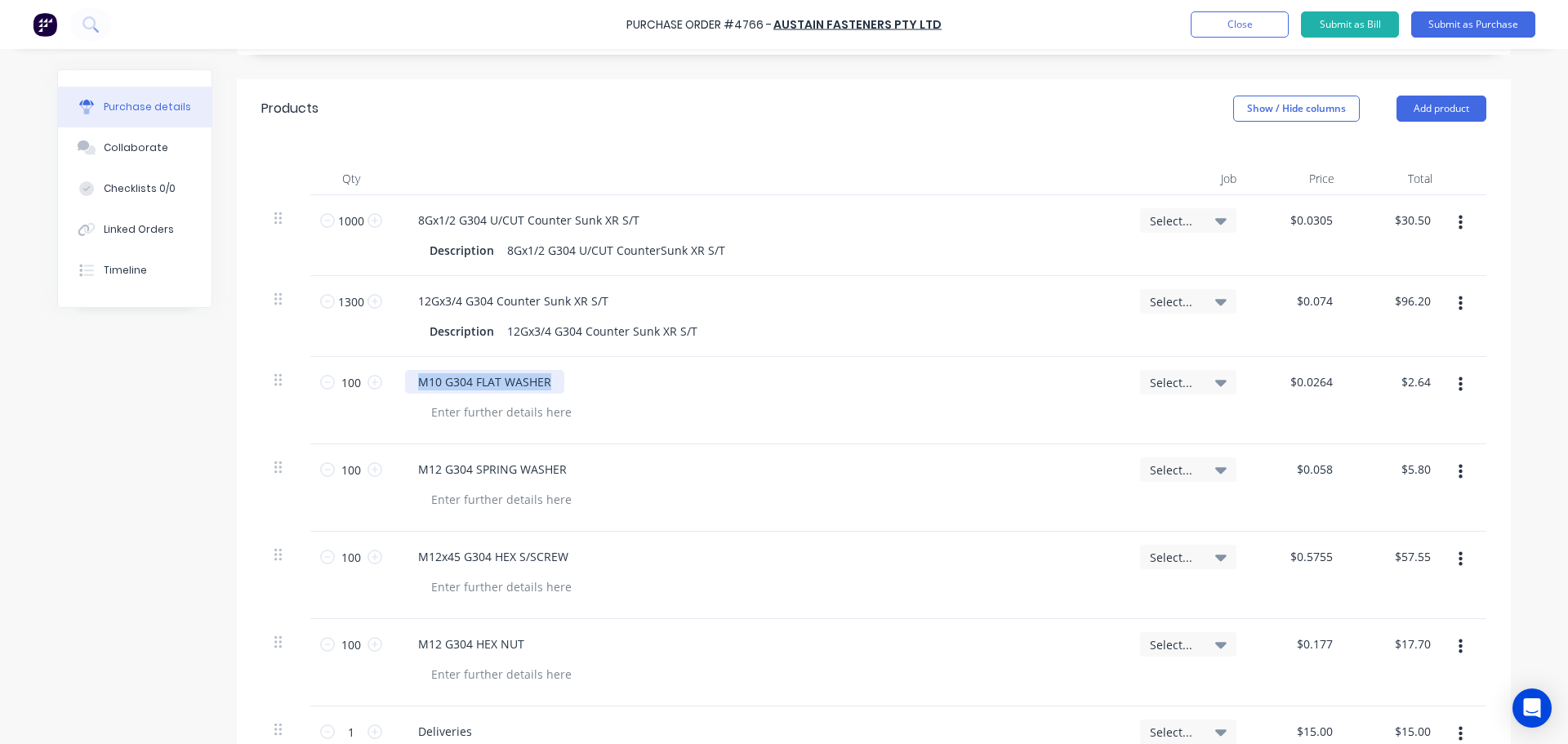
click at [405, 383] on div "M10 G304 FLAT WASHER" at bounding box center [484, 382] width 159 height 23
copy div "M10 G304 FLAT WASHER"
click at [509, 415] on div at bounding box center [502, 412] width 167 height 23
click at [504, 405] on div at bounding box center [502, 412] width 167 height 23
paste div
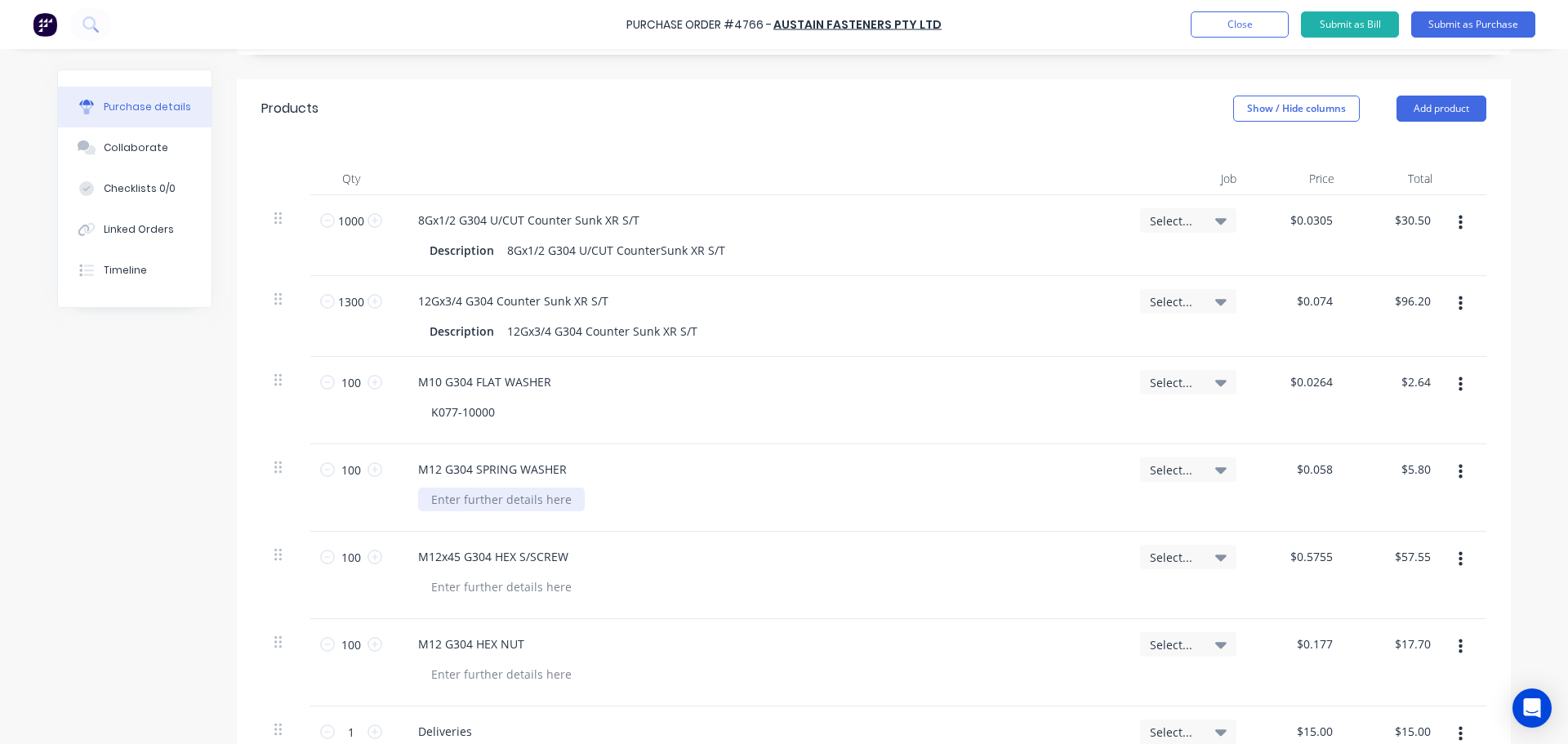
click at [445, 504] on div at bounding box center [502, 499] width 167 height 23
paste div
click at [529, 592] on div at bounding box center [502, 587] width 167 height 23
click at [457, 589] on div at bounding box center [502, 587] width 167 height 23
paste div
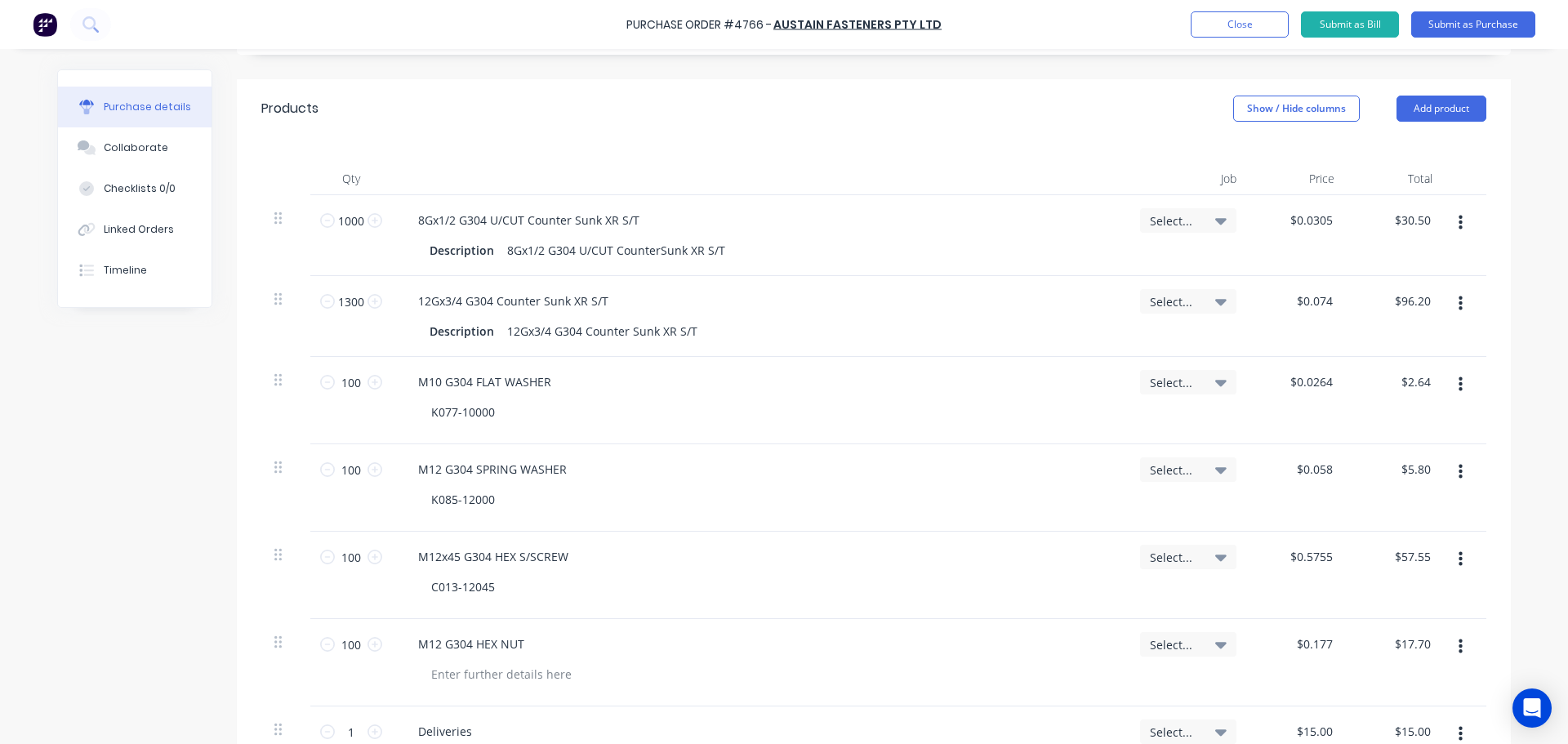
click at [102, 594] on div "Created by Dee Created 02/10/25 Required 02/10/25 Status Draft Contact sydney b…" at bounding box center [784, 443] width 1453 height 1401
click at [448, 673] on div at bounding box center [502, 674] width 167 height 23
paste div
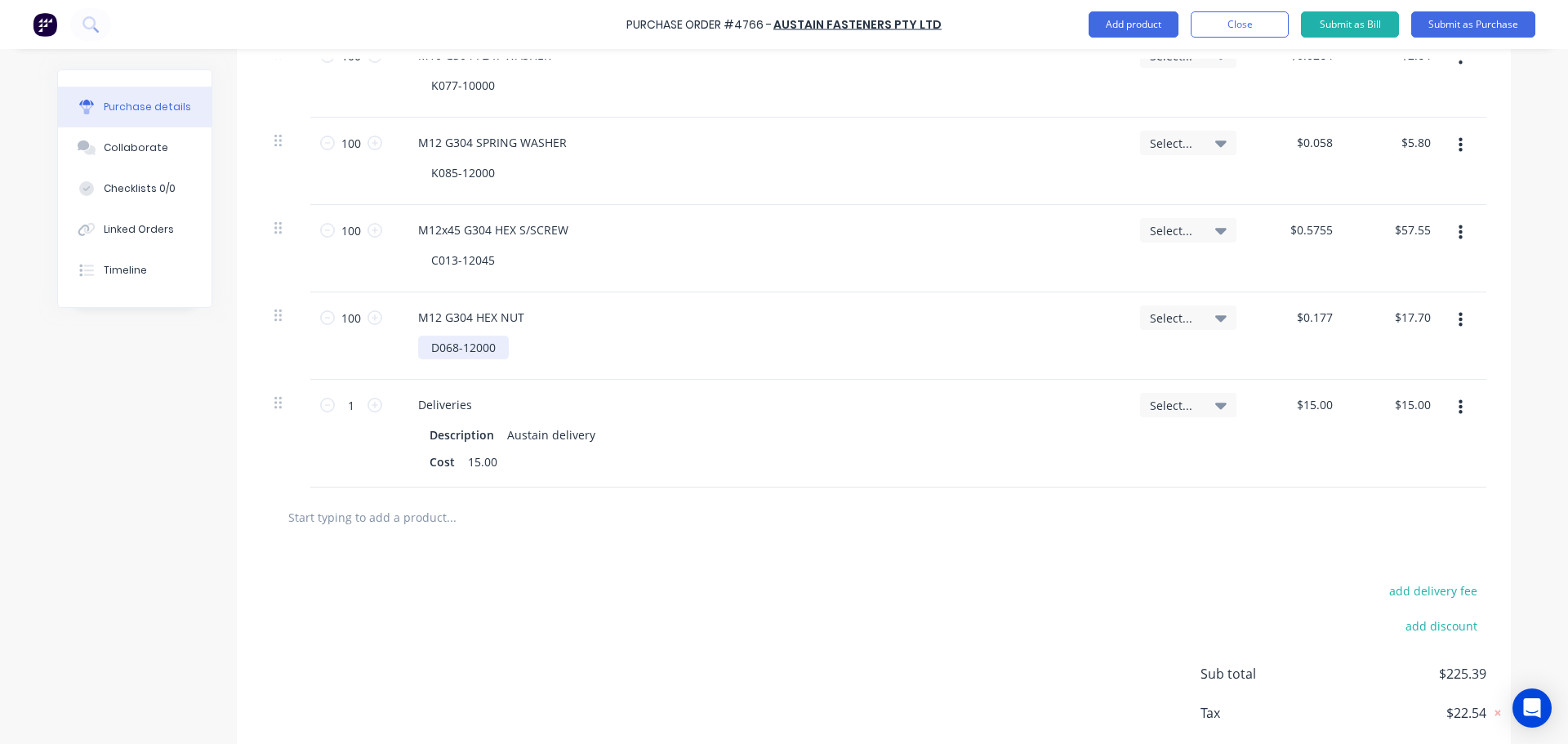
scroll to position [409, 0]
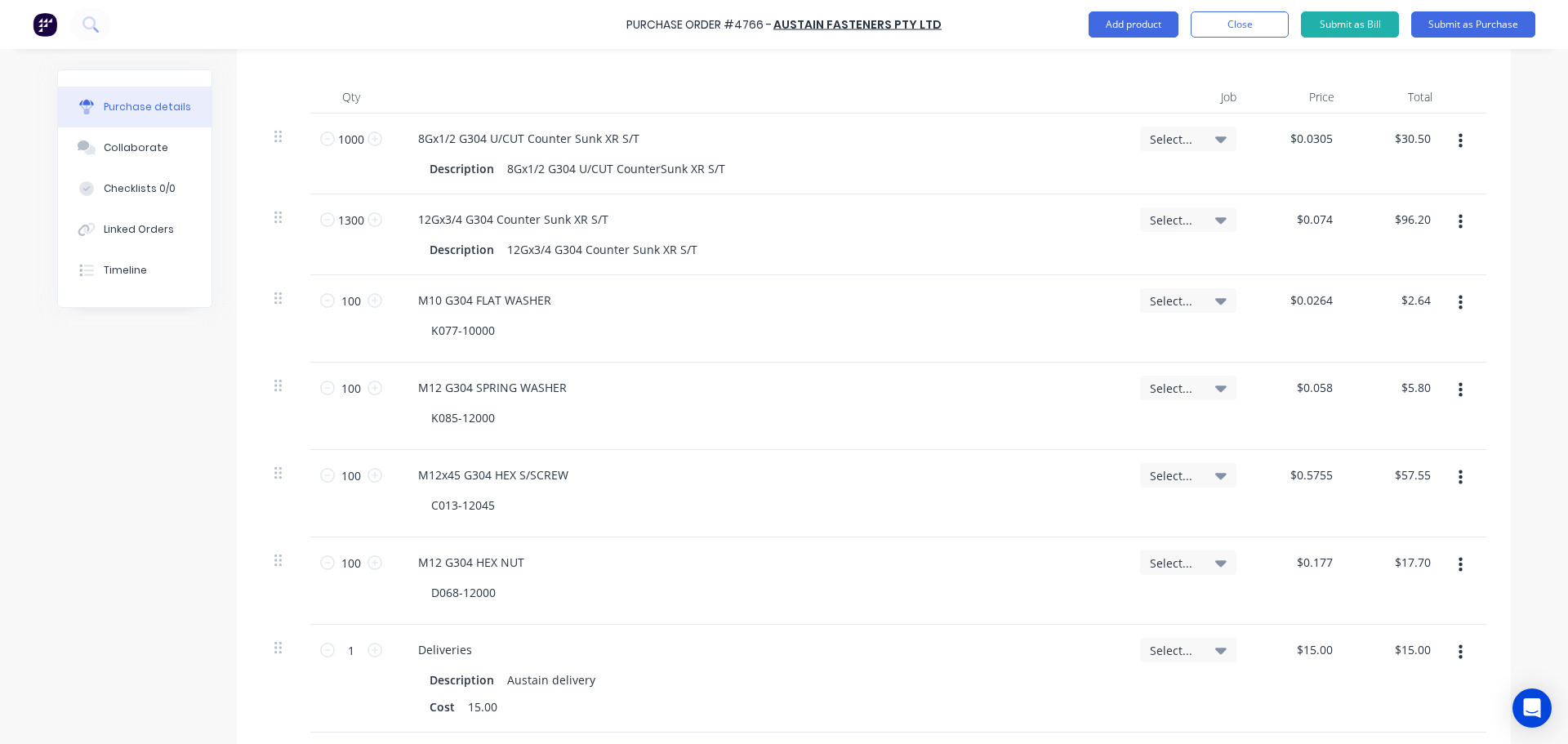
click at [161, 528] on div "Created by Dee Created 02/10/25 Required 02/10/25 Status Draft Contact sydney b…" at bounding box center [784, 361] width 1453 height 1401
click at [207, 402] on div "Created by Dee Created 02/10/25 Required 02/10/25 Status Draft Contact sydney b…" at bounding box center [784, 361] width 1453 height 1401
click at [672, 316] on div "M10 G304 FLAT WASHER K077-10000" at bounding box center [759, 319] width 735 height 87
click at [598, 311] on div "M10 G304 FLAT WASHER" at bounding box center [759, 300] width 709 height 23
click at [573, 414] on div "K085-12000" at bounding box center [766, 418] width 696 height 23
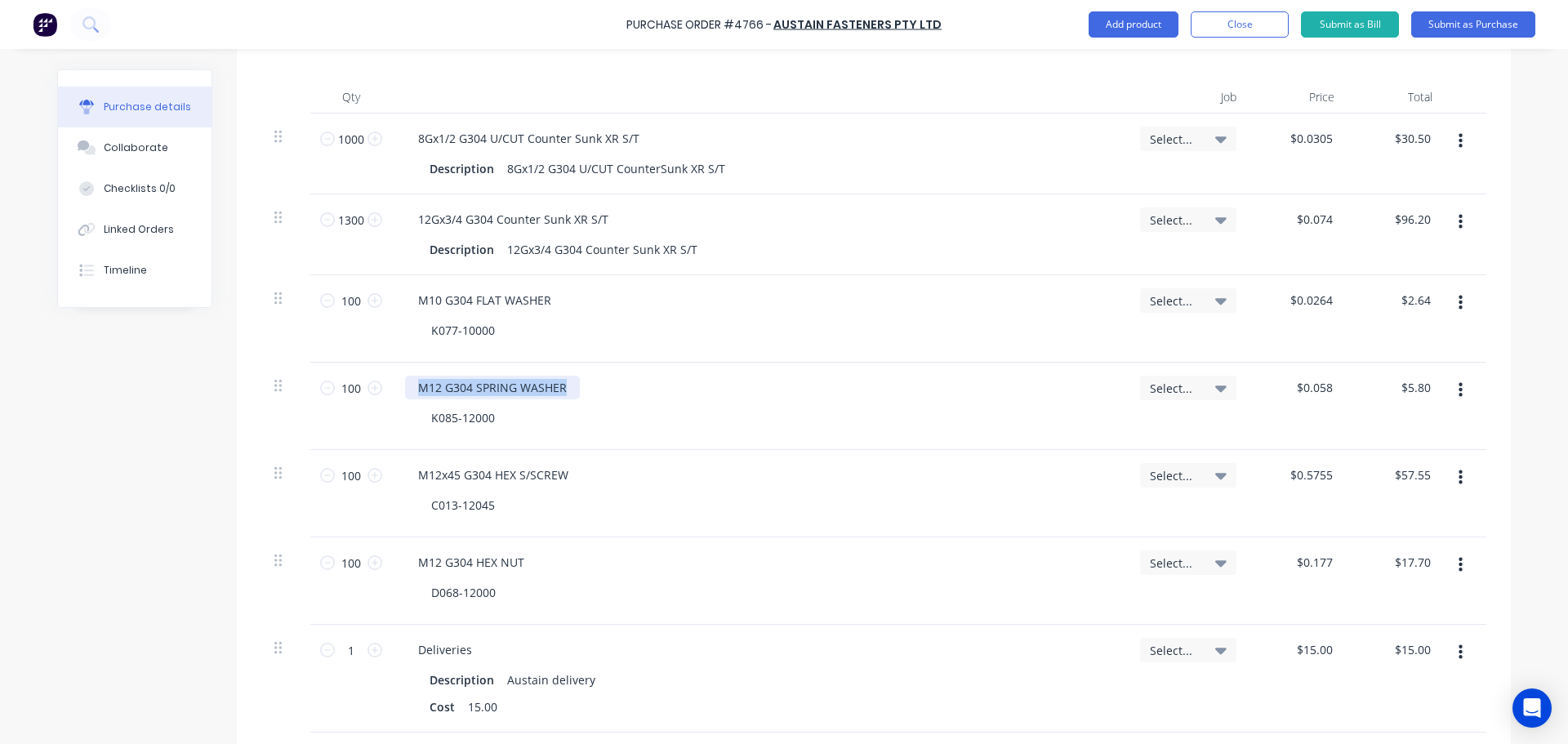
drag, startPoint x: 561, startPoint y: 386, endPoint x: 400, endPoint y: 398, distance: 161.4
click at [405, 398] on div "M12 G304 SPRING WASHER" at bounding box center [492, 388] width 175 height 23
click at [732, 398] on div "M12 G304 SPRING WASHER" at bounding box center [759, 388] width 709 height 23
drag, startPoint x: 554, startPoint y: 389, endPoint x: 382, endPoint y: 402, distance: 172.5
click at [382, 402] on div "100 100 M12 G304 SPRING WASHER K085-12000 Select... $0.058 $0.058 $5.80 $5.80" at bounding box center [874, 406] width 1225 height 87
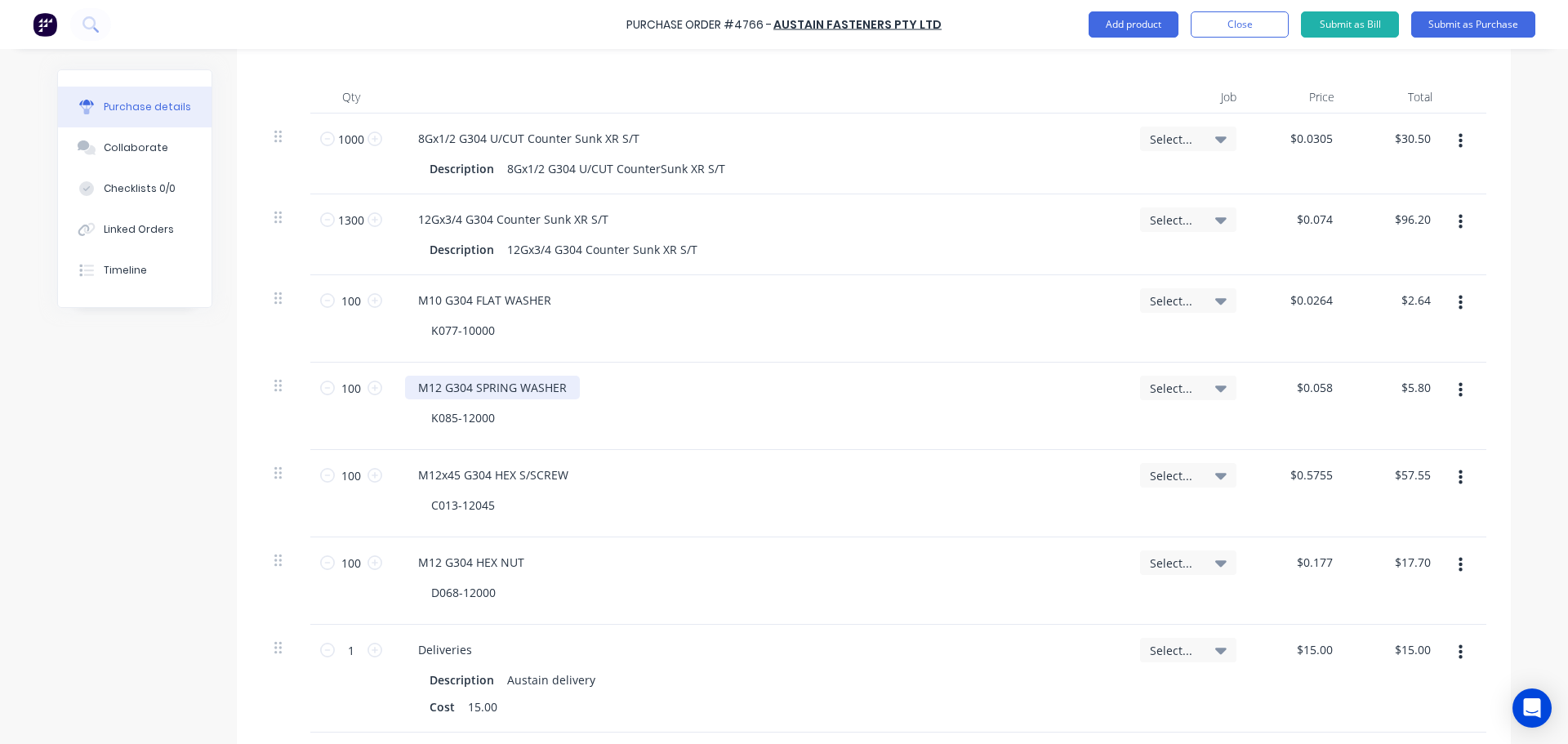
click at [564, 386] on div "M12 G304 SPRING WASHER" at bounding box center [492, 388] width 175 height 23
click at [569, 391] on div "M12 G304 SPRING WASHER" at bounding box center [492, 388] width 175 height 23
drag, startPoint x: 569, startPoint y: 391, endPoint x: 418, endPoint y: 393, distance: 151.0
click at [418, 393] on div "M12 G304 SPRING WASHER" at bounding box center [492, 388] width 175 height 23
click at [417, 393] on div "M12 G304 SPRING WASHER" at bounding box center [492, 388] width 175 height 23
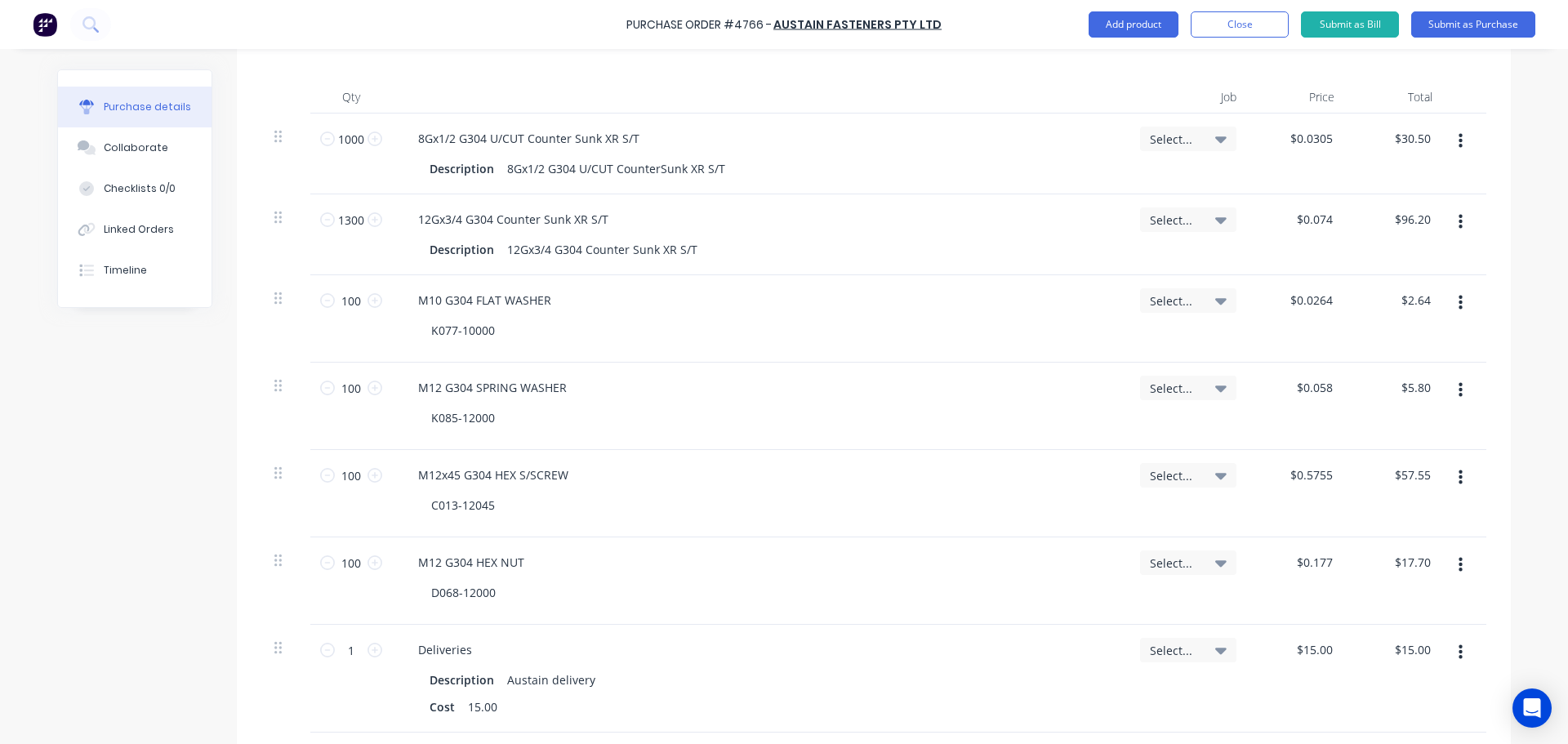
click at [572, 389] on div "M12 G304 SPRING WASHER" at bounding box center [759, 388] width 709 height 23
drag, startPoint x: 559, startPoint y: 387, endPoint x: 279, endPoint y: 388, distance: 280.0
click at [279, 388] on div "100 100 M12 G304 SPRING WASHER K085-12000 Select... $0.058 $0.058 $5.80 $5.80" at bounding box center [874, 406] width 1225 height 87
copy div "M12 G304 SPRING WASHER"
drag, startPoint x: -203, startPoint y: 284, endPoint x: -1169, endPoint y: 316, distance: 966.5
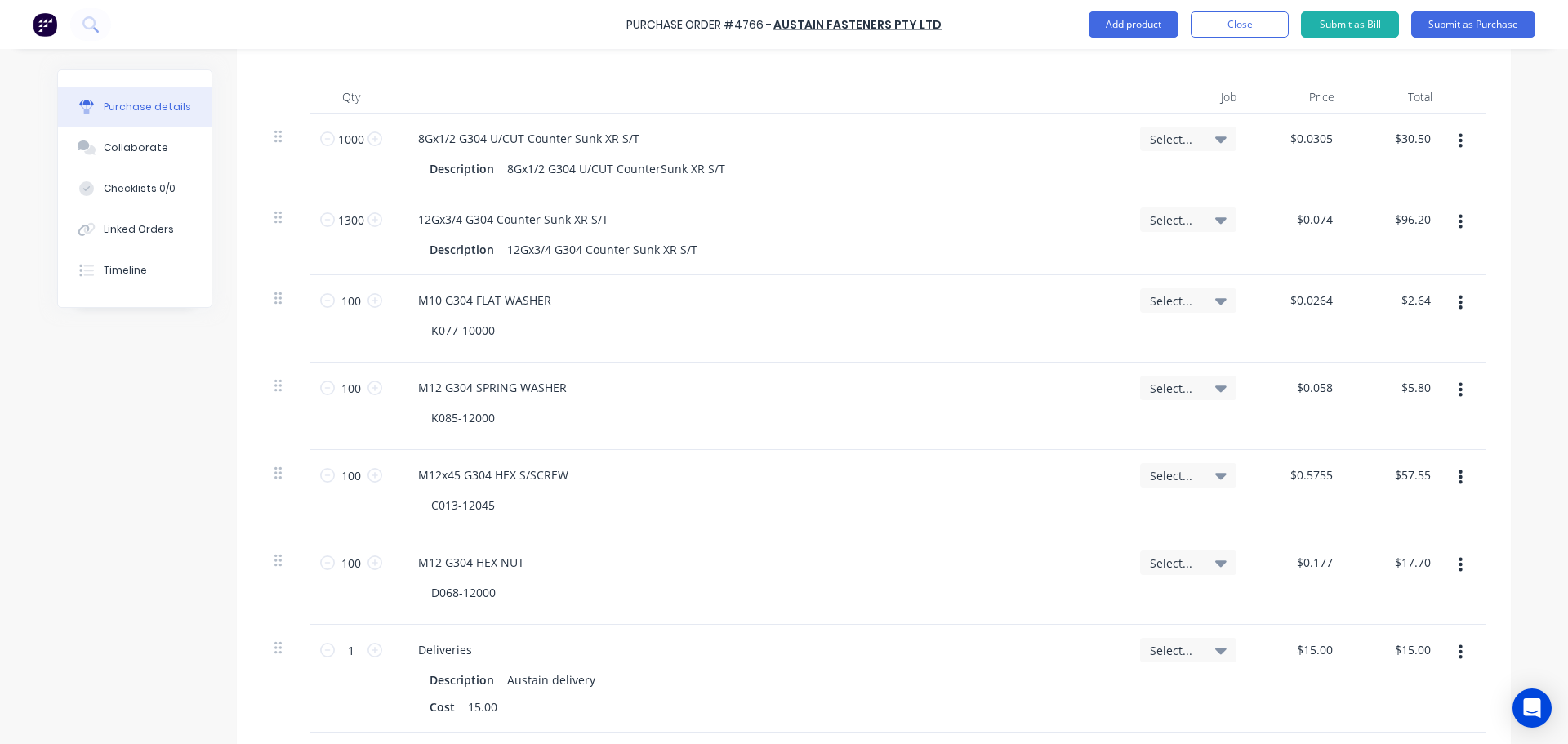
click at [0, 316] on html "Purchase Order #4766 - Austain Fasteners Pty Ltd Add product Close Submit as Bi…" at bounding box center [784, 372] width 1568 height 744
click at [568, 389] on div "M12 G304 SPRING WASHER" at bounding box center [492, 388] width 175 height 23
drag, startPoint x: 483, startPoint y: 393, endPoint x: 402, endPoint y: 397, distance: 81.1
click at [405, 397] on div "M12 G304 SPRING WASHER" at bounding box center [492, 388] width 175 height 23
copy div "M12 G304 SPRING WASHER"
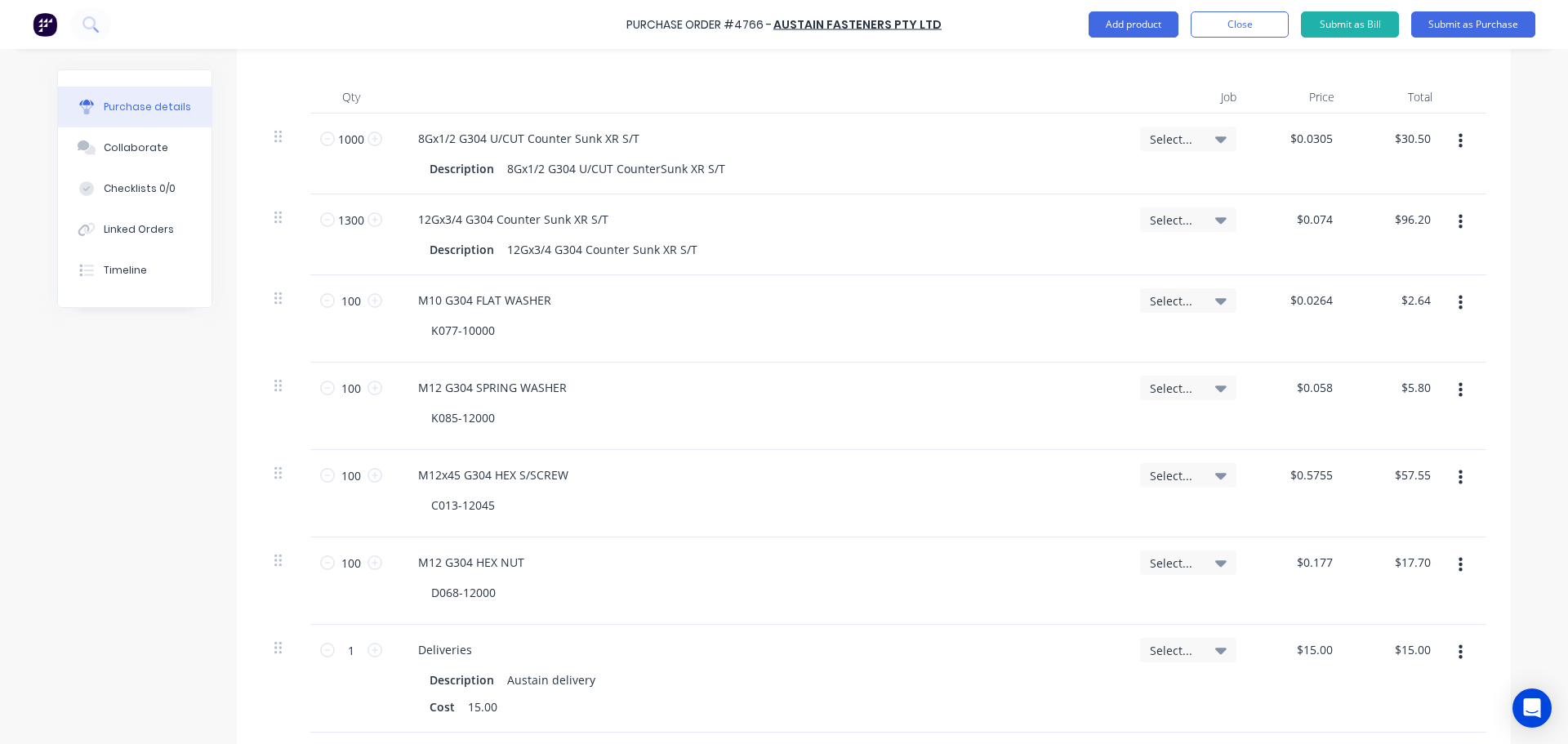
click at [604, 469] on div "M12x45 G304 HEX S/SCREW" at bounding box center [759, 475] width 709 height 23
drag, startPoint x: 561, startPoint y: 477, endPoint x: 383, endPoint y: 481, distance: 178.0
click at [383, 481] on div "100 100 M12x45 G304 HEX S/SCREW C013-12045 Select... $0.5755 $0.5755 $57.55 $57…" at bounding box center [874, 493] width 1225 height 87
copy div "M12x45 G304 HEX S/SCREW"
click at [554, 569] on div "M12 G304 HEX NUT" at bounding box center [759, 562] width 709 height 23
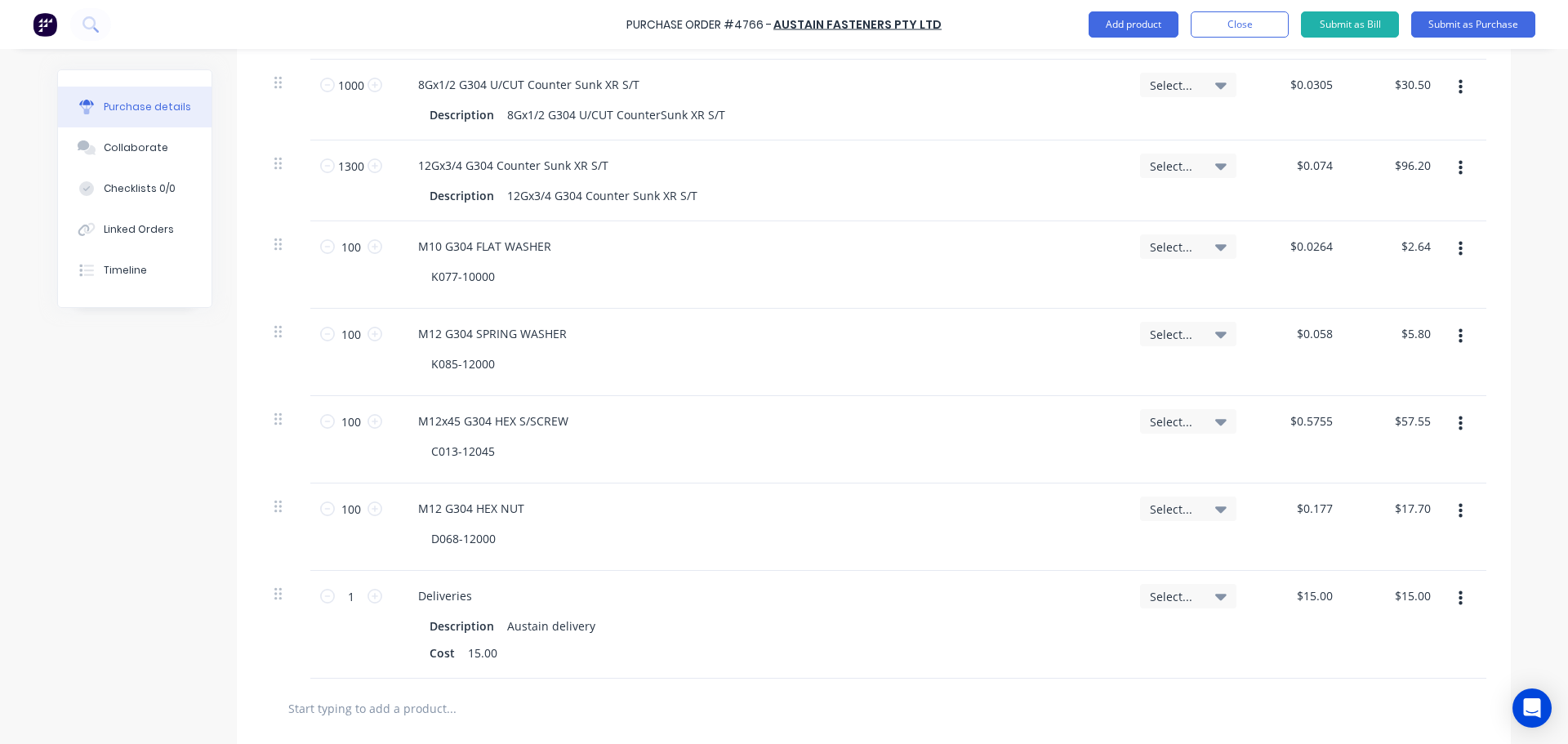
scroll to position [490, 0]
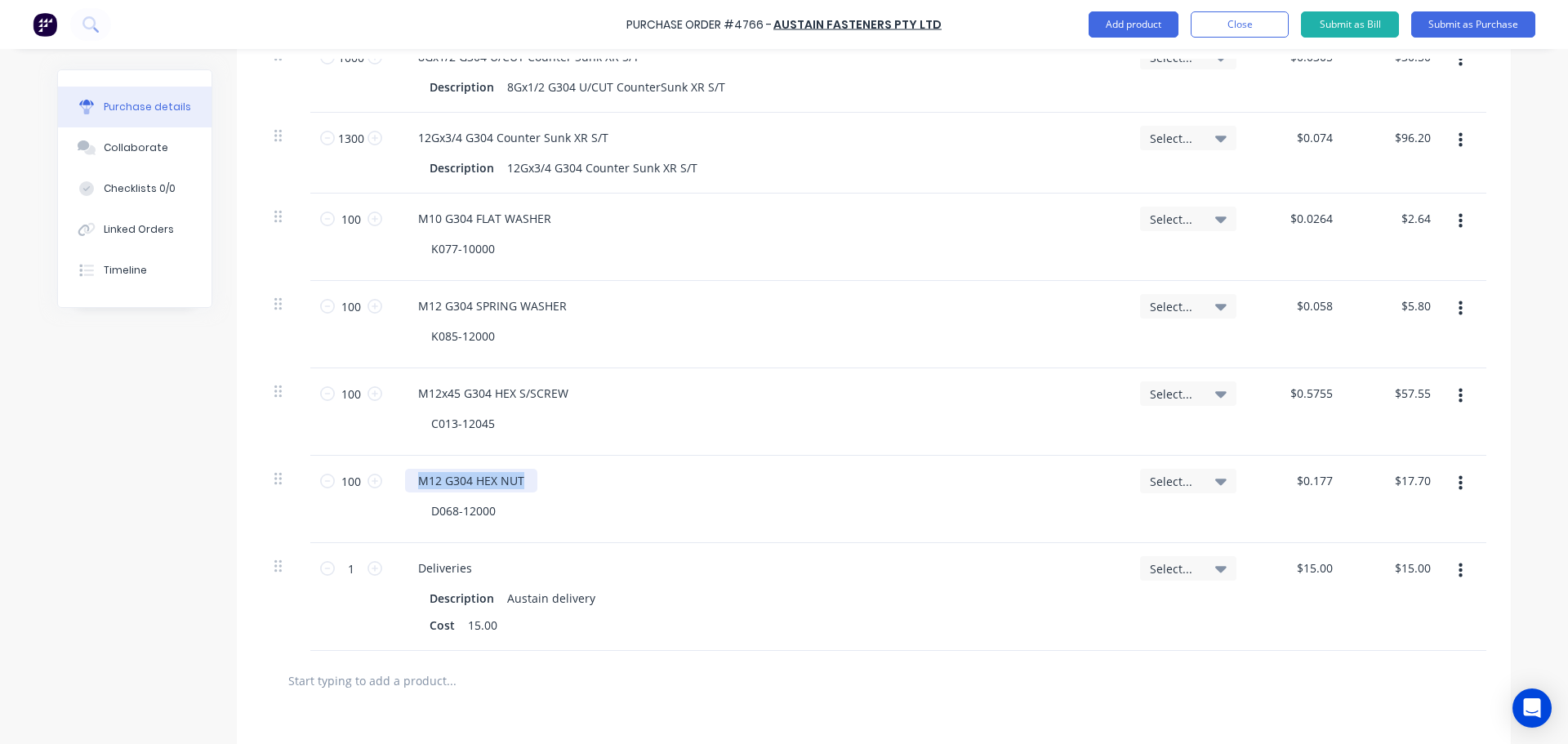
drag, startPoint x: 524, startPoint y: 486, endPoint x: 410, endPoint y: 494, distance: 114.3
click at [410, 494] on div "M12 G304 HEX NUT D068-12000" at bounding box center [759, 499] width 735 height 87
copy div "M12 G304 HEX NUT"
click at [504, 625] on div "Cost 15.00" at bounding box center [756, 626] width 666 height 23
drag, startPoint x: 504, startPoint y: 626, endPoint x: 351, endPoint y: 540, distance: 175.5
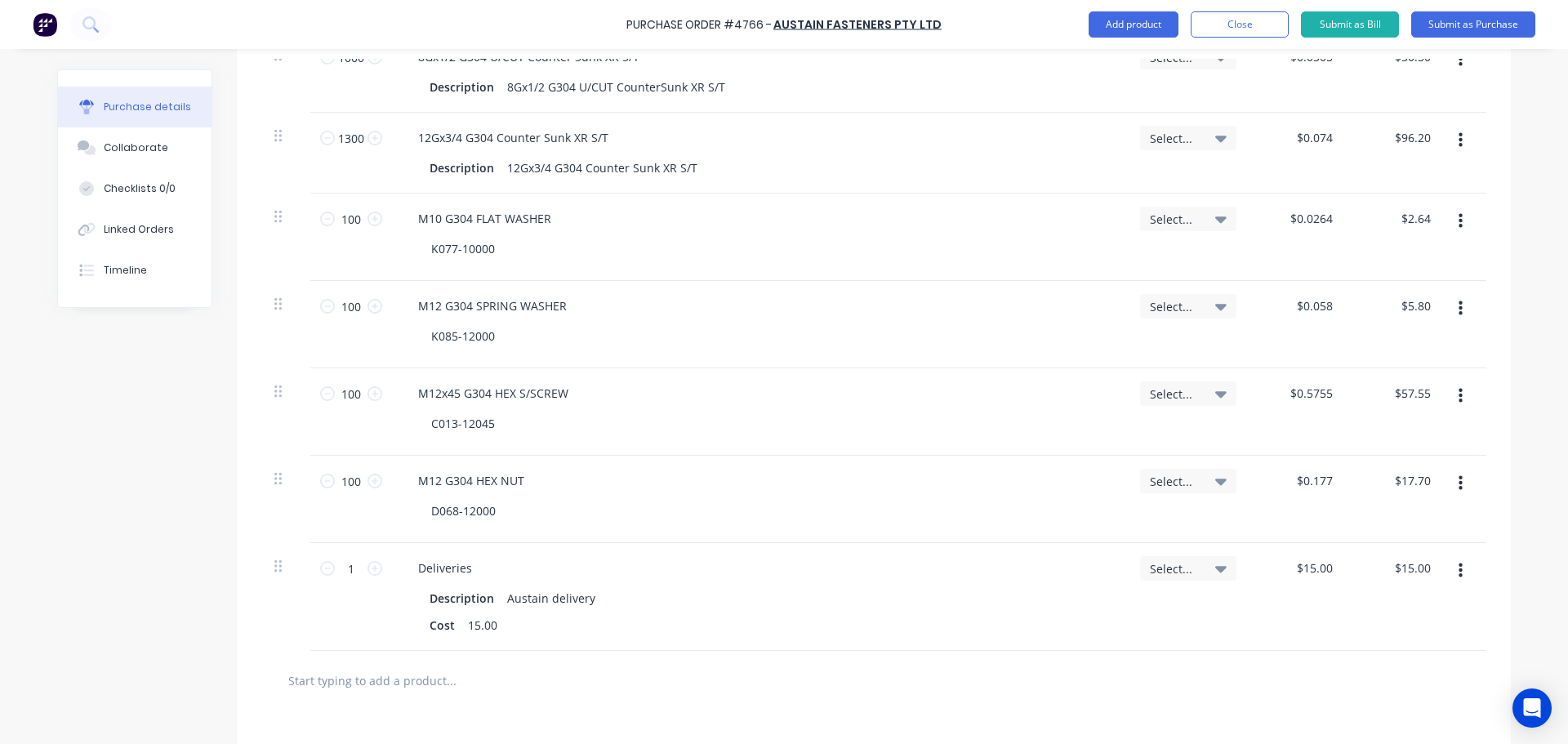
click at [351, 540] on div "1000 1000 8Gx1/2 G304 U/CUT Counter Sunk XR S/T Description 8Gx1/2 G304 U/CUT C…" at bounding box center [874, 342] width 1225 height 620
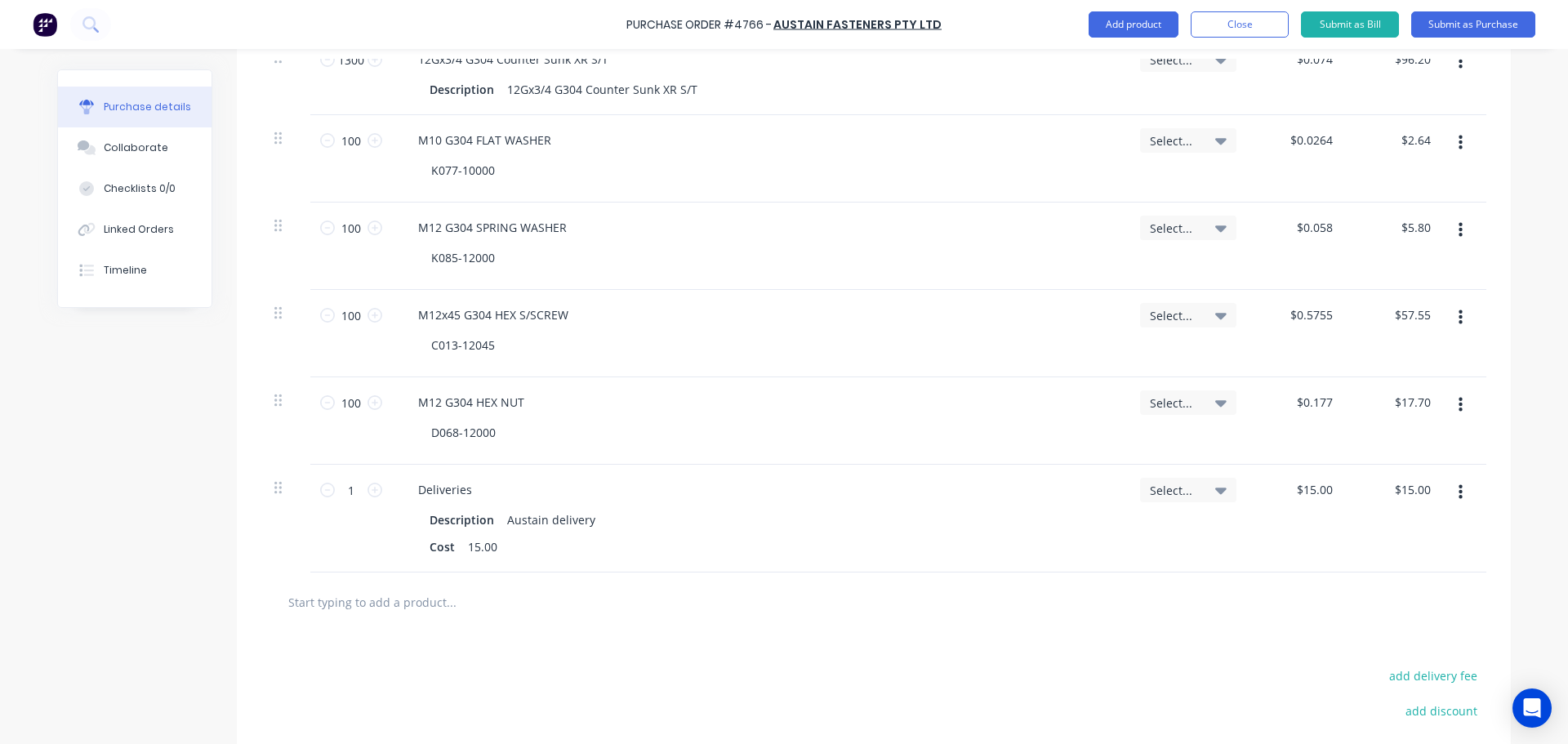
scroll to position [572, 0]
click at [445, 608] on input "text" at bounding box center [450, 599] width 326 height 33
drag, startPoint x: 550, startPoint y: 139, endPoint x: 394, endPoint y: 138, distance: 156.0
click at [394, 138] on div "M10 G304 FLAT WASHER K077-10000" at bounding box center [759, 155] width 735 height 87
copy div "M10 G304 FLAT WASHER"
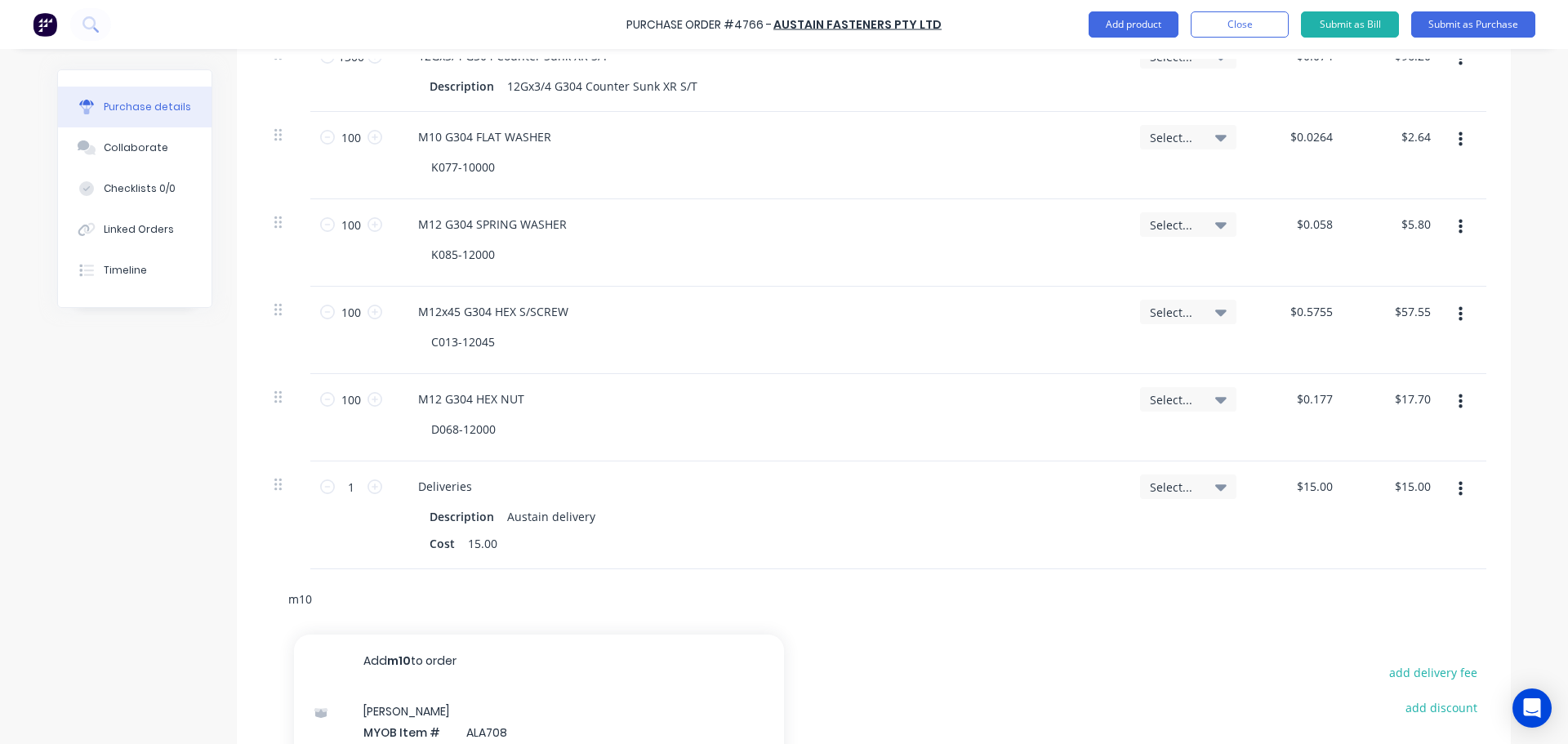
drag, startPoint x: 323, startPoint y: 598, endPoint x: 254, endPoint y: 604, distance: 69.3
click at [261, 604] on div "m10 Add m10 to order Sw Sill MYOB Item # ALA708 Description V M10 S 76mm Sw Sil…" at bounding box center [874, 598] width 1225 height 59
paste input "M10 G304 FLAT WASHER"
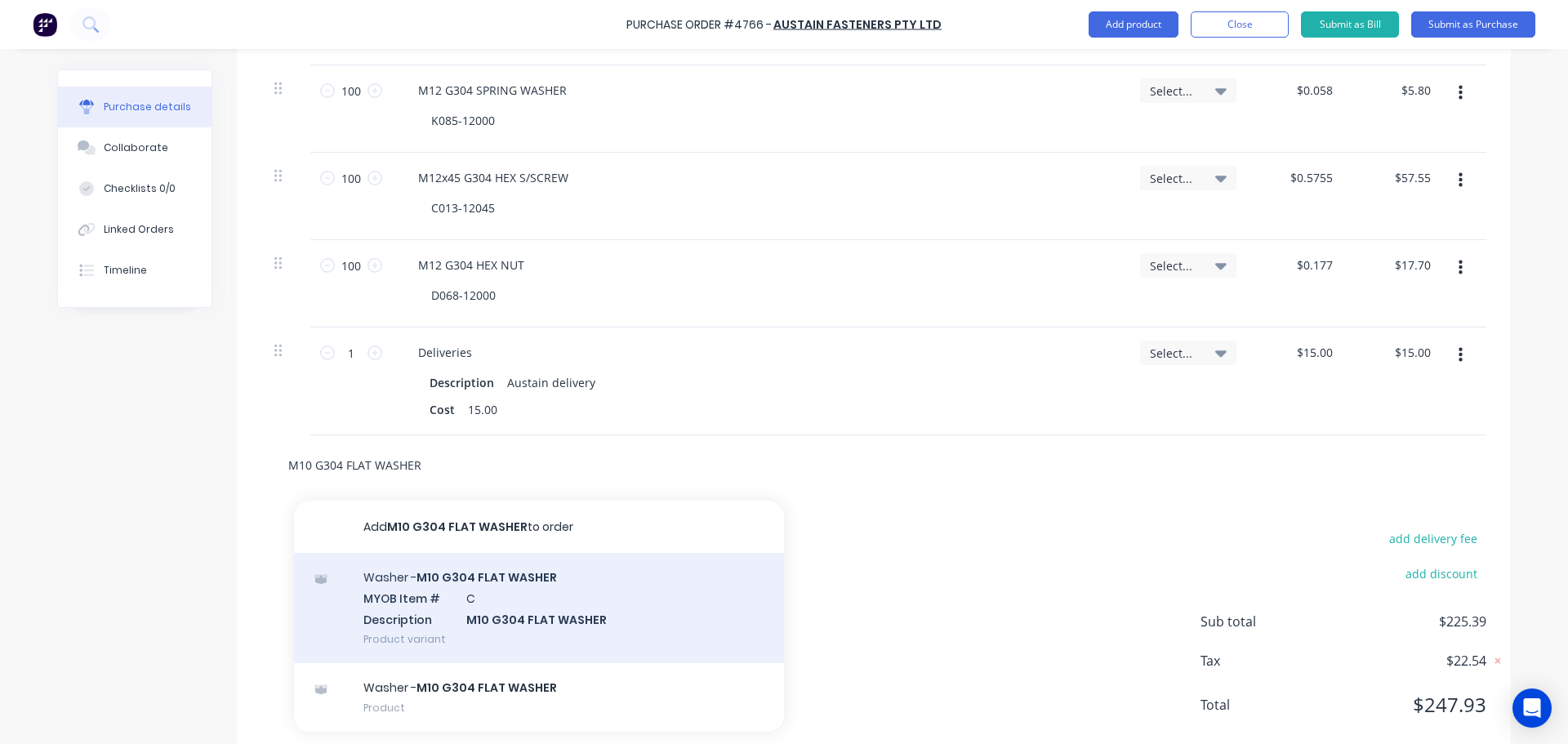
scroll to position [735, 0]
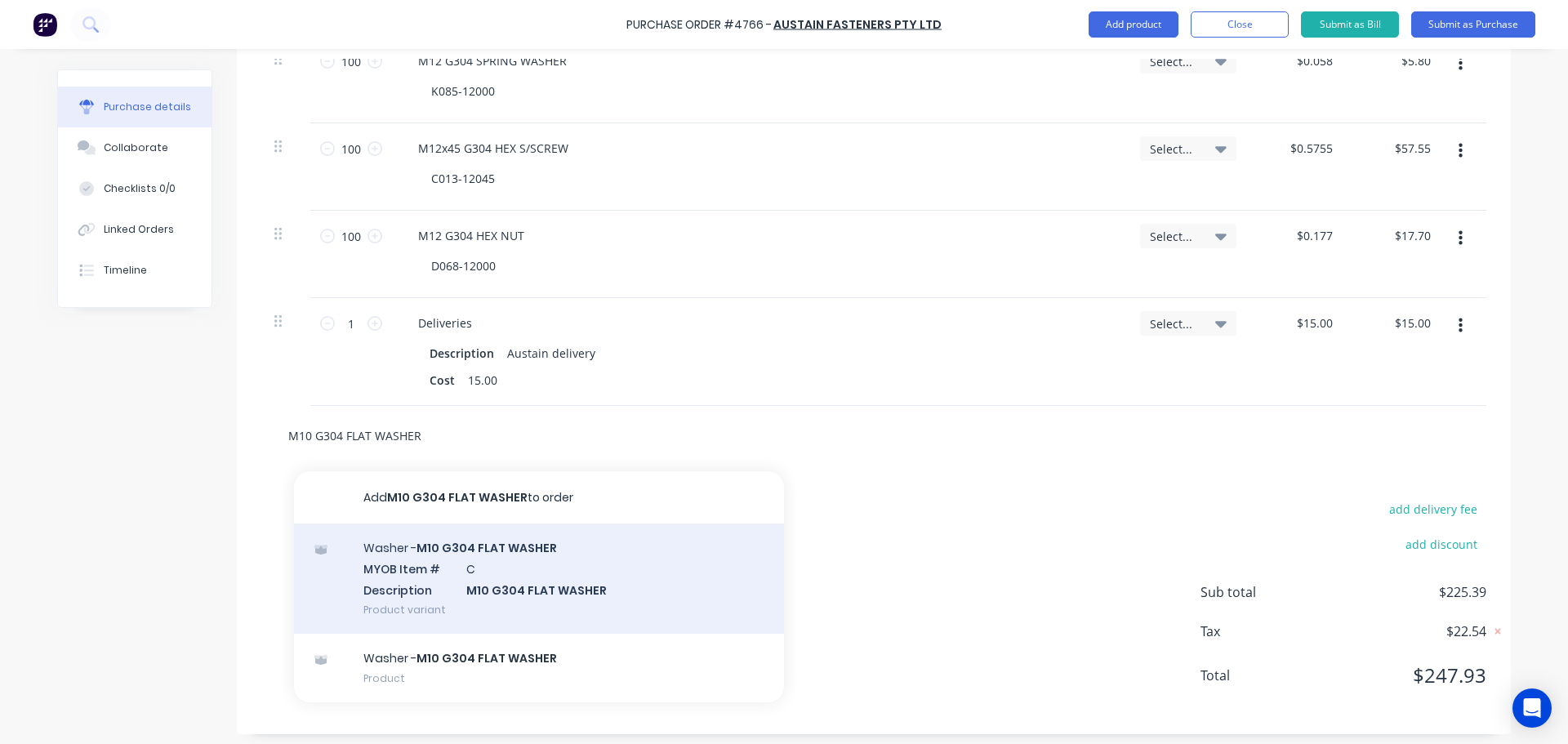
type input "M10 G304 FLAT WASHER"
click at [629, 619] on div "Washer - M10 G304 FLAT WASHER MYOB Item # C Description M10 G304 FLAT WASHER Pr…" at bounding box center [539, 579] width 490 height 111
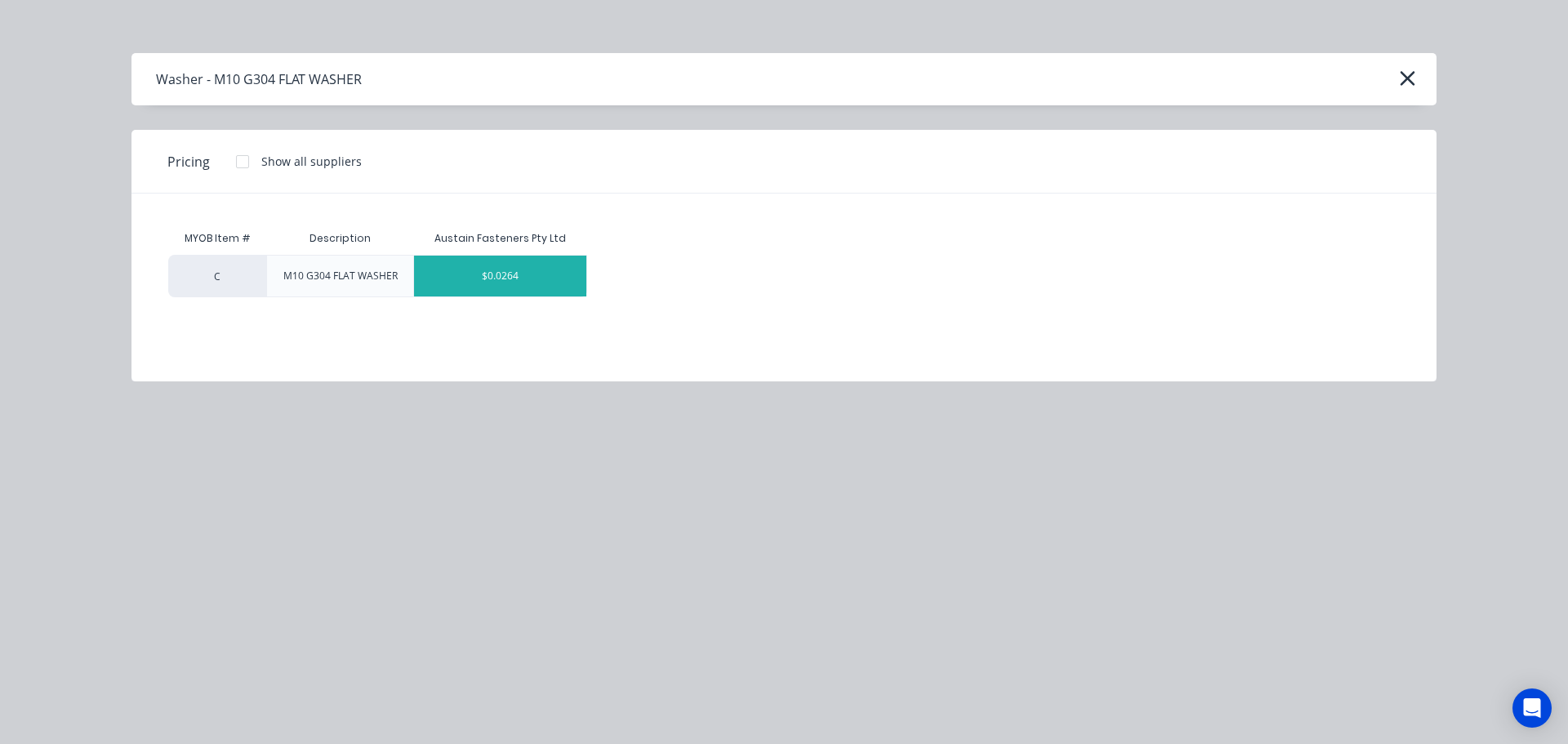
click at [458, 267] on div "$0.0264" at bounding box center [499, 276] width 172 height 41
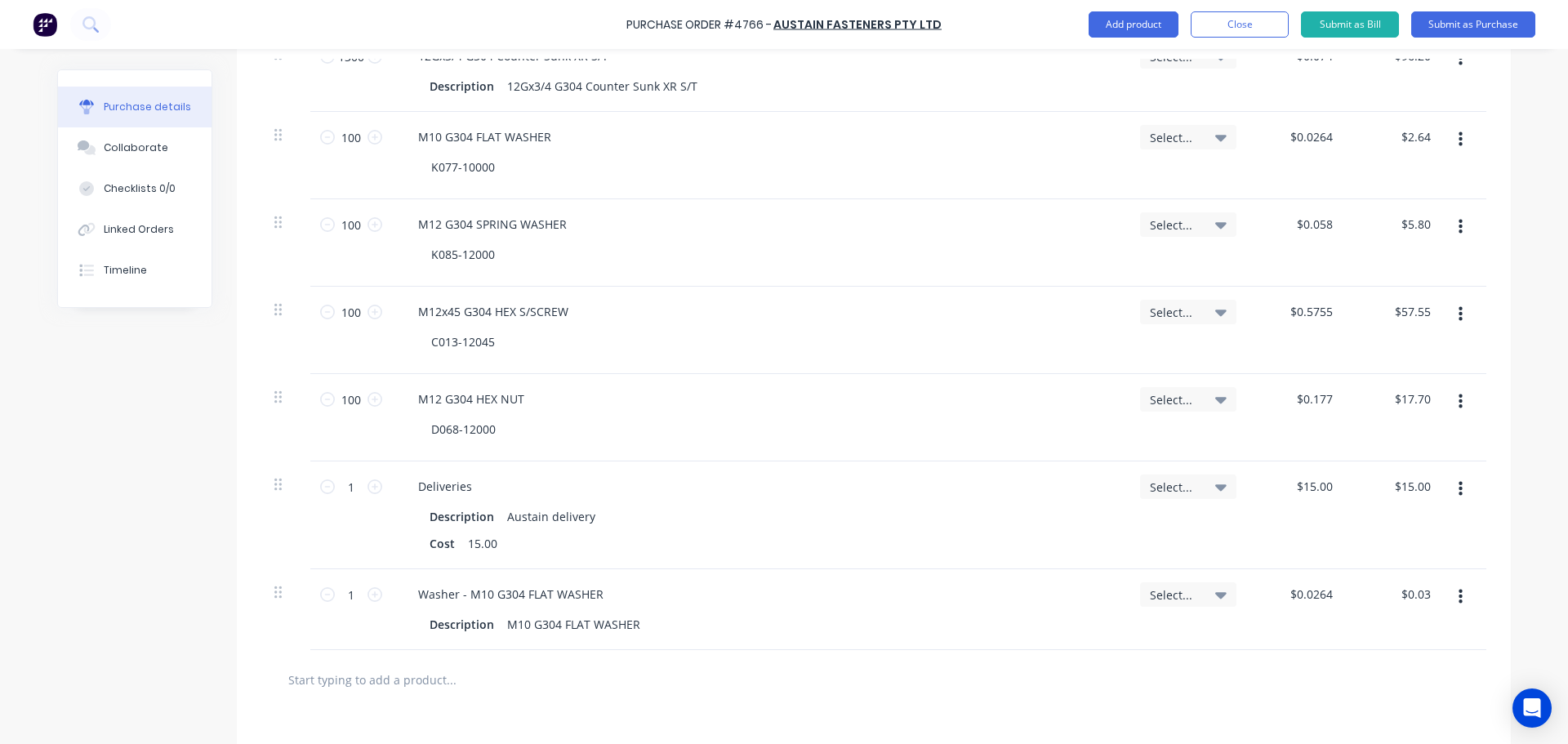
scroll to position [490, 0]
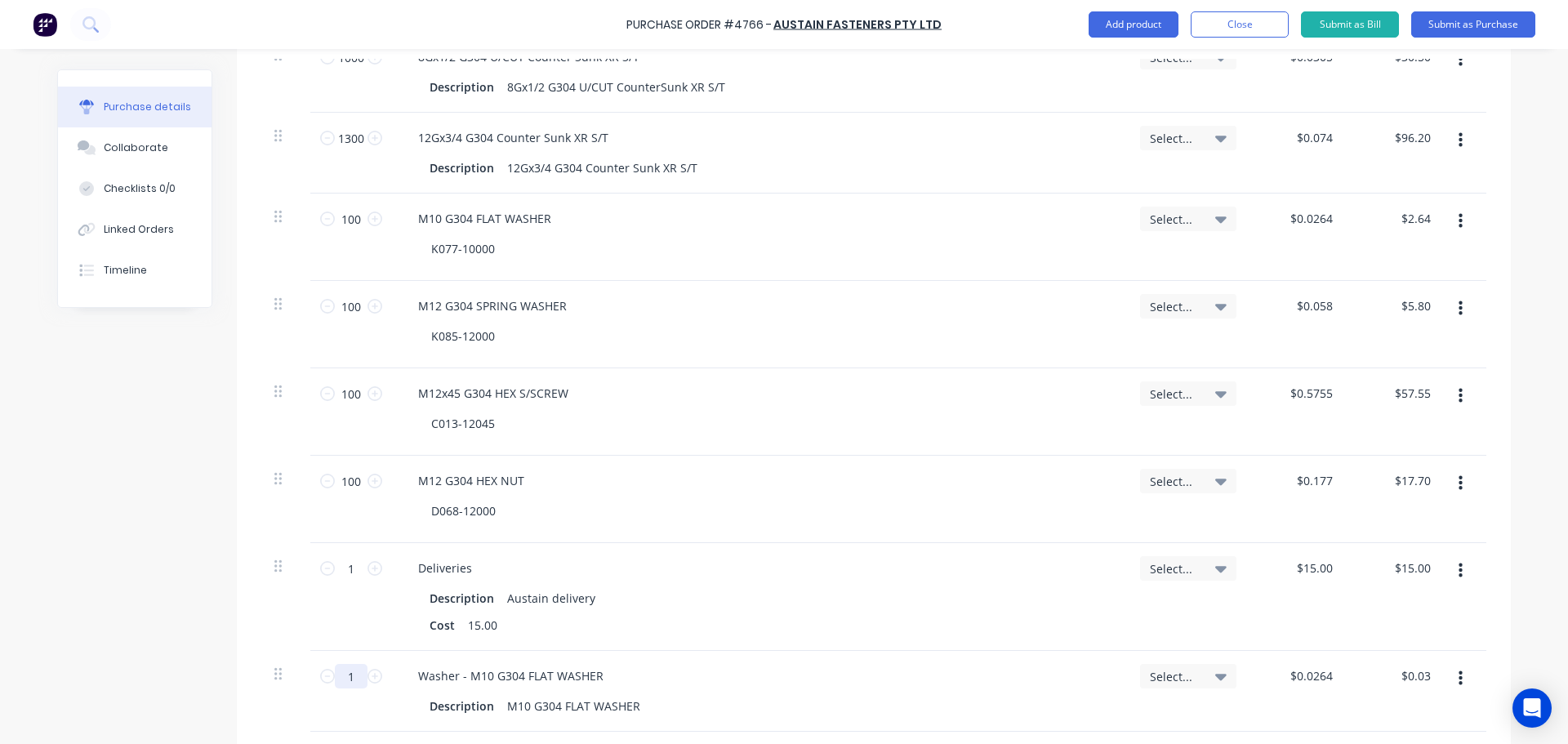
click at [338, 686] on input "1" at bounding box center [351, 676] width 33 height 24
click at [339, 686] on input "1" at bounding box center [351, 676] width 33 height 24
drag, startPoint x: 502, startPoint y: 248, endPoint x: 447, endPoint y: 251, distance: 55.1
click at [447, 251] on div "K077-10000" at bounding box center [766, 249] width 696 height 23
click at [615, 253] on div "K077-10000" at bounding box center [766, 249] width 696 height 23
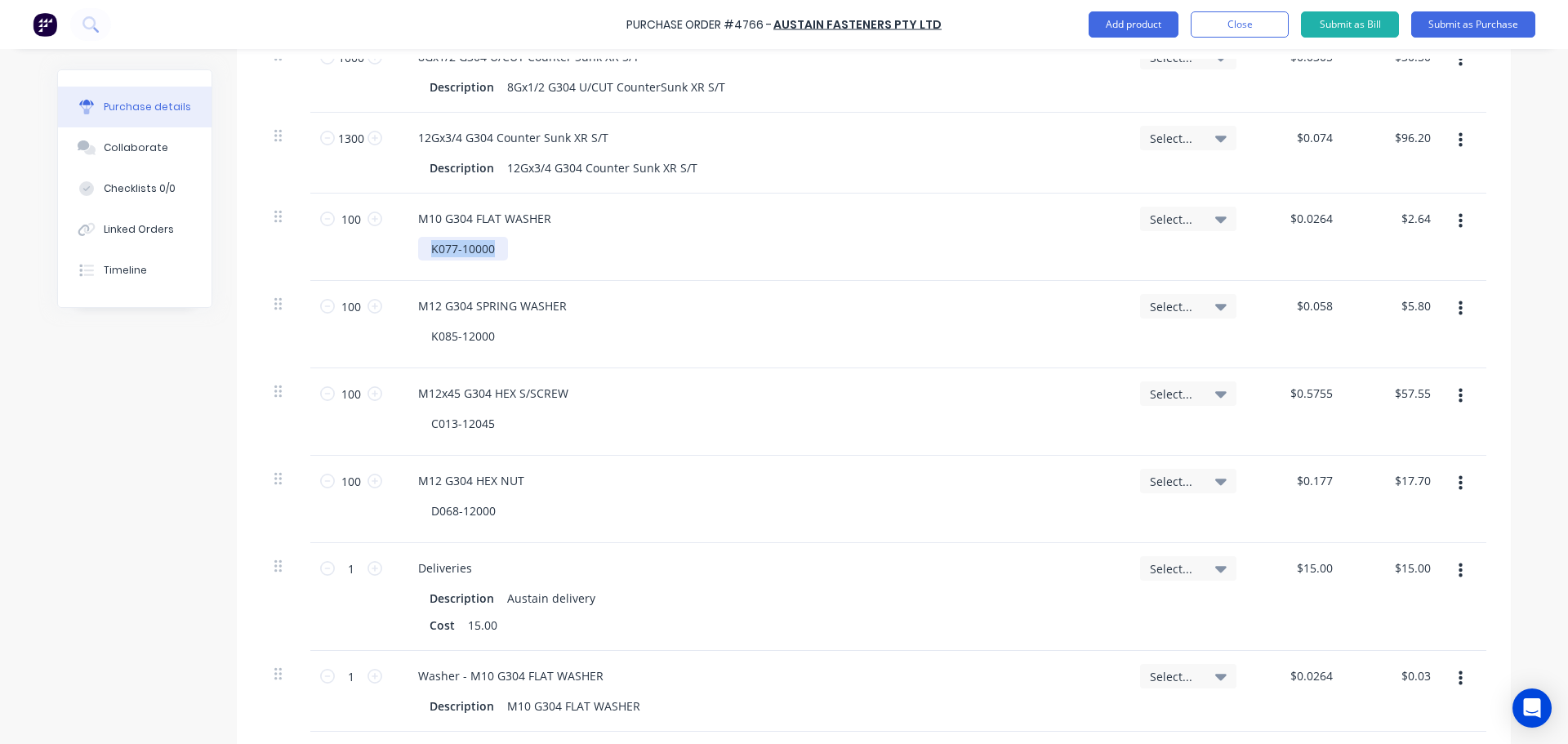
drag, startPoint x: 494, startPoint y: 252, endPoint x: 405, endPoint y: 253, distance: 89.0
click at [405, 253] on div "M10 G304 FLAT WASHER K077-10000" at bounding box center [759, 237] width 735 height 87
copy span "K077-10000"
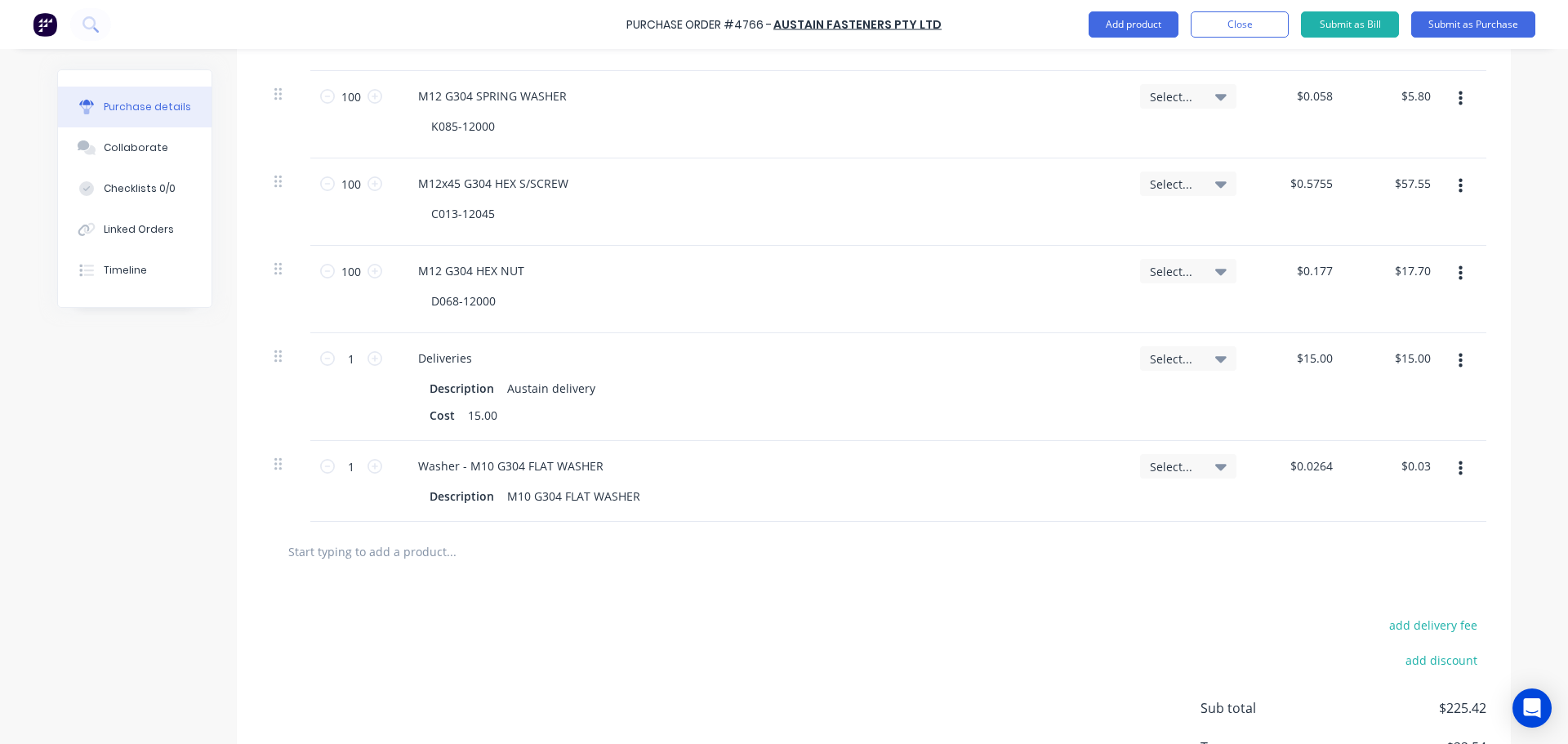
scroll to position [735, 0]
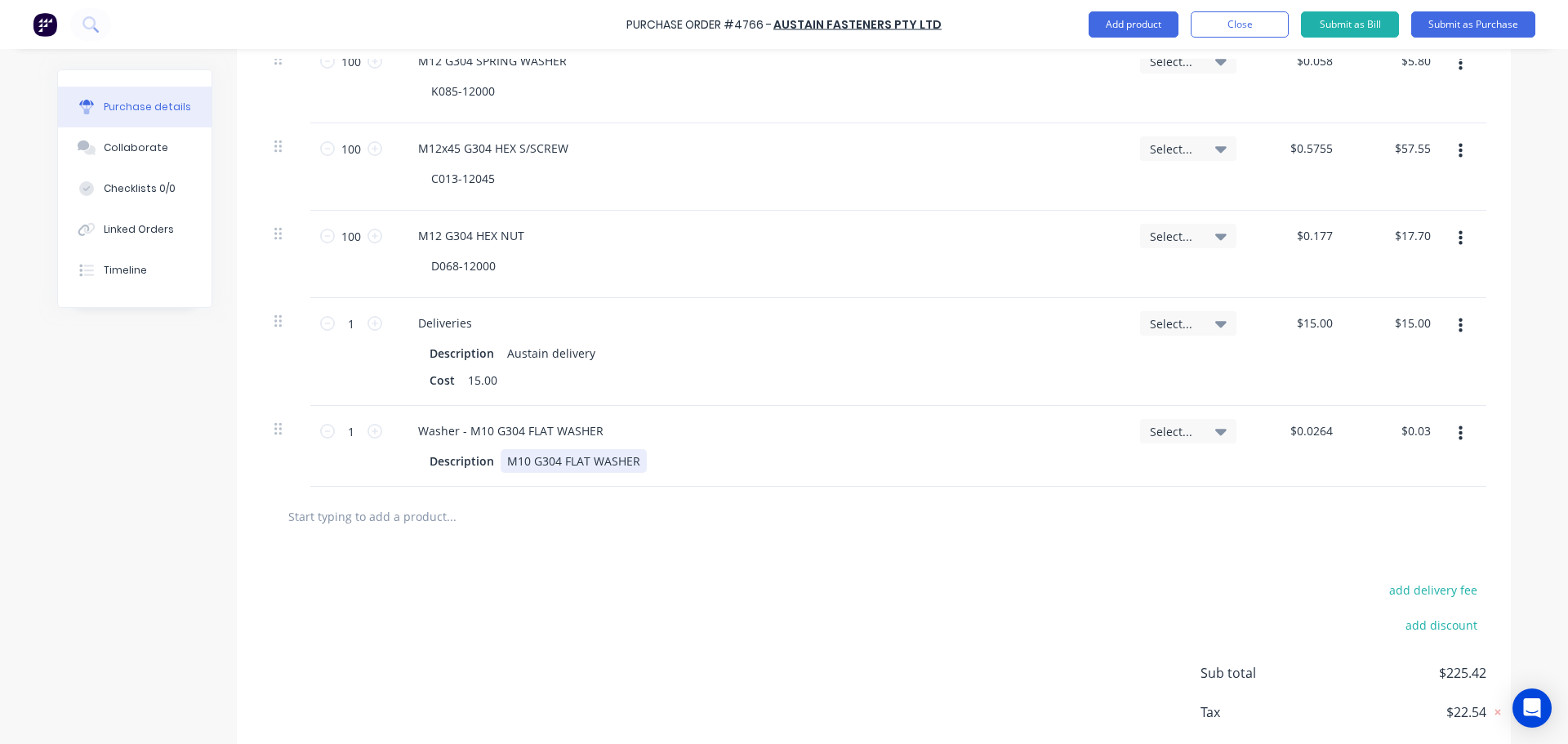
click at [635, 466] on div "M10 G304 FLAT WASHER" at bounding box center [574, 461] width 147 height 23
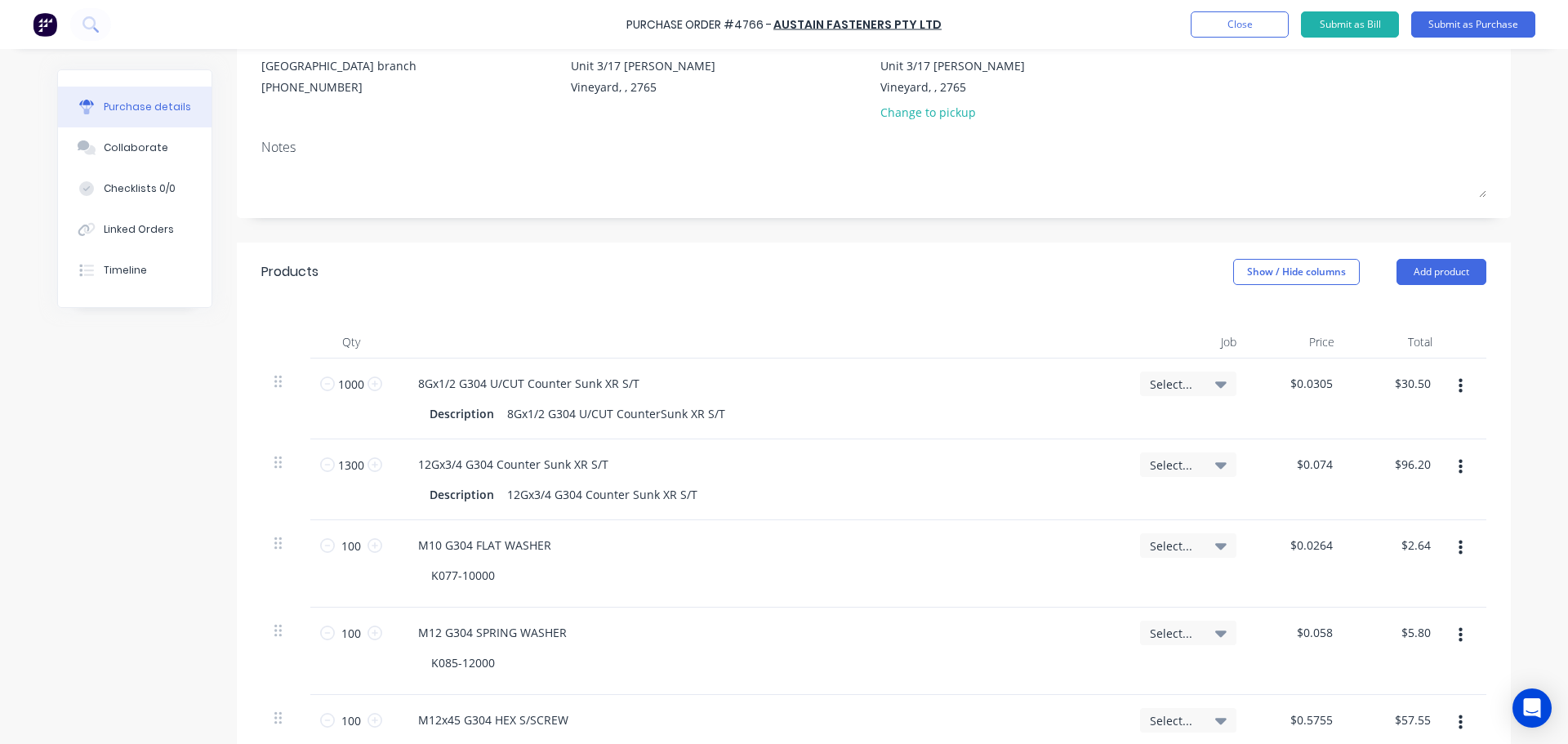
scroll to position [326, 0]
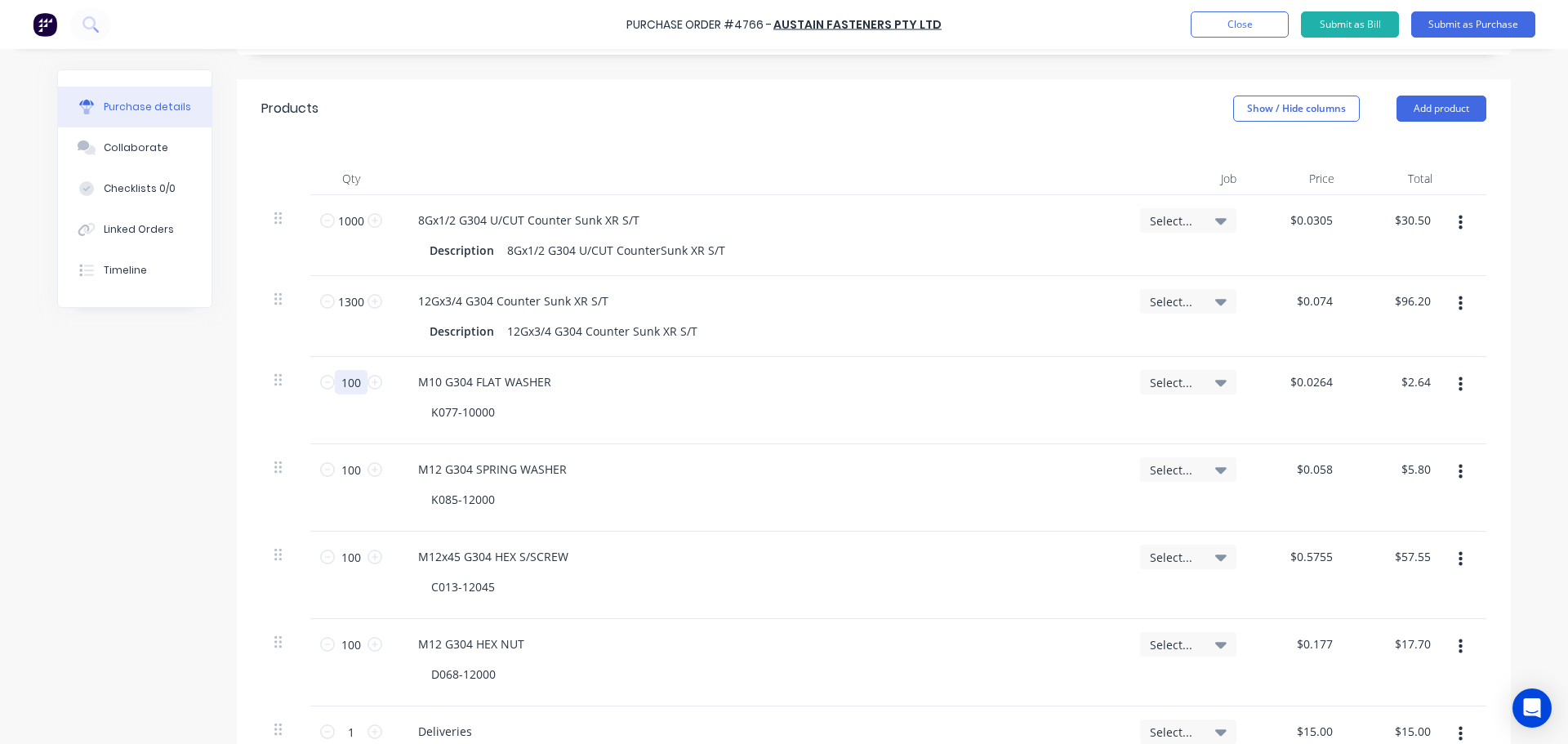
click at [351, 393] on input "100" at bounding box center [351, 382] width 33 height 24
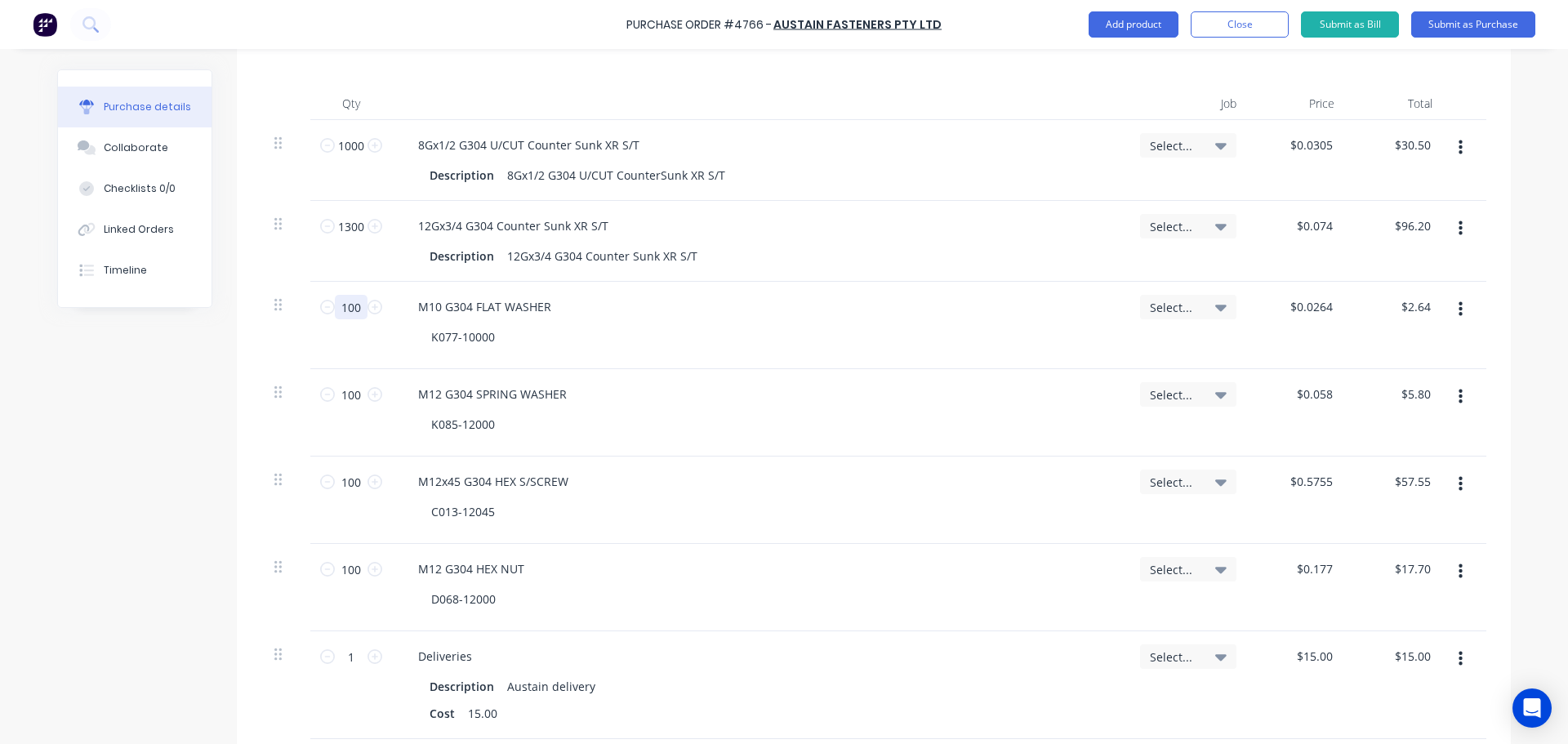
scroll to position [735, 0]
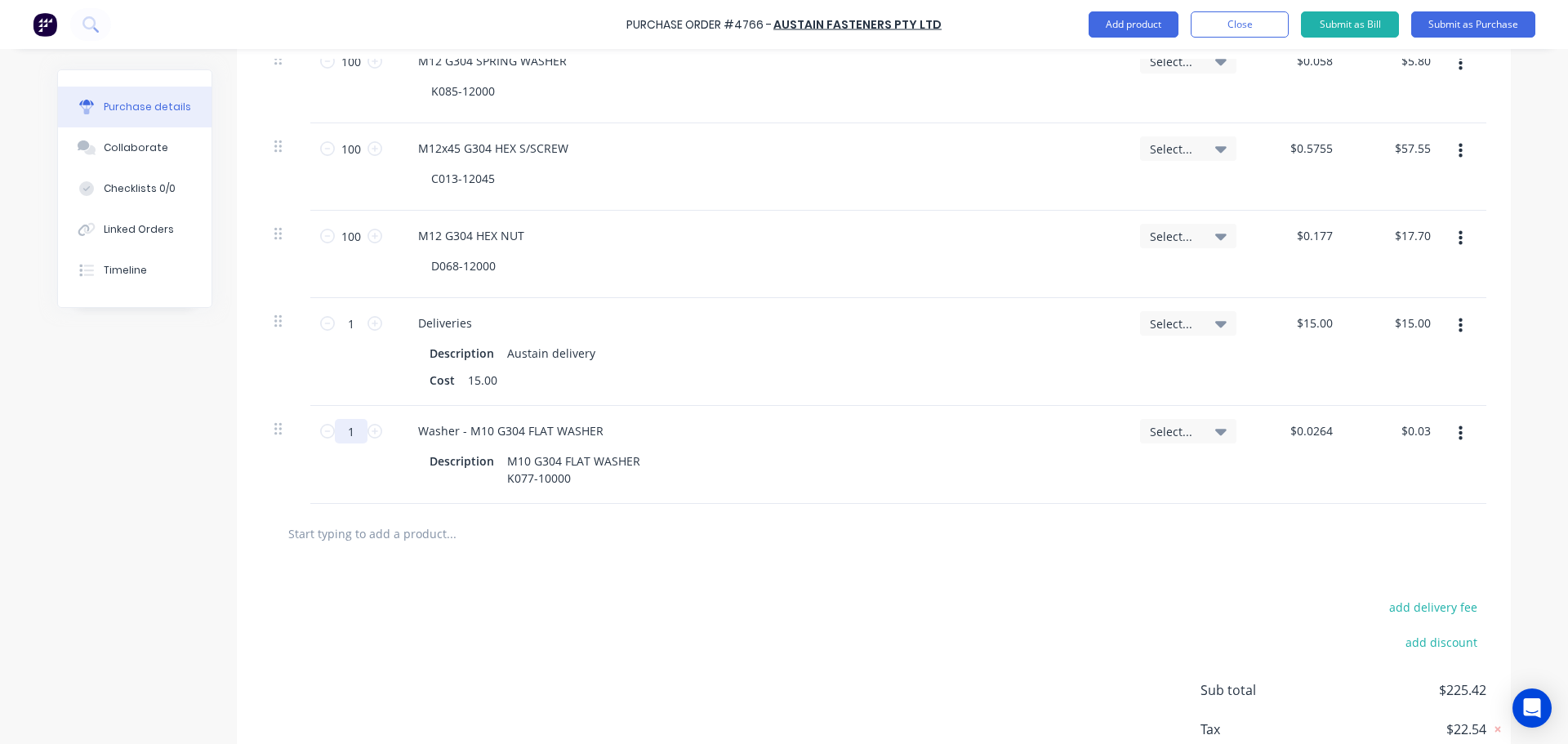
click at [347, 438] on input "1" at bounding box center [351, 430] width 33 height 24
paste input "00"
type input "100"
type input "$2.64"
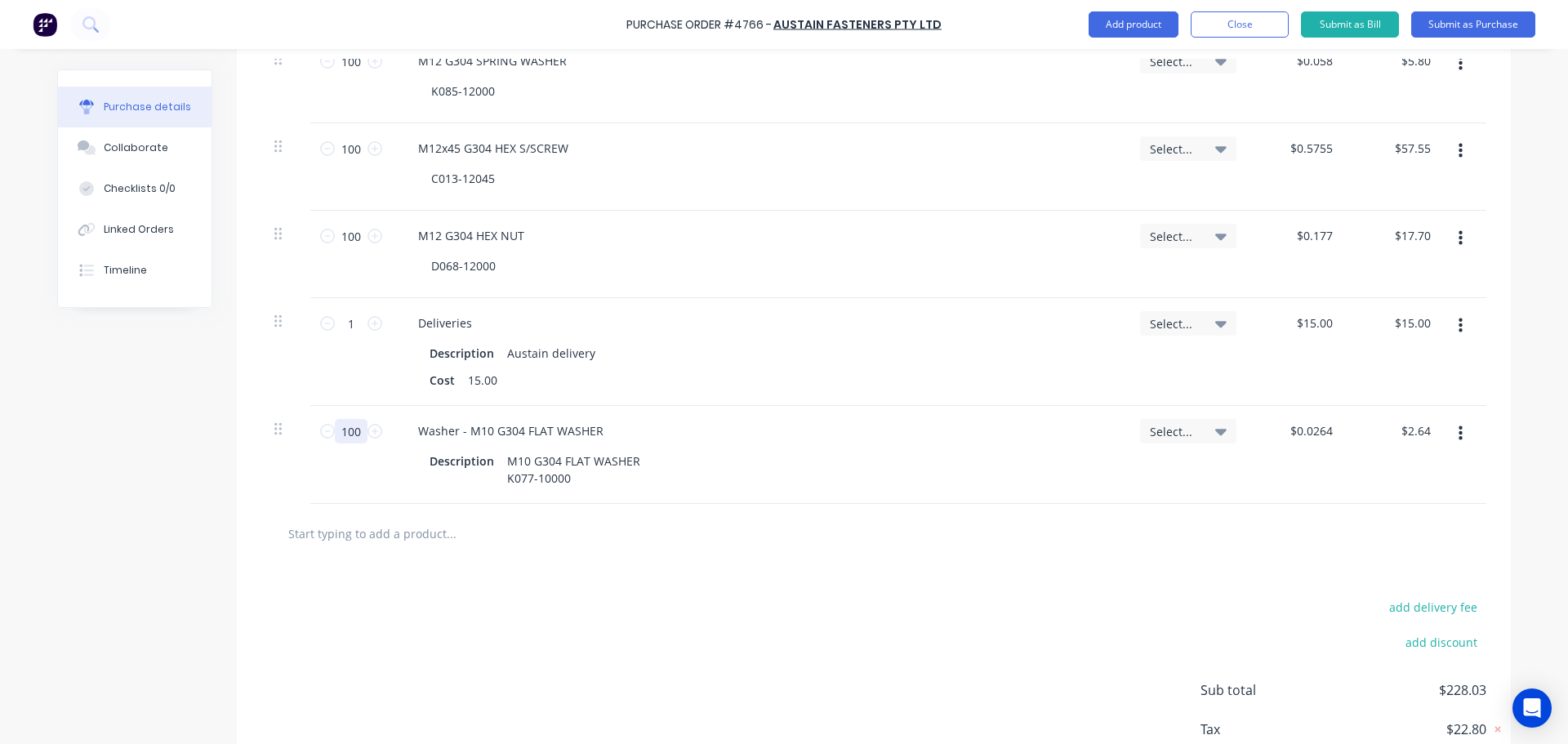
type input "100"
click at [860, 487] on div "Description M10 G304 FLAT WASHER K077-10000" at bounding box center [756, 470] width 666 height 41
click at [1037, 494] on div "Washer - M10 G304 FLAT WASHER Description M10 G304 FLAT WASHER K077-10000" at bounding box center [759, 455] width 735 height 98
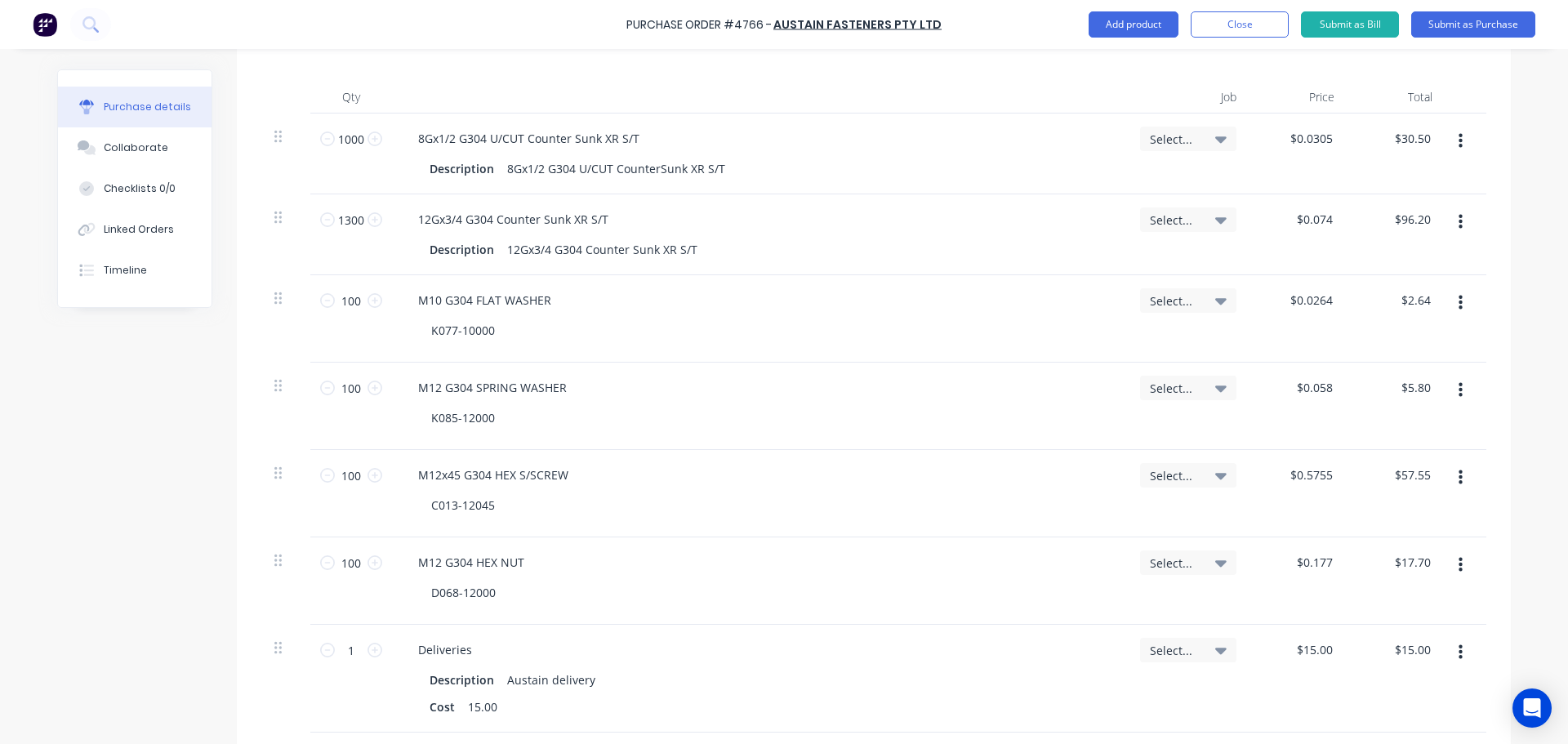
click at [1449, 306] on button "button" at bounding box center [1460, 303] width 39 height 29
click at [1406, 437] on button "Delete" at bounding box center [1410, 445] width 139 height 33
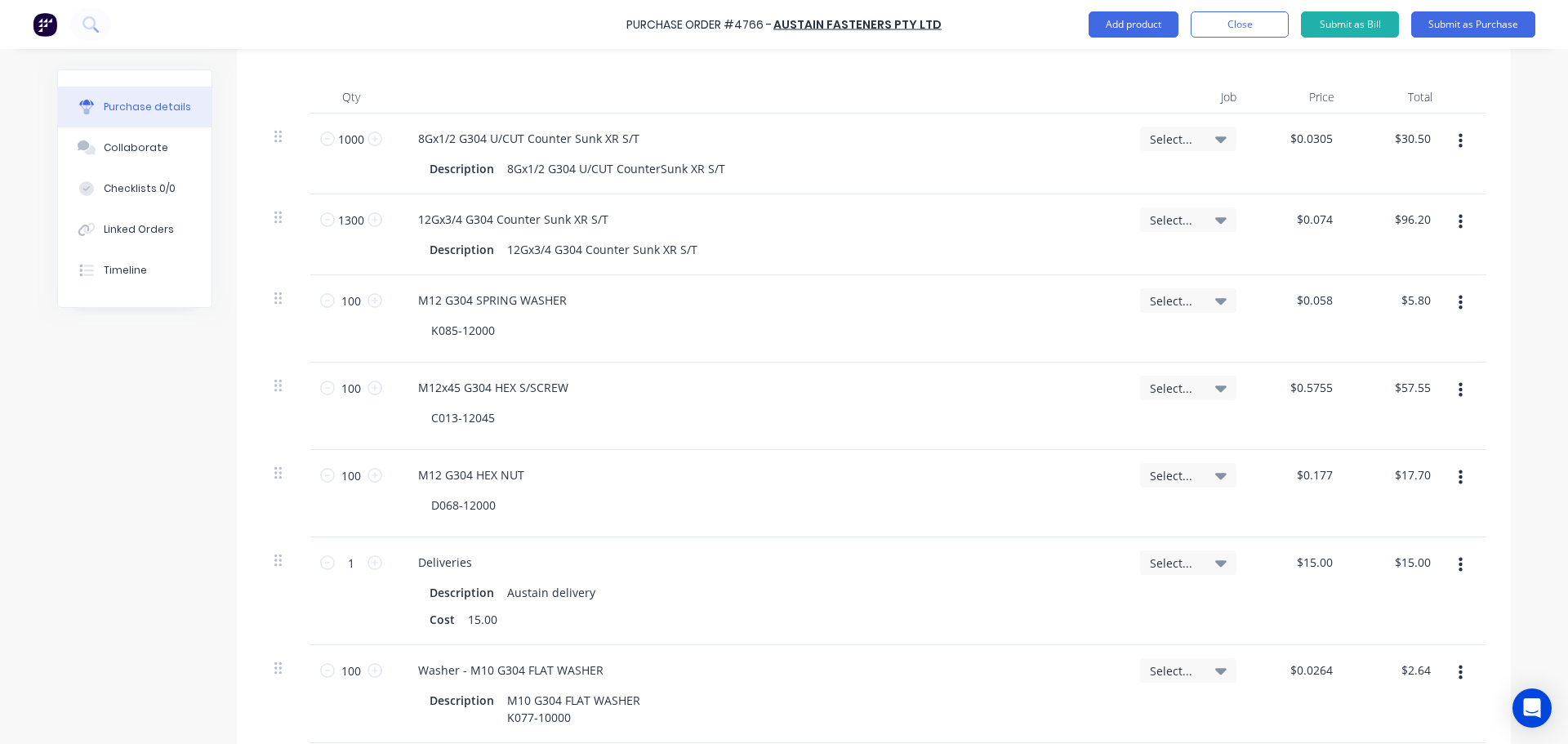
scroll to position [572, 0]
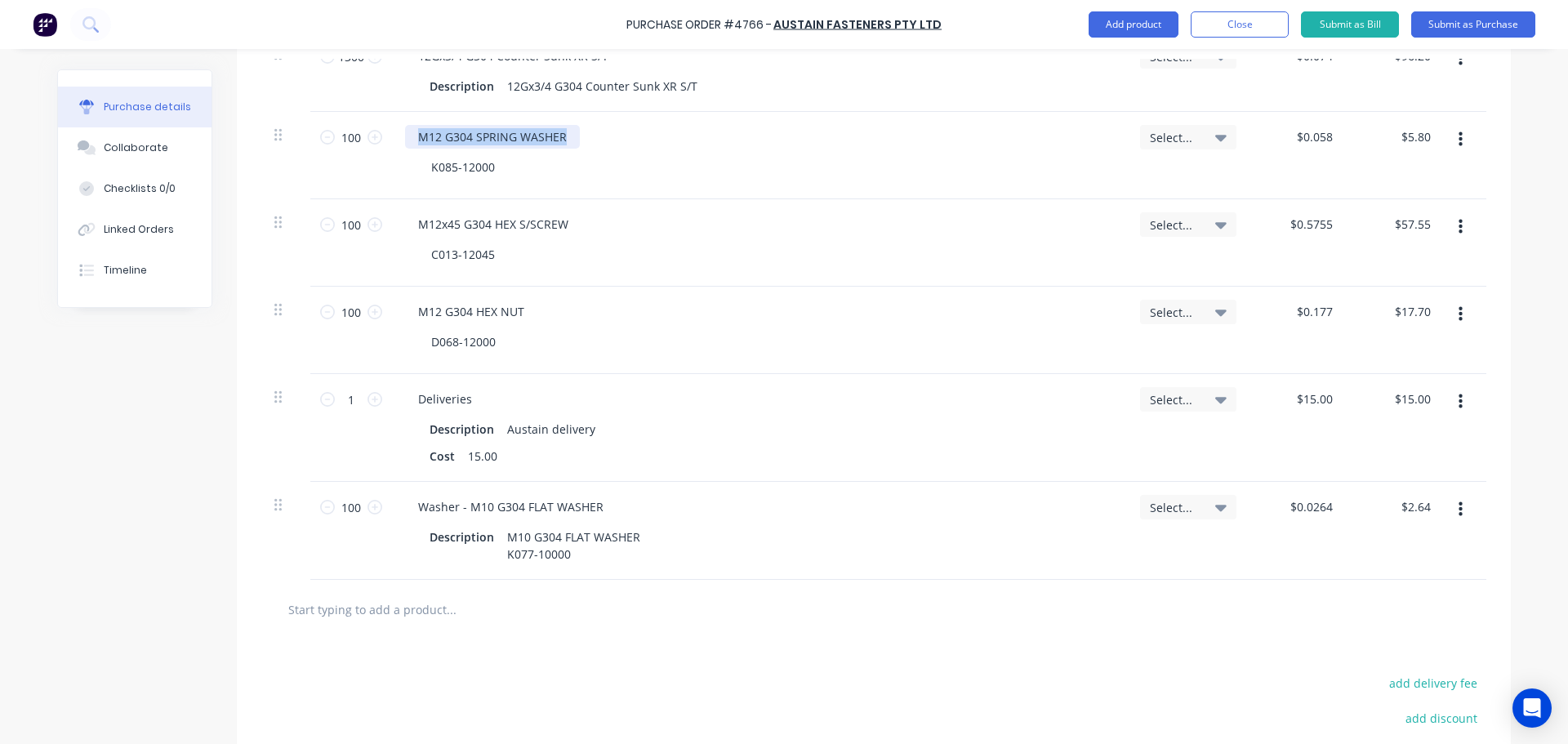
drag, startPoint x: 557, startPoint y: 138, endPoint x: 397, endPoint y: 148, distance: 160.3
click at [397, 148] on div "M12 G304 SPRING WASHER K085-12000" at bounding box center [759, 155] width 735 height 87
copy div "M12 G304 SPRING WASHER"
click at [449, 624] on input "text" at bounding box center [450, 610] width 326 height 33
paste input "M12 G304 SPRING WASHER"
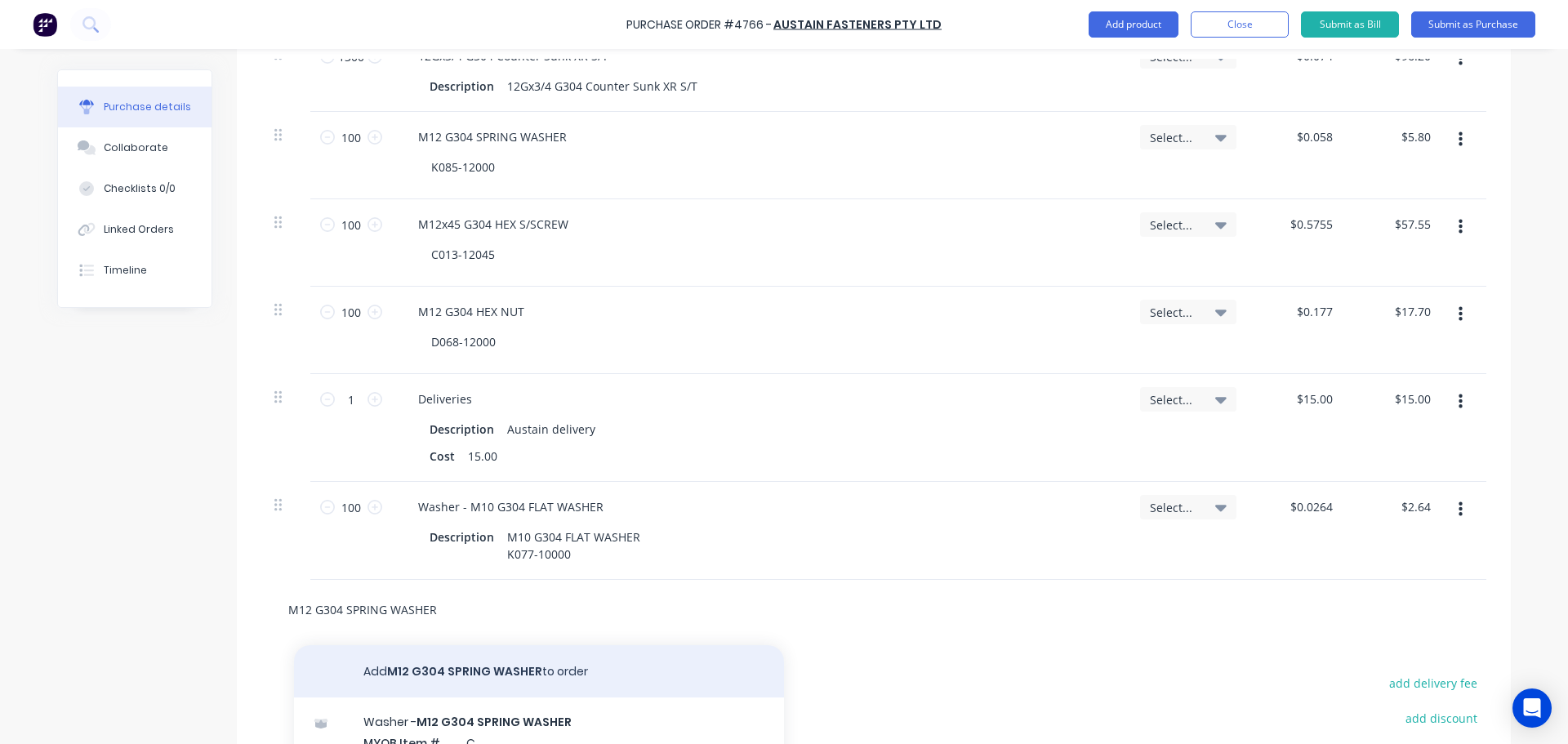
scroll to position [654, 0]
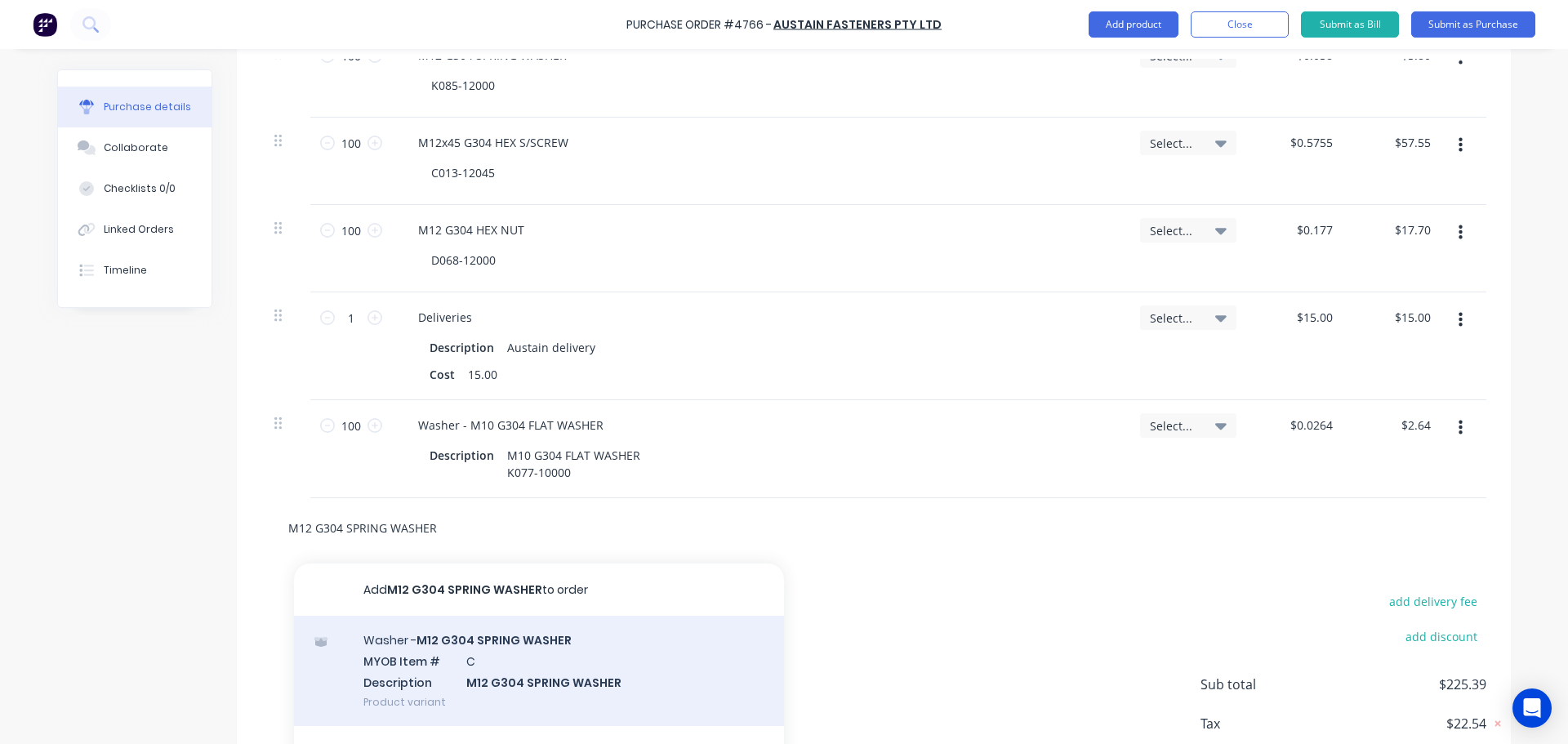
type input "M12 G304 SPRING WASHER"
click at [463, 664] on div "Washer - M12 G304 SPRING WASHER MYOB Item # C Description M12 G304 SPRING WASHE…" at bounding box center [539, 671] width 490 height 111
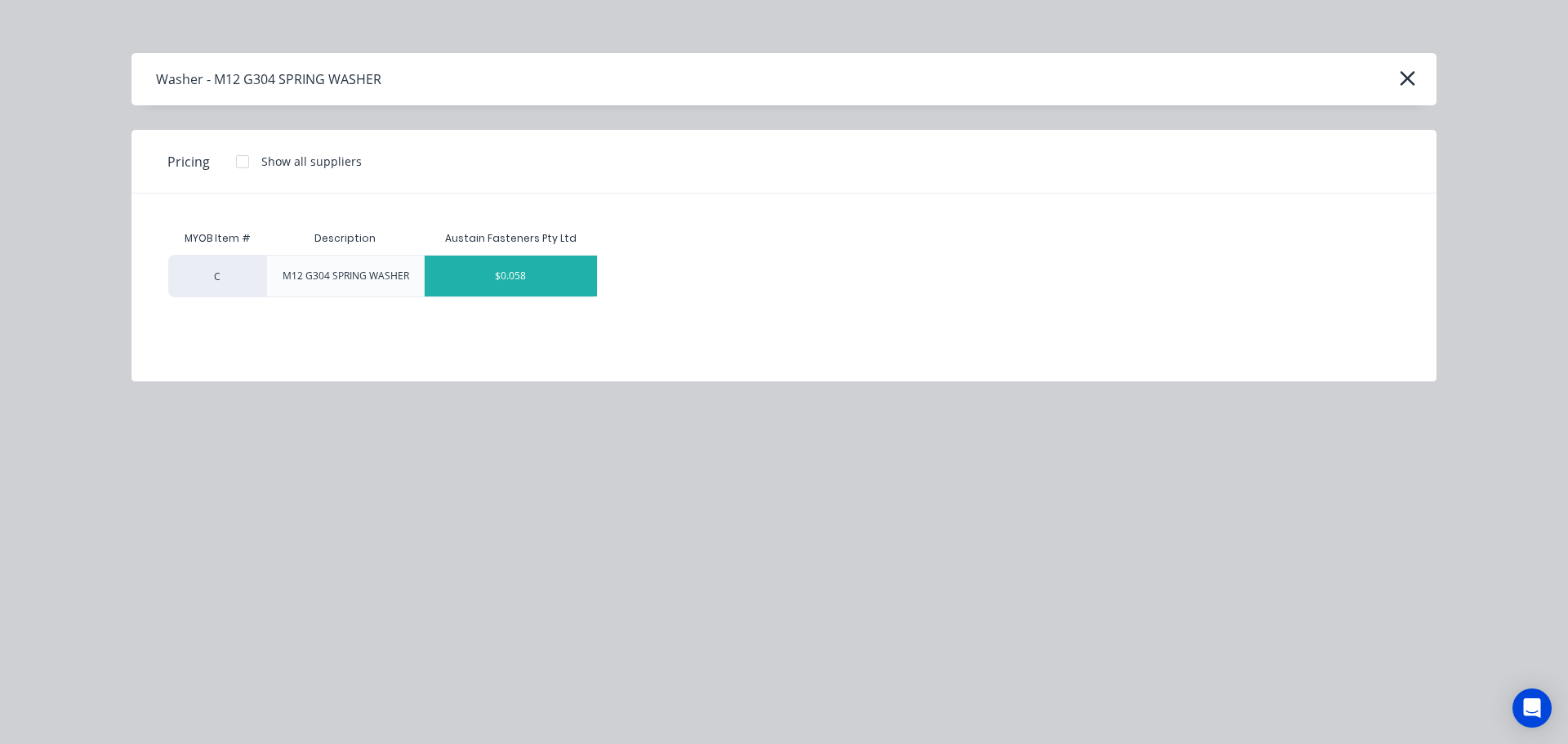
click at [535, 276] on div "$0.058" at bounding box center [510, 276] width 172 height 41
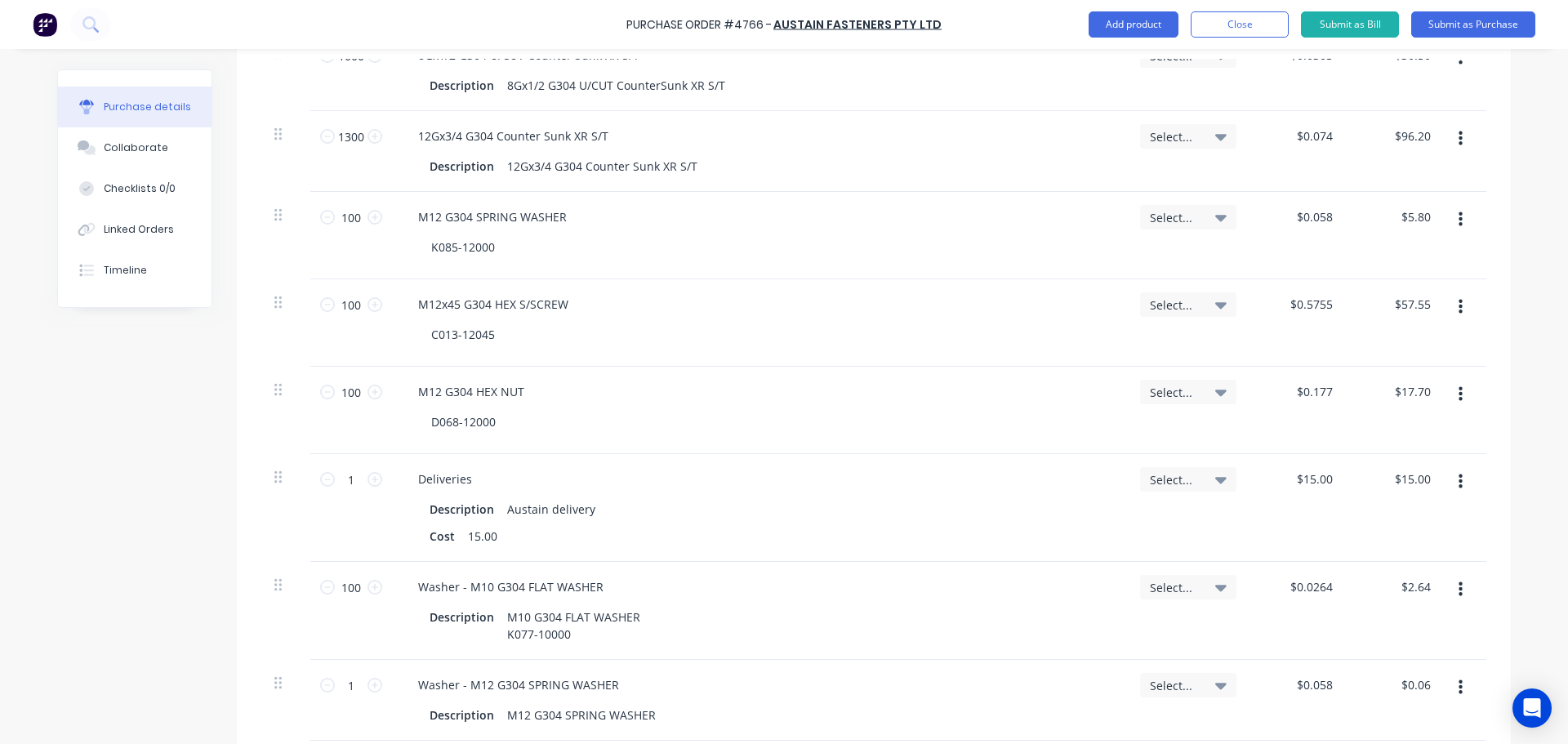
scroll to position [490, 0]
click at [342, 219] on input "100" at bounding box center [351, 219] width 33 height 24
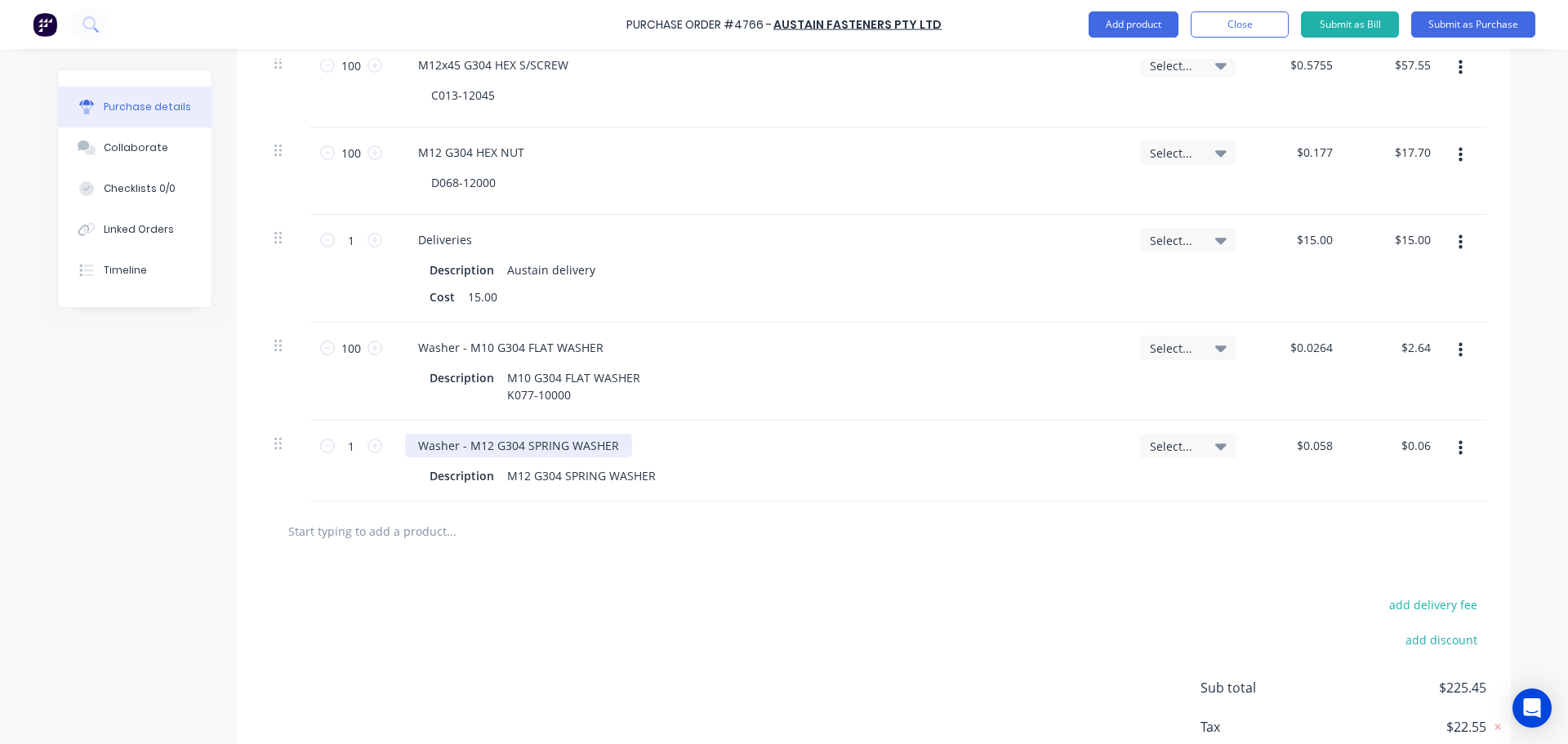
scroll to position [735, 0]
click at [352, 439] on input "1" at bounding box center [351, 441] width 33 height 24
paste input "00"
type input "100"
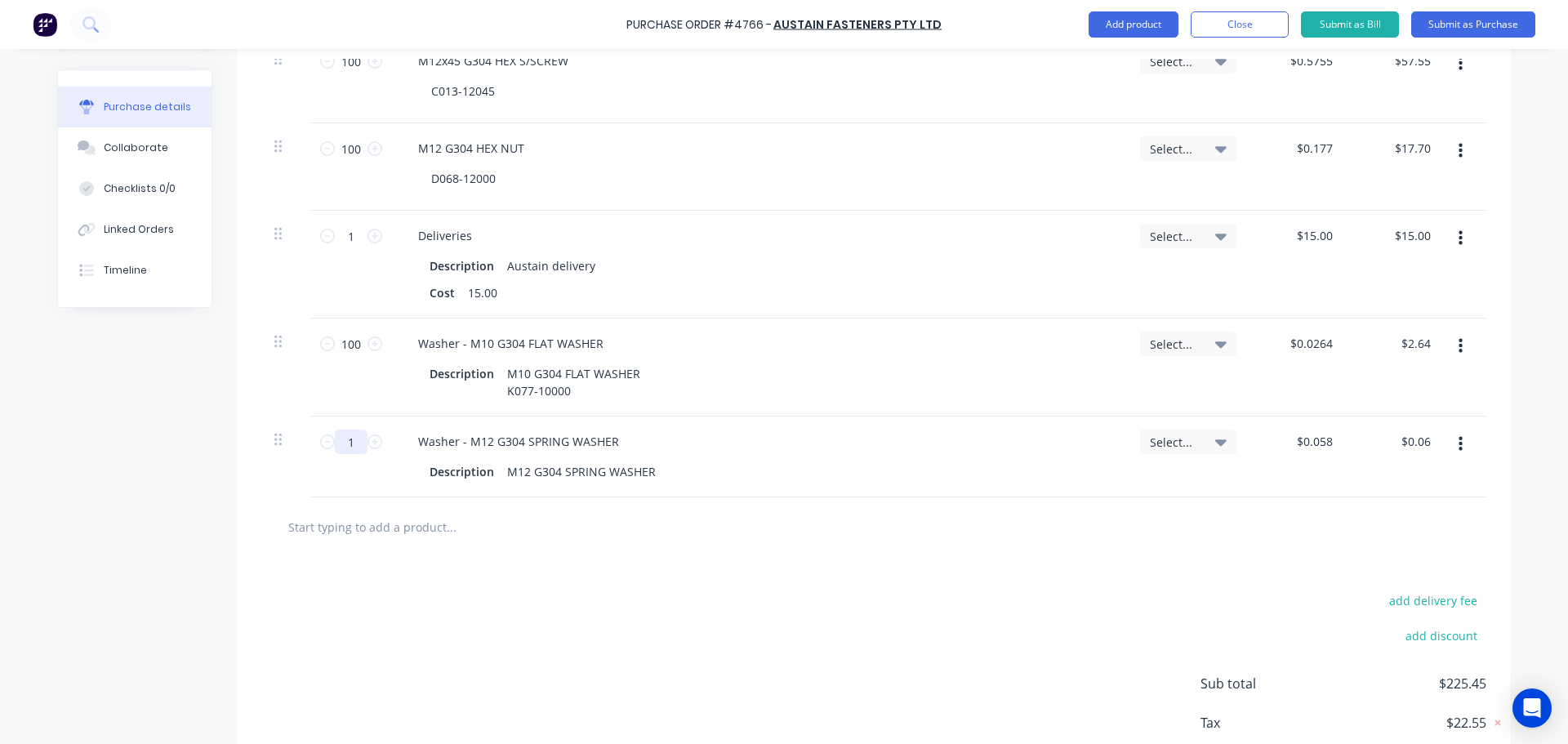
type input "$5.80"
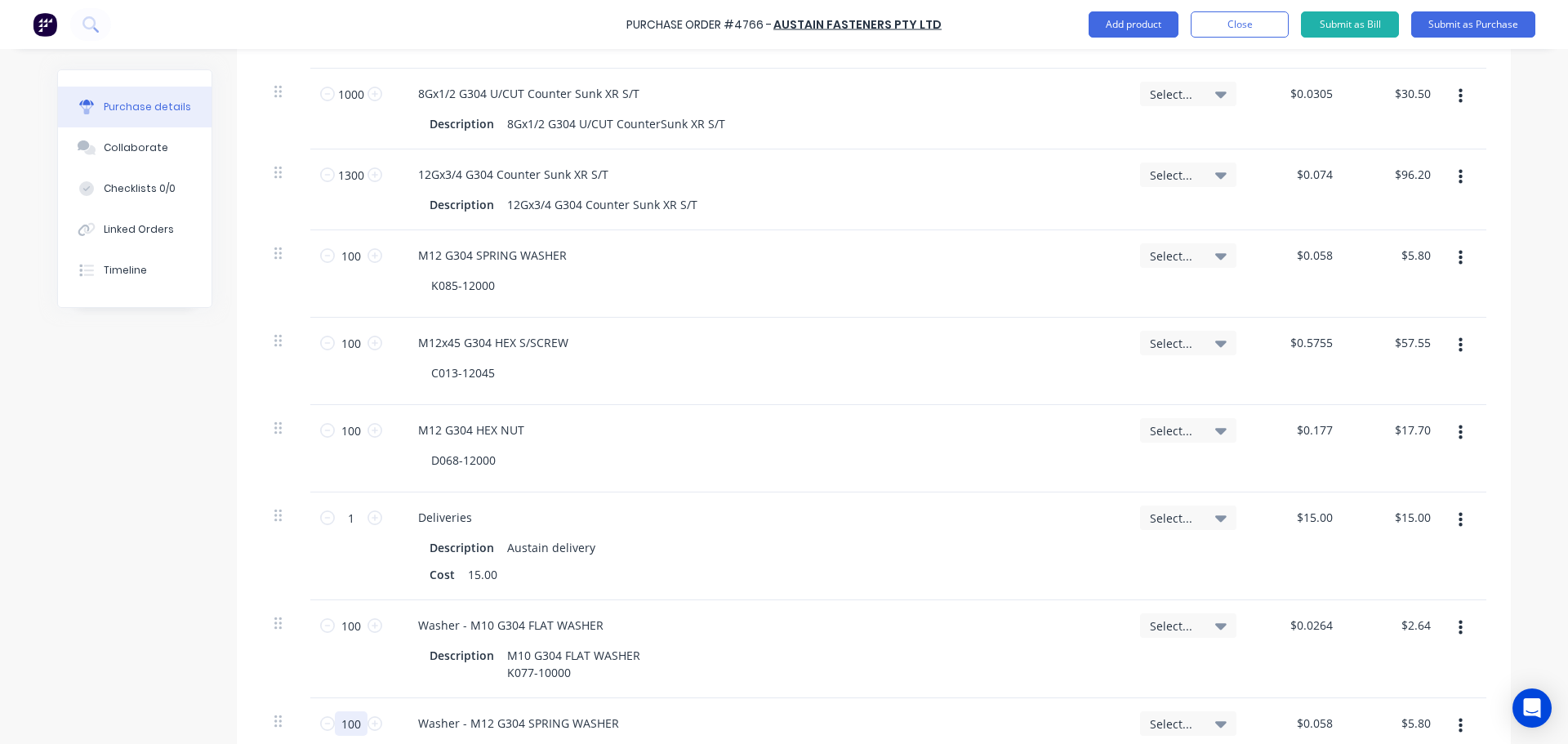
scroll to position [409, 0]
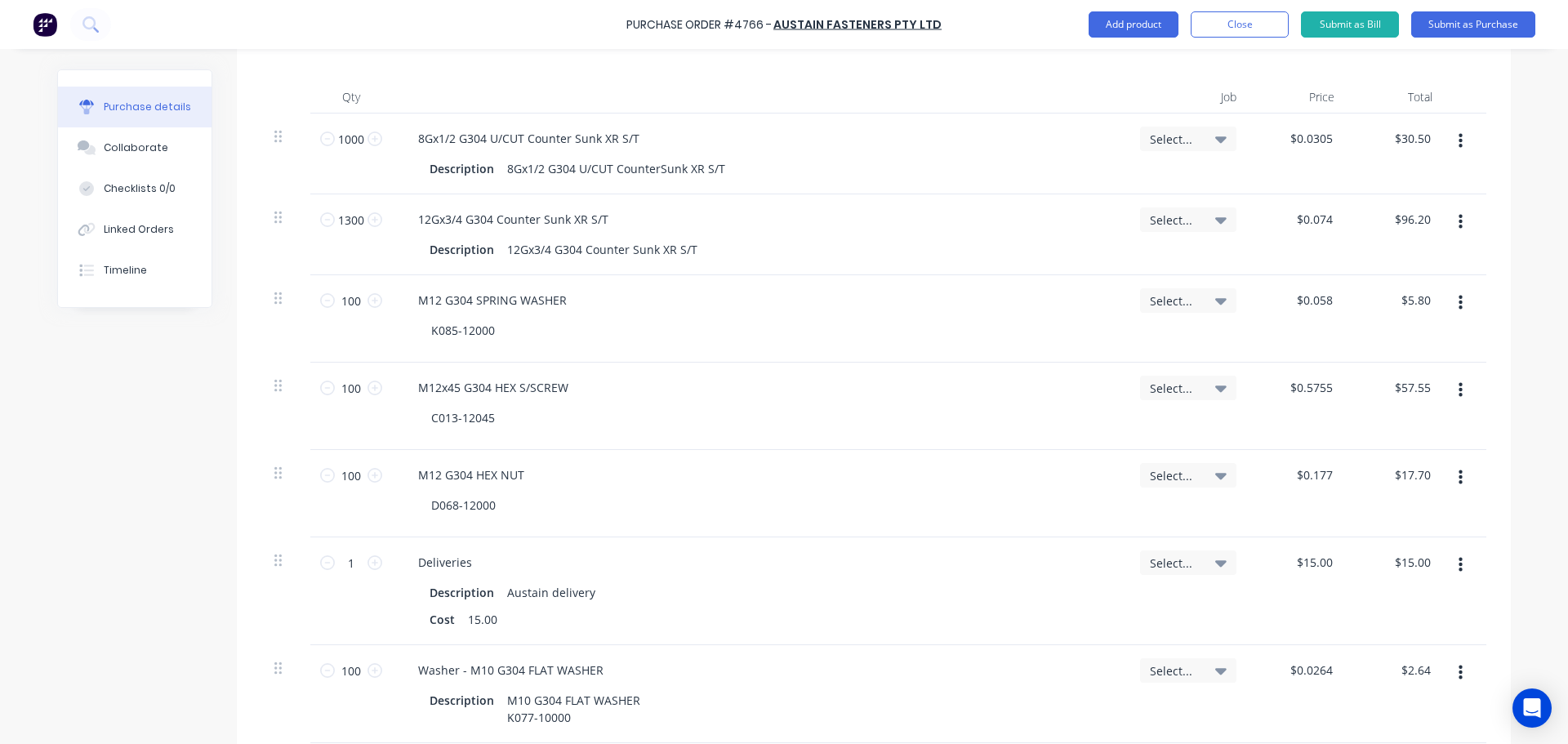
type input "100"
click at [511, 337] on div "K085-12000" at bounding box center [766, 330] width 696 height 23
drag, startPoint x: 491, startPoint y: 337, endPoint x: 417, endPoint y: 340, distance: 74.1
click at [418, 340] on div "K085-12000" at bounding box center [463, 330] width 90 height 23
copy div "K085-12000"
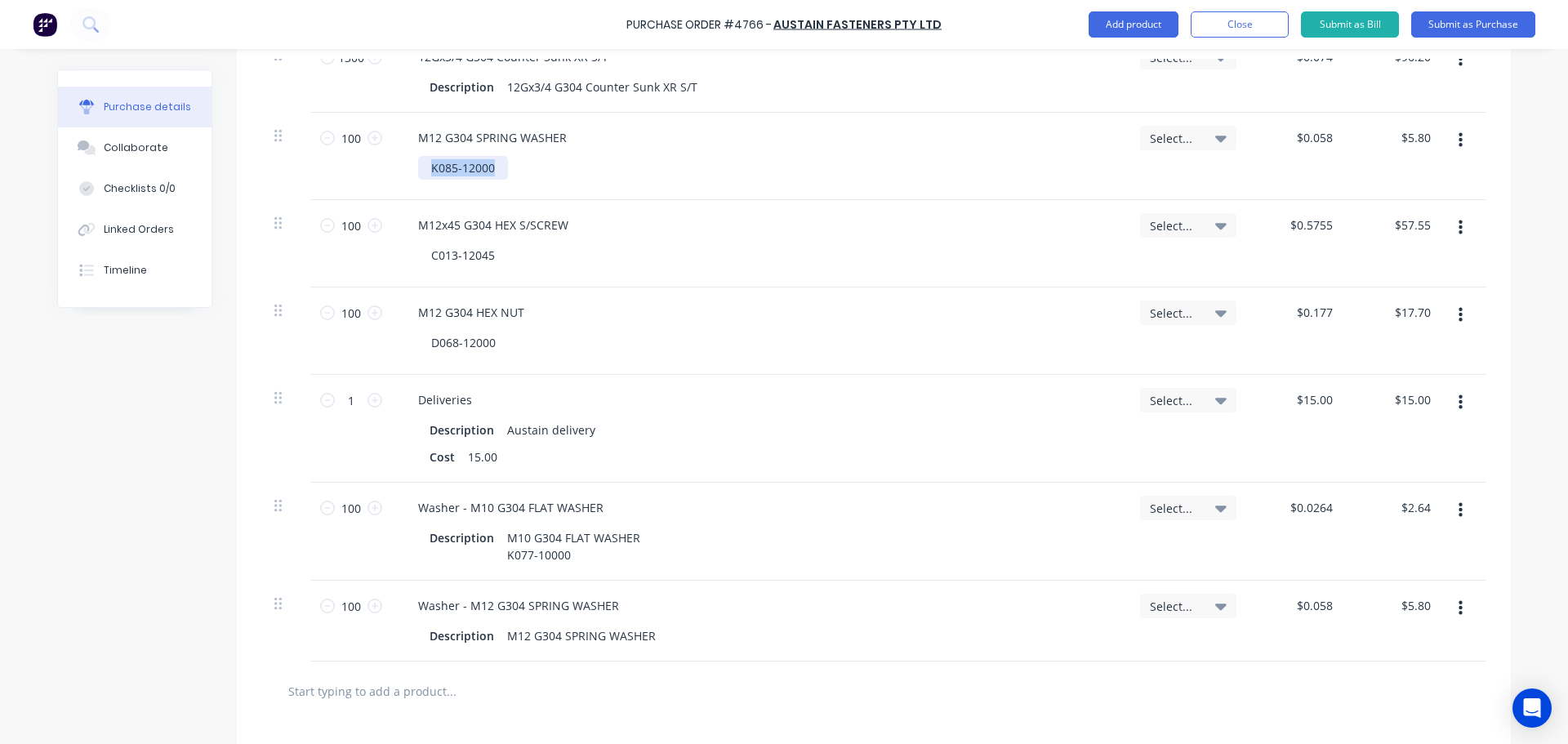
scroll to position [817, 0]
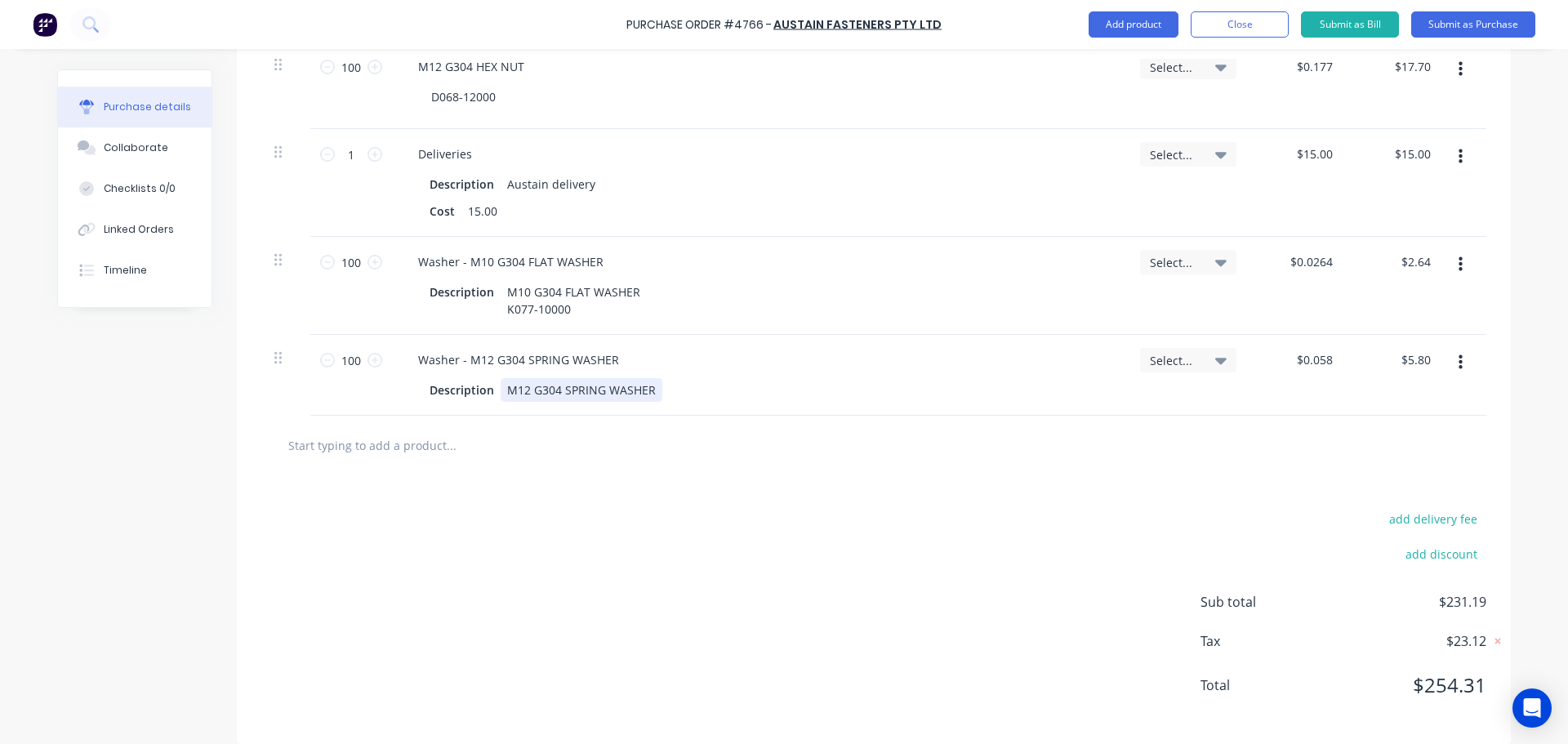
click at [651, 387] on div "M12 G304 SPRING WASHER" at bounding box center [582, 389] width 162 height 23
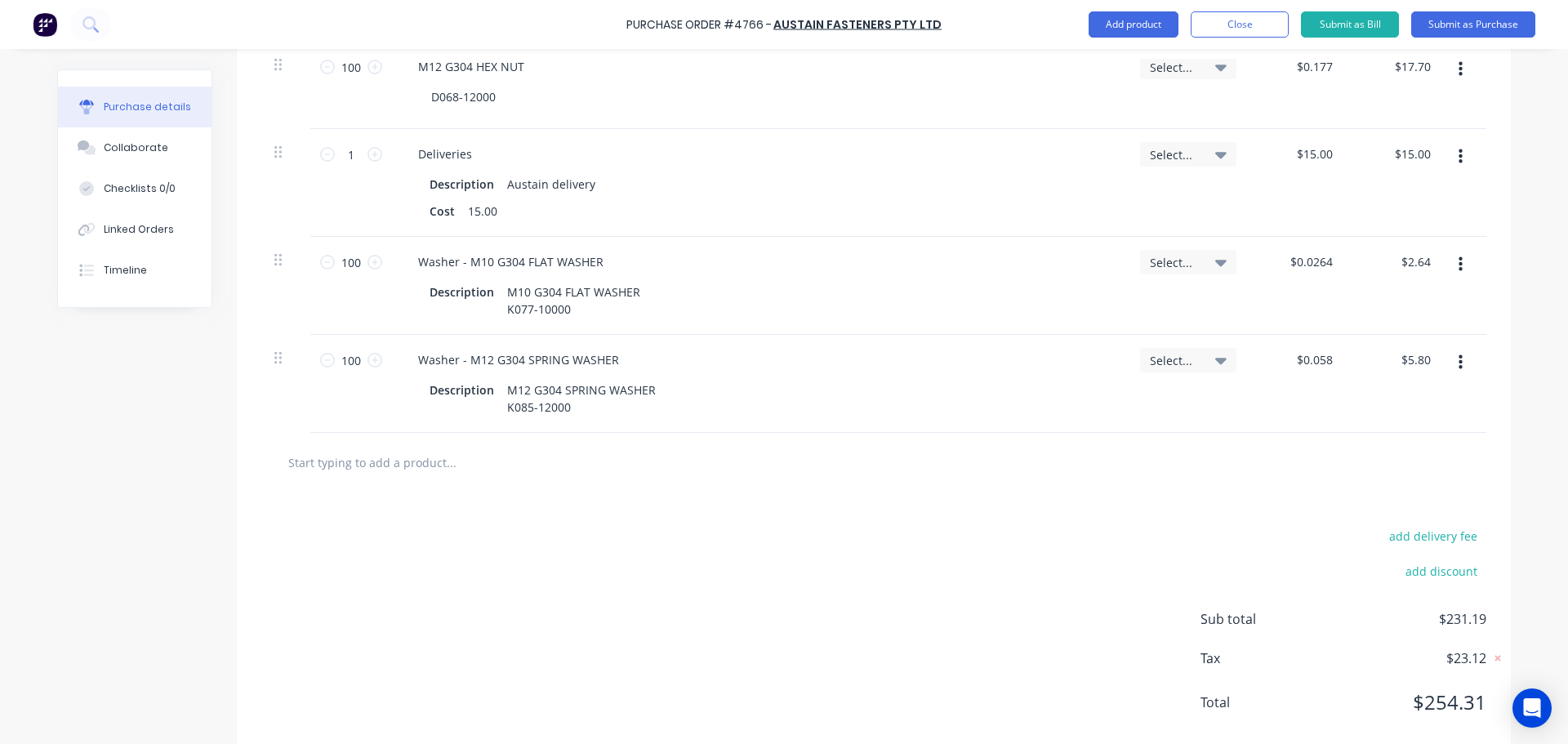
click at [927, 367] on div "Washer - M12 G304 SPRING WASHER" at bounding box center [759, 359] width 709 height 23
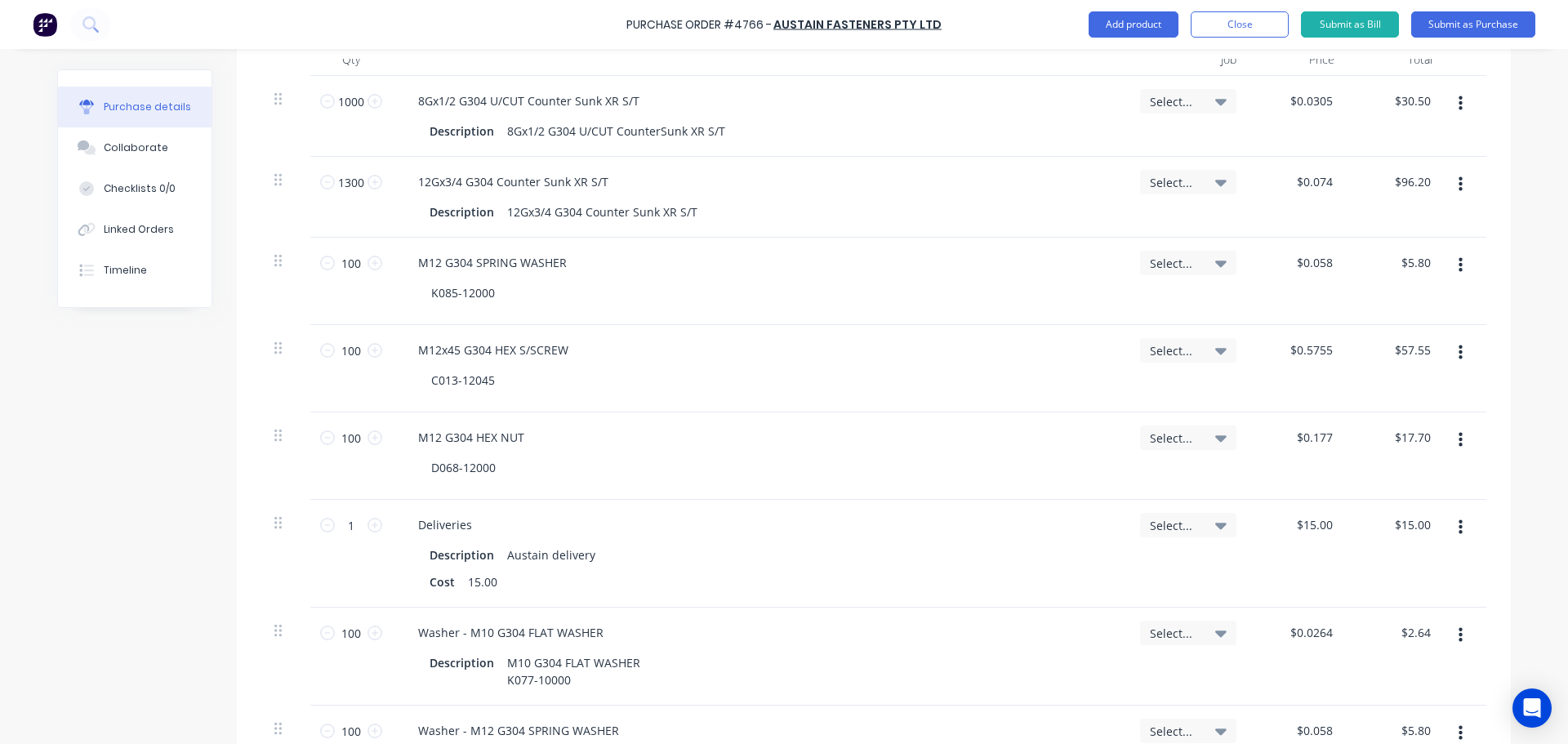
scroll to position [409, 0]
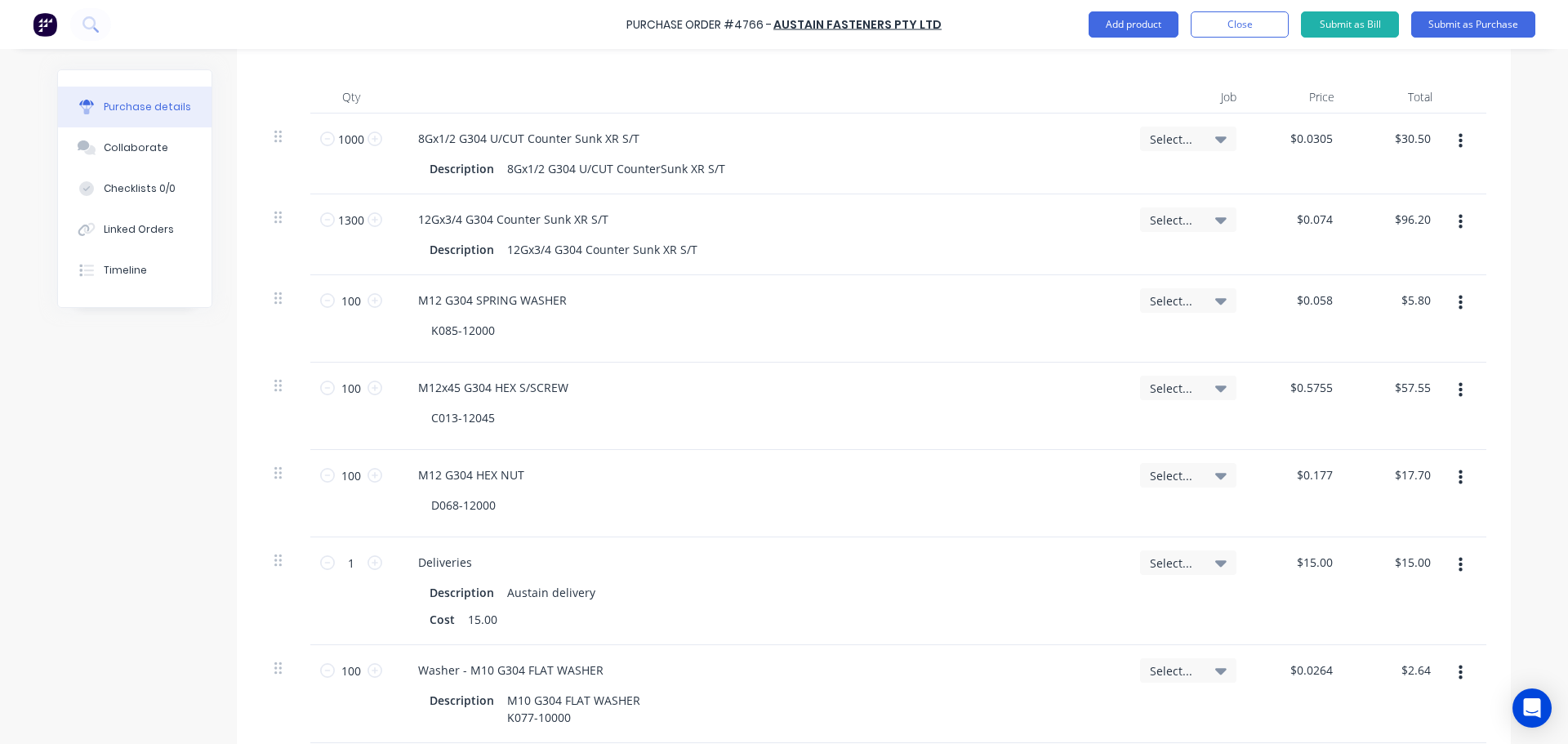
click at [1458, 308] on icon "button" at bounding box center [1460, 302] width 4 height 15
click at [1404, 440] on button "Delete" at bounding box center [1410, 445] width 139 height 33
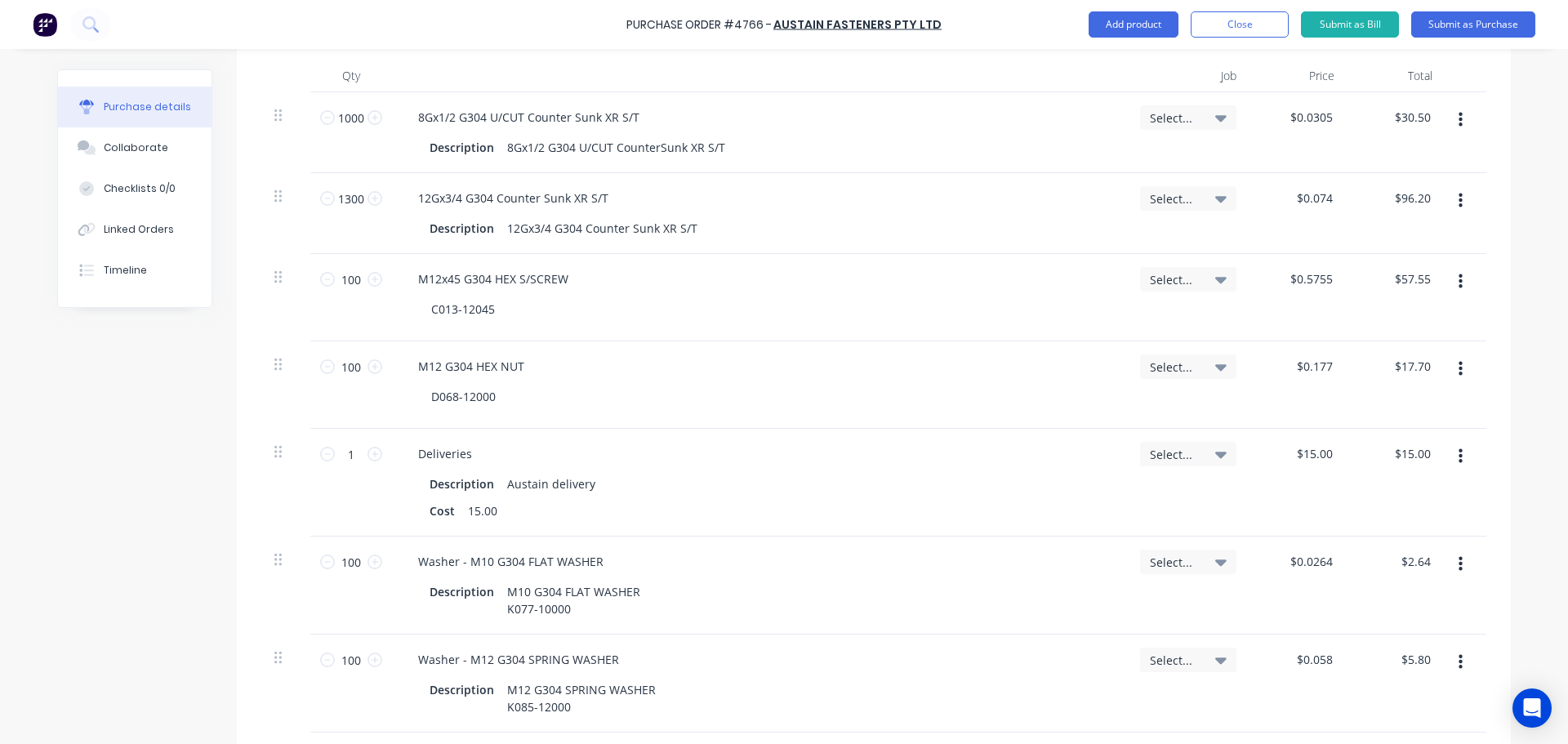
scroll to position [490, 0]
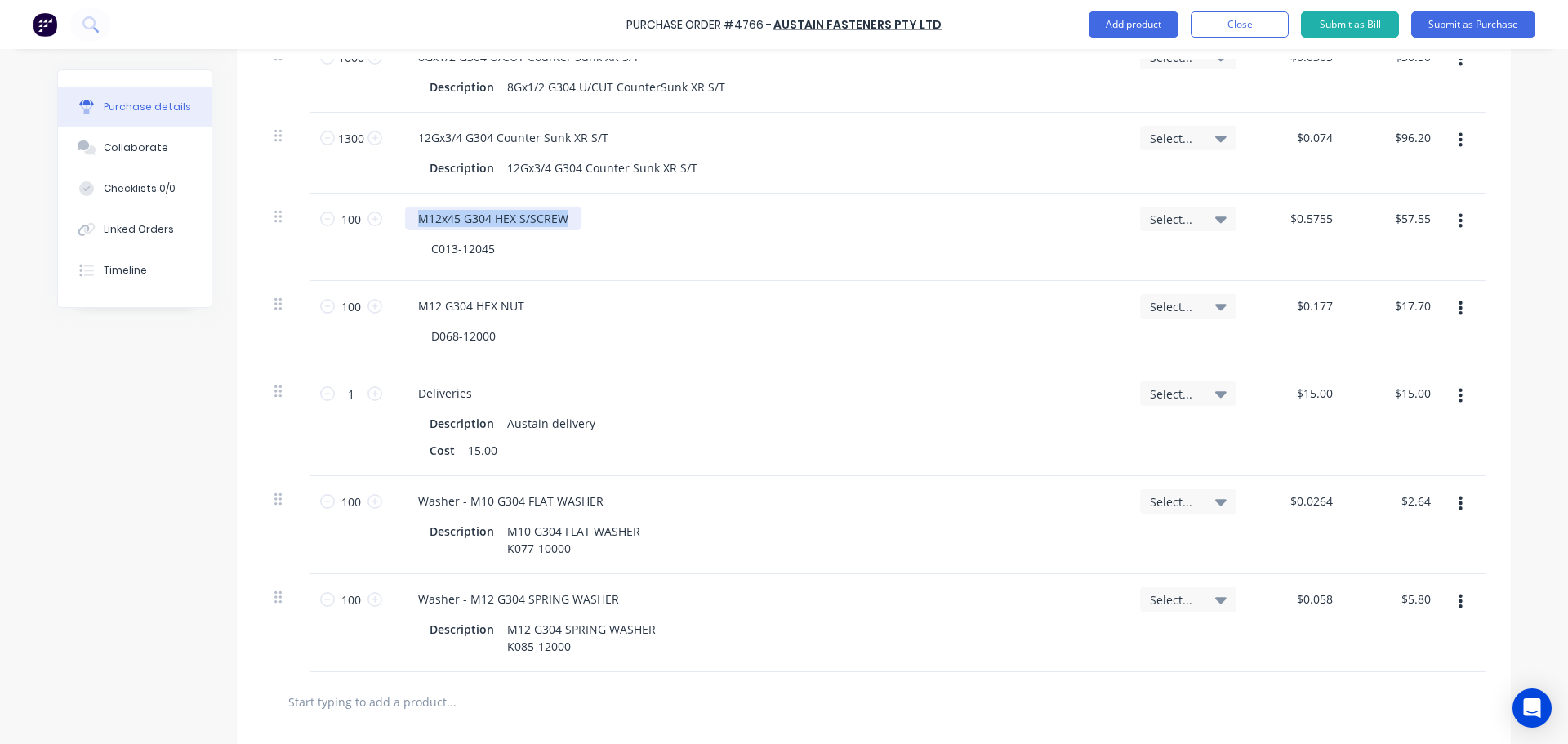
drag, startPoint x: 562, startPoint y: 220, endPoint x: 404, endPoint y: 225, distance: 158.1
click at [405, 225] on div "M12x45 G304 HEX S/SCREW" at bounding box center [493, 219] width 177 height 23
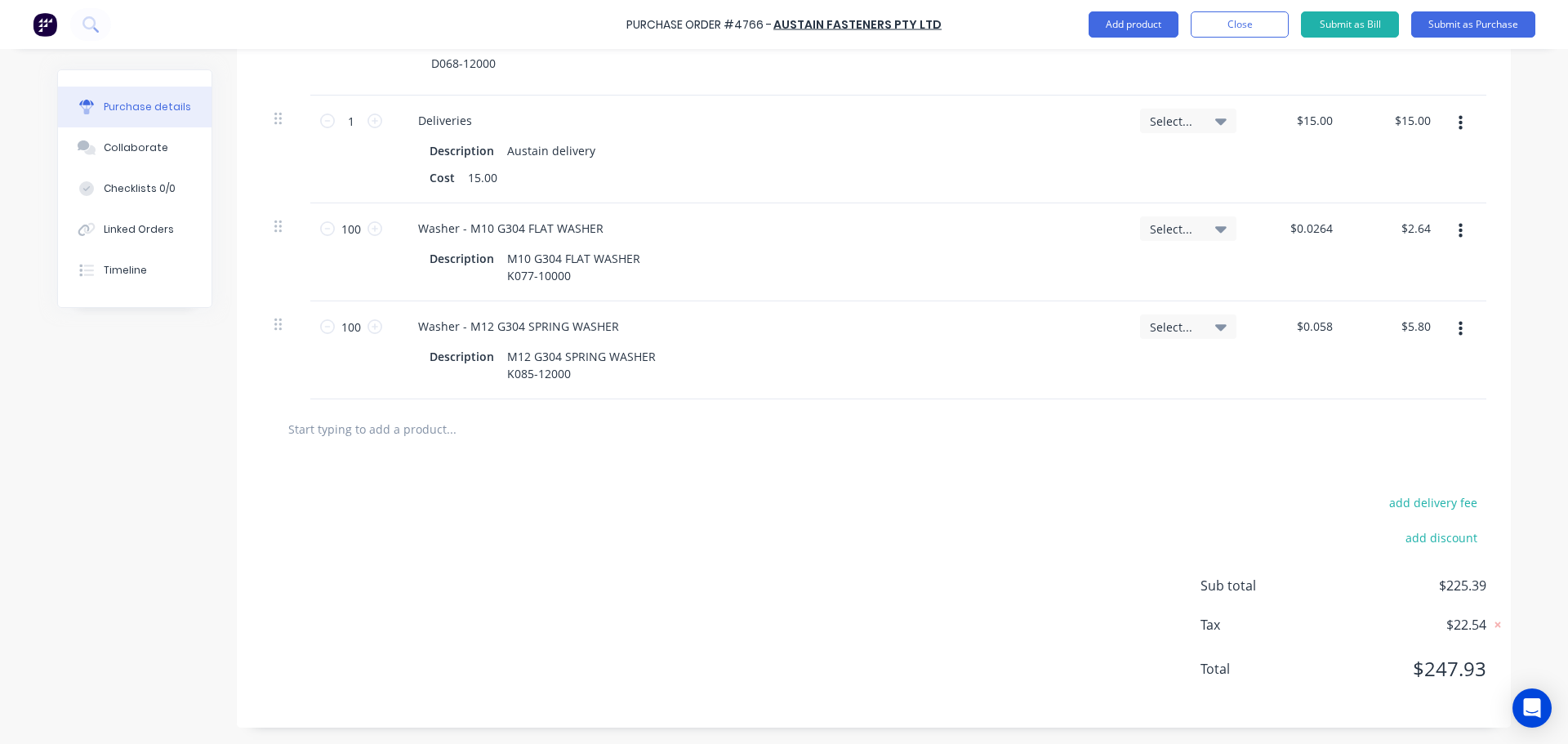
click at [427, 436] on input "text" at bounding box center [450, 429] width 326 height 33
paste input "M12x45 G304 HEX S/SCREW"
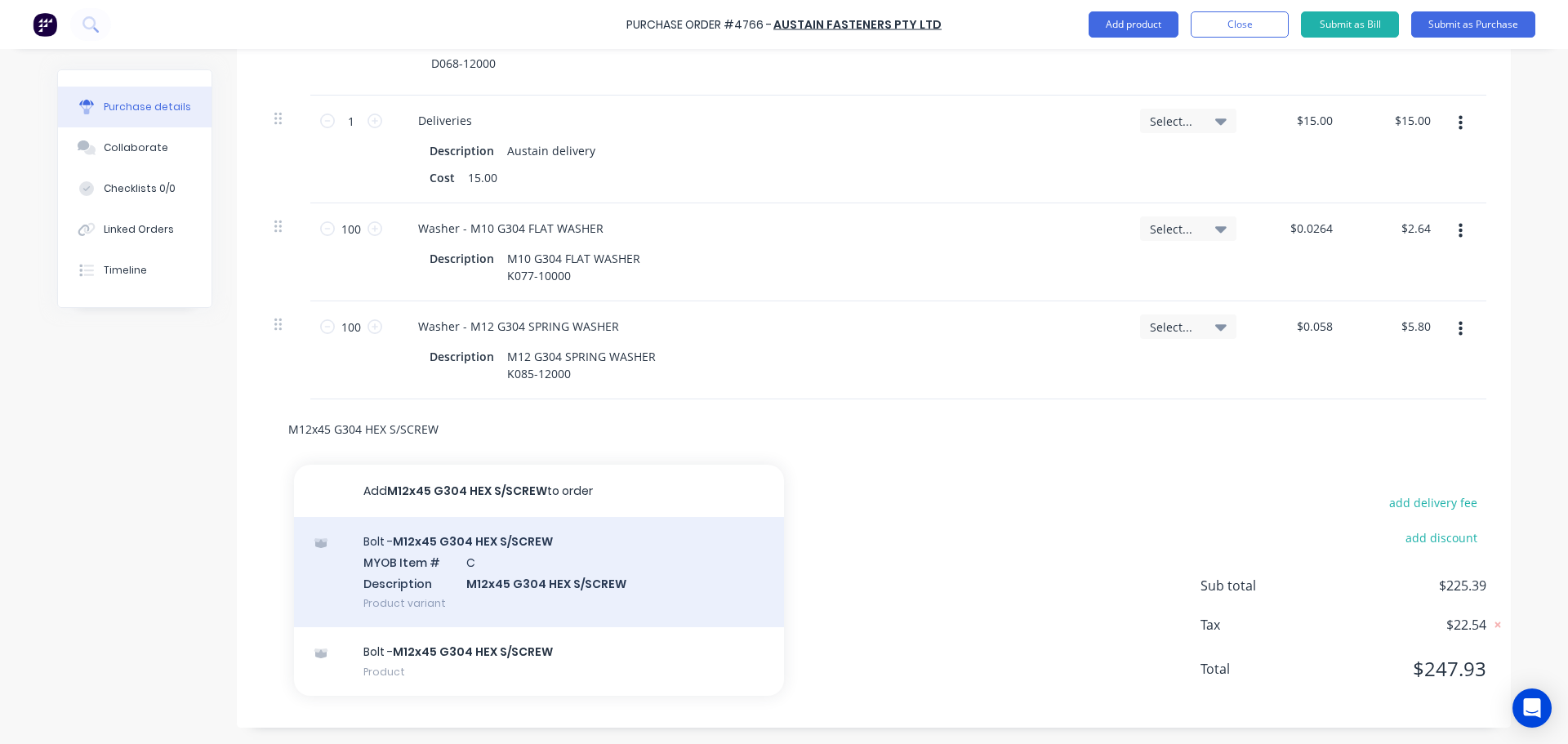
type input "M12x45 G304 HEX S/SCREW"
click at [502, 563] on div "Bolt - M12x45 G304 HEX S/SCREW MYOB Item # C Description M12x45 G304 HEX S/SCRE…" at bounding box center [539, 572] width 490 height 111
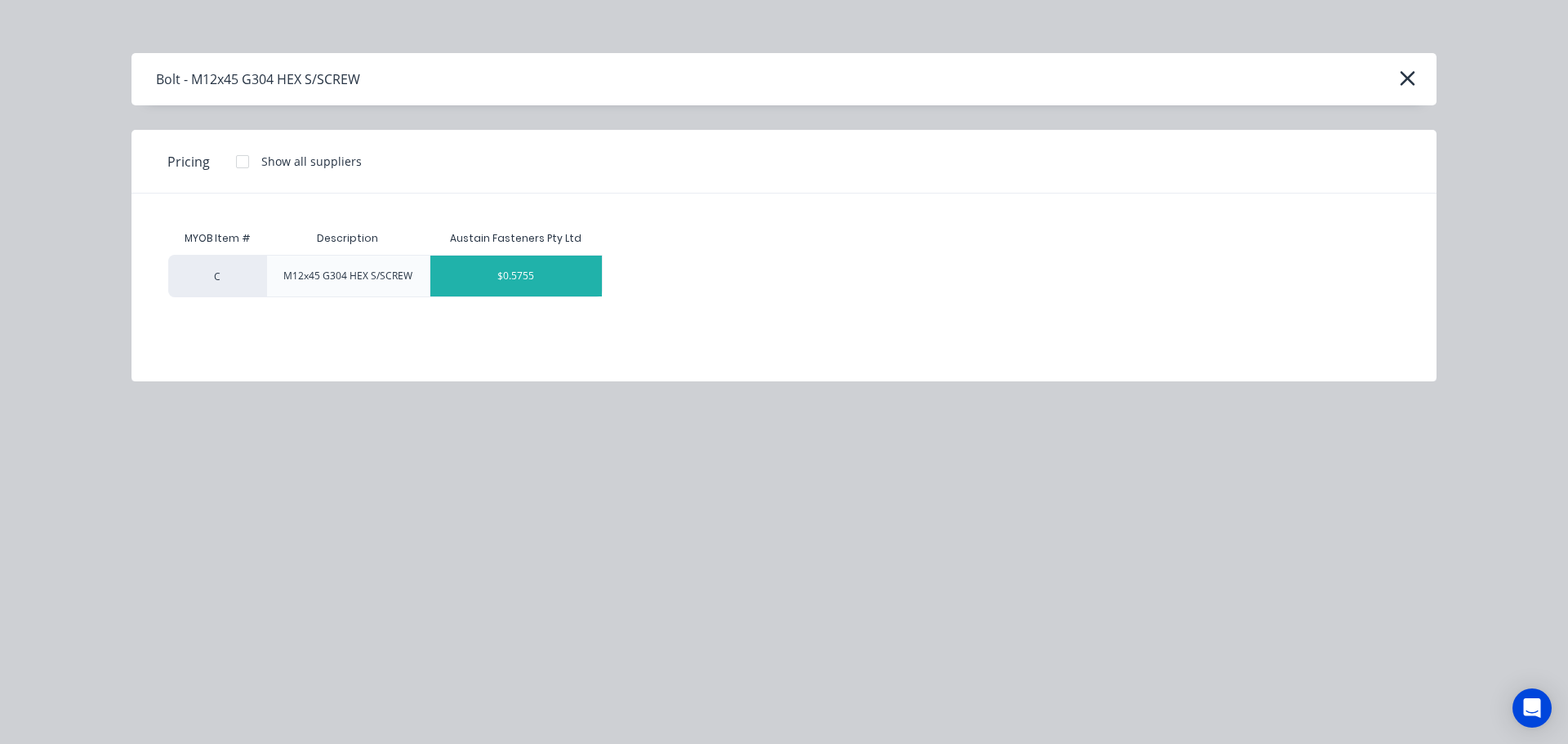
click at [513, 272] on div "$0.5755" at bounding box center [516, 276] width 172 height 41
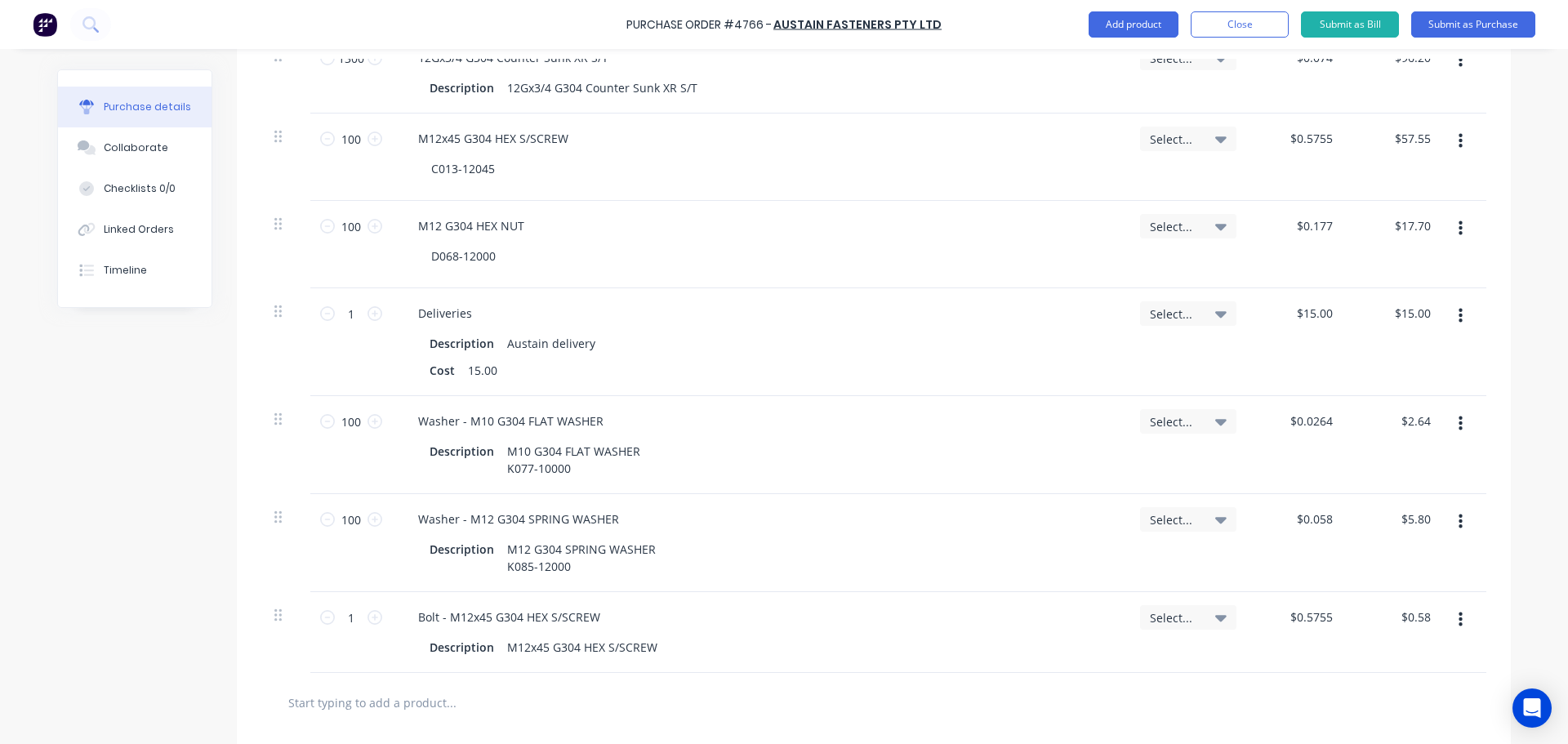
scroll to position [599, 0]
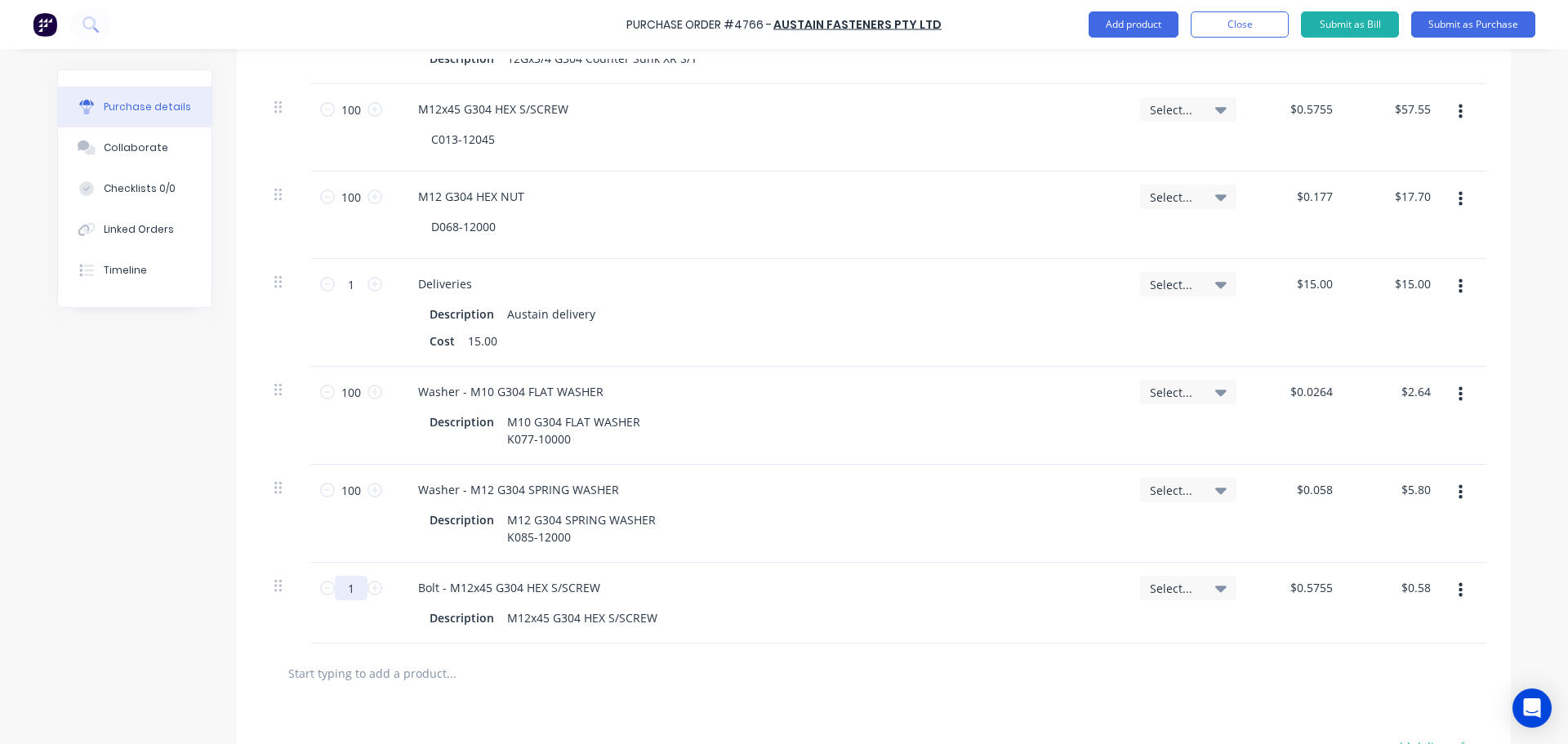
click at [347, 591] on input "1" at bounding box center [351, 588] width 33 height 24
type input "10"
type input "$5.76"
type input "100"
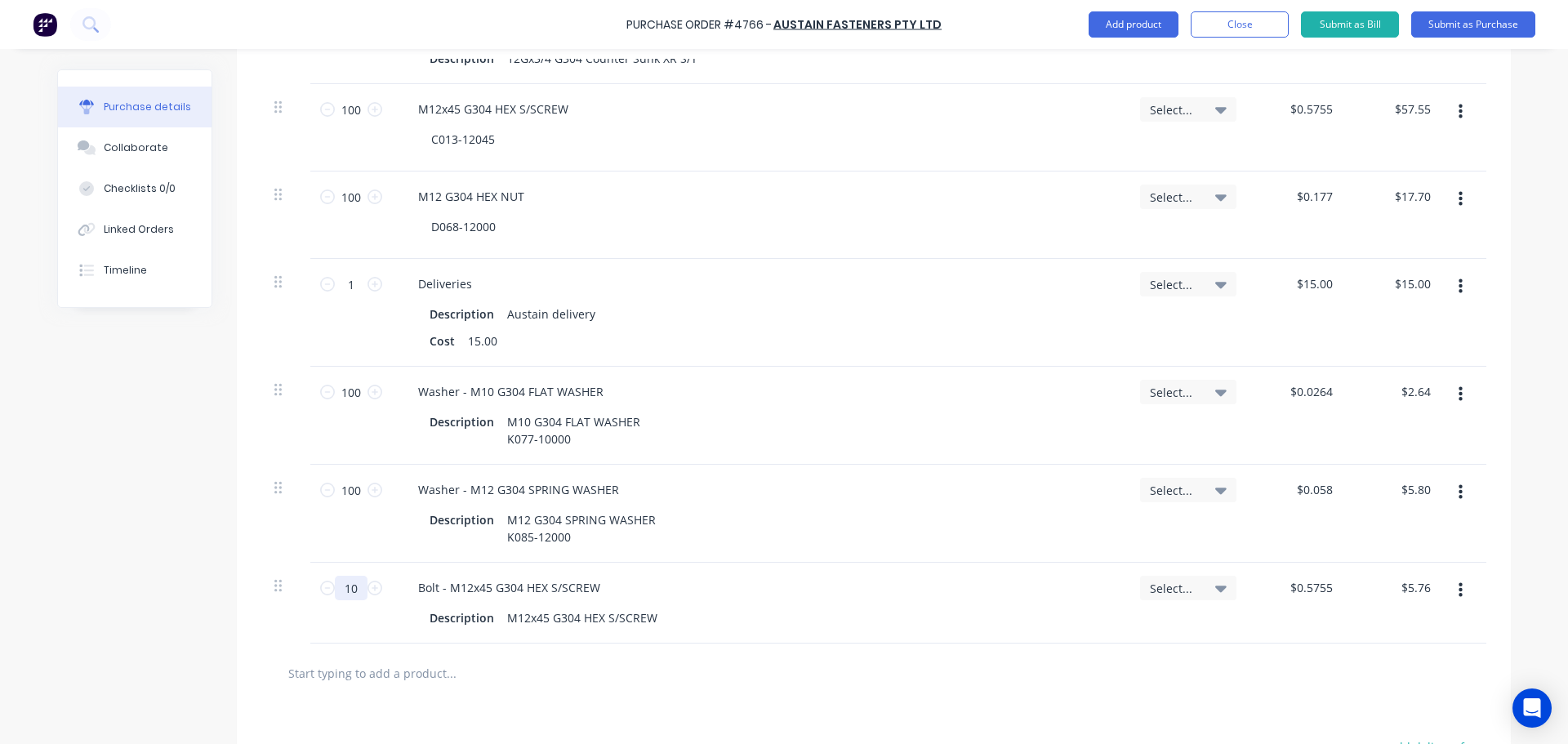
type input "$57.55"
type input "100"
click at [827, 590] on div "Bolt - M12x45 G304 HEX S/SCREW" at bounding box center [759, 588] width 709 height 23
click at [840, 593] on div "Bolt - M12x45 G304 HEX S/SCREW" at bounding box center [759, 588] width 709 height 23
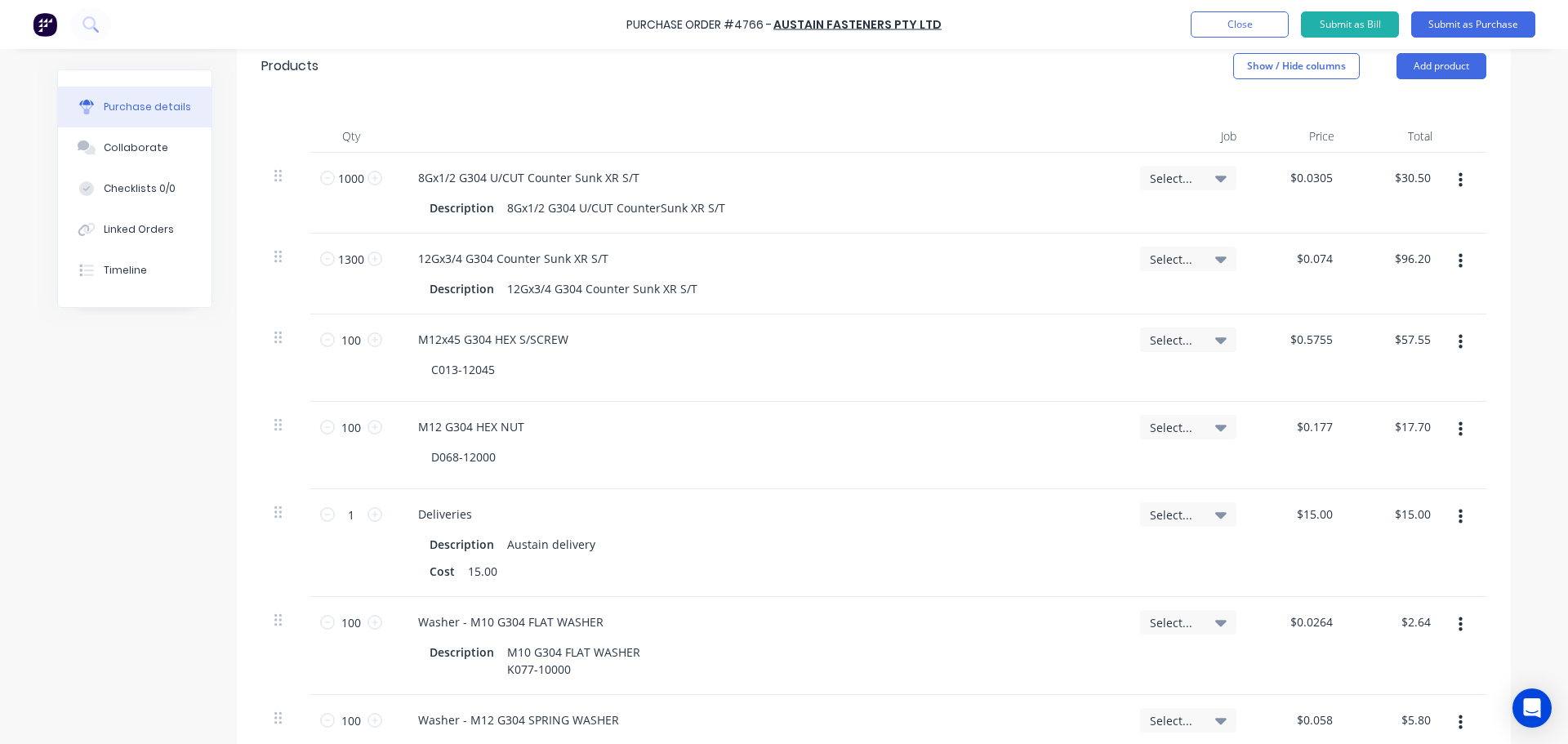
scroll to position [355, 0]
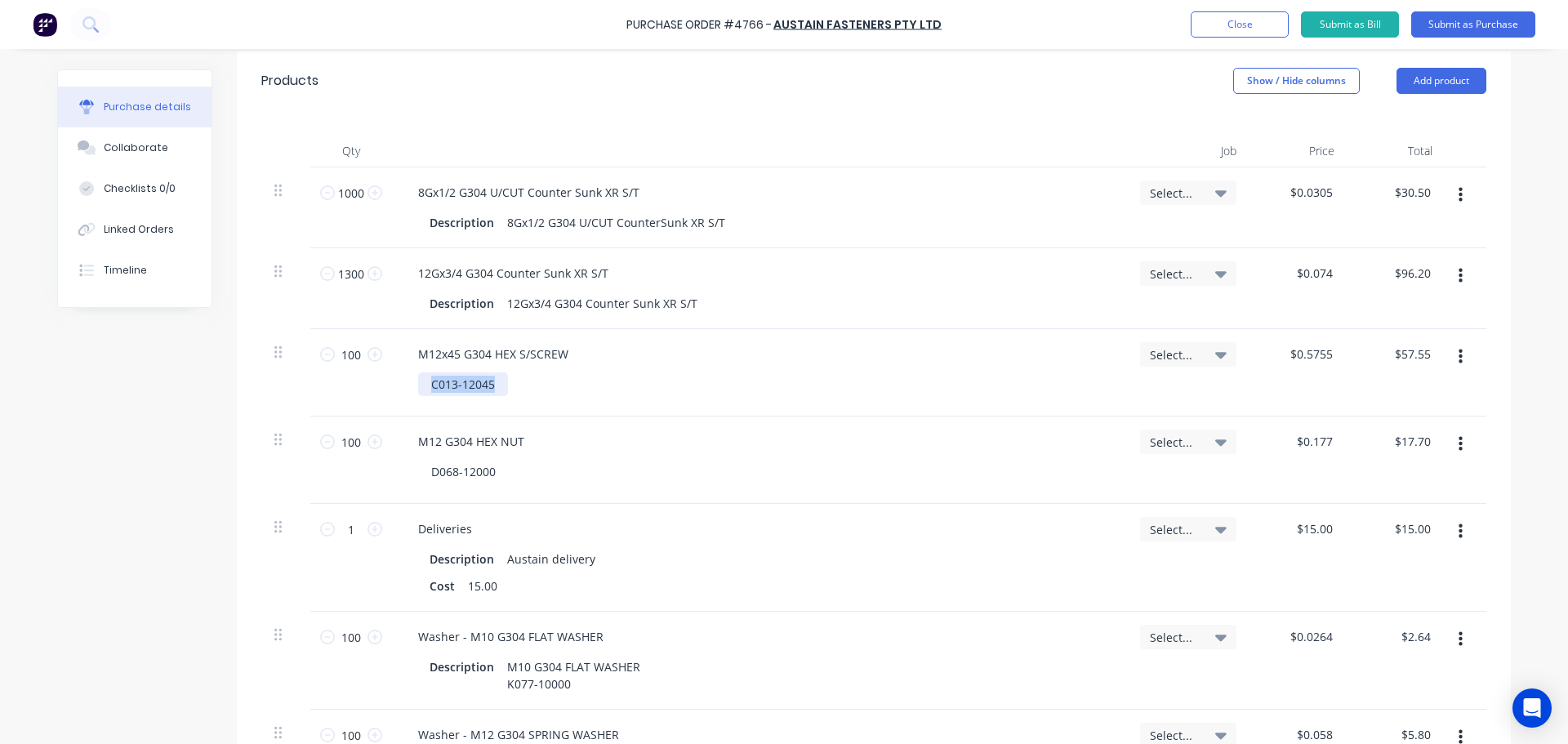
drag, startPoint x: 487, startPoint y: 379, endPoint x: 398, endPoint y: 388, distance: 89.5
click at [398, 388] on div "M12x45 G304 HEX S/SCREW C013-12045" at bounding box center [759, 373] width 735 height 87
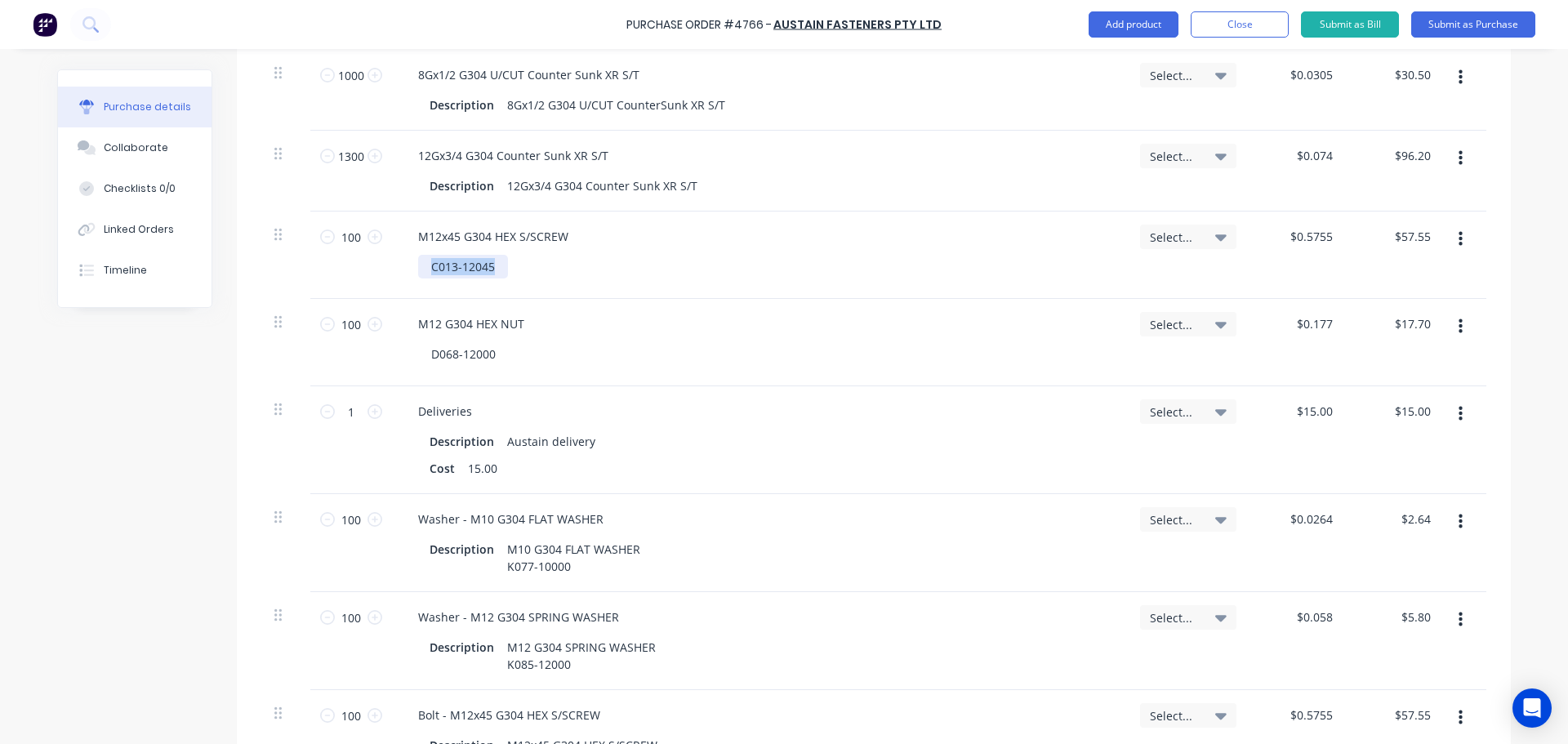
scroll to position [763, 0]
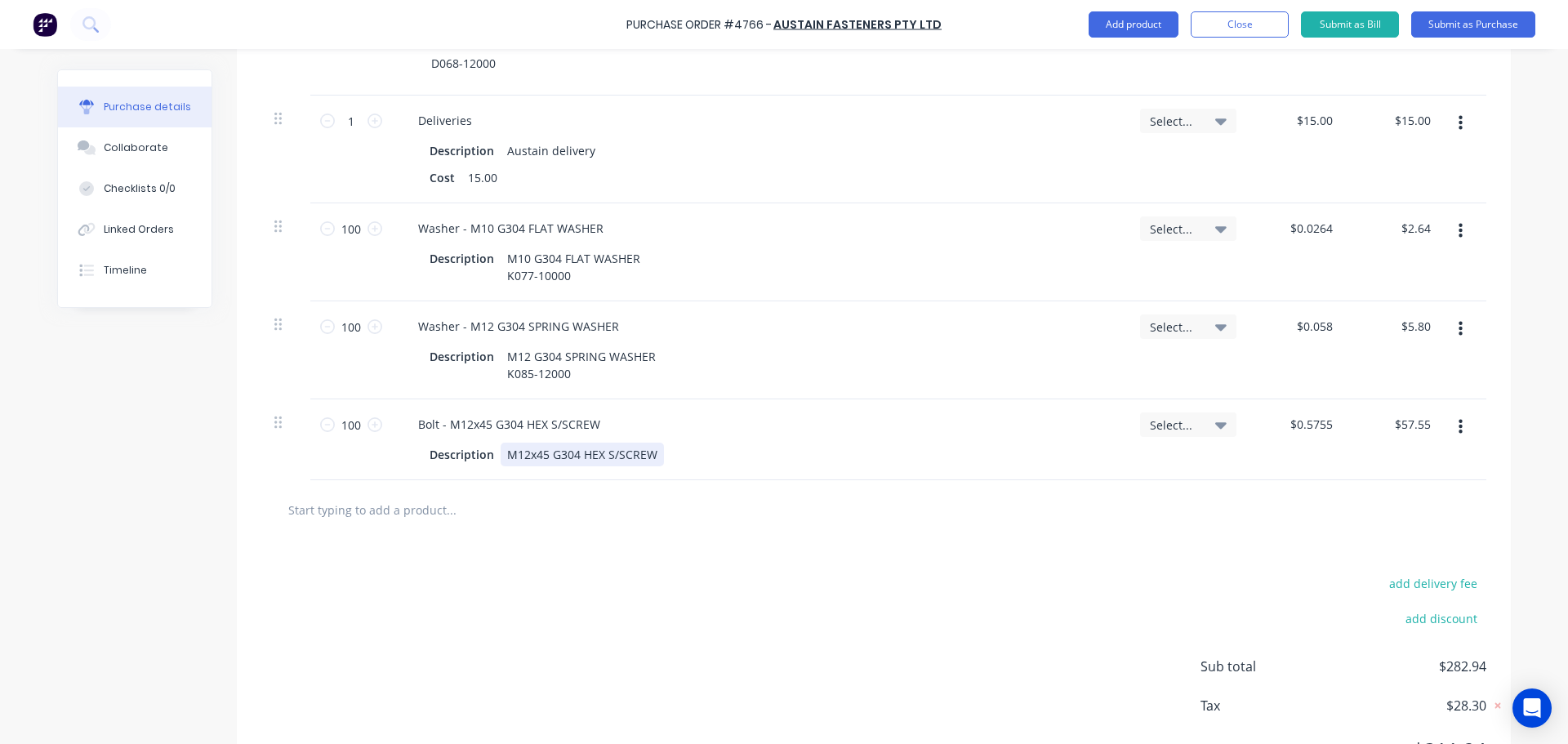
click at [647, 455] on div "M12x45 G304 HEX S/SCREW" at bounding box center [583, 455] width 163 height 23
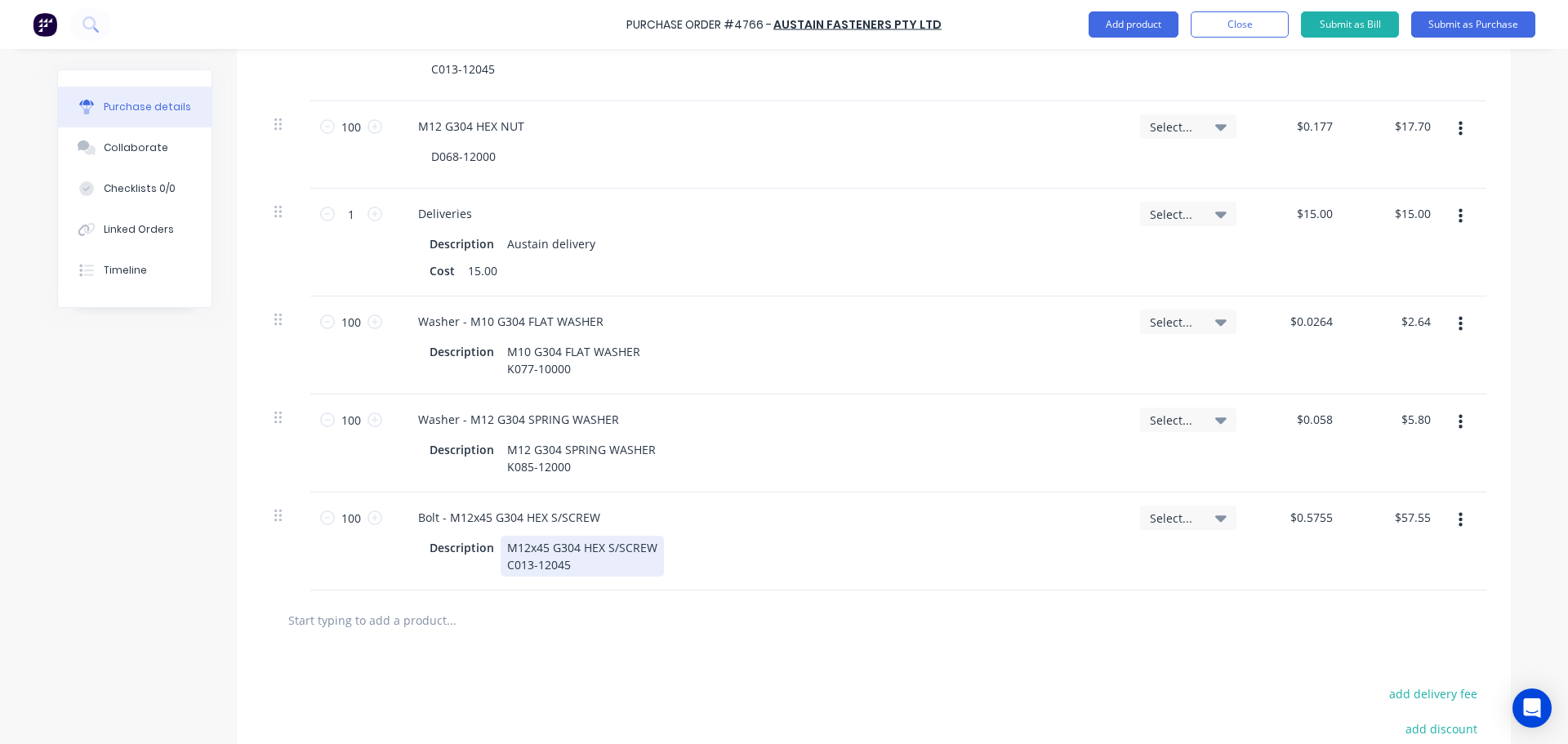
scroll to position [436, 0]
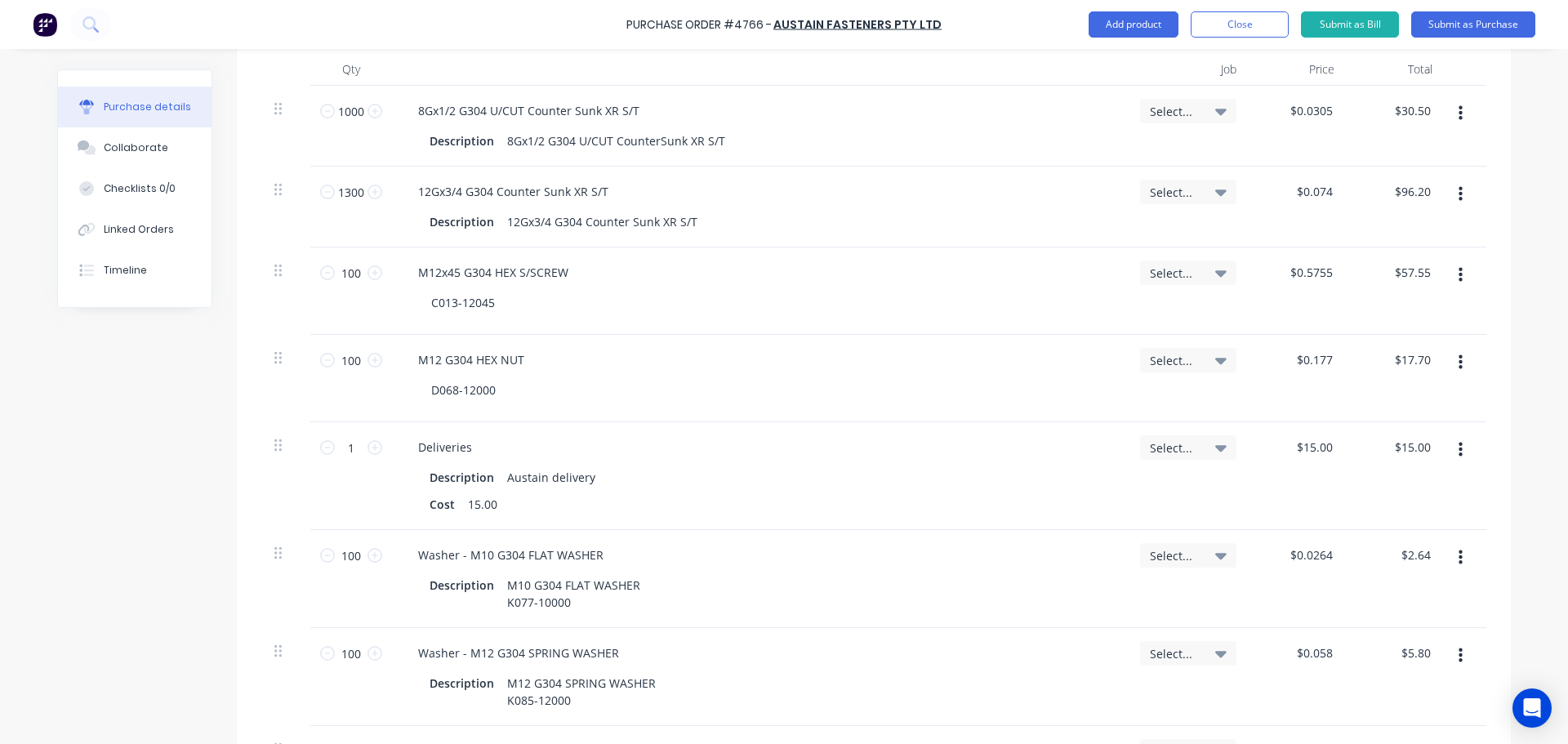
click at [1461, 273] on button "button" at bounding box center [1460, 275] width 39 height 29
click at [1400, 417] on button "Delete" at bounding box center [1410, 417] width 139 height 33
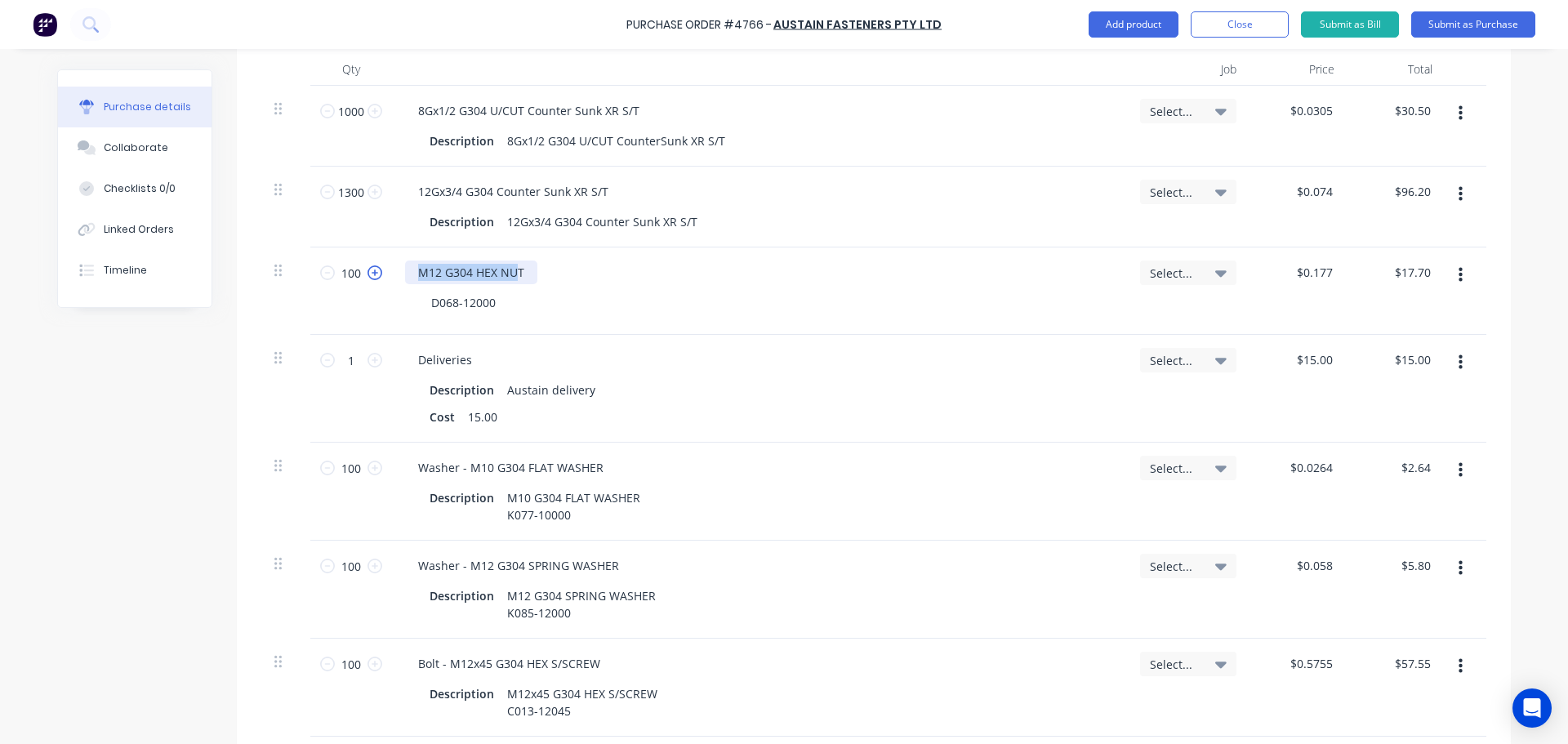
drag, startPoint x: 514, startPoint y: 270, endPoint x: 374, endPoint y: 270, distance: 140.0
click at [374, 270] on div "100 100 M12 G304 HEX NUT D068-12000 Select... $0.177 $0.177 $17.70 $17.70" at bounding box center [874, 291] width 1225 height 87
click at [517, 270] on div "M12 G304 HEX NUT" at bounding box center [471, 272] width 132 height 23
drag, startPoint x: 526, startPoint y: 271, endPoint x: 410, endPoint y: 271, distance: 116.0
click at [410, 271] on div "M12 G304 HEX NUT" at bounding box center [471, 272] width 132 height 23
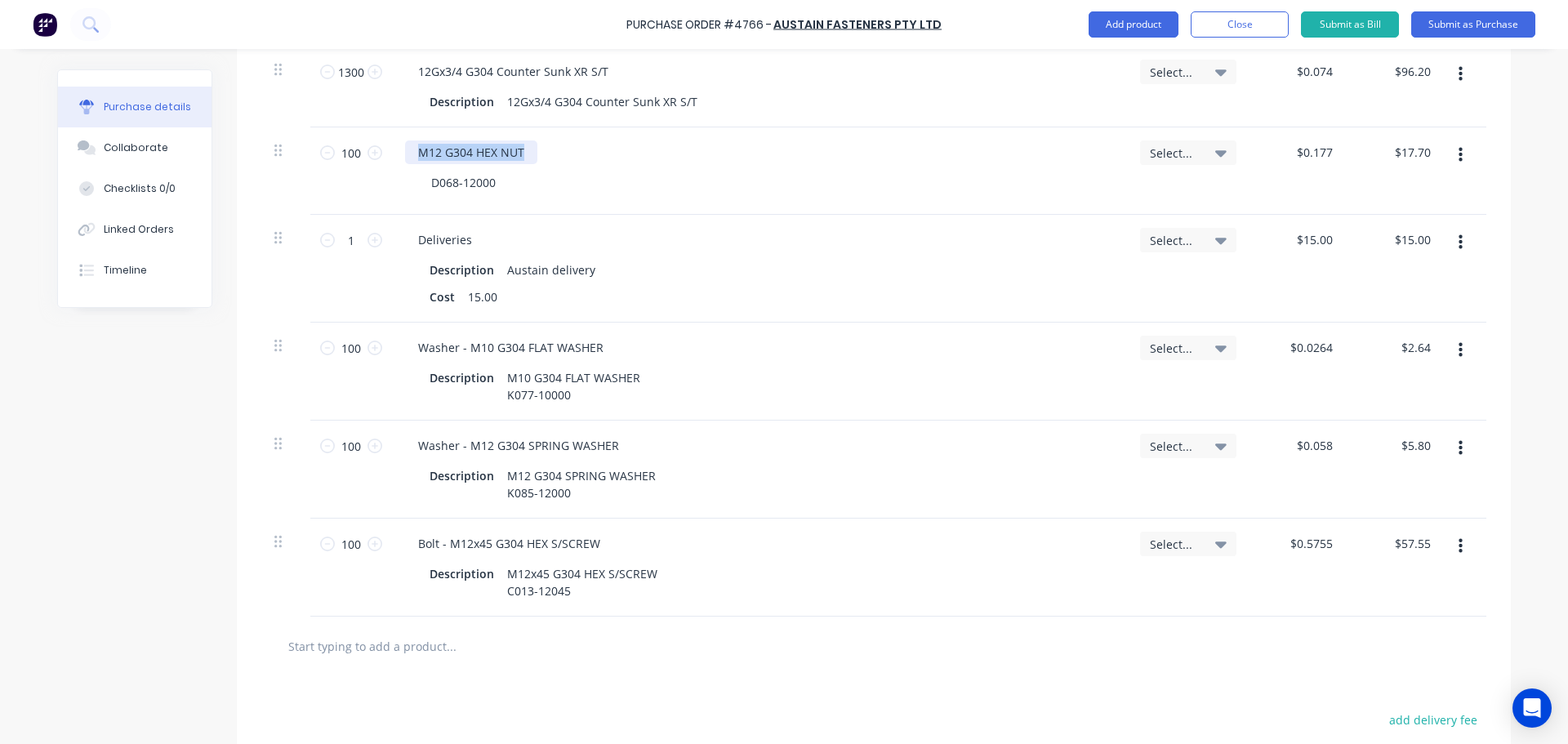
scroll to position [773, 0]
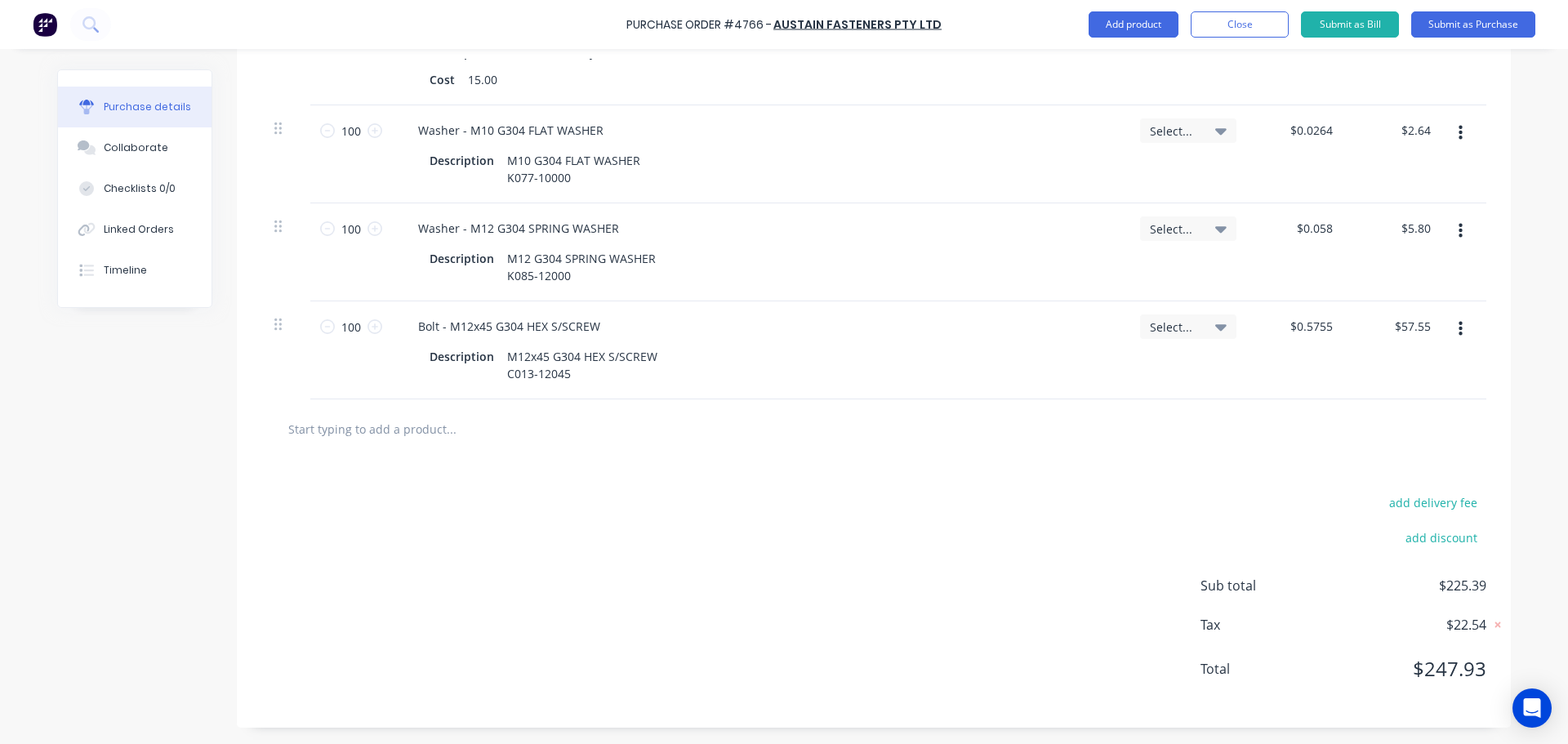
click at [433, 414] on input "text" at bounding box center [450, 429] width 326 height 33
paste input "M12 G304 HEX NUT"
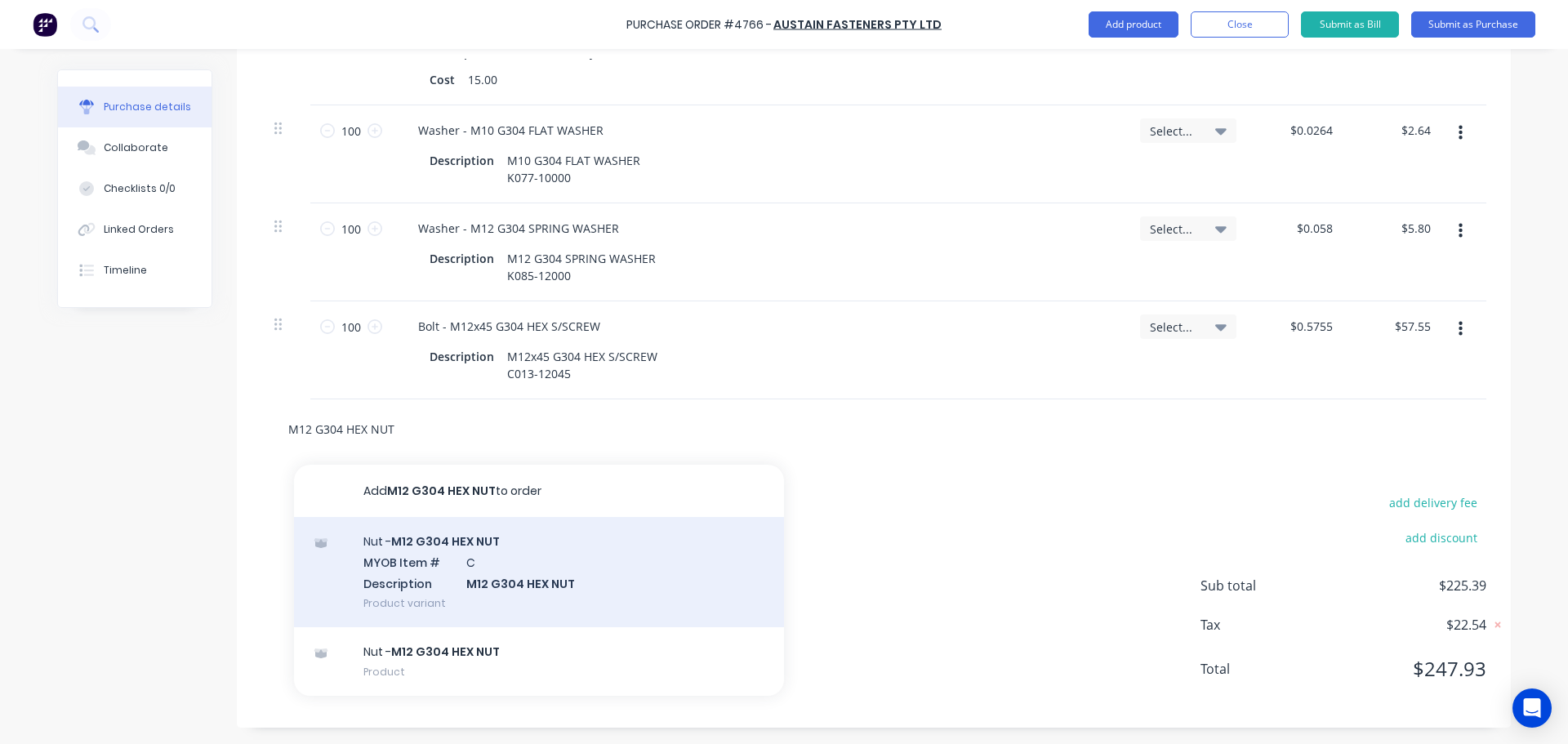
type input "M12 G304 HEX NUT"
click at [440, 558] on div "Nut - M12 G304 HEX NUT MYOB Item # C Description M12 G304 HEX NUT Product varia…" at bounding box center [539, 572] width 490 height 111
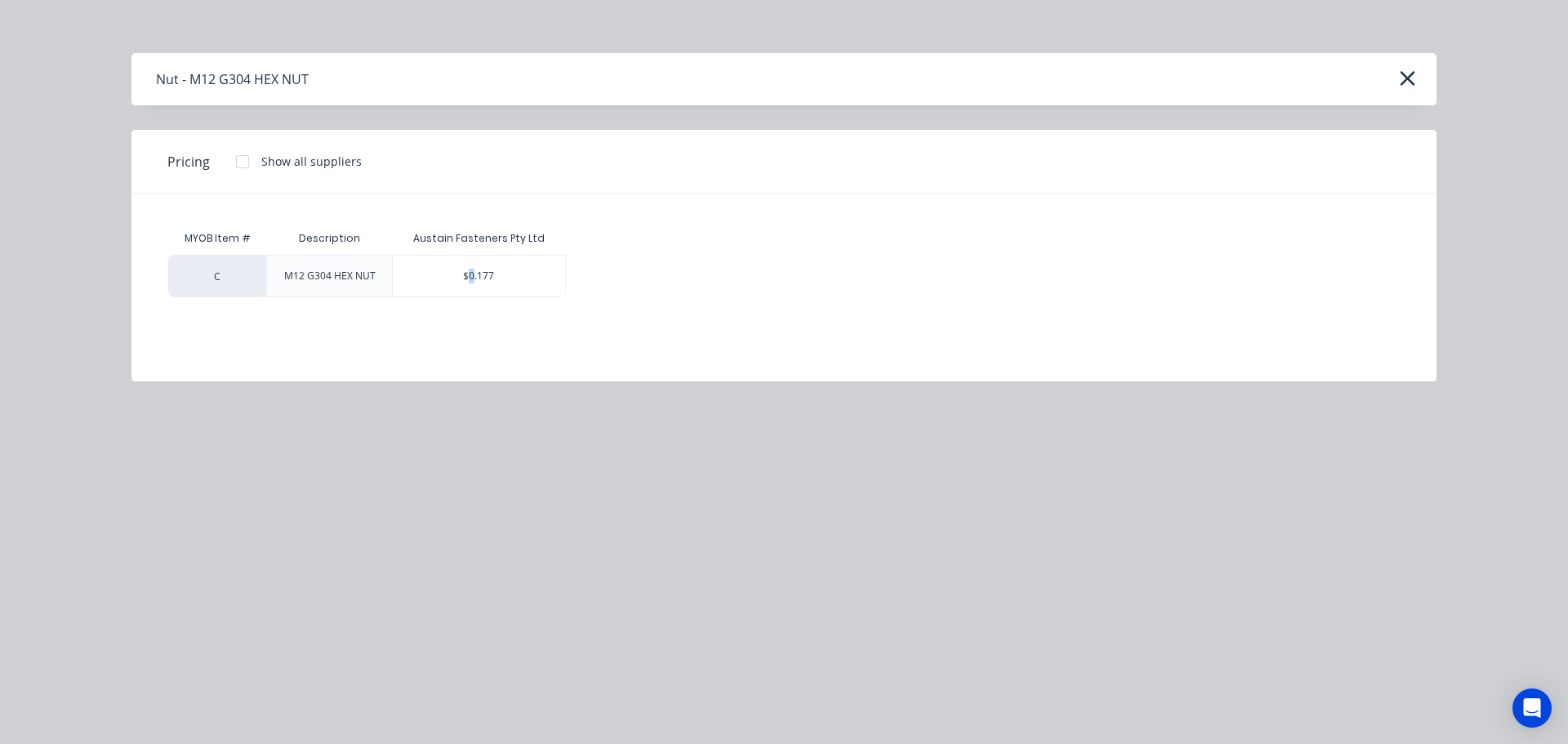
click at [473, 275] on div "$0.177" at bounding box center [479, 276] width 172 height 41
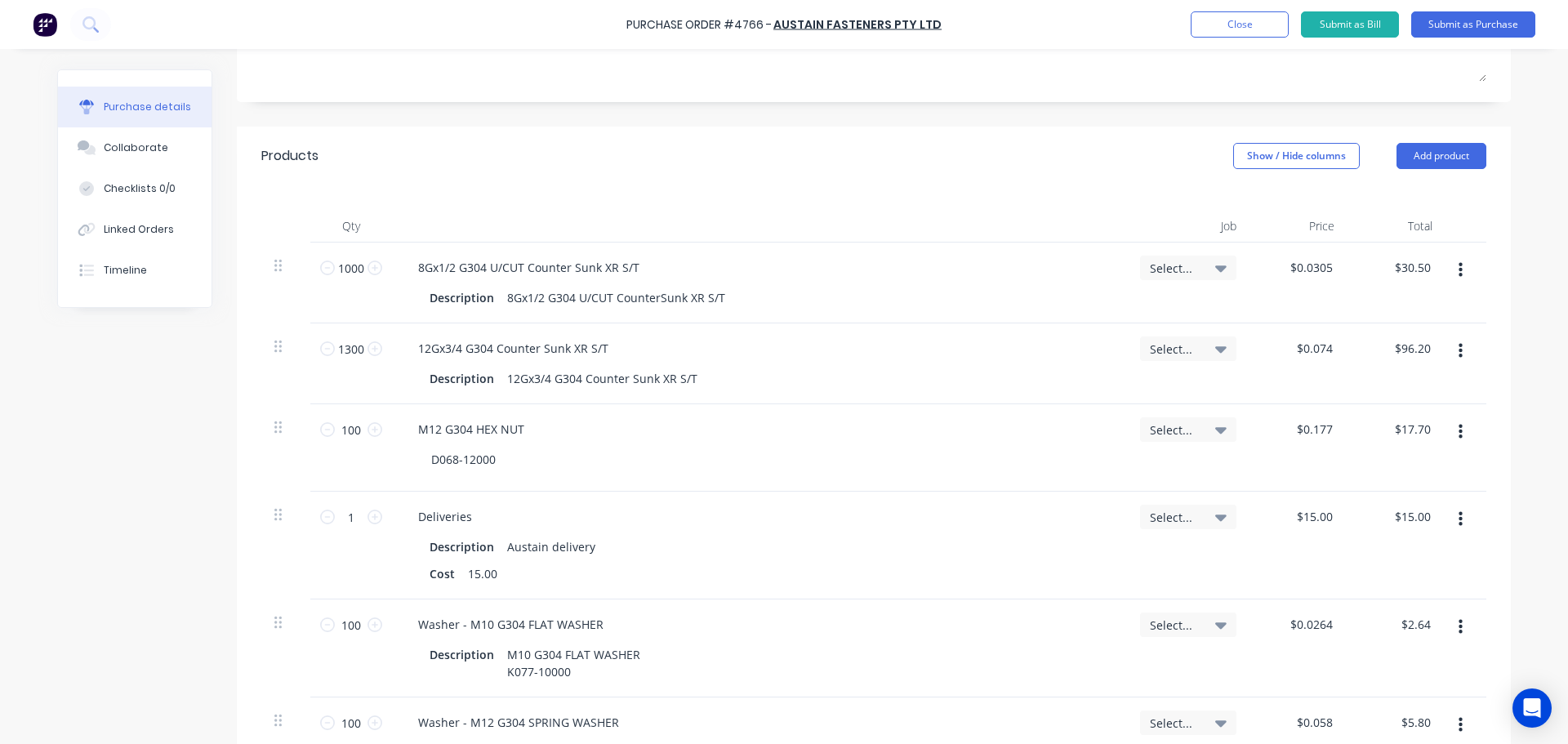
scroll to position [447, 0]
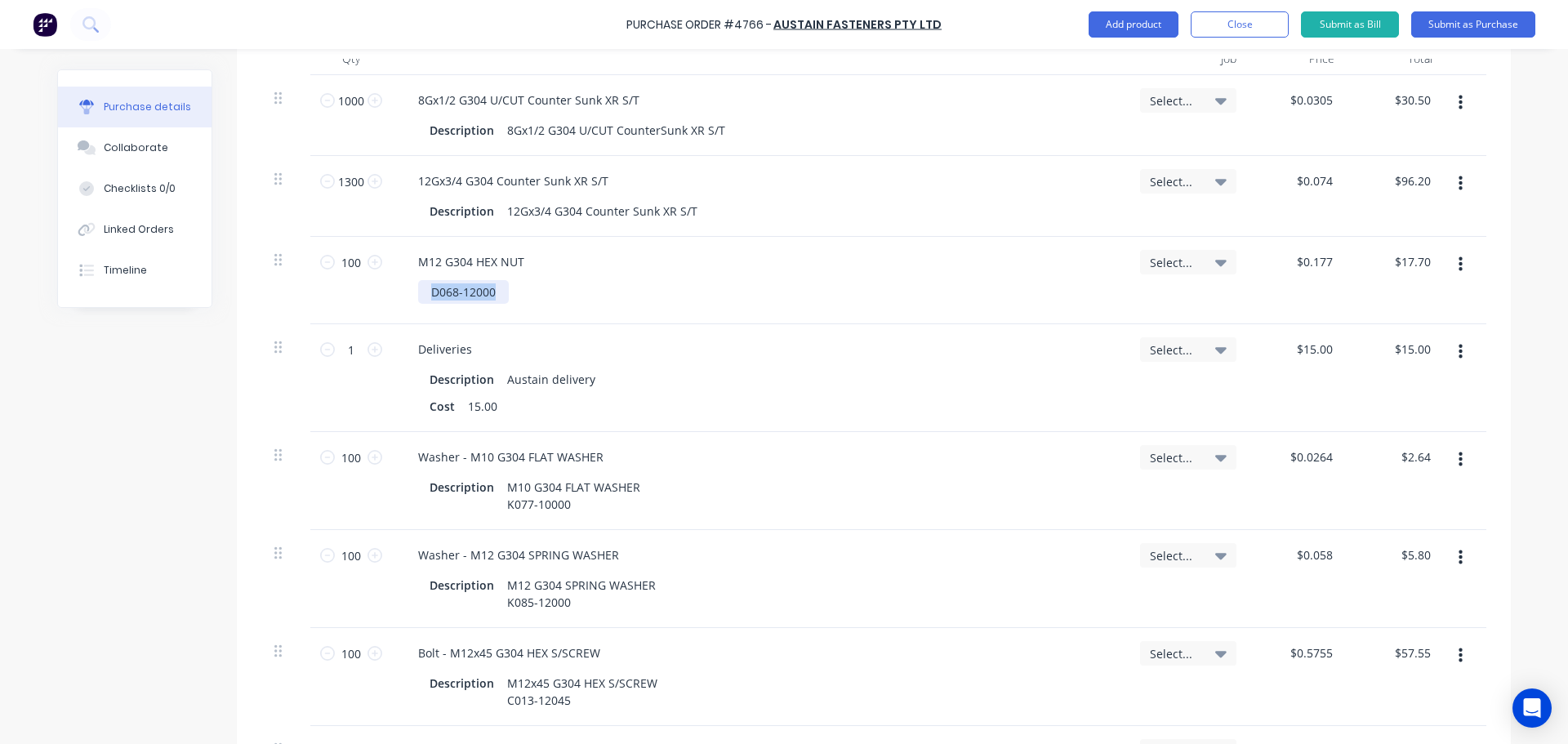
drag, startPoint x: 492, startPoint y: 298, endPoint x: 390, endPoint y: 295, distance: 102.0
click at [392, 295] on div "M12 G304 HEX NUT D068-12000" at bounding box center [759, 281] width 735 height 87
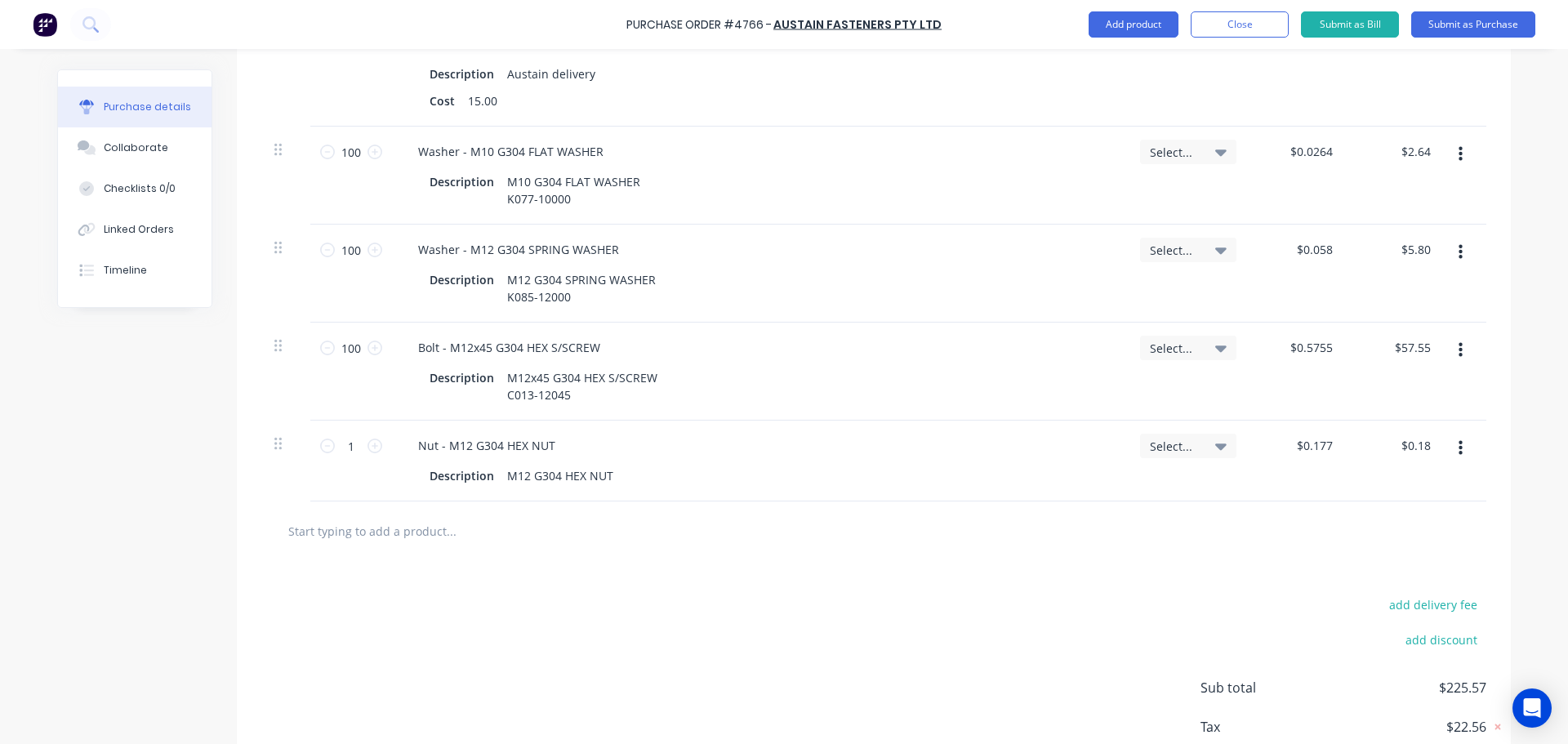
scroll to position [855, 0]
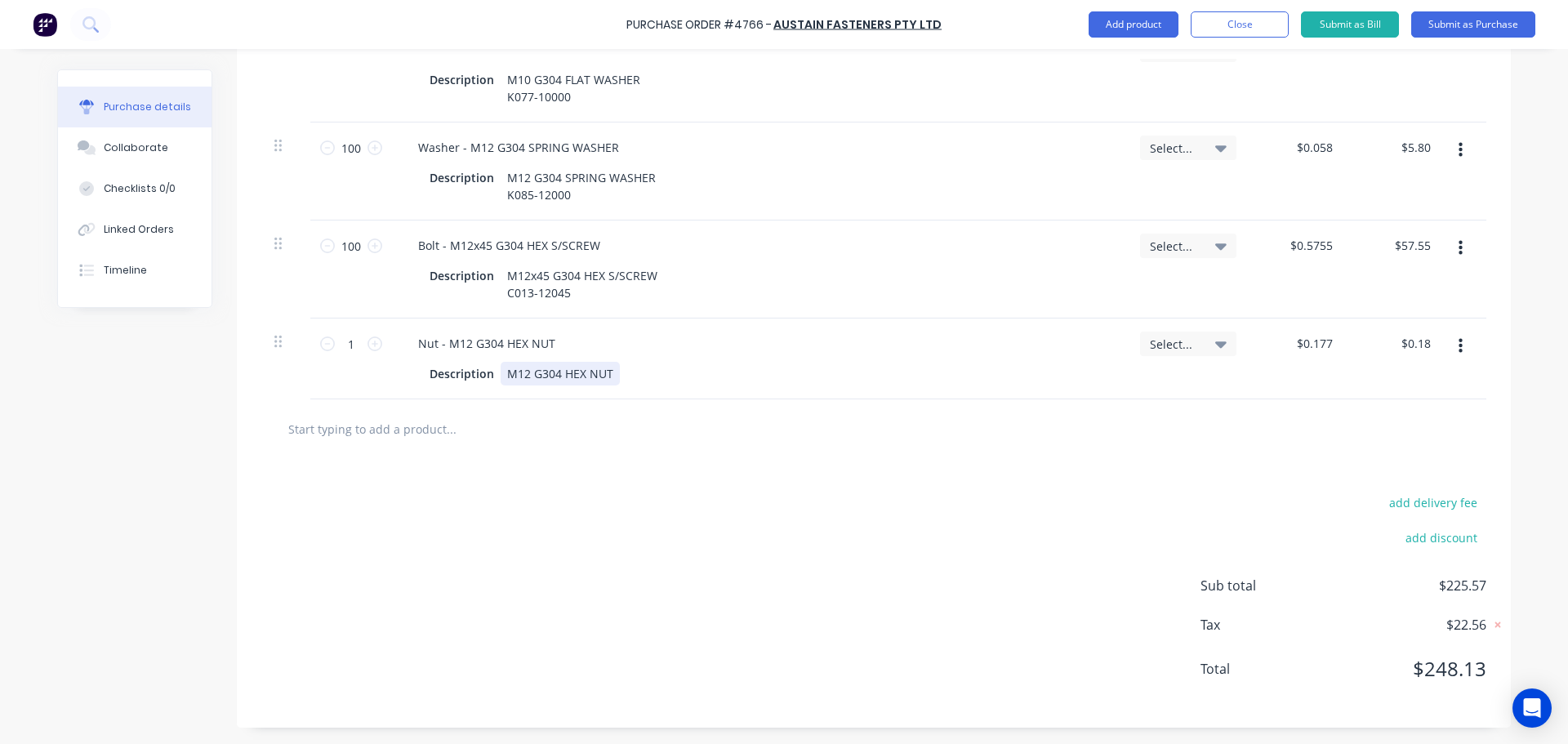
click at [603, 367] on div "M12 G304 HEX NUT" at bounding box center [560, 374] width 119 height 23
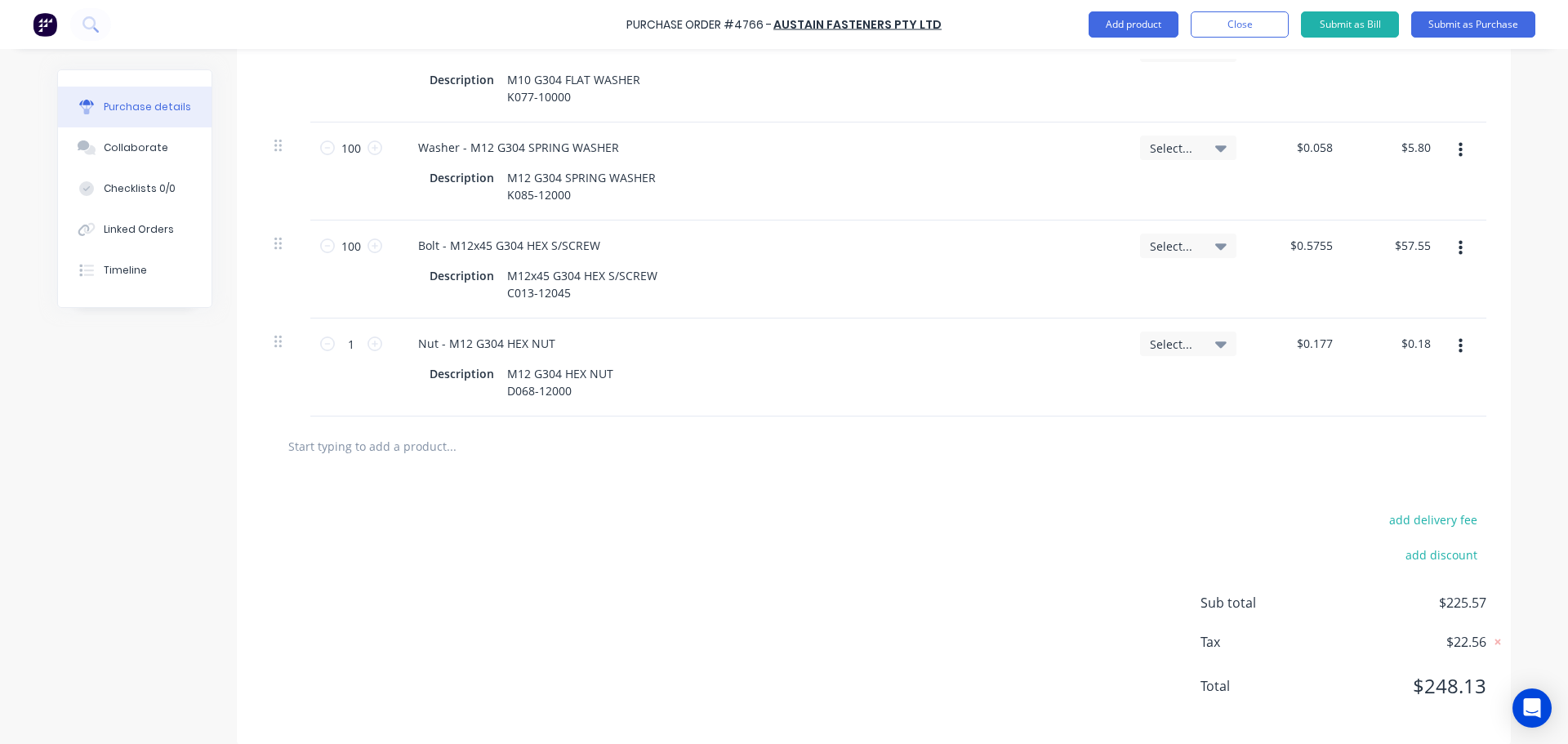
click at [833, 387] on div "Description M12 G304 HEX NUT D068-12000" at bounding box center [756, 383] width 666 height 41
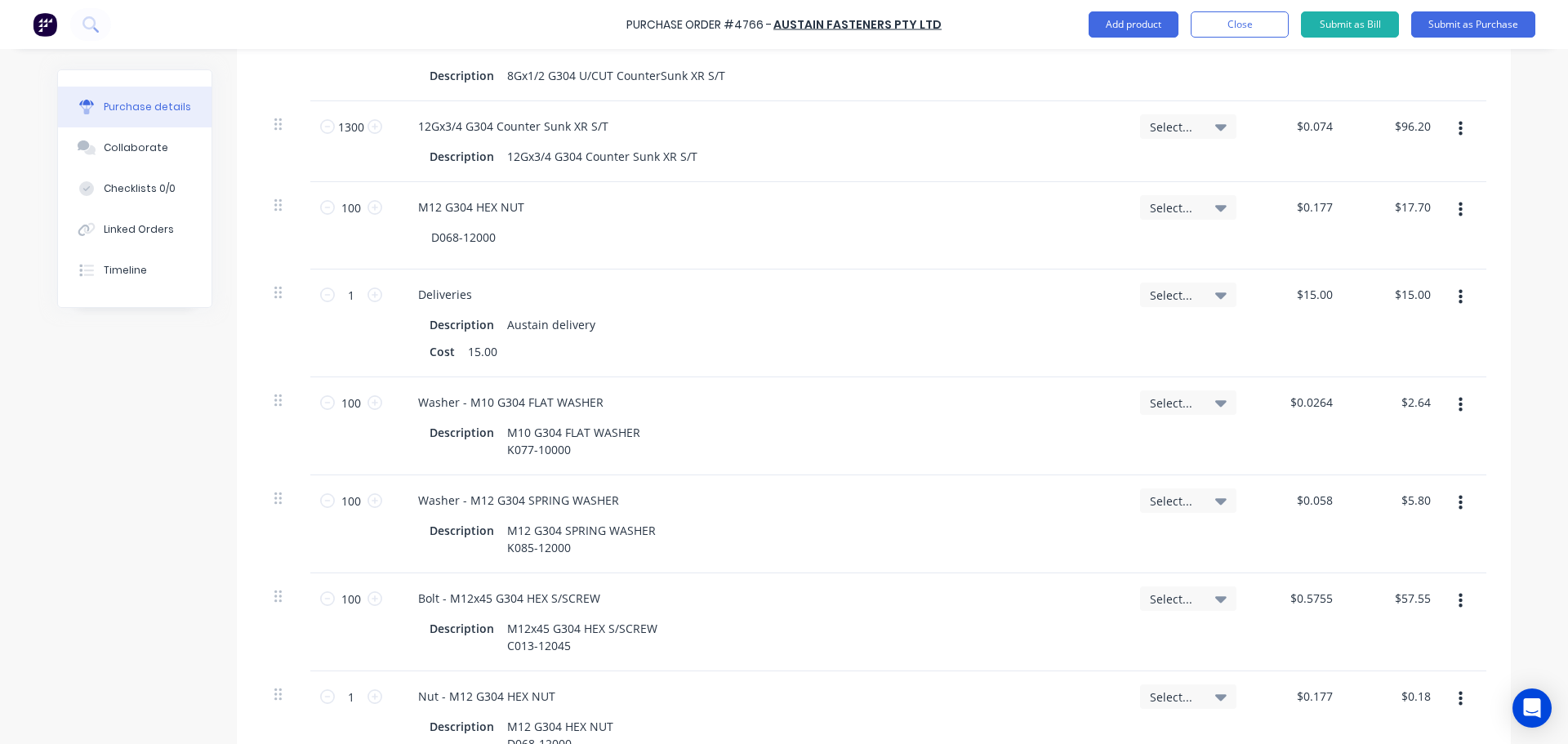
scroll to position [446, 0]
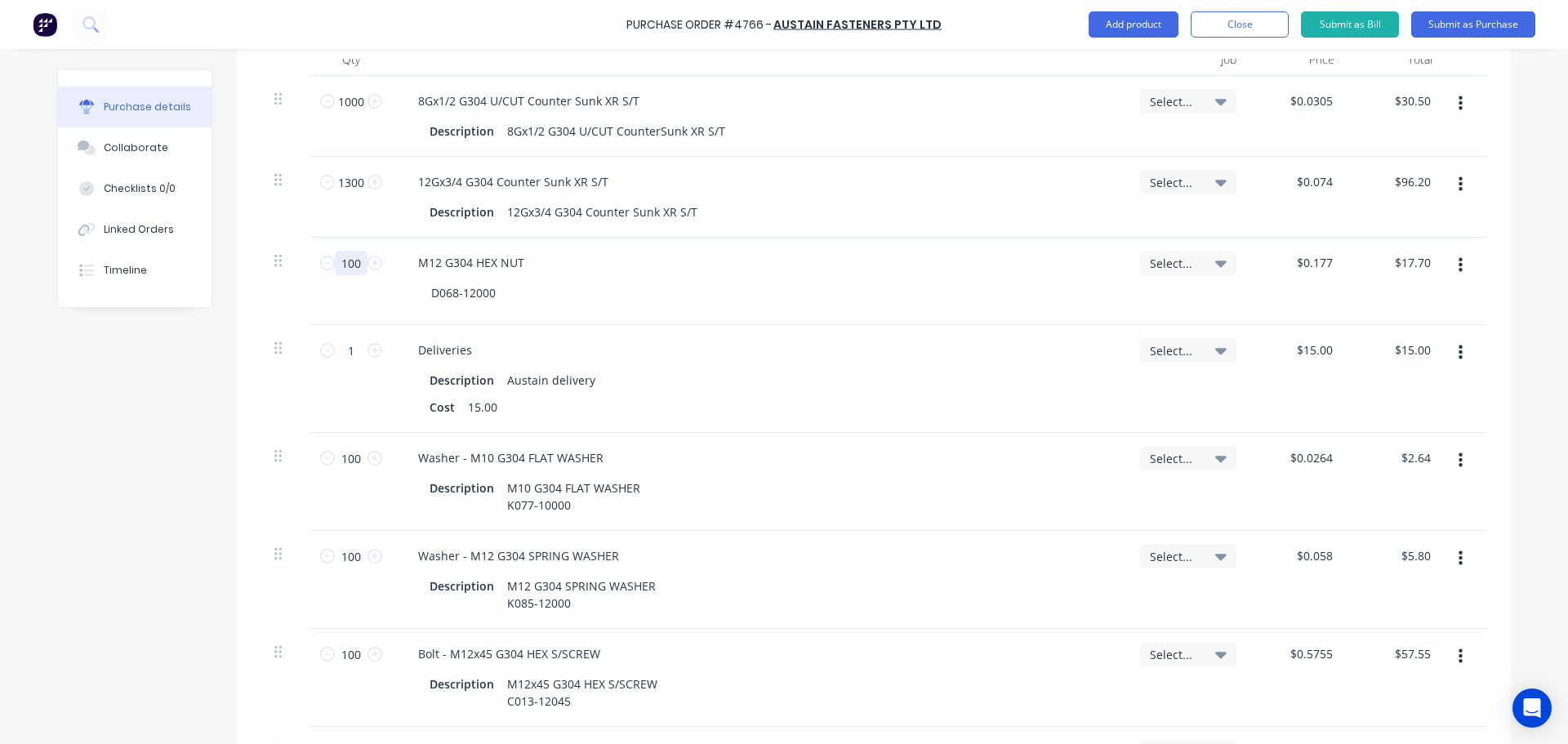
click at [347, 262] on input "100" at bounding box center [351, 262] width 33 height 24
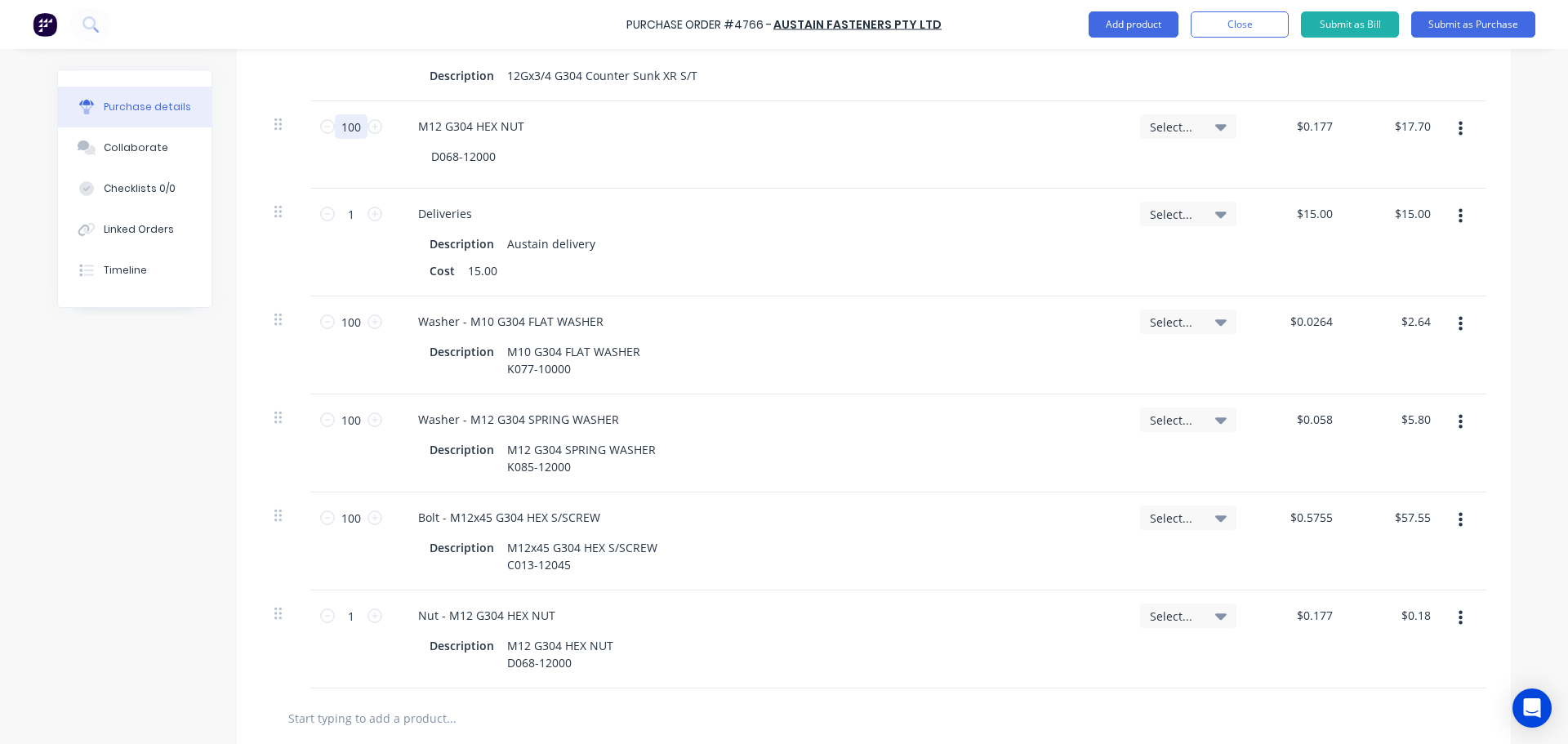
scroll to position [773, 0]
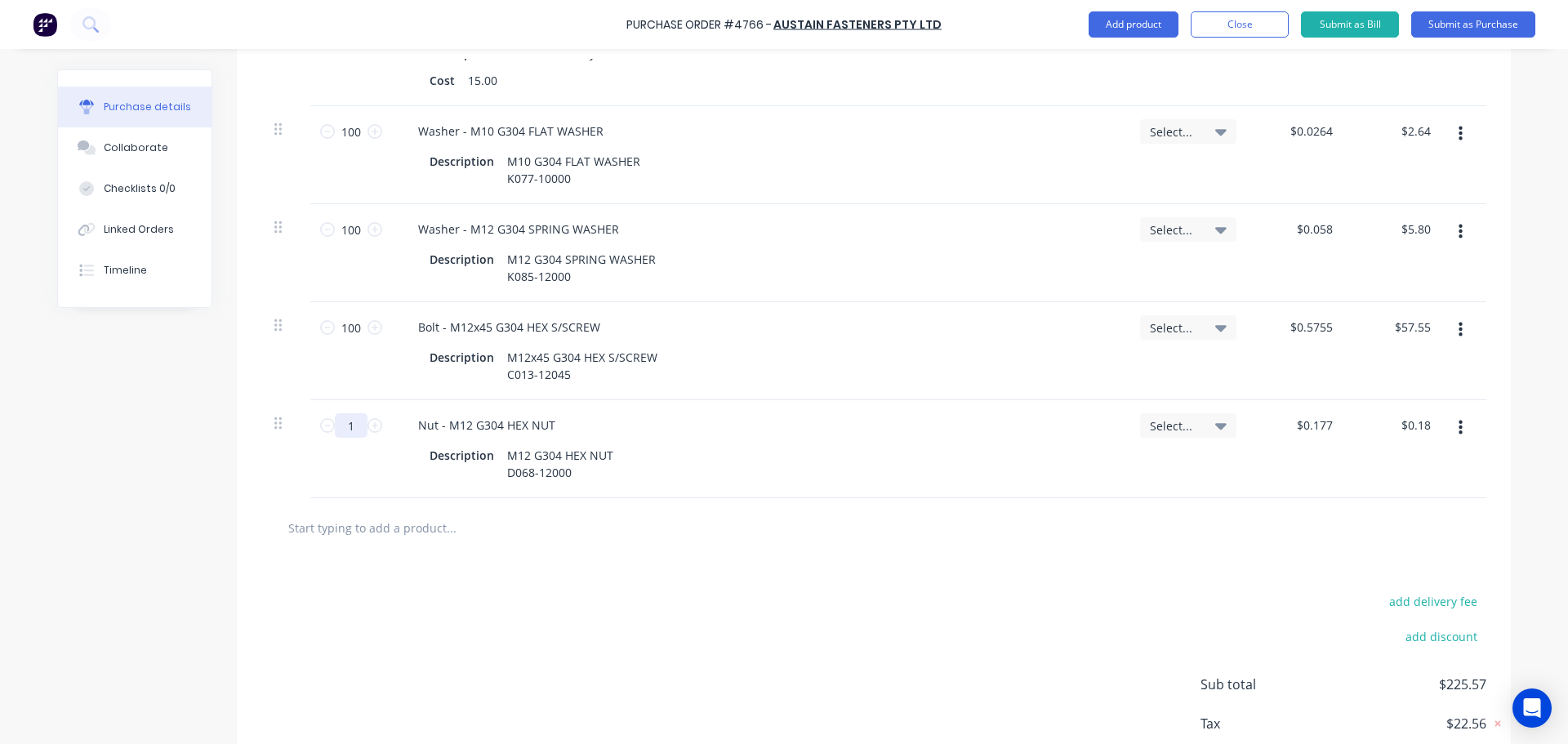
click at [352, 427] on input "1" at bounding box center [351, 425] width 33 height 24
paste input "00"
type input "100"
type input "$17.70"
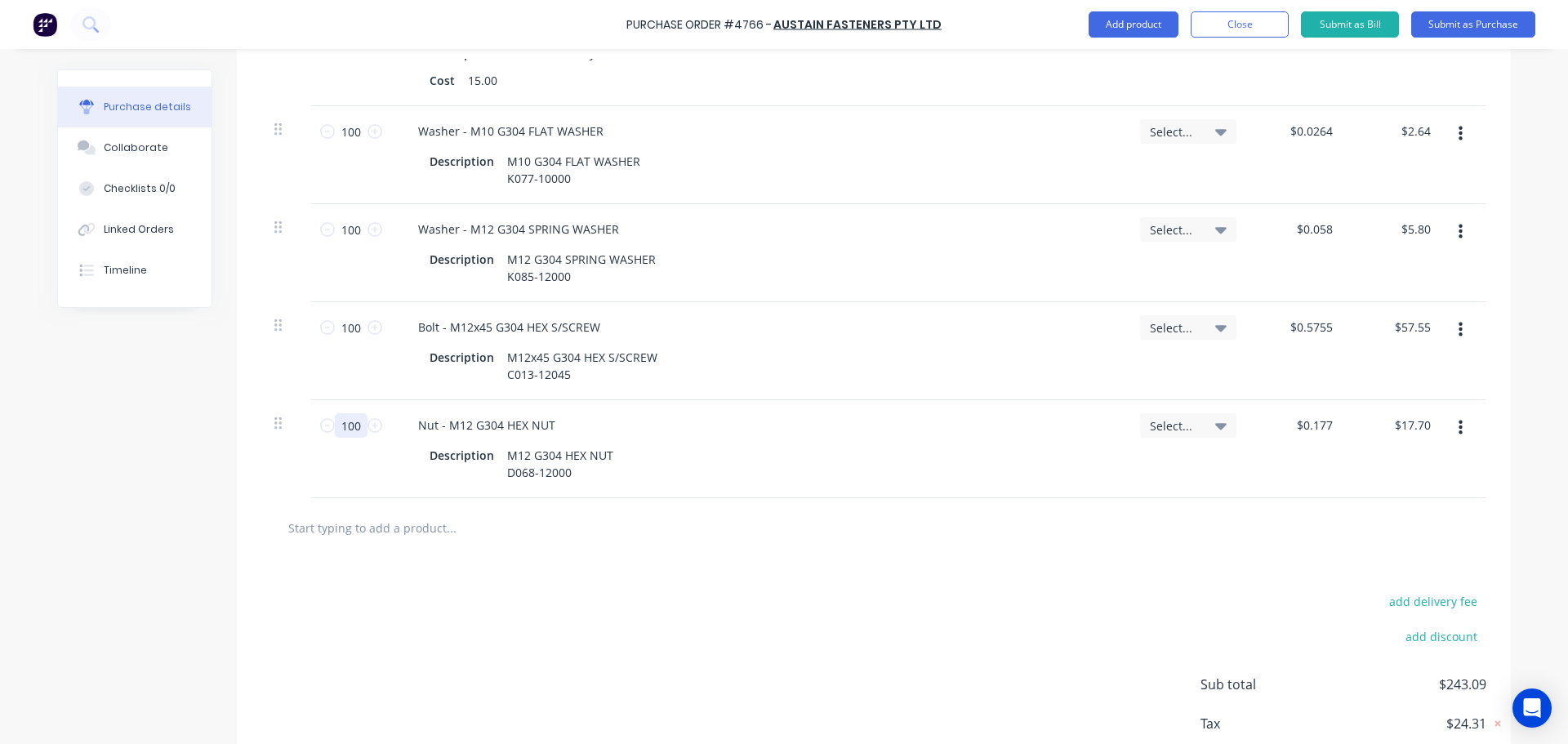
type input "100"
click at [817, 429] on div "Nut - M12 G304 HEX NUT" at bounding box center [759, 425] width 709 height 23
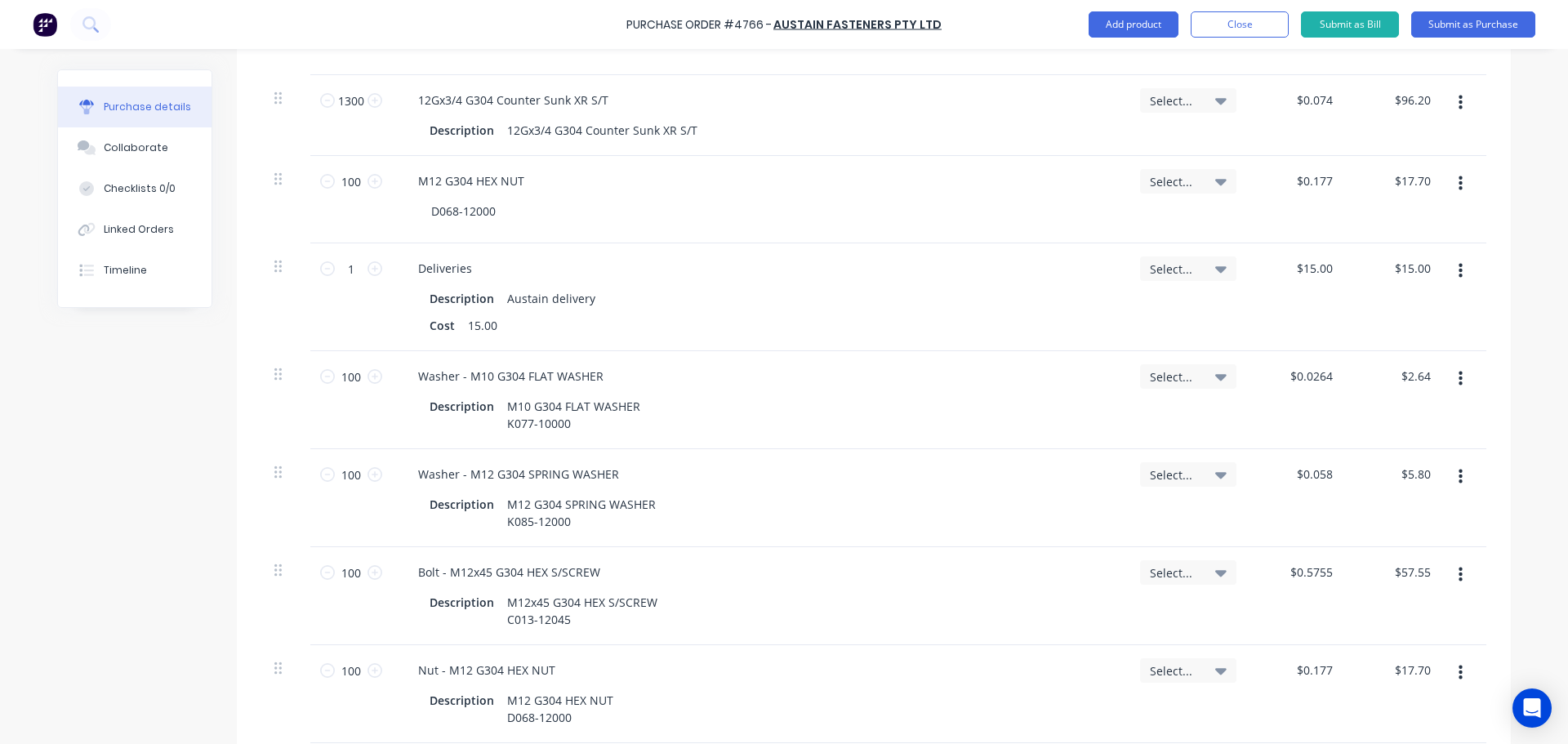
click at [1447, 179] on button "button" at bounding box center [1460, 184] width 39 height 29
click at [1413, 324] on button "Delete" at bounding box center [1410, 325] width 139 height 33
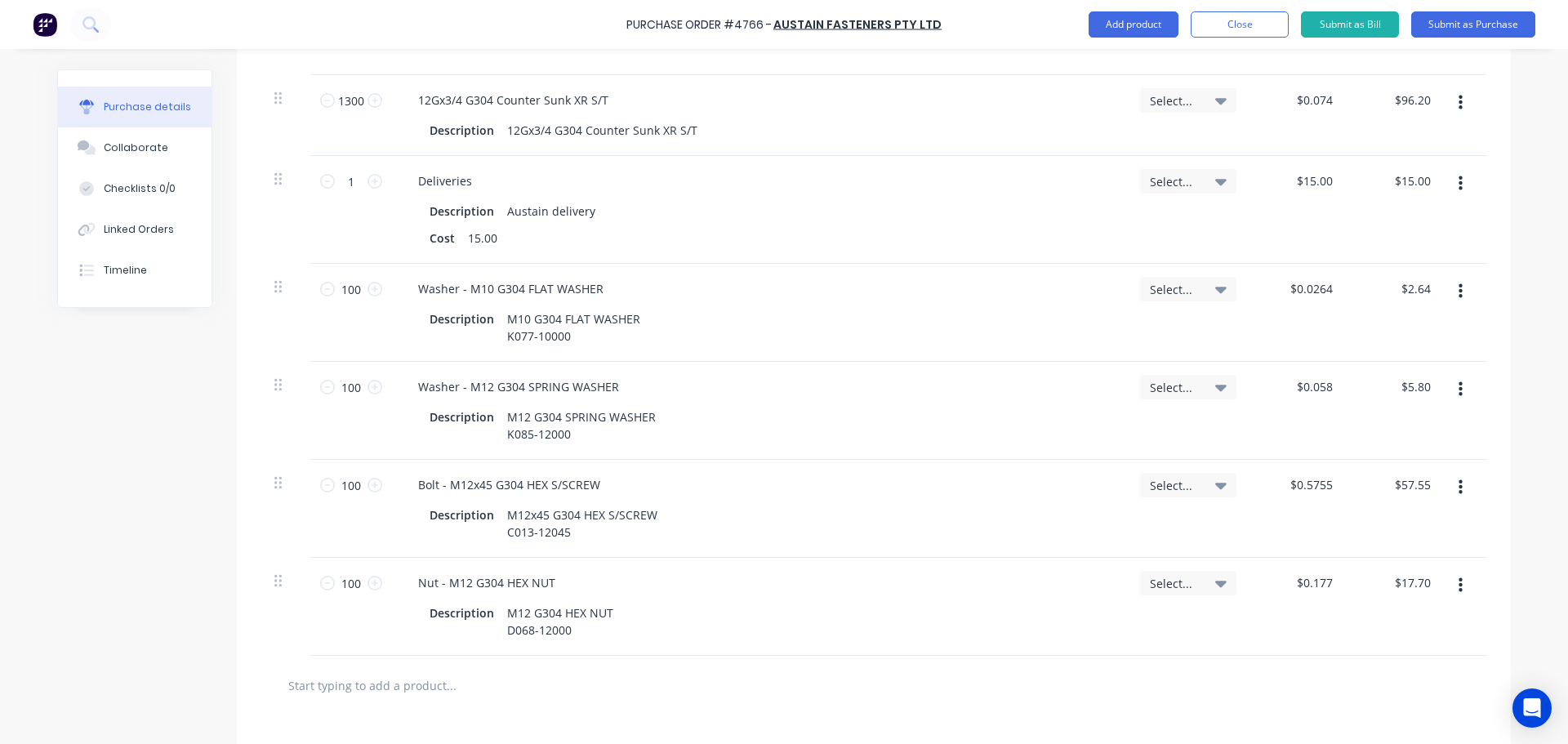
click at [1451, 188] on button "button" at bounding box center [1460, 184] width 39 height 29
click at [1389, 319] on button "Delete" at bounding box center [1410, 325] width 139 height 33
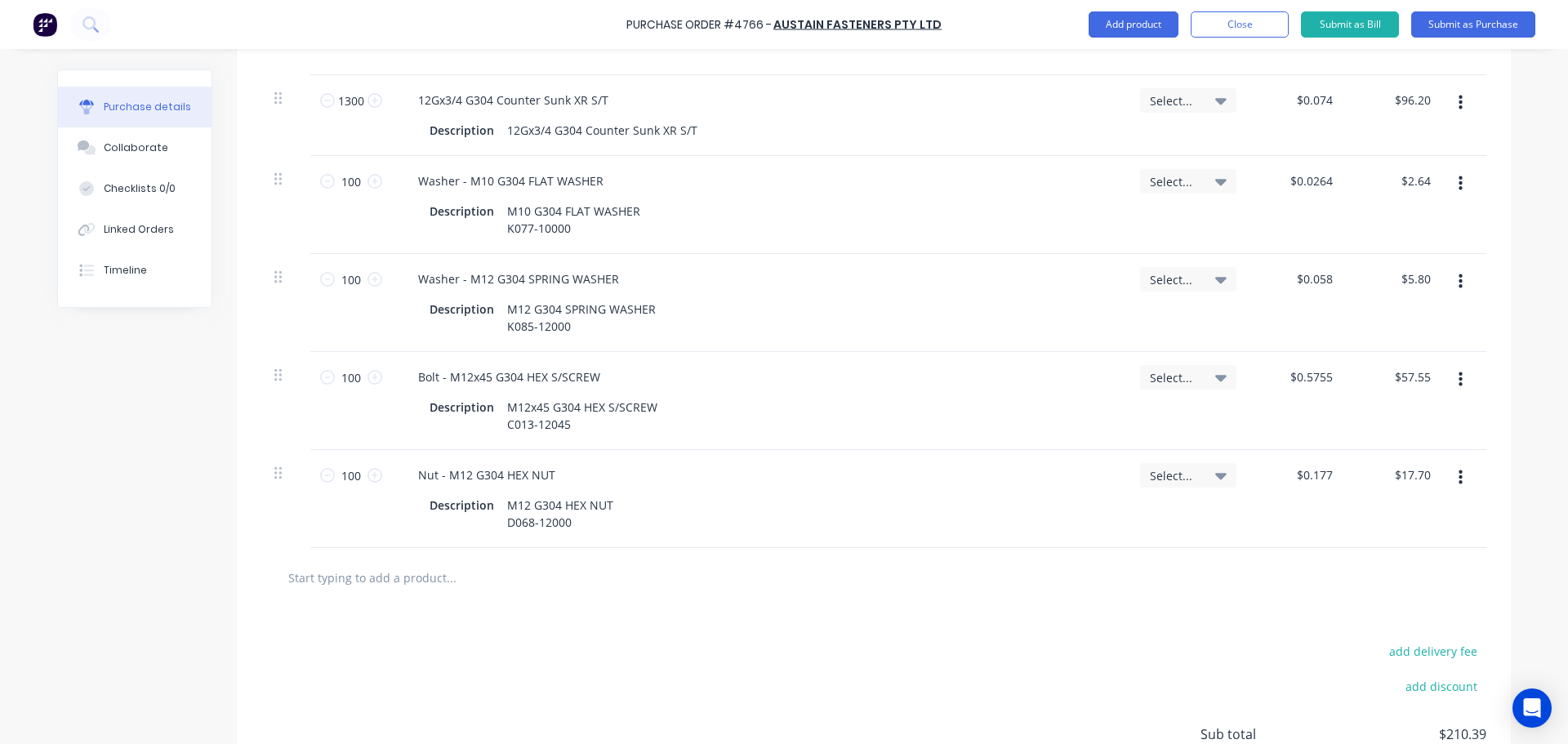
click at [403, 581] on input "text" at bounding box center [450, 578] width 326 height 33
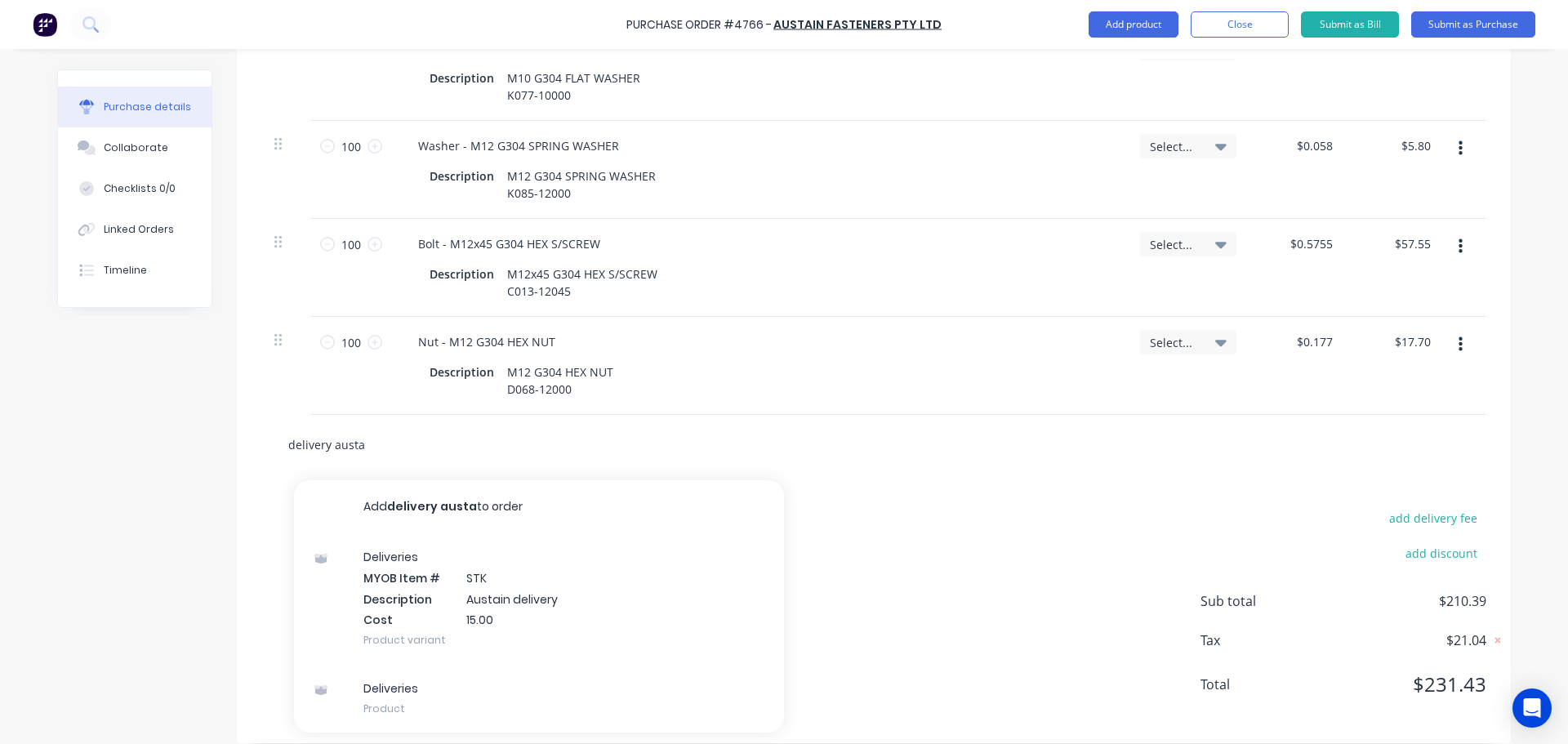
scroll to position [676, 0]
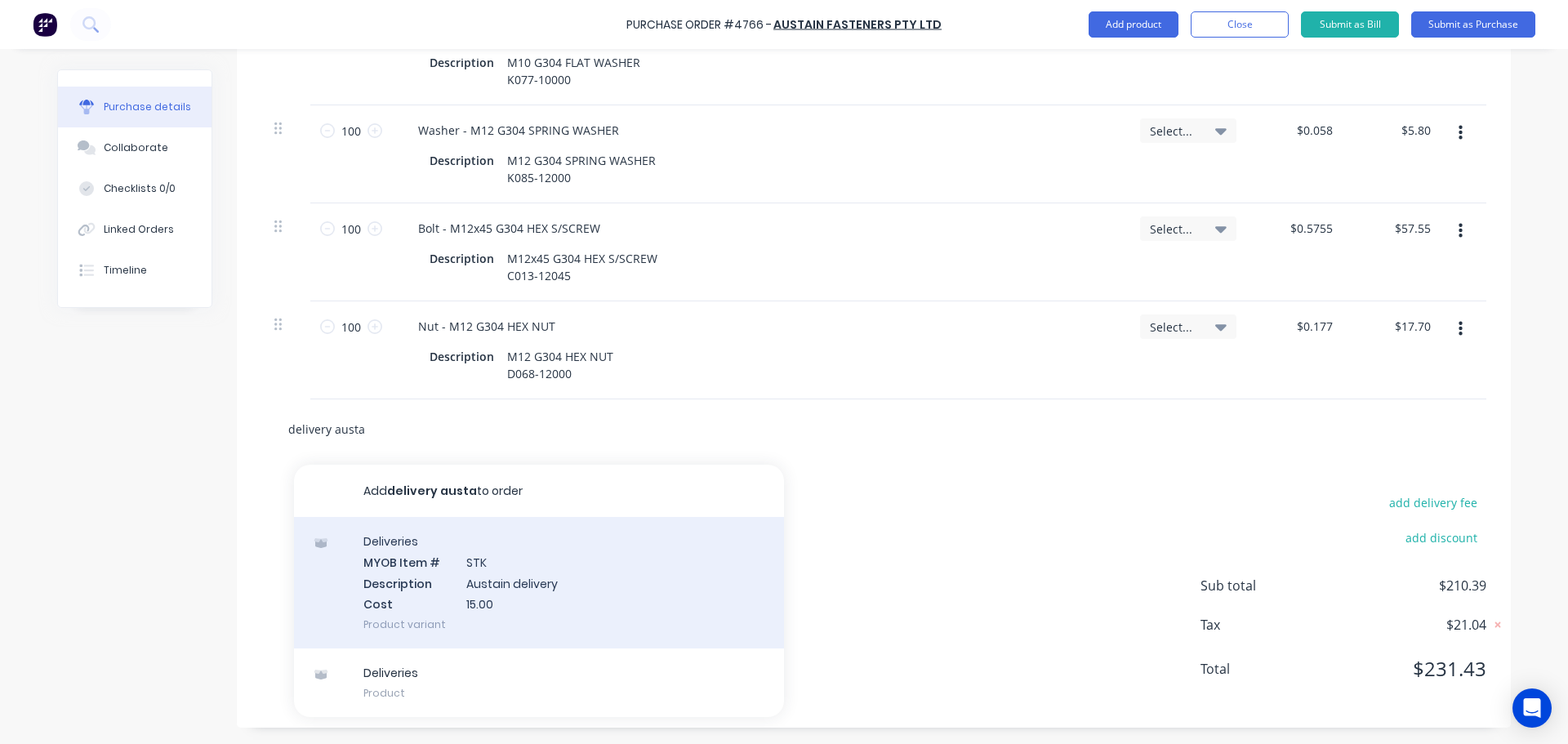
type input "delivery austa"
click at [540, 606] on div "Deliveries MYOB Item # STK Description Austain delivery Cost 15.00 Product vari…" at bounding box center [539, 582] width 490 height 131
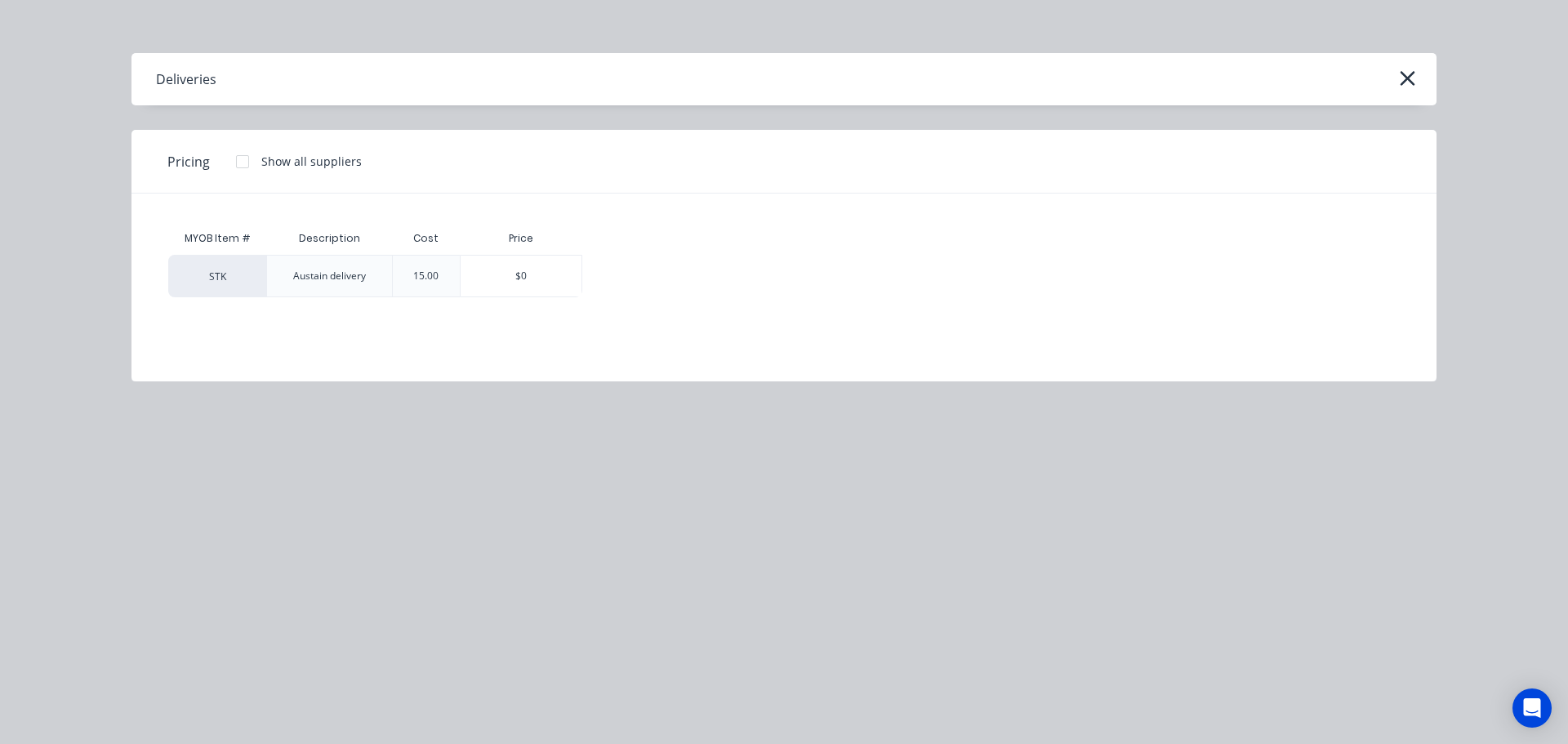
click at [430, 287] on div "15.00" at bounding box center [425, 276] width 51 height 41
click at [539, 282] on div "$0" at bounding box center [520, 276] width 120 height 41
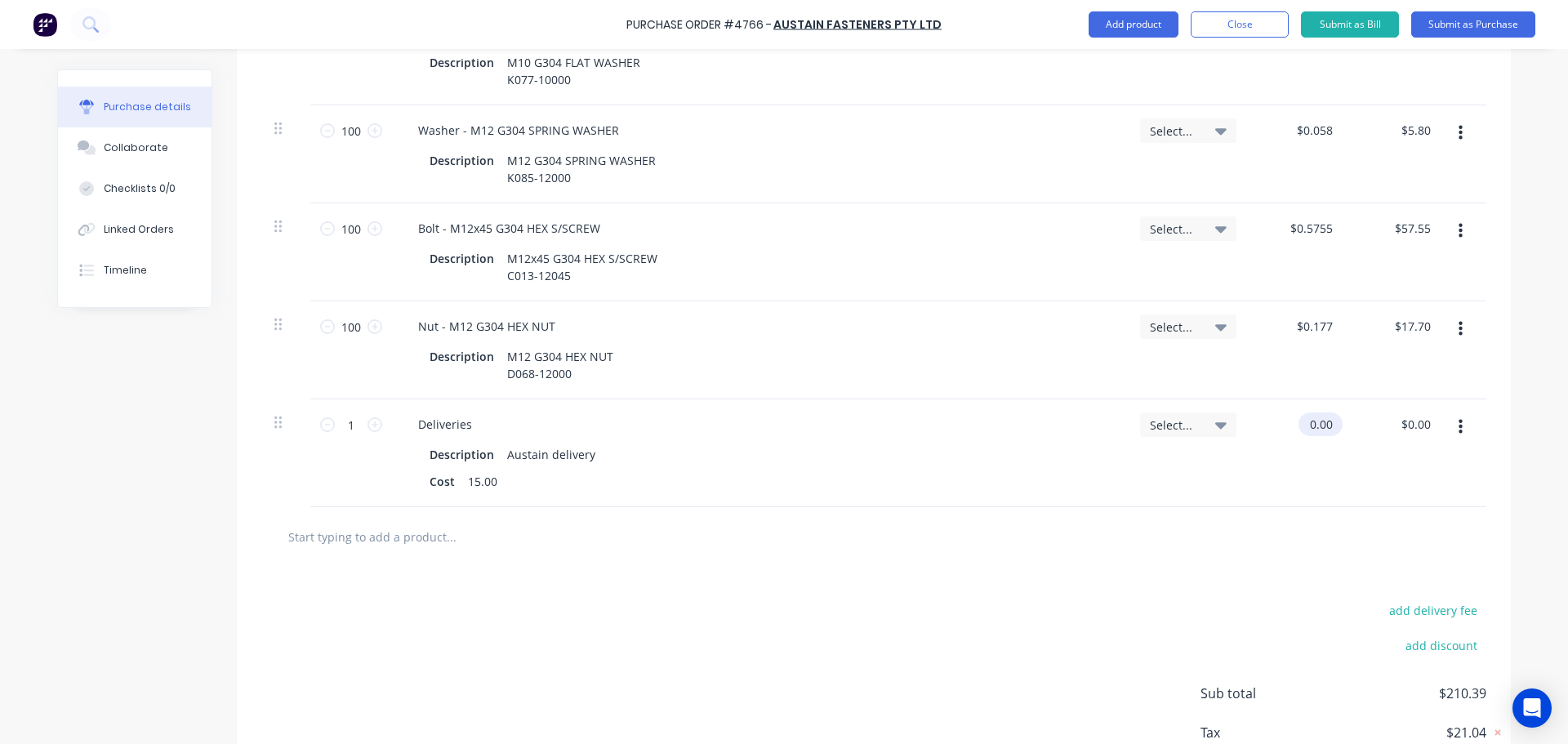
click at [1326, 426] on input "0.00" at bounding box center [1317, 424] width 38 height 23
click at [1326, 426] on input "0.00" at bounding box center [1320, 424] width 31 height 23
type input "$15.00"
click at [943, 558] on div at bounding box center [874, 536] width 1225 height 59
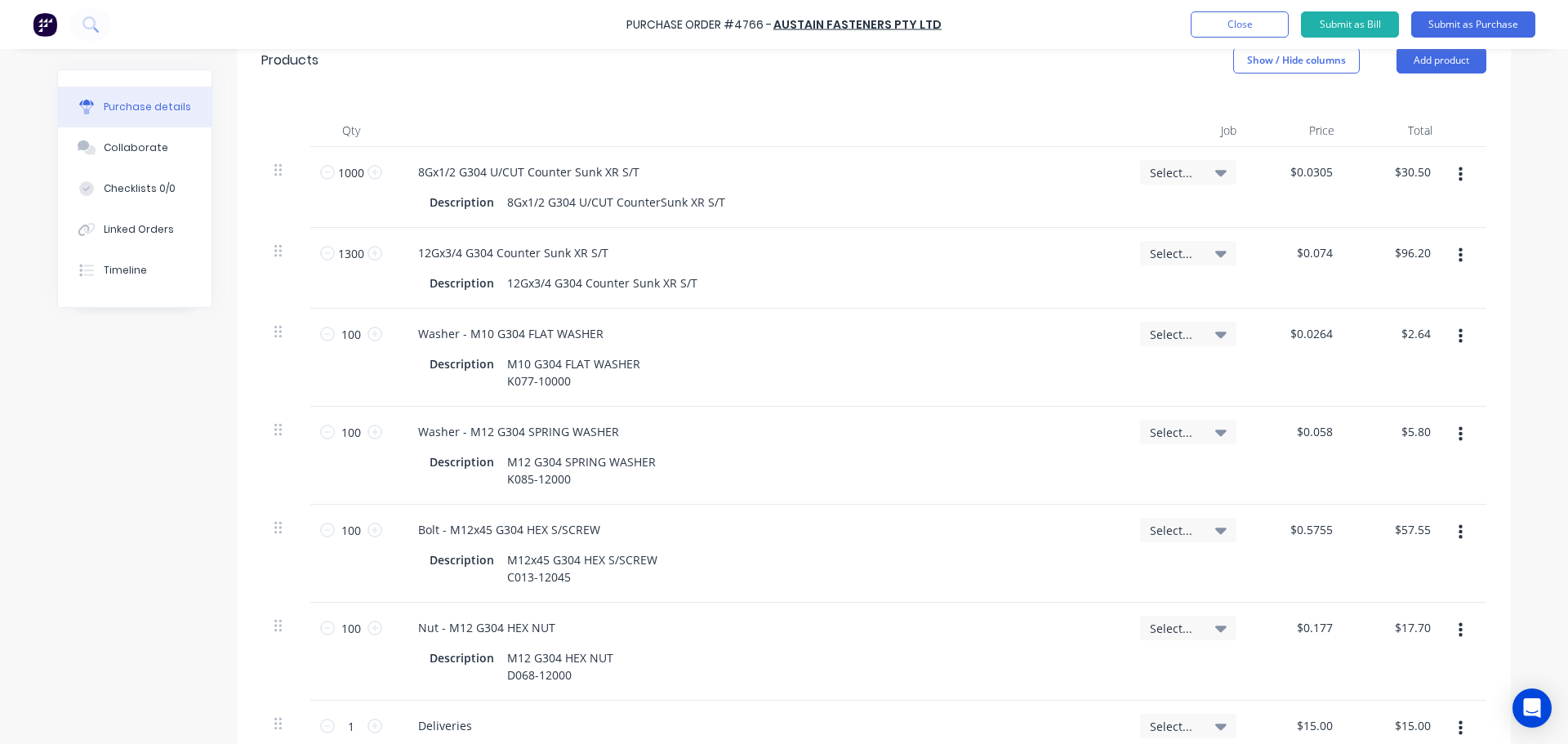
scroll to position [376, 0]
click at [111, 156] on button "Collaborate" at bounding box center [135, 148] width 153 height 41
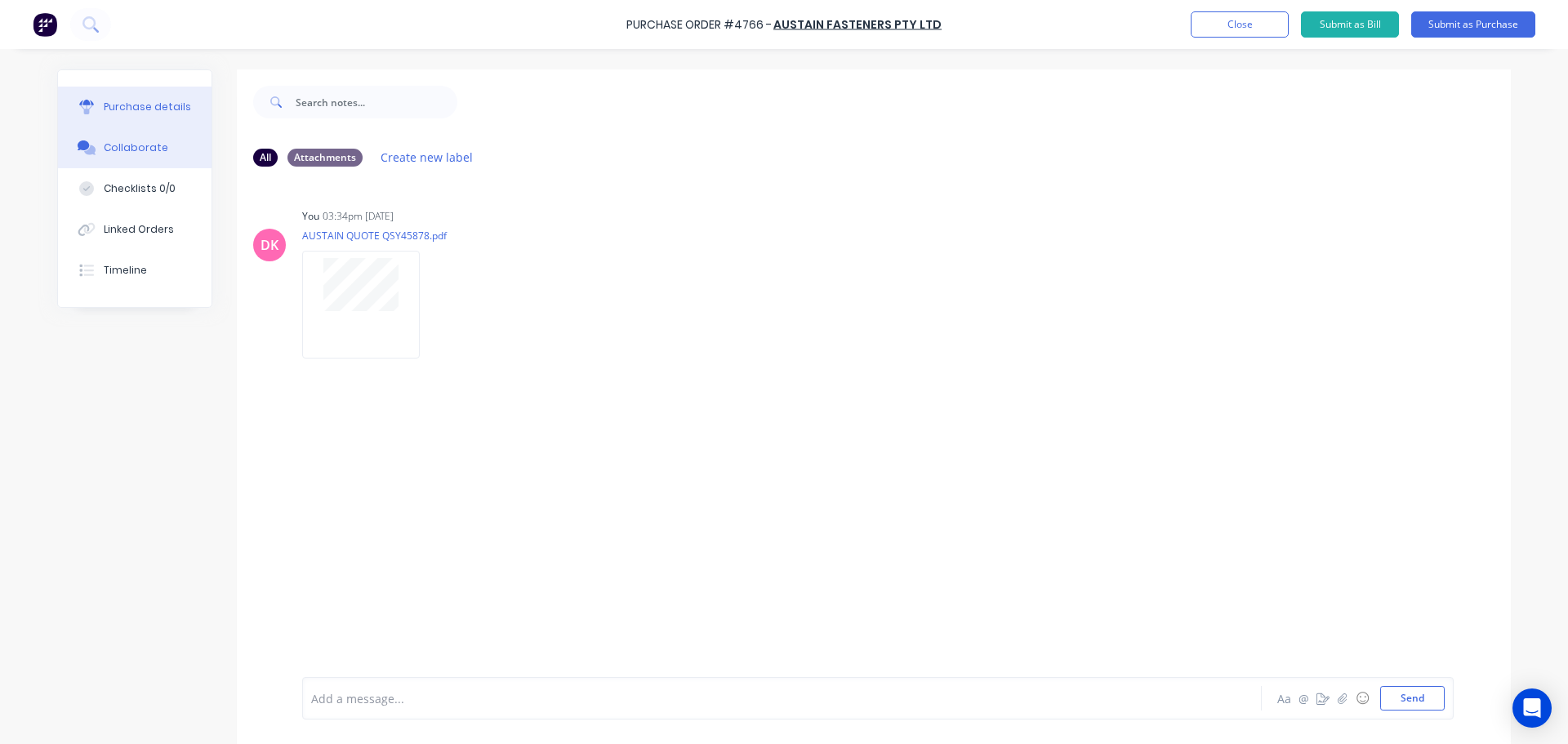
click at [122, 116] on button "Purchase details" at bounding box center [135, 107] width 153 height 41
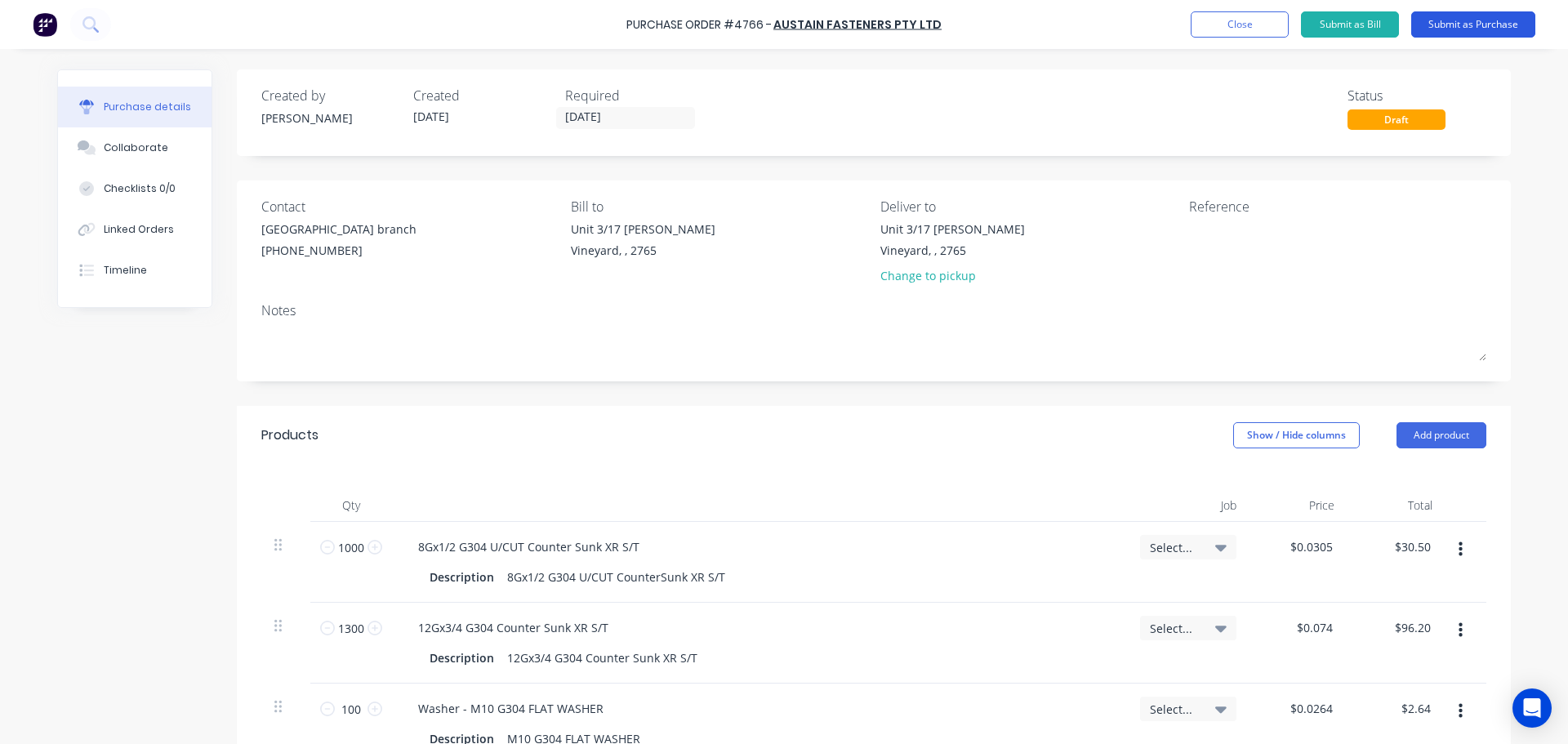
click at [1462, 21] on button "Submit as Purchase" at bounding box center [1473, 24] width 124 height 26
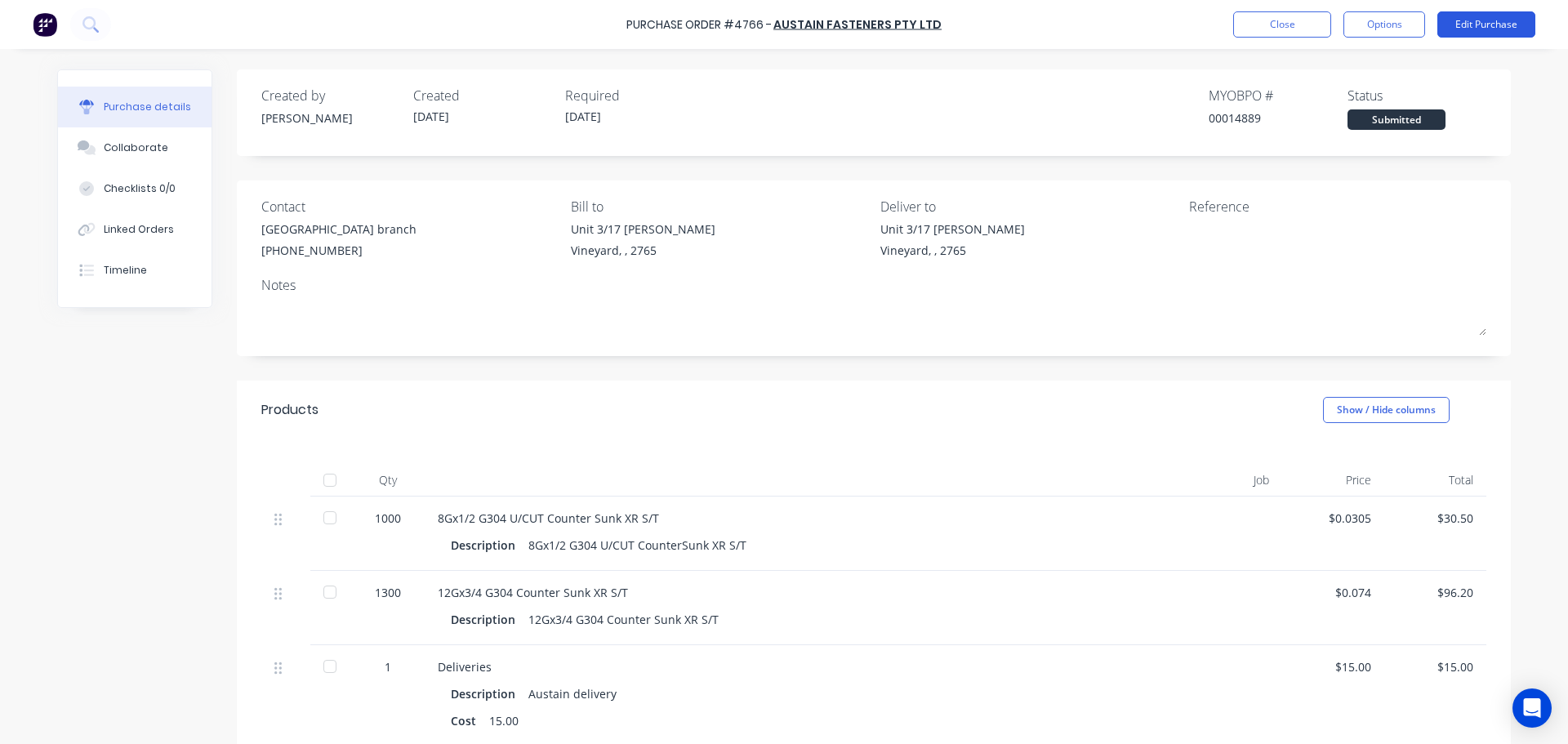
click at [1499, 23] on button "Edit Purchase" at bounding box center [1485, 24] width 98 height 26
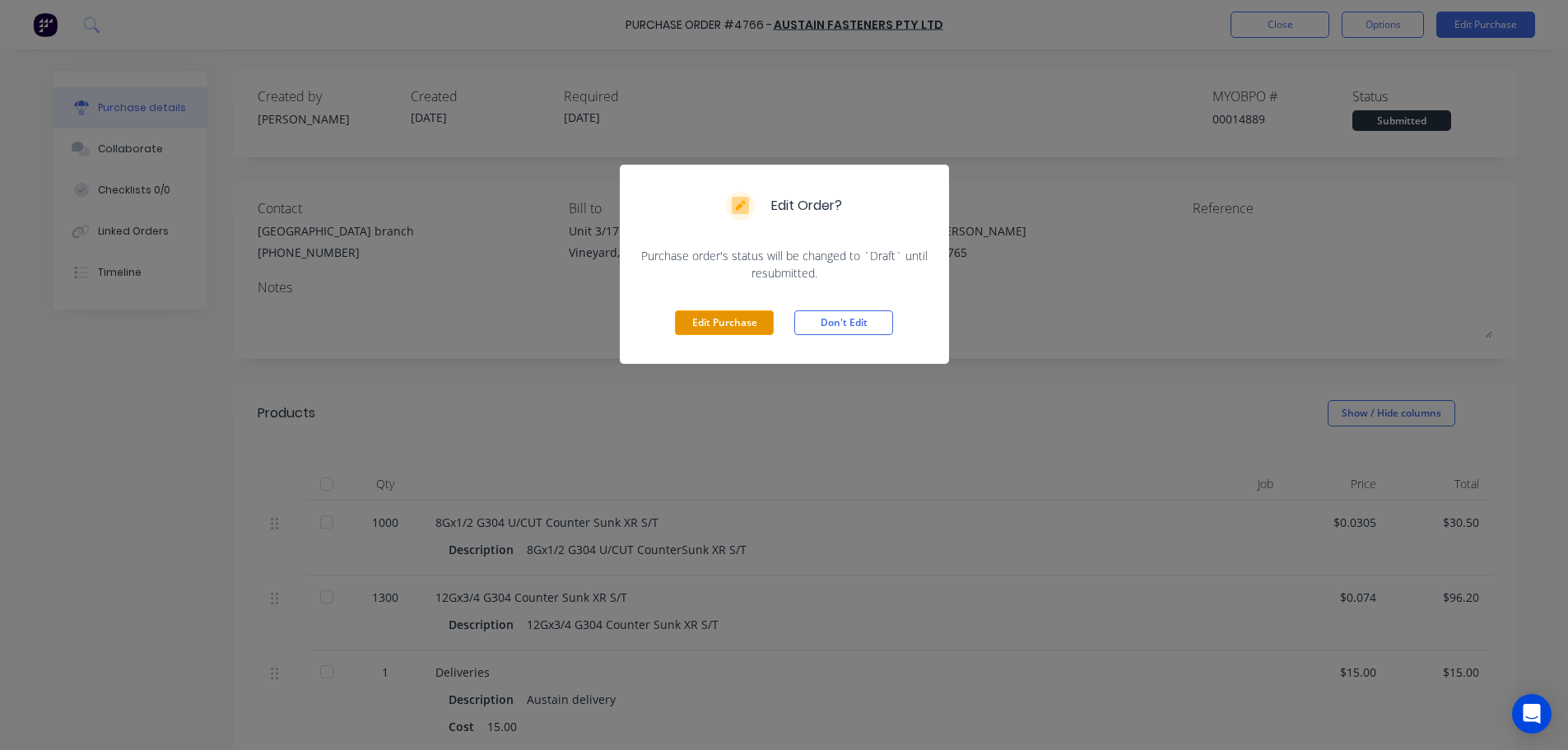
click at [725, 329] on button "Edit Purchase" at bounding box center [724, 322] width 99 height 24
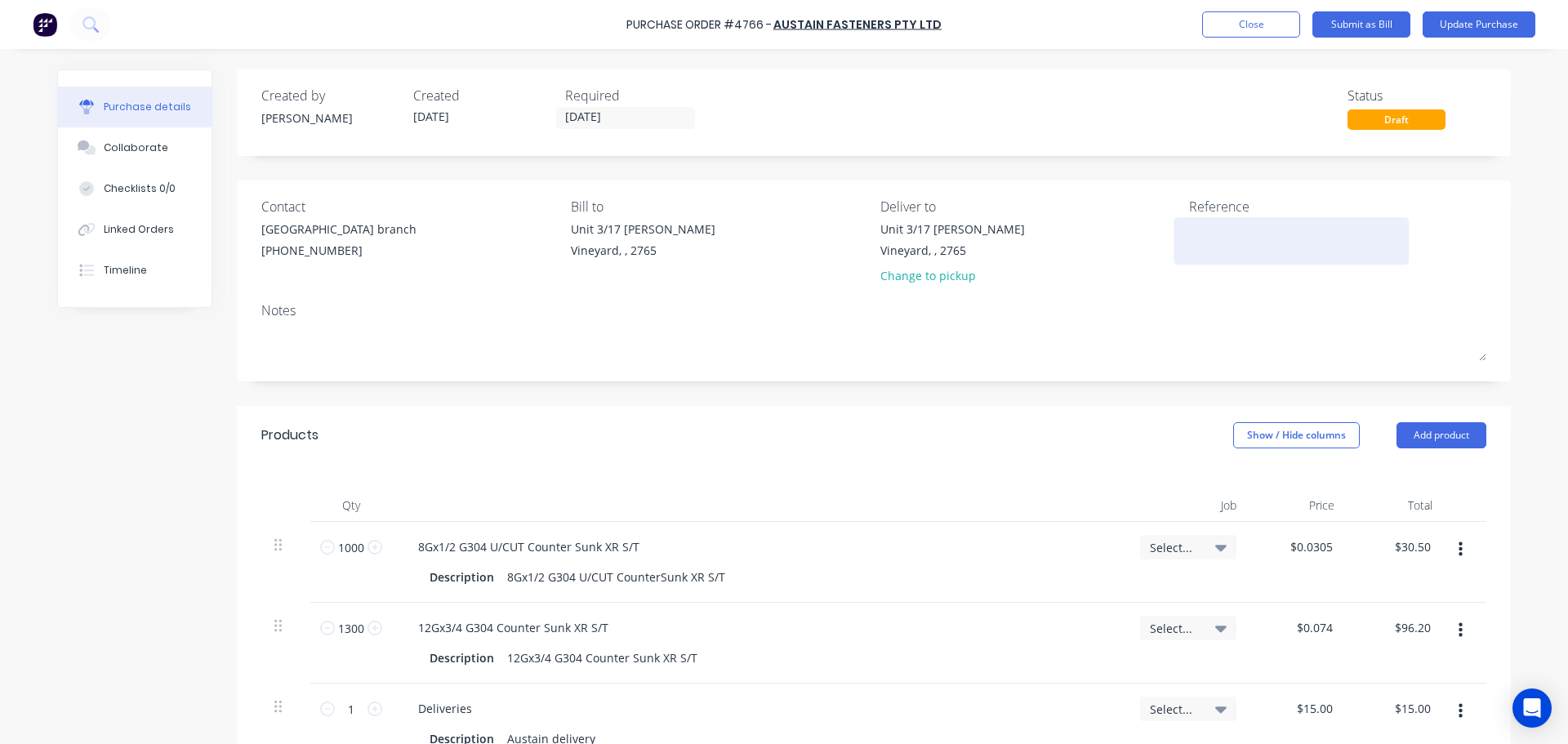
click at [1210, 255] on textarea at bounding box center [1291, 239] width 204 height 37
click at [1323, 224] on textarea "4766/Compenents/Screws,bolts,washers,nuts" at bounding box center [1291, 239] width 204 height 37
click at [1211, 249] on textarea "4766/Compenents/Screws, bolts,washers,nuts" at bounding box center [1291, 239] width 204 height 37
click at [1226, 246] on textarea "4766/Compenents/Screws, bolts, washers,nuts" at bounding box center [1291, 239] width 204 height 37
type textarea "4766/Compenents/Screws, bolts, washers, nuts"
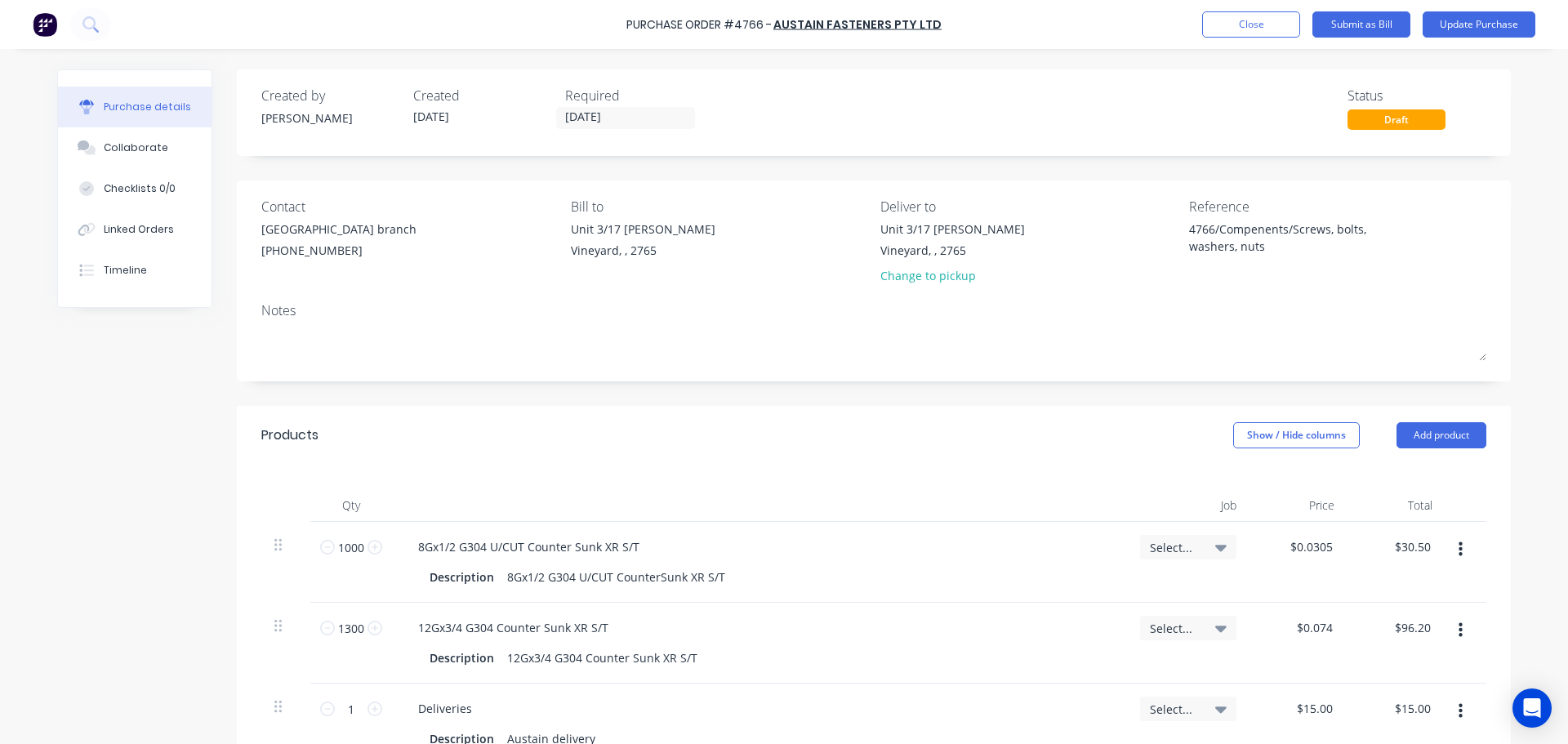
click at [1373, 270] on div "Reference 4766/Compenents/Screws, bolts, washers, nuts" at bounding box center [1338, 245] width 297 height 95
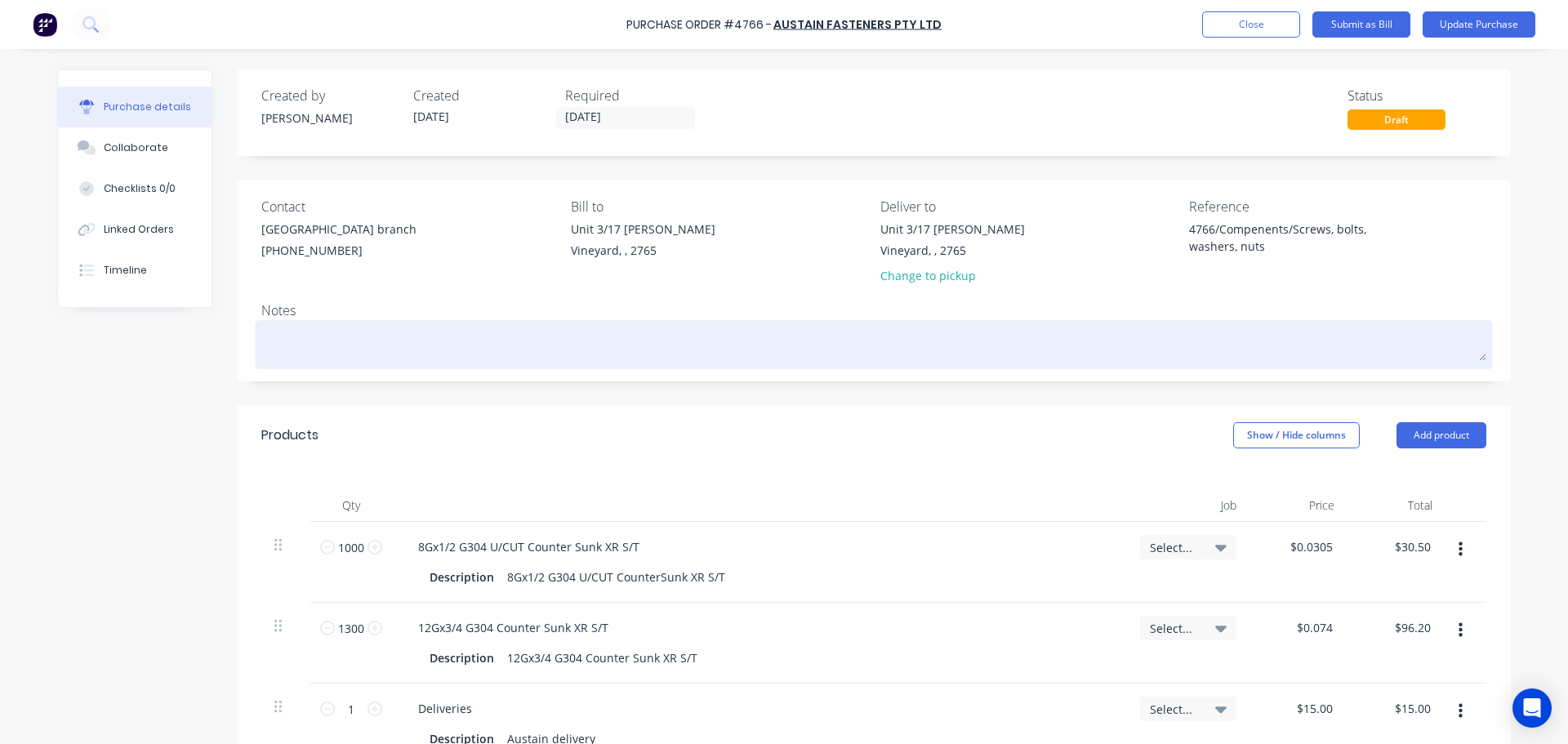
click at [329, 342] on textarea at bounding box center [874, 343] width 1225 height 37
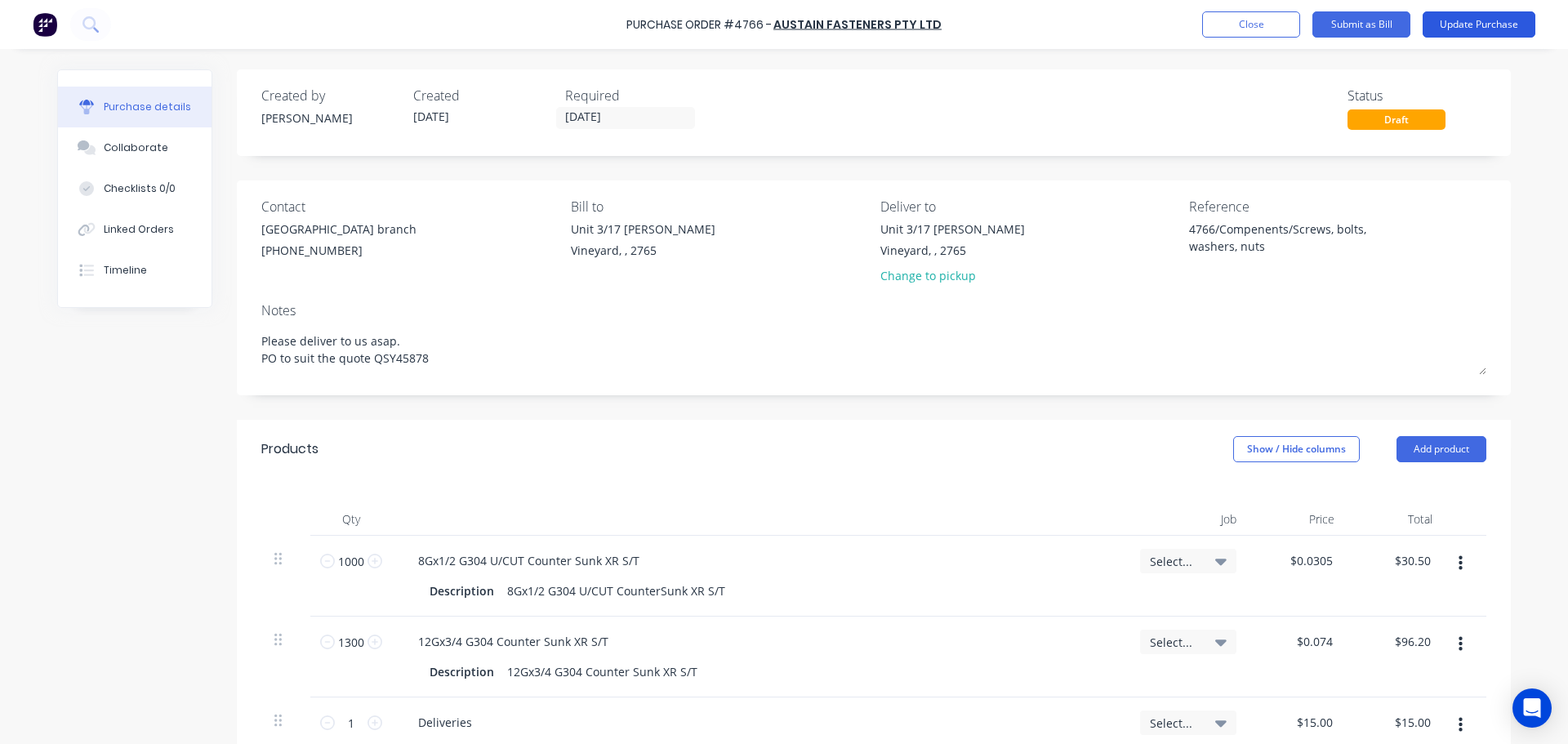
type textarea "Please deliver to us asap. PO to suit the quote QSY45878"
click at [1499, 29] on button "Update Purchase" at bounding box center [1479, 24] width 113 height 26
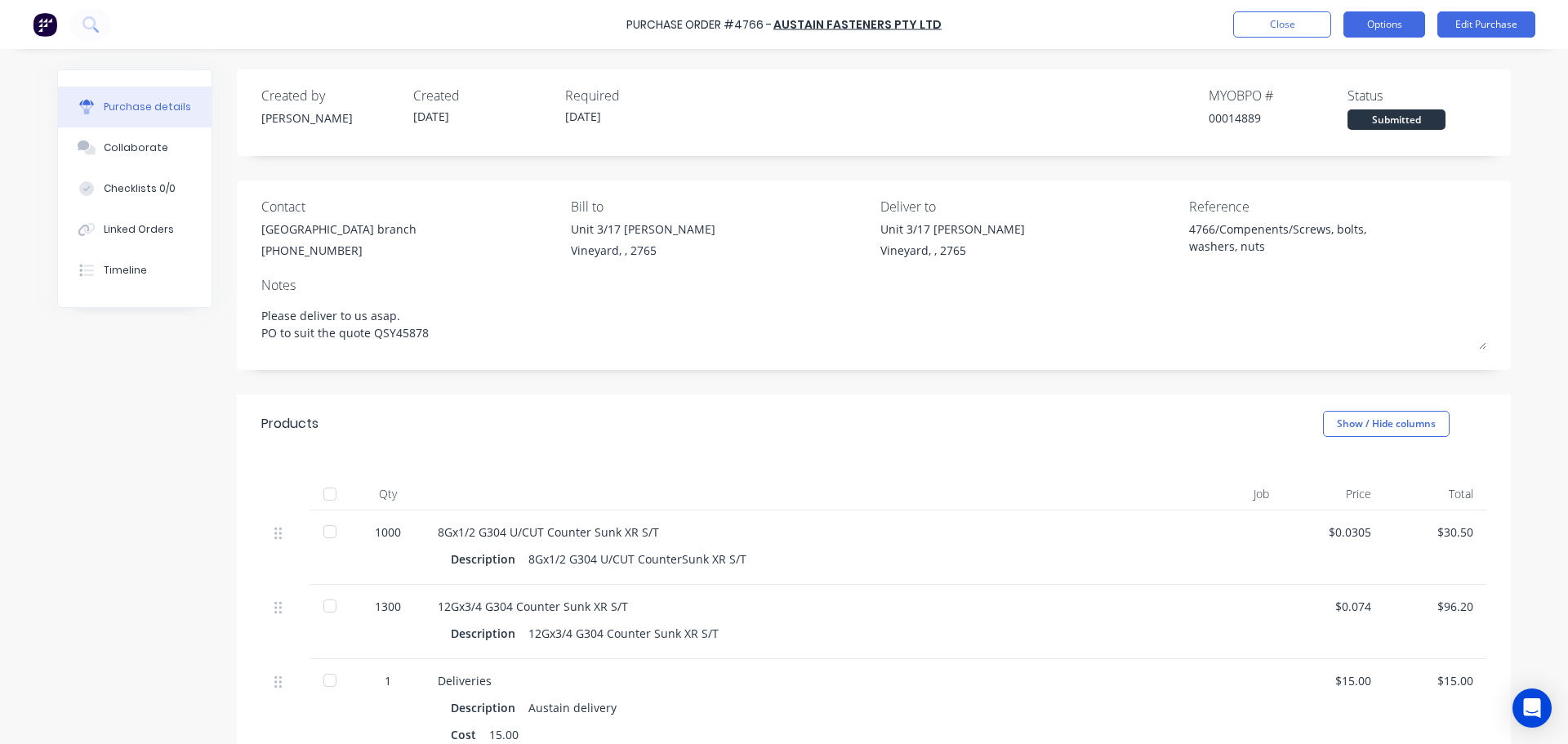
click at [1353, 30] on button "Options" at bounding box center [1385, 24] width 82 height 26
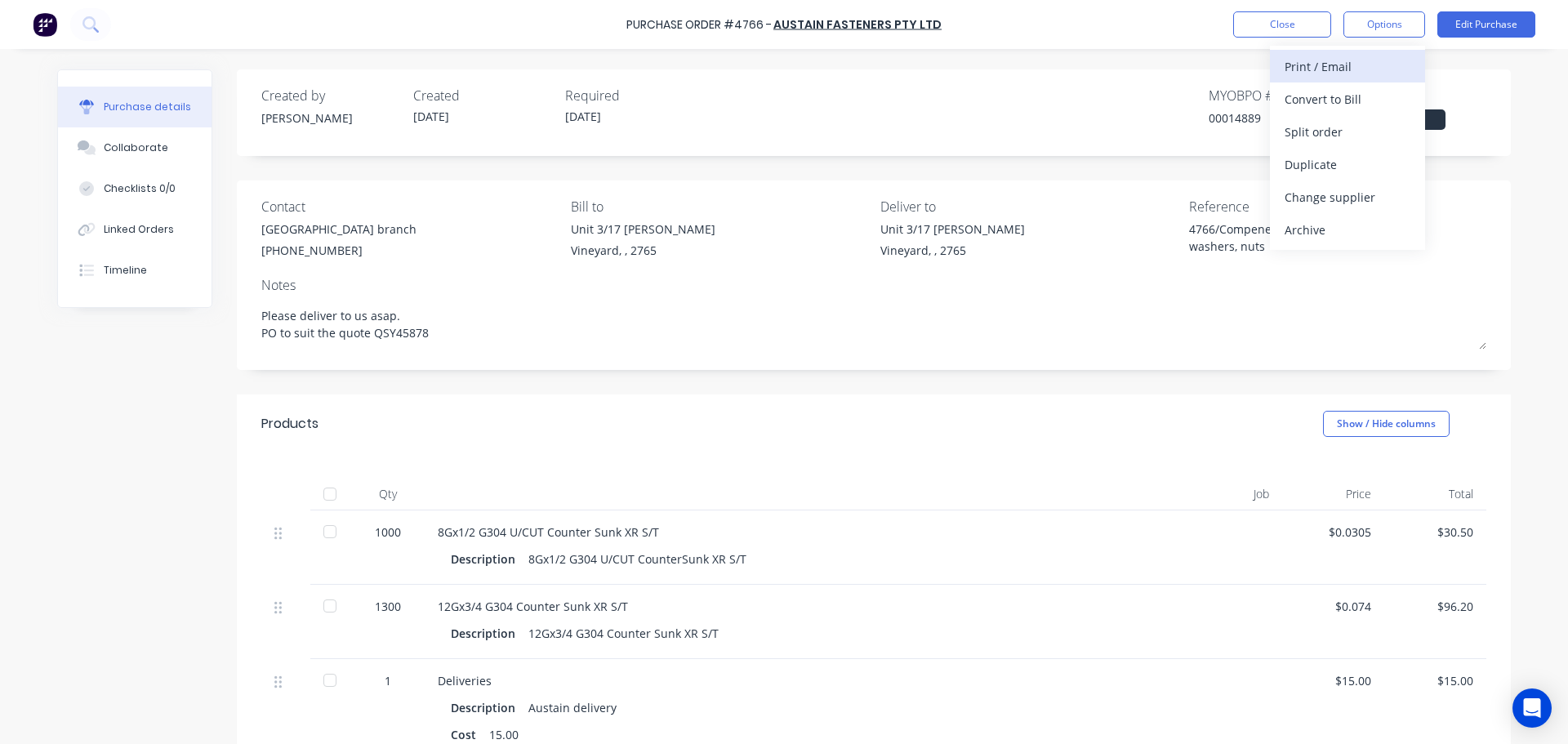
click at [1327, 62] on div "Print / Email" at bounding box center [1348, 66] width 126 height 23
click at [1303, 104] on div "With pricing" at bounding box center [1348, 99] width 126 height 23
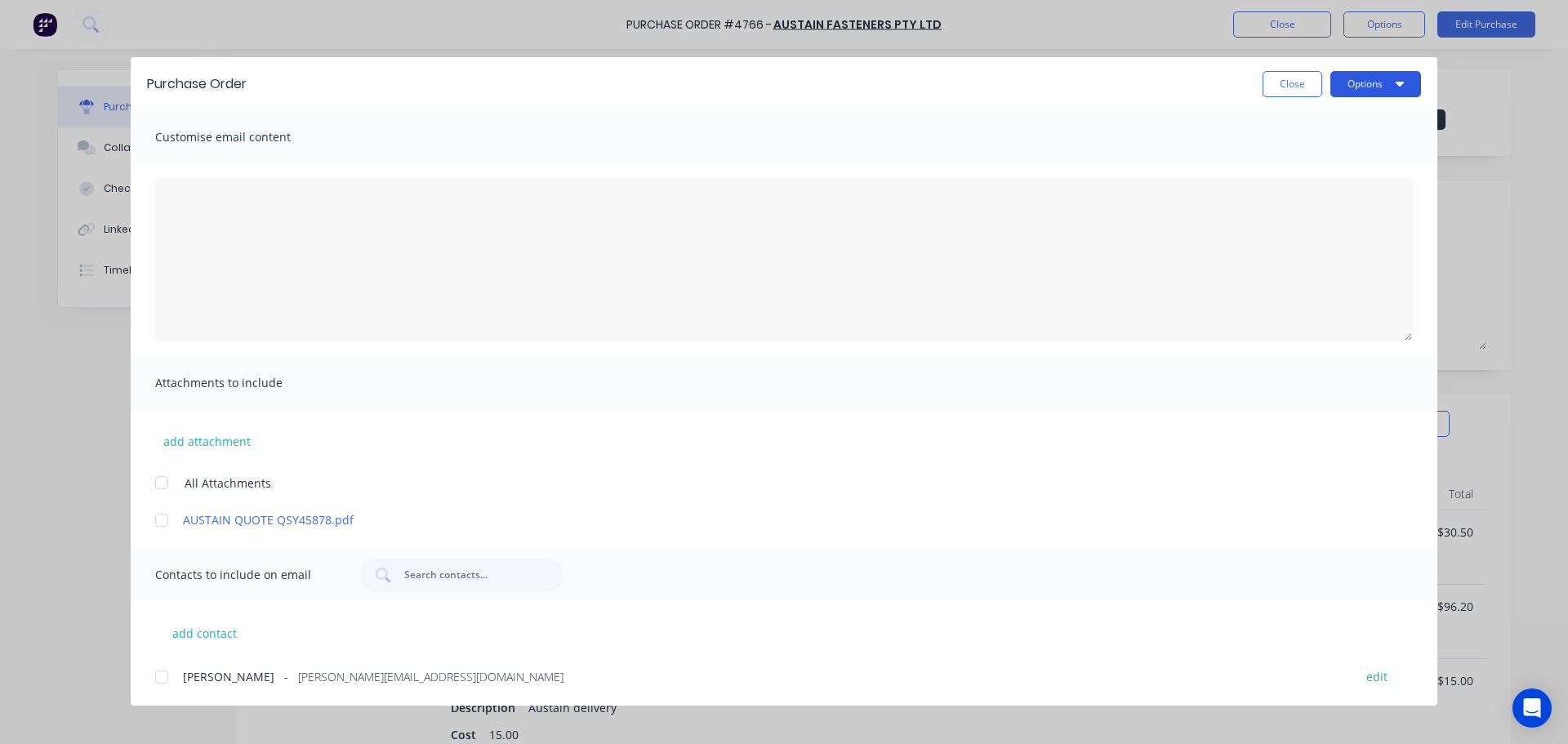
click at [1388, 90] on button "Options" at bounding box center [1375, 84] width 90 height 26
click at [1356, 163] on div "Print" at bounding box center [1344, 158] width 126 height 23
click at [1297, 94] on button "Close" at bounding box center [1291, 84] width 59 height 26
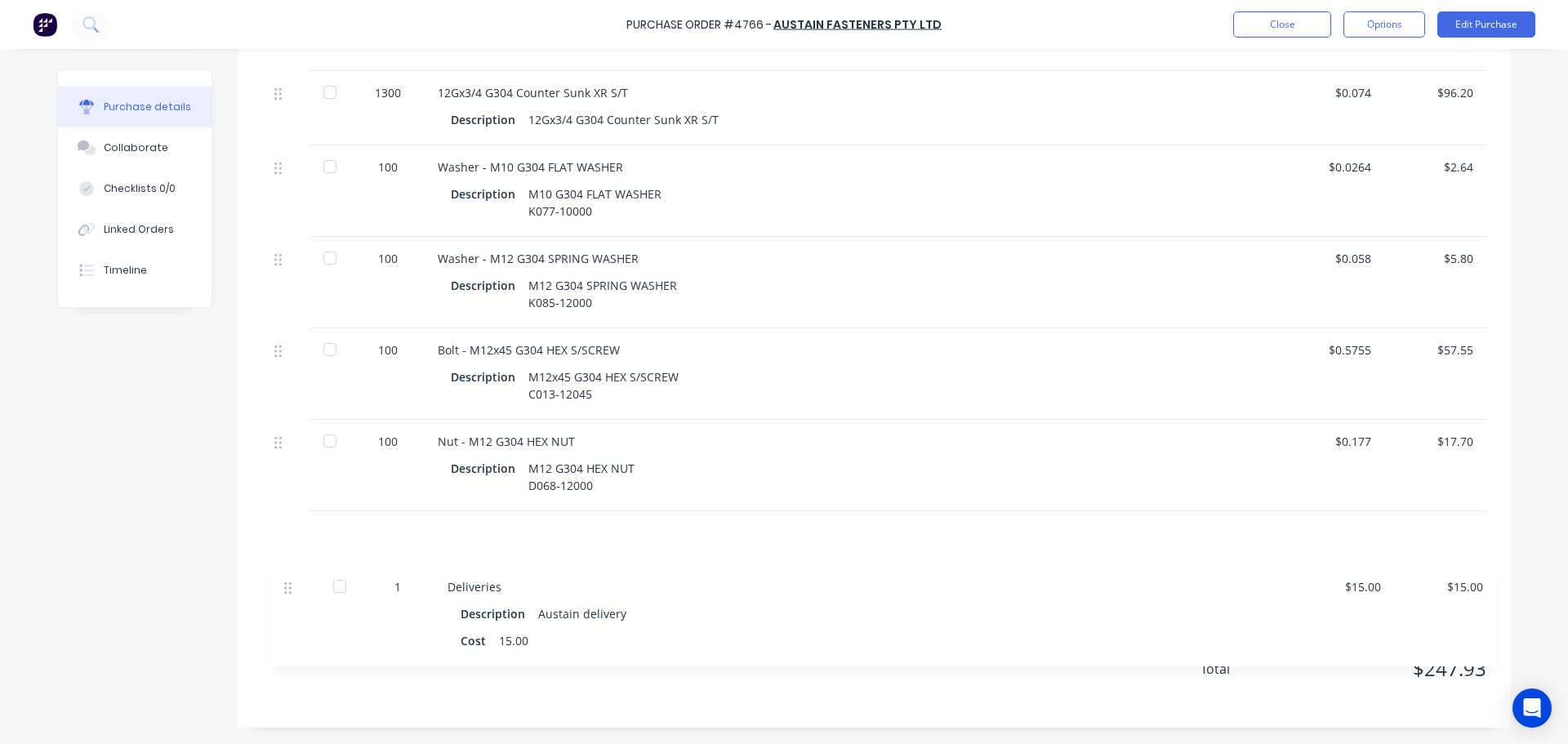
scroll to position [514, 0]
drag, startPoint x: 271, startPoint y: 197, endPoint x: 276, endPoint y: 558, distance: 361.0
click at [276, 558] on div "Products Show / Hide columns Qty Job Price Total 1000 8Gx1/2 G304 U/CUT Counter…" at bounding box center [874, 304] width 1274 height 847
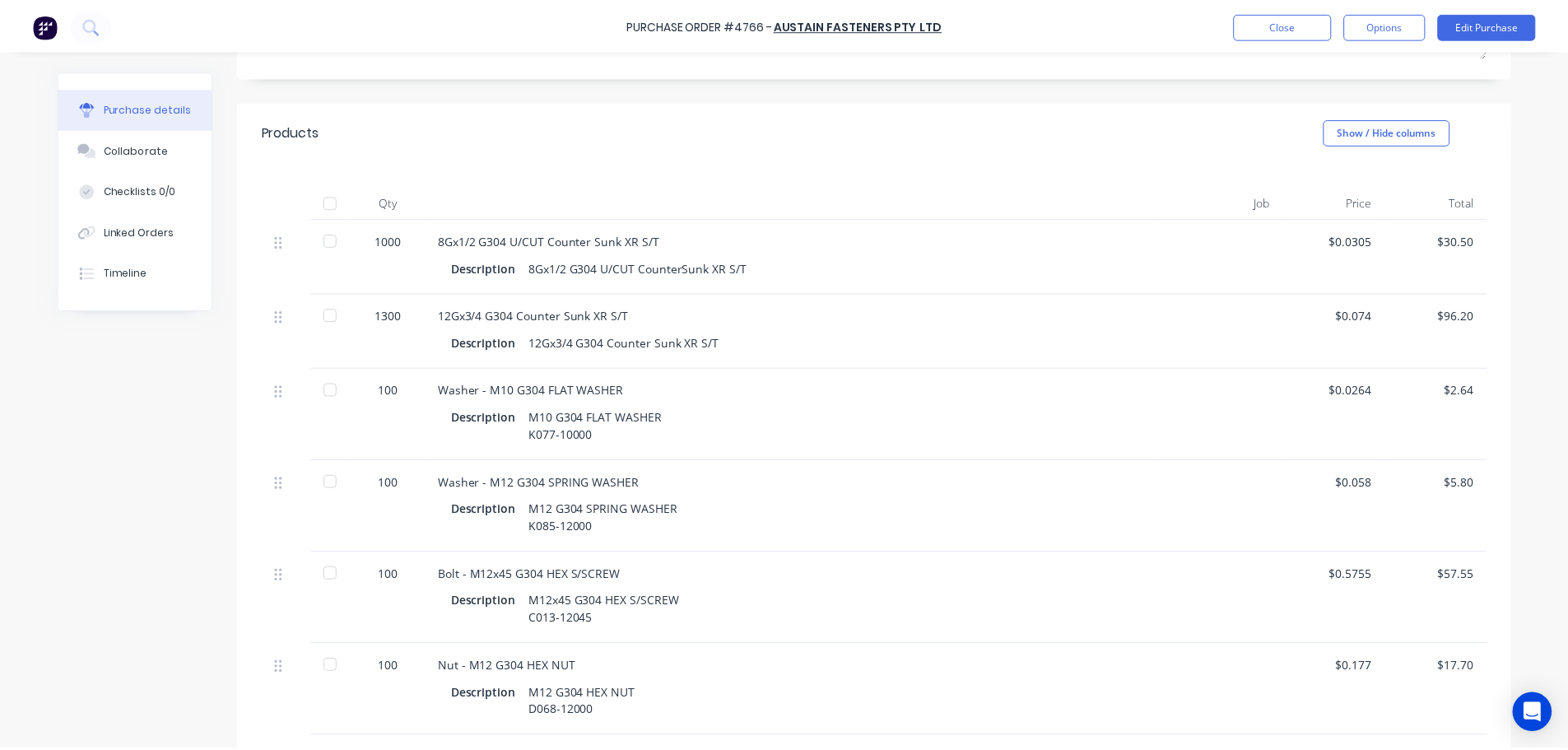
scroll to position [271, 0]
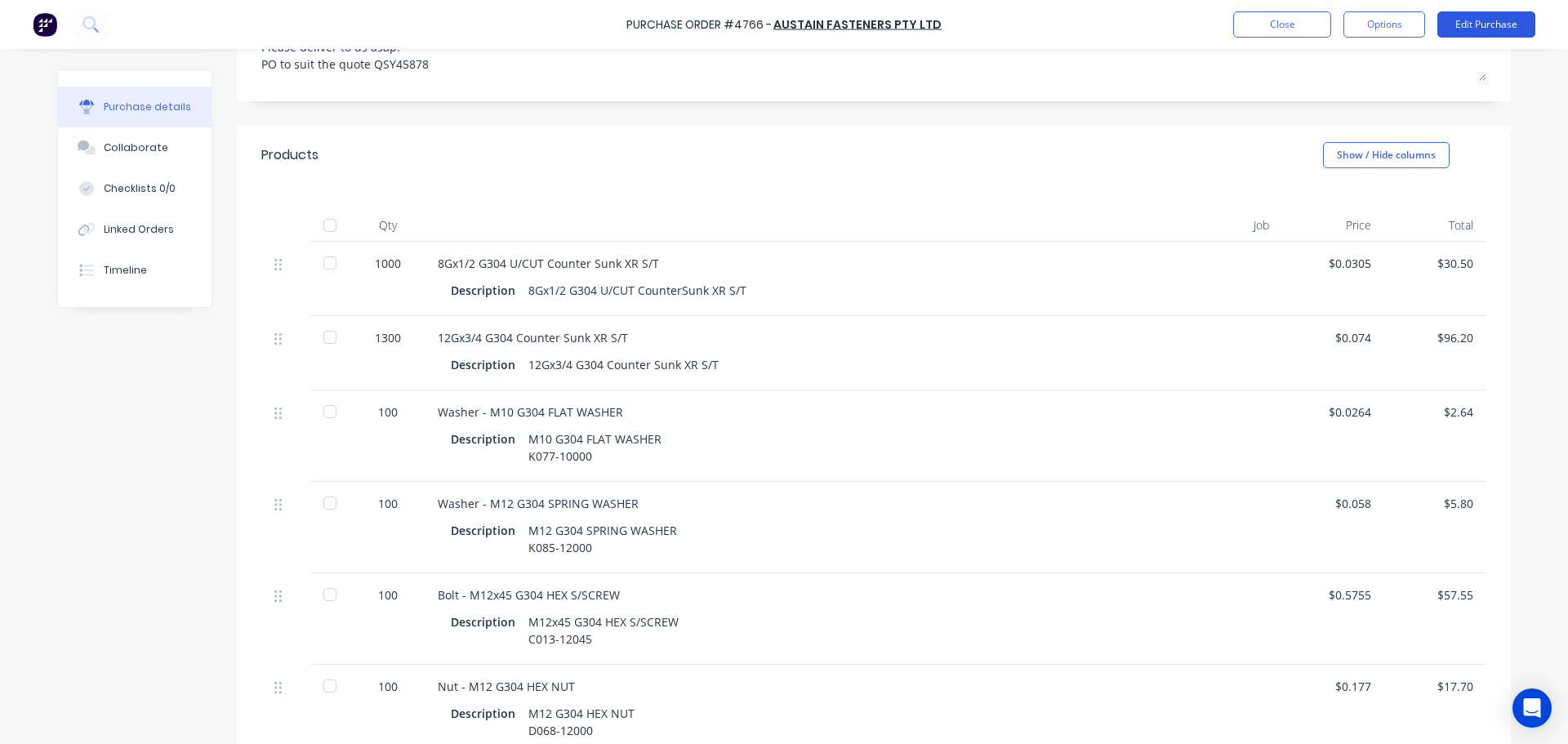
click at [1467, 19] on button "Edit Purchase" at bounding box center [1485, 24] width 98 height 26
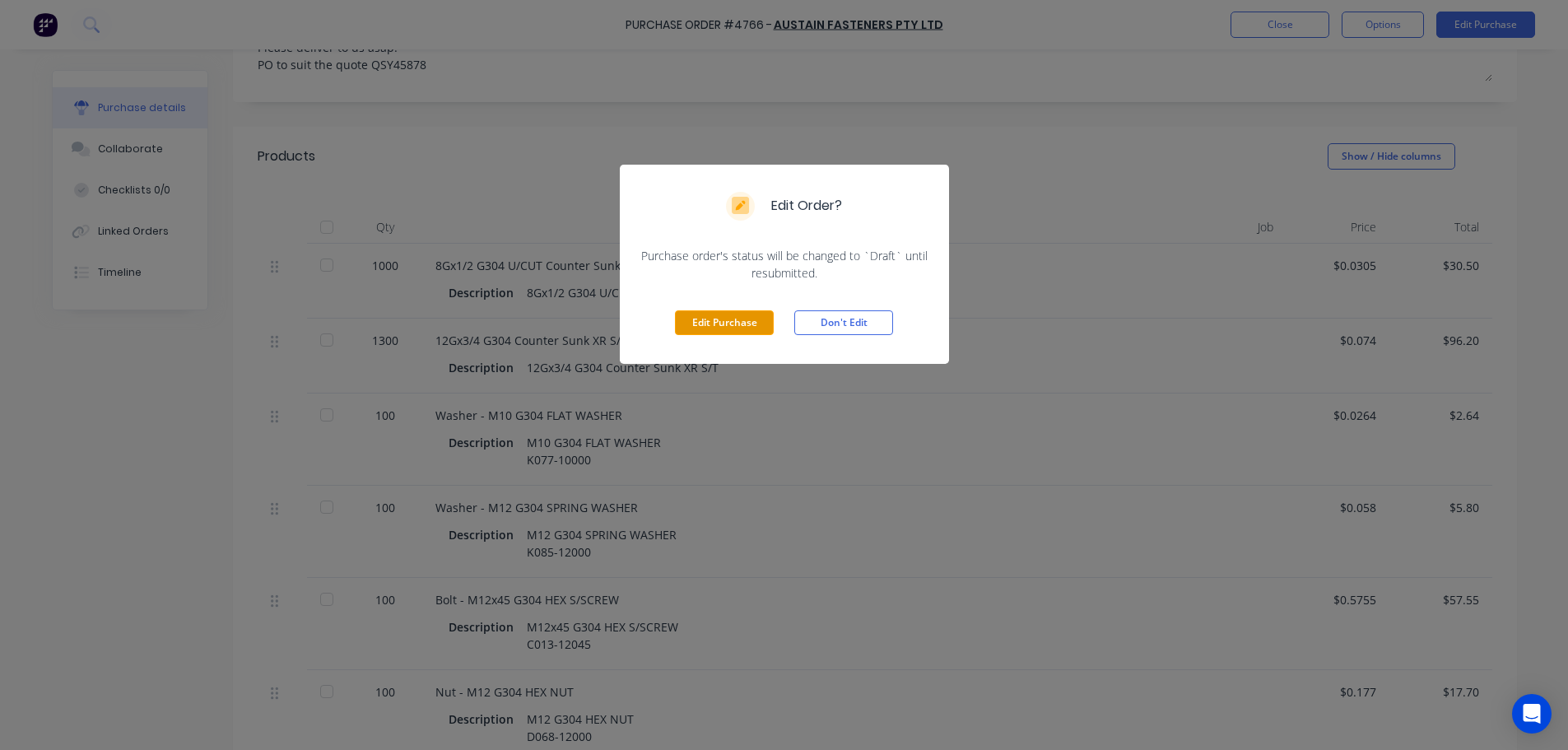
click at [726, 325] on button "Edit Purchase" at bounding box center [724, 322] width 99 height 24
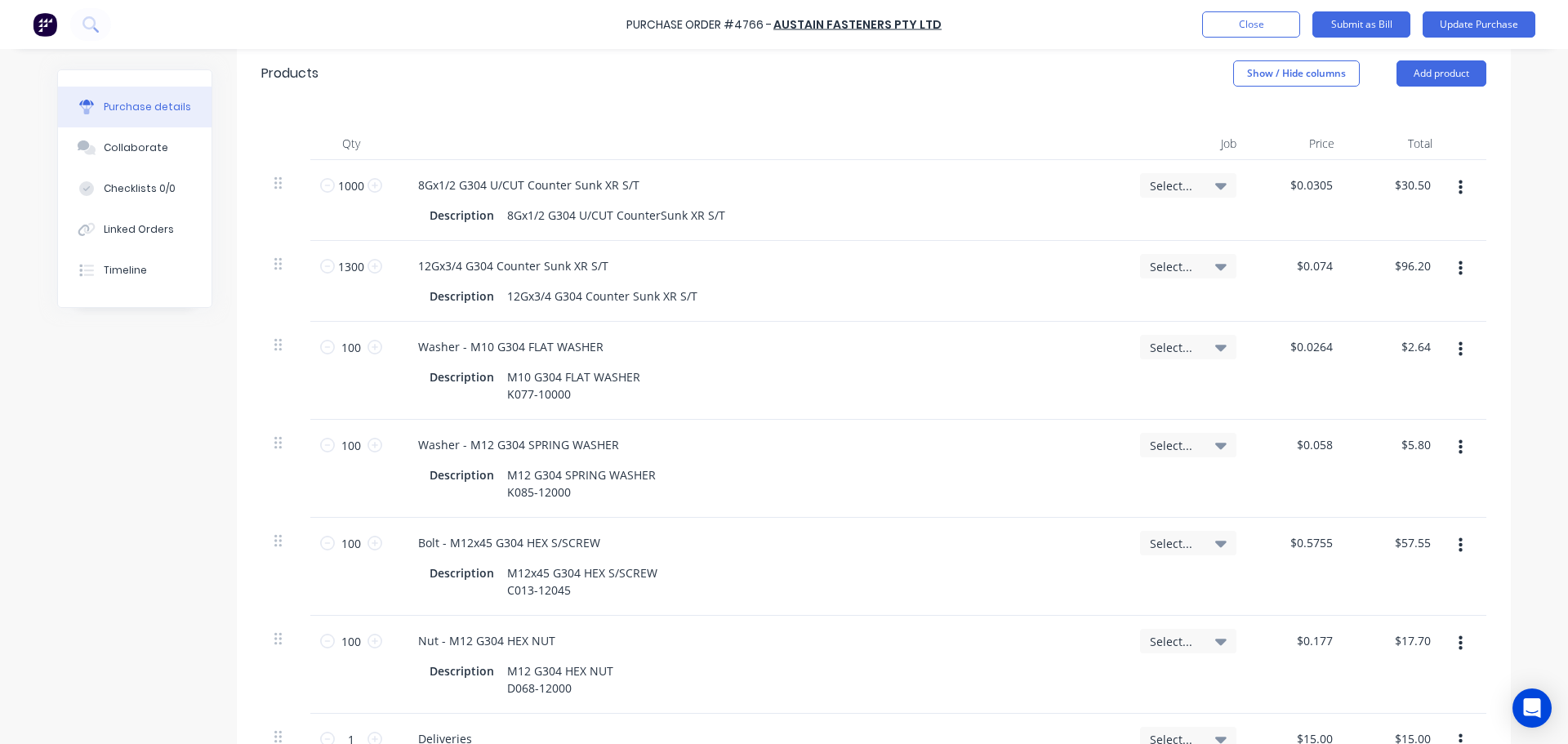
scroll to position [131, 0]
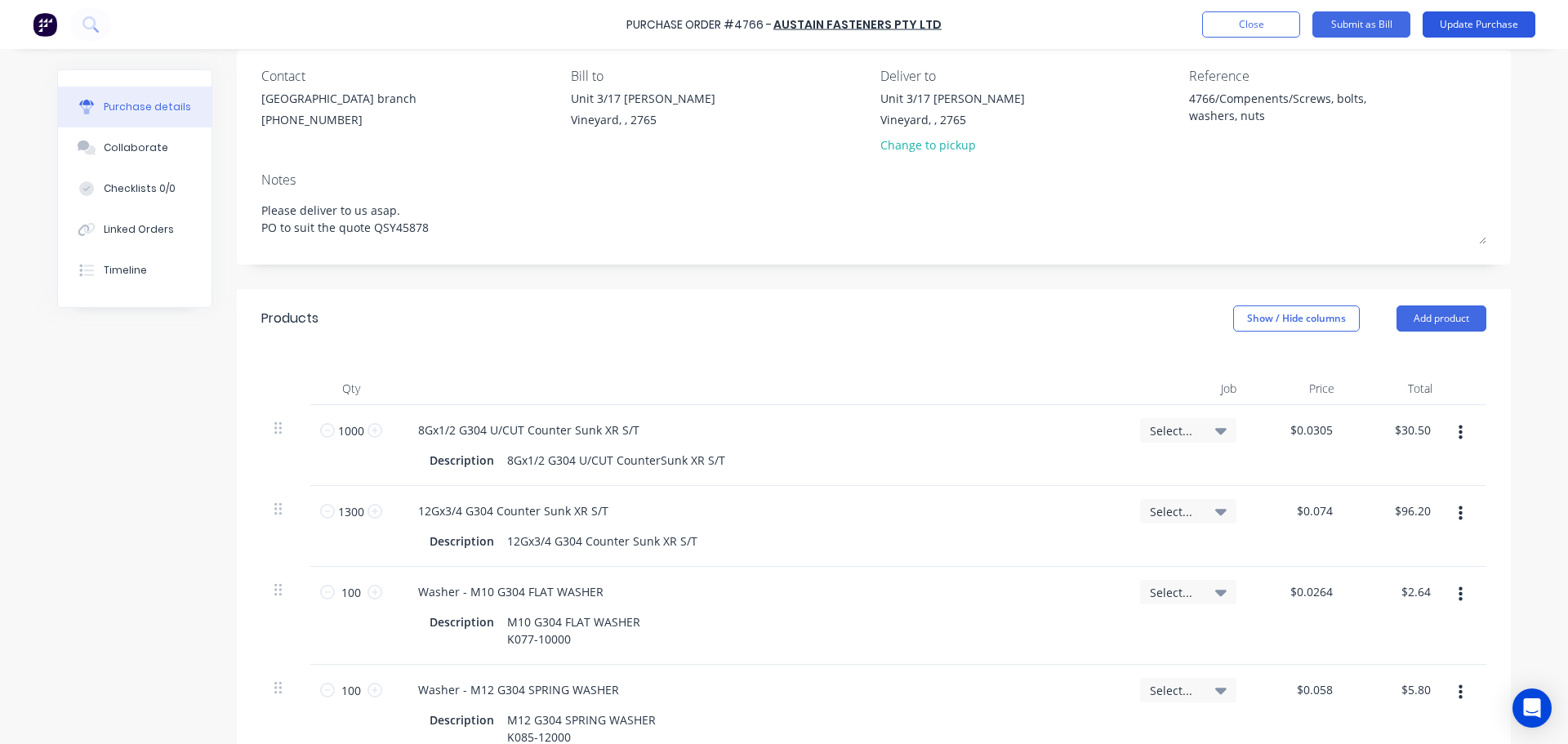
click at [1489, 25] on button "Update Purchase" at bounding box center [1479, 24] width 113 height 26
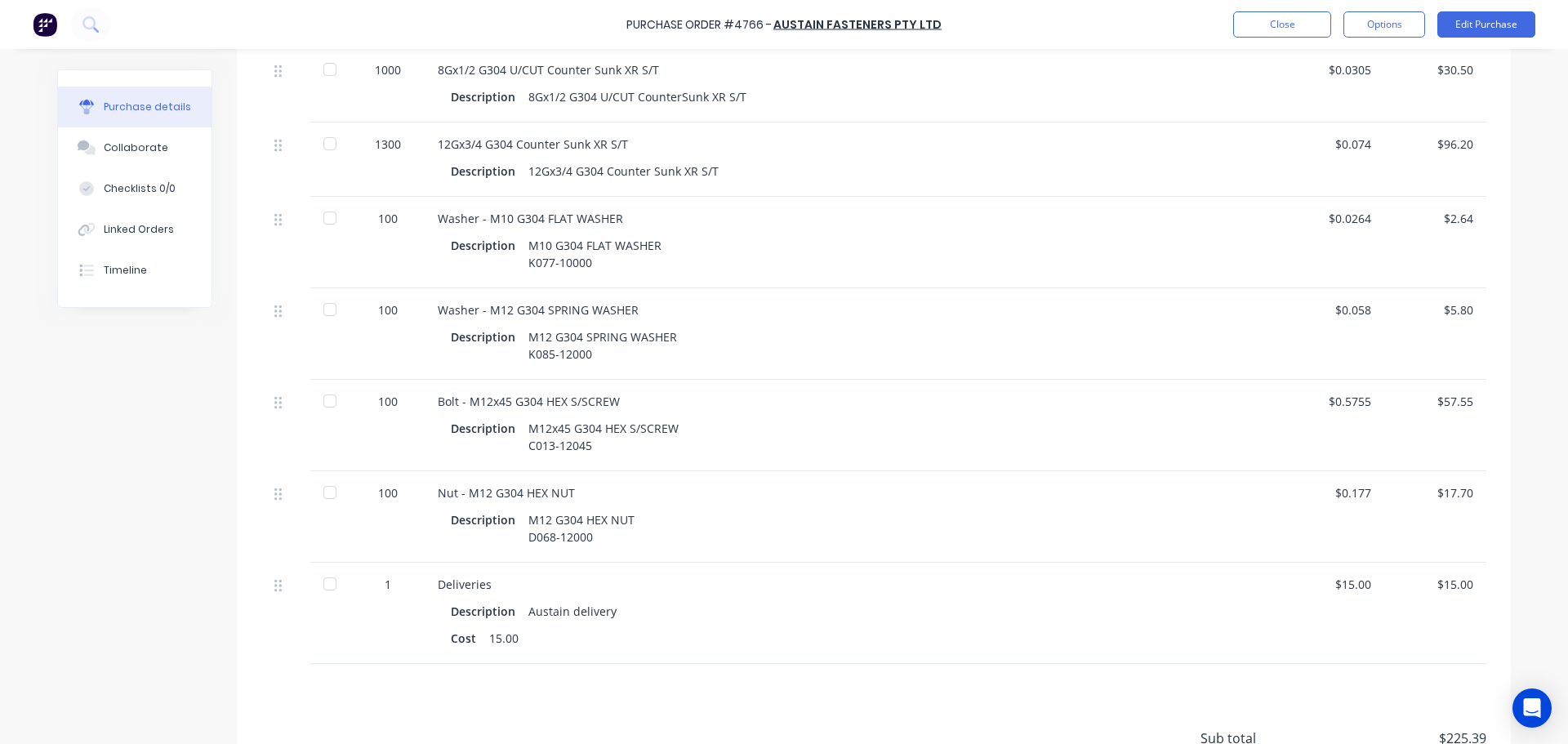
scroll to position [490, 0]
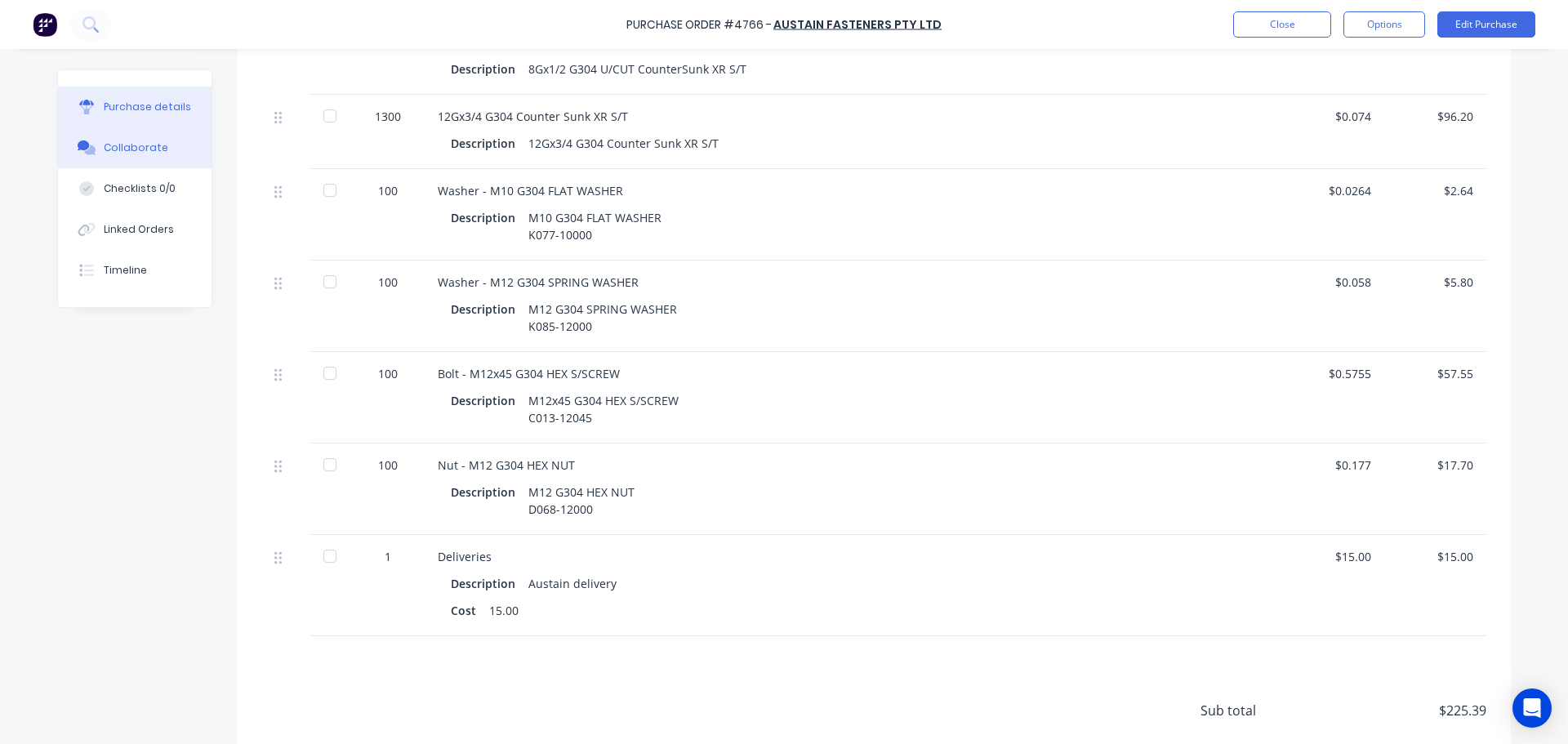
click at [96, 140] on button "Collaborate" at bounding box center [135, 148] width 153 height 41
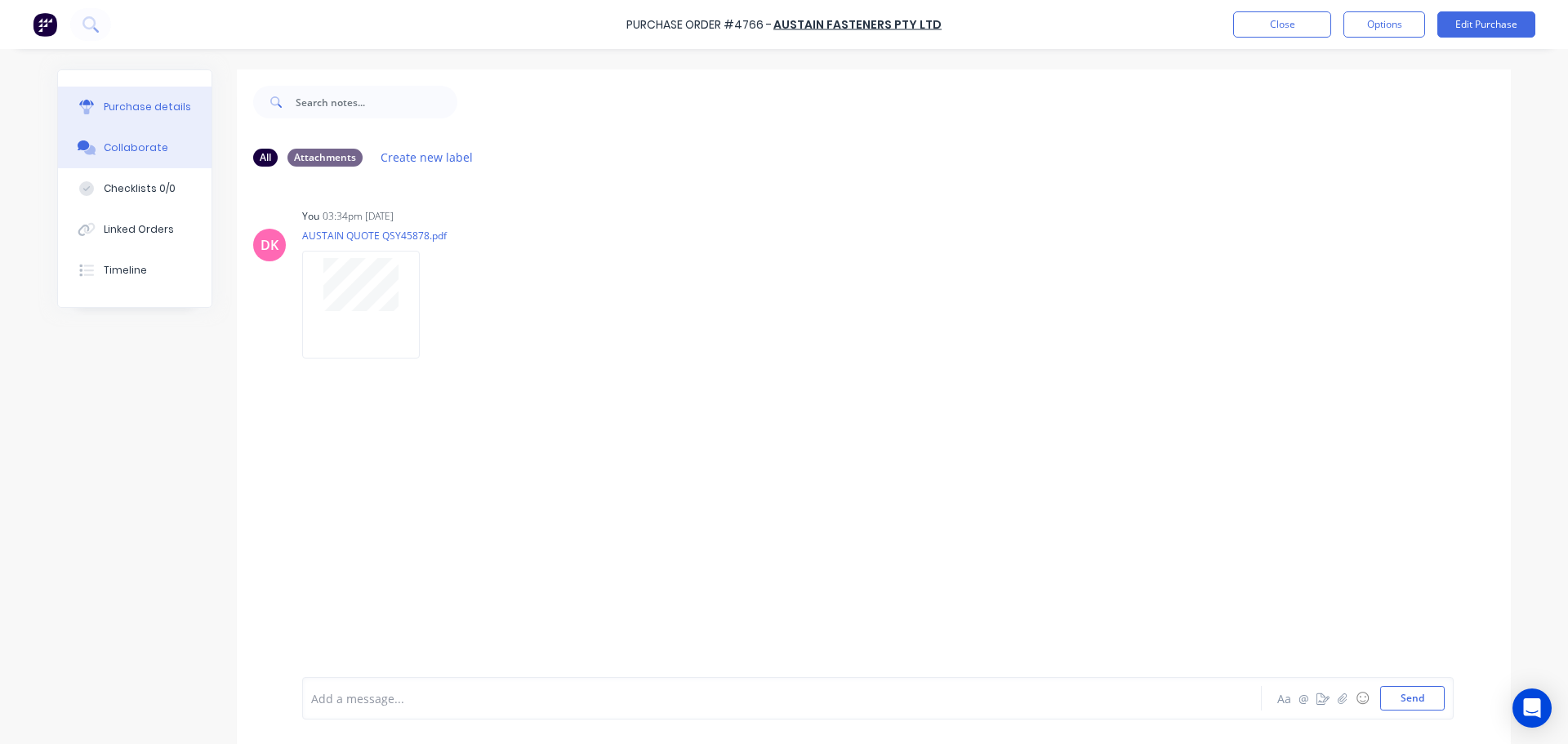
click at [147, 116] on button "Purchase details" at bounding box center [135, 107] width 153 height 41
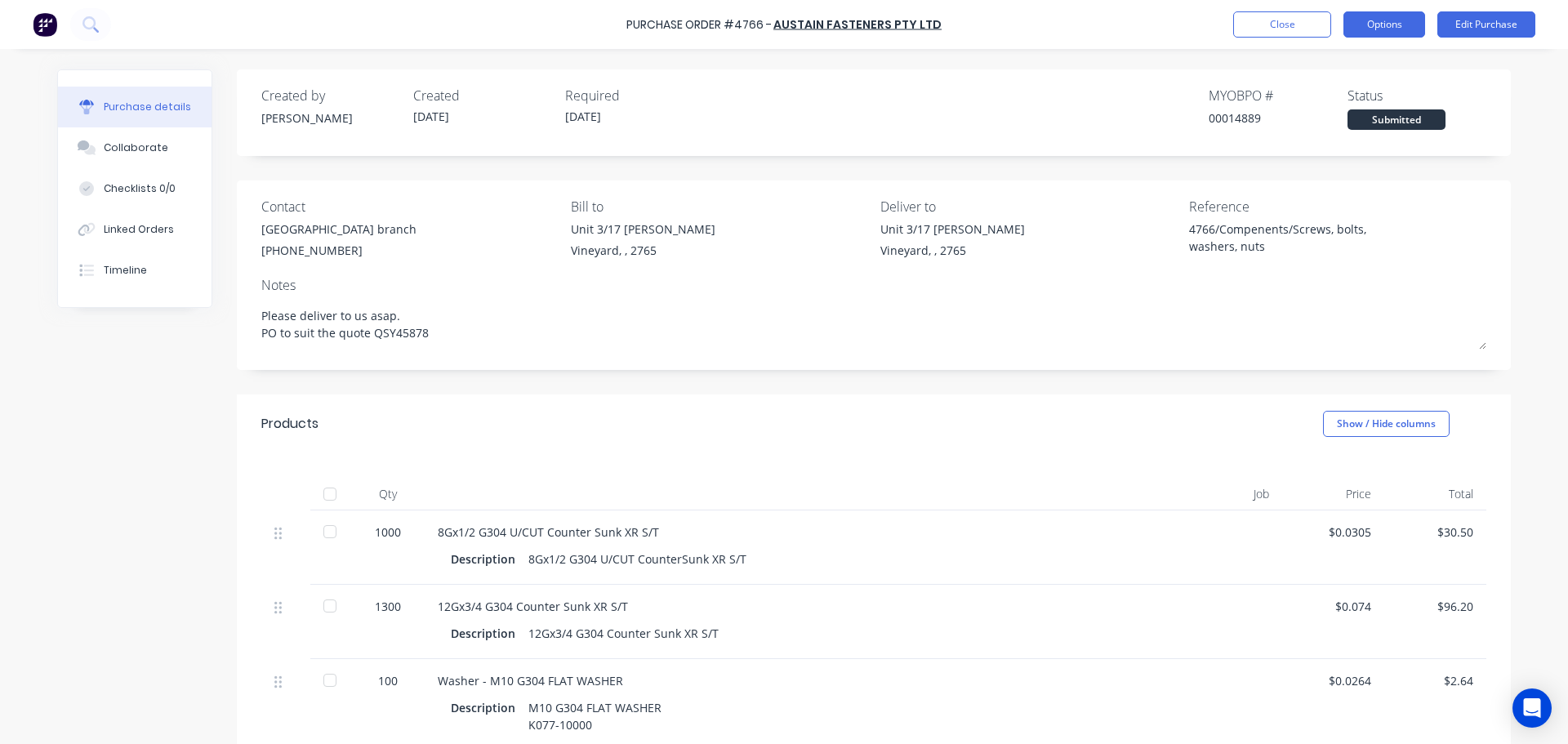
click at [1369, 26] on button "Options" at bounding box center [1385, 24] width 82 height 26
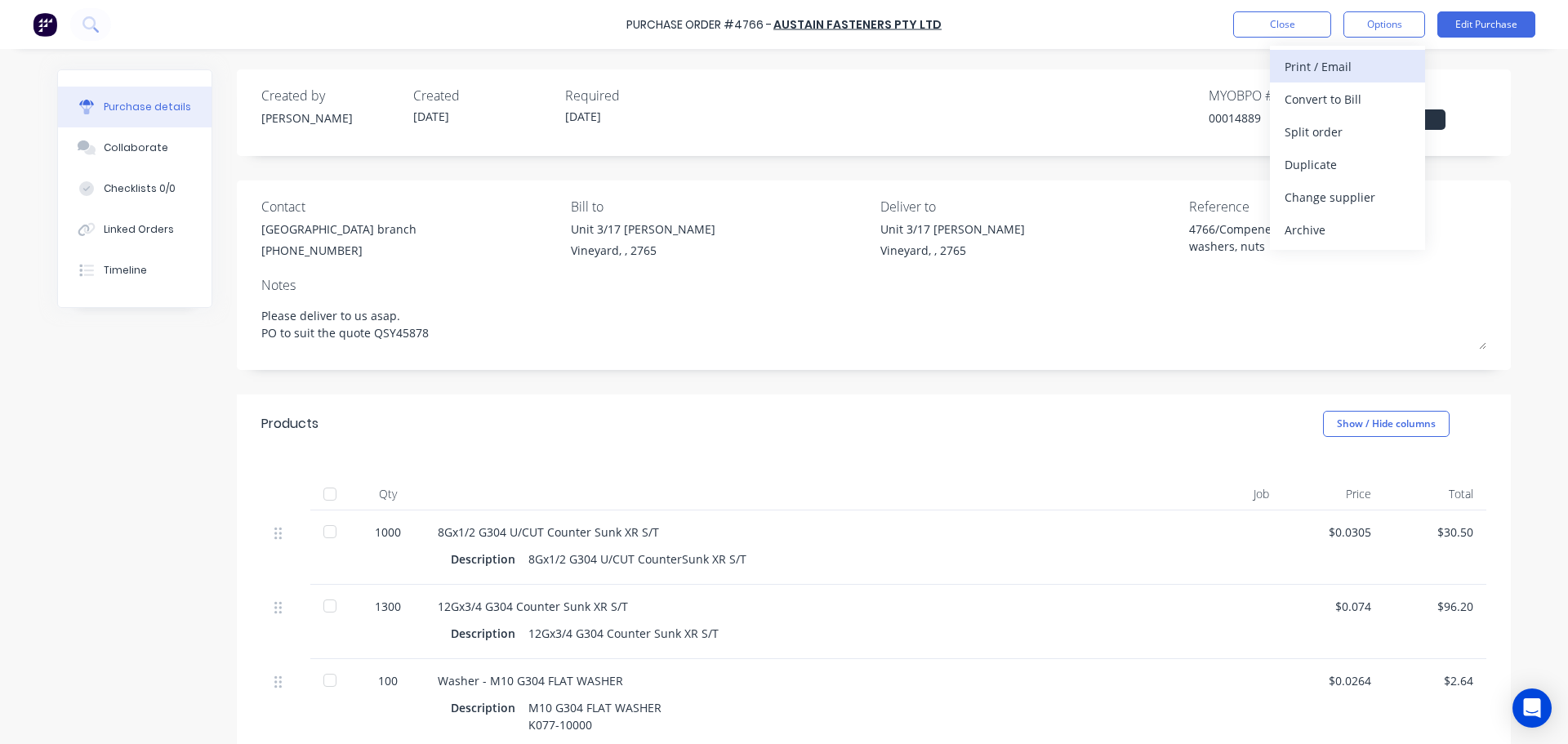
click at [1333, 75] on div "Print / Email" at bounding box center [1348, 66] width 126 height 23
click at [1338, 95] on div "With pricing" at bounding box center [1348, 99] width 126 height 23
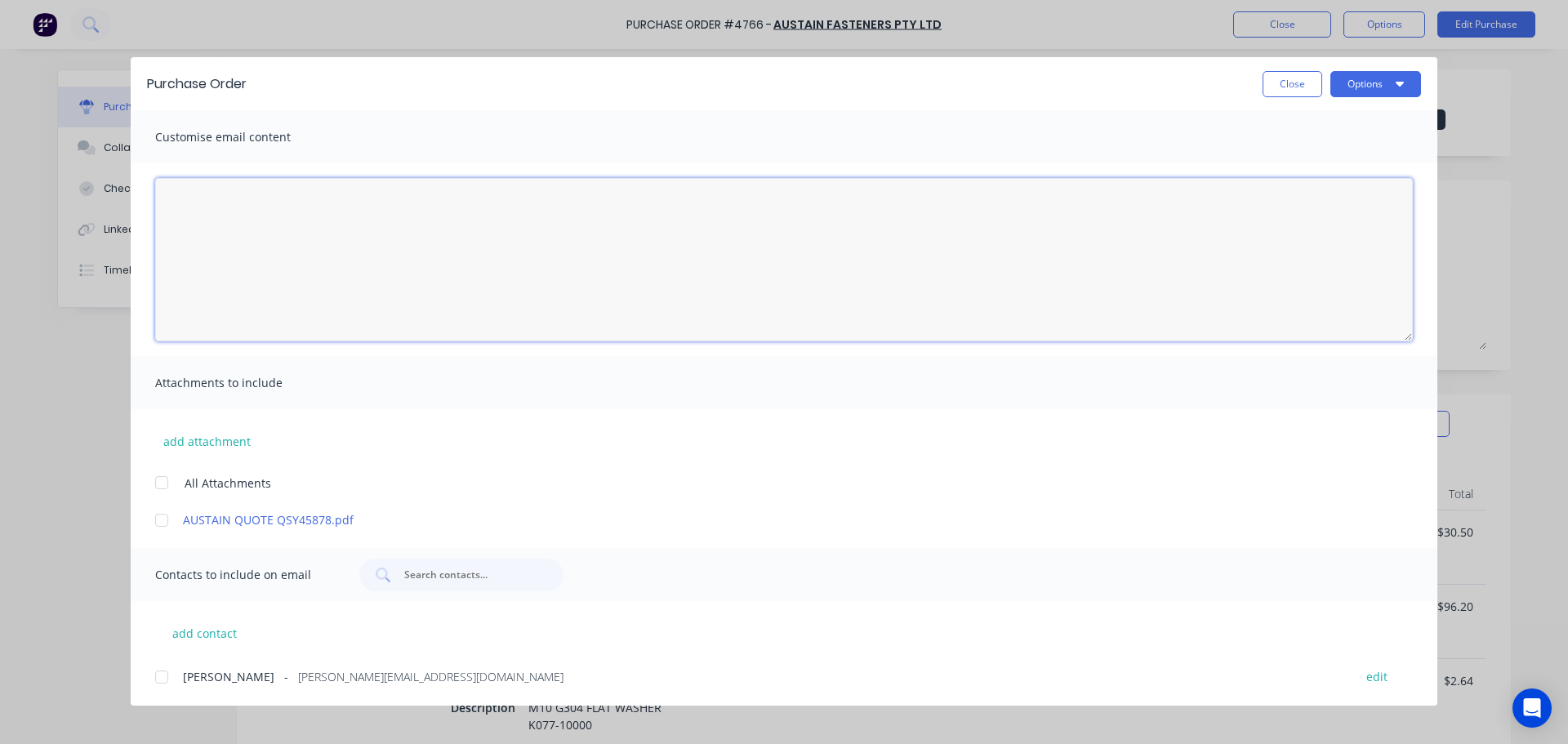
click at [292, 254] on textarea "02/10/25" at bounding box center [784, 259] width 1257 height 163
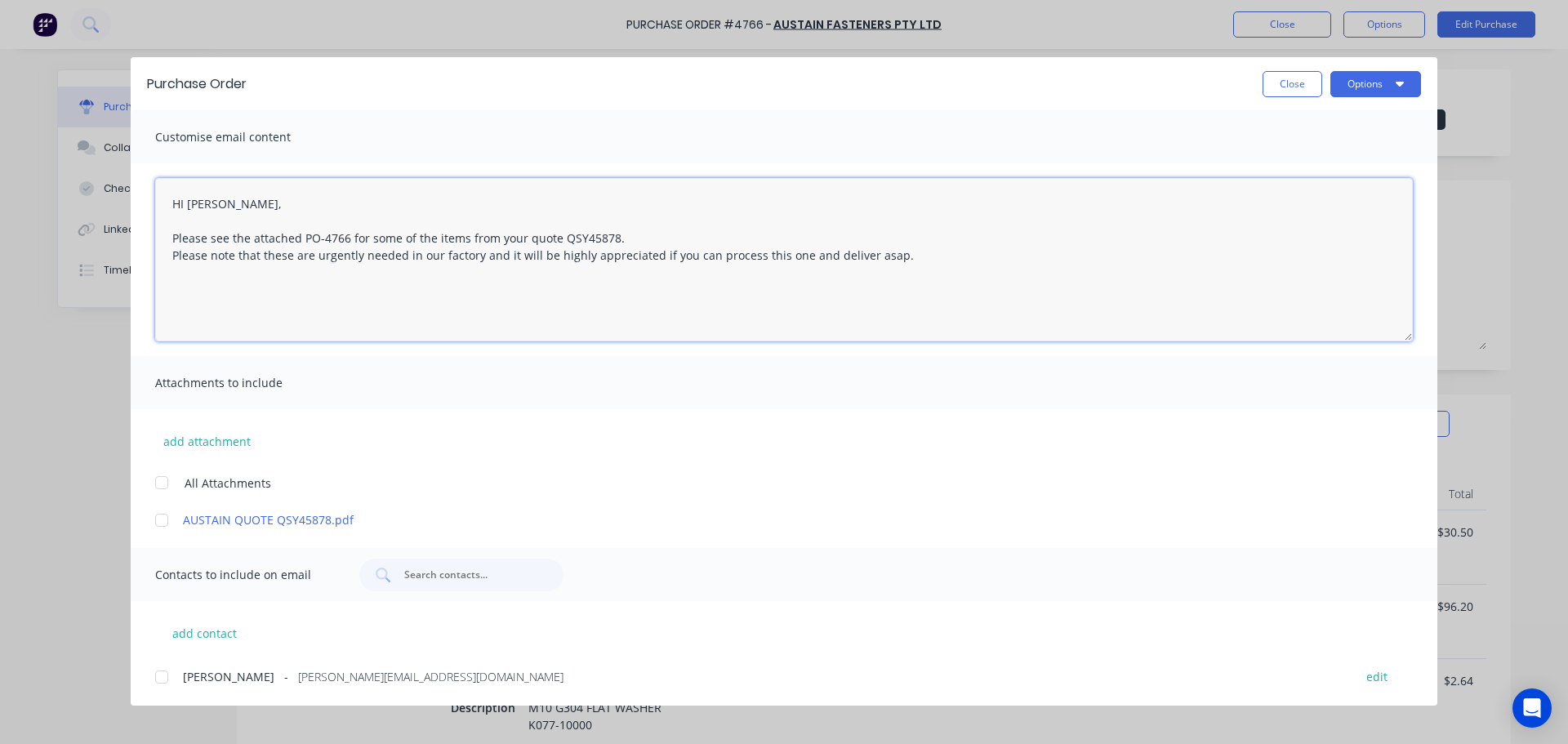
click at [720, 257] on textarea "HI Morris, Please see the attached PO-4766 for some of the items from your quot…" at bounding box center [784, 259] width 1257 height 163
click at [749, 261] on textarea "HI Morris, Please see the attached PO-4766 for some of the items from your quot…" at bounding box center [784, 259] width 1257 height 163
click at [823, 254] on textarea "HI Morris, Please see the attached PO-4766 for some of the items from your quot…" at bounding box center [784, 259] width 1257 height 163
click at [907, 260] on textarea "HI Morris, Please see the attached PO-4766 for some of the items from your quot…" at bounding box center [784, 259] width 1257 height 163
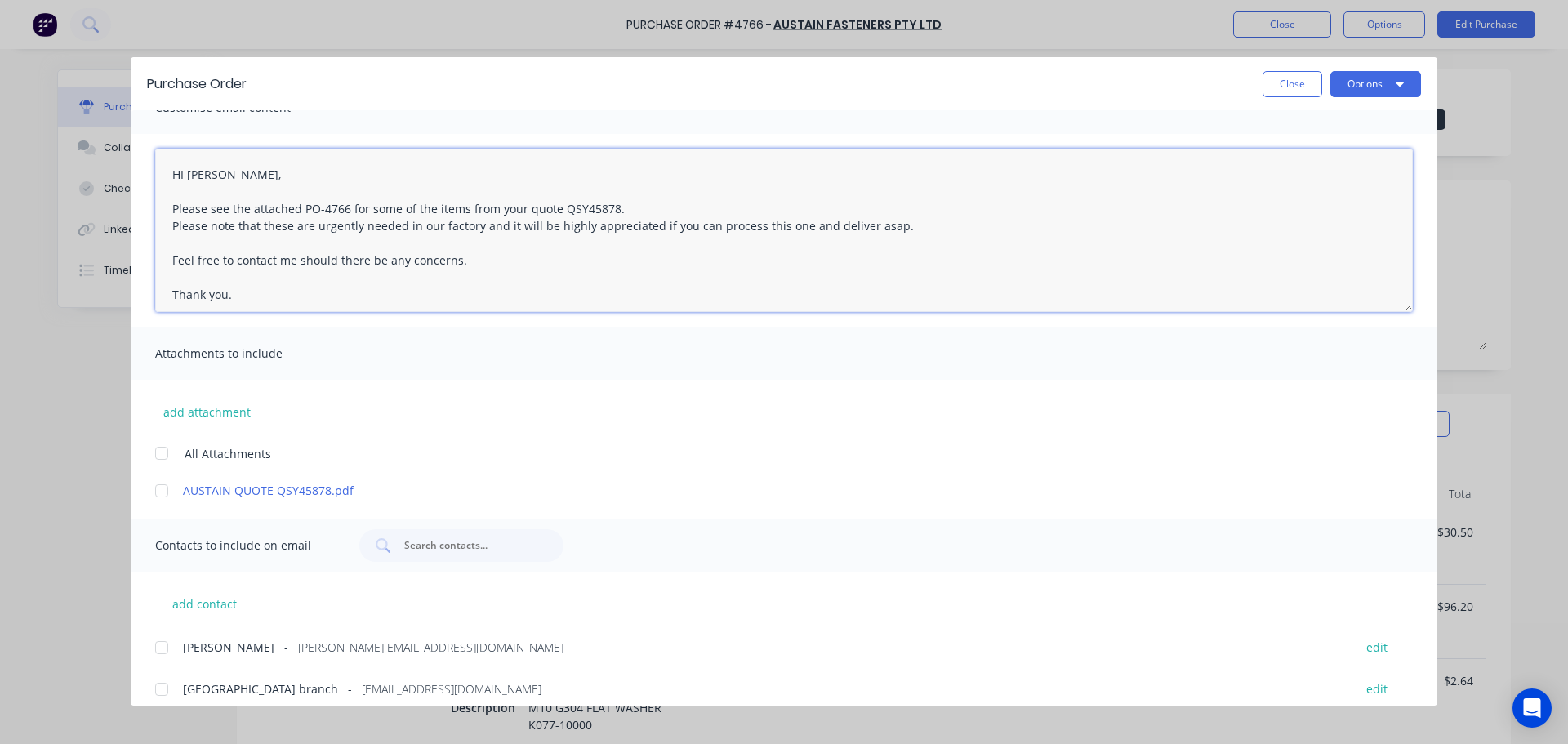
scroll to position [44, 0]
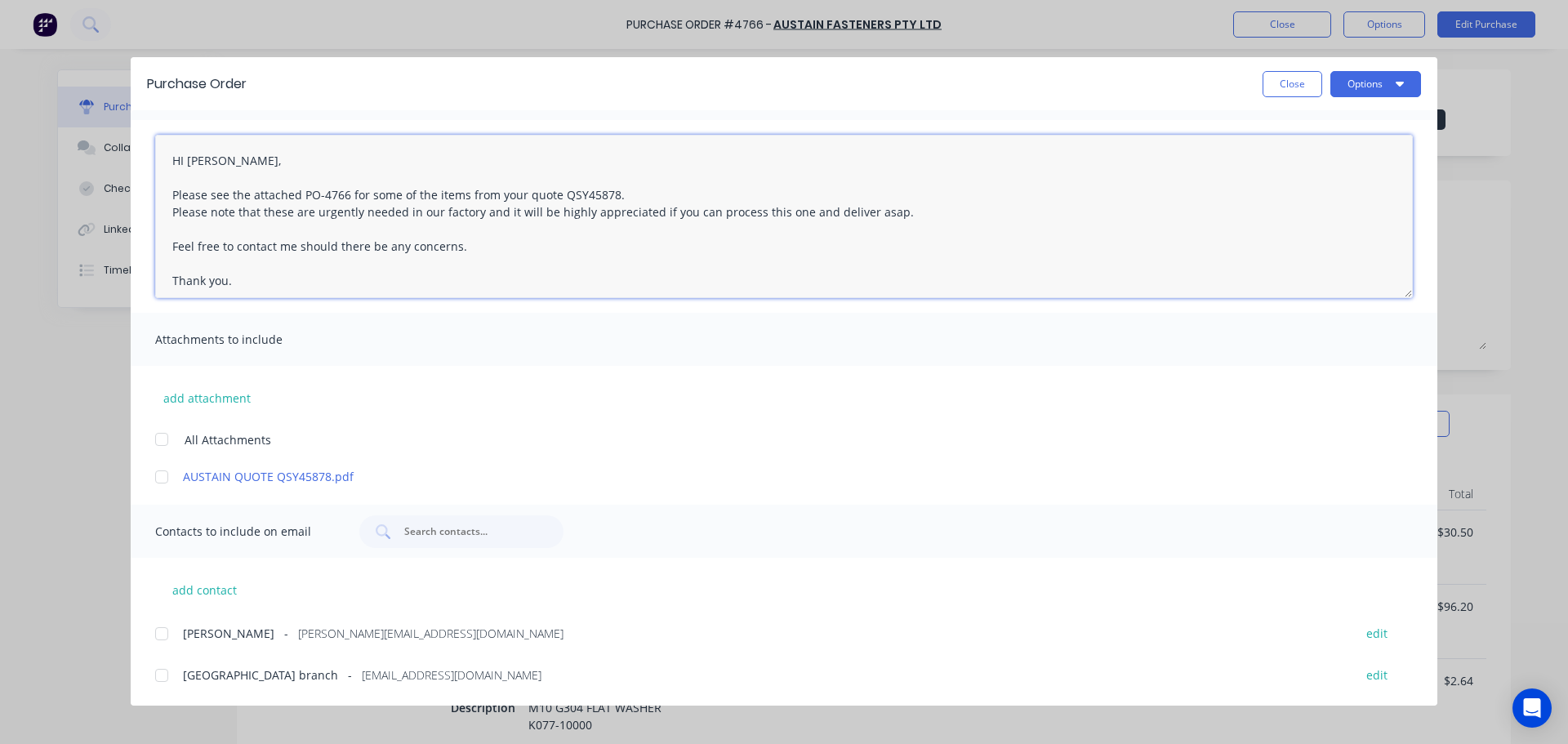
click at [161, 441] on div at bounding box center [162, 440] width 33 height 33
click at [162, 637] on div at bounding box center [162, 634] width 33 height 33
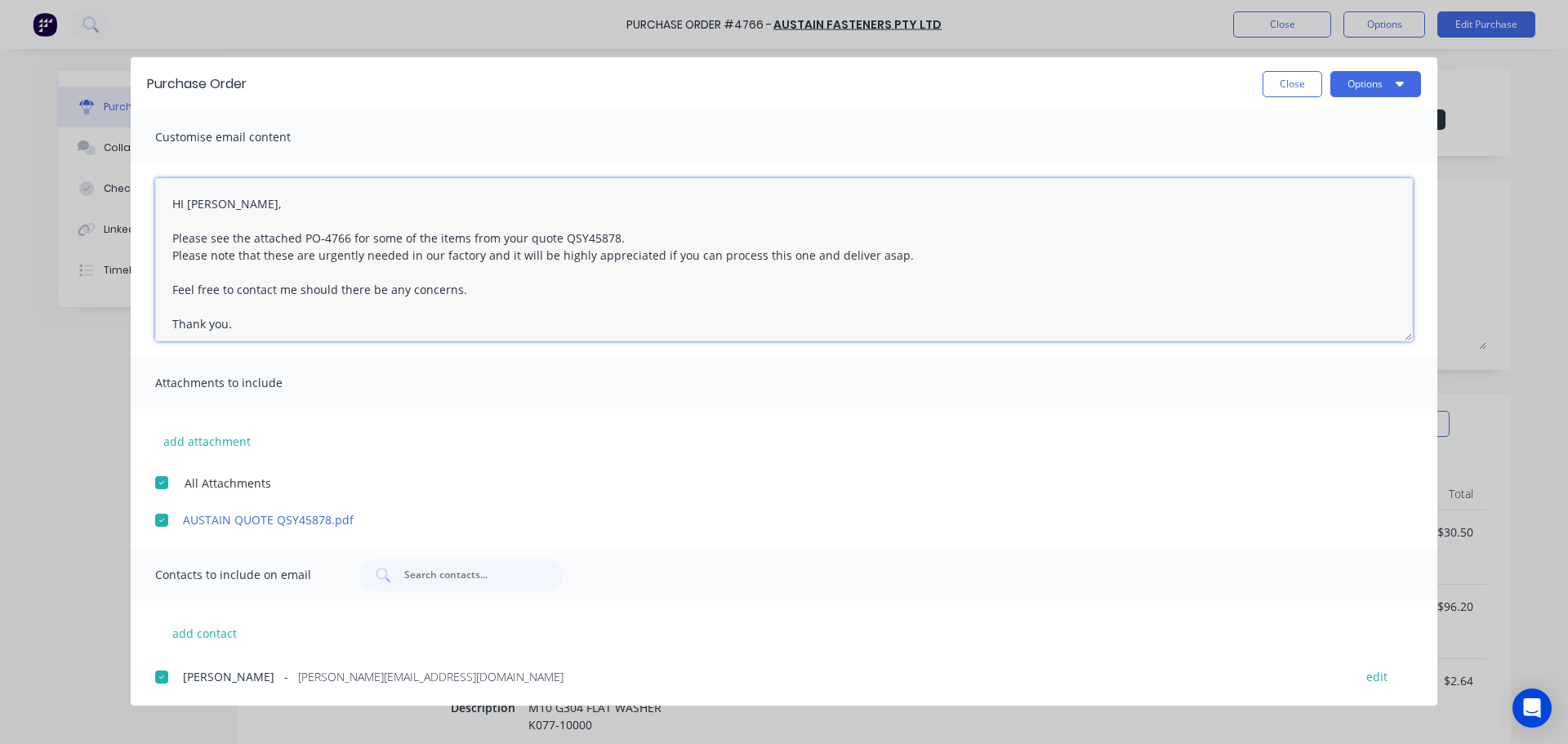
click at [375, 239] on textarea "HI Morris, Please see the attached PO-4766 for some of the items from your quot…" at bounding box center [784, 259] width 1257 height 163
click at [781, 235] on textarea "HI Morris, Please see the attached PO-4766 for few of the items from your quote…" at bounding box center [784, 259] width 1257 height 163
drag, startPoint x: 371, startPoint y: 235, endPoint x: 418, endPoint y: 239, distance: 47.2
click at [418, 239] on textarea "HI Morris, Please see the attached PO-4766 for few of the items from your quote…" at bounding box center [784, 259] width 1257 height 163
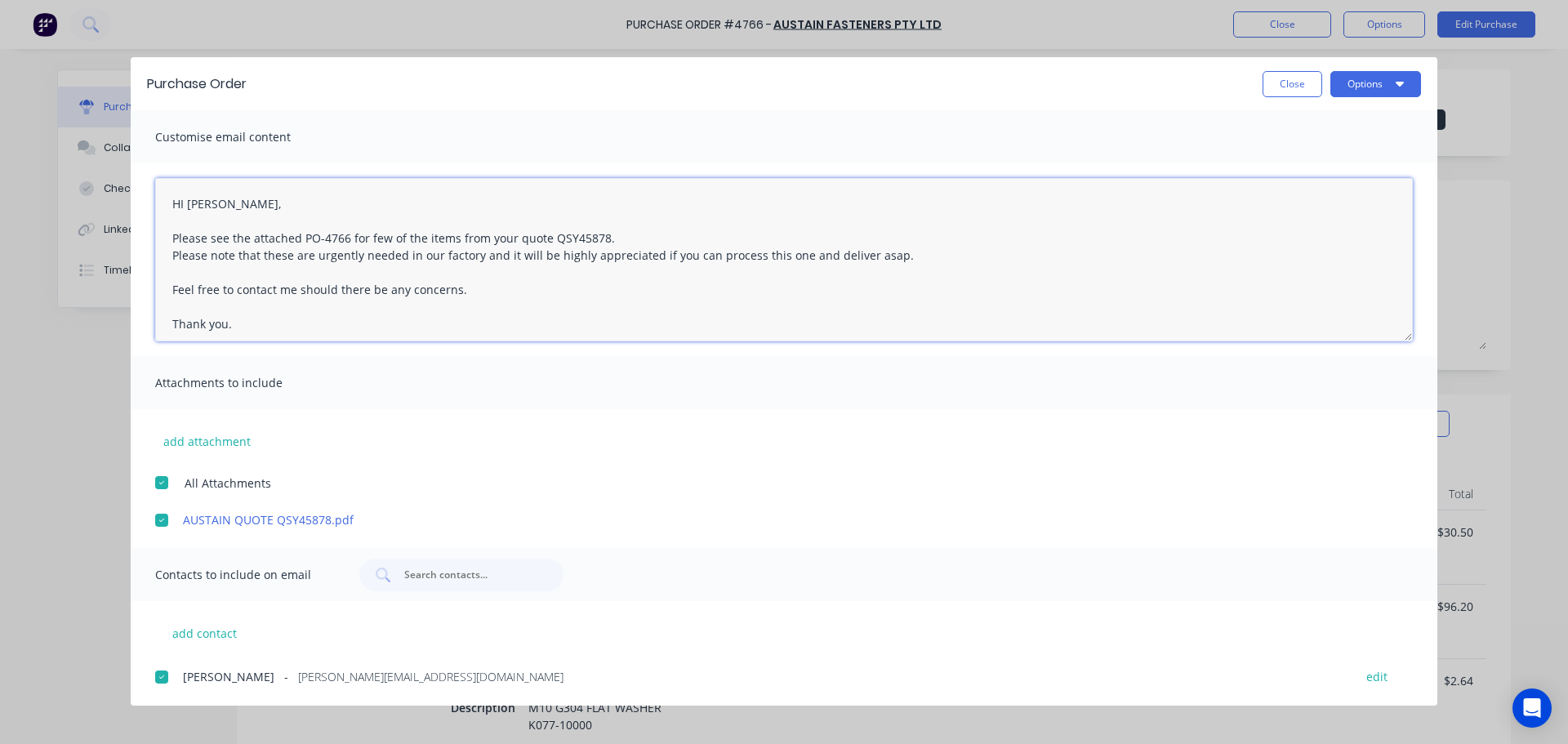
click at [384, 238] on textarea "HI Morris, Please see the attached PO-4766 for few of the items from your quote…" at bounding box center [784, 259] width 1257 height 163
drag, startPoint x: 371, startPoint y: 234, endPoint x: 402, endPoint y: 239, distance: 31.4
click at [402, 239] on textarea "HI Morris, Please see the attached PO-4766 for few of the items from your quote…" at bounding box center [784, 259] width 1257 height 163
click at [347, 244] on textarea "HI Morris, Please see the attached PO-4766 for few of the items from your quote…" at bounding box center [784, 259] width 1257 height 163
drag, startPoint x: 352, startPoint y: 236, endPoint x: 603, endPoint y: 243, distance: 251.1
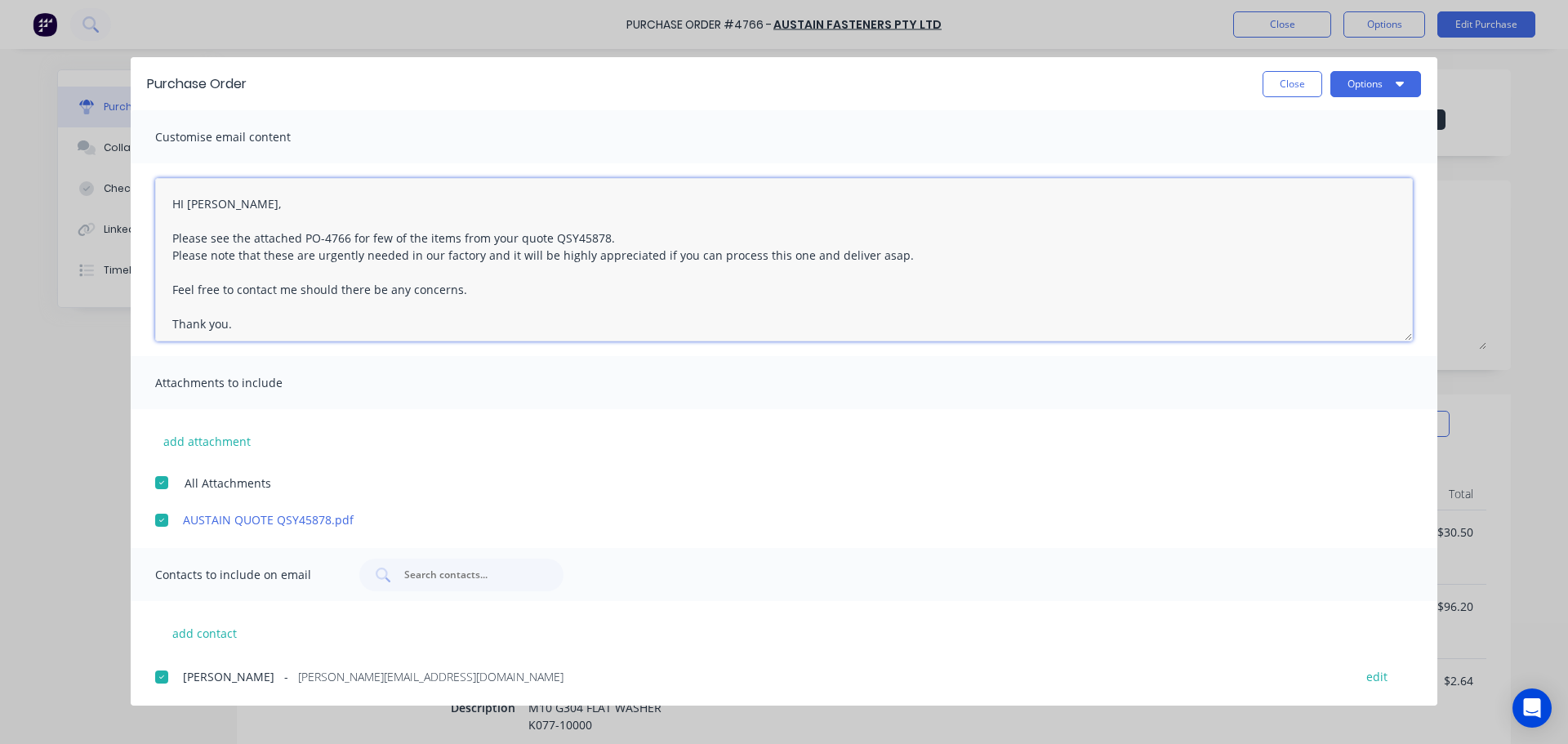
click at [603, 243] on textarea "HI Morris, Please see the attached PO-4766 for few of the items from your quote…" at bounding box center [784, 259] width 1257 height 163
click at [409, 237] on textarea "HI Morris, Please see the attached PO-4766. Please note that these are urgently…" at bounding box center [784, 259] width 1257 height 163
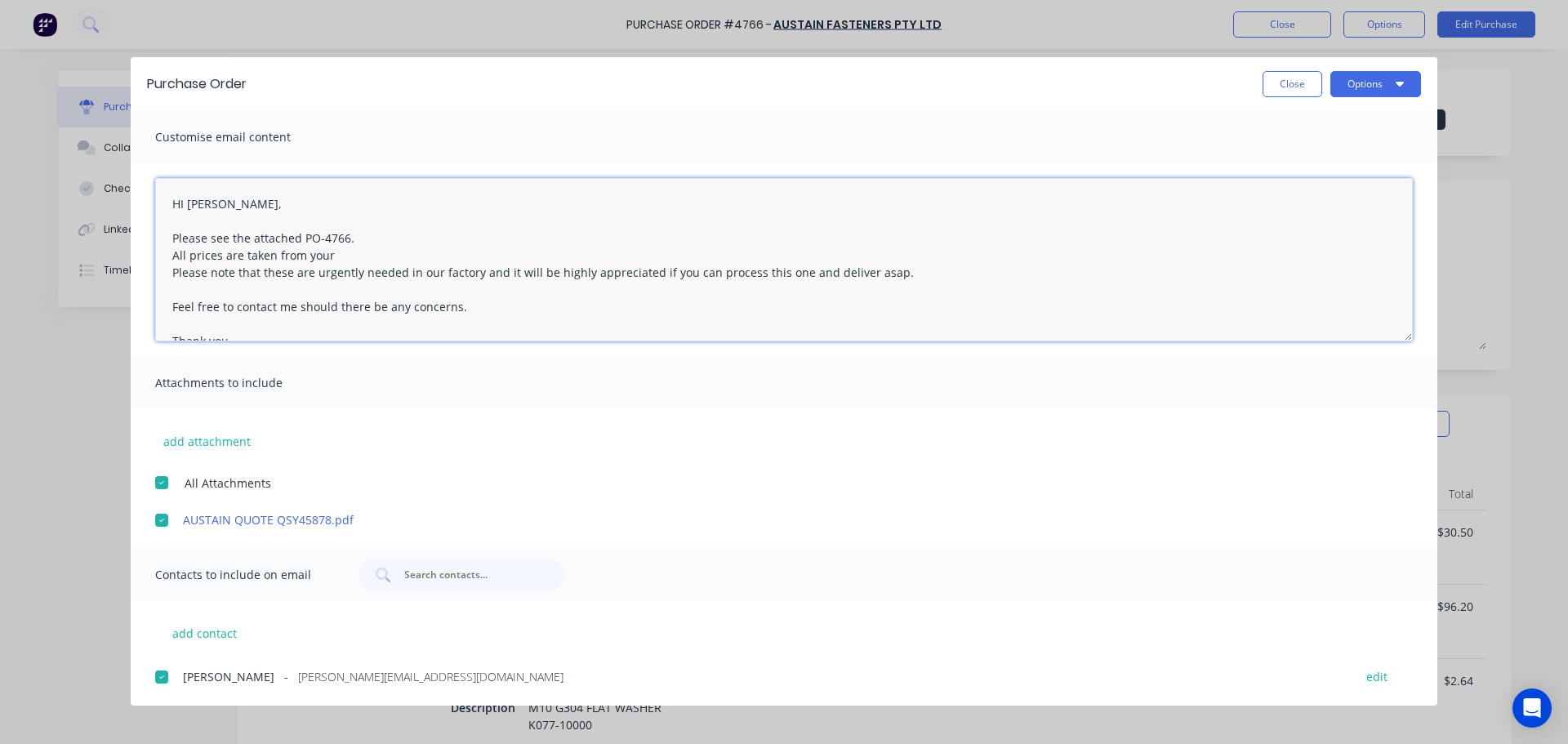
click at [254, 252] on textarea "HI Morris, Please see the attached PO-4766. All prices are taken from your Plea…" at bounding box center [784, 259] width 1257 height 163
click at [281, 256] on textarea "HI Morris, Please see the attached PO-4766. All prices are taken from your Plea…" at bounding box center [784, 259] width 1257 height 163
drag, startPoint x: 272, startPoint y: 255, endPoint x: 226, endPoint y: 255, distance: 46.0
click at [226, 255] on textarea "HI Morris, Please see the attached PO-4766. All prices are taken from your Plea…" at bounding box center [784, 259] width 1257 height 163
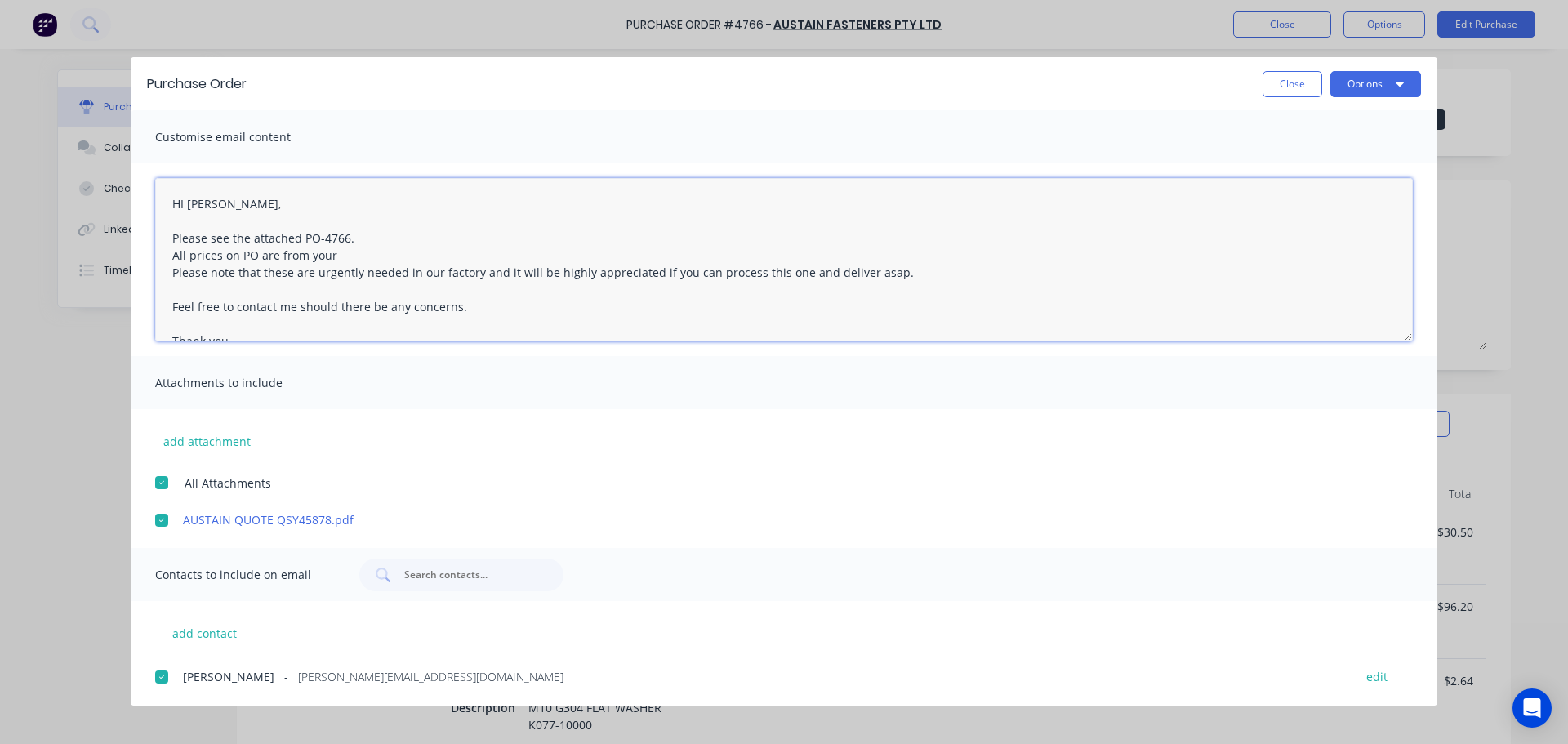
drag, startPoint x: 342, startPoint y: 257, endPoint x: 156, endPoint y: 259, distance: 186.0
click at [156, 259] on textarea "HI Morris, Please see the attached PO-4766. All prices on PO are from your Plea…" at bounding box center [784, 259] width 1257 height 163
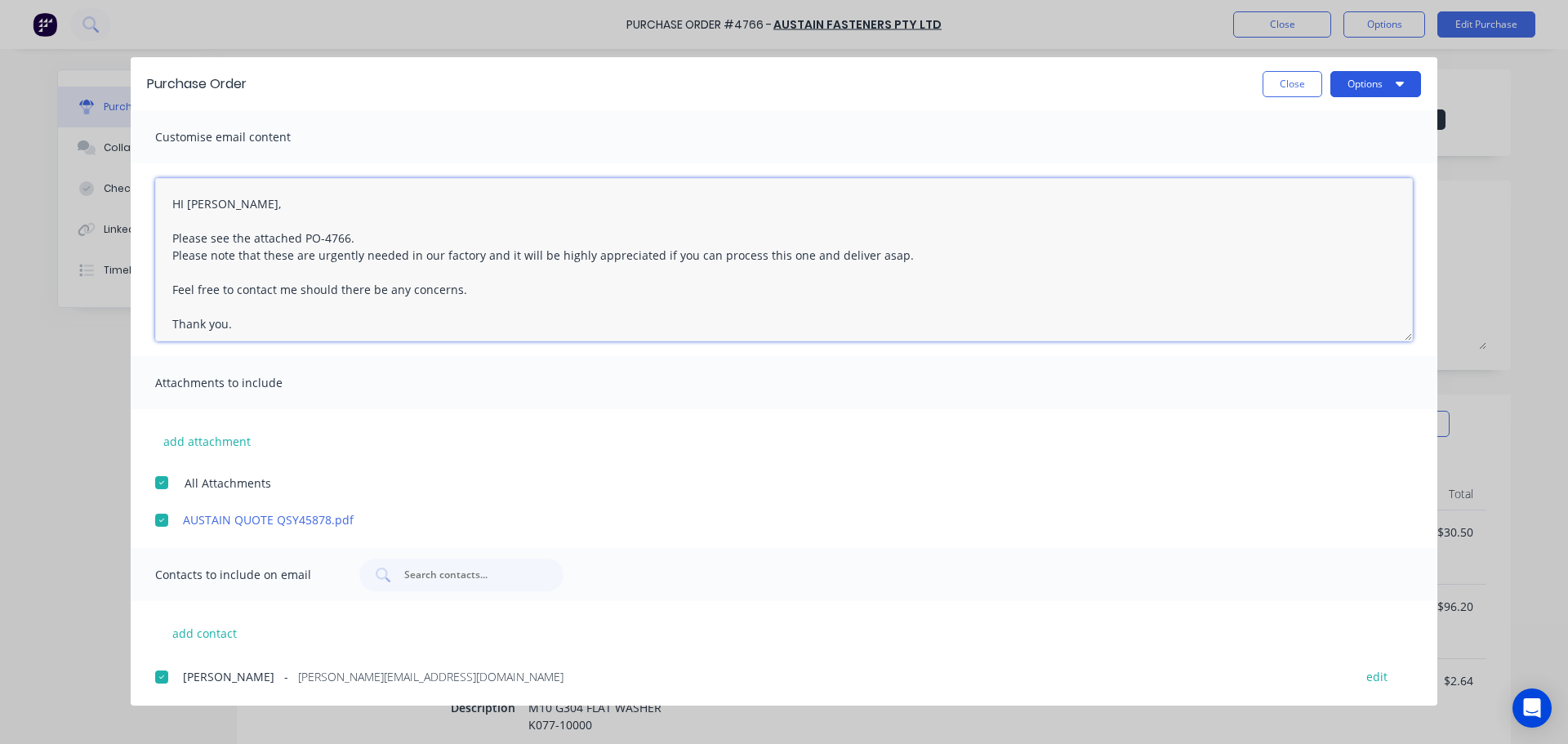
type textarea "HI Morris, Please see the attached PO-4766. Please note that these are urgently…"
click at [1357, 79] on button "Options" at bounding box center [1375, 84] width 90 height 26
click at [1333, 198] on div "Email" at bounding box center [1344, 190] width 126 height 23
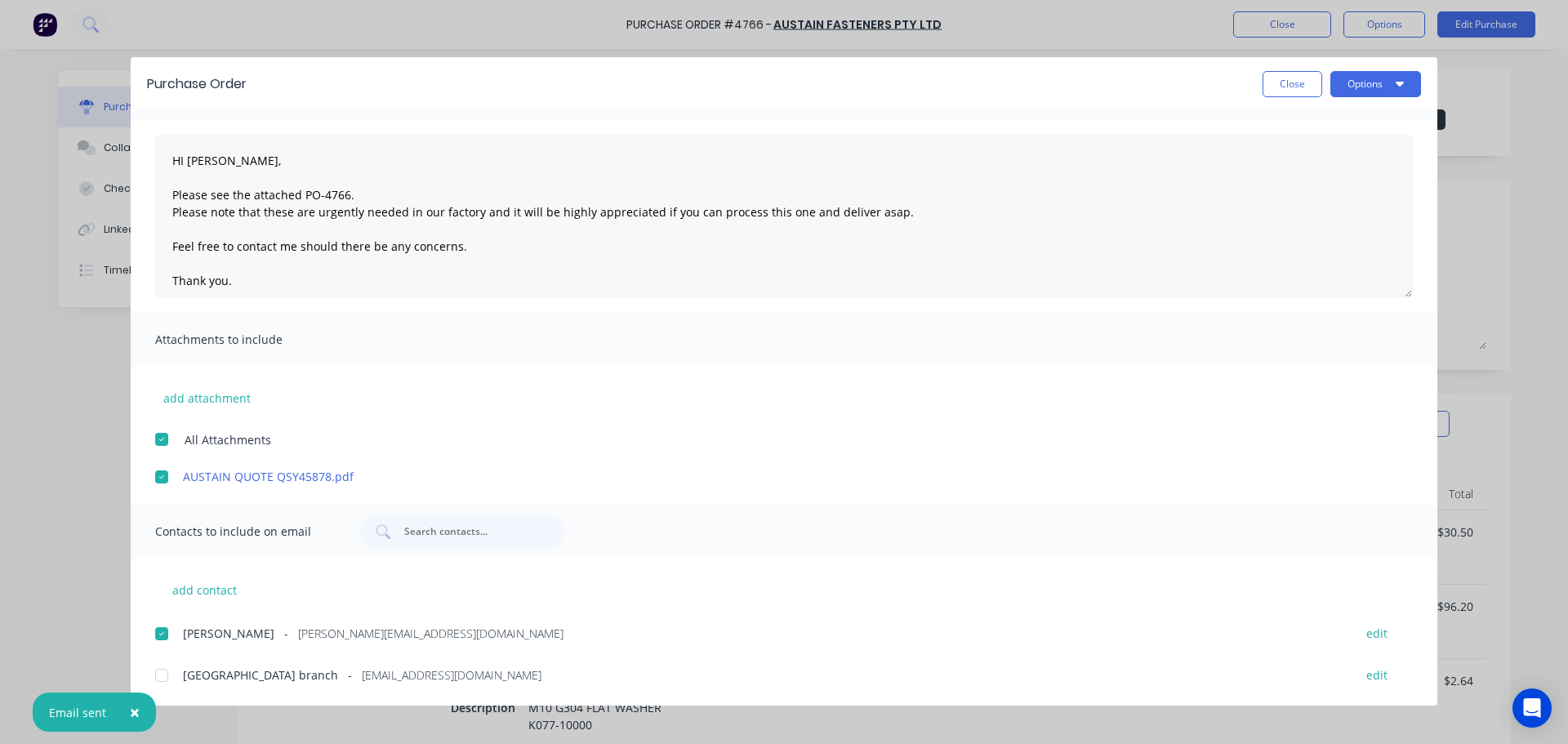
click at [159, 630] on div at bounding box center [162, 634] width 33 height 33
click at [171, 677] on div at bounding box center [162, 676] width 33 height 33
click at [1370, 85] on button "Options" at bounding box center [1375, 84] width 90 height 26
click at [465, 538] on input "text" at bounding box center [471, 531] width 136 height 17
click at [183, 591] on button "add contact" at bounding box center [204, 590] width 98 height 24
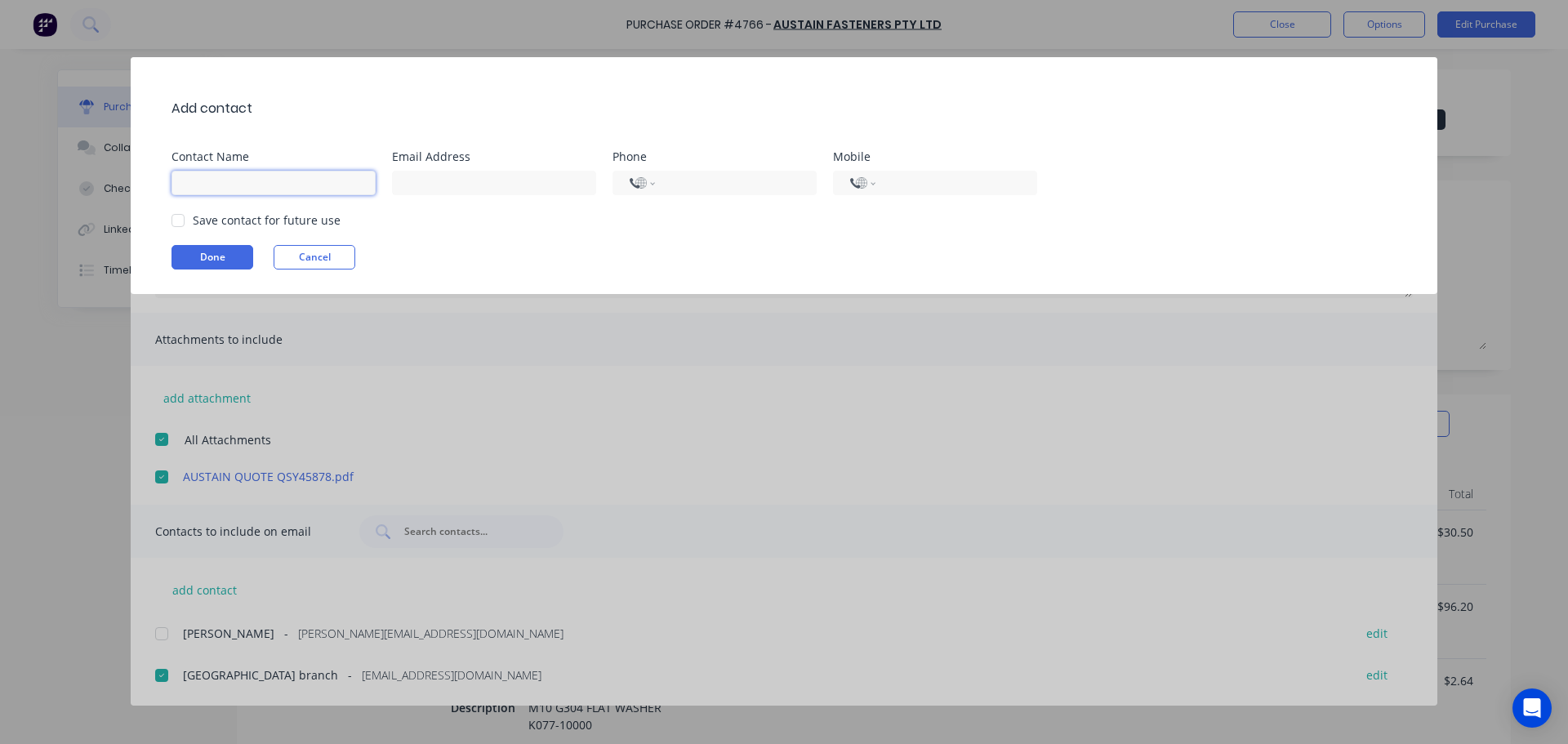
click at [274, 183] on input at bounding box center [274, 183] width 204 height 24
type input "[PERSON_NAME]"
click at [427, 185] on input at bounding box center [494, 183] width 204 height 24
type input "purchasing@archsystem.com.au"
click at [206, 257] on button "Done" at bounding box center [213, 256] width 82 height 24
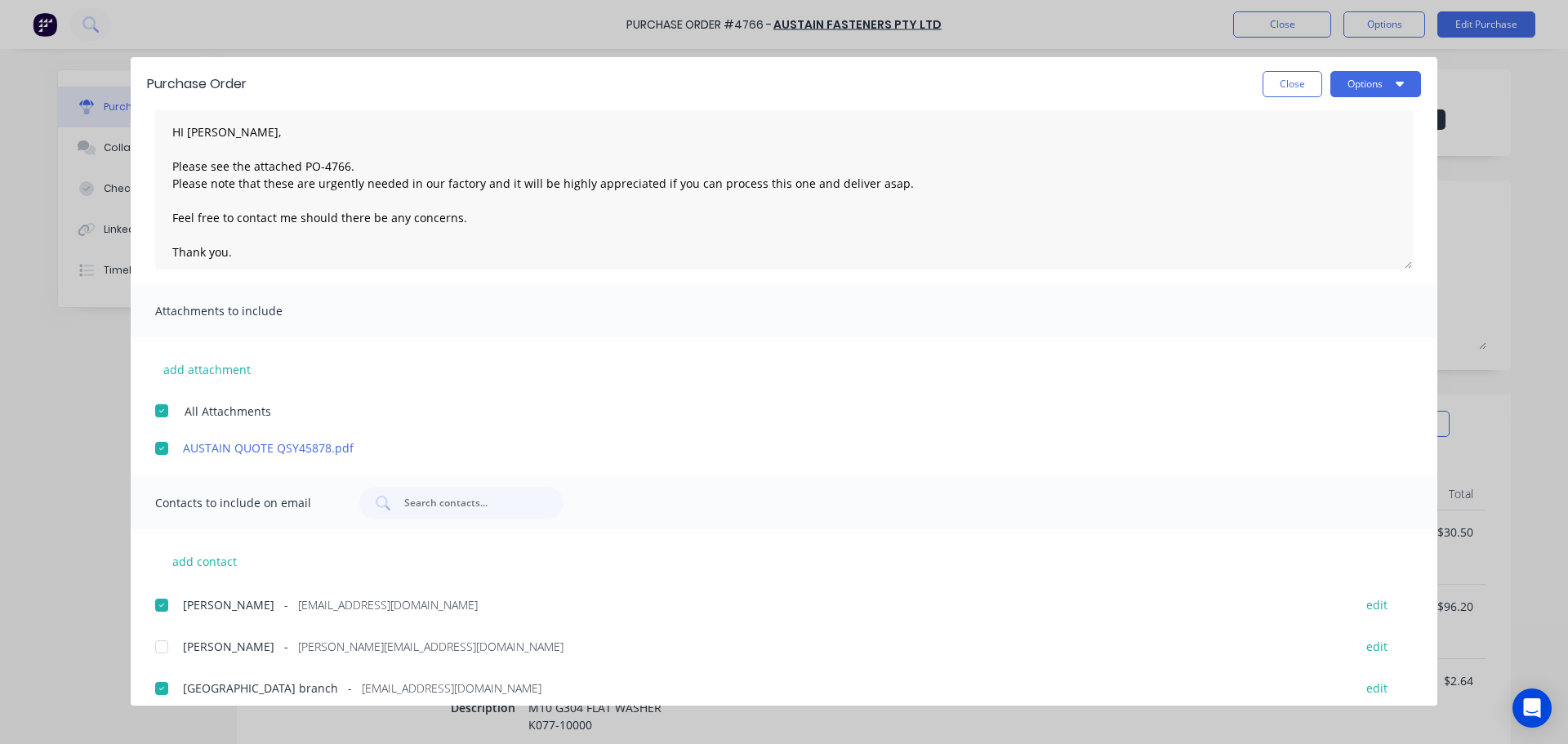
scroll to position [85, 0]
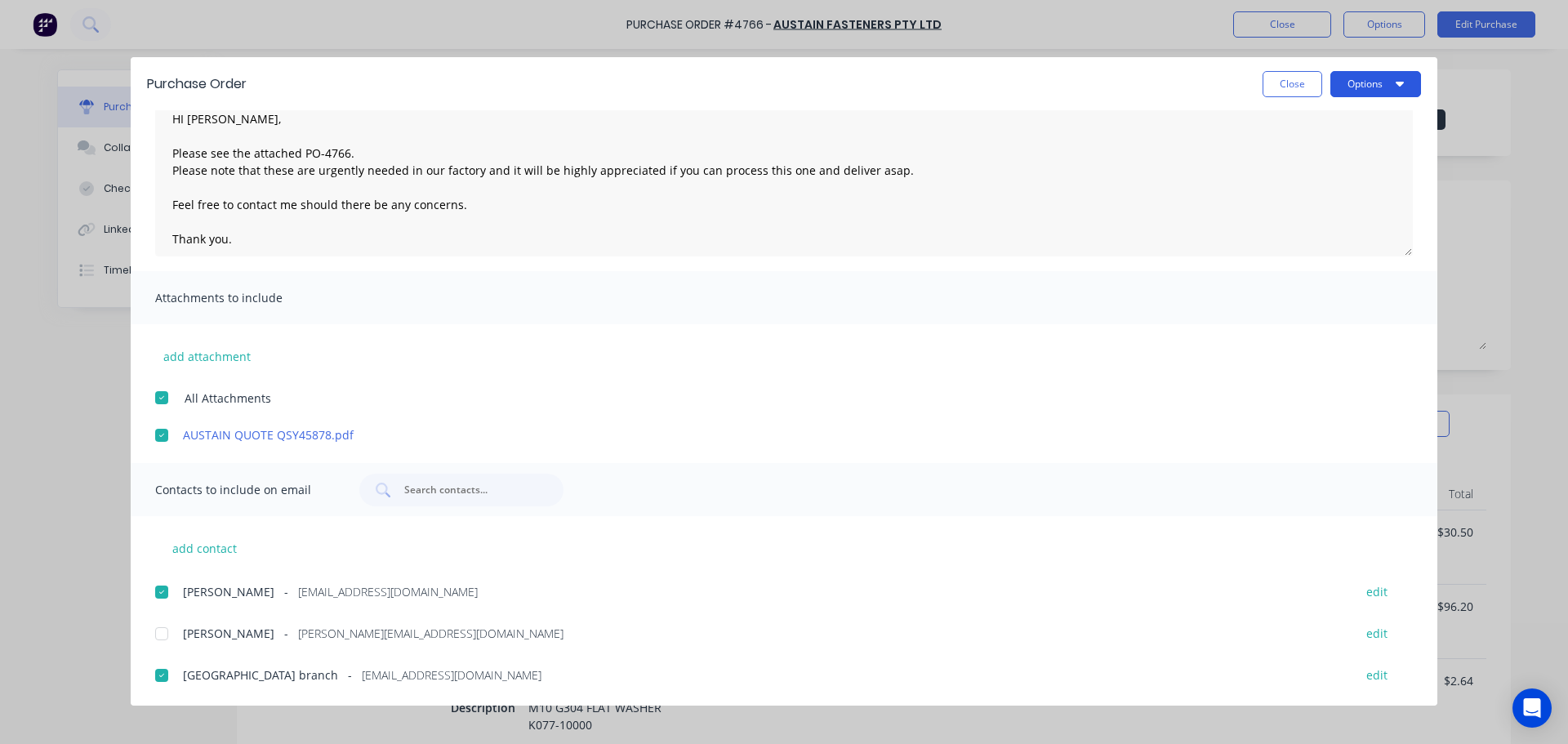
click at [1368, 90] on button "Options" at bounding box center [1375, 84] width 90 height 26
click at [1333, 181] on div "Email" at bounding box center [1344, 190] width 126 height 23
click at [170, 398] on div at bounding box center [162, 398] width 33 height 33
click at [1385, 75] on button "Options" at bounding box center [1375, 84] width 90 height 26
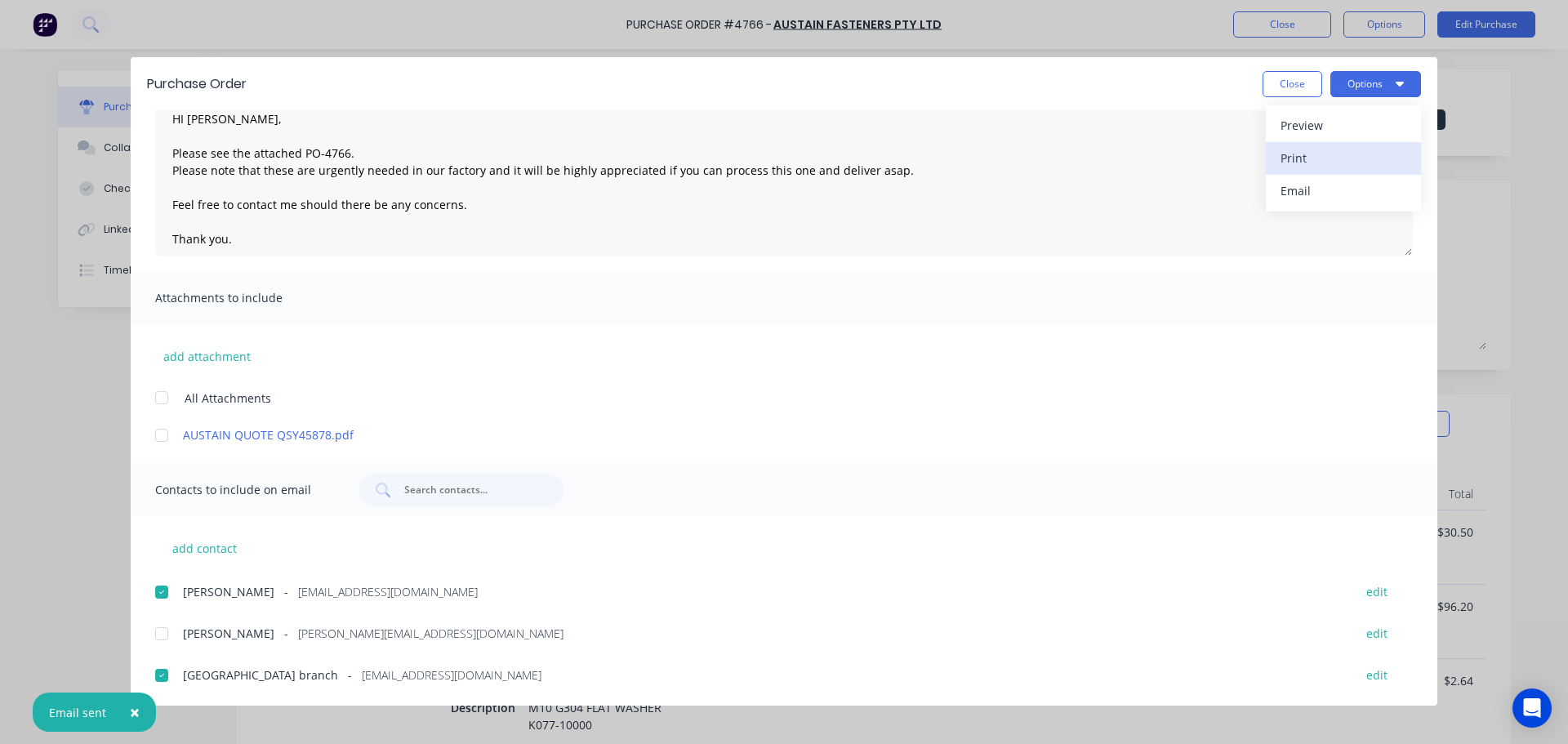
click at [1330, 162] on div "Print" at bounding box center [1344, 158] width 126 height 23
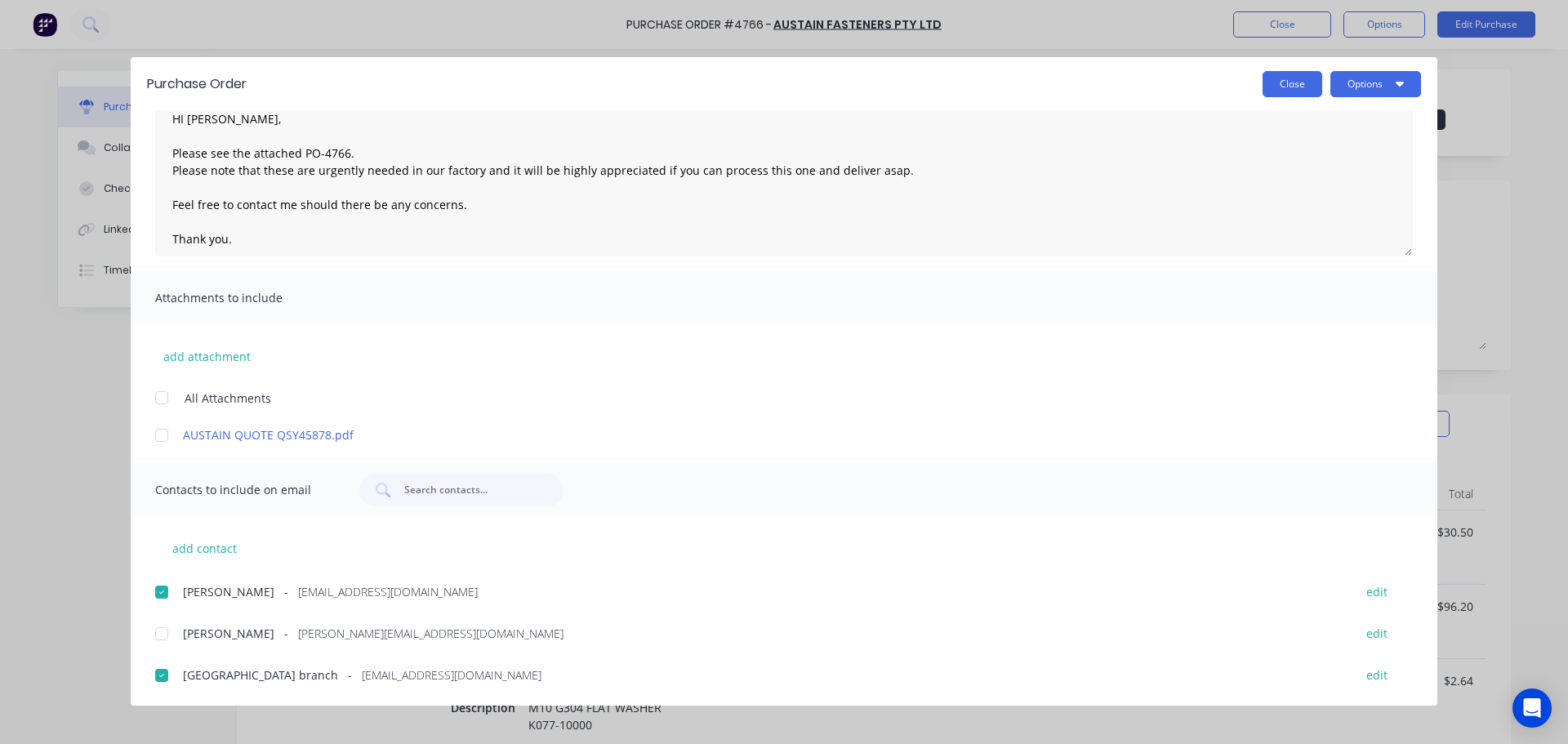
click at [1285, 86] on button "Close" at bounding box center [1291, 84] width 59 height 26
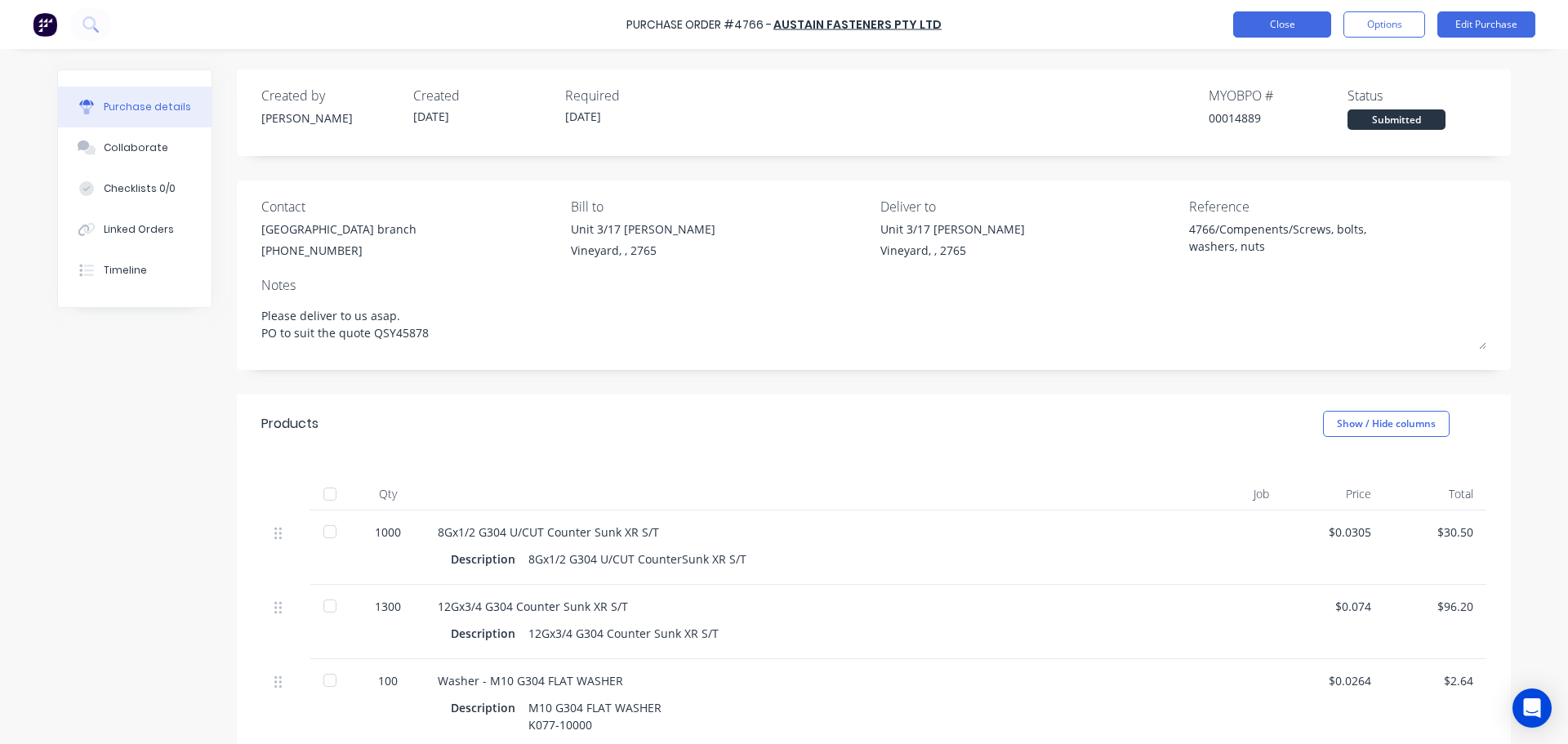
click at [1284, 28] on button "Close" at bounding box center [1282, 24] width 98 height 26
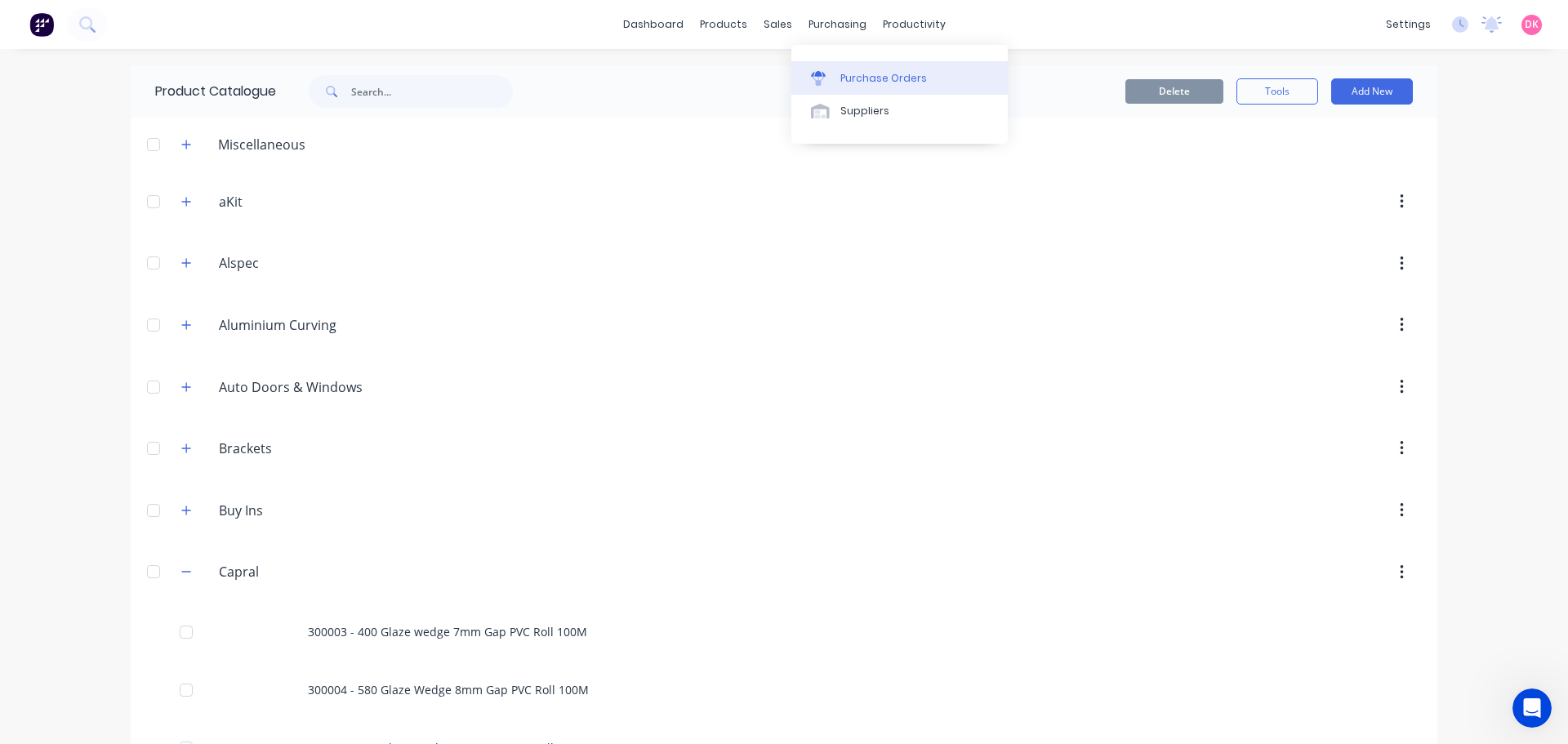
click at [852, 78] on div "Purchase Orders" at bounding box center [883, 78] width 86 height 15
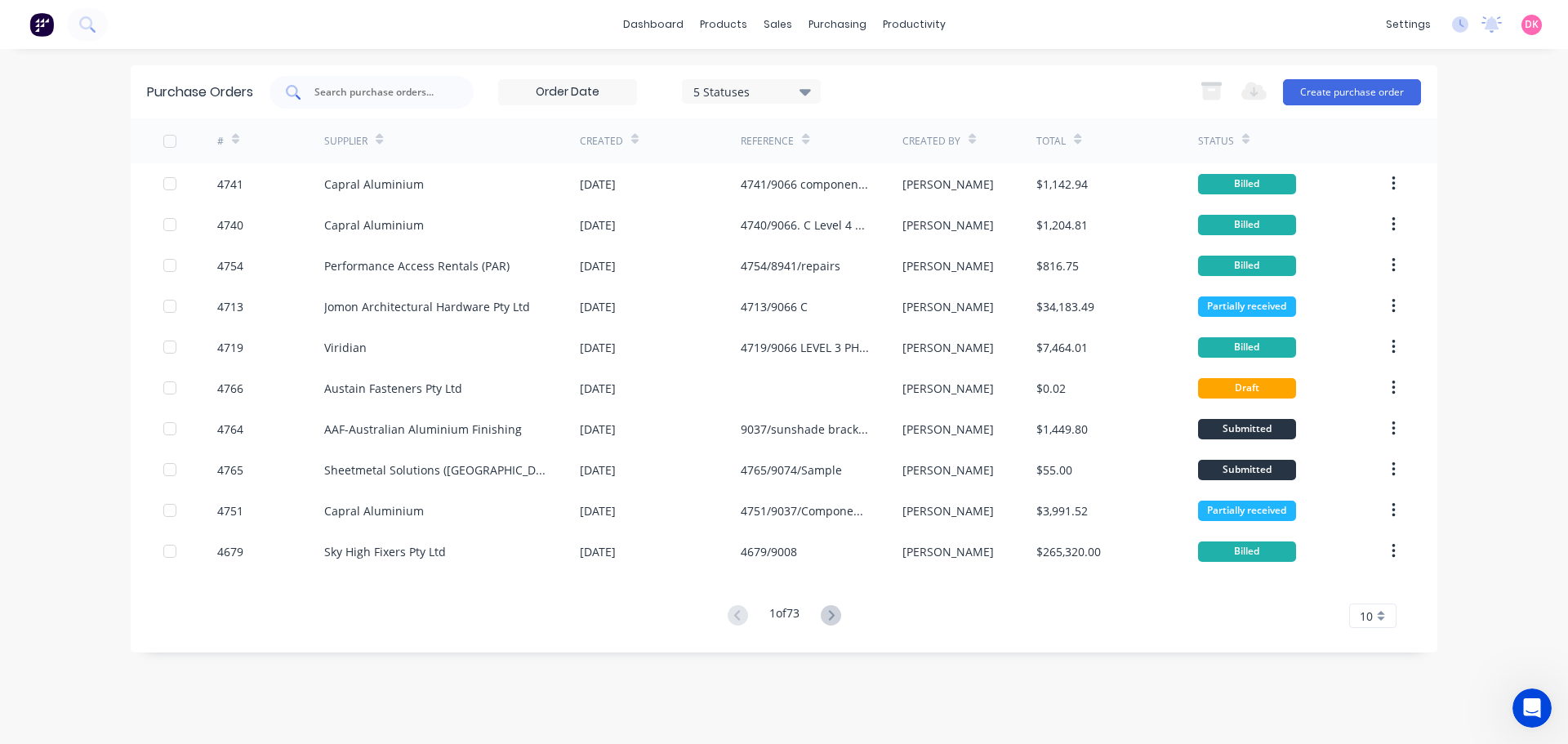
click at [375, 96] on input "text" at bounding box center [381, 92] width 136 height 17
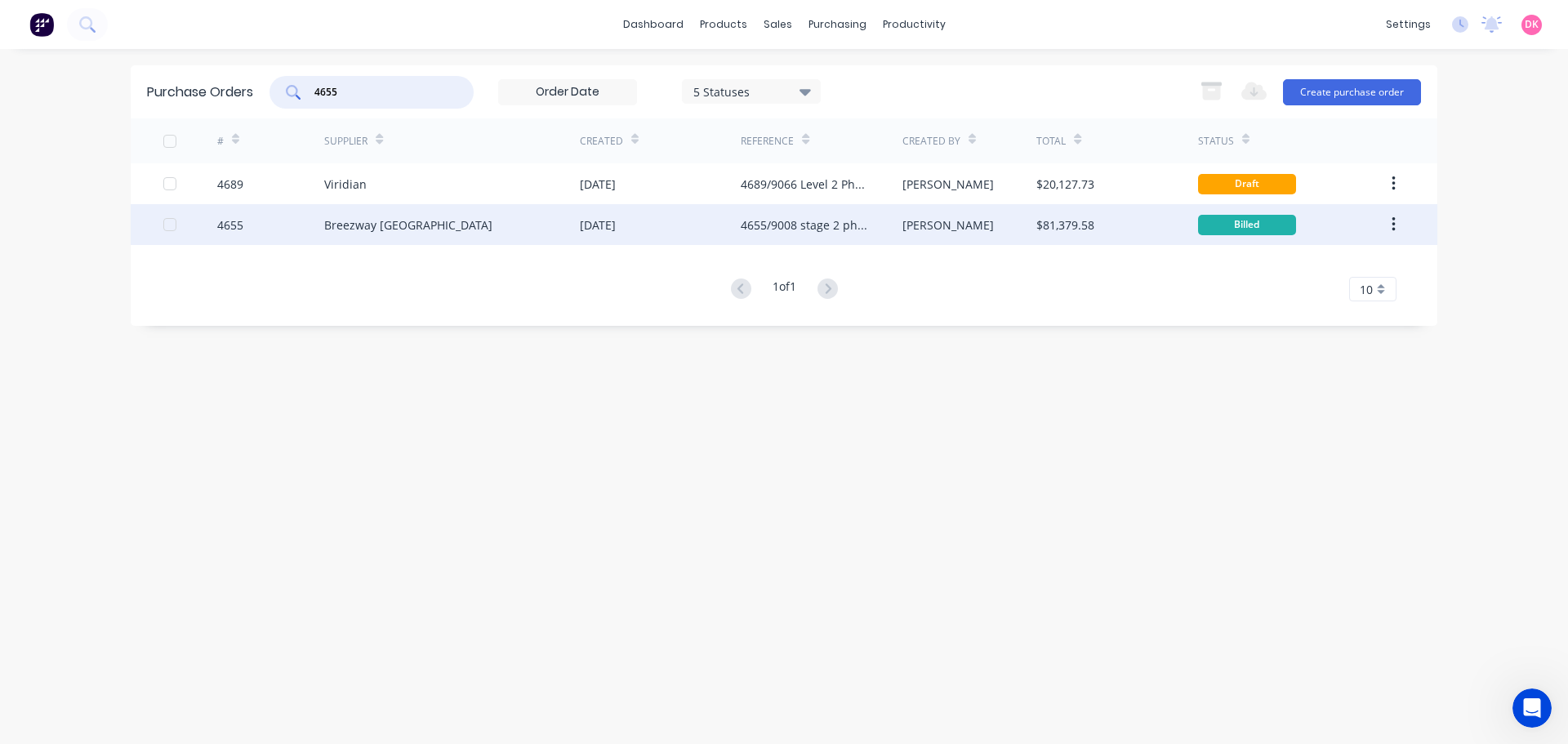
type input "4655"
click at [413, 239] on div "Breezway Australia" at bounding box center [451, 224] width 255 height 41
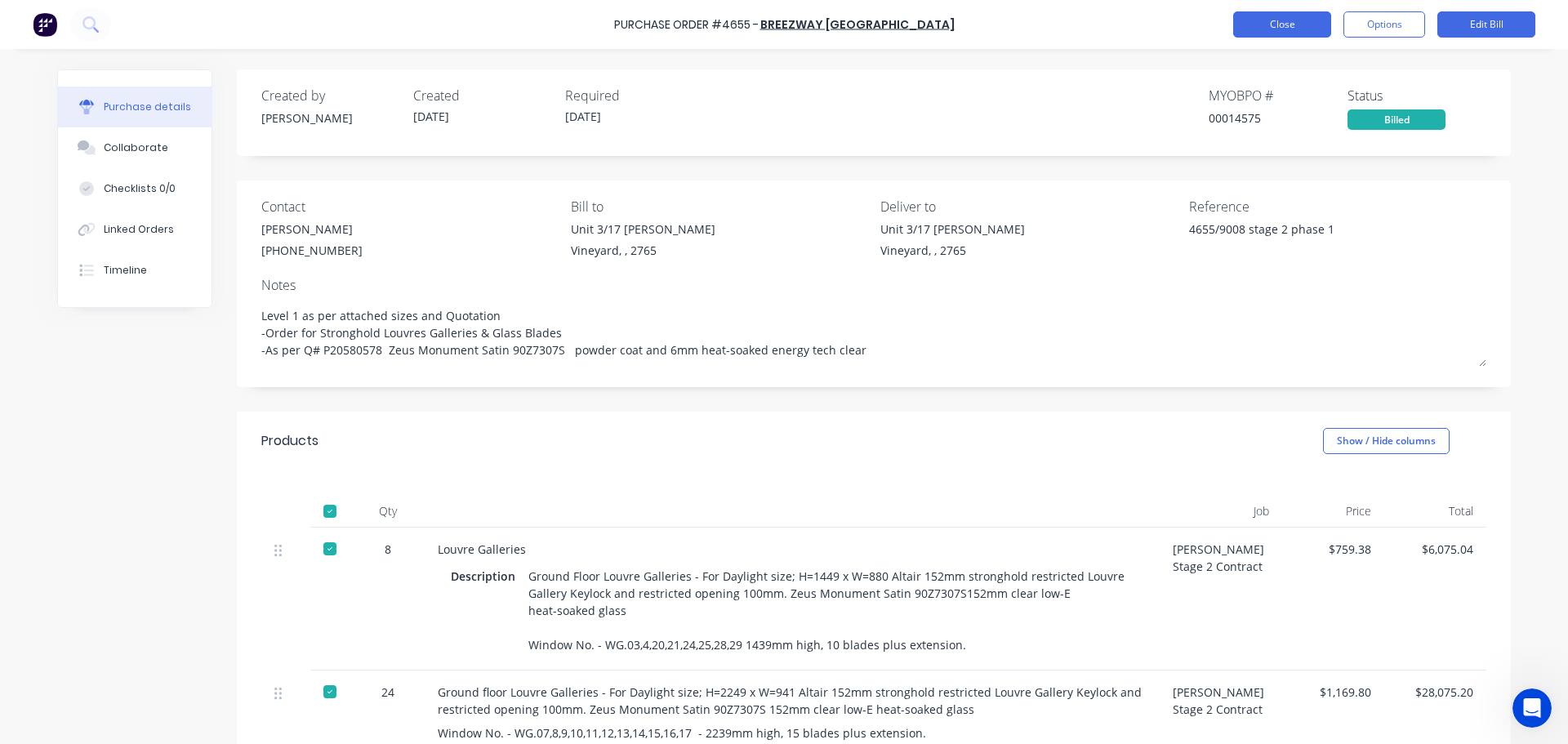
click at [1308, 25] on button "Close" at bounding box center [1282, 24] width 98 height 26
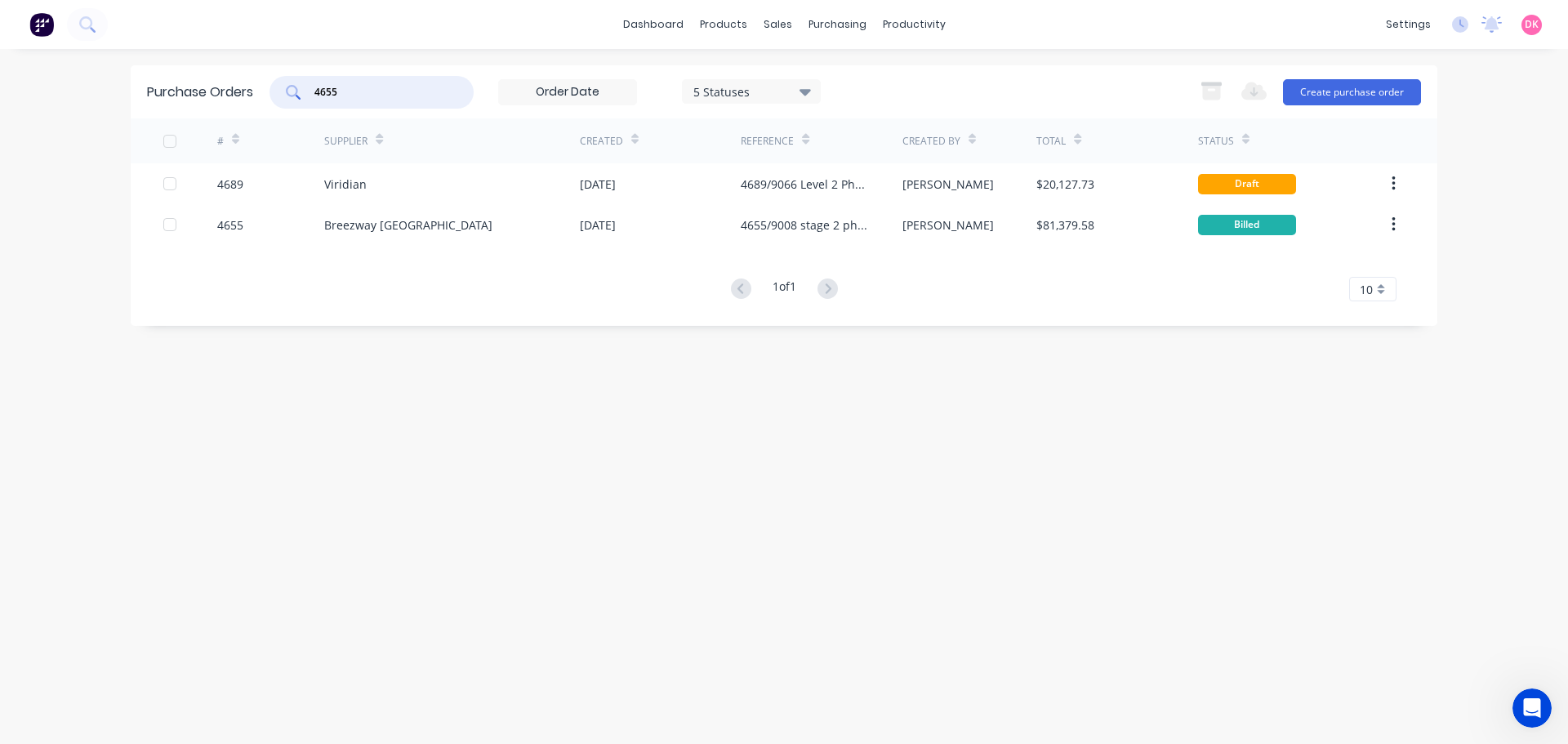
drag, startPoint x: 350, startPoint y: 99, endPoint x: 317, endPoint y: 97, distance: 33.1
click at [317, 97] on input "4655" at bounding box center [381, 92] width 136 height 17
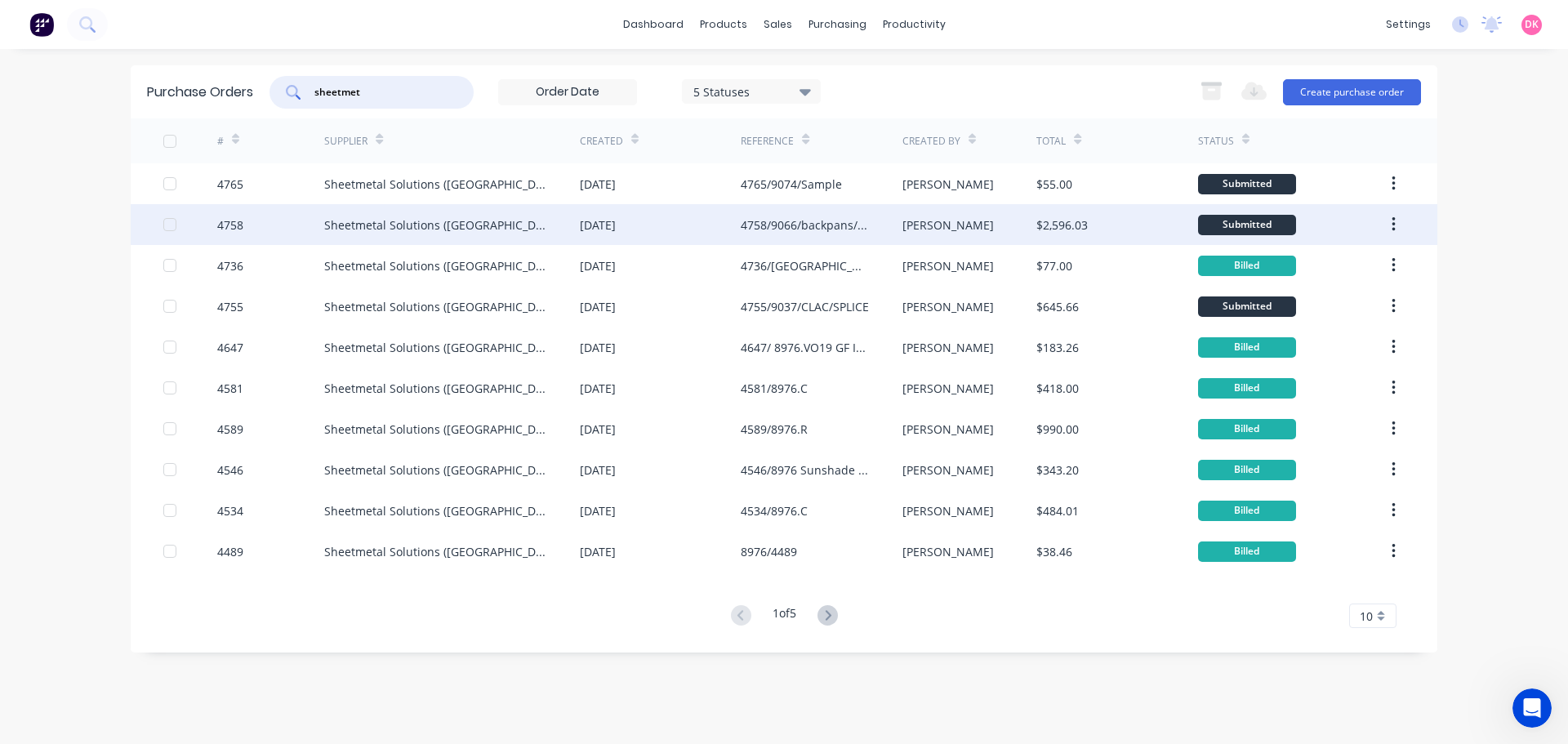
type input "sheetmet"
click at [470, 230] on div "Sheetmetal Solutions (NSW) Pty Ltd" at bounding box center [436, 225] width 223 height 17
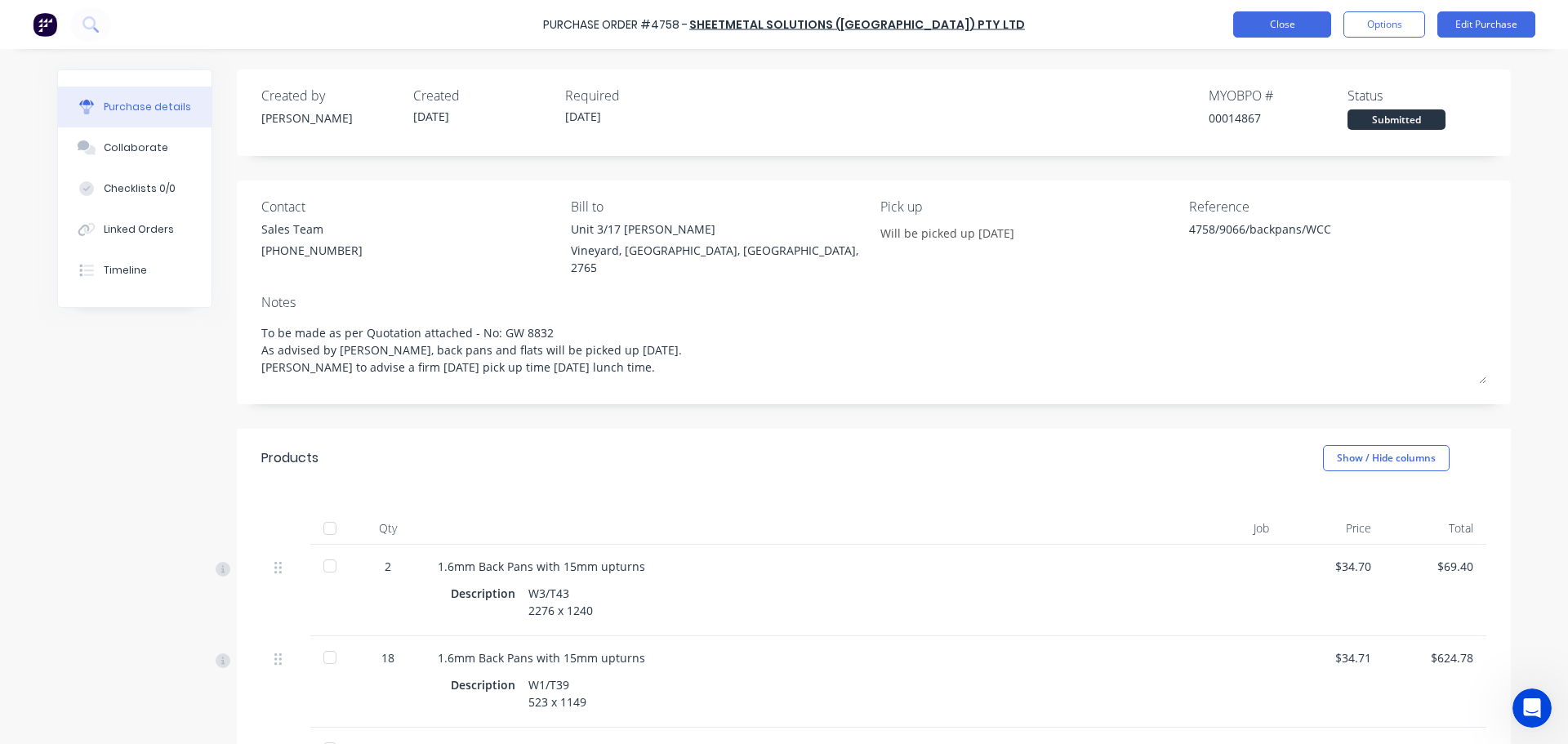
click at [1261, 16] on button "Close" at bounding box center [1282, 24] width 98 height 26
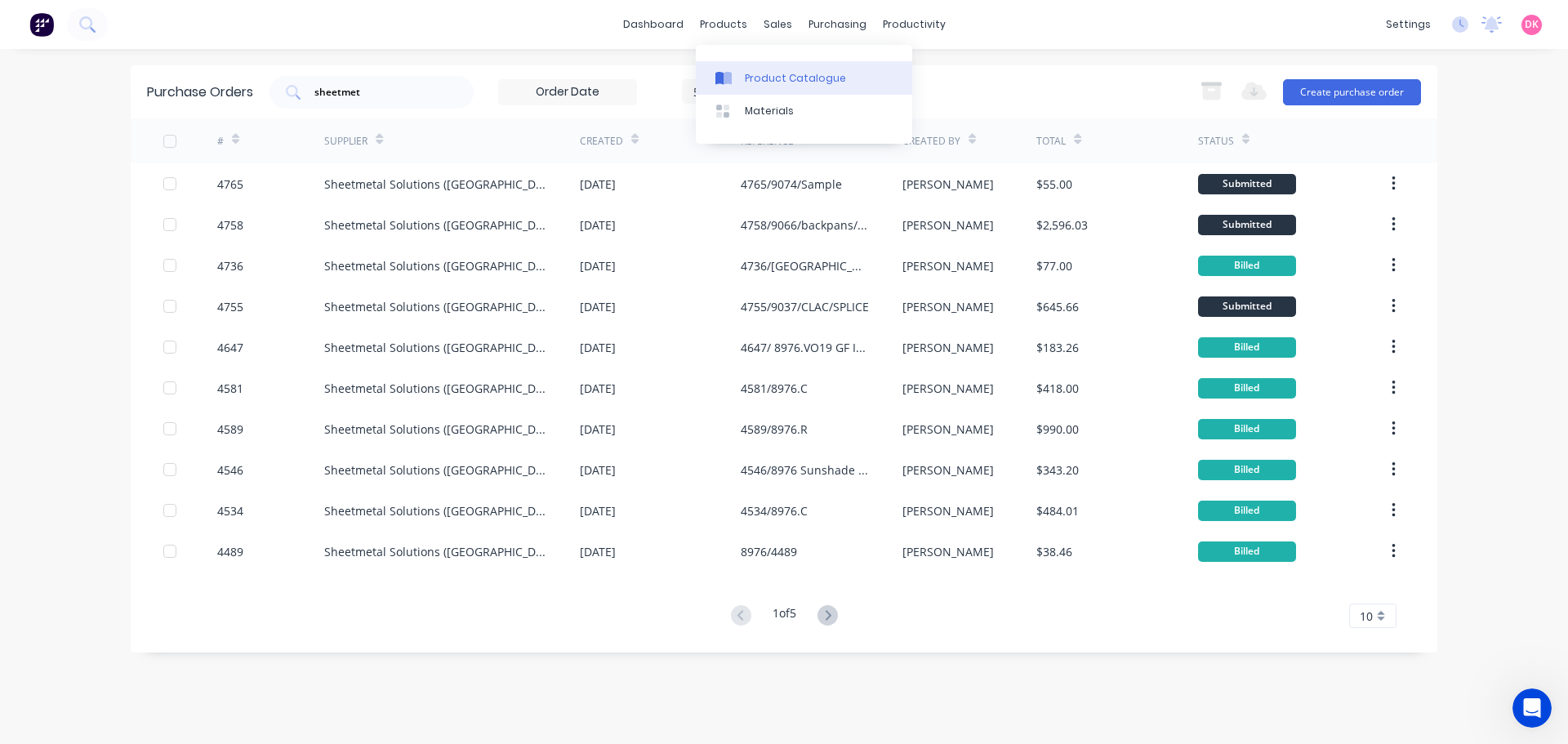
click at [776, 81] on div "Product Catalogue" at bounding box center [795, 78] width 101 height 15
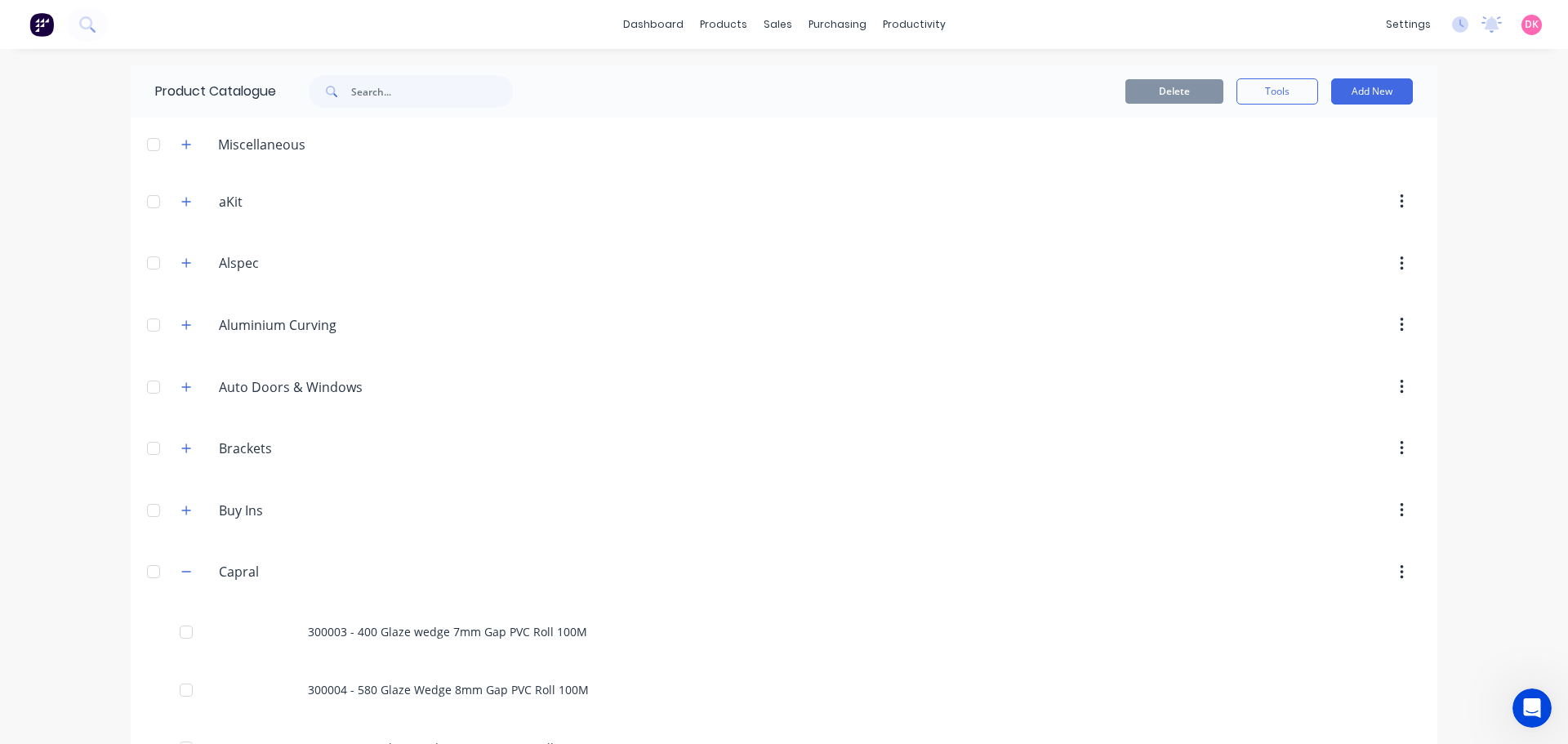
click at [1383, 105] on div "Delete Tools Add New" at bounding box center [995, 91] width 884 height 52
click at [1380, 96] on button "Add New" at bounding box center [1372, 91] width 82 height 26
click at [1343, 161] on div "Product" at bounding box center [1335, 166] width 126 height 23
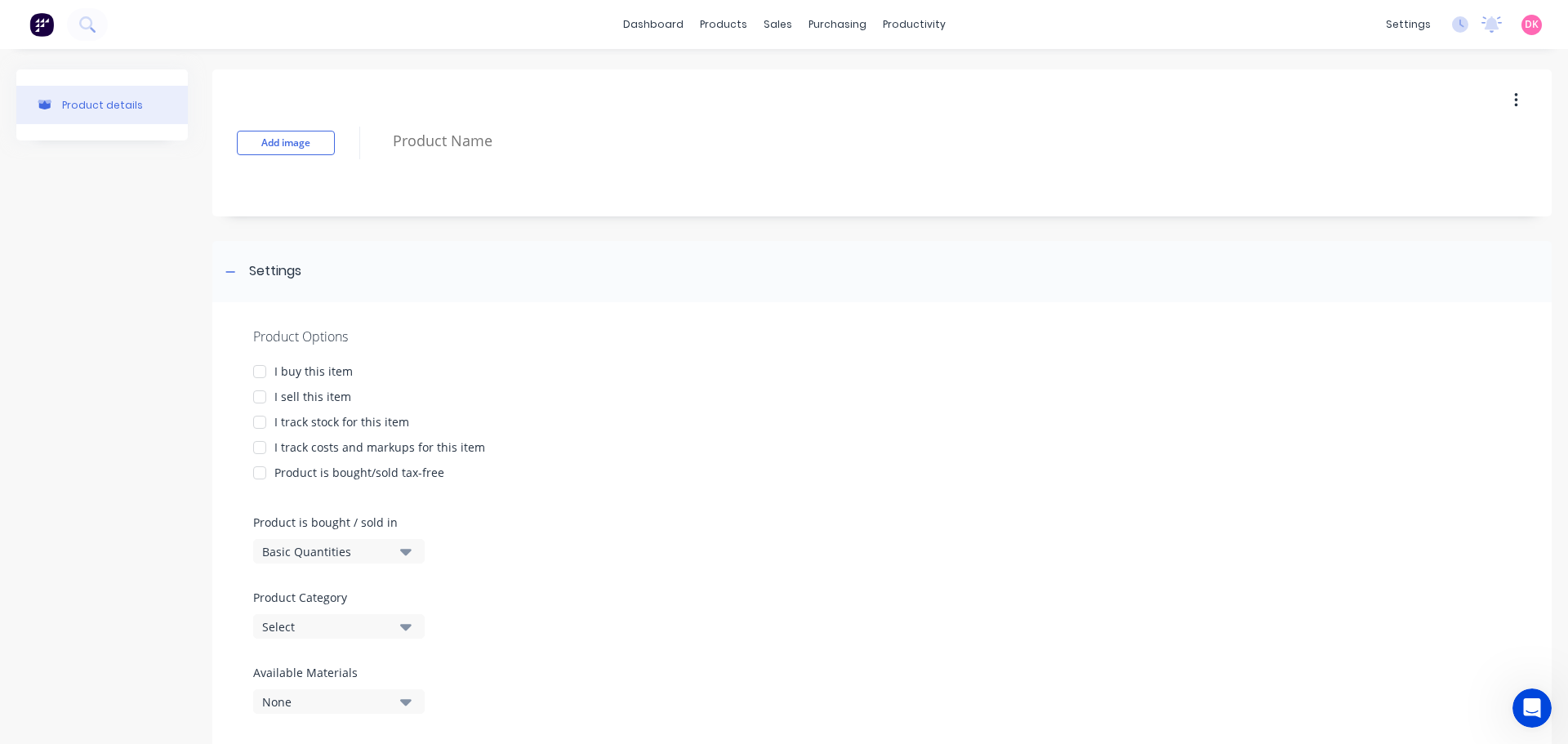
scroll to position [44, 0]
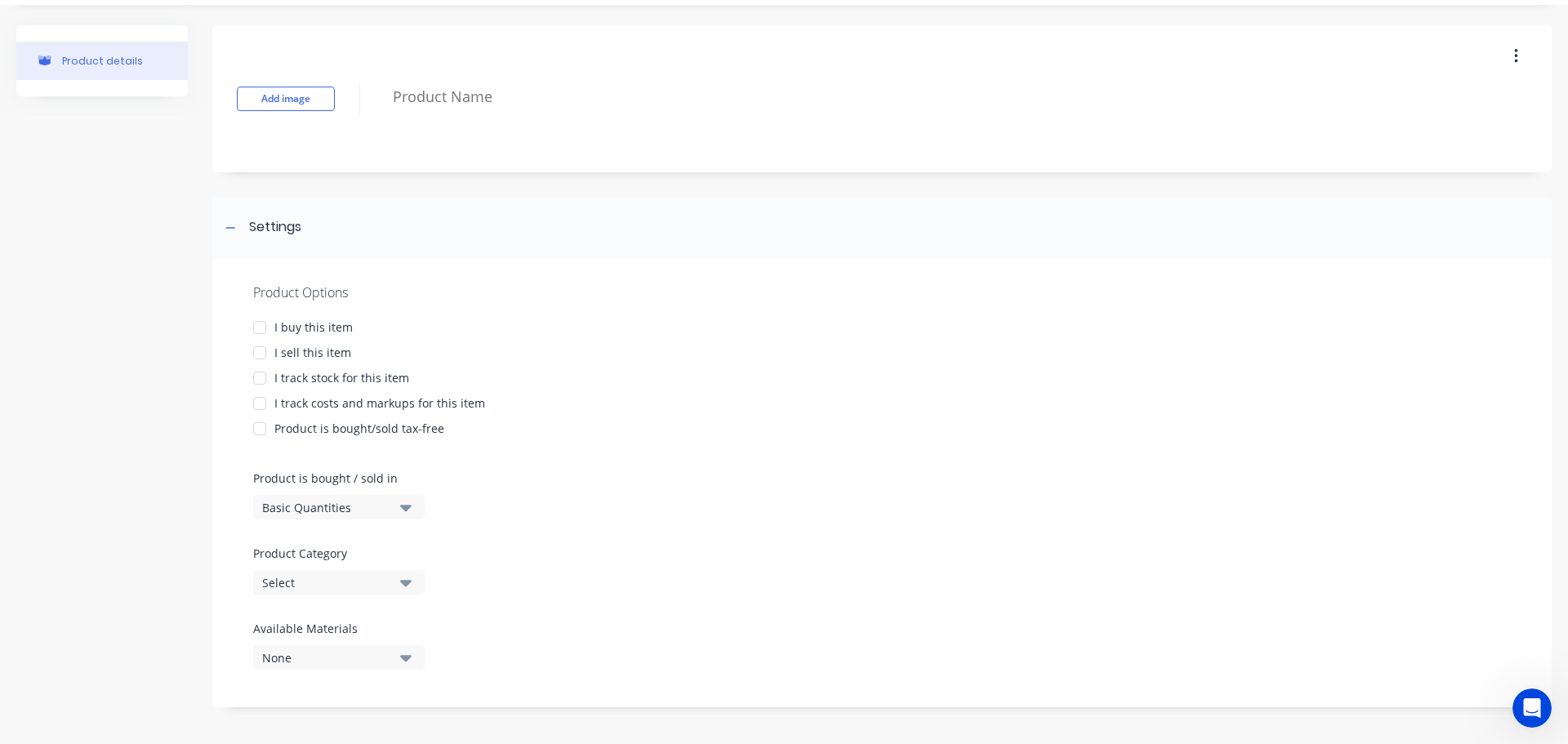
click at [307, 326] on div "I buy this item" at bounding box center [314, 327] width 79 height 17
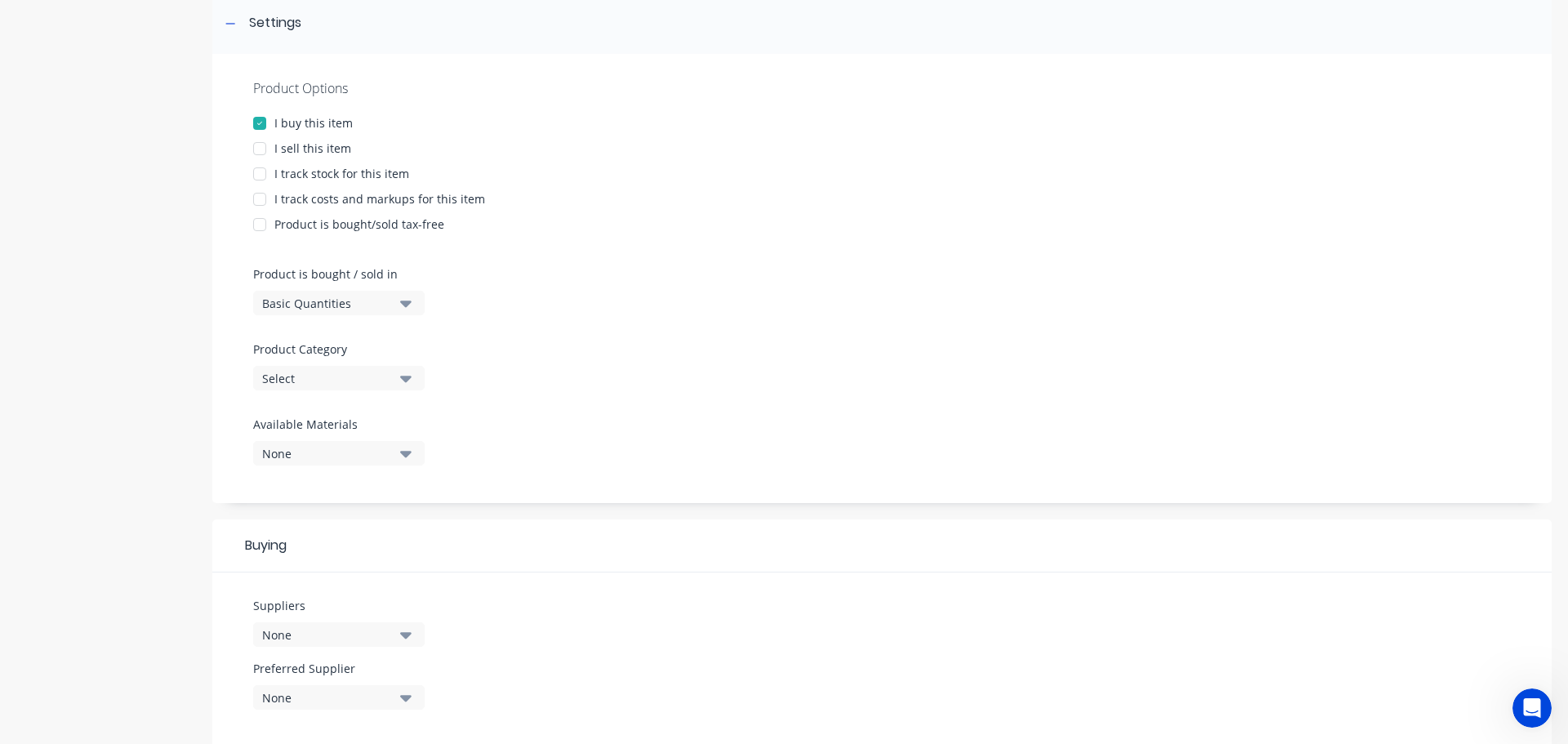
scroll to position [289, 0]
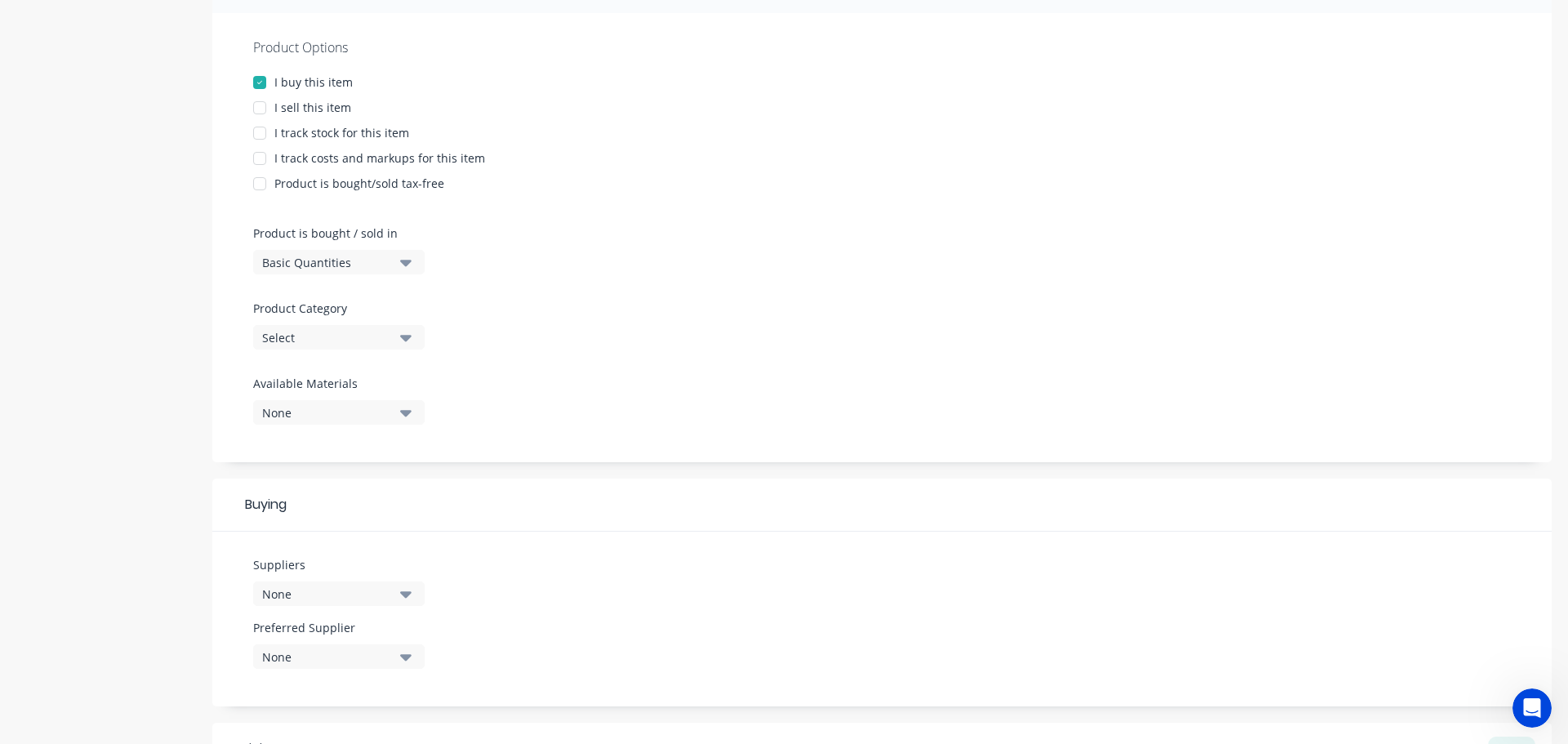
click at [396, 340] on button "Select" at bounding box center [339, 337] width 172 height 24
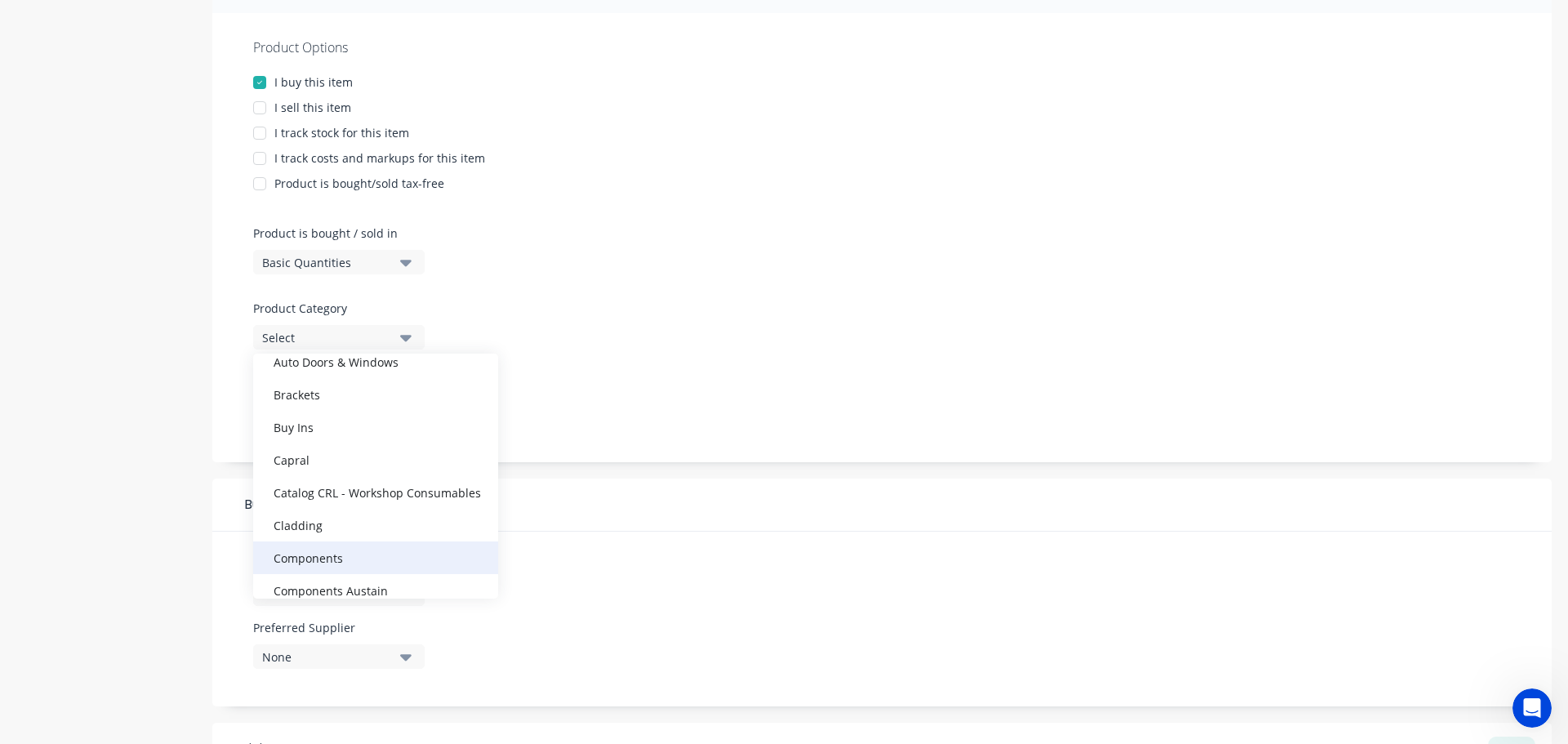
scroll to position [245, 0]
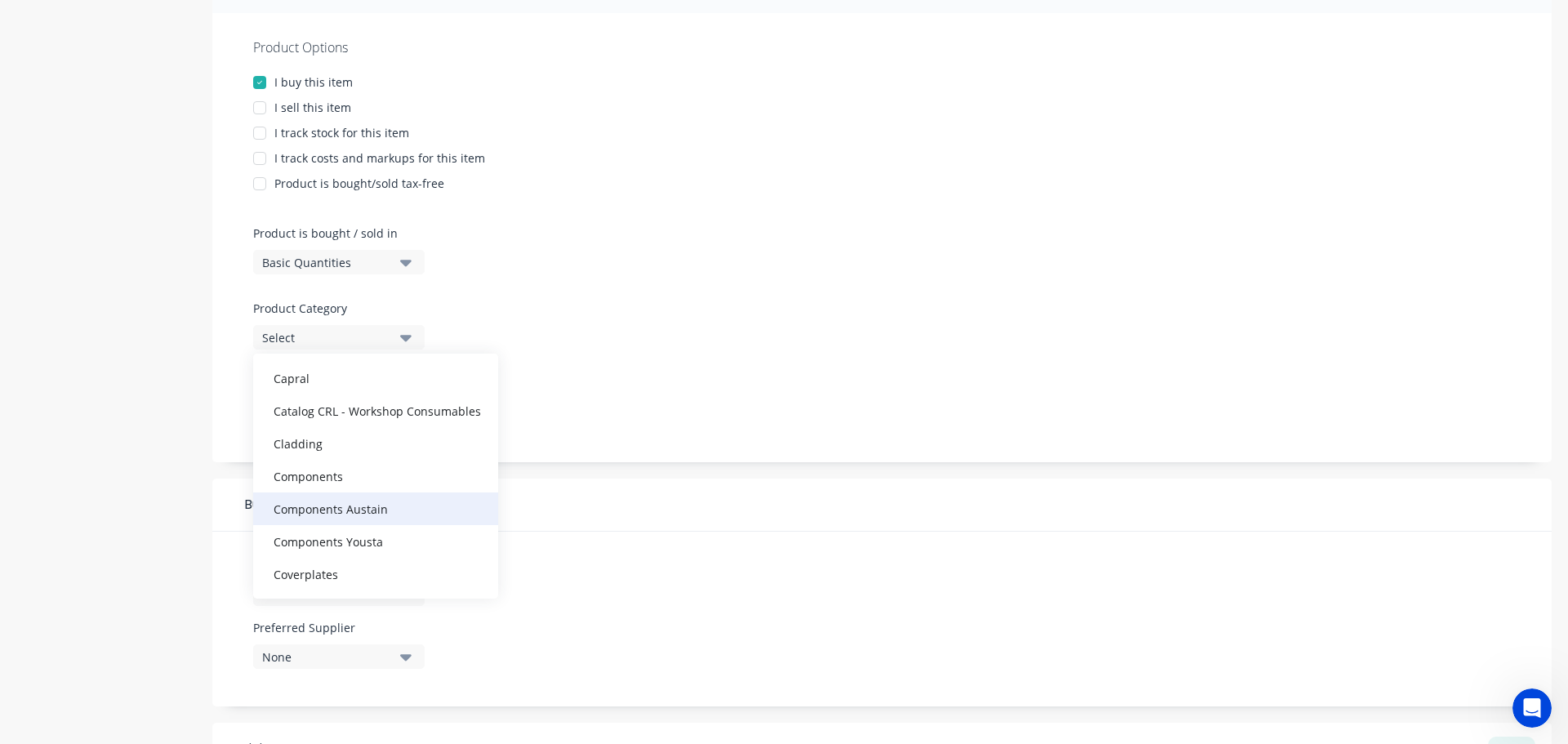
click at [386, 513] on div "Components Austain" at bounding box center [376, 509] width 245 height 33
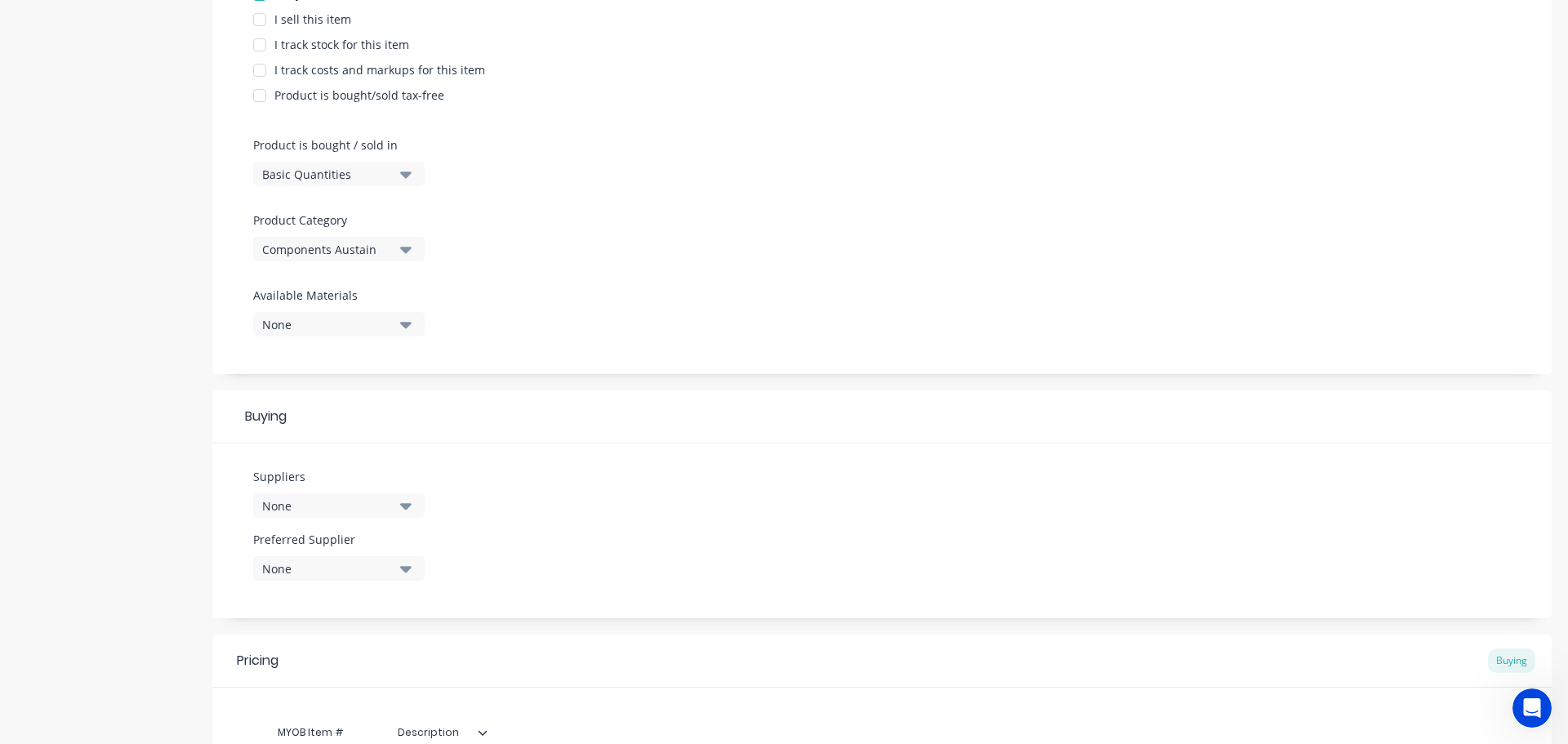
scroll to position [585, 0]
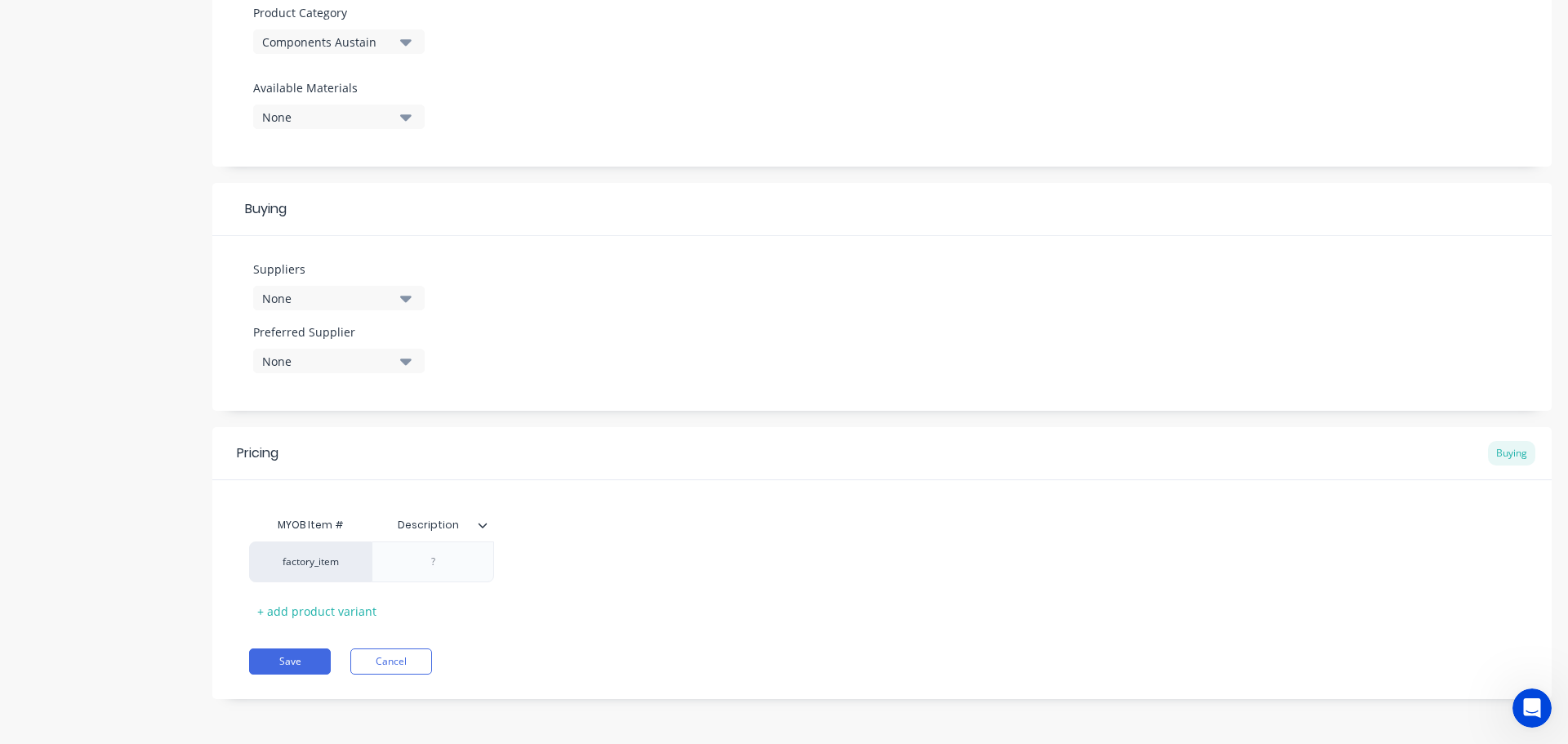
click at [382, 295] on div "None" at bounding box center [327, 299] width 131 height 17
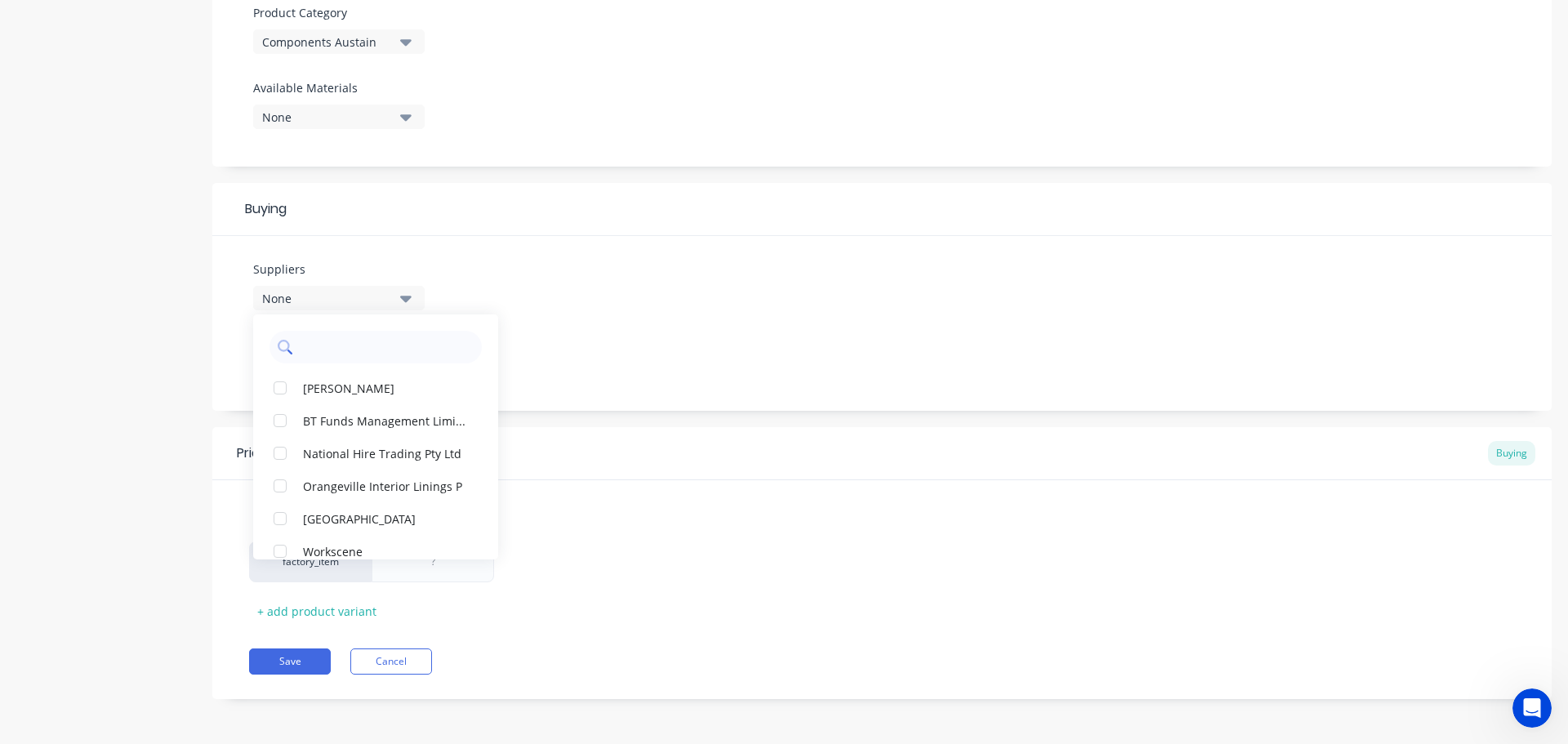
click at [334, 342] on input "text" at bounding box center [387, 348] width 173 height 33
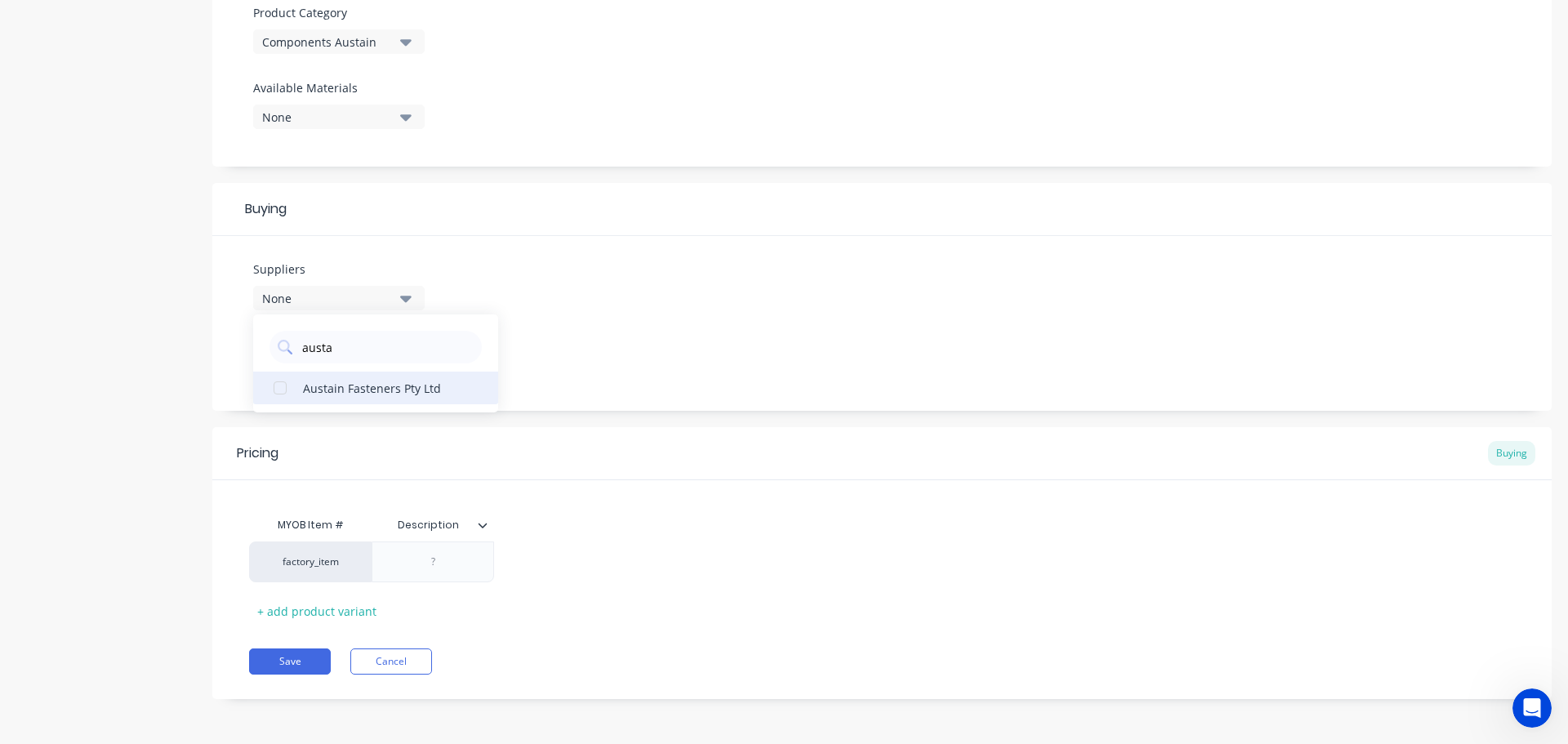
type input "austa"
click at [377, 389] on div "Austain Fasteners Pty Ltd" at bounding box center [384, 388] width 163 height 17
click at [604, 336] on div "Suppliers 1 suppliers selected austa Austain Fasteners Pty Ltd Preferred Suppli…" at bounding box center [882, 323] width 1339 height 175
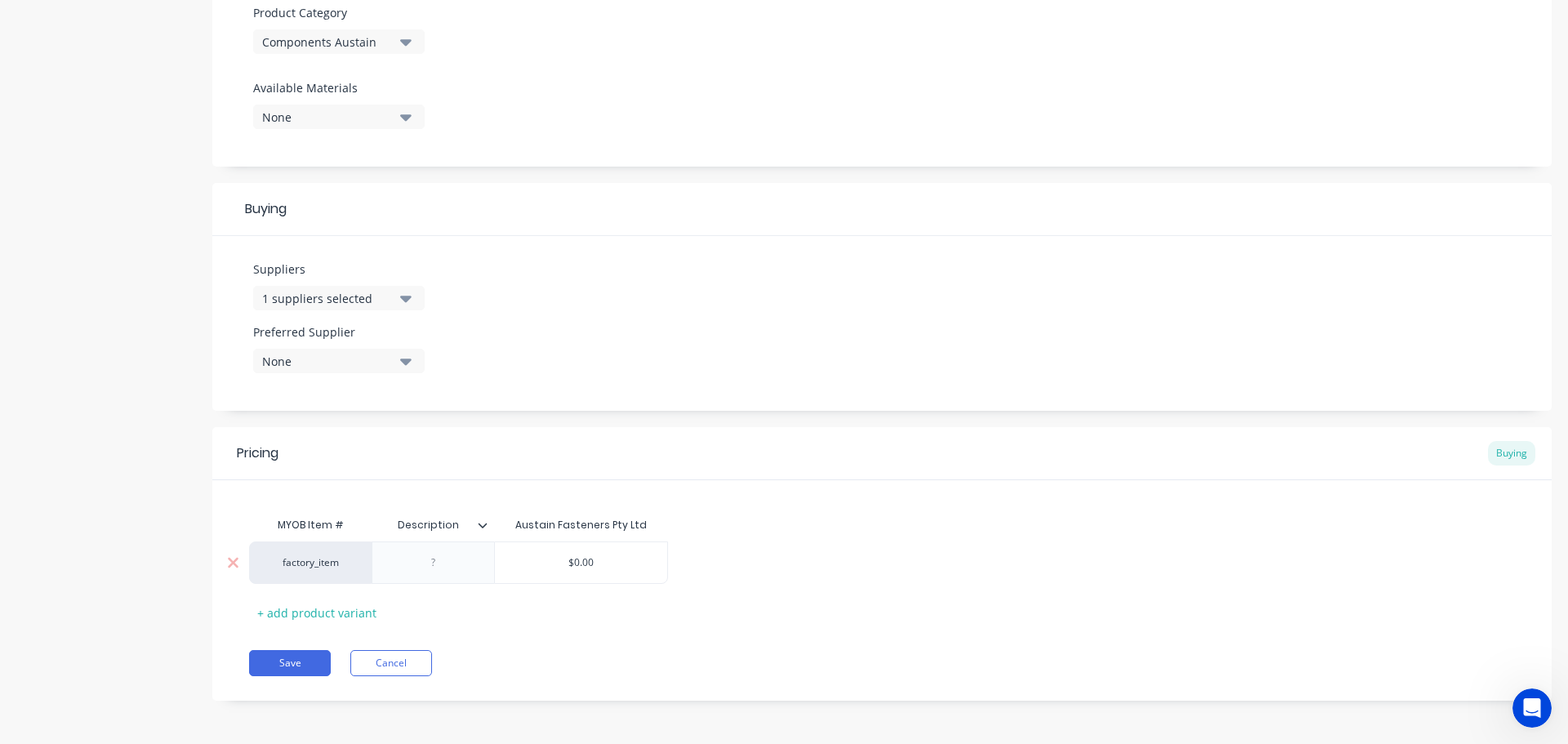
scroll to position [587, 0]
click at [312, 568] on div "factory_item" at bounding box center [310, 560] width 90 height 15
click at [312, 568] on button "AL1" at bounding box center [317, 573] width 103 height 24
click at [316, 564] on div "AL1" at bounding box center [310, 560] width 90 height 15
type input "c"
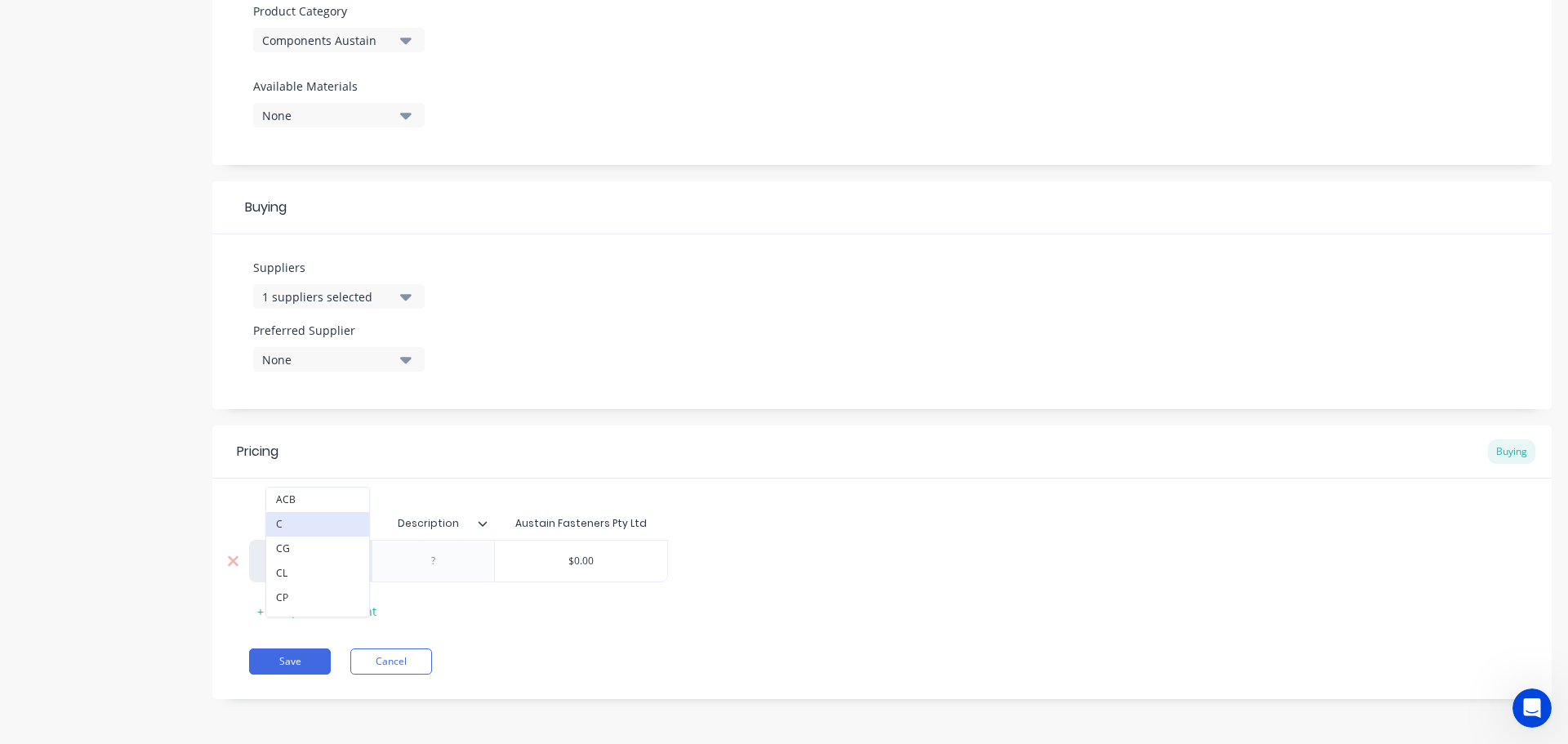
click at [324, 533] on button "C" at bounding box center [317, 524] width 103 height 24
click at [424, 562] on div at bounding box center [434, 561] width 82 height 21
click at [441, 564] on div at bounding box center [434, 561] width 82 height 21
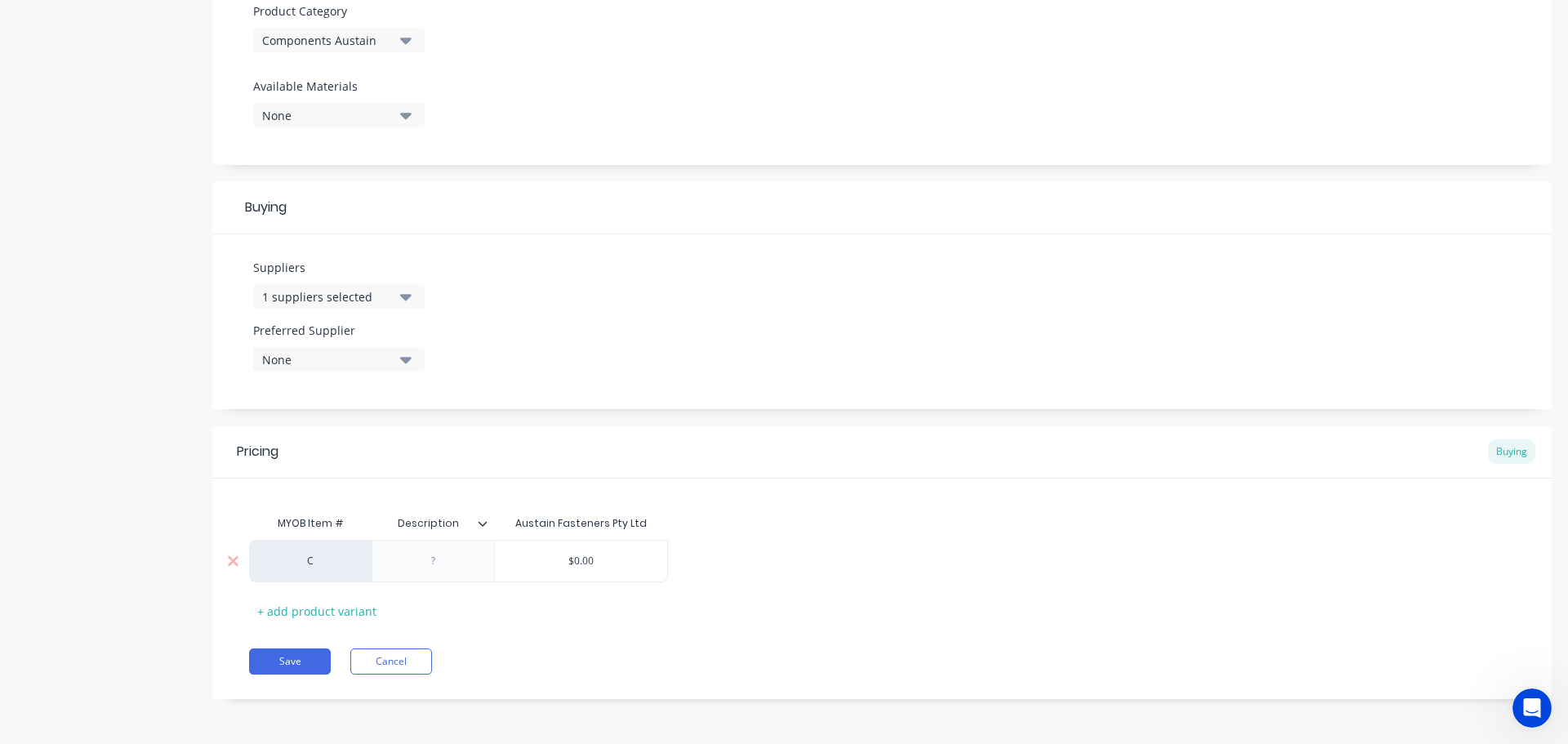
paste div
click at [583, 564] on input "$0.00" at bounding box center [605, 564] width 172 height 15
click at [584, 566] on input "$0.00" at bounding box center [605, 564] width 172 height 15
drag, startPoint x: 597, startPoint y: 566, endPoint x: 677, endPoint y: 568, distance: 80.0
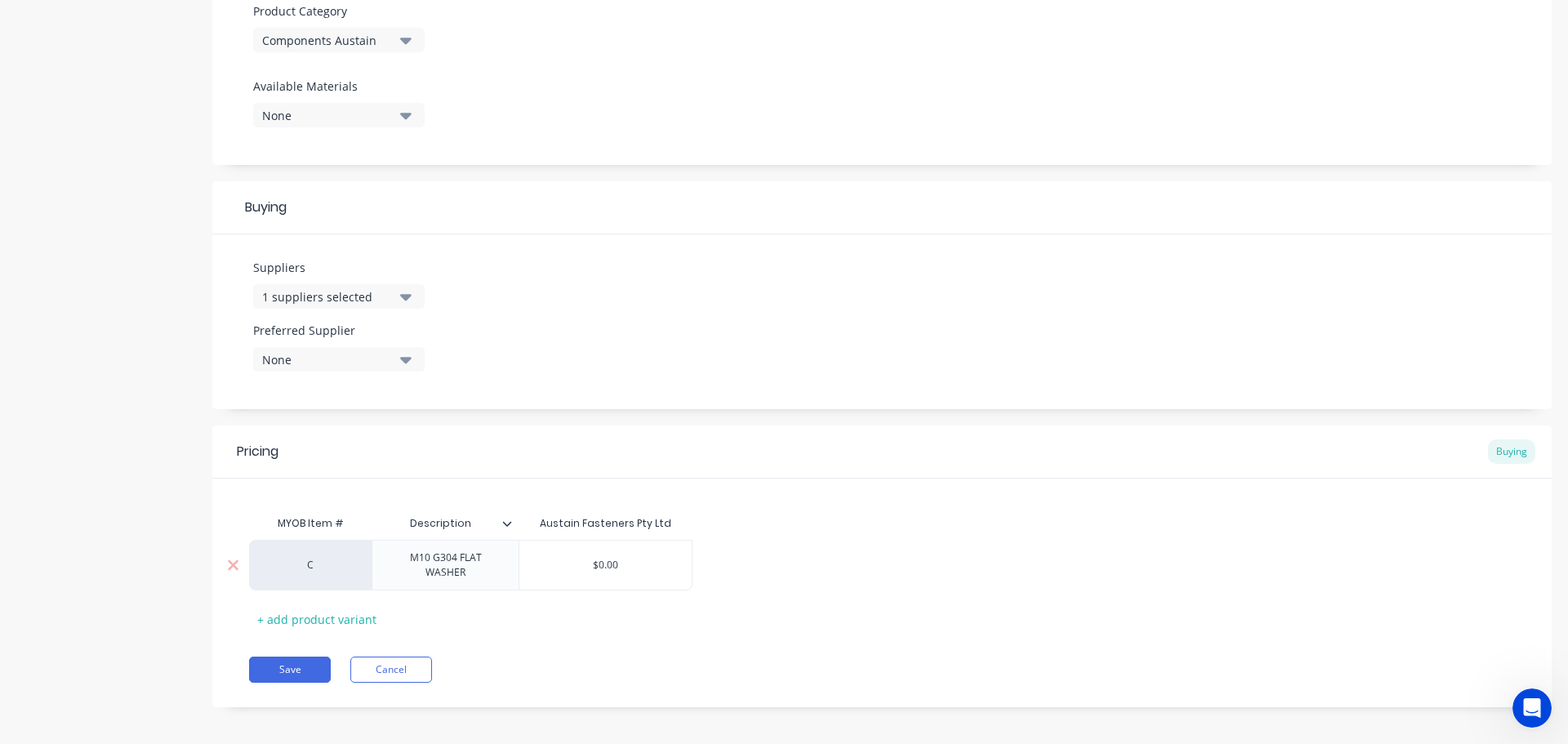
click at [677, 568] on input "$0.00" at bounding box center [605, 564] width 172 height 15
drag, startPoint x: 621, startPoint y: 567, endPoint x: 536, endPoint y: 565, distance: 85.0
click at [536, 565] on input "$0.00" at bounding box center [605, 564] width 172 height 15
type input "0.0264"
click at [895, 581] on div "C M10 G304 FLAT WASHER $0.0264 0.0264" at bounding box center [883, 565] width 1266 height 51
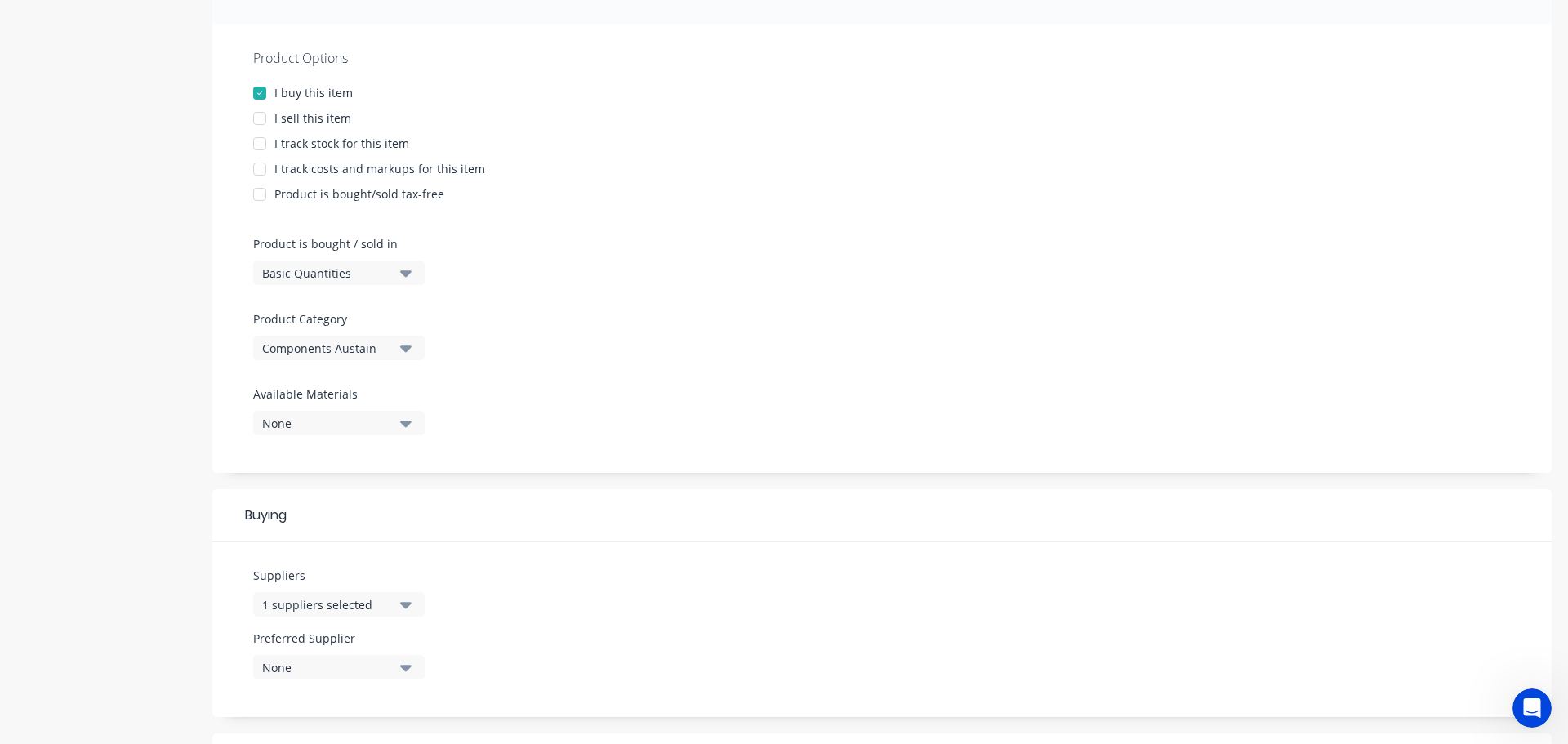
scroll to position [15, 0]
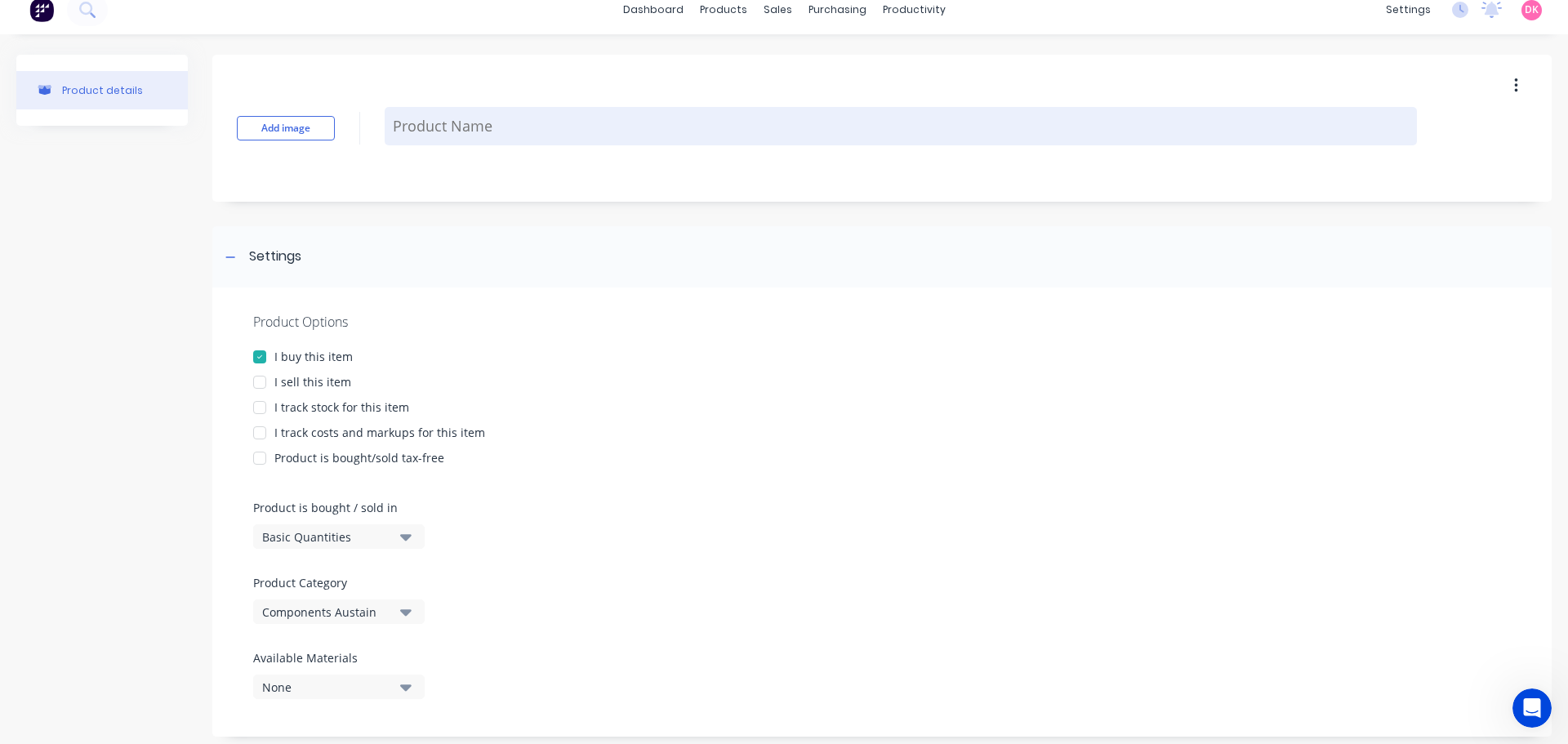
click at [470, 129] on textarea at bounding box center [900, 126] width 1032 height 39
drag, startPoint x: 471, startPoint y: 129, endPoint x: 434, endPoint y: 126, distance: 37.1
click at [434, 126] on textarea "was" at bounding box center [900, 126] width 1032 height 39
type textarea "w"
click at [506, 142] on textarea "Washer -" at bounding box center [900, 126] width 1032 height 39
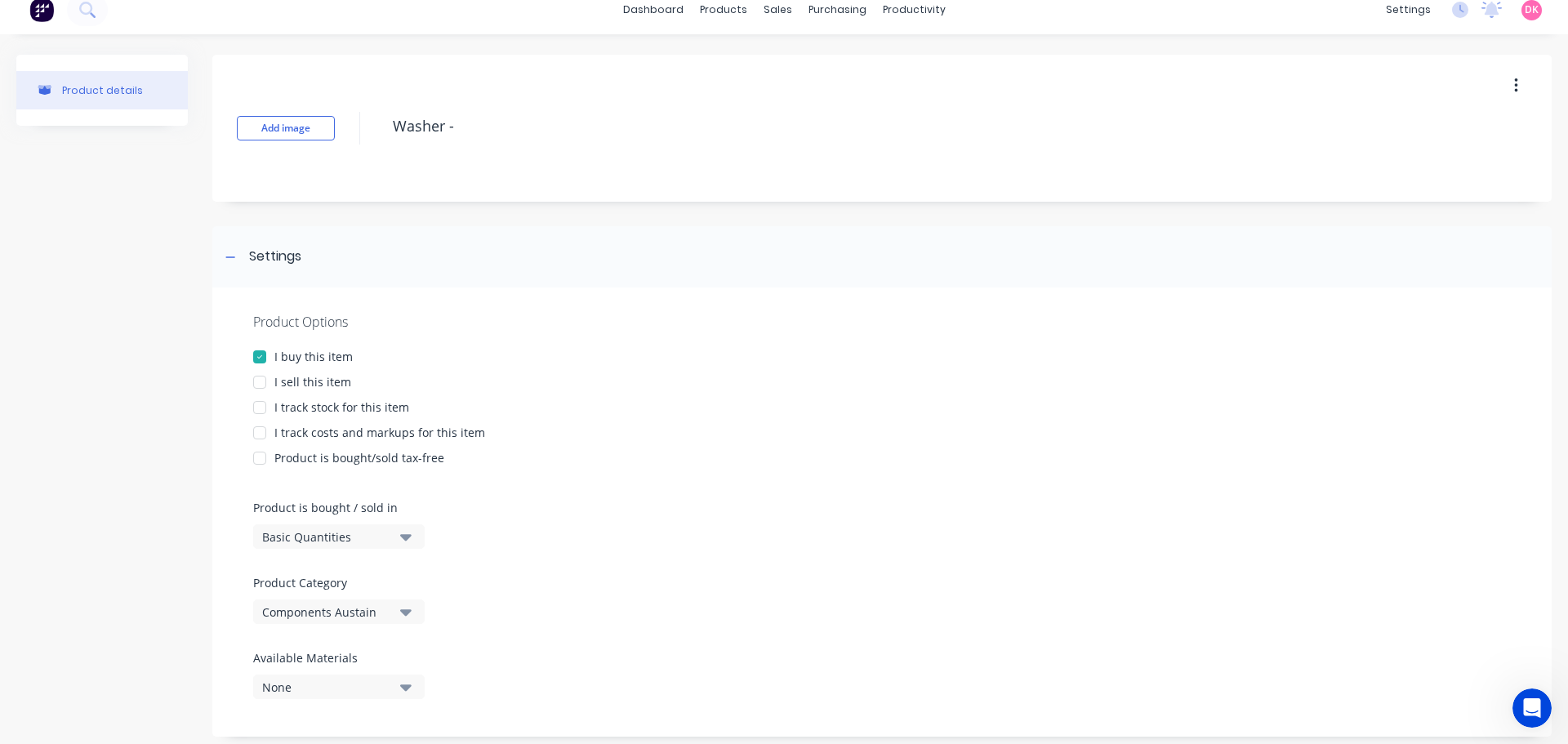
paste textarea "M10 G304 FLAT WASHER"
type textarea "Washer - M10 G304 FLAT WASHER"
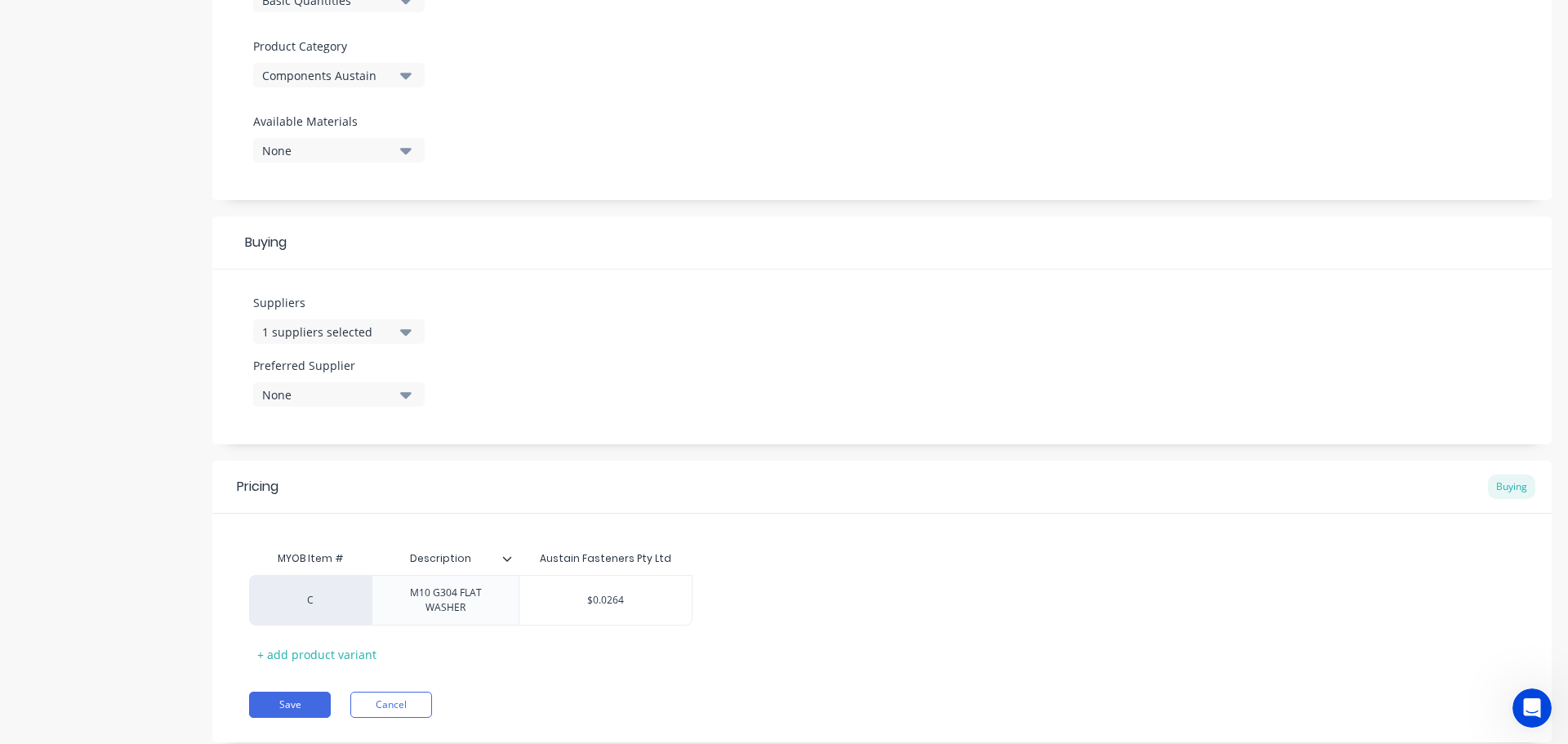
scroll to position [594, 0]
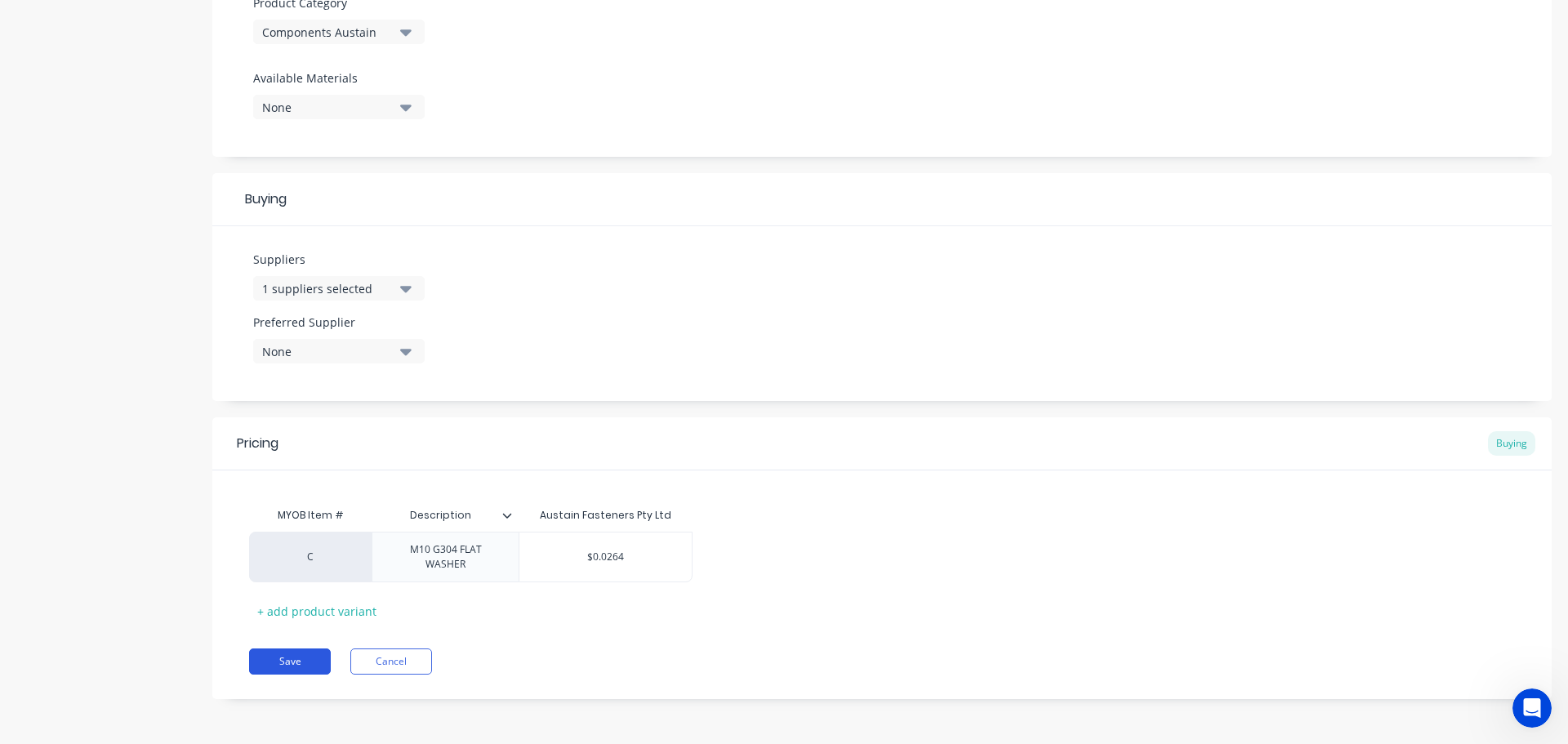
click at [287, 665] on button "Save" at bounding box center [290, 661] width 82 height 26
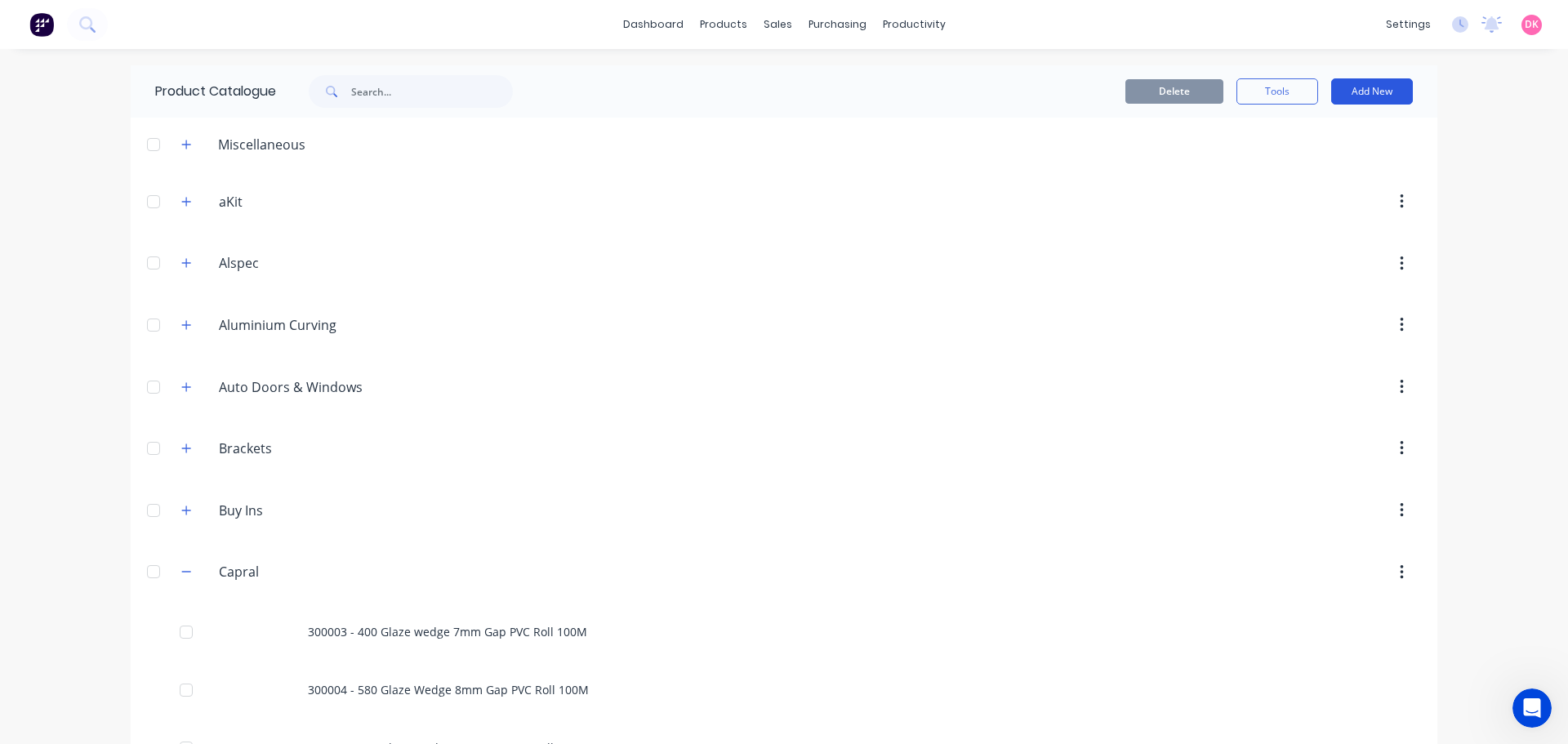
click at [1356, 90] on button "Add New" at bounding box center [1372, 91] width 82 height 26
click at [1364, 90] on button "Add New" at bounding box center [1372, 91] width 82 height 26
click at [1331, 165] on div "Product" at bounding box center [1335, 166] width 126 height 23
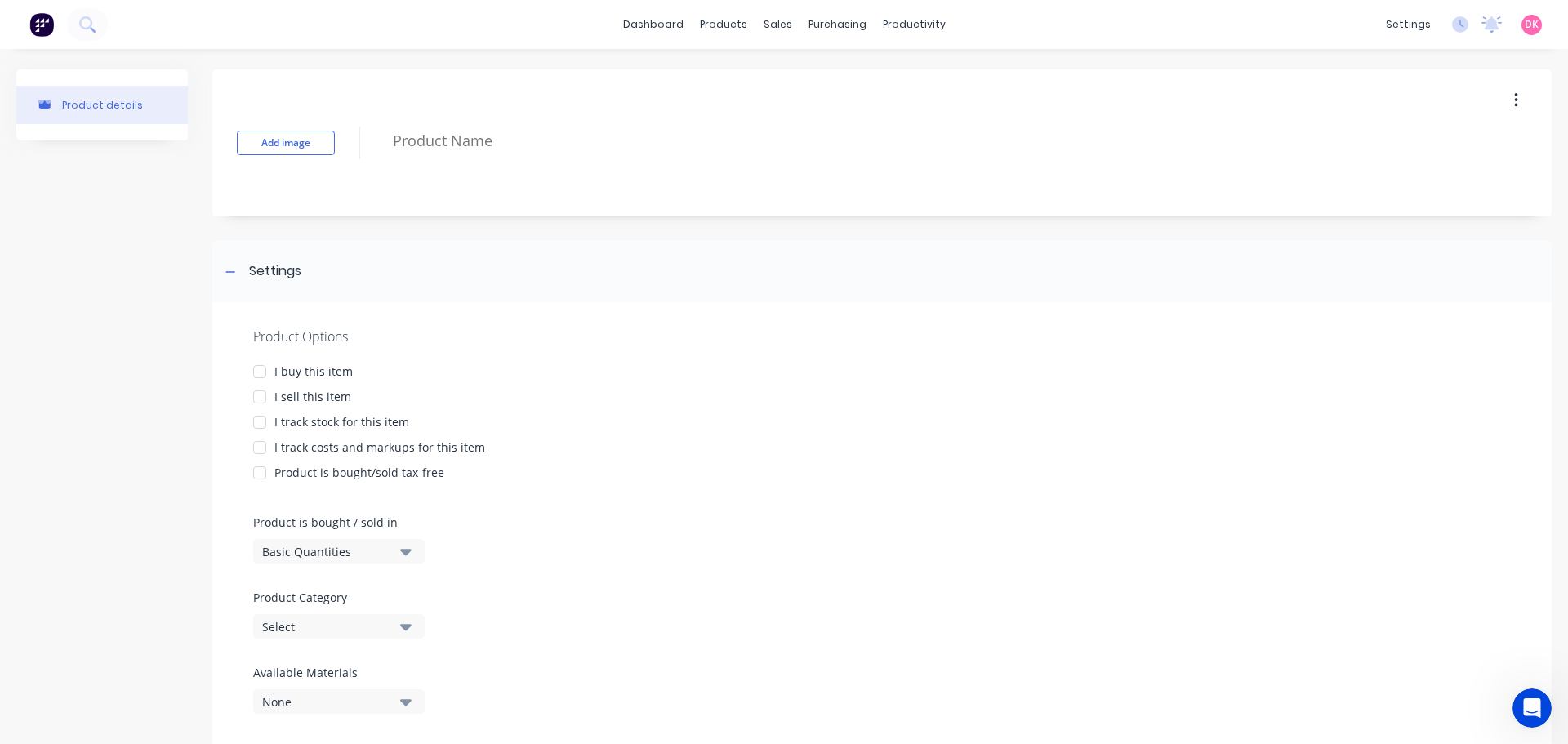
click at [280, 373] on div "I buy this item" at bounding box center [314, 371] width 79 height 17
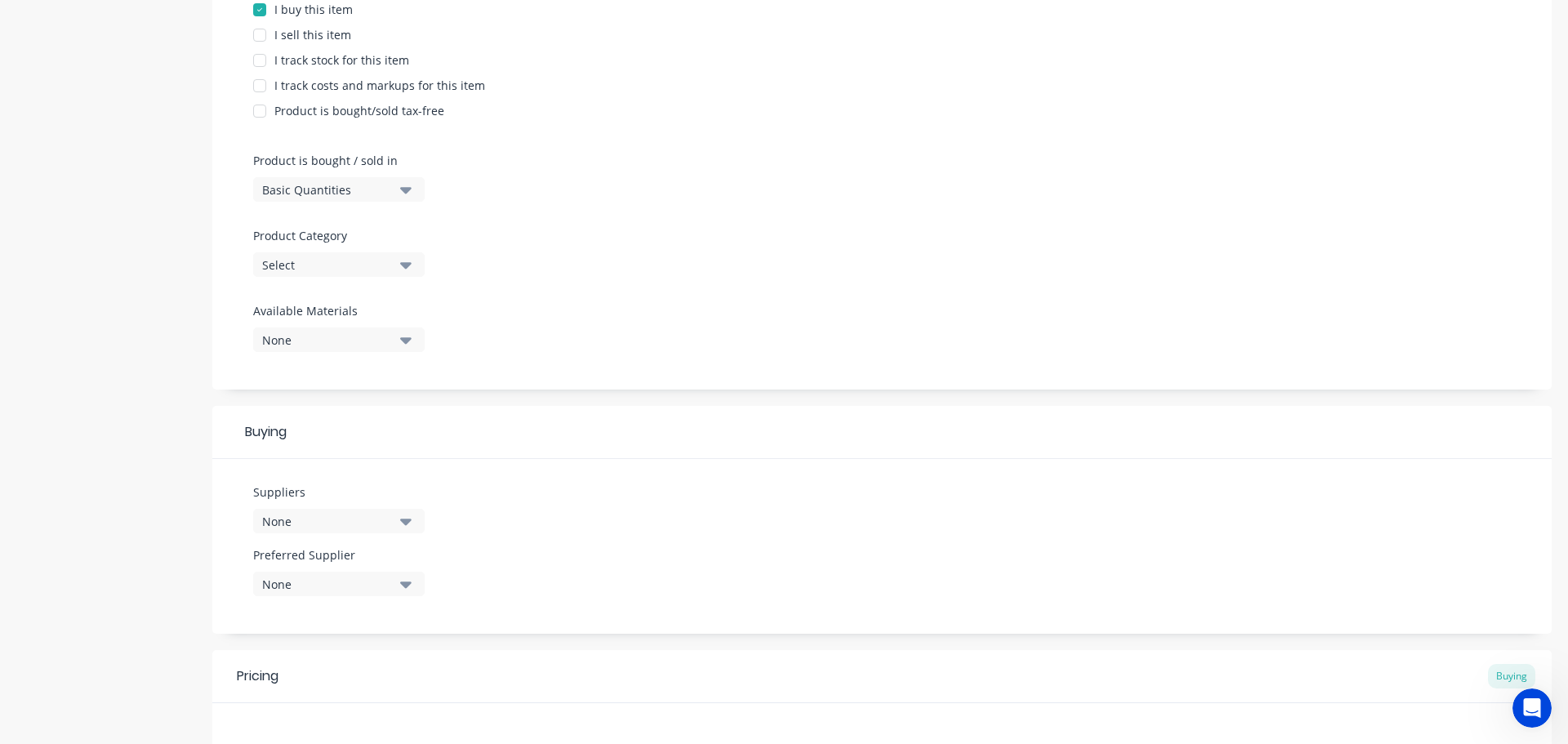
scroll to position [409, 0]
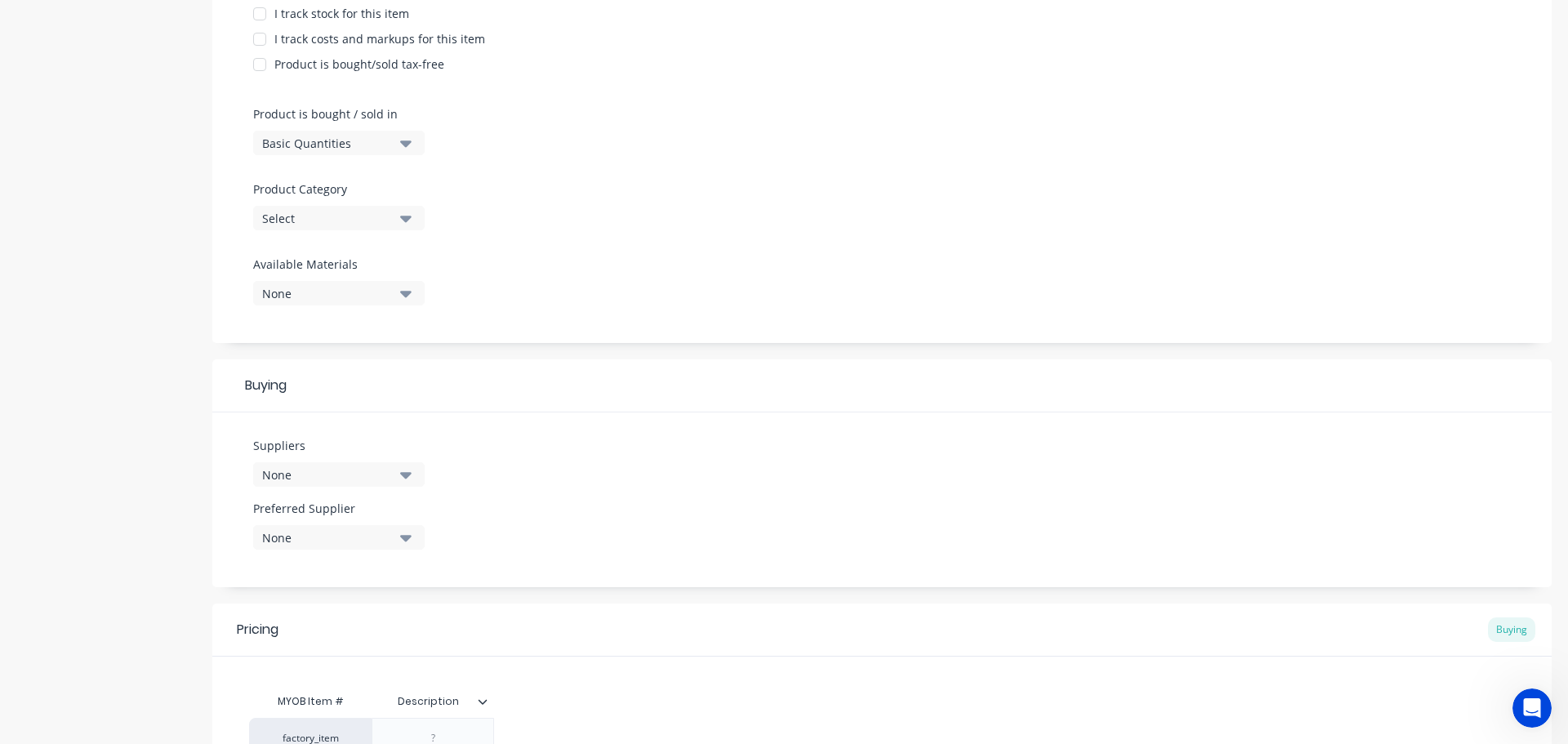
click at [362, 214] on div "Select" at bounding box center [327, 219] width 131 height 17
click at [649, 116] on div "Product Options I buy this item I sell this item I track stock for this item I …" at bounding box center [882, 118] width 1339 height 450
click at [393, 220] on button "Select" at bounding box center [339, 218] width 172 height 24
click at [356, 255] on Category "text" at bounding box center [387, 267] width 173 height 33
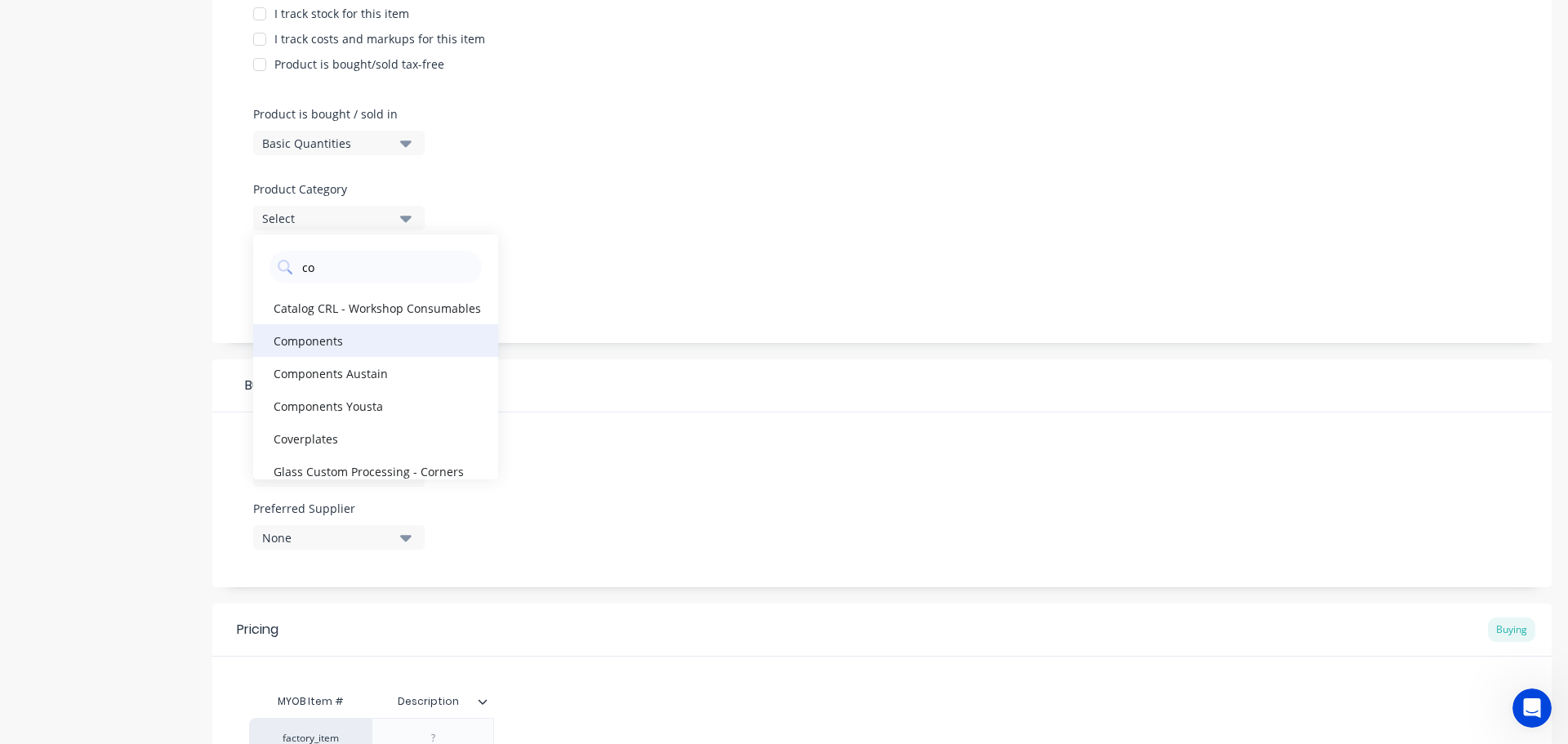
type Category "co"
click at [384, 342] on div "Components" at bounding box center [376, 341] width 245 height 33
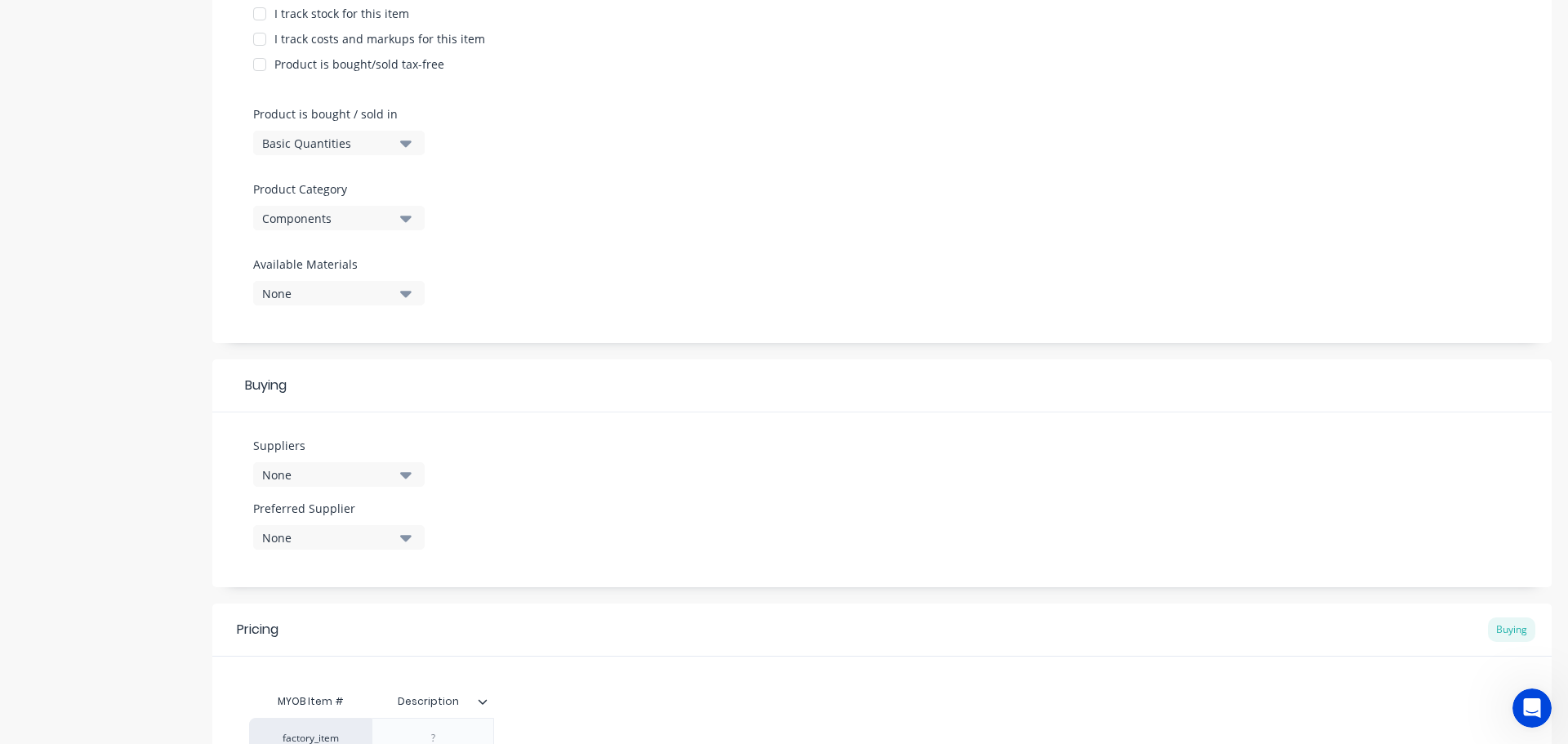
click at [387, 226] on div "Components" at bounding box center [327, 219] width 131 height 17
click at [693, 223] on div "Product Options I buy this item I sell this item I track stock for this item I …" at bounding box center [882, 118] width 1339 height 450
click at [365, 219] on div "Components" at bounding box center [327, 219] width 131 height 17
click at [322, 270] on Category "text" at bounding box center [387, 267] width 173 height 33
type Category "aust"
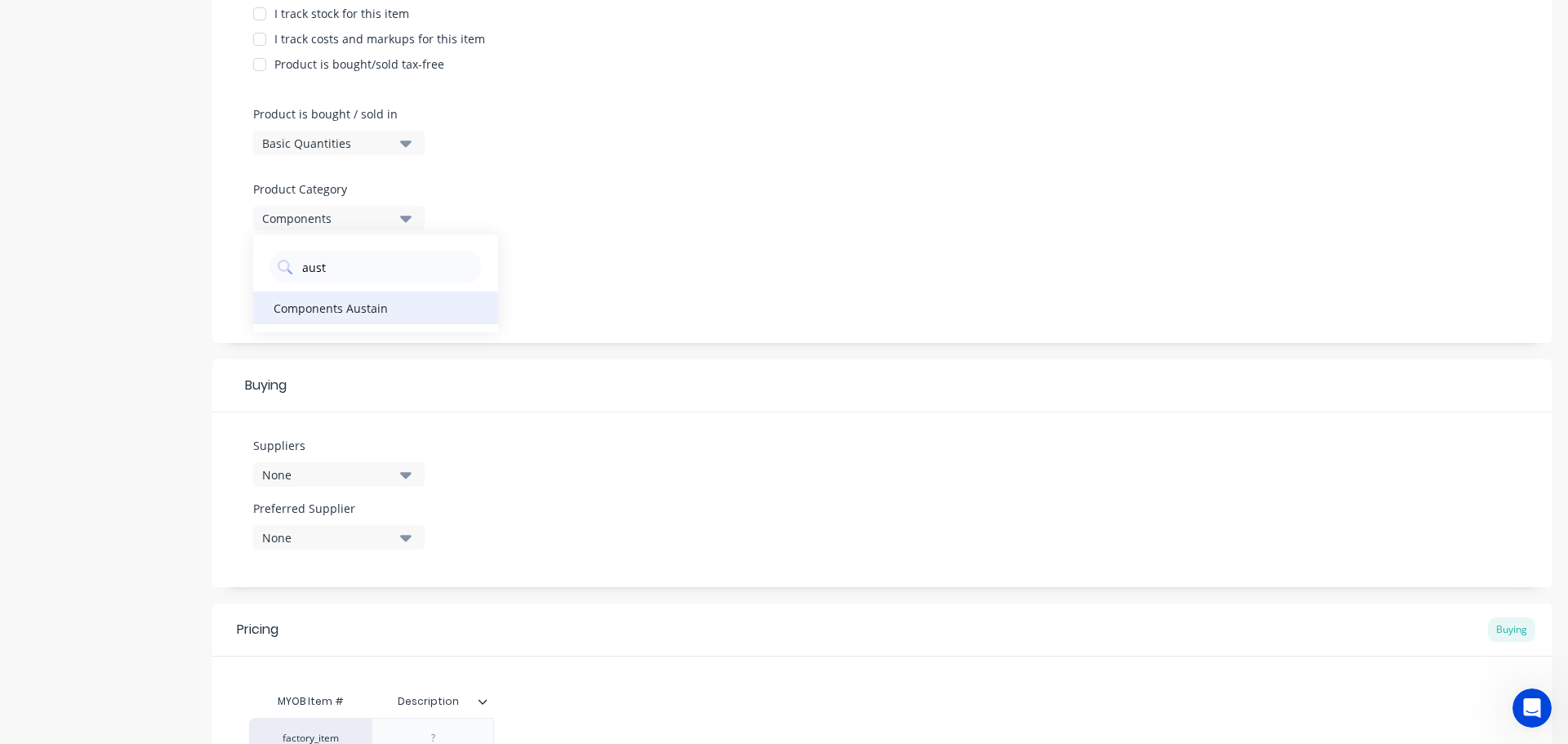
drag, startPoint x: 321, startPoint y: 285, endPoint x: 337, endPoint y: 295, distance: 18.9
click at [326, 289] on div "aust Components Austain" at bounding box center [376, 283] width 245 height 98
click at [337, 295] on div "Components Austain" at bounding box center [376, 308] width 245 height 33
click at [509, 244] on div at bounding box center [882, 250] width 1257 height 13
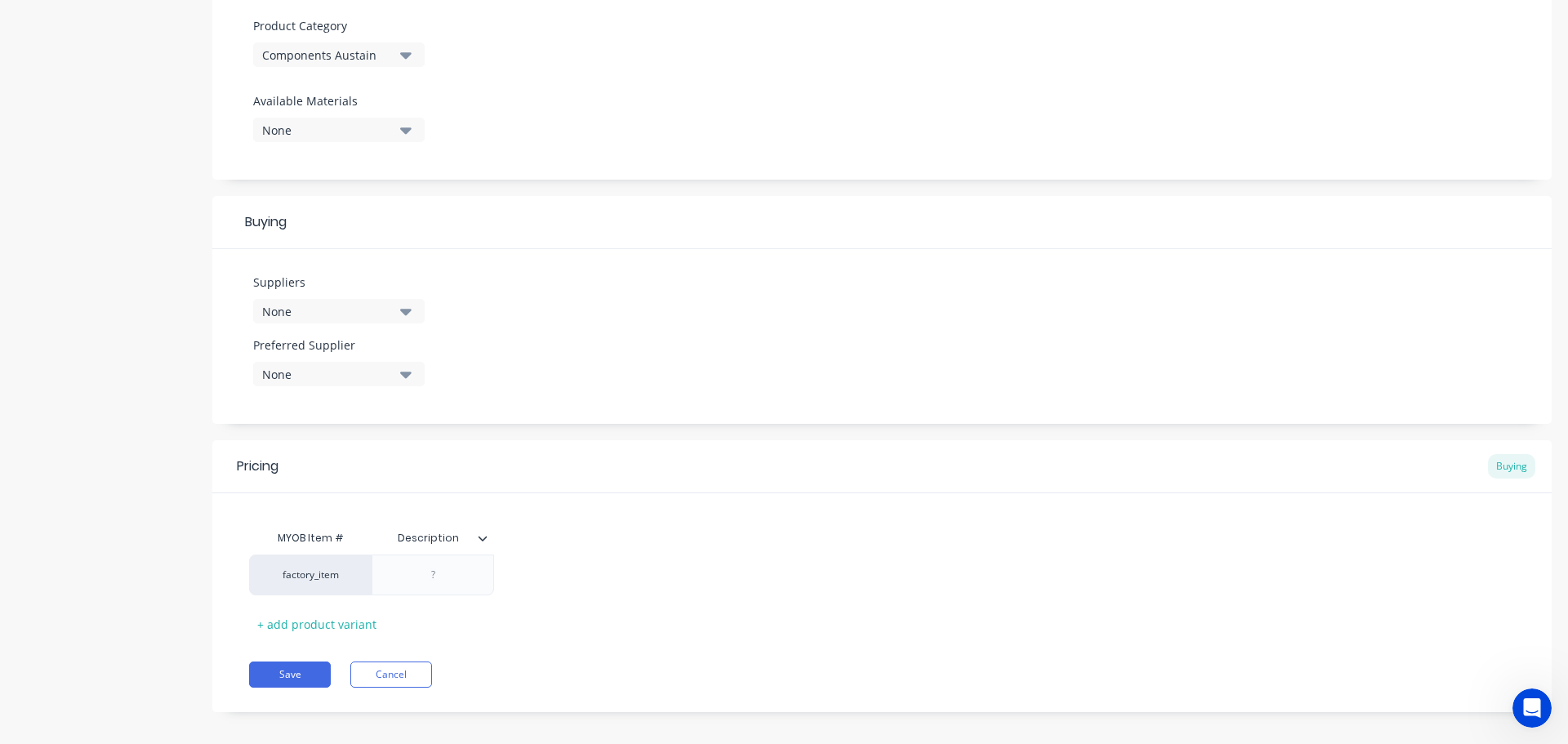
click at [362, 307] on div "None" at bounding box center [327, 312] width 131 height 17
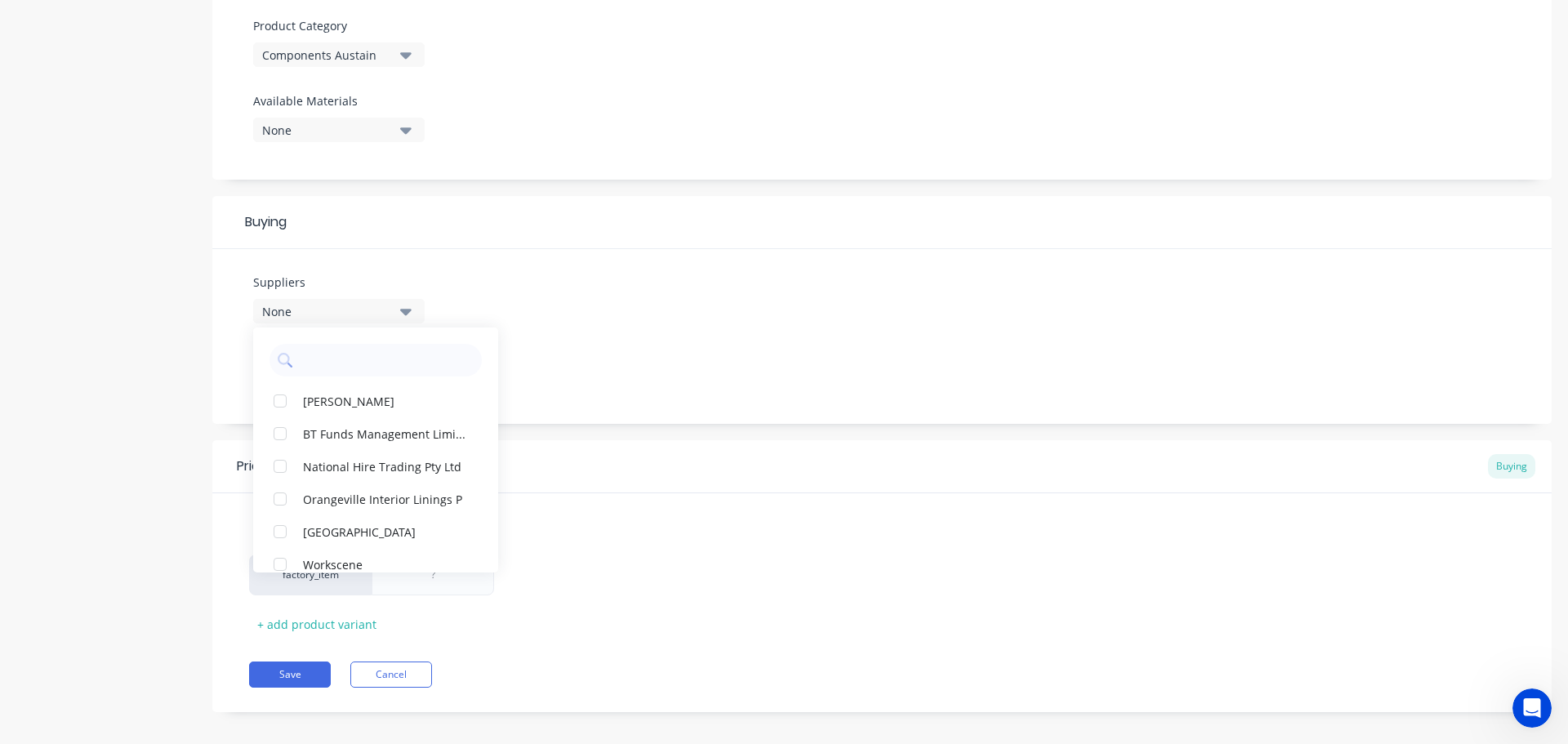
click at [660, 289] on div "Suppliers None Aaron Malouf BT Funds Management Limited National Hire Trading P…" at bounding box center [882, 337] width 1339 height 175
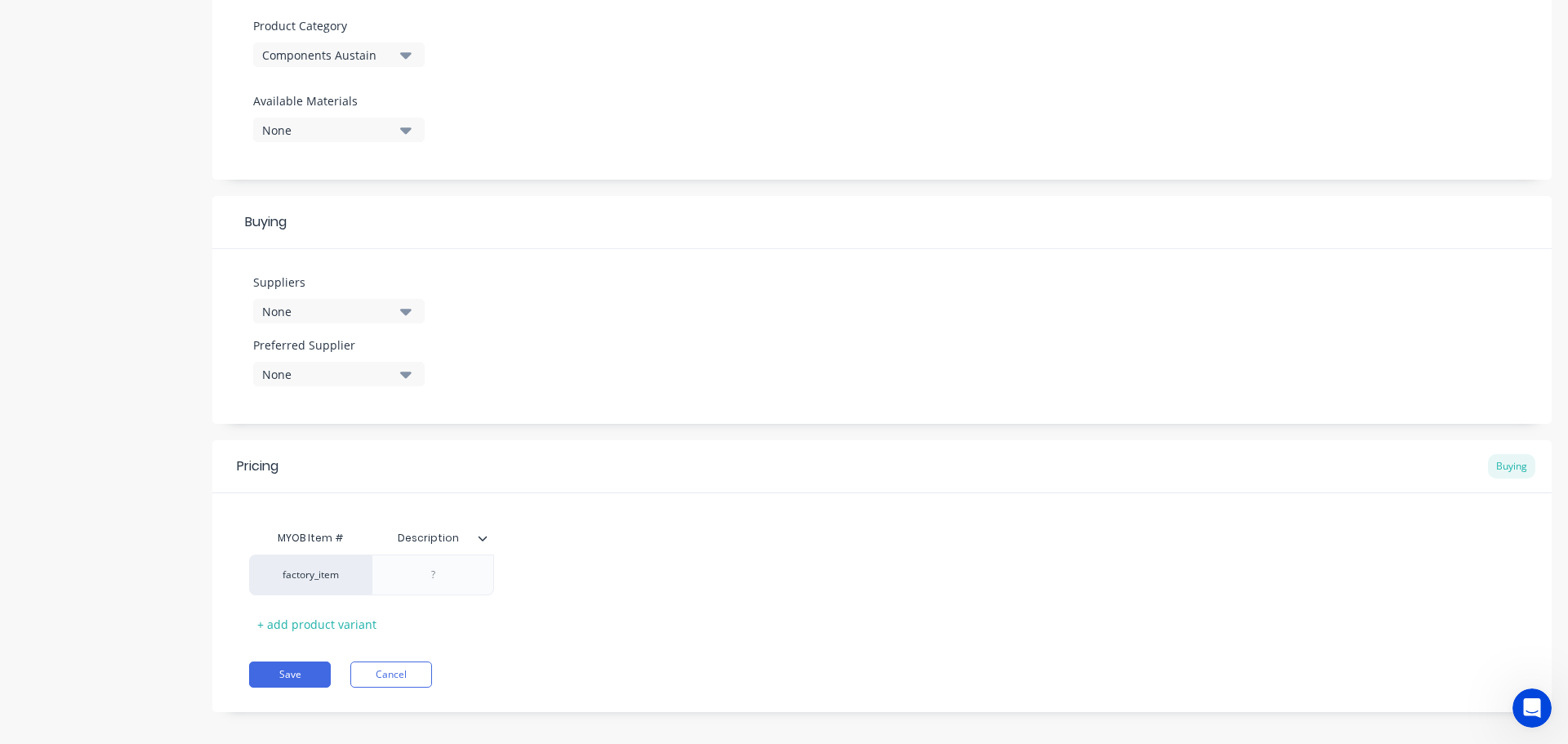
click at [364, 314] on div "None" at bounding box center [327, 312] width 131 height 17
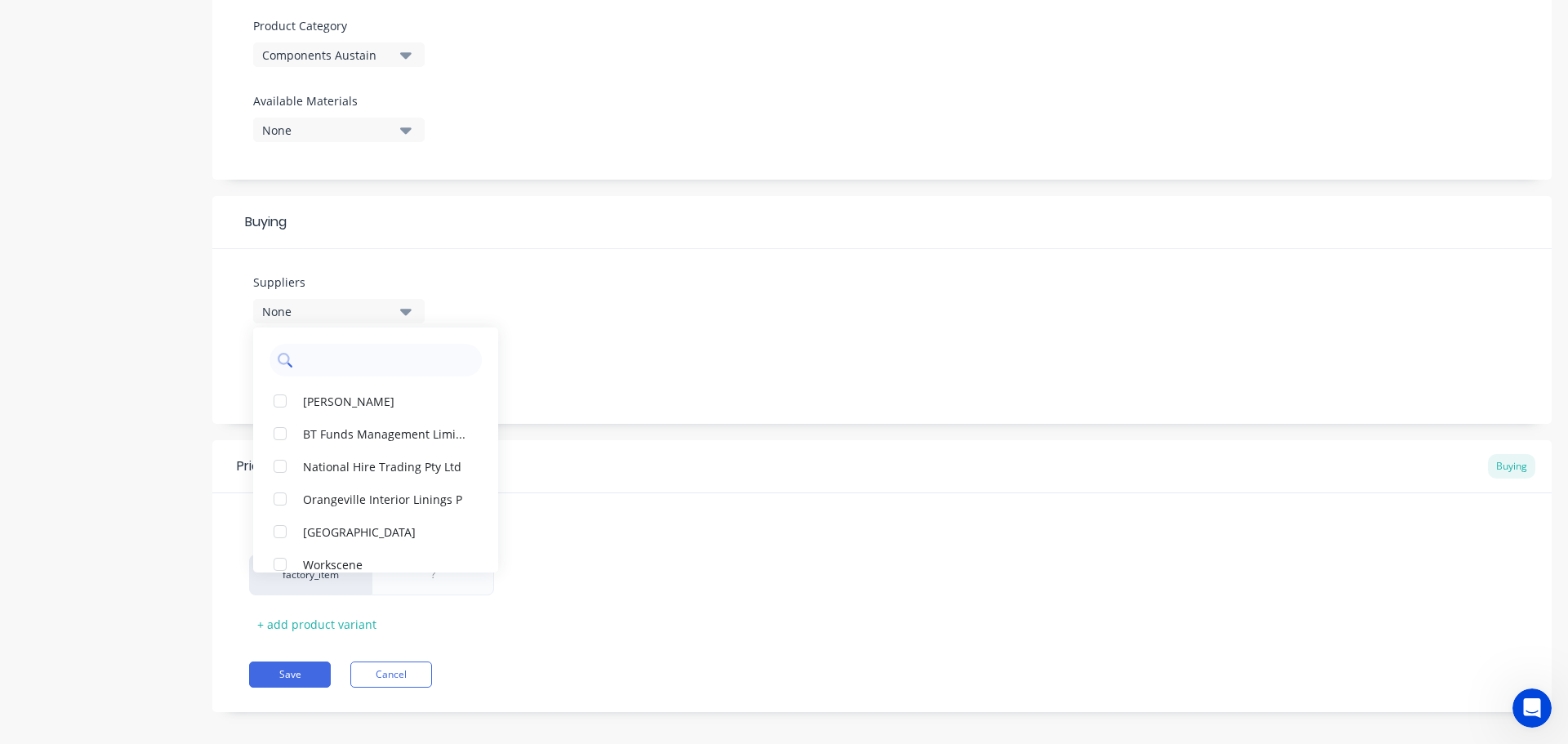
click at [351, 359] on input "text" at bounding box center [387, 360] width 173 height 33
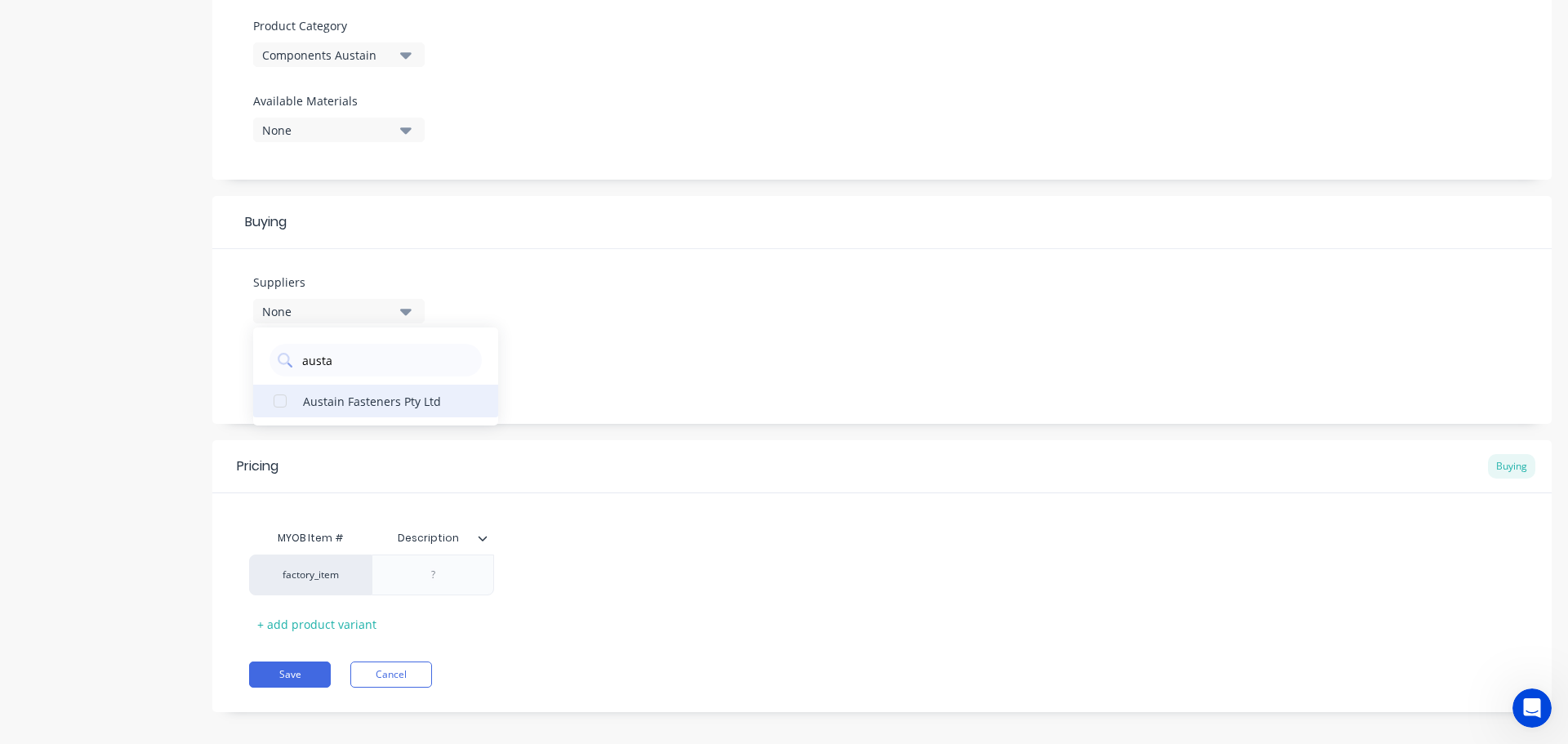
type input "austa"
click at [372, 403] on div "Austain Fasteners Pty Ltd" at bounding box center [384, 401] width 163 height 17
click at [549, 377] on div "Suppliers 1 suppliers selected austa Austain Fasteners Pty Ltd Preferred Suppli…" at bounding box center [882, 337] width 1339 height 175
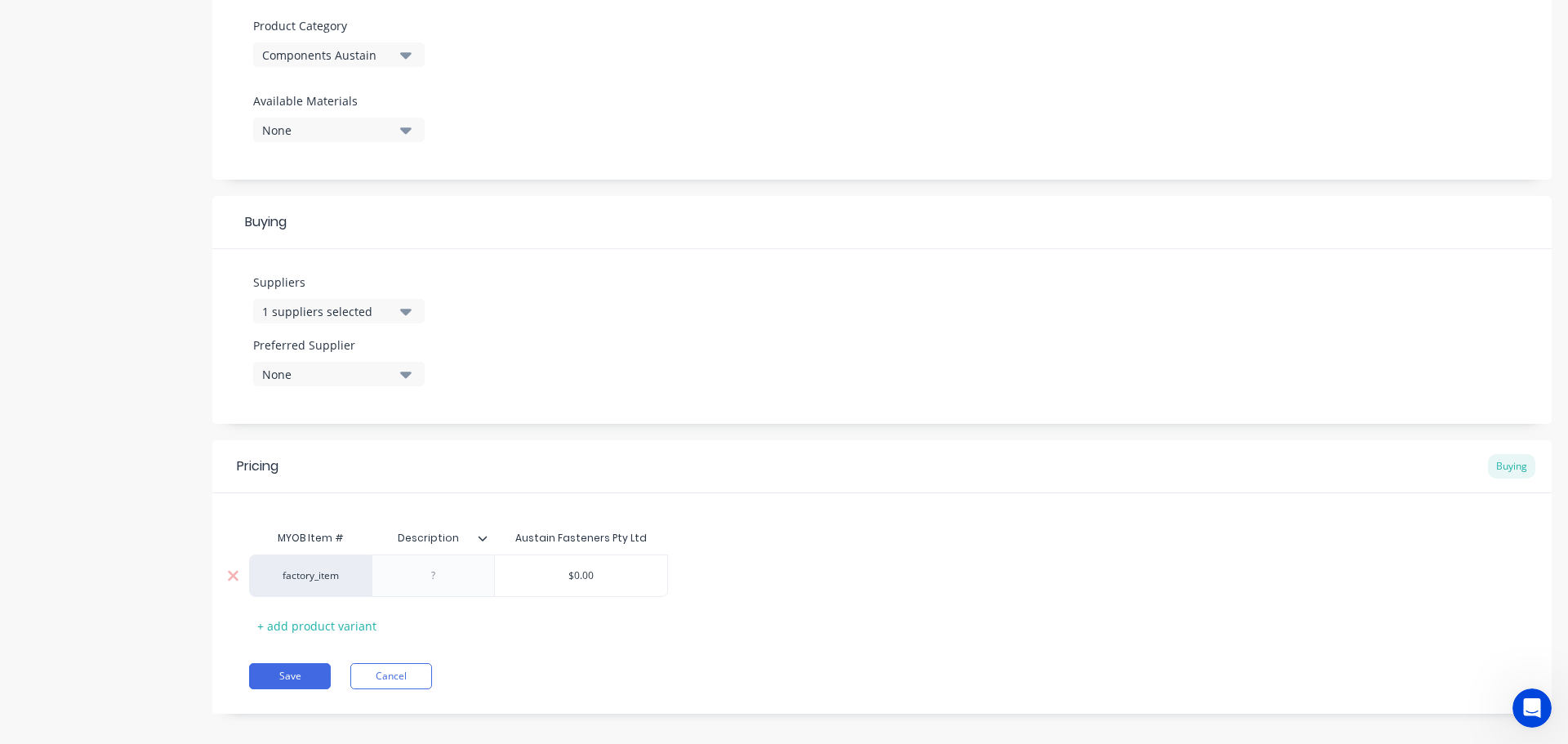
click at [321, 590] on div "factory_item" at bounding box center [311, 576] width 122 height 43
click at [320, 577] on div "factory_item" at bounding box center [310, 575] width 90 height 15
click at [320, 577] on div "AL1" at bounding box center [310, 575] width 90 height 15
click at [320, 577] on button "AL1" at bounding box center [317, 588] width 103 height 24
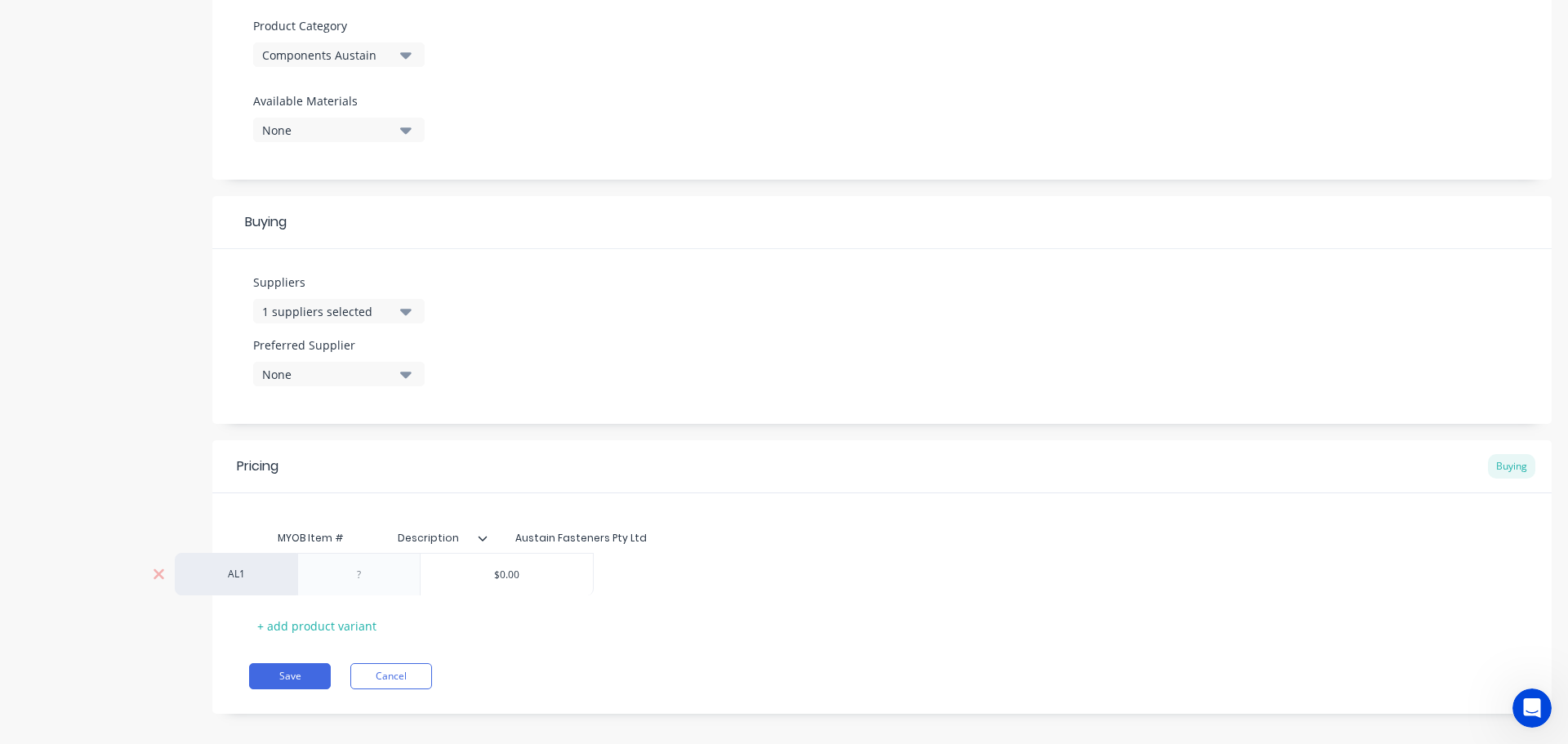
drag, startPoint x: 321, startPoint y: 577, endPoint x: 242, endPoint y: 575, distance: 79.0
click at [242, 575] on div "MYOB Item # Description Austain Fasteners Pty Ltd AL1 $0.00 + add product varia…" at bounding box center [882, 566] width 1339 height 146
click at [337, 577] on div "AL1" at bounding box center [310, 575] width 90 height 15
type input "c"
click at [313, 542] on button "C" at bounding box center [317, 538] width 103 height 24
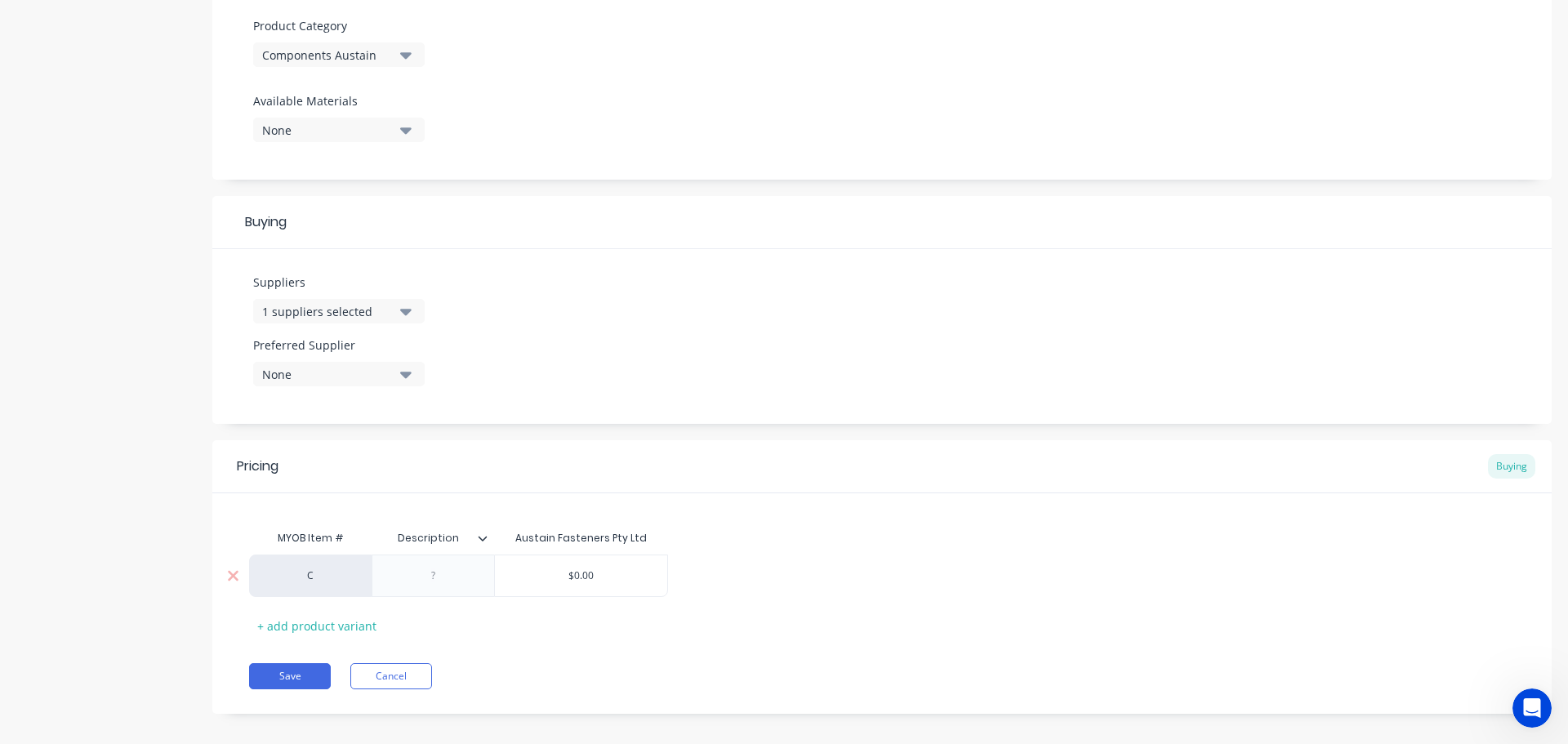
click at [468, 583] on div at bounding box center [434, 576] width 82 height 21
click at [418, 579] on div at bounding box center [434, 576] width 82 height 21
click at [421, 579] on div at bounding box center [434, 576] width 82 height 21
paste div
click at [548, 570] on div "$0.00" at bounding box center [581, 580] width 172 height 41
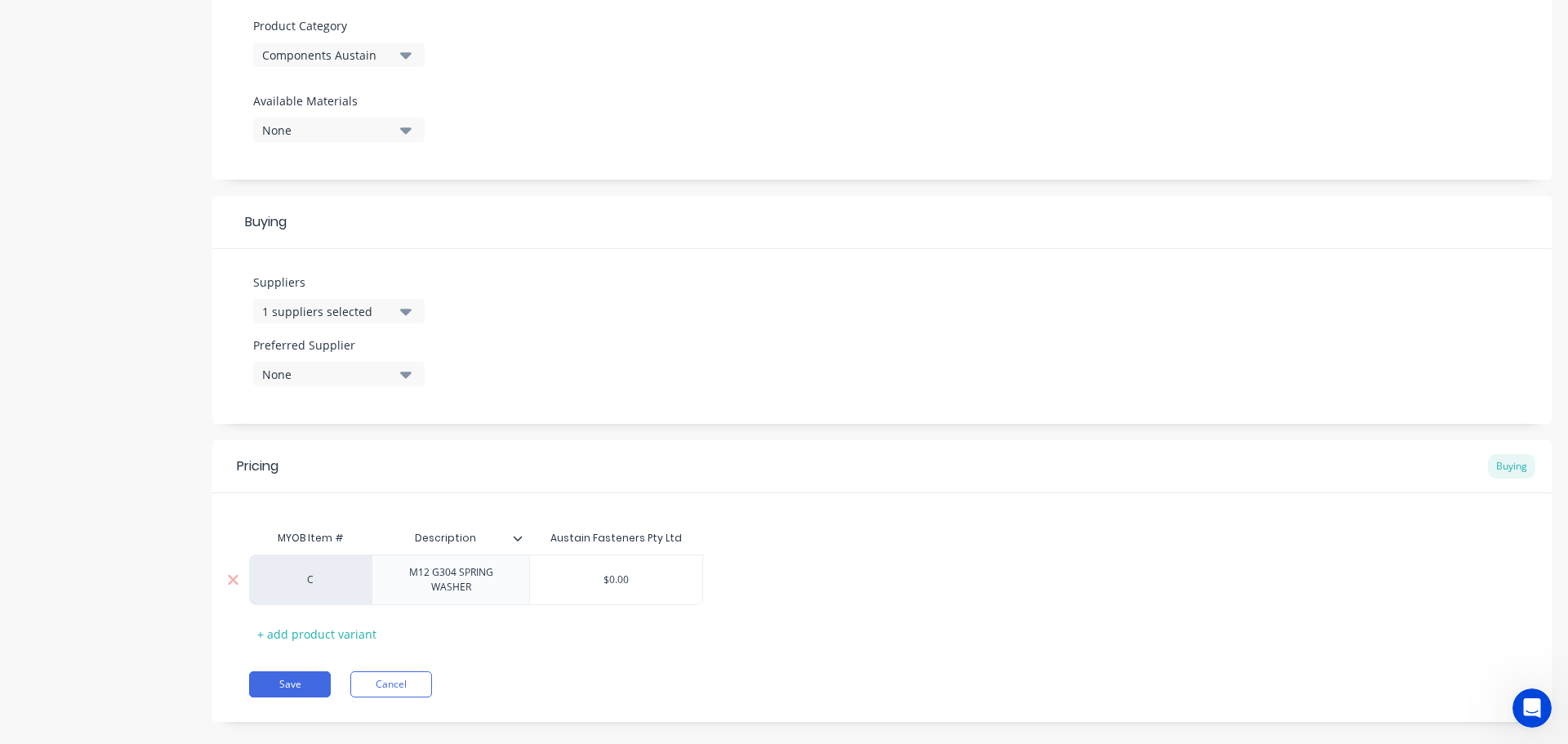
click at [611, 577] on input "$0.00" at bounding box center [616, 580] width 172 height 15
type input "$0.058"
click at [306, 688] on button "Save" at bounding box center [290, 684] width 82 height 26
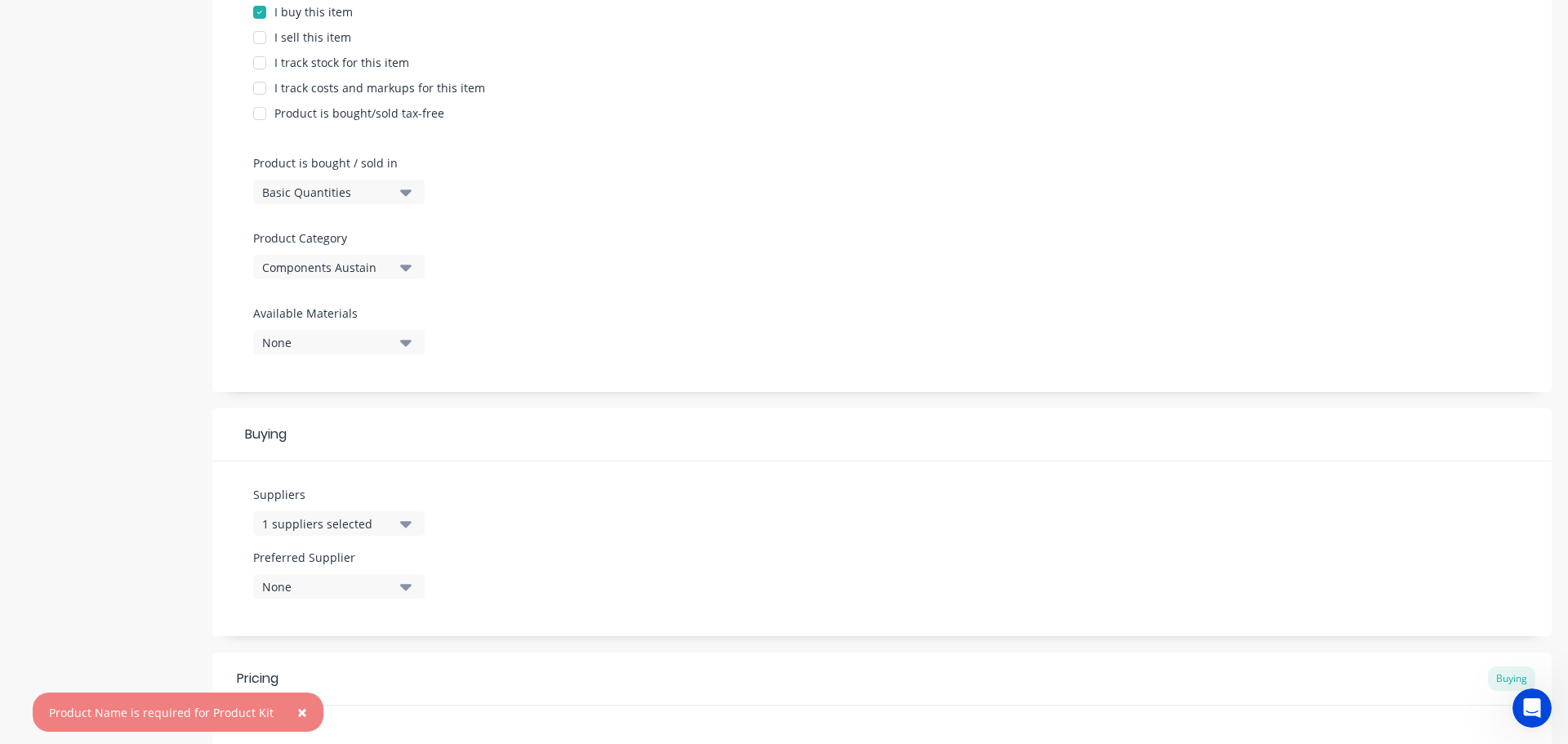
scroll to position [0, 0]
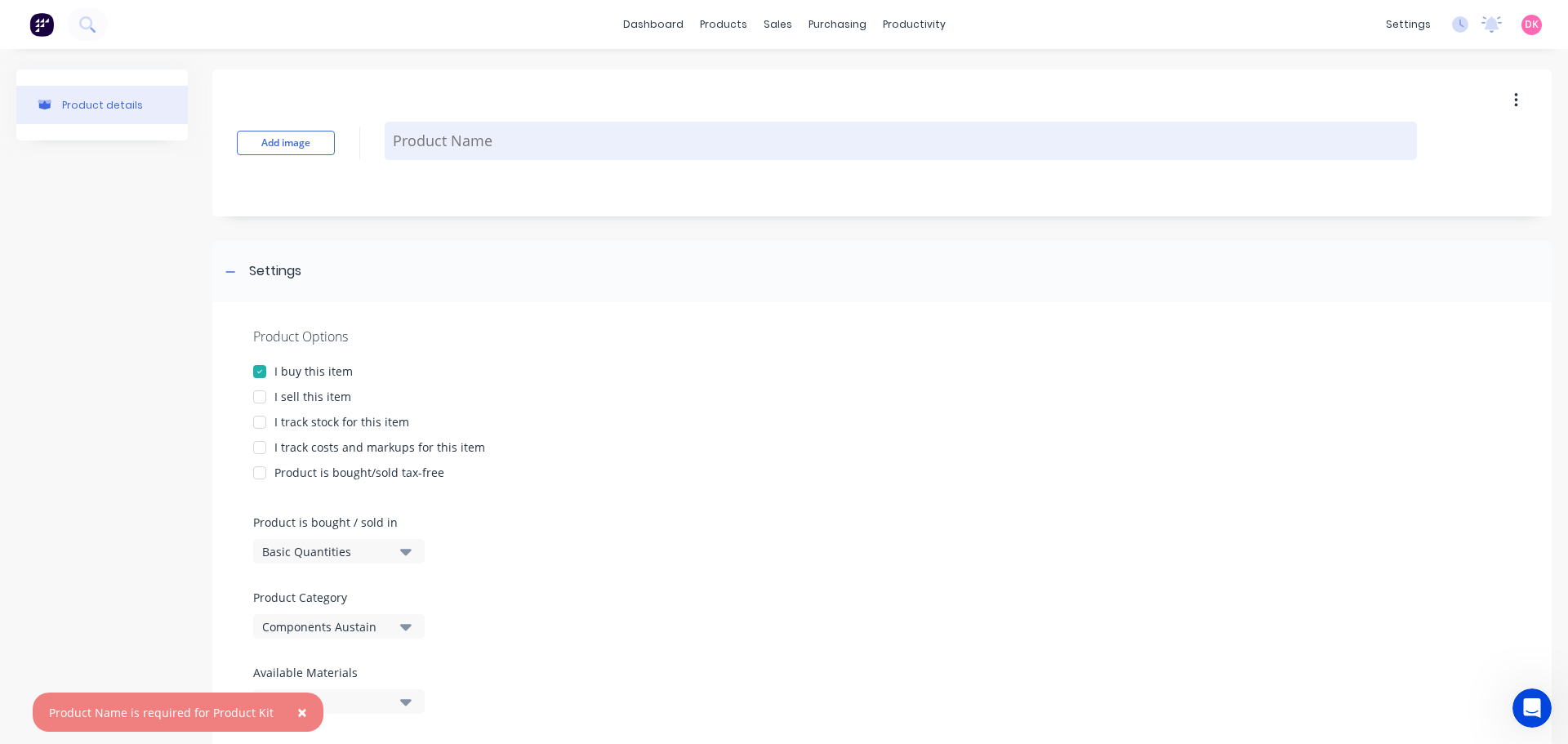
click at [470, 142] on textarea at bounding box center [900, 141] width 1032 height 39
type textarea "w"
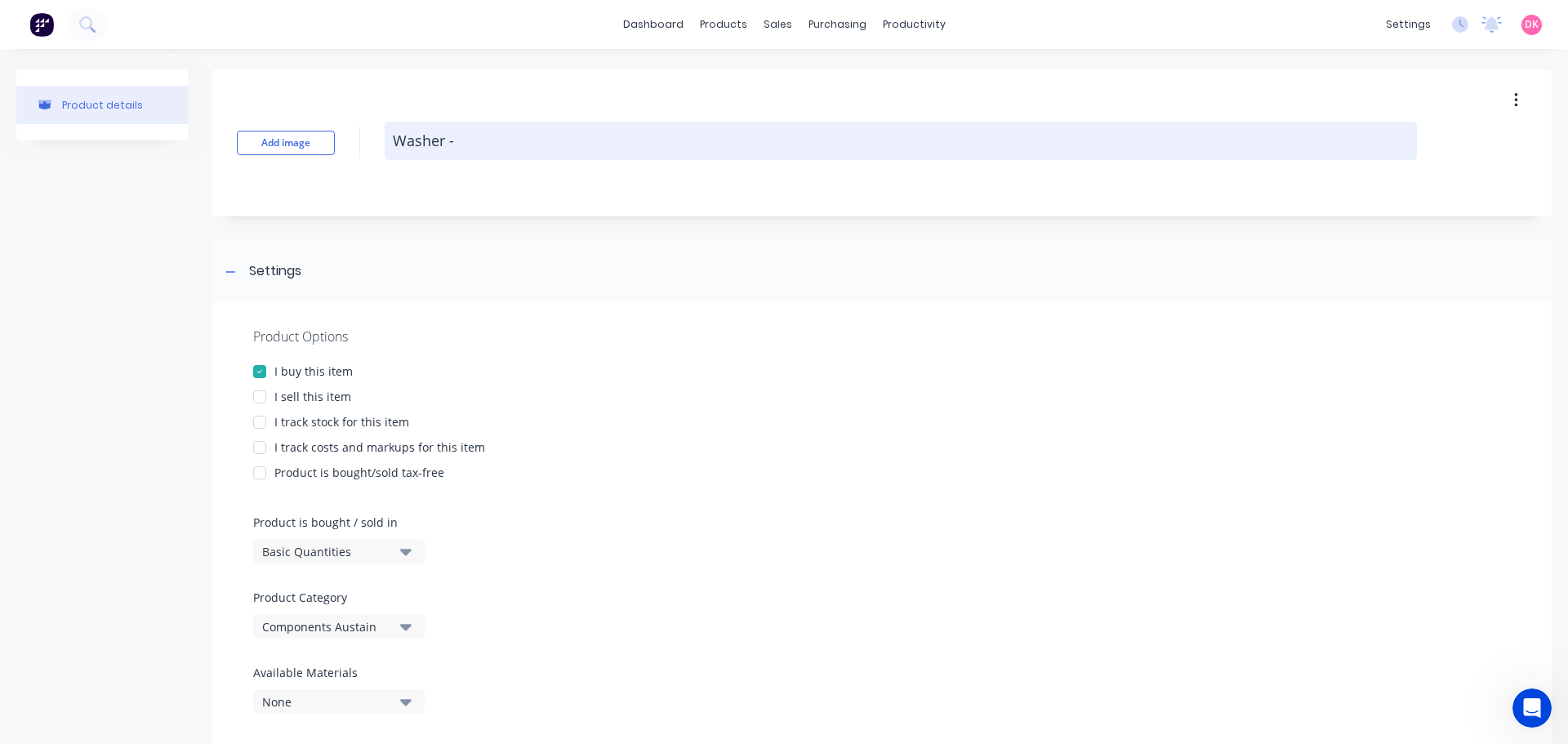
click at [562, 142] on textarea "Washer -" at bounding box center [900, 141] width 1032 height 39
paste textarea "M12 G304 SPRING WASHER"
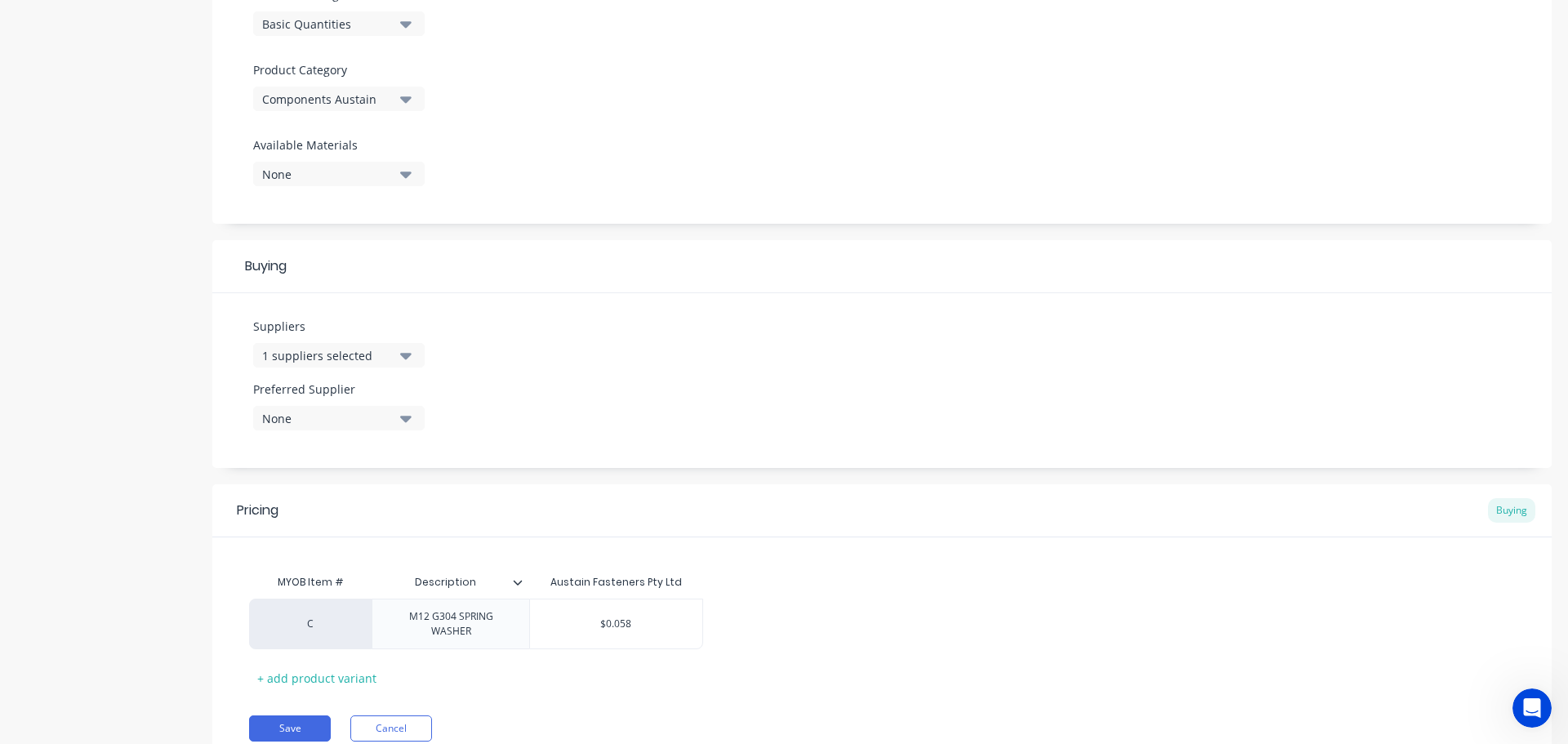
scroll to position [594, 0]
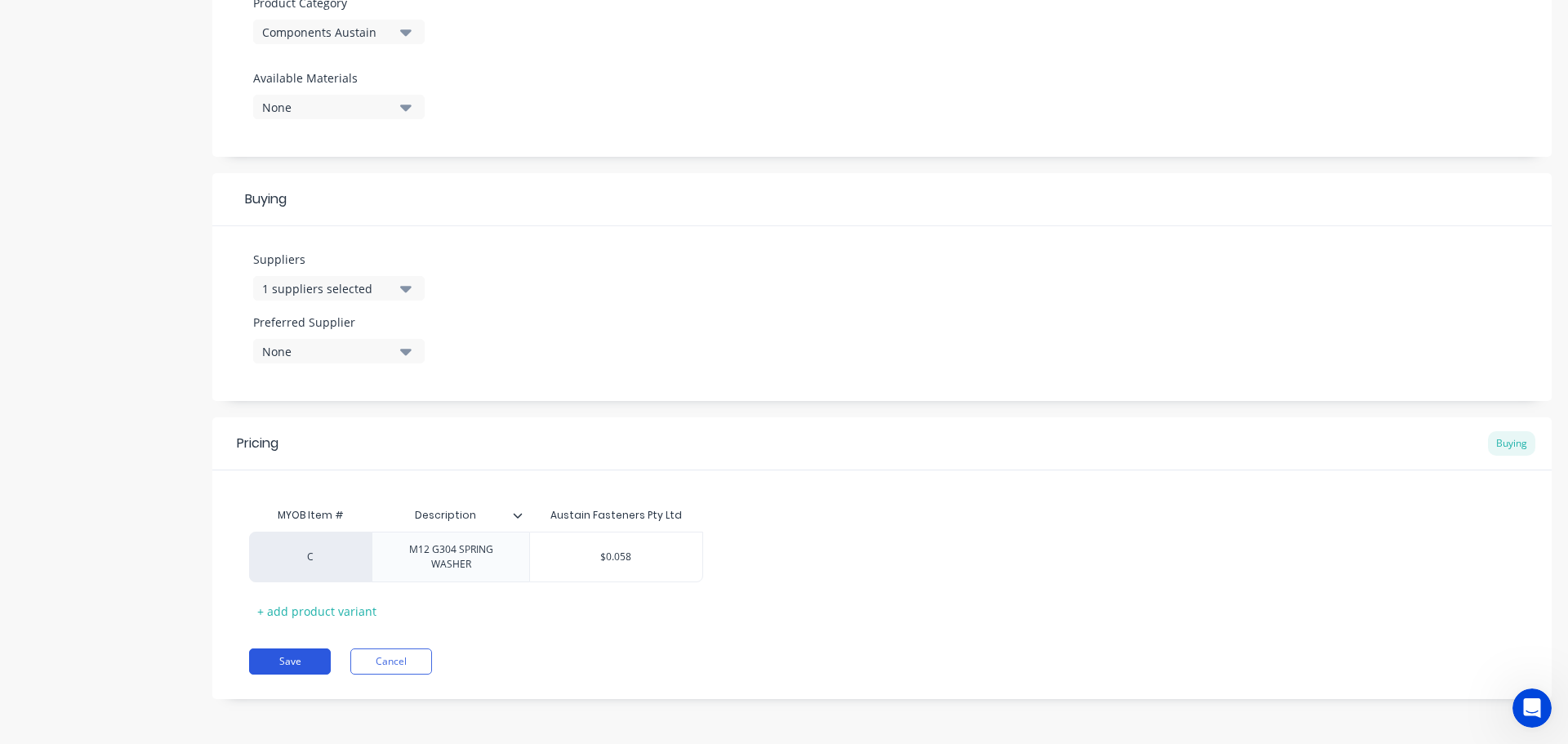
type textarea "Washer - M12 G304 SPRING WASHER"
click at [311, 670] on button "Save" at bounding box center [290, 661] width 82 height 26
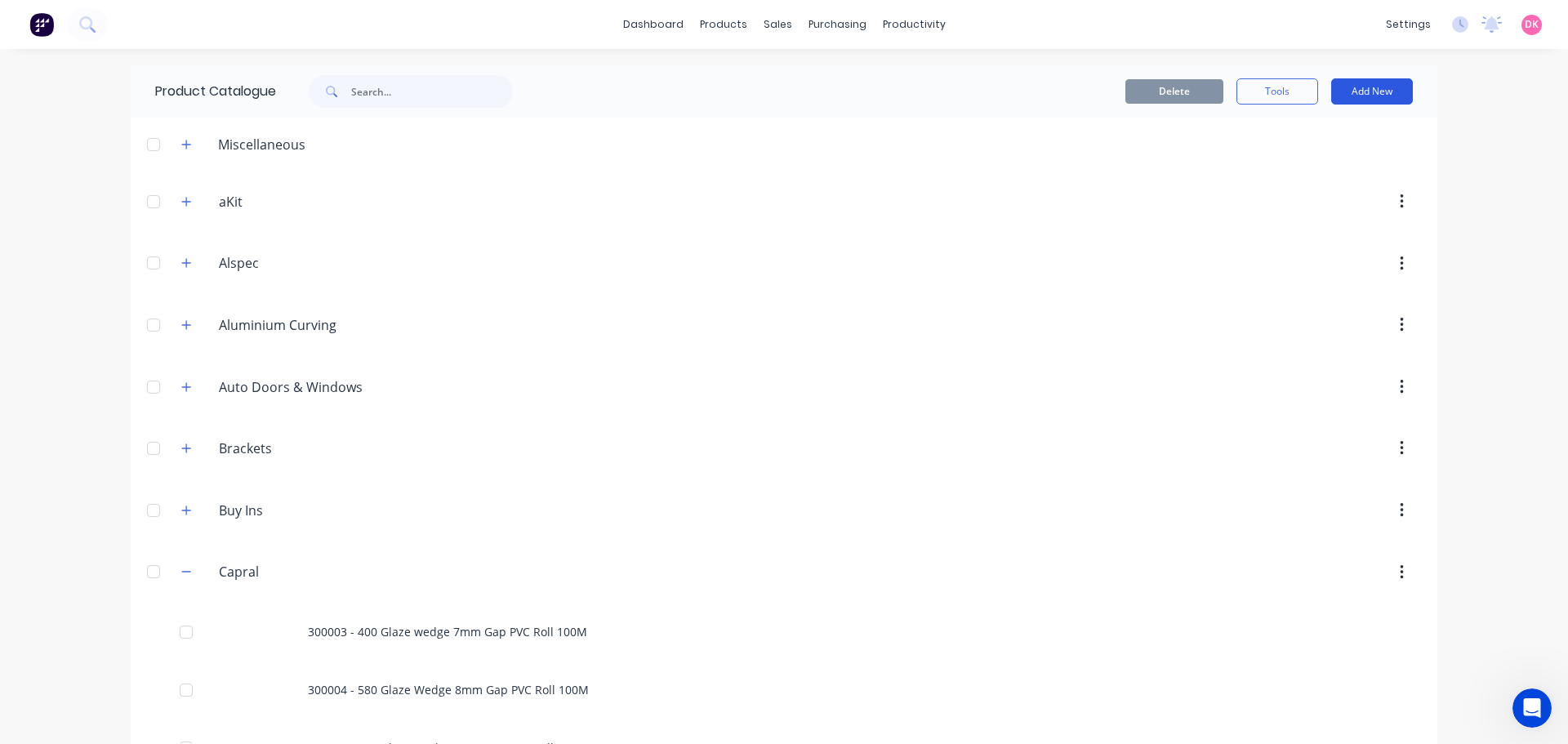
click at [1379, 85] on button "Add New" at bounding box center [1372, 91] width 82 height 26
click at [1323, 167] on div "Product" at bounding box center [1335, 166] width 126 height 23
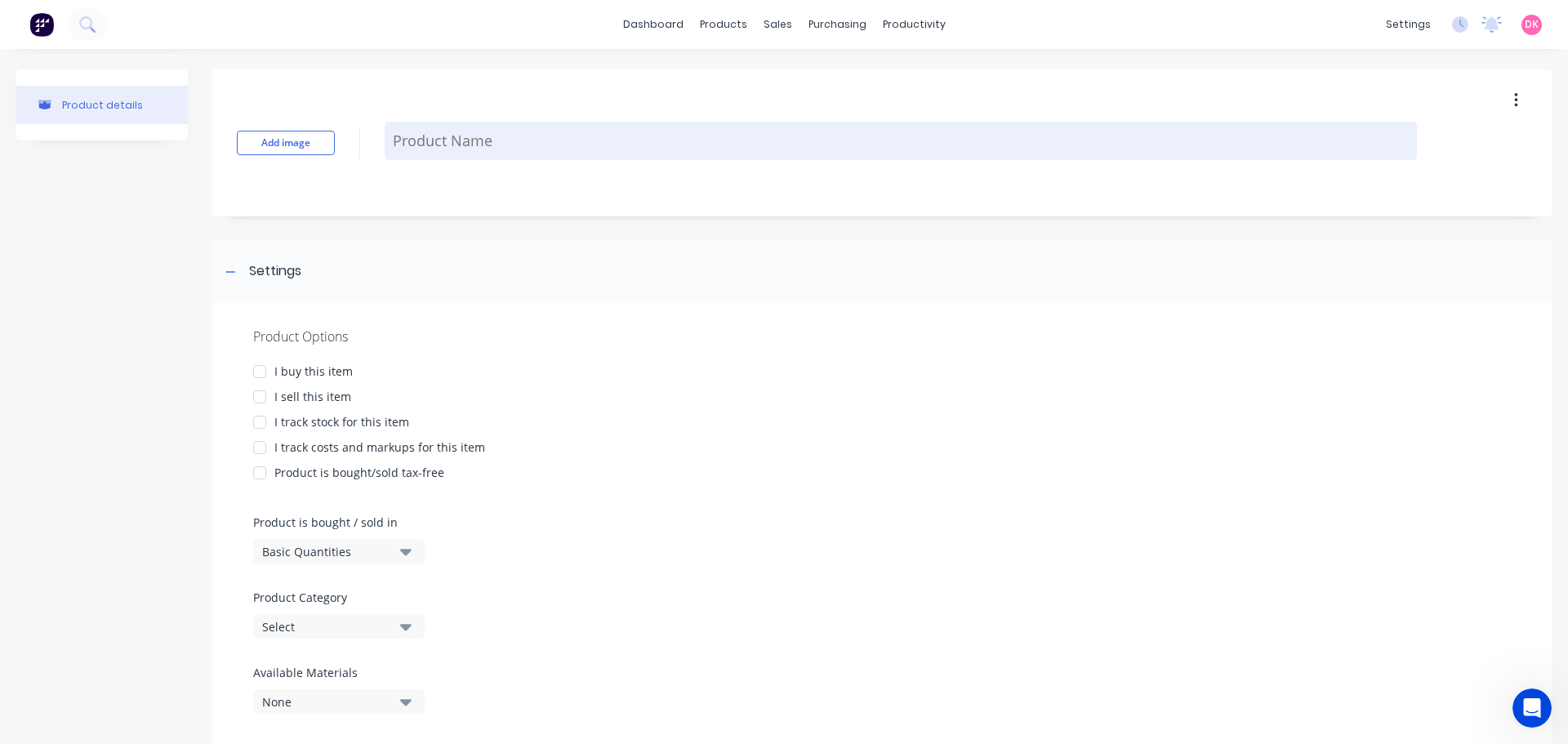
click at [434, 147] on textarea at bounding box center [900, 141] width 1032 height 39
paste textarea "M12x45 G304 HEX S/SCREW"
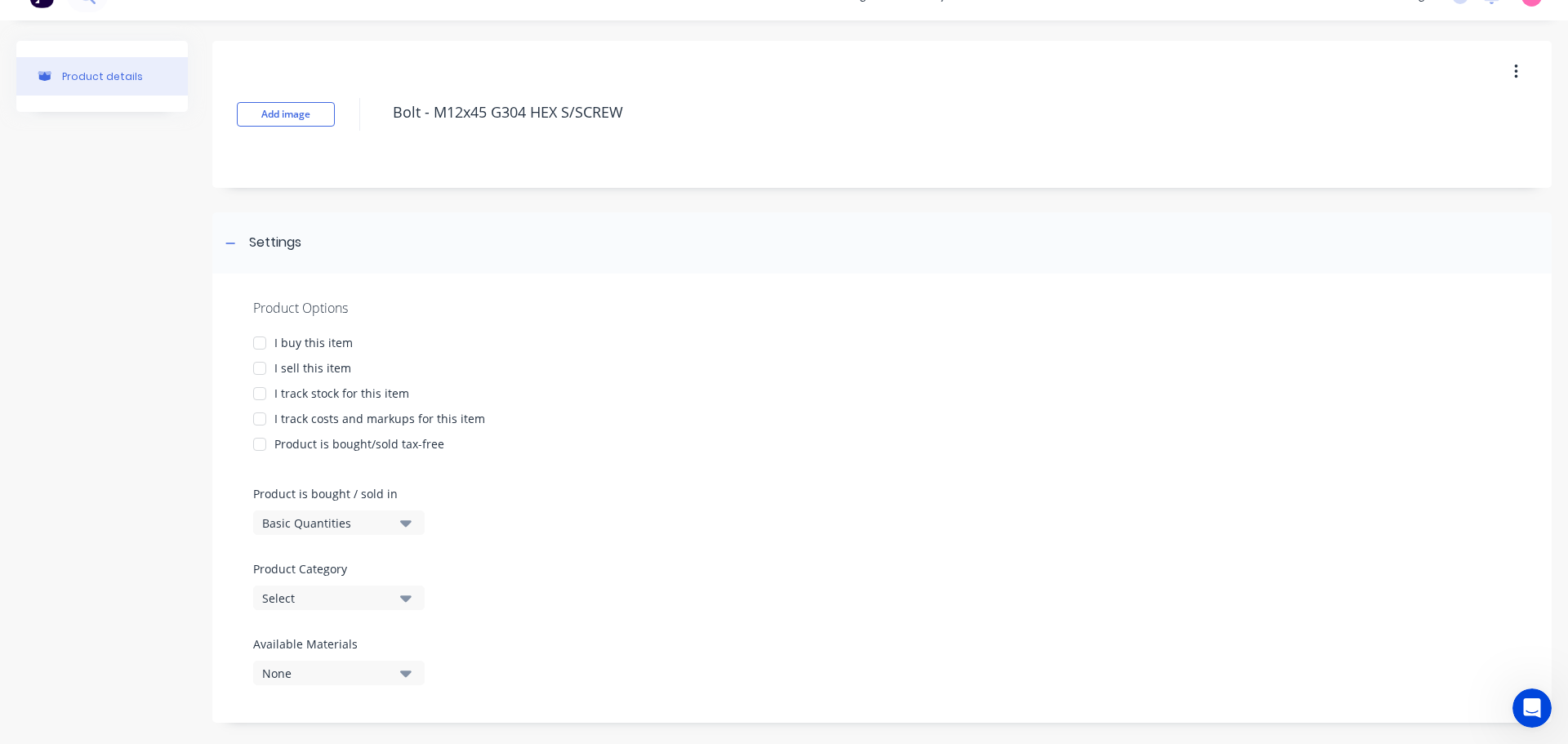
scroll to position [44, 0]
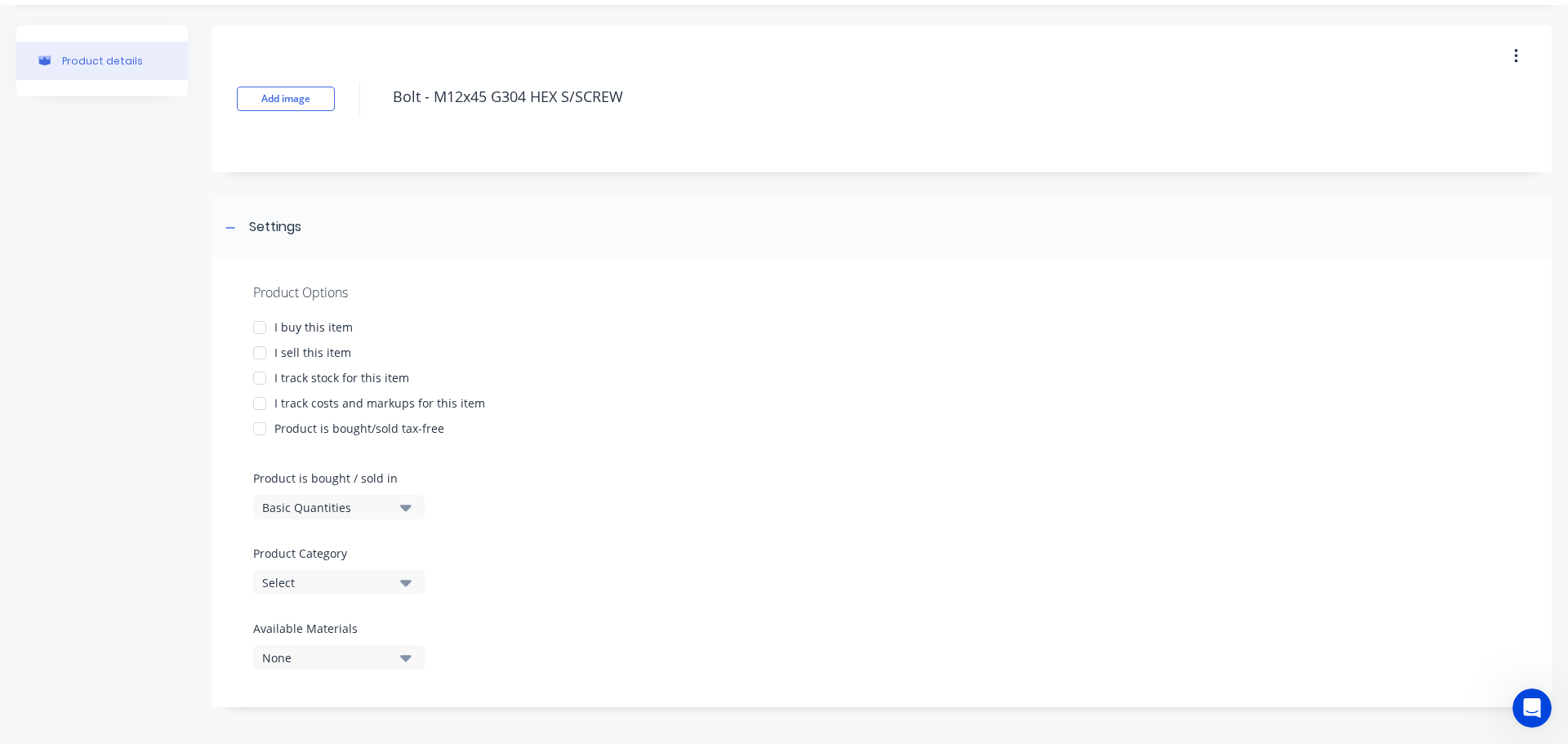
click at [269, 327] on div at bounding box center [260, 327] width 33 height 33
type textarea "Bolt - M12x45 G304 HEX S/SCREW"
click at [350, 515] on div "Basic Quantities" at bounding box center [327, 508] width 131 height 17
click at [627, 517] on div "Product Options I buy this item I sell this item I track stock for this item I …" at bounding box center [882, 483] width 1339 height 450
click at [362, 571] on button "Select" at bounding box center [339, 582] width 172 height 24
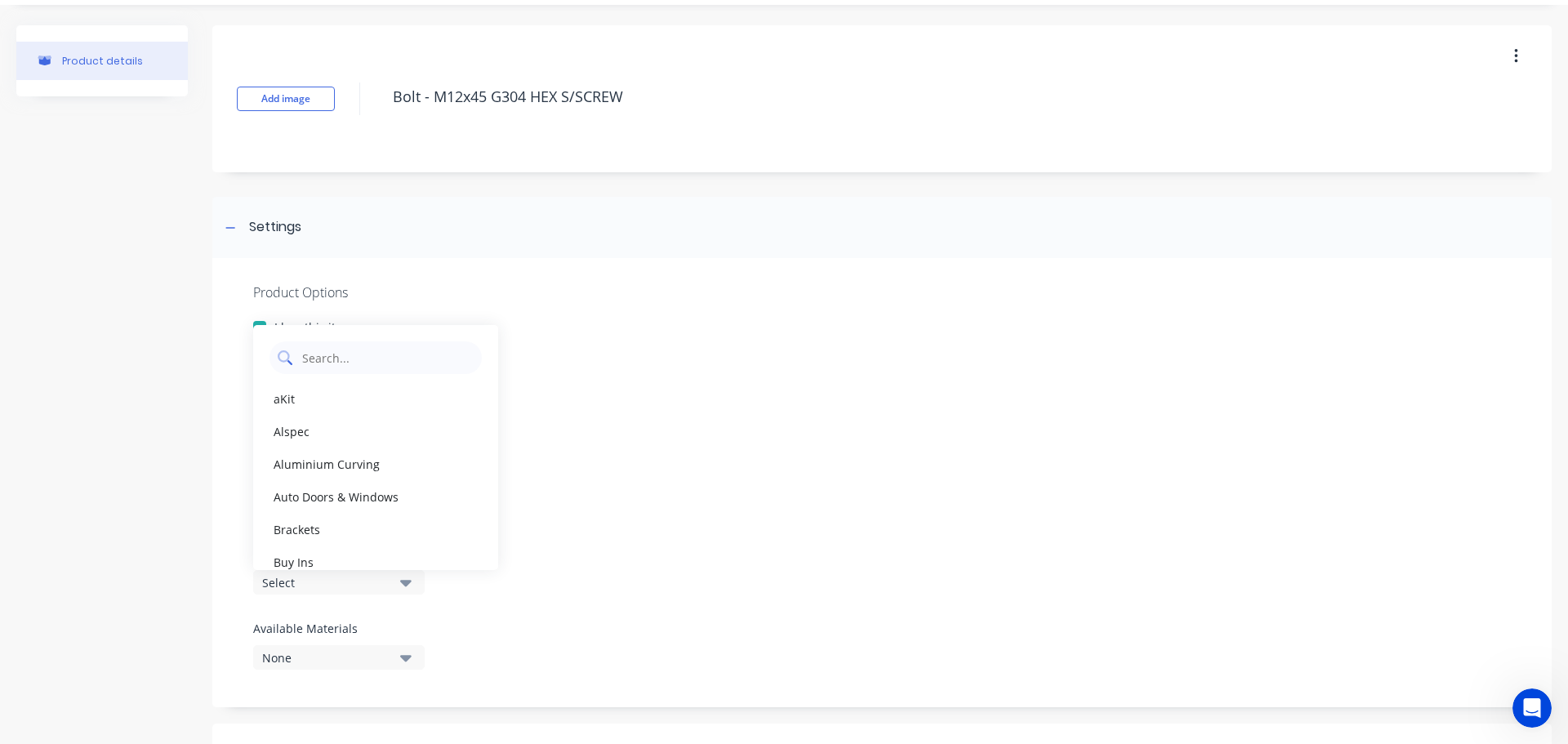
click at [335, 360] on Category "text" at bounding box center [387, 358] width 173 height 33
type Category "comp"
click at [361, 439] on div "Components Austain" at bounding box center [376, 431] width 245 height 33
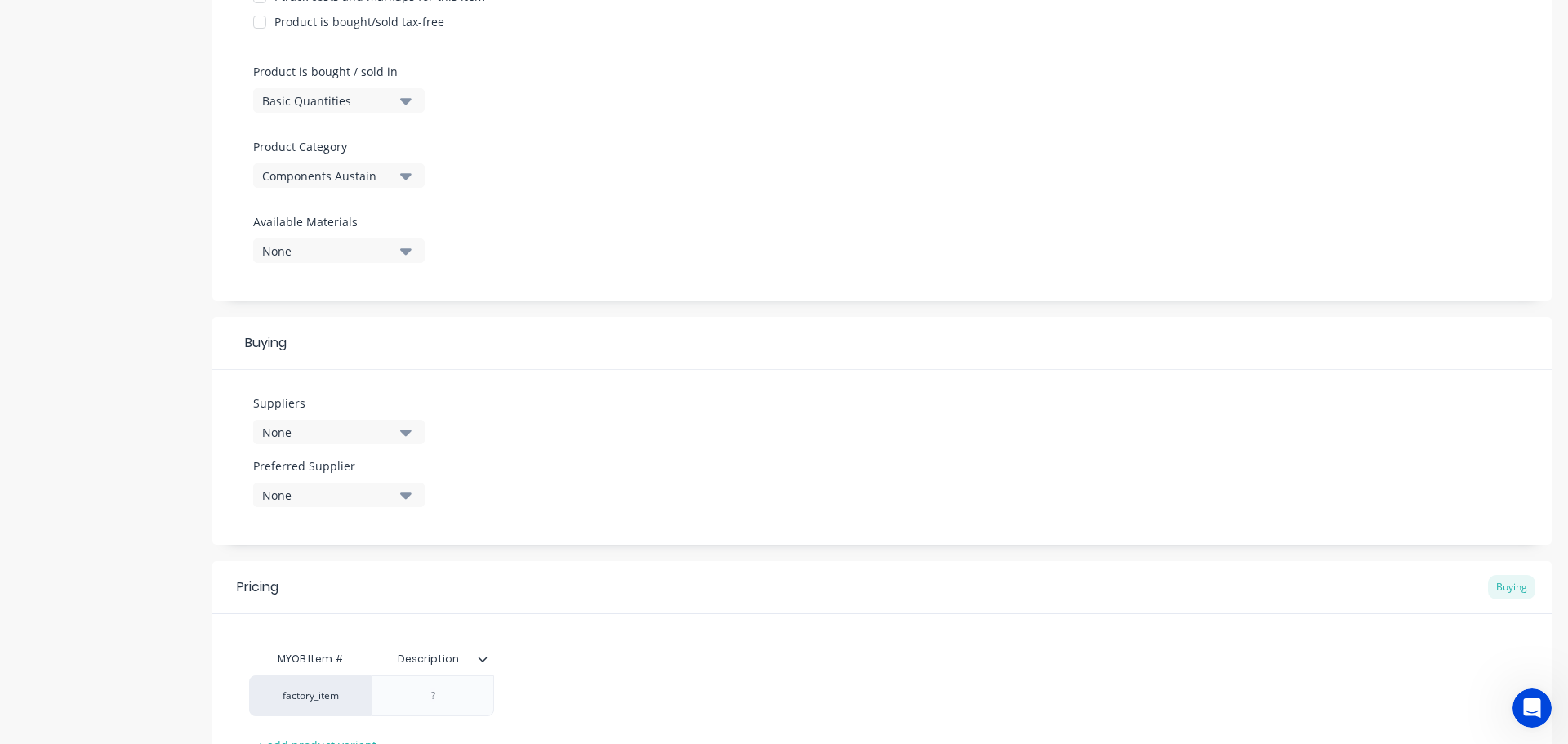
scroll to position [453, 0]
click at [395, 436] on button "None" at bounding box center [339, 430] width 172 height 24
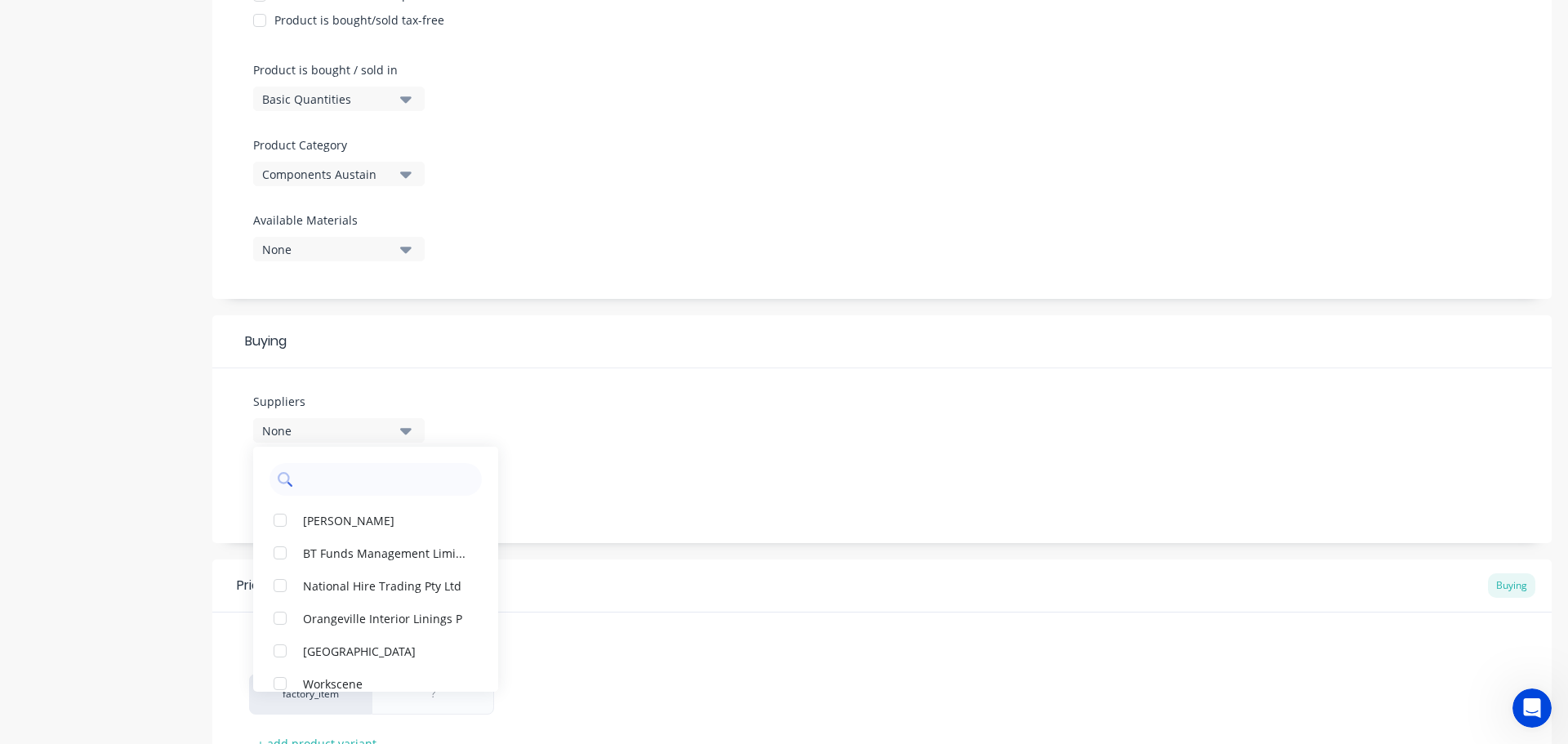
click at [350, 466] on input "text" at bounding box center [387, 480] width 173 height 33
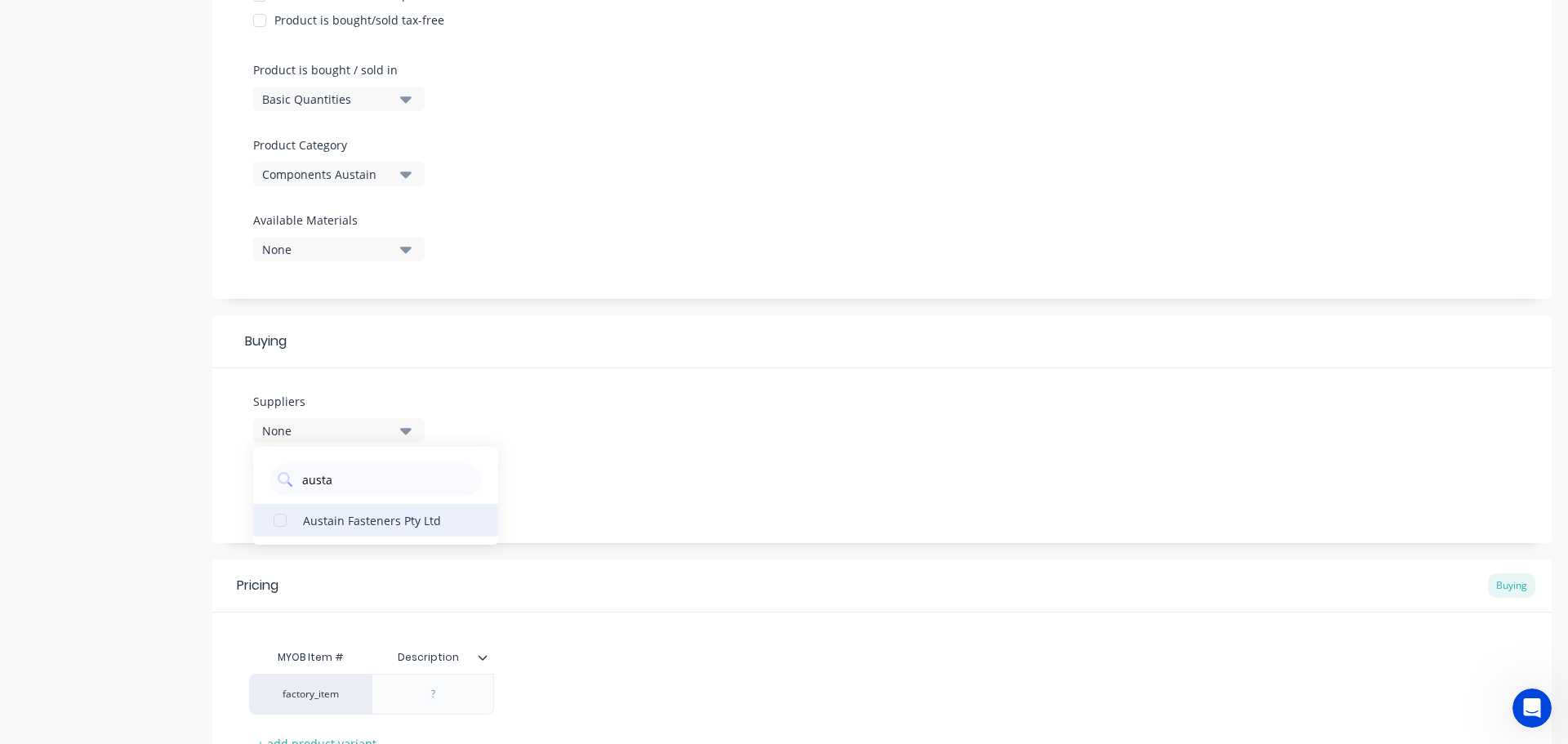
type input "austa"
click at [381, 508] on button "Austain Fasteners Pty Ltd" at bounding box center [376, 521] width 245 height 33
click at [727, 449] on div "Suppliers 1 suppliers selected austa Austain Fasteners Pty Ltd Preferred Suppli…" at bounding box center [882, 456] width 1339 height 175
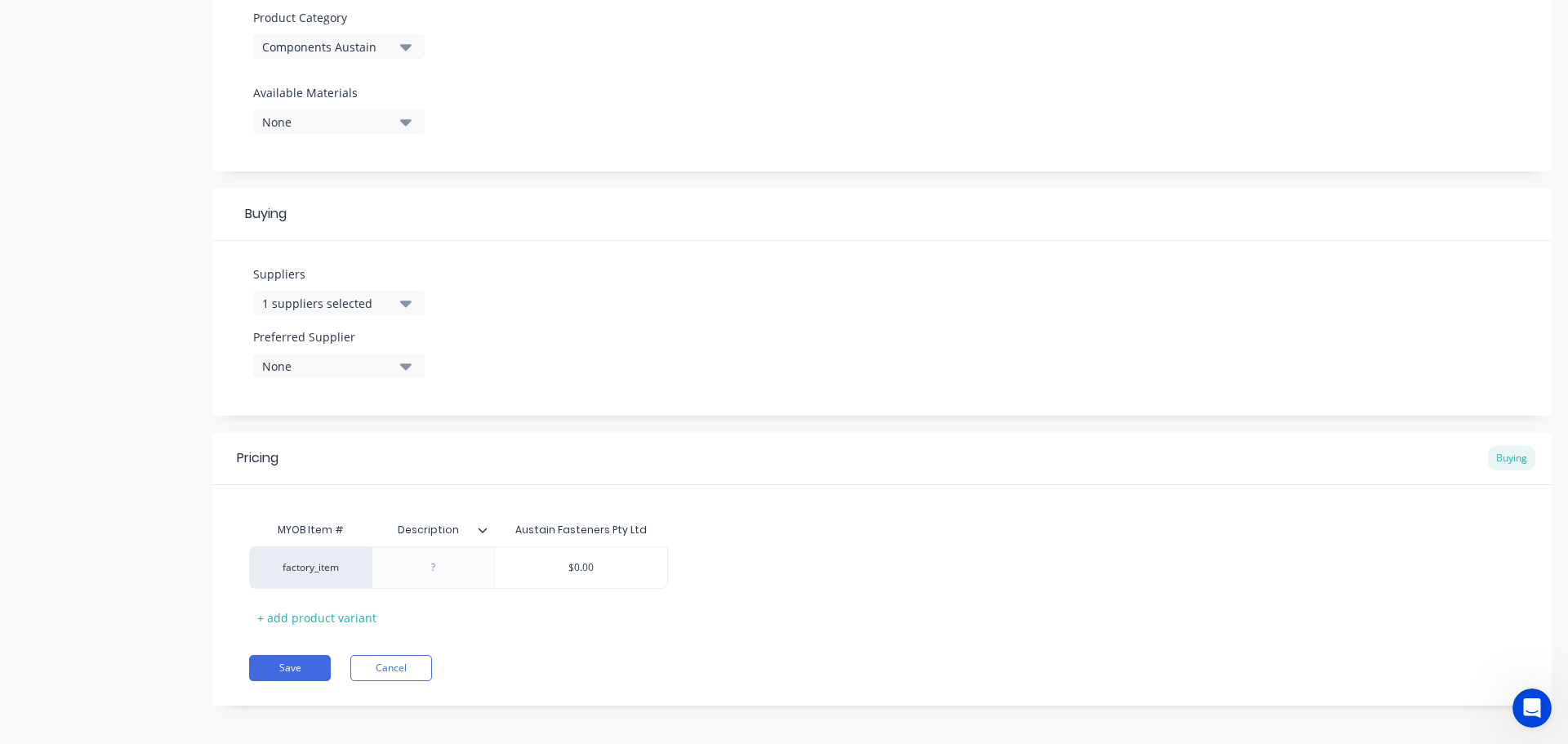
scroll to position [587, 0]
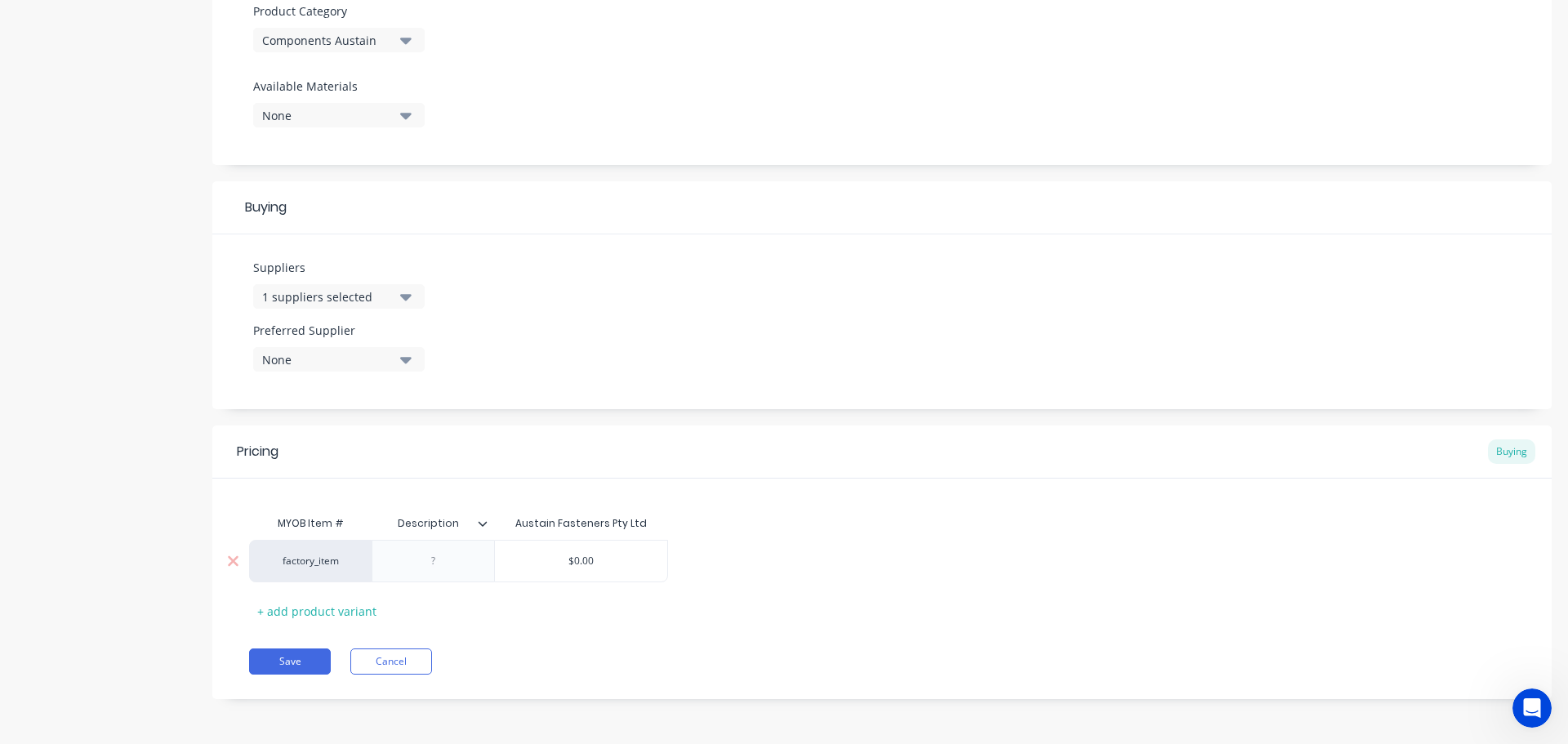
click at [340, 569] on div "factory_item" at bounding box center [311, 561] width 122 height 43
click at [340, 568] on div "factory_item" at bounding box center [311, 561] width 122 height 43
click at [333, 567] on div "factory_item" at bounding box center [310, 560] width 90 height 15
type input "c"
click at [317, 524] on button "C" at bounding box center [317, 524] width 103 height 24
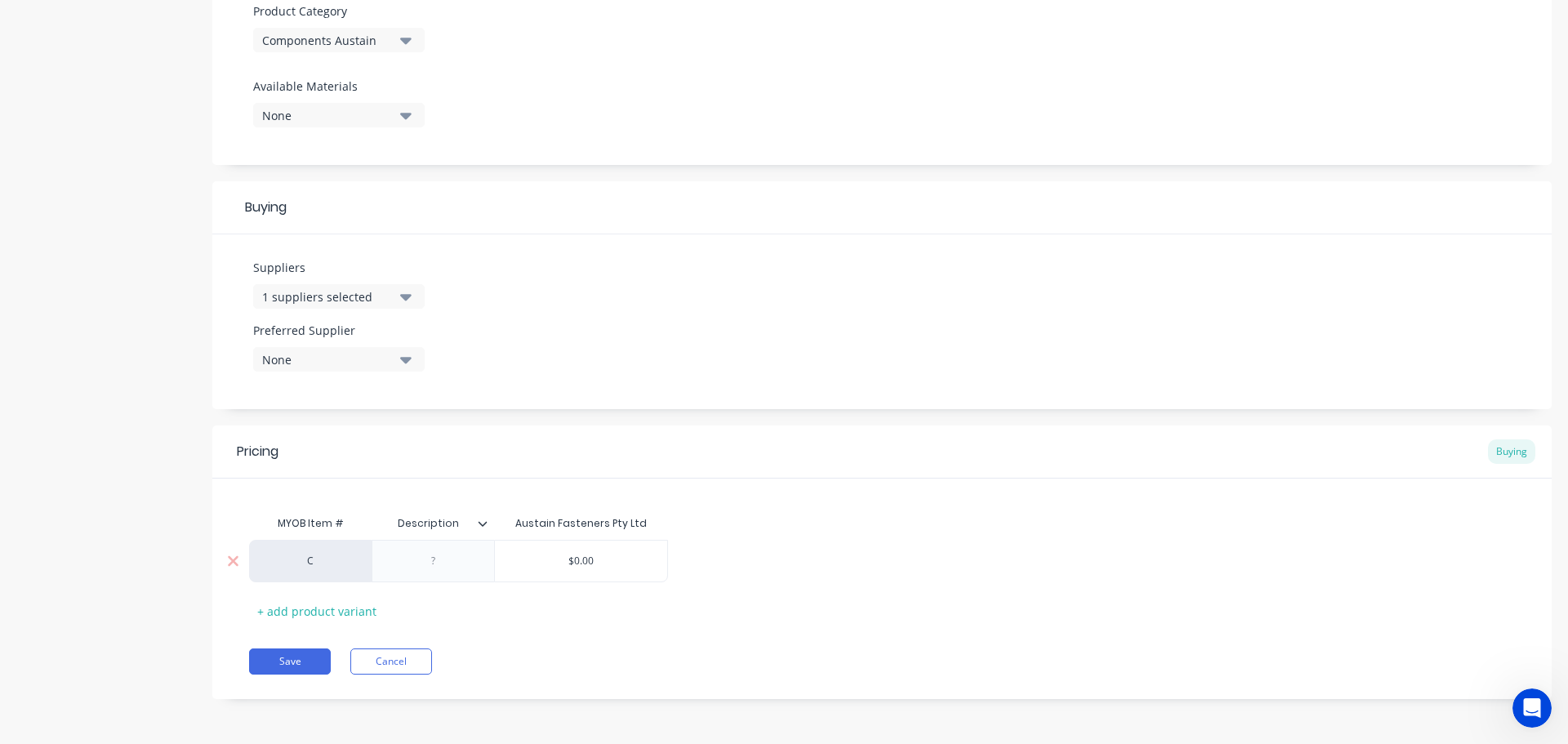
click at [461, 561] on div at bounding box center [434, 561] width 82 height 21
paste div
click at [562, 573] on div "$0.00" at bounding box center [581, 565] width 172 height 41
drag, startPoint x: 661, startPoint y: 568, endPoint x: 593, endPoint y: 579, distance: 68.9
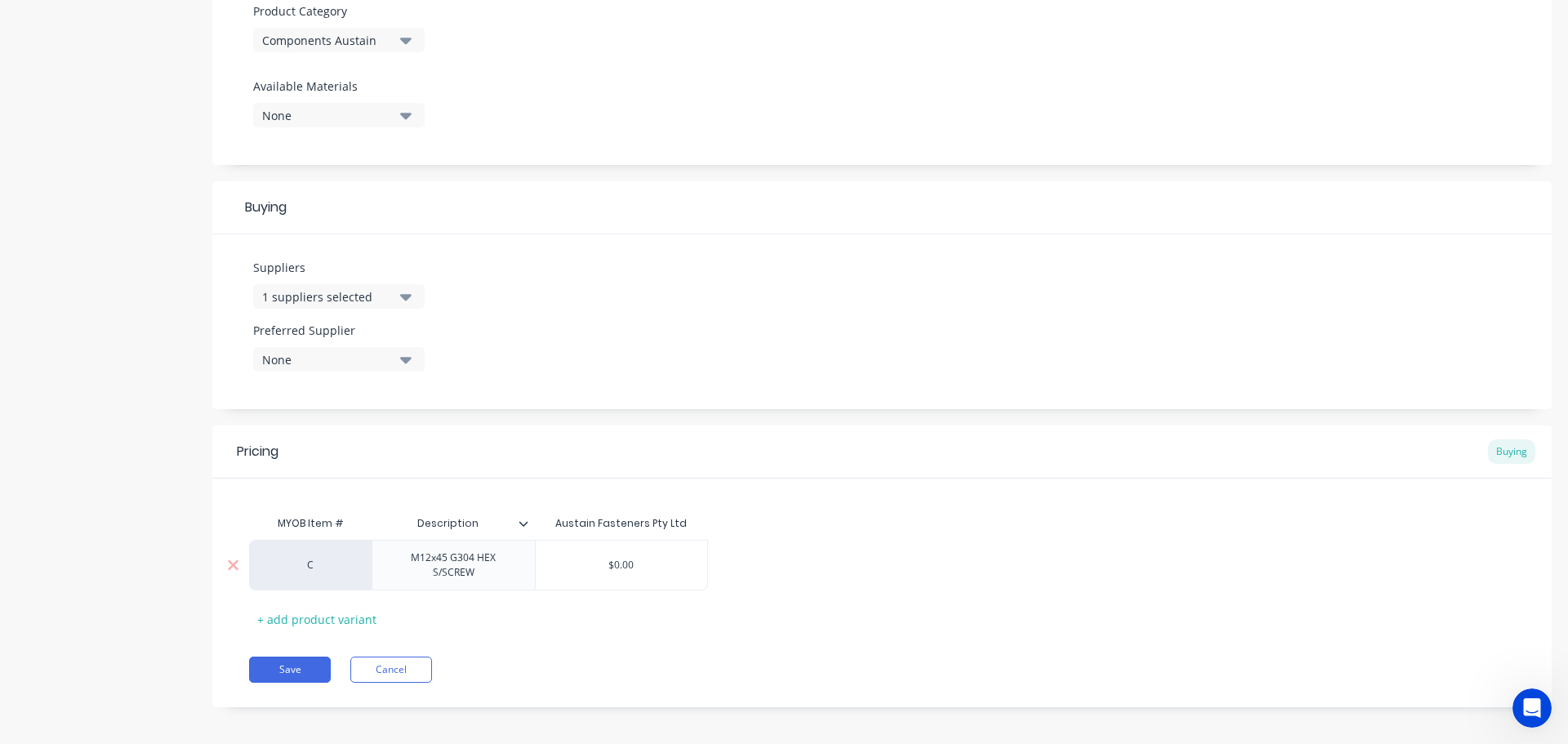
click at [593, 579] on div "$0.00 $0.00" at bounding box center [621, 565] width 172 height 41
type input "0.5755"
click at [305, 671] on button "Save" at bounding box center [290, 669] width 82 height 26
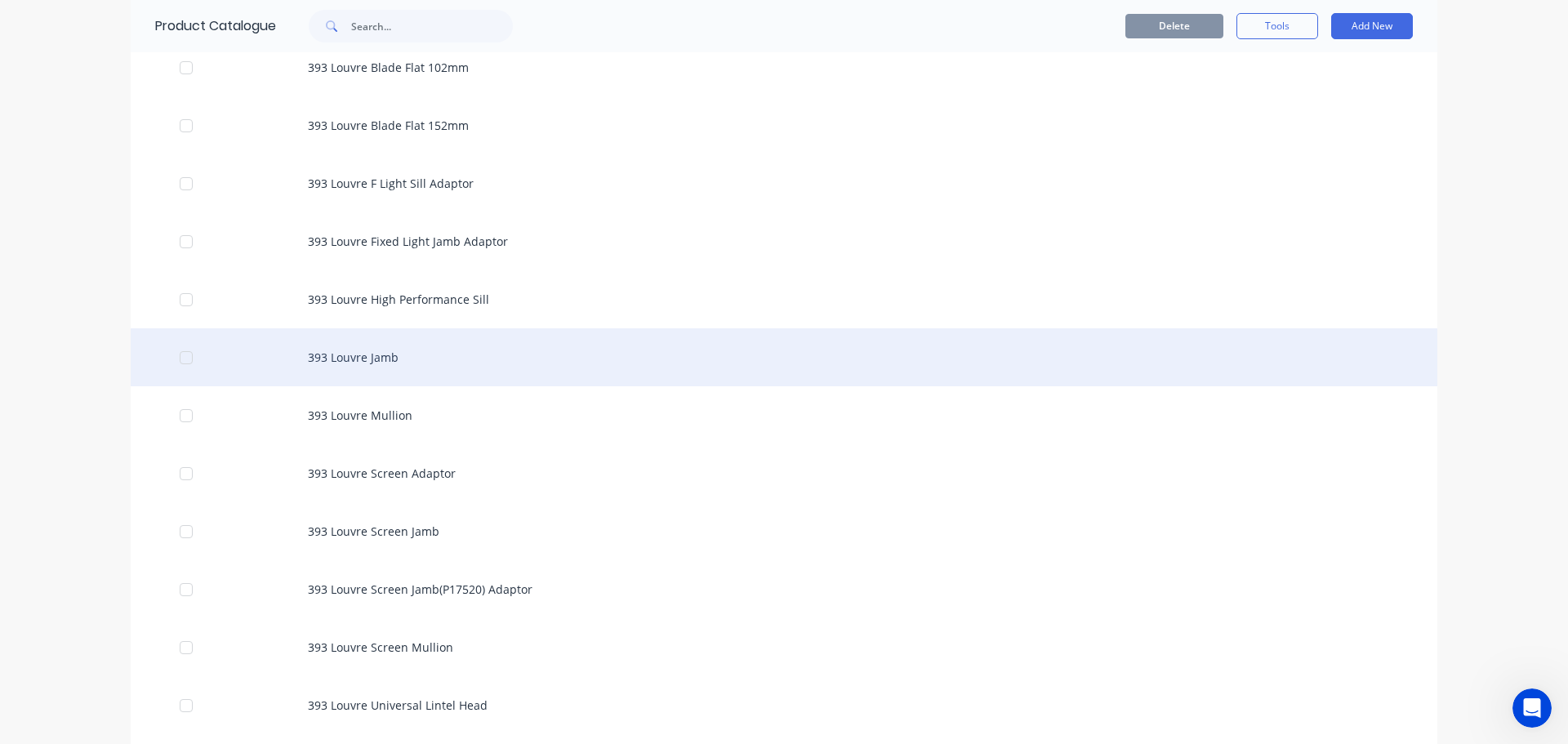
scroll to position [4493, 0]
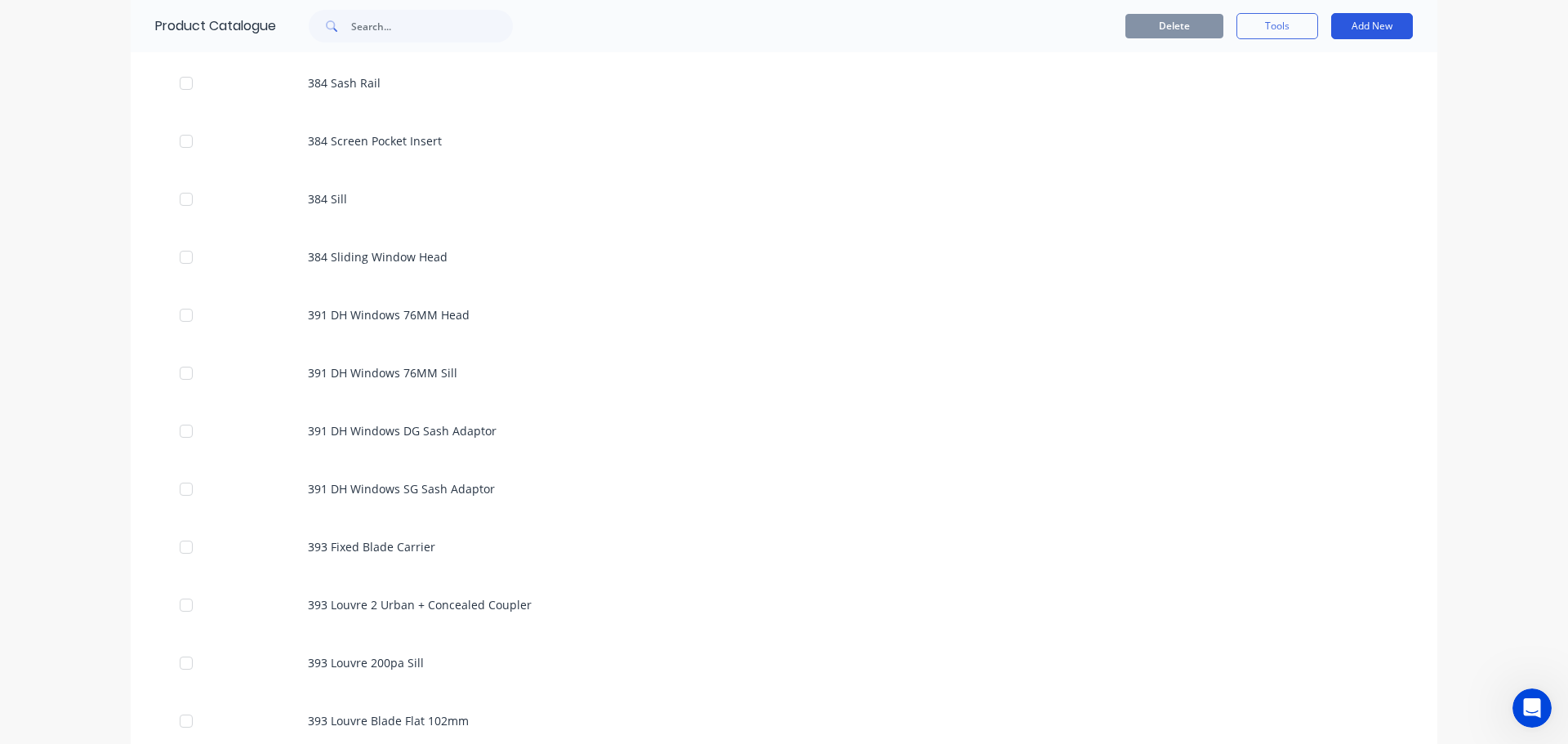
click at [1372, 23] on button "Add New" at bounding box center [1372, 25] width 82 height 26
click at [1328, 98] on div "Product" at bounding box center [1335, 101] width 126 height 23
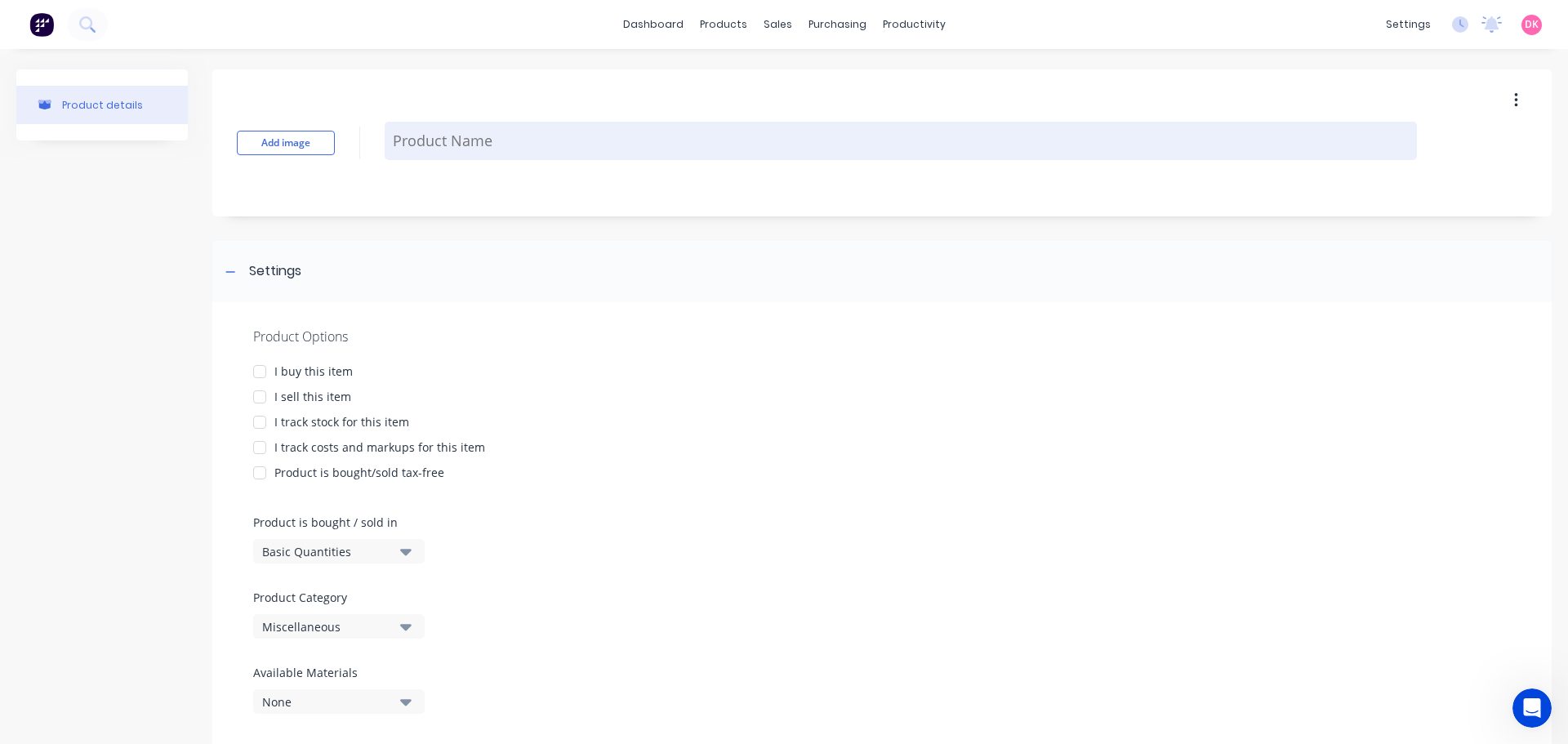
click at [512, 129] on textarea at bounding box center [900, 141] width 1032 height 39
paste textarea "M12 G304 HEX NUT"
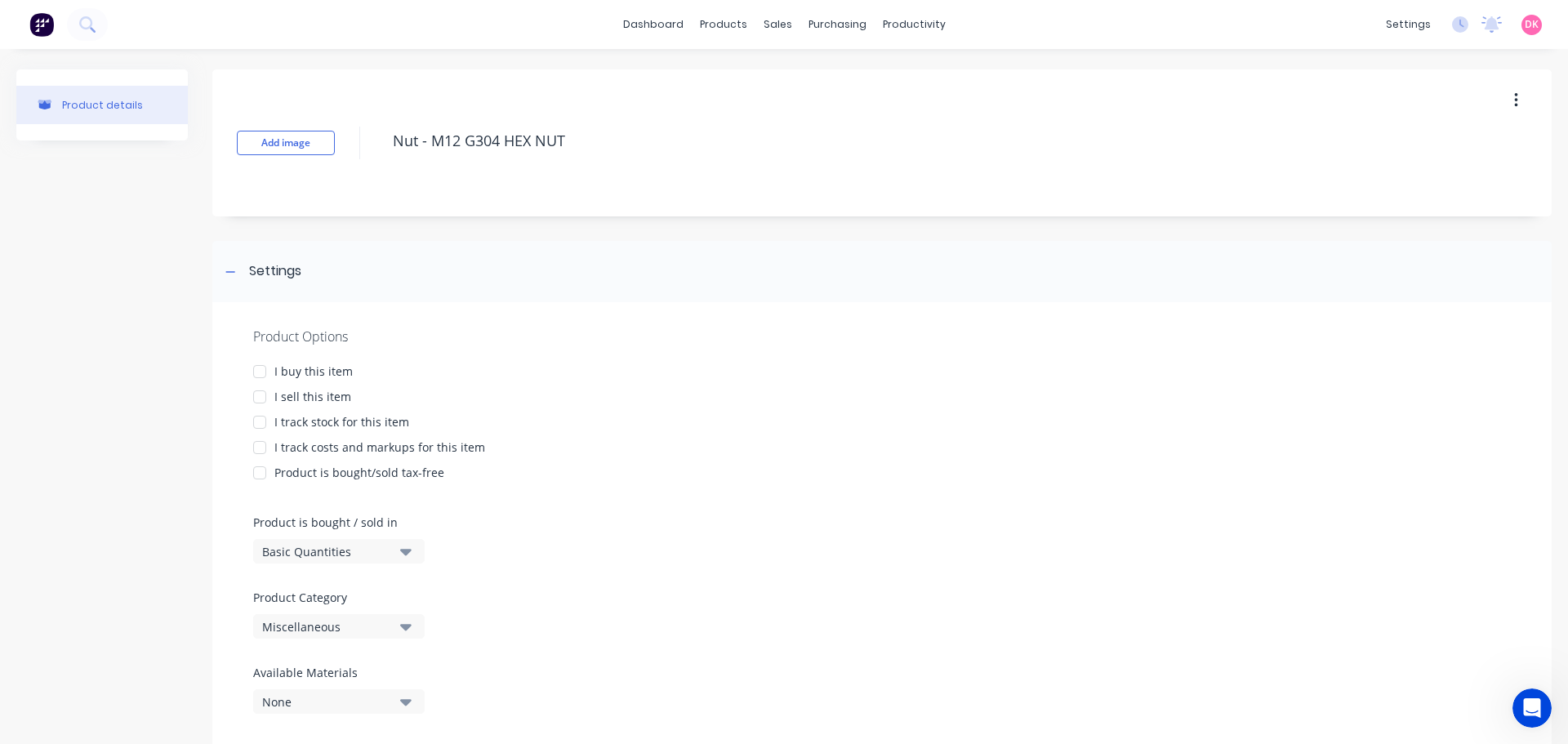
click at [267, 374] on div at bounding box center [260, 372] width 33 height 33
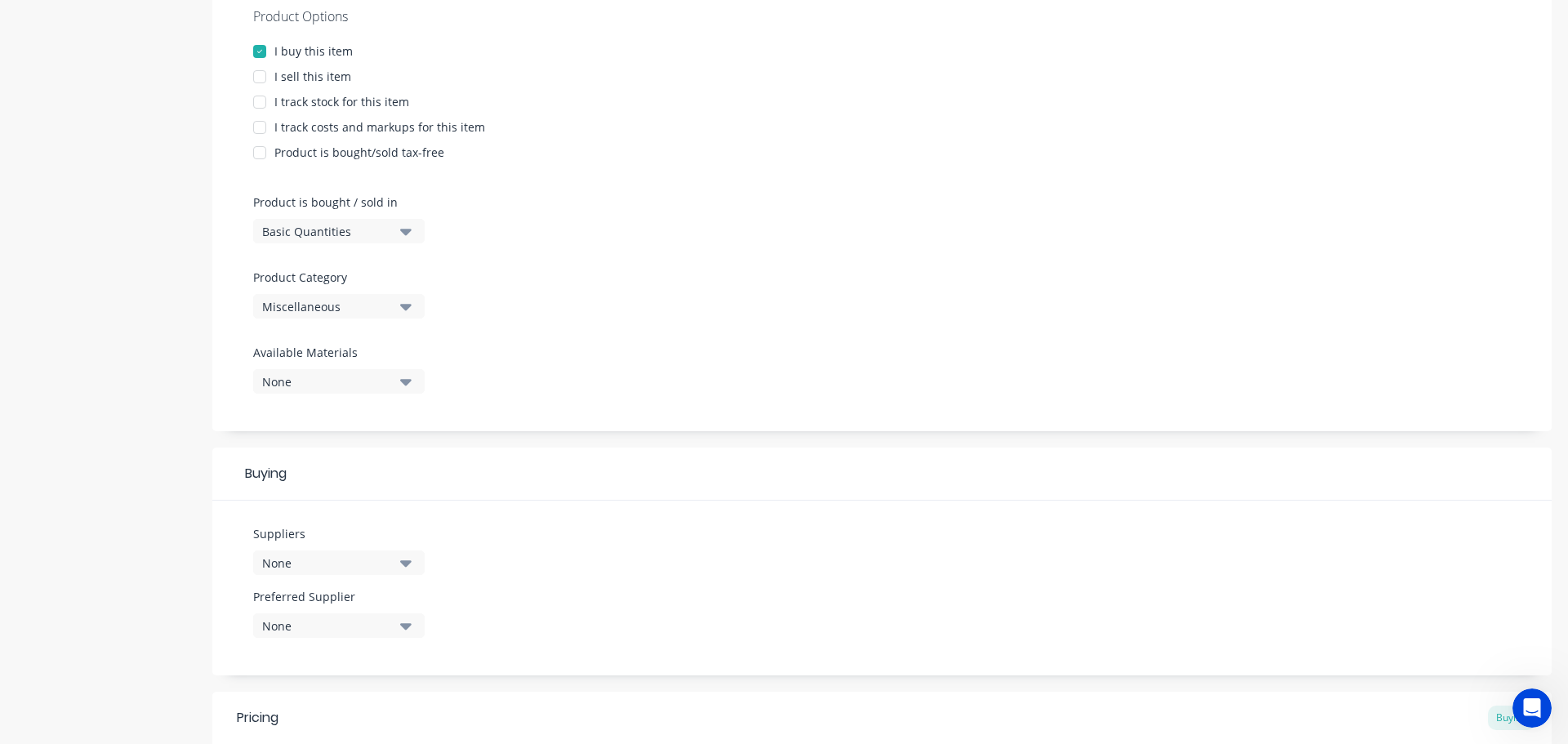
scroll to position [326, 0]
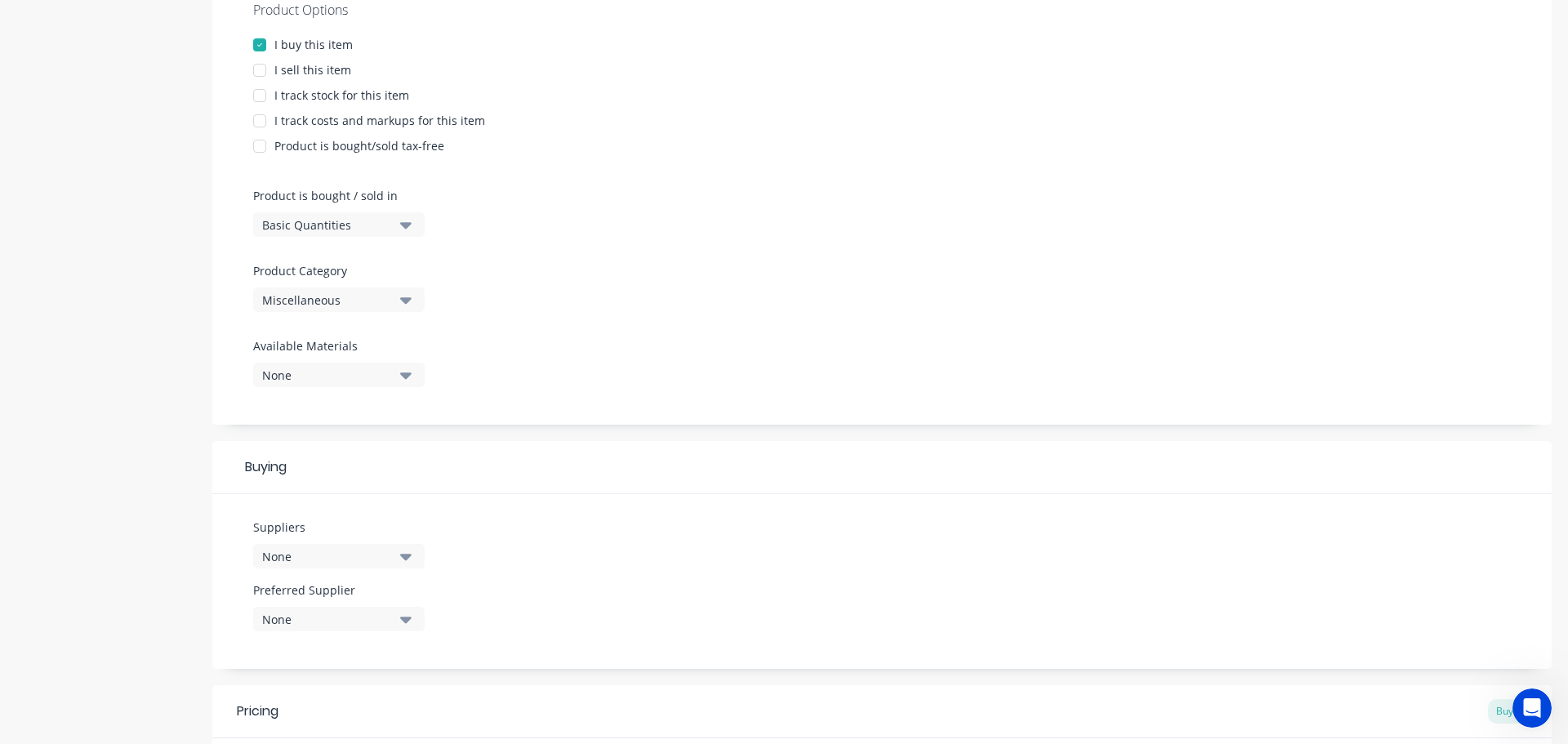
type textarea "Nut - M12 G304 HEX NUT"
click at [360, 298] on div "Miscellaneous" at bounding box center [327, 300] width 131 height 17
click at [429, 353] on Category "text" at bounding box center [387, 349] width 173 height 33
type Category "compo"
click at [360, 425] on div "Components Austain" at bounding box center [376, 423] width 245 height 33
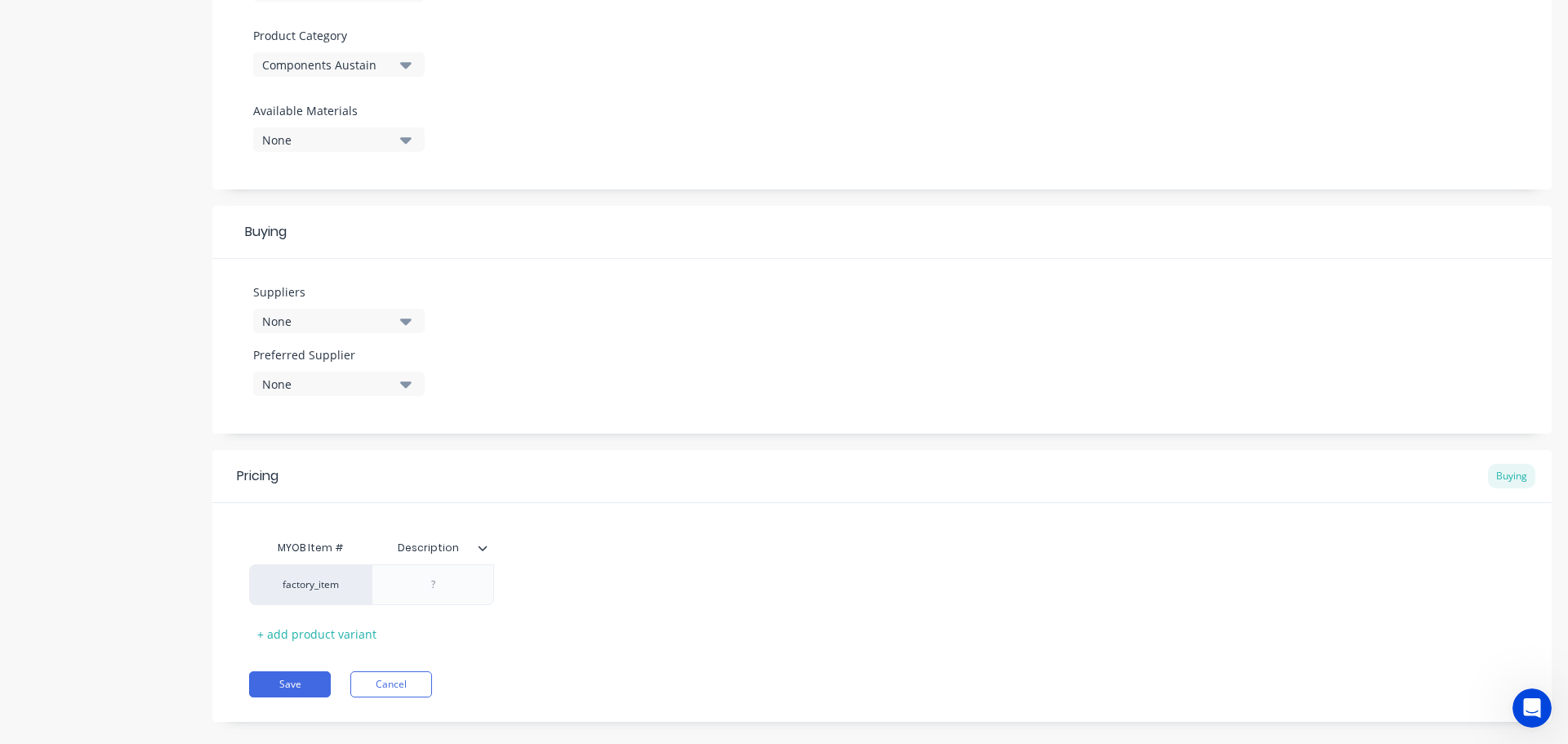
scroll to position [572, 0]
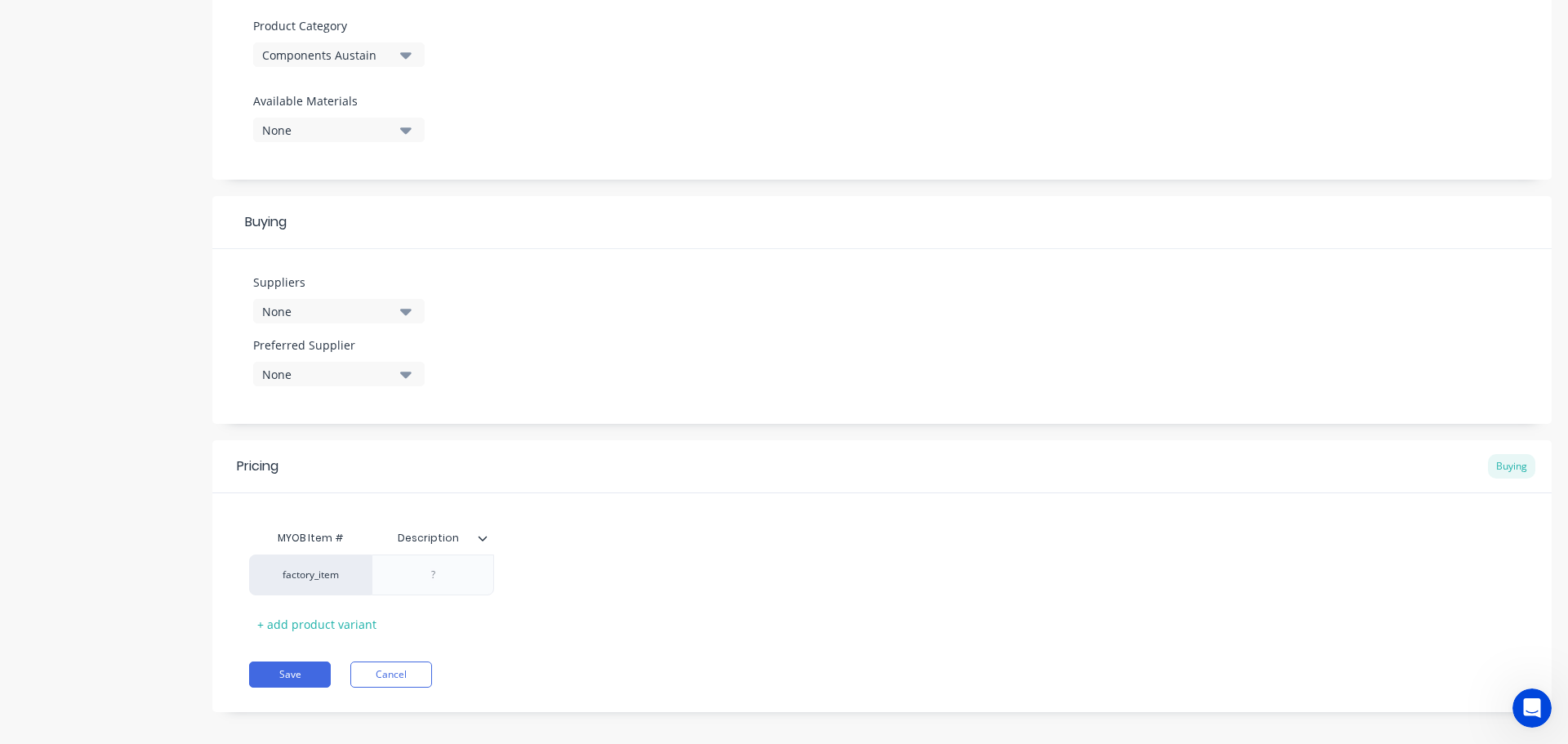
click at [349, 316] on div "None" at bounding box center [327, 312] width 131 height 17
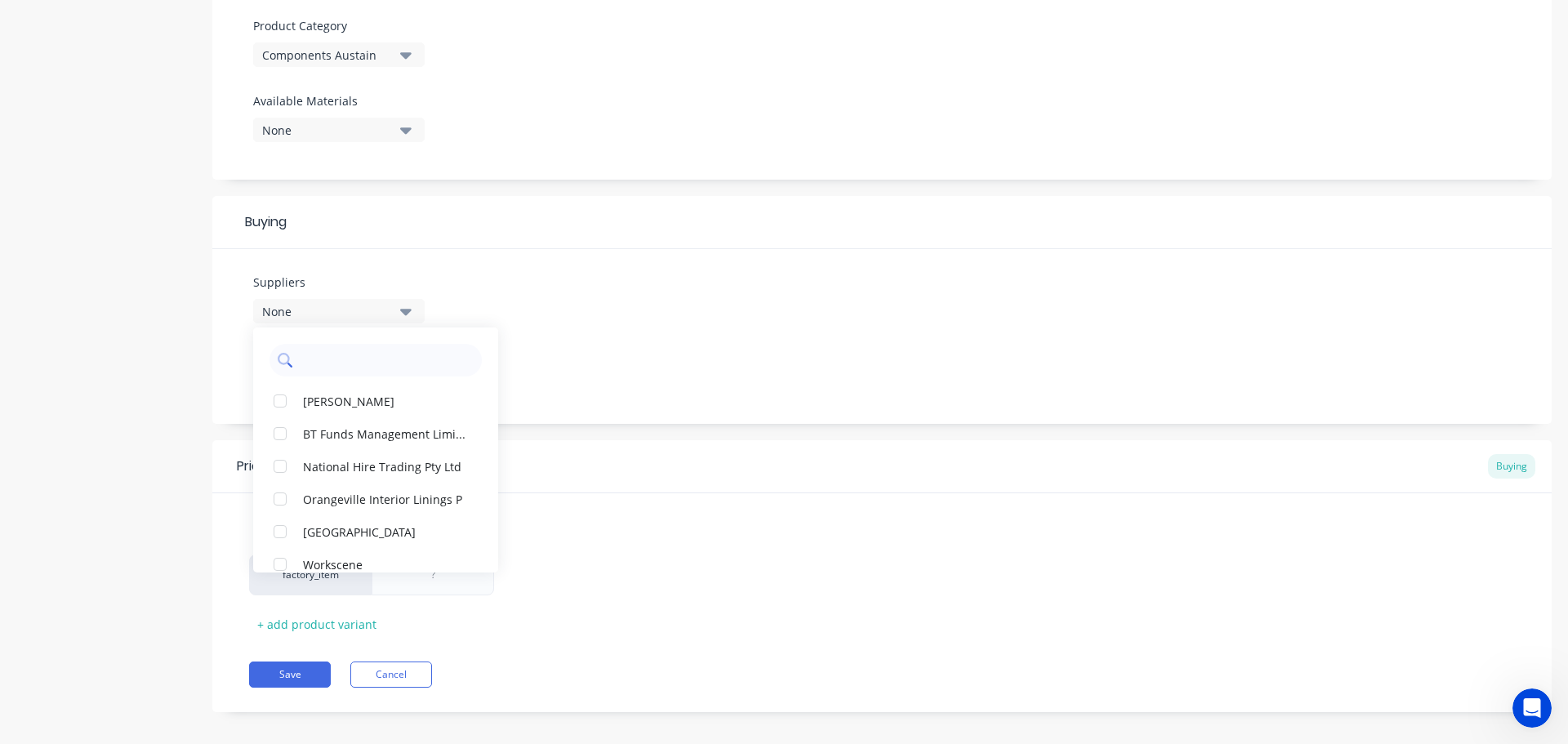
click at [348, 357] on input "text" at bounding box center [387, 360] width 173 height 33
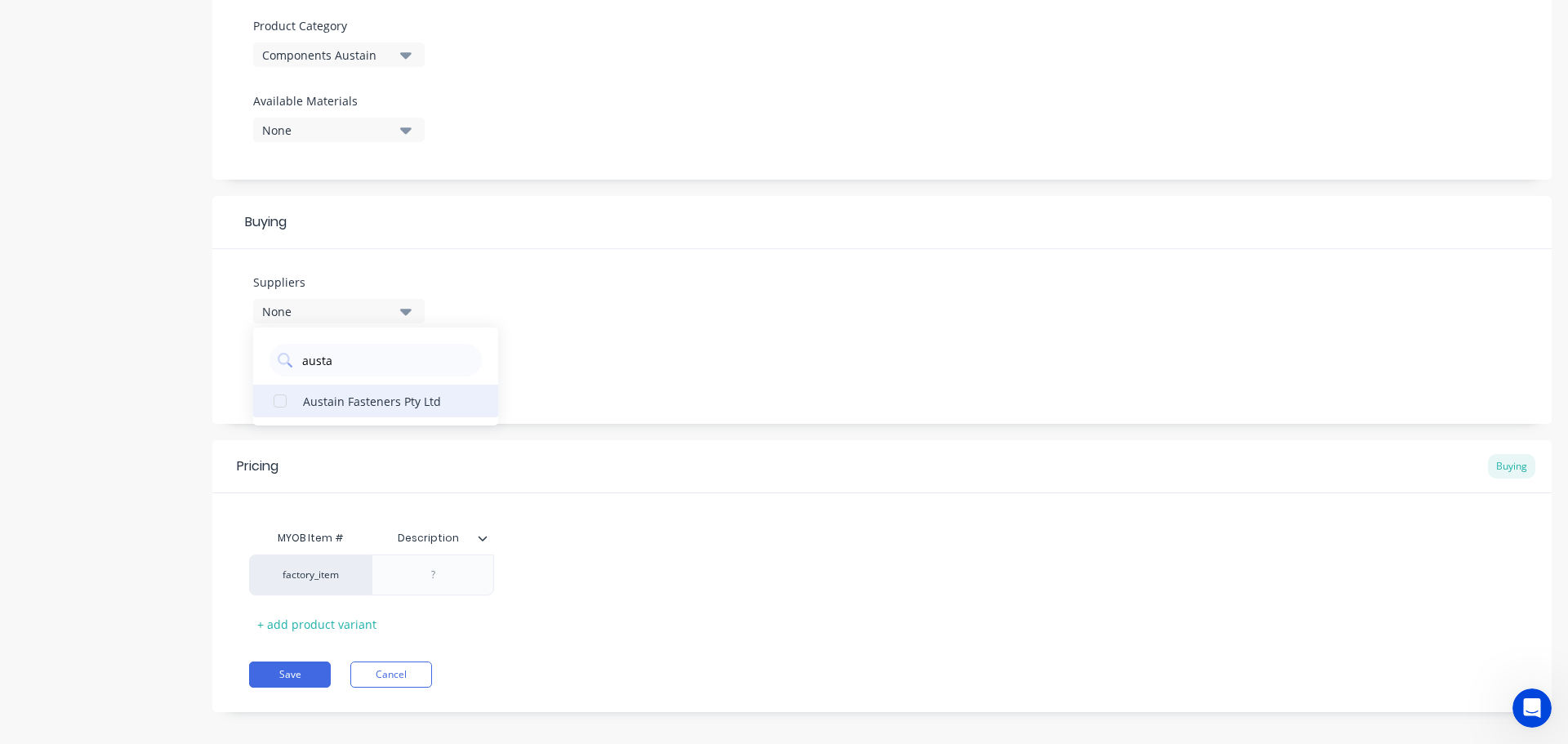
type input "austa"
click at [356, 407] on div "Austain Fasteners Pty Ltd" at bounding box center [384, 401] width 163 height 17
click at [807, 306] on div "Suppliers 1 suppliers selected austa Austain Fasteners Pty Ltd Preferred Suppli…" at bounding box center [882, 337] width 1339 height 175
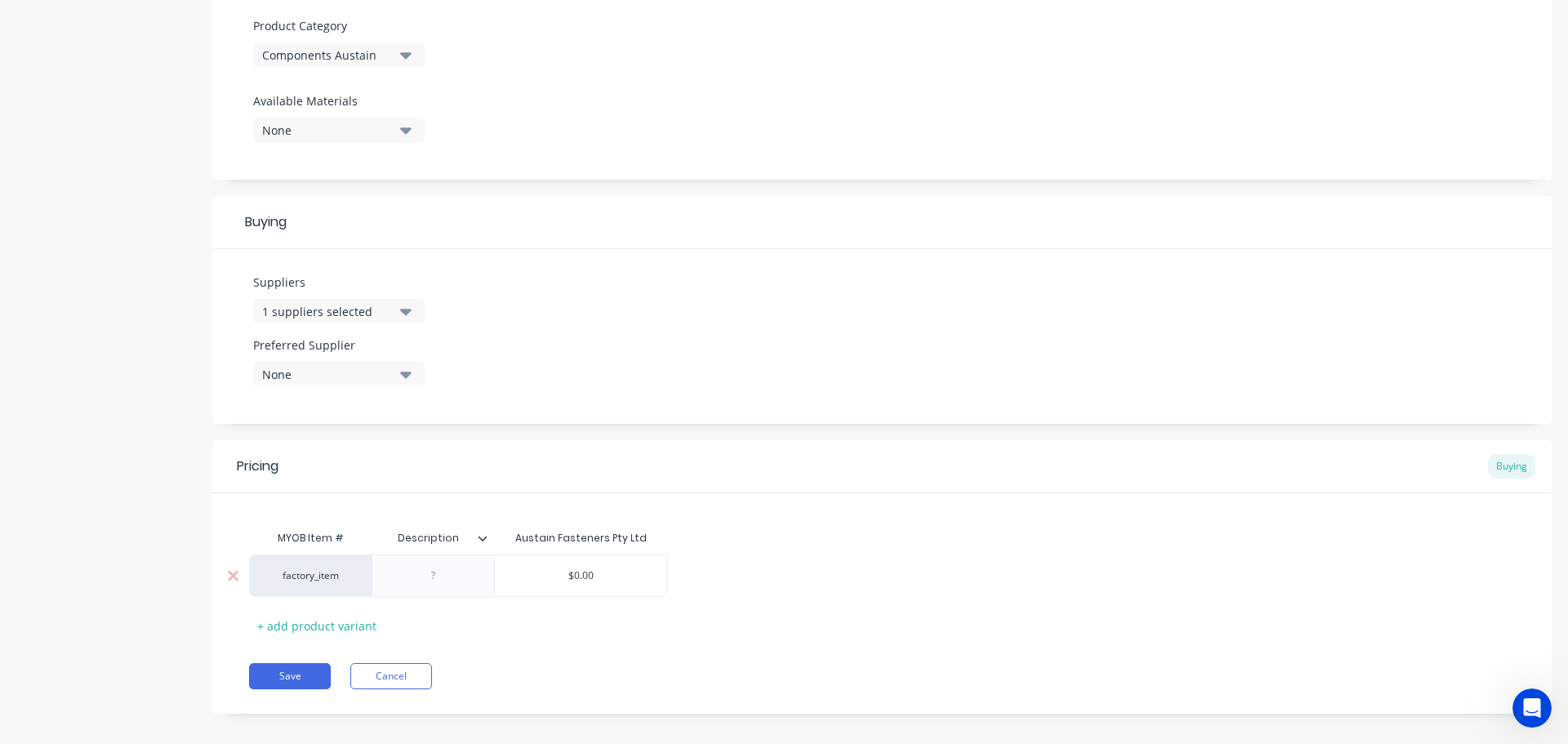
click at [317, 583] on div "factory_item" at bounding box center [310, 575] width 90 height 15
type input "c"
click at [296, 539] on button "C" at bounding box center [317, 538] width 103 height 24
click at [419, 579] on div at bounding box center [434, 576] width 82 height 21
paste div
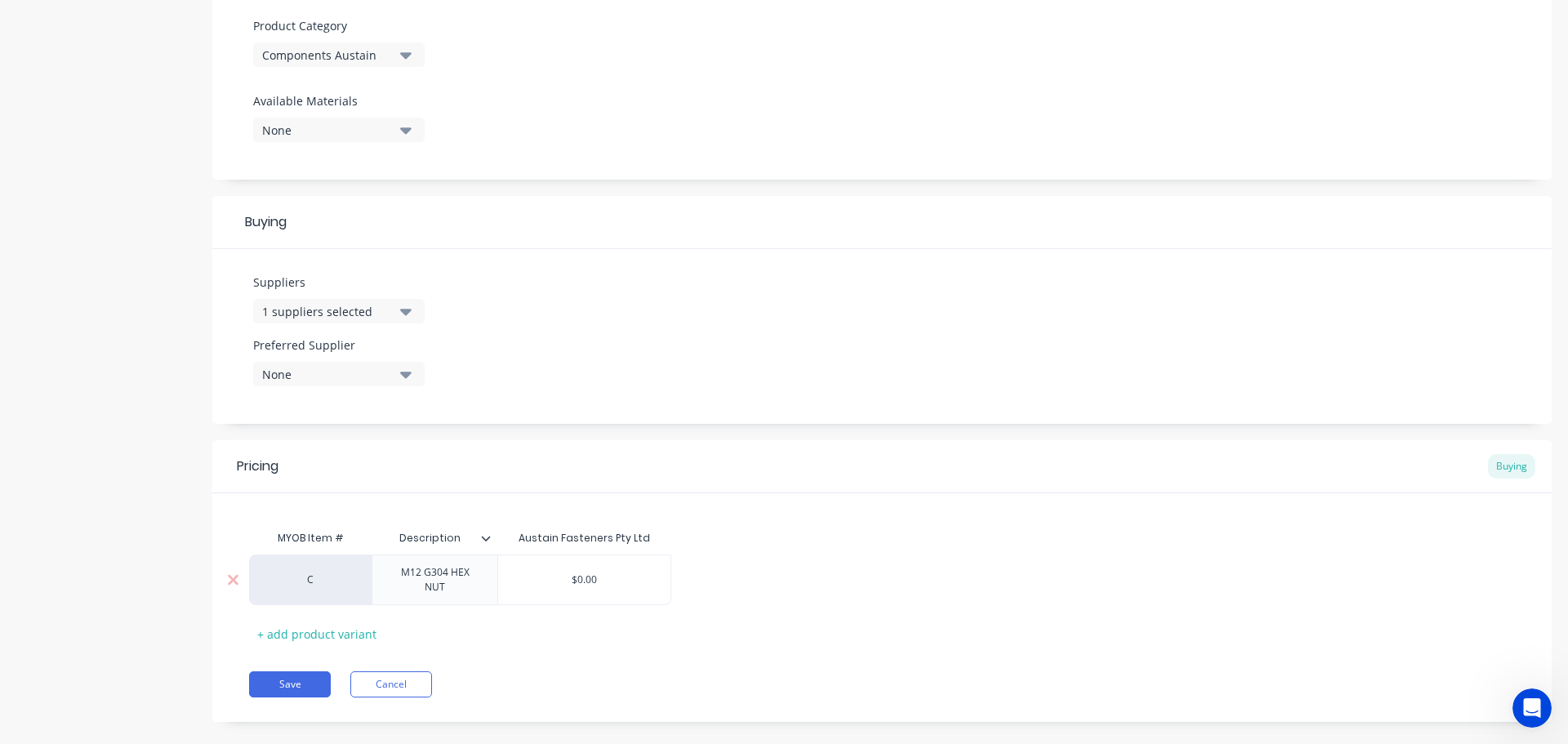
click at [614, 582] on input "$0.00" at bounding box center [584, 580] width 172 height 15
type input "$0.177"
click at [287, 686] on button "Save" at bounding box center [290, 684] width 82 height 26
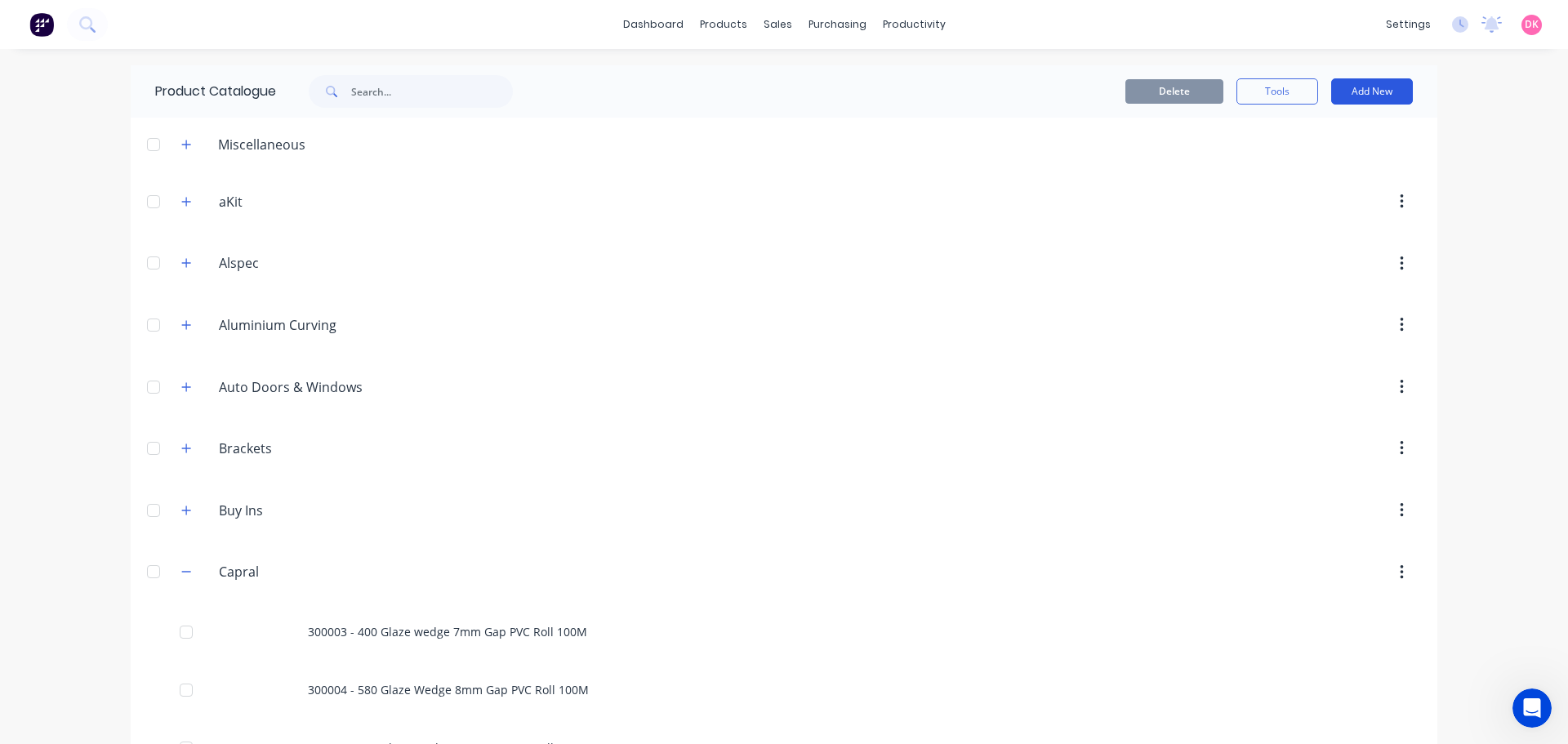
click at [1380, 83] on button "Add New" at bounding box center [1372, 91] width 82 height 26
click at [1313, 162] on div "Product" at bounding box center [1335, 166] width 126 height 23
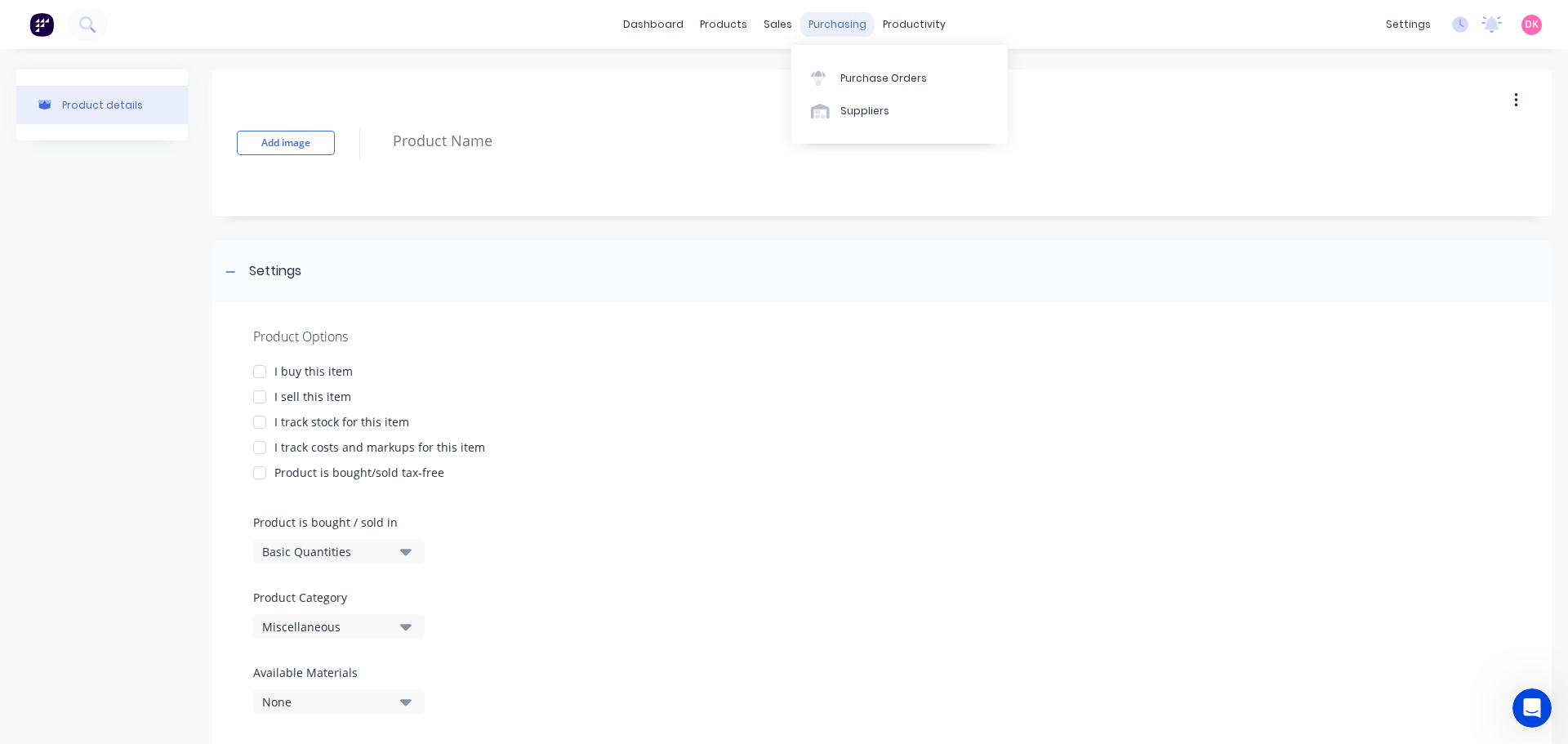
click at [830, 27] on div "purchasing" at bounding box center [837, 24] width 75 height 24
click at [857, 82] on div "Purchase Orders" at bounding box center [883, 78] width 86 height 15
